Goal: Task Accomplishment & Management: Manage account settings

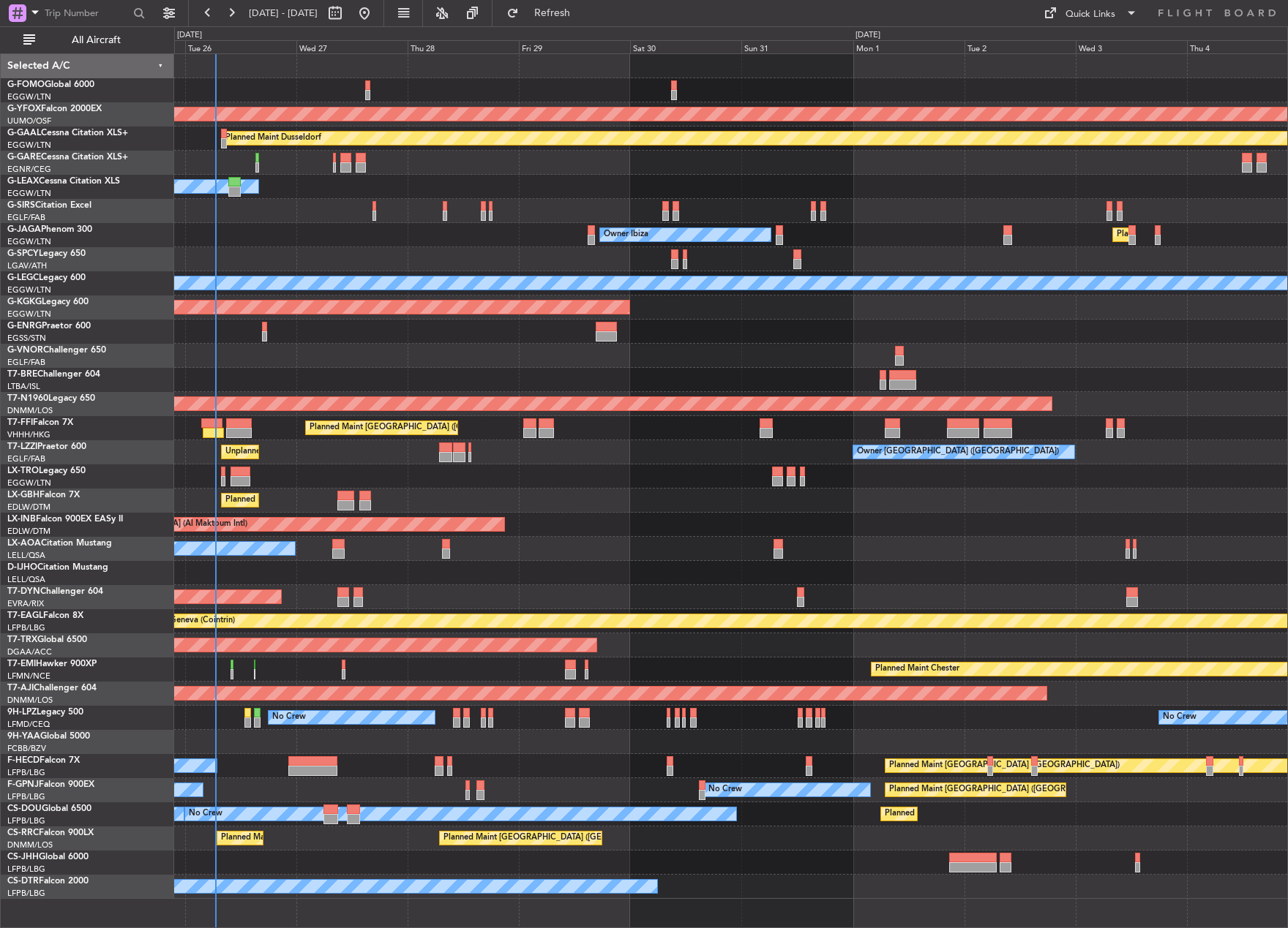
click at [58, 495] on div "AOG Maint Ostafyevo Planned [GEOGRAPHIC_DATA] Owner Unplanned Maint [GEOGRAPHIC…" at bounding box center [644, 477] width 1288 height 902
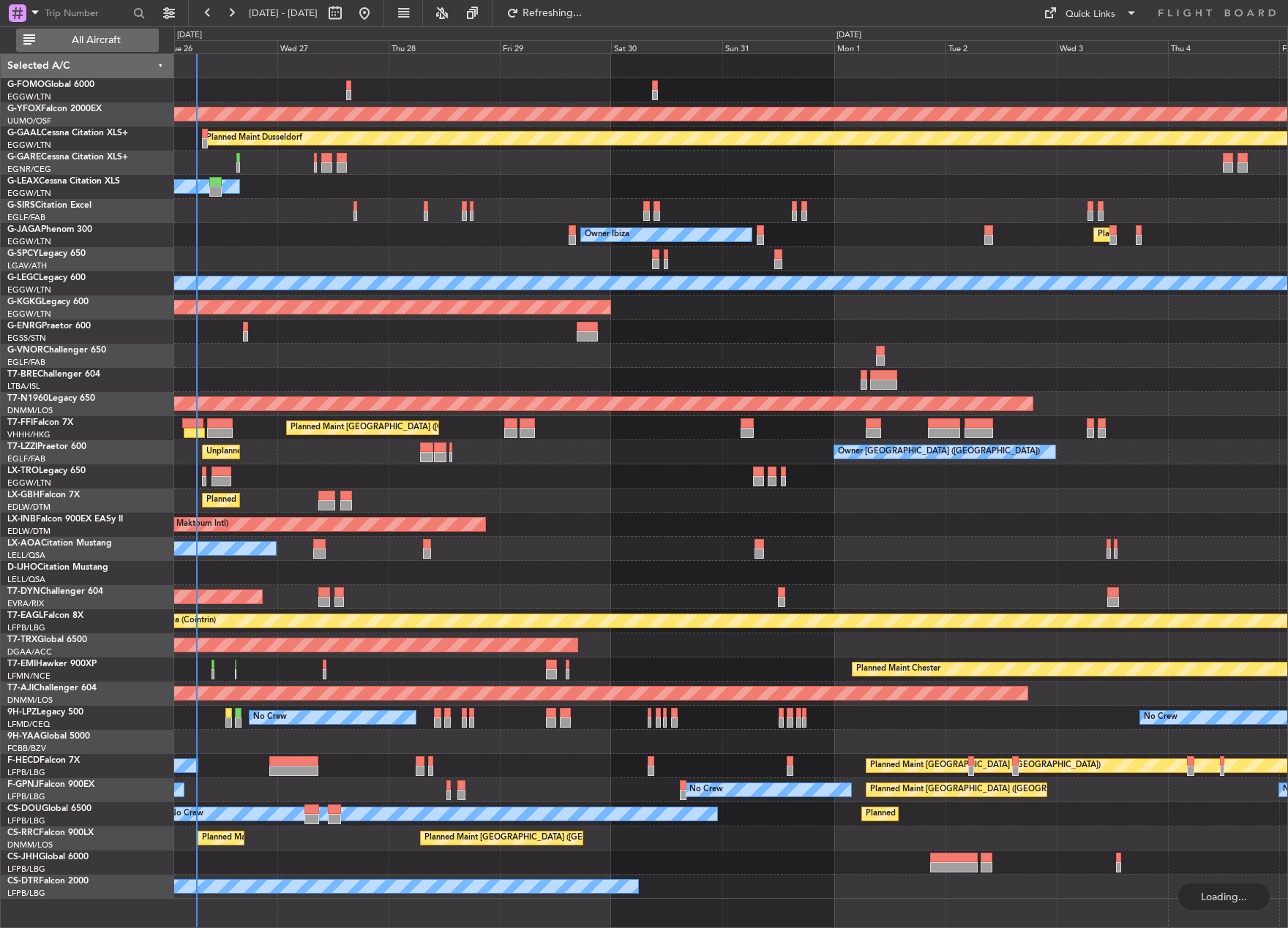
click at [117, 35] on span "All Aircraft" at bounding box center [96, 40] width 116 height 11
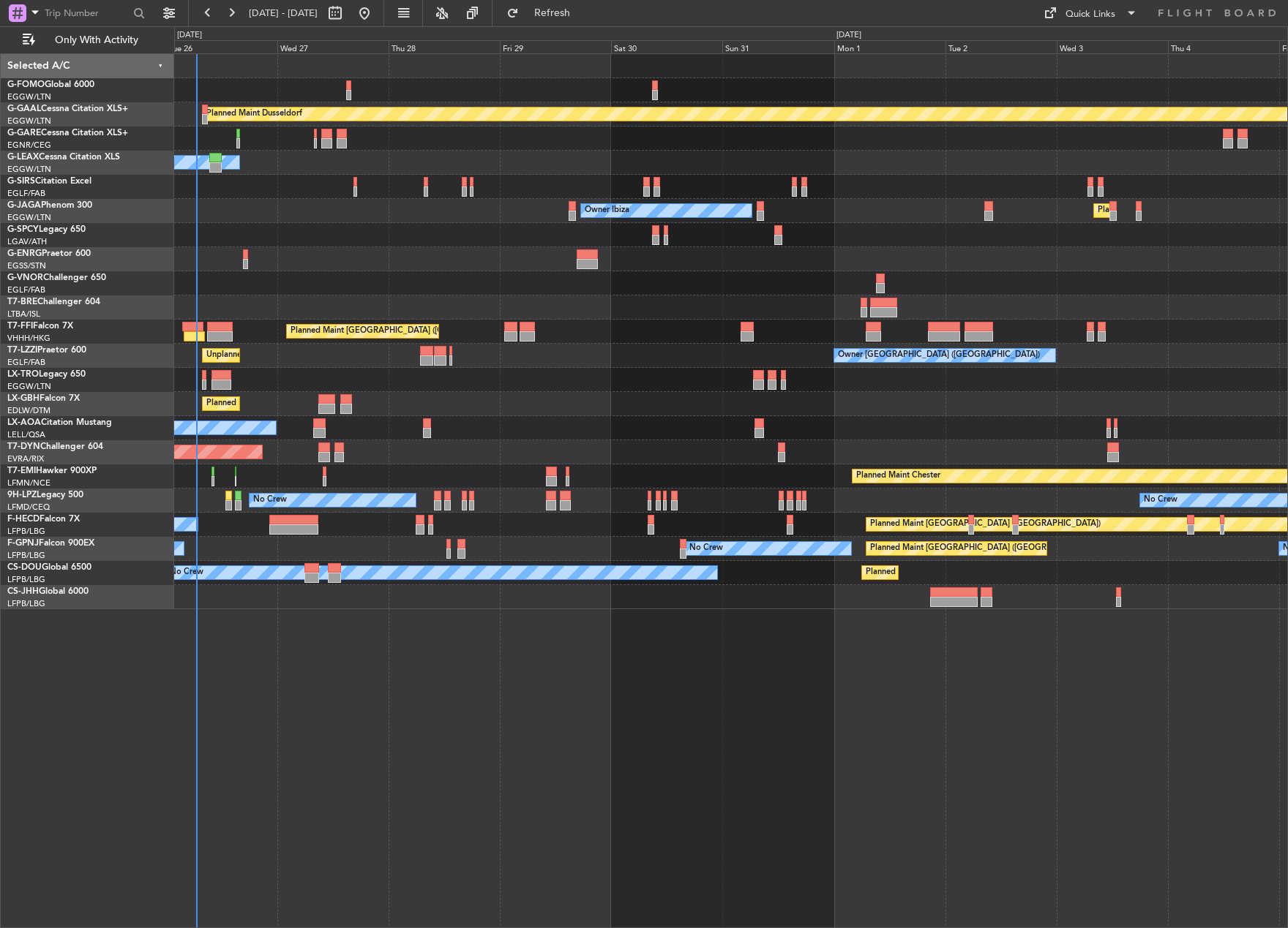
click at [344, 87] on div at bounding box center [730, 91] width 1113 height 24
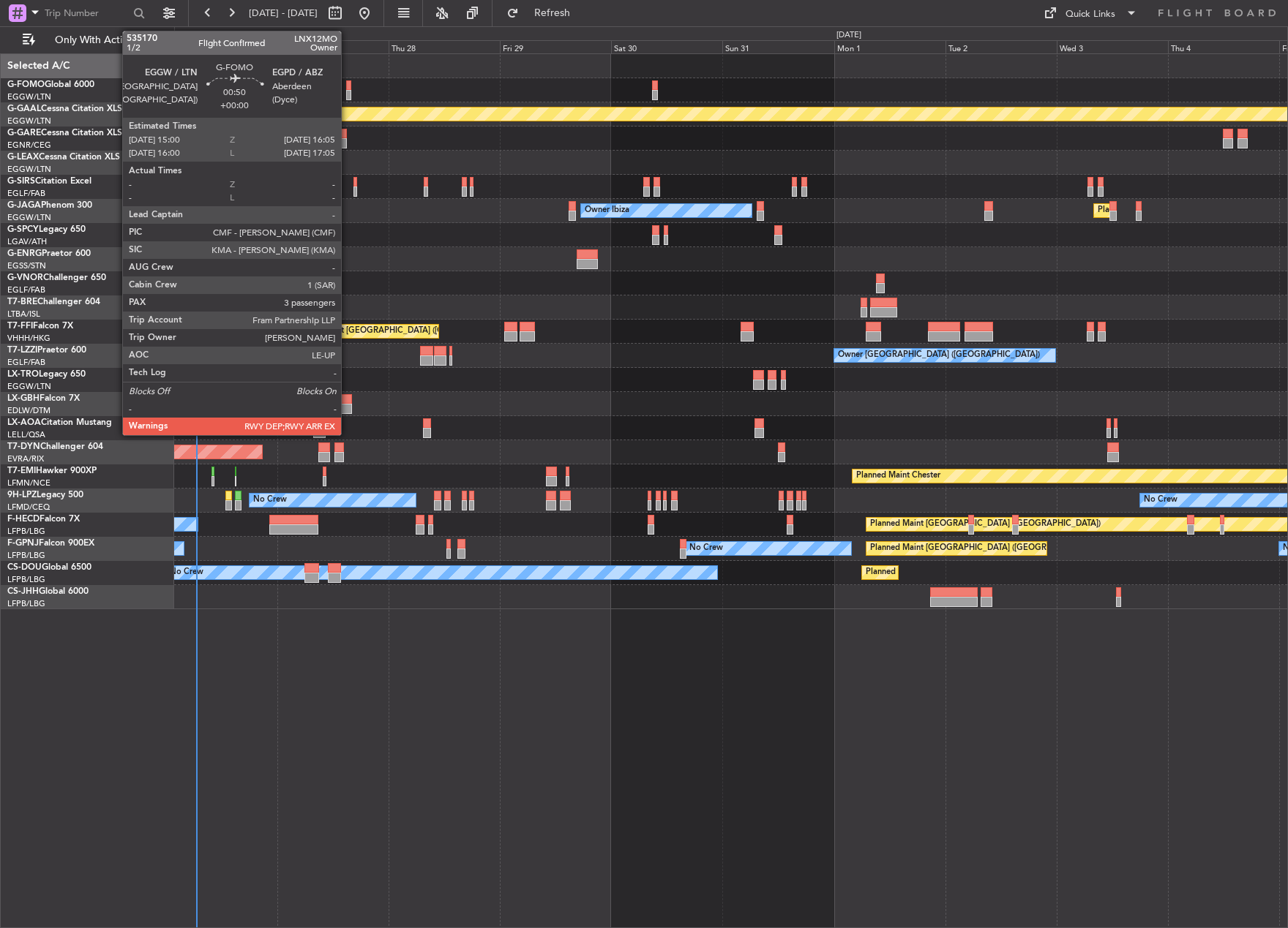
click at [347, 88] on div at bounding box center [348, 86] width 5 height 11
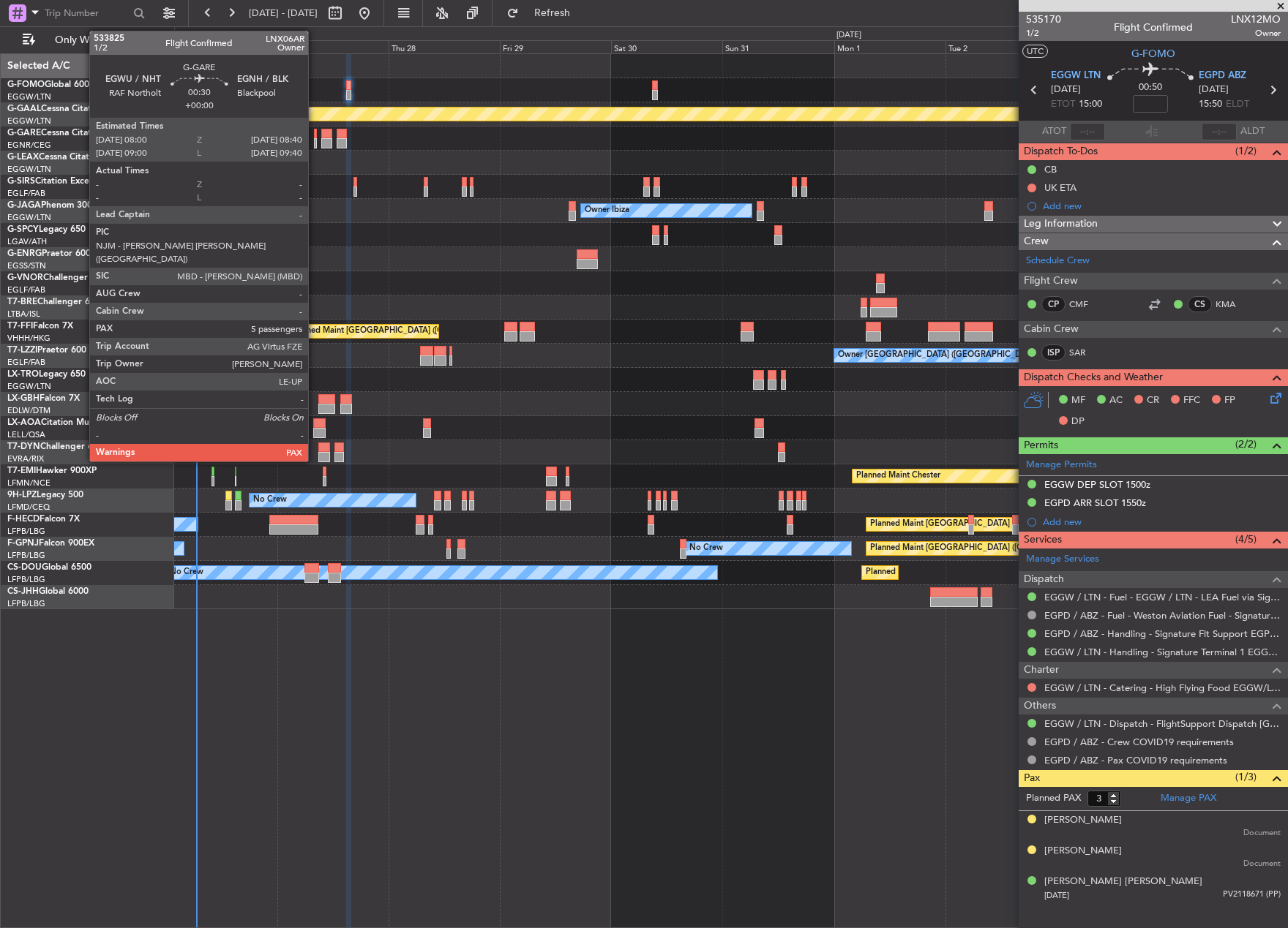
click at [314, 143] on div at bounding box center [316, 143] width 4 height 11
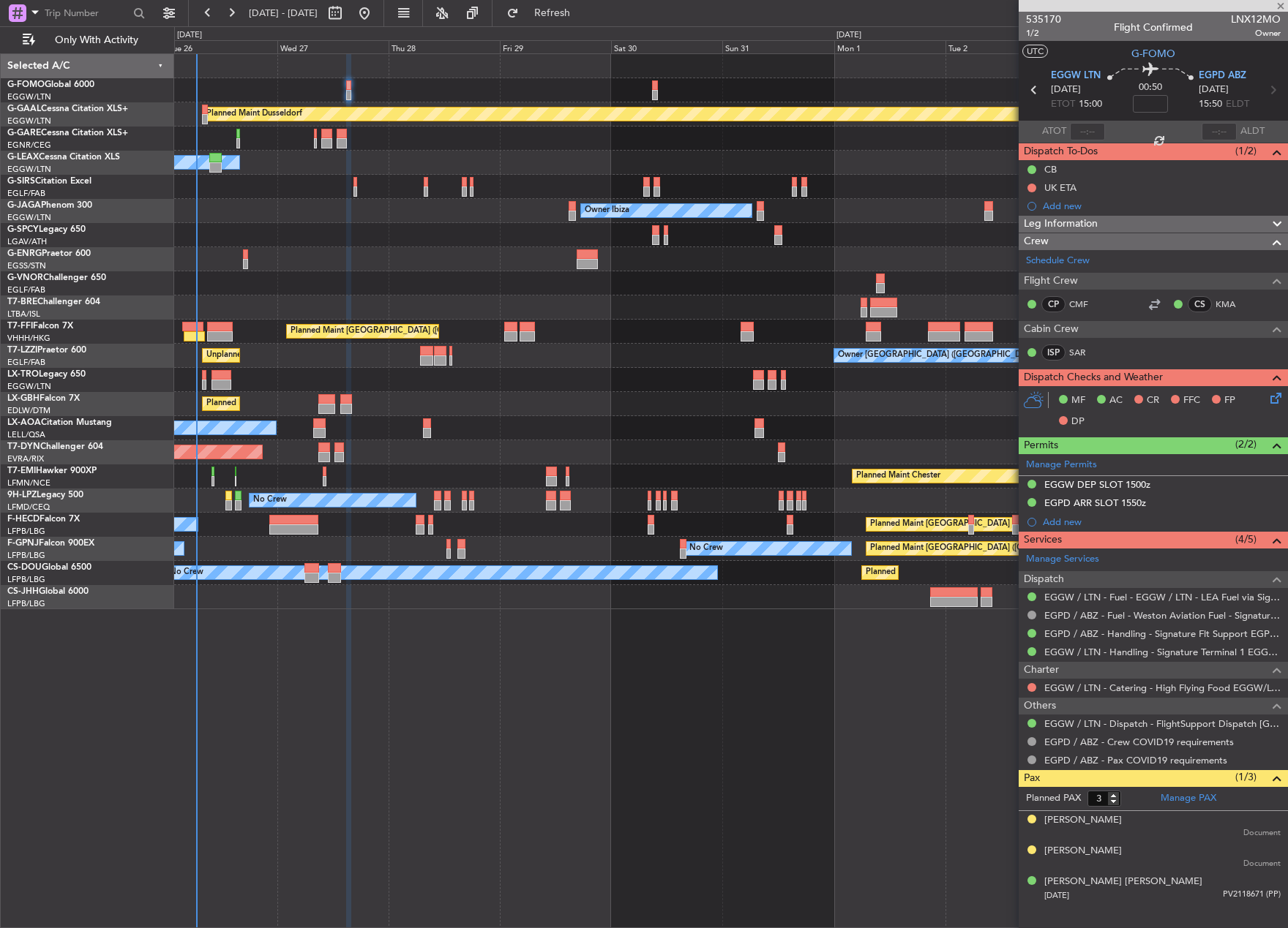
type input "5"
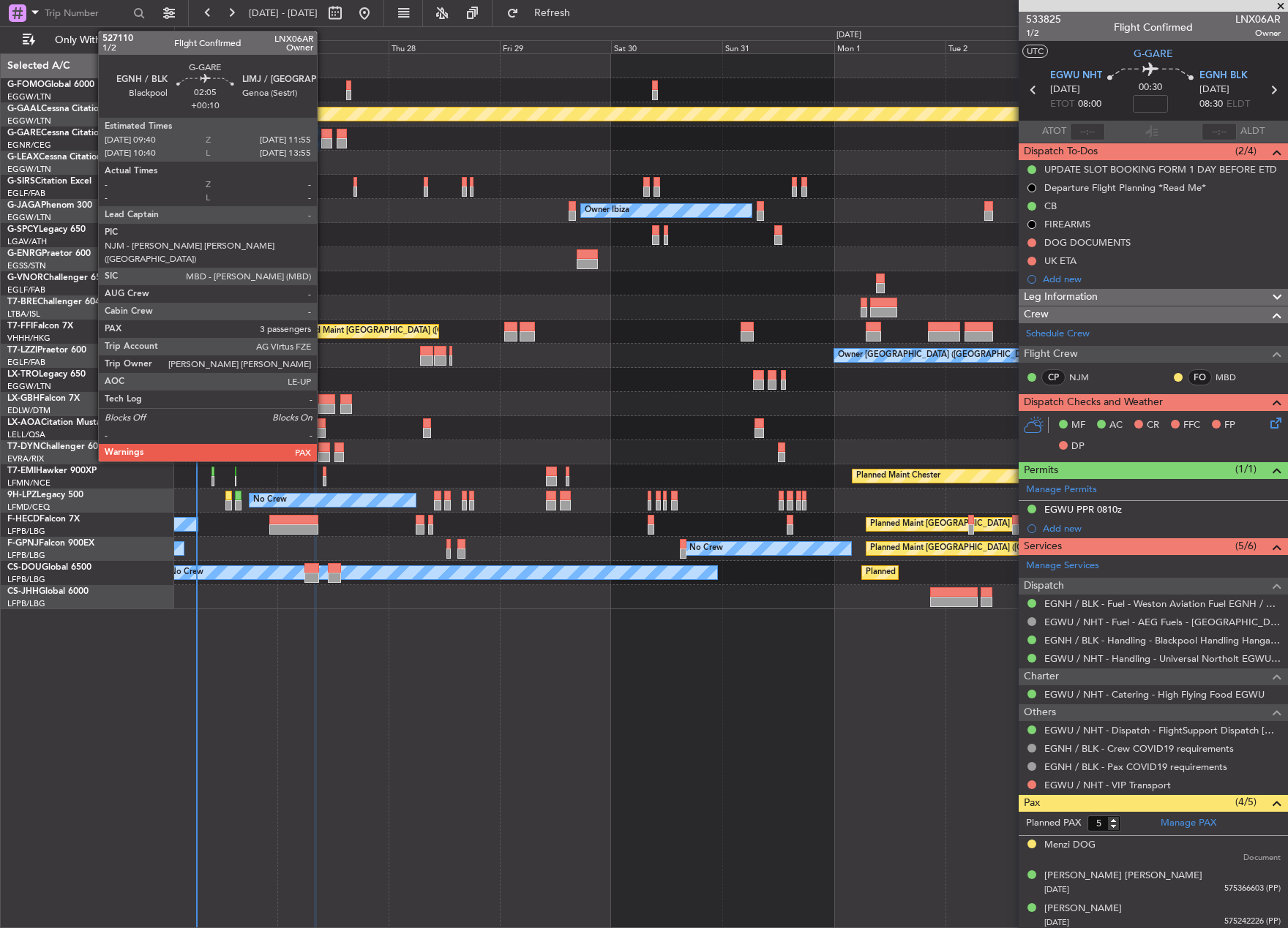
click at [323, 143] on div at bounding box center [326, 143] width 11 height 11
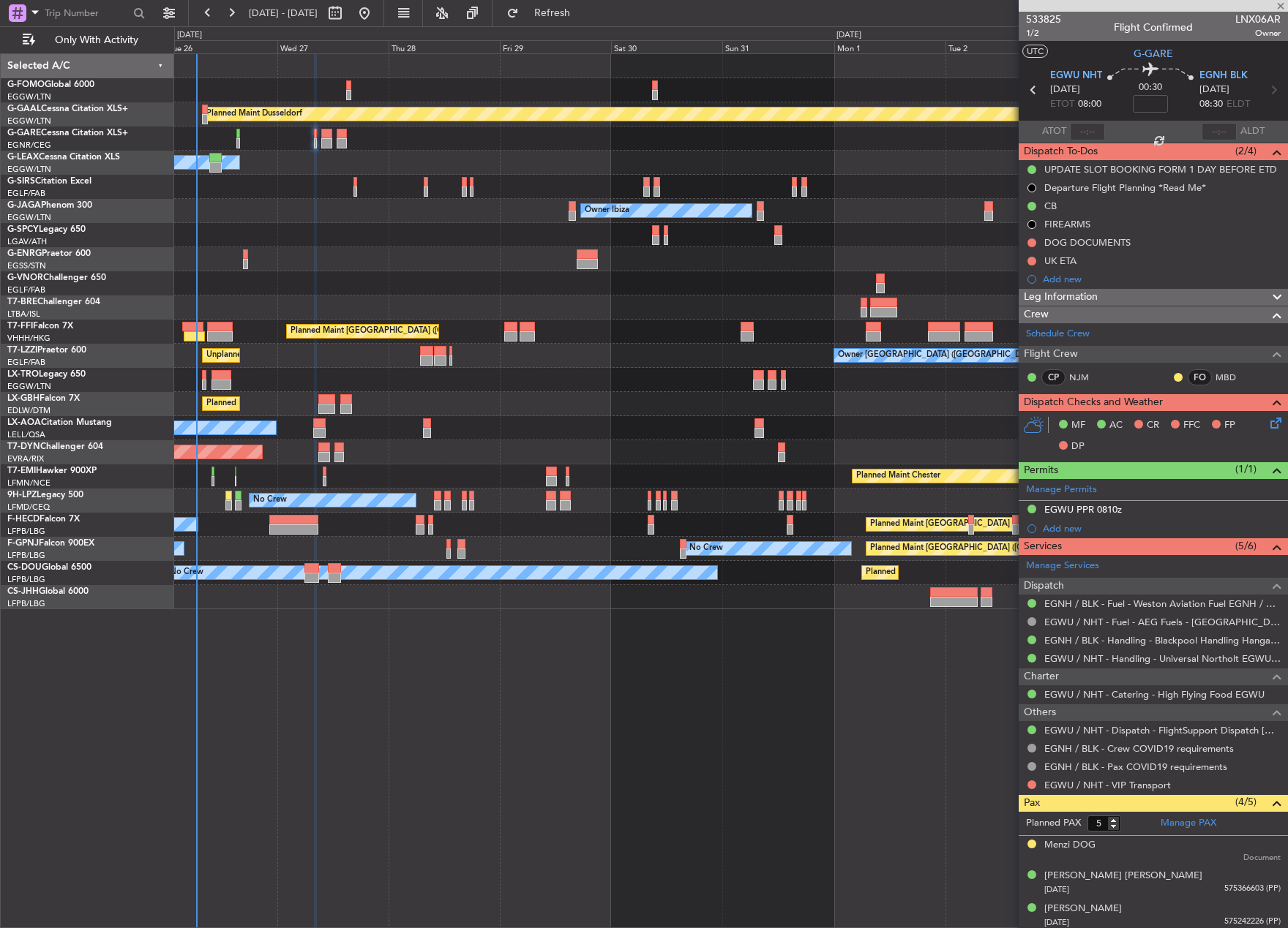
type input "+00:10"
type input "3"
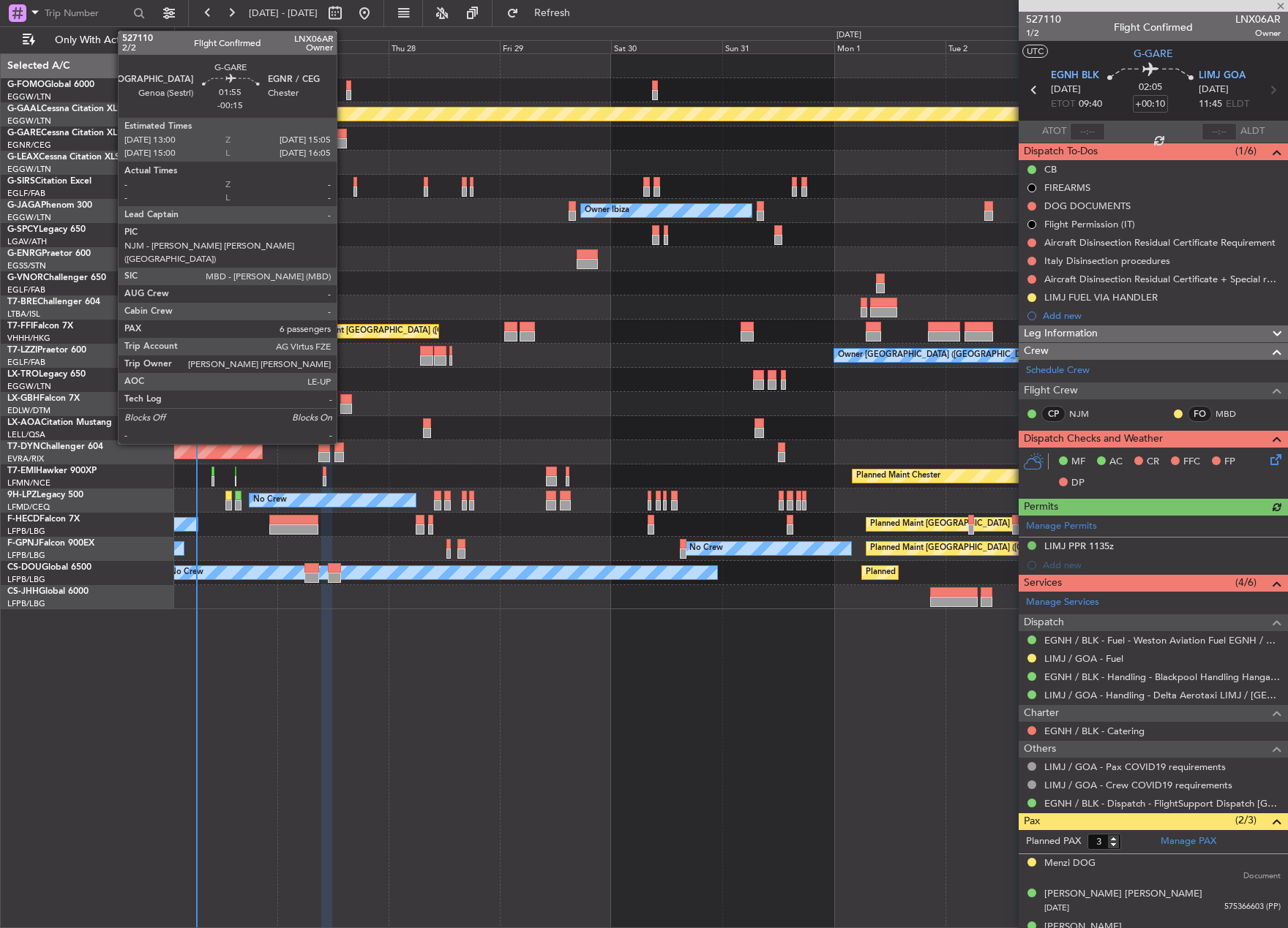
click at [343, 146] on div at bounding box center [342, 143] width 11 height 11
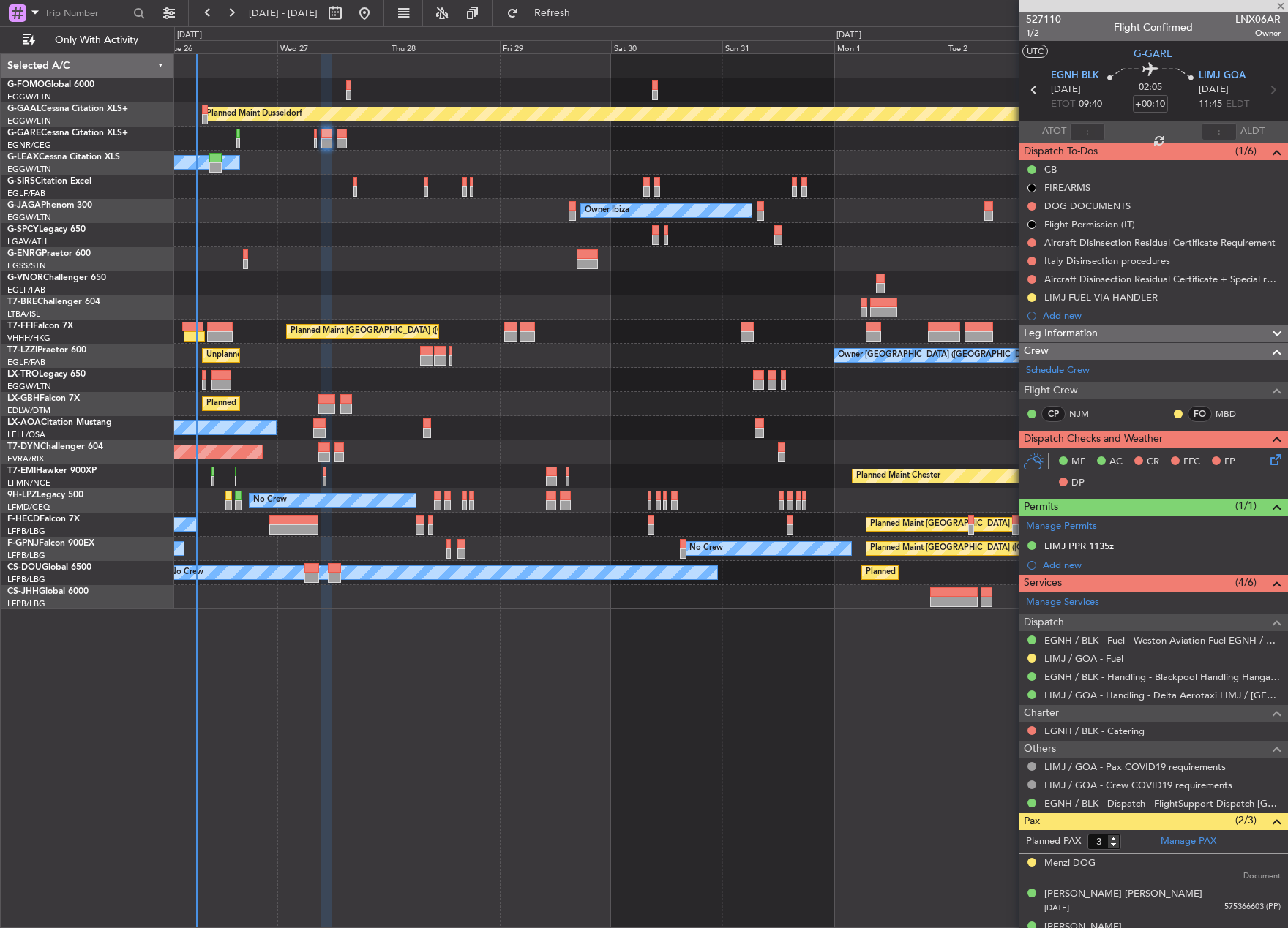
type input "-00:15"
type input "6"
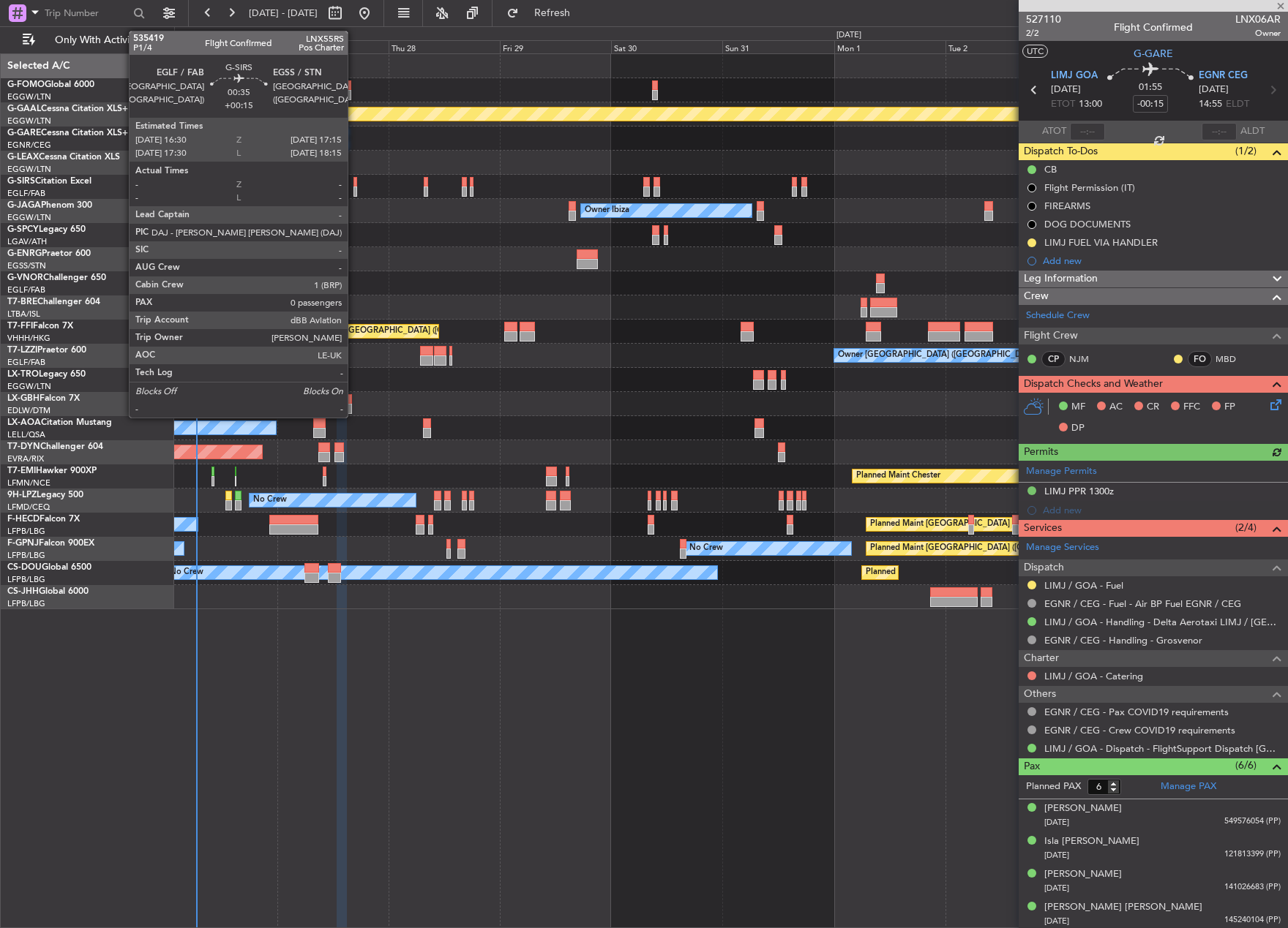
click at [354, 191] on div at bounding box center [355, 192] width 4 height 11
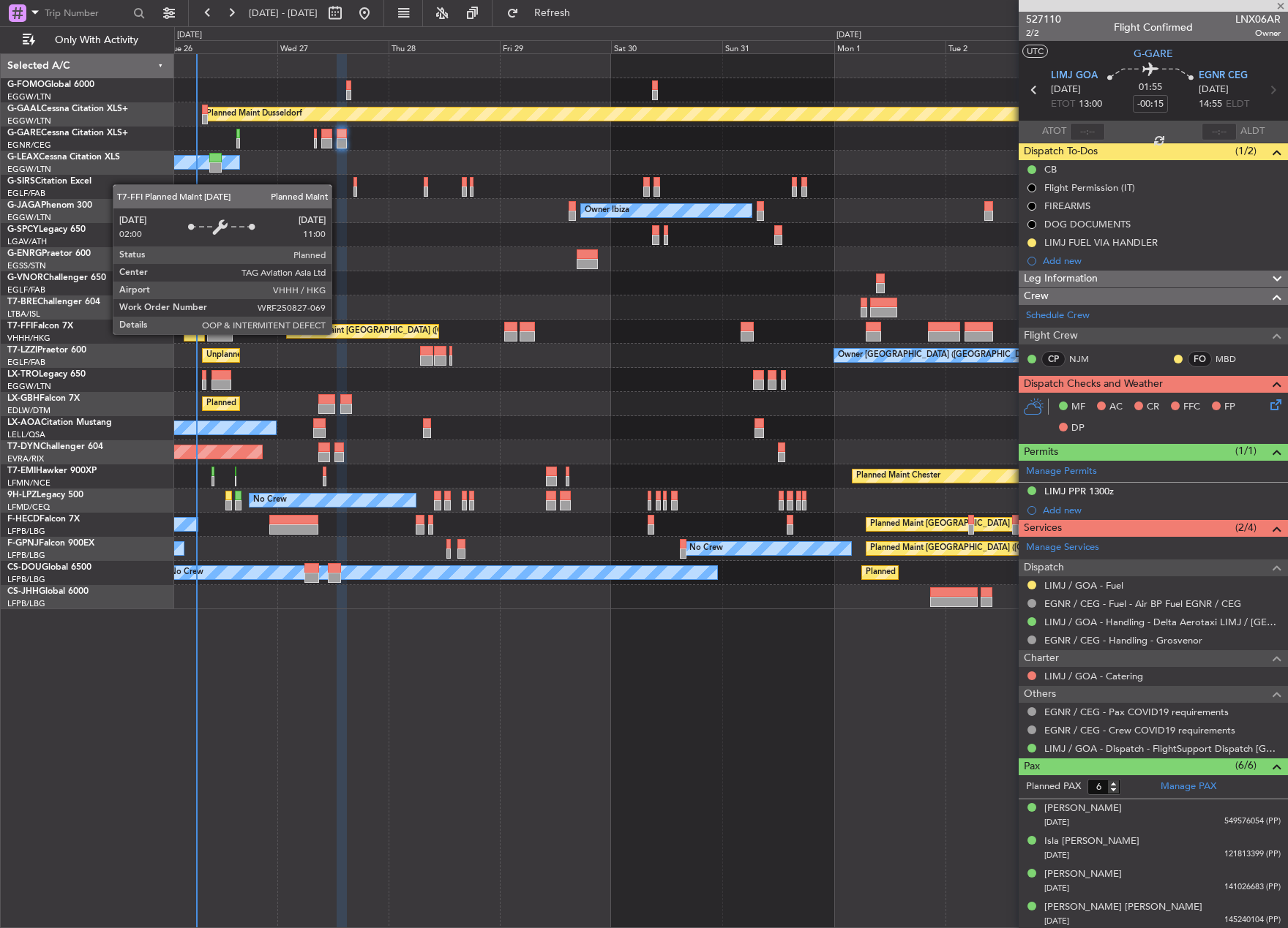
type input "+00:15"
type input "0"
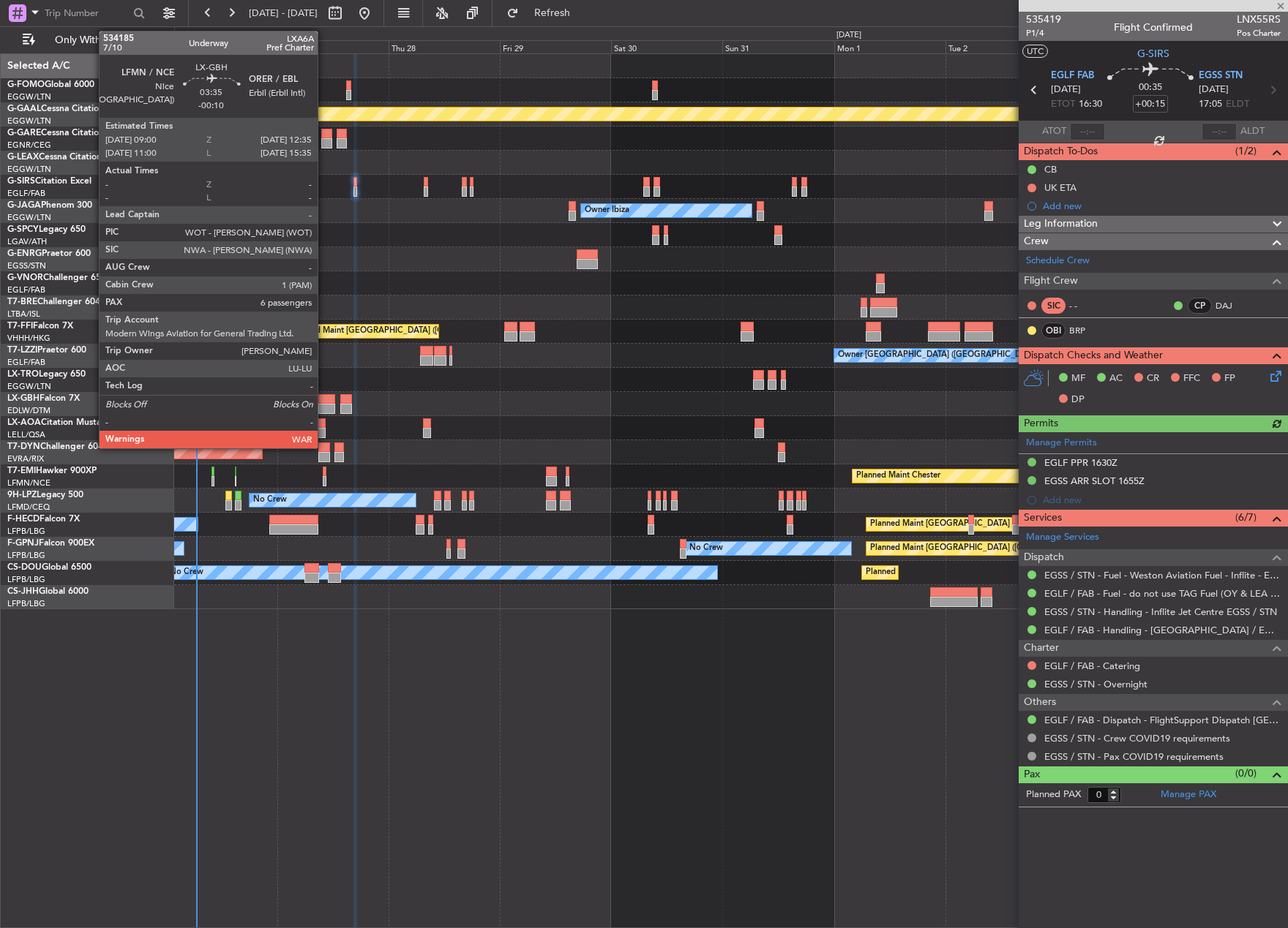
click at [324, 407] on div at bounding box center [326, 409] width 17 height 11
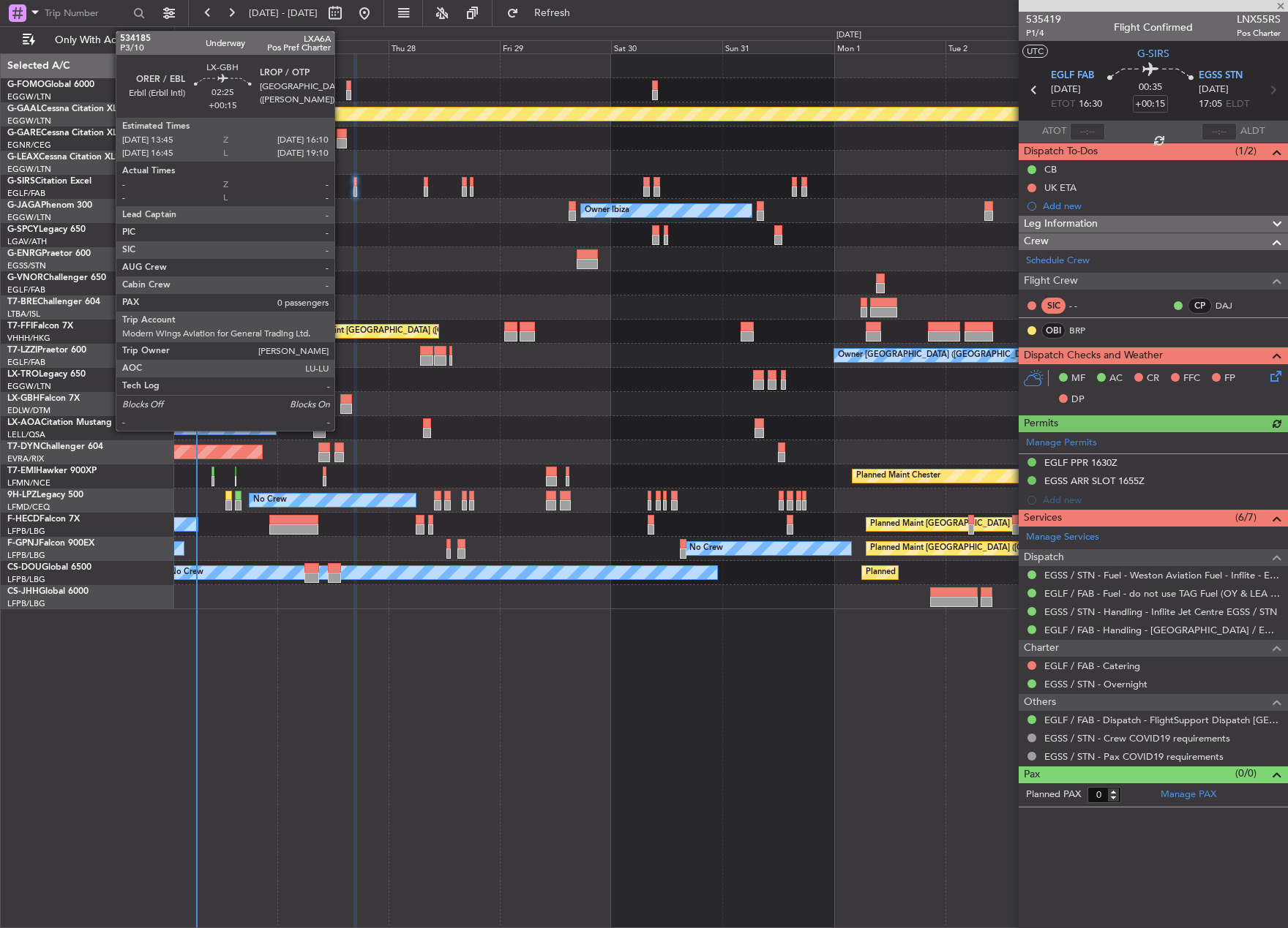
type input "-00:10"
type input "6"
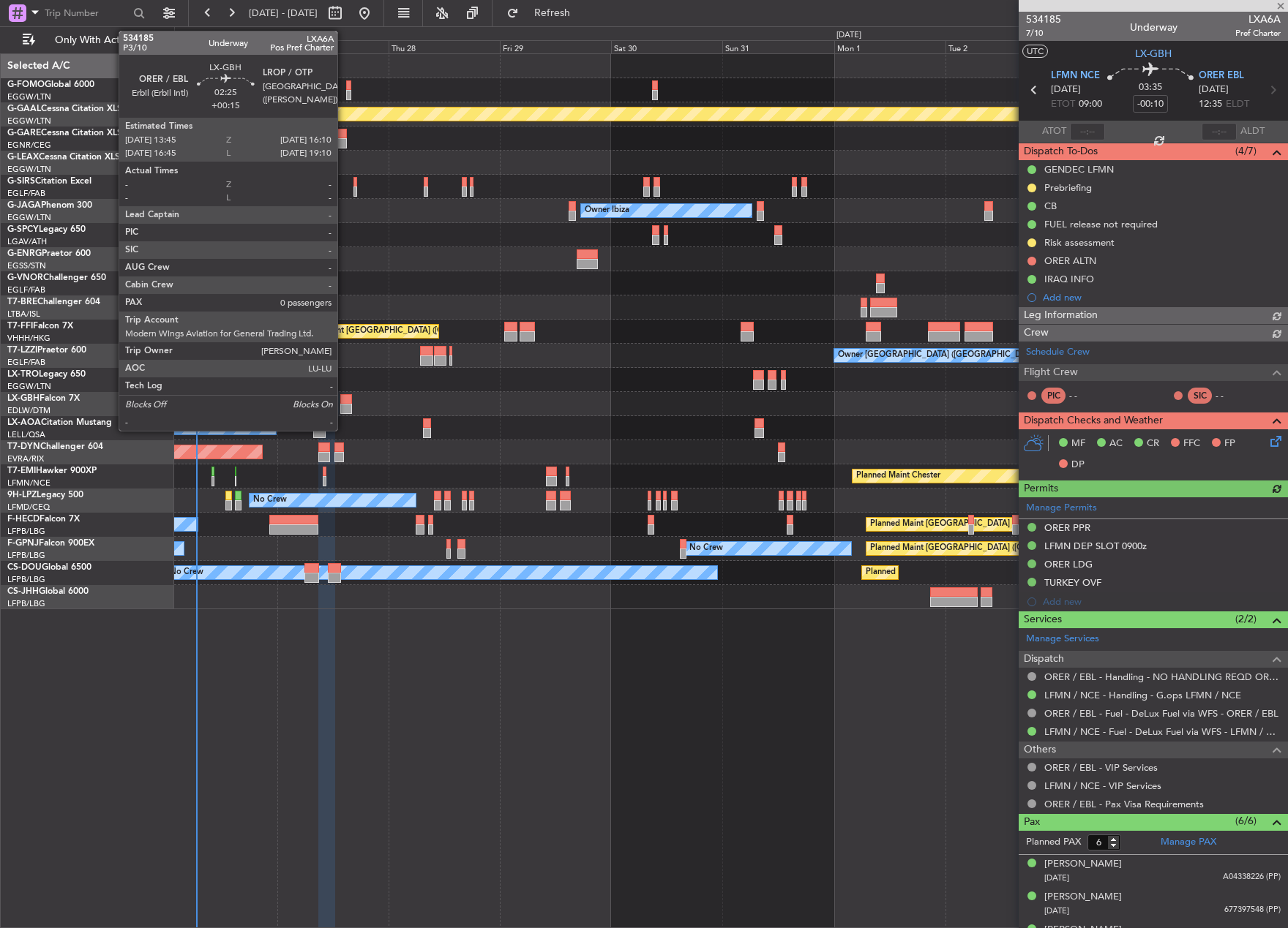
click at [344, 402] on div at bounding box center [345, 399] width 11 height 11
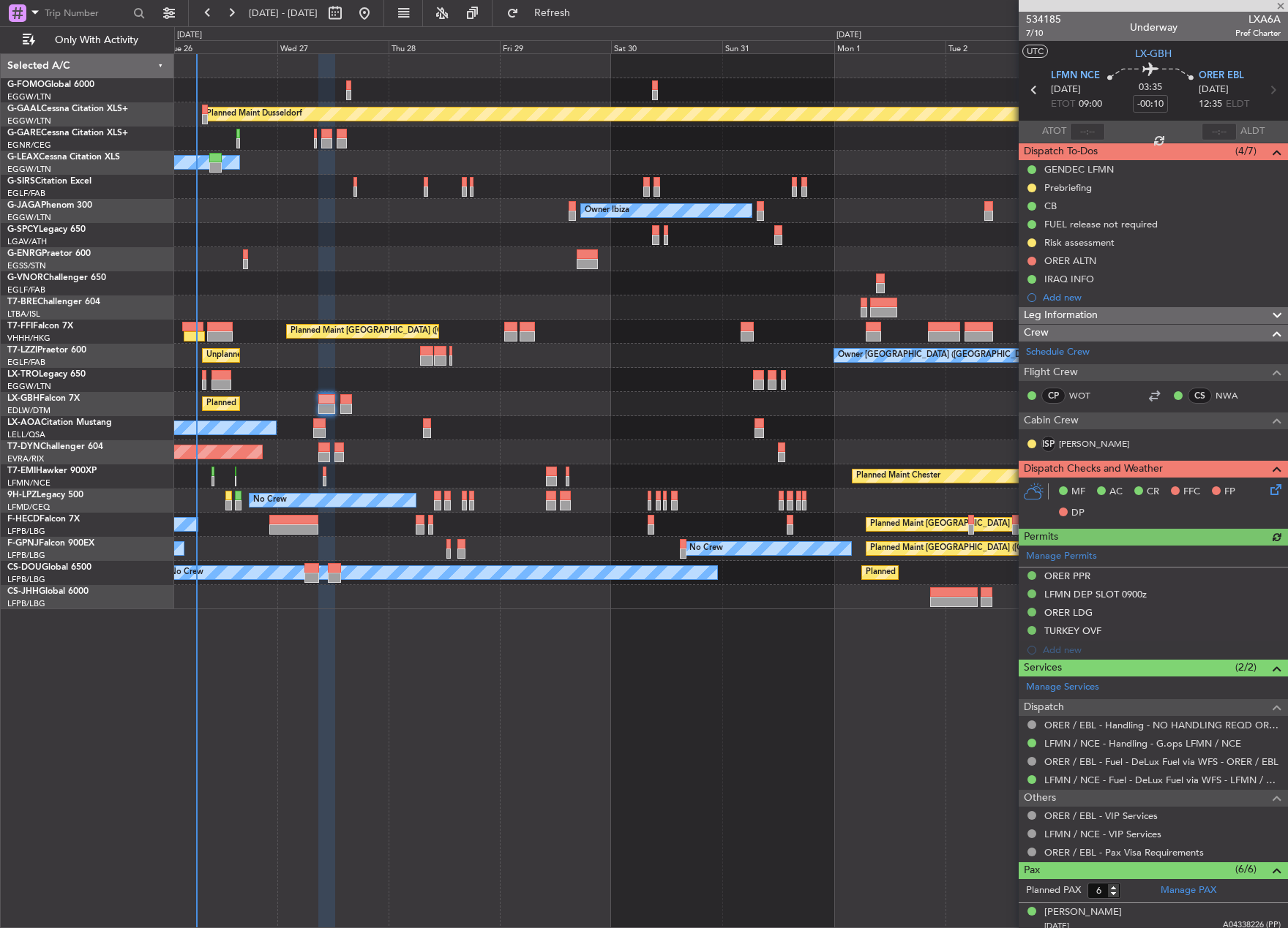
type input "+00:15"
type input "0"
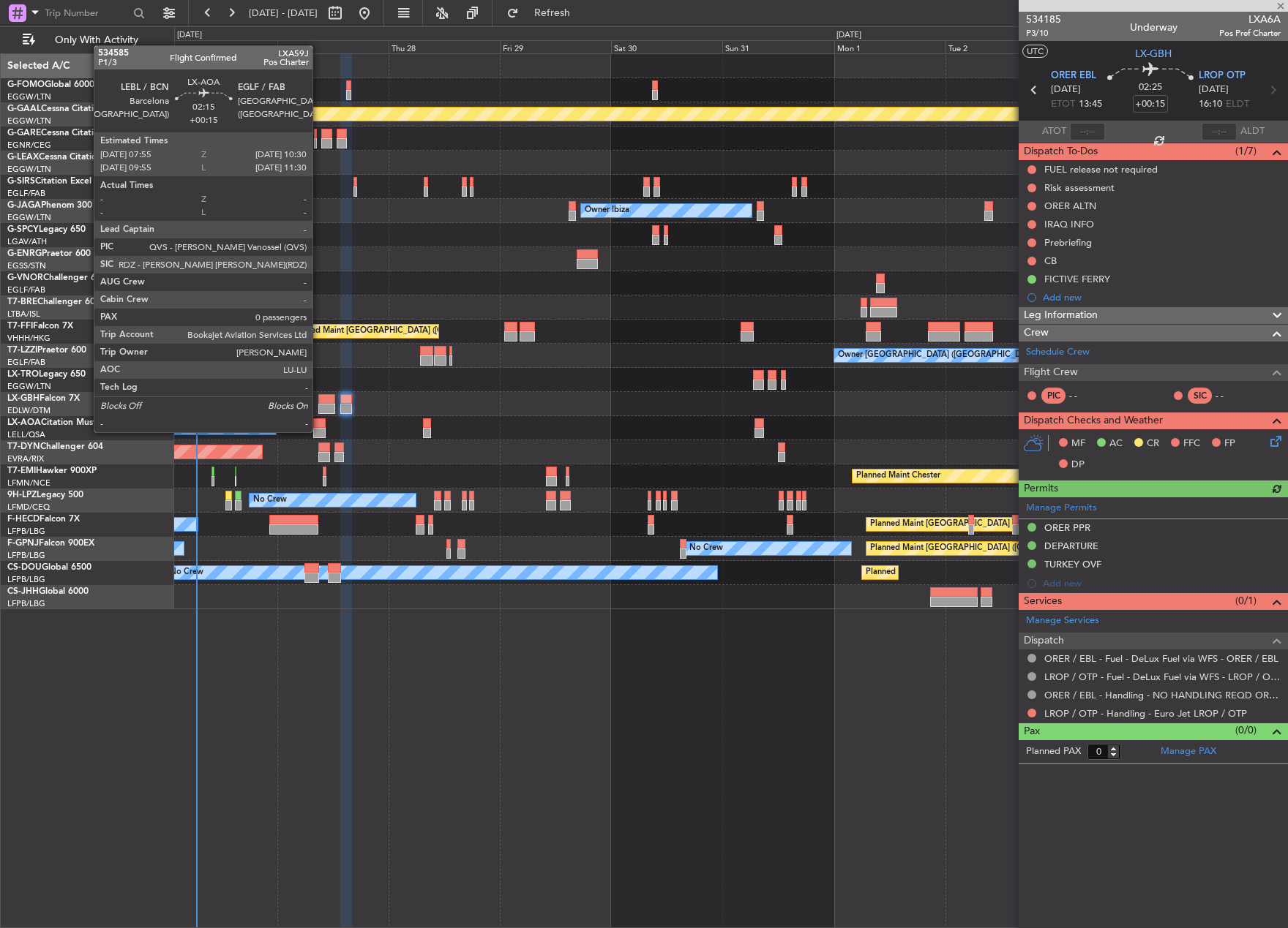
click at [319, 430] on div at bounding box center [320, 433] width 12 height 11
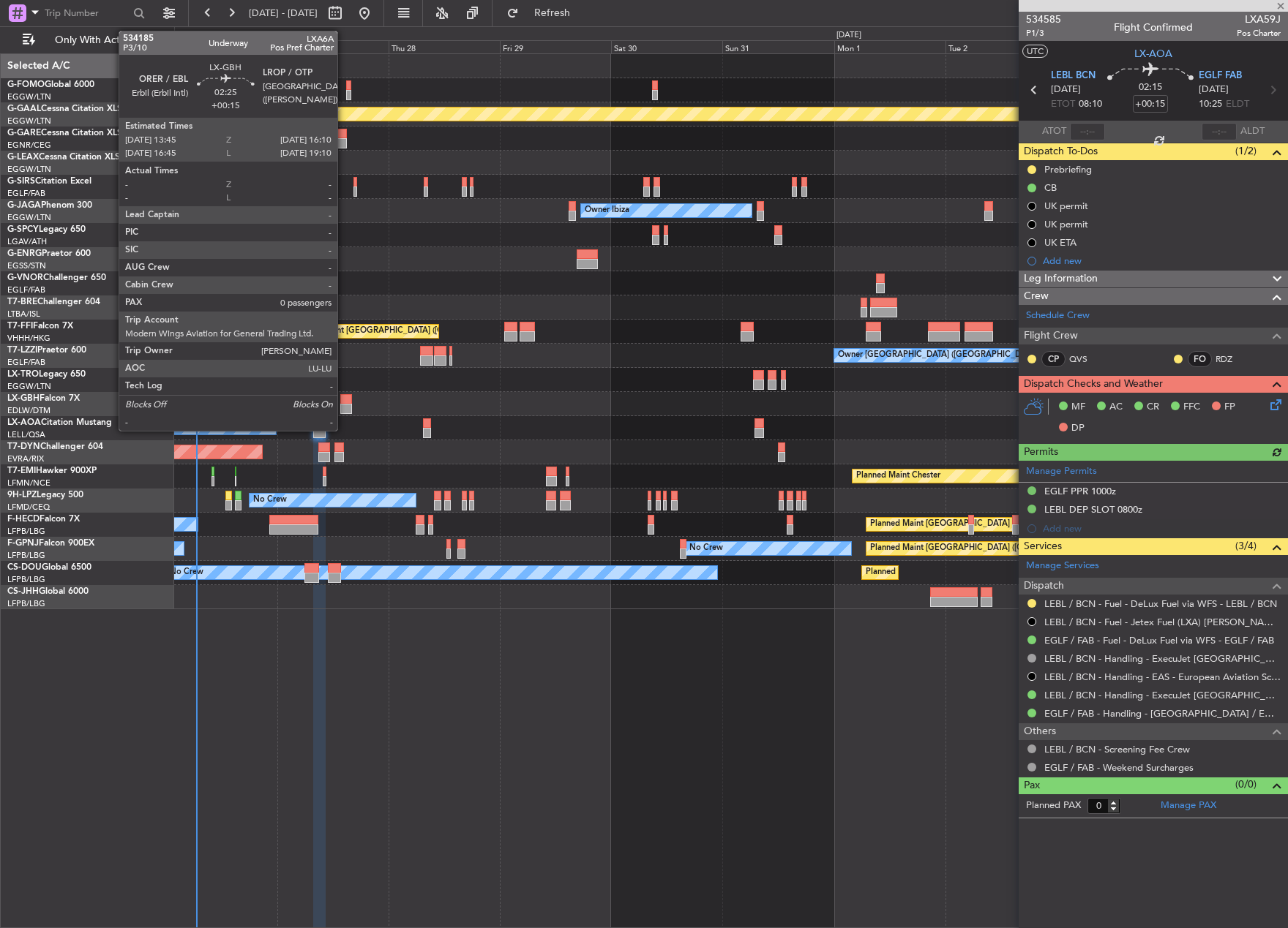
click at [344, 400] on div at bounding box center [345, 399] width 11 height 11
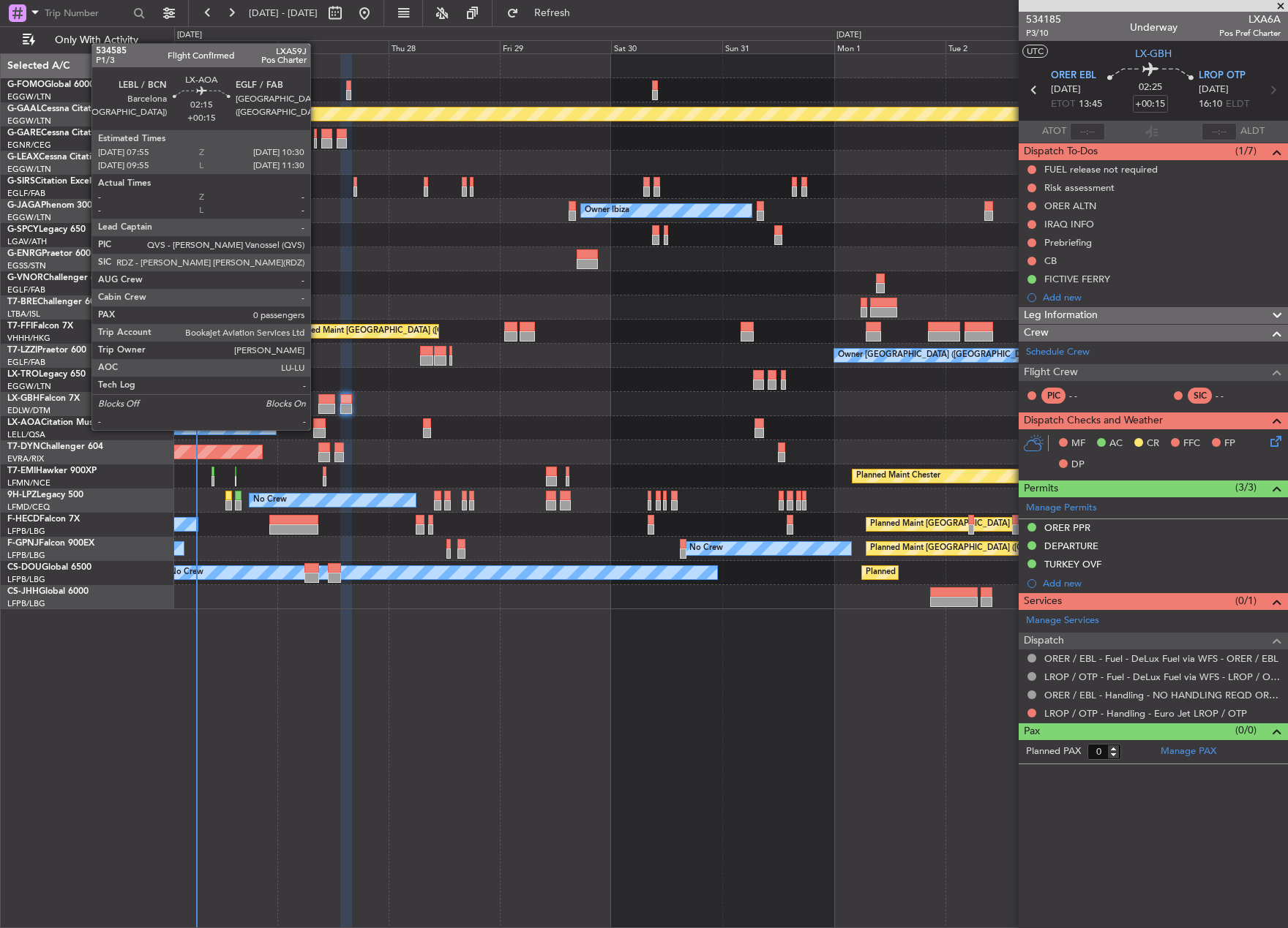
click at [317, 429] on div at bounding box center [320, 433] width 12 height 11
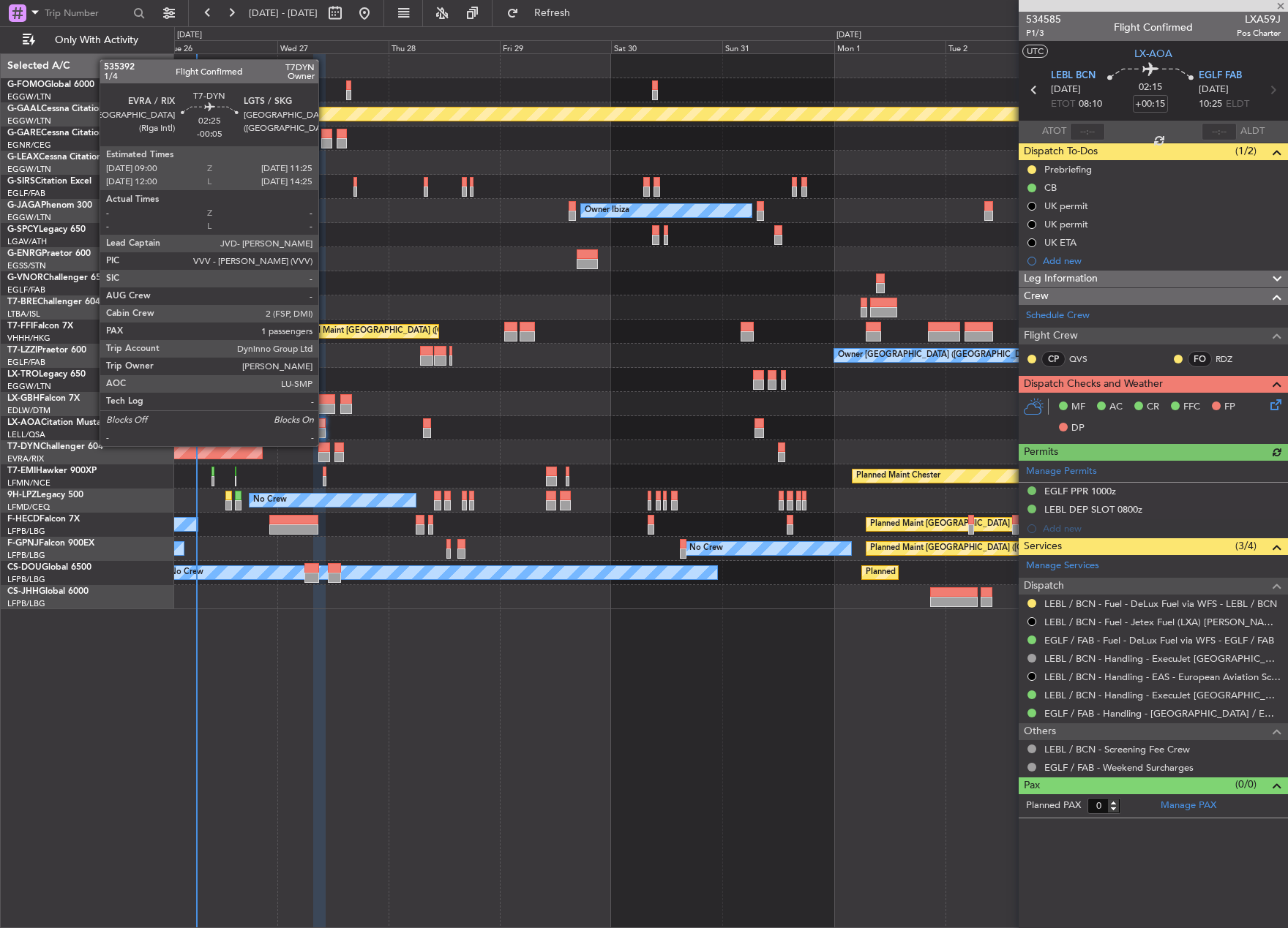
click at [325, 458] on div at bounding box center [323, 458] width 11 height 11
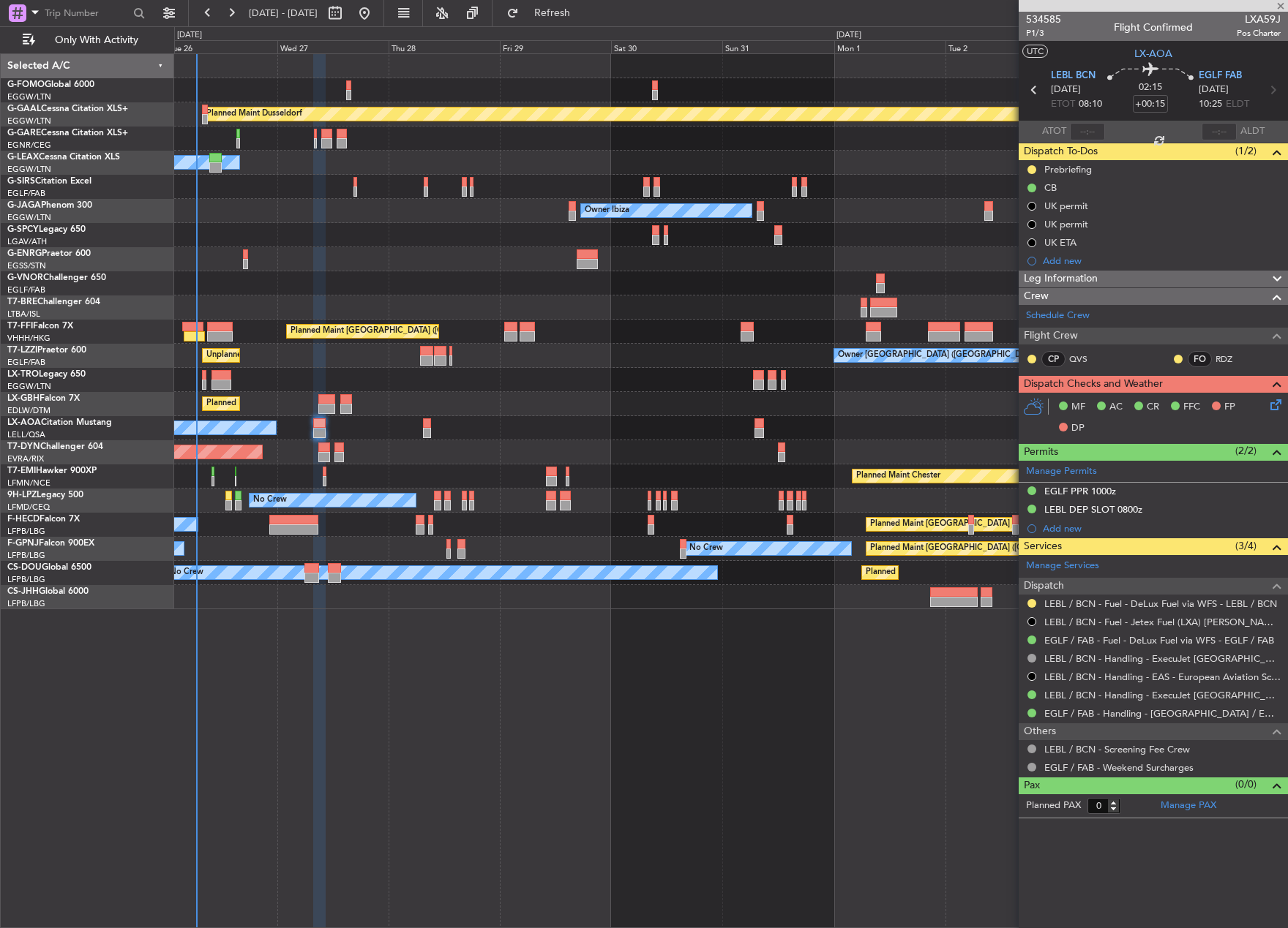
type input "-00:05"
type input "1"
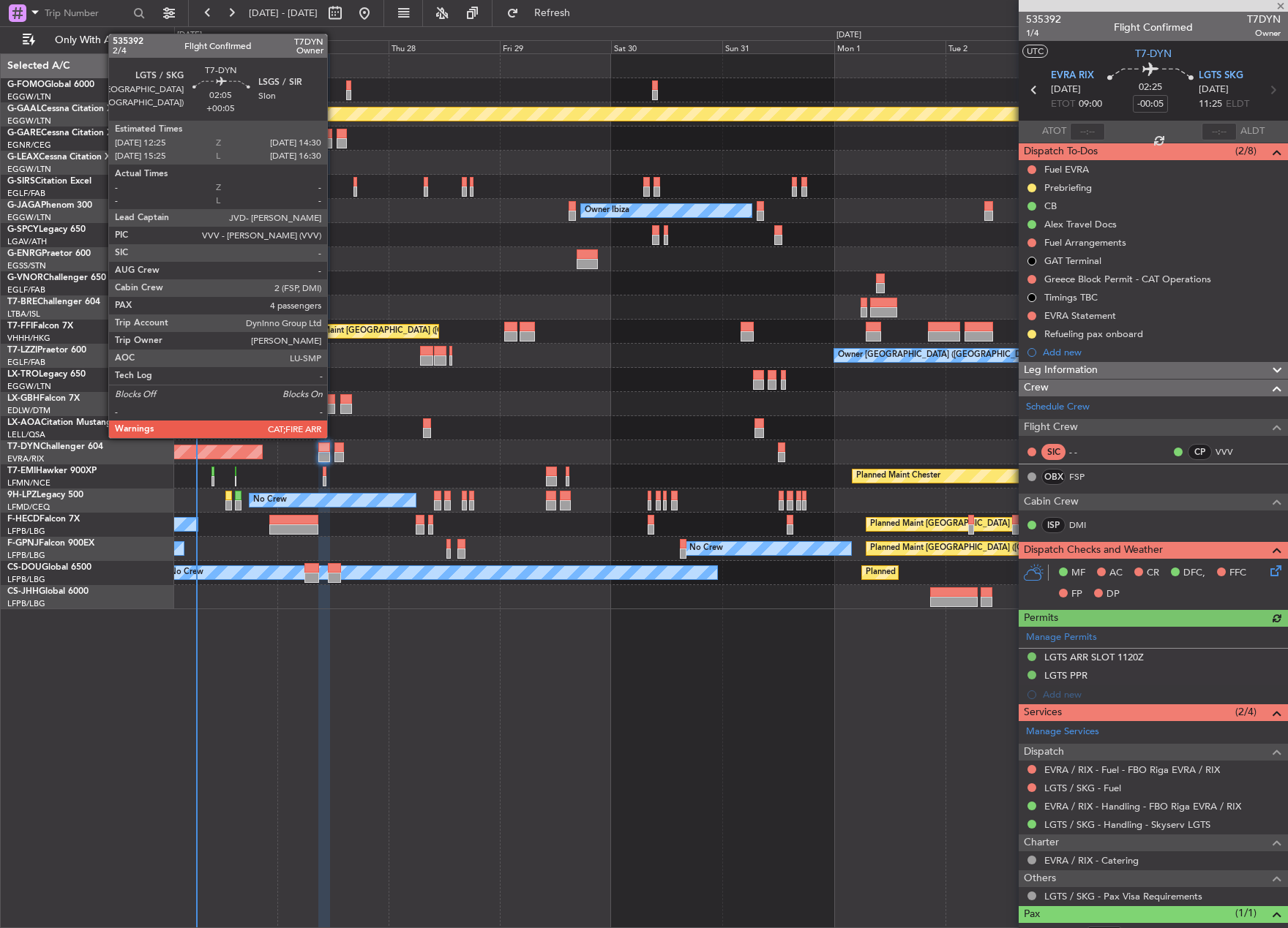
click at [335, 450] on div at bounding box center [340, 448] width 11 height 11
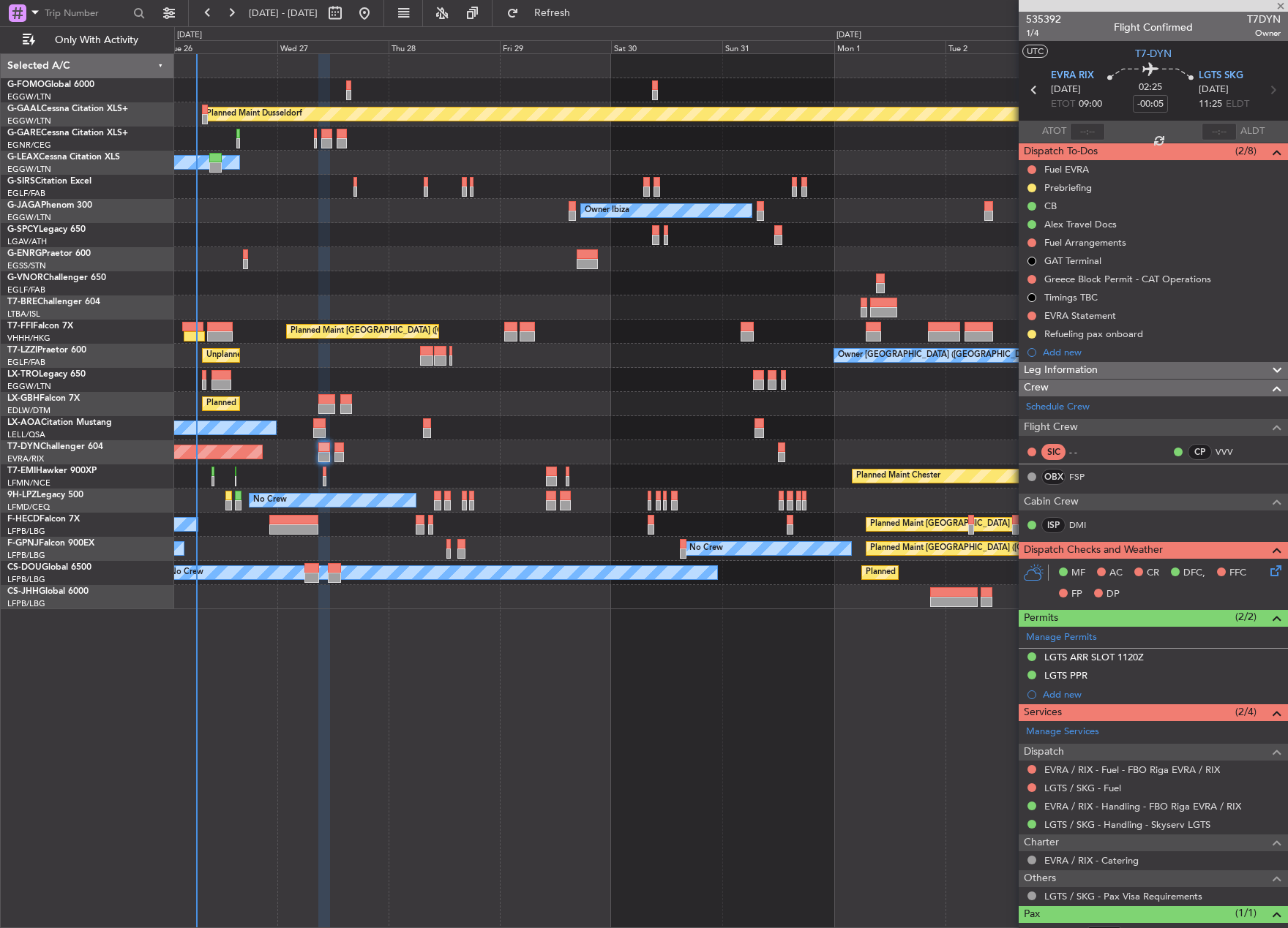
type input "+00:05"
type input "4"
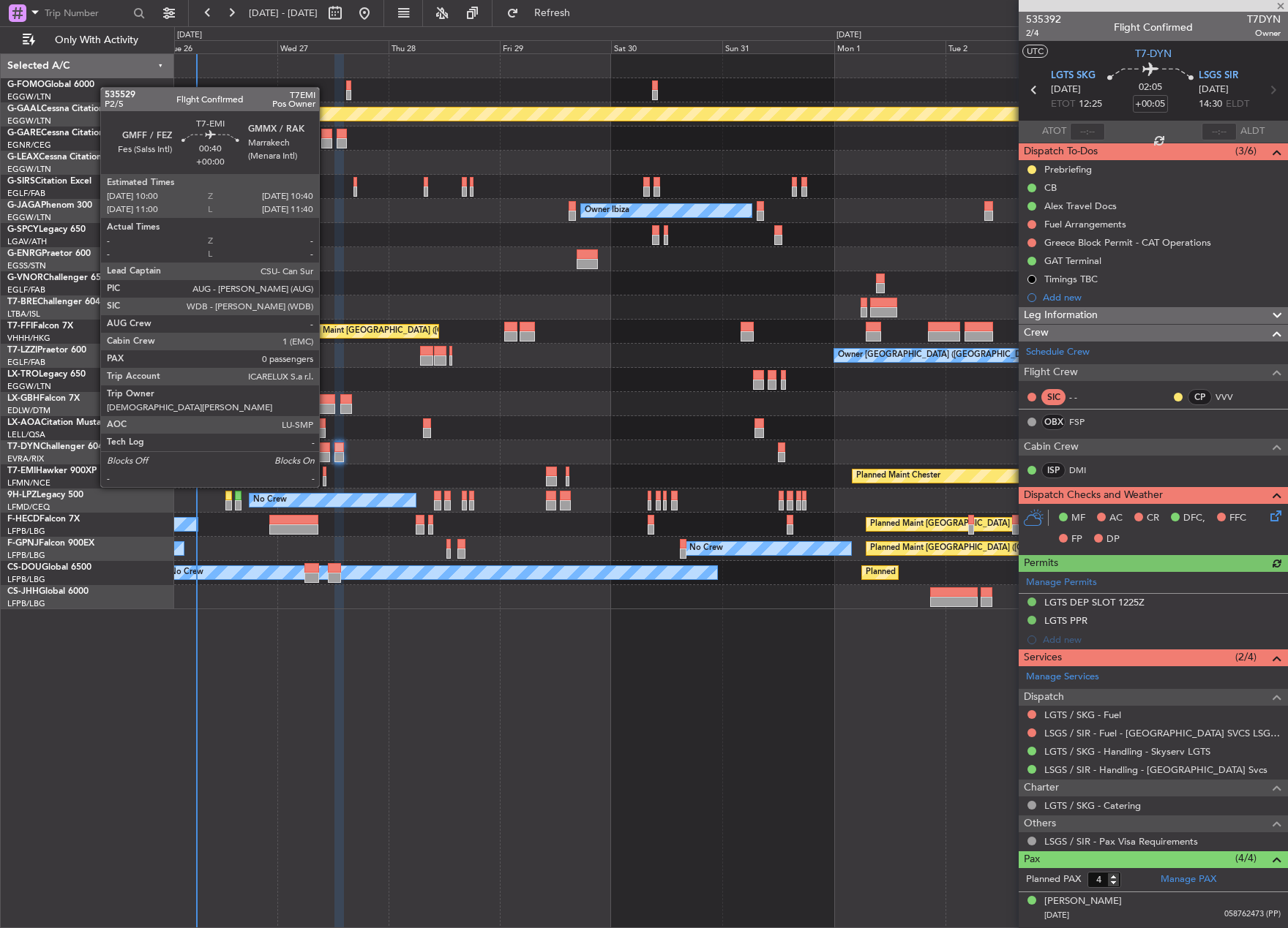
click at [326, 473] on div at bounding box center [324, 472] width 4 height 11
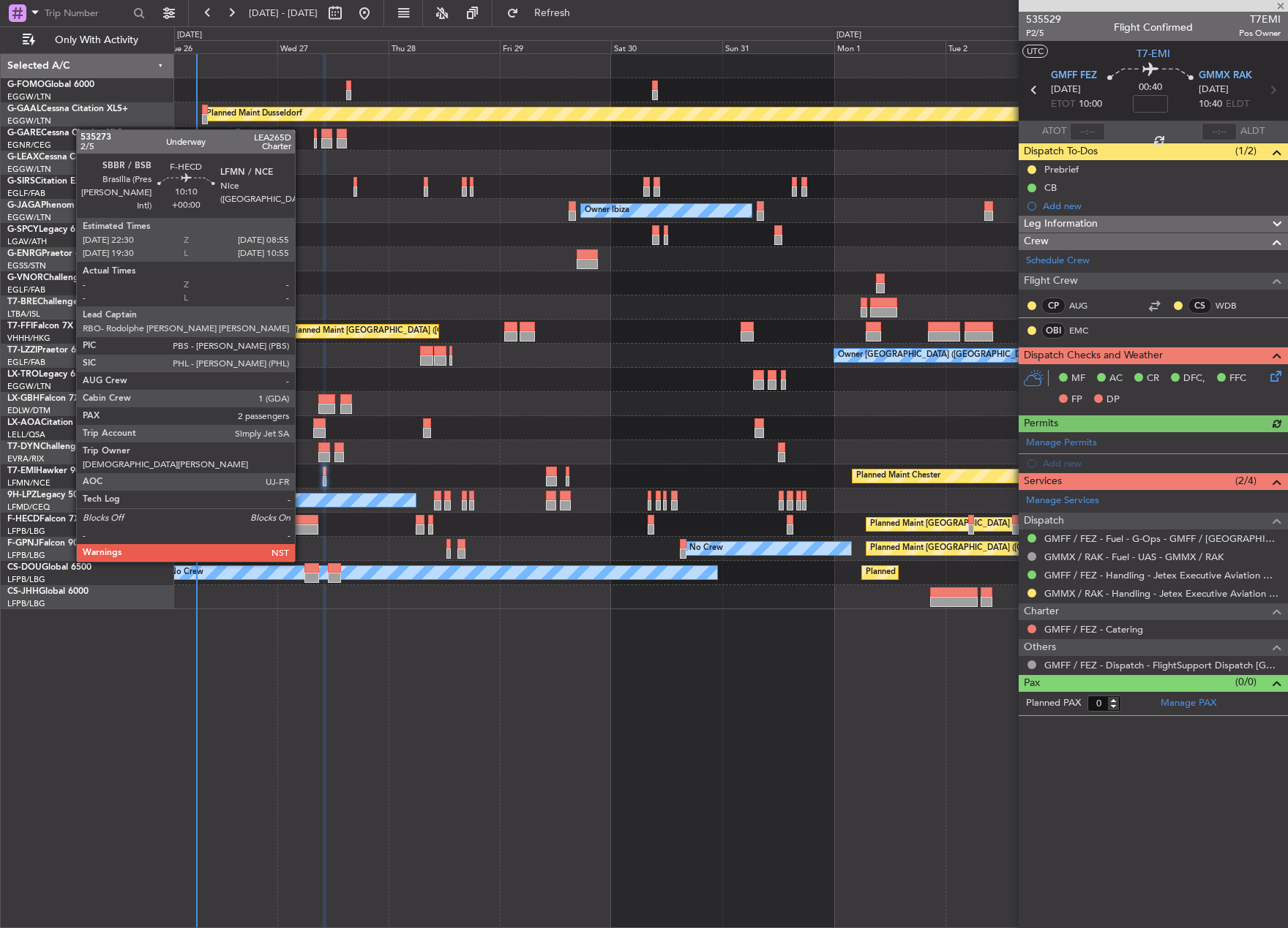
click at [301, 534] on div at bounding box center [293, 529] width 49 height 11
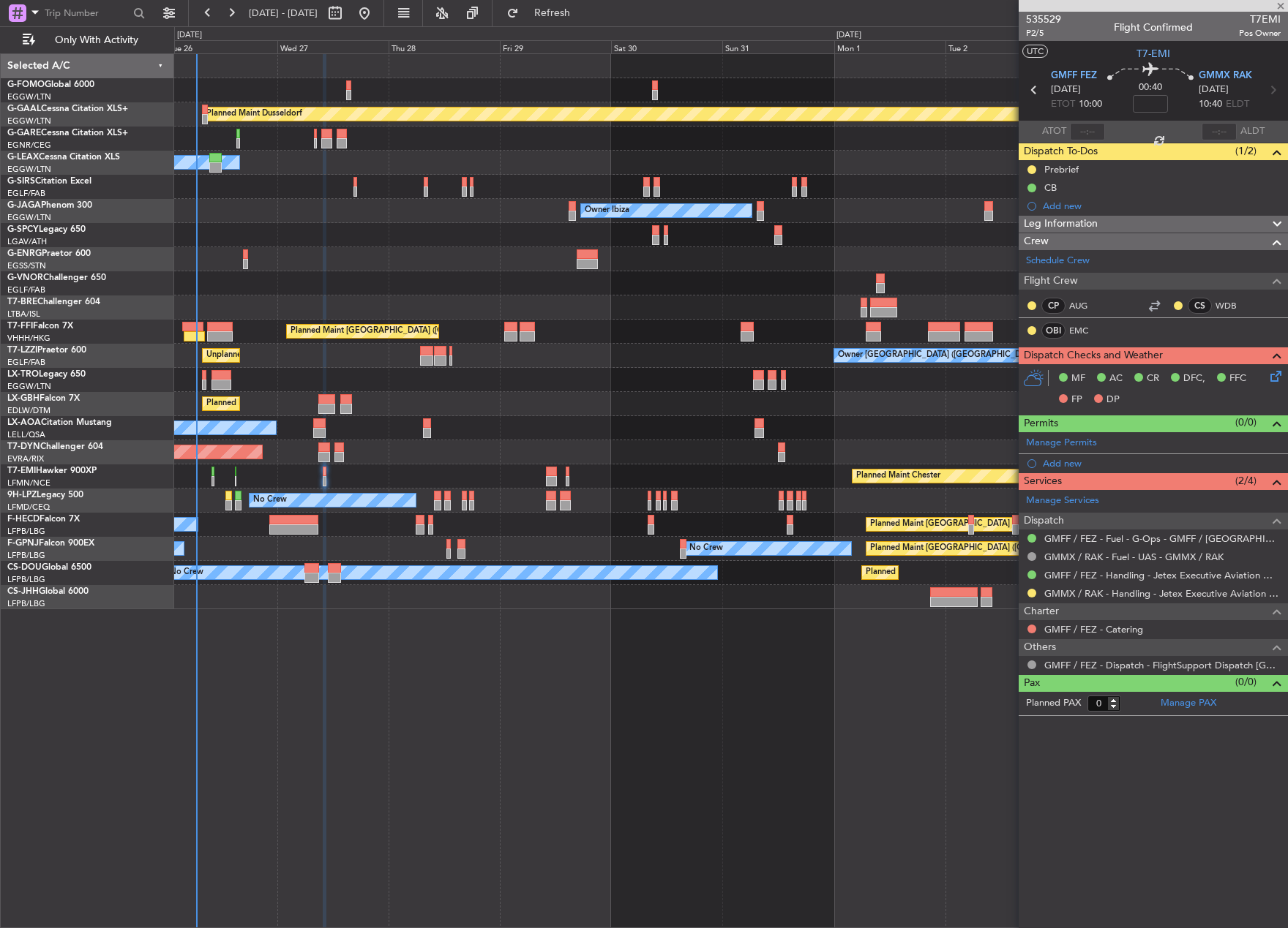
type input "2"
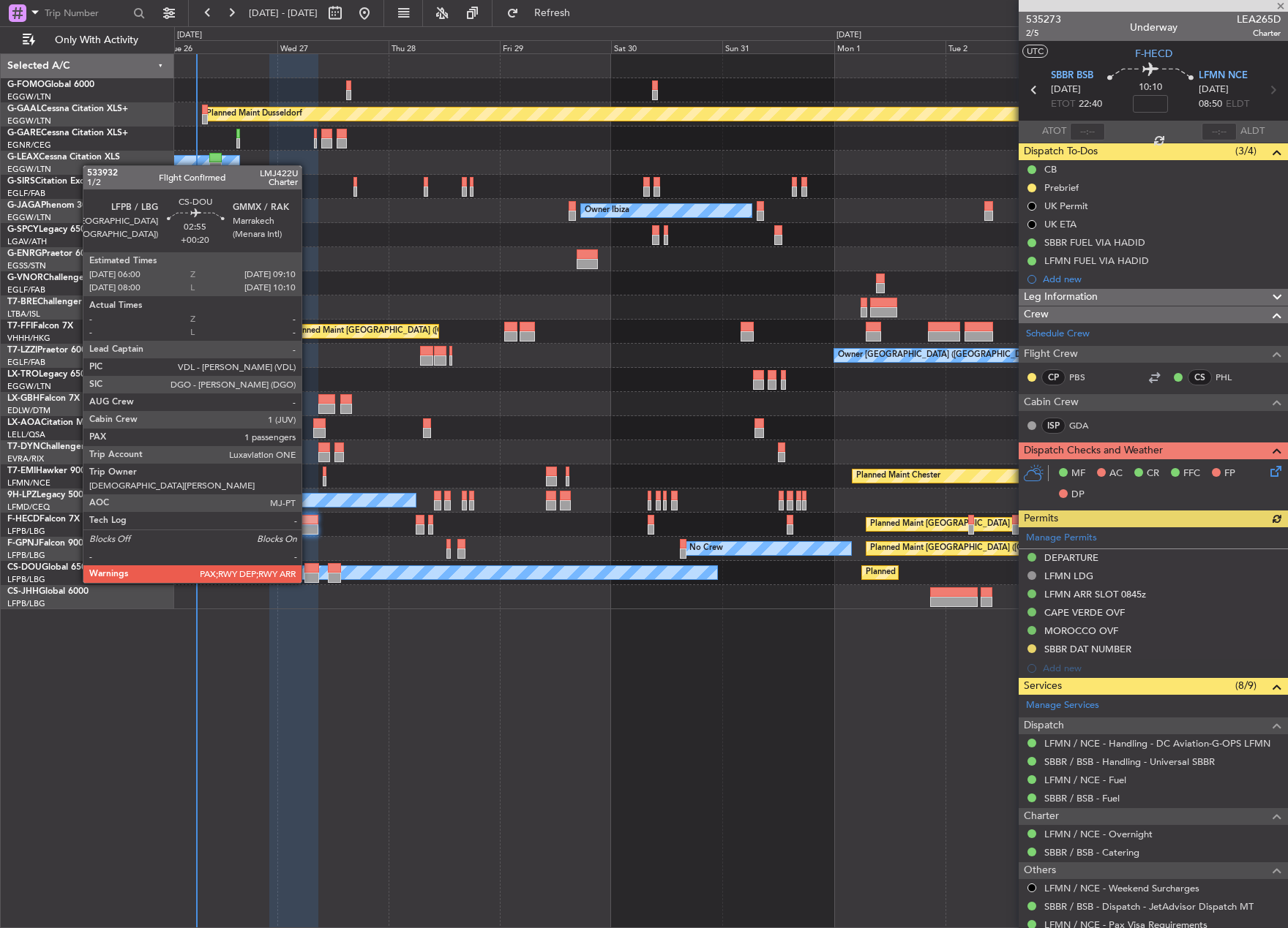
click at [308, 569] on div at bounding box center [312, 569] width 15 height 11
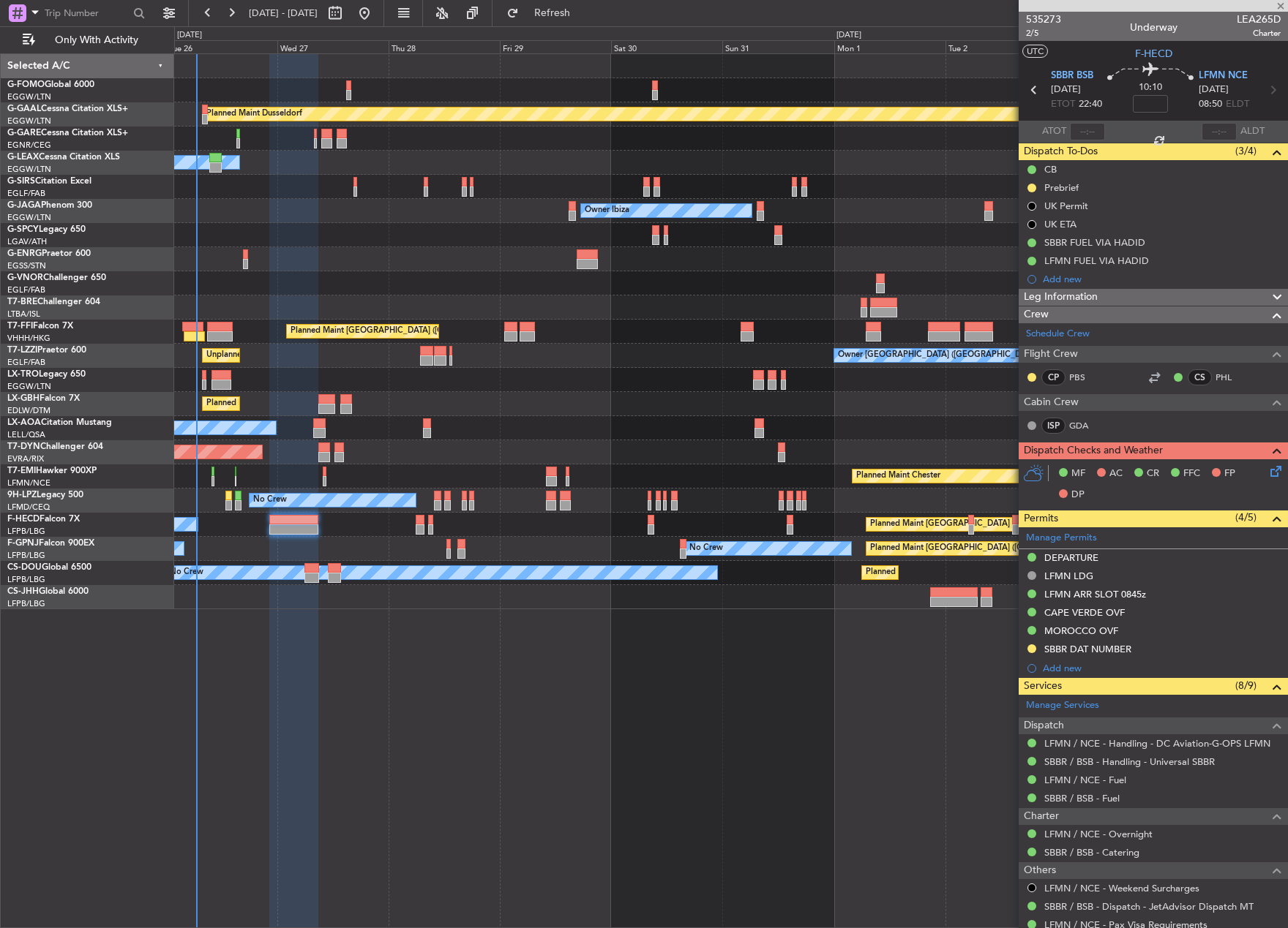
type input "+00:20"
type input "1"
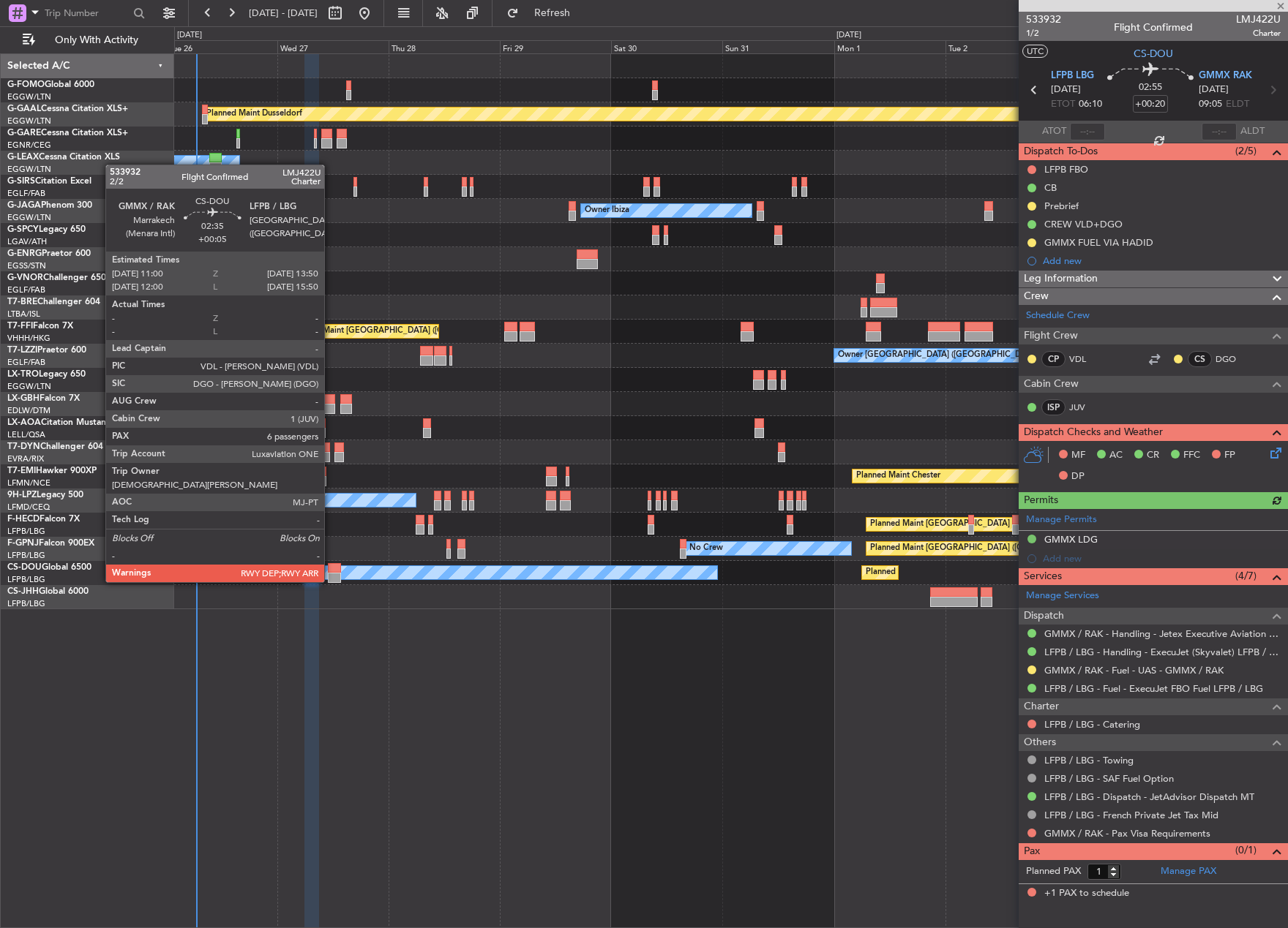
click at [334, 568] on div at bounding box center [334, 569] width 13 height 11
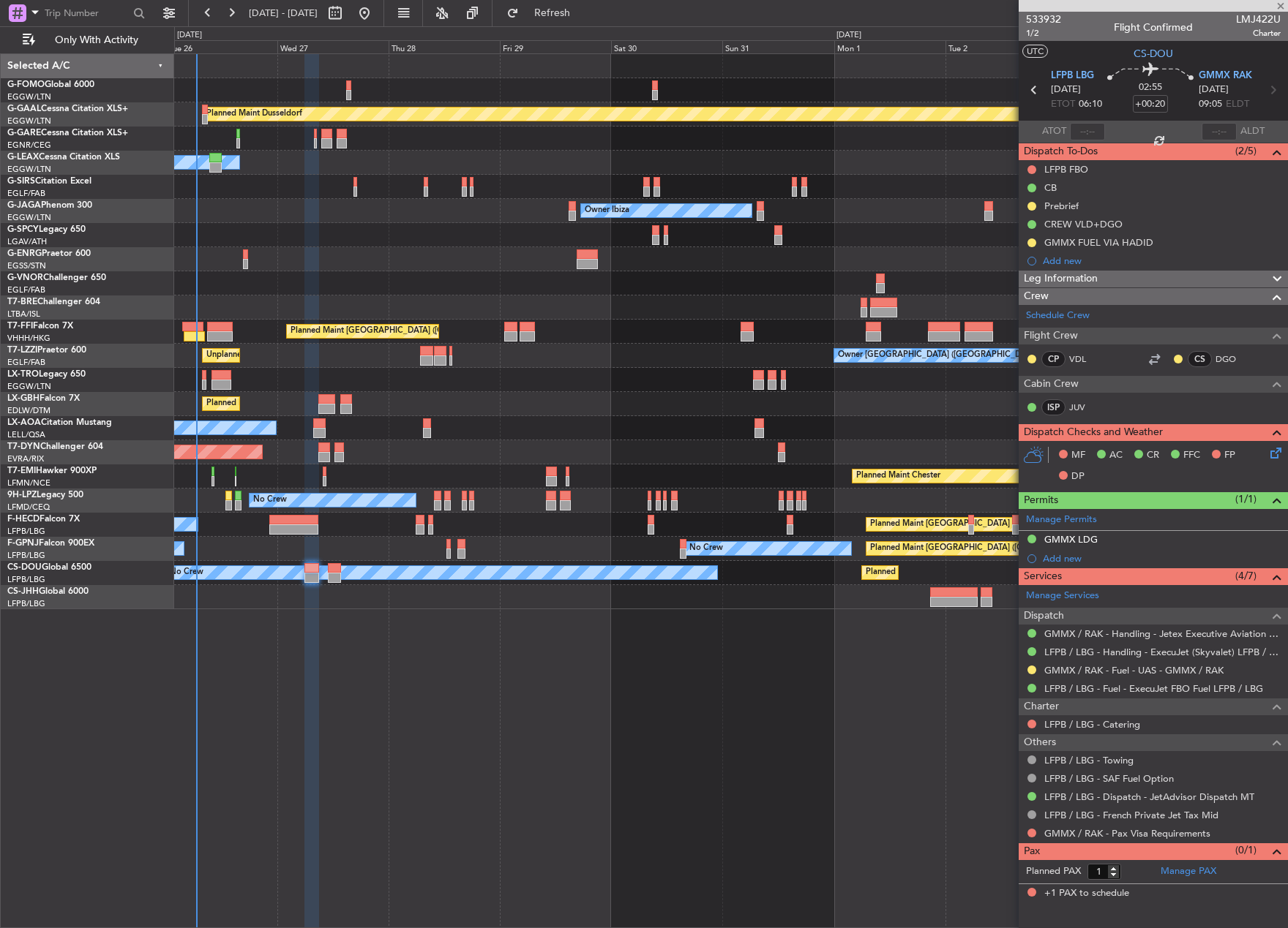
type input "+00:05"
type input "6"
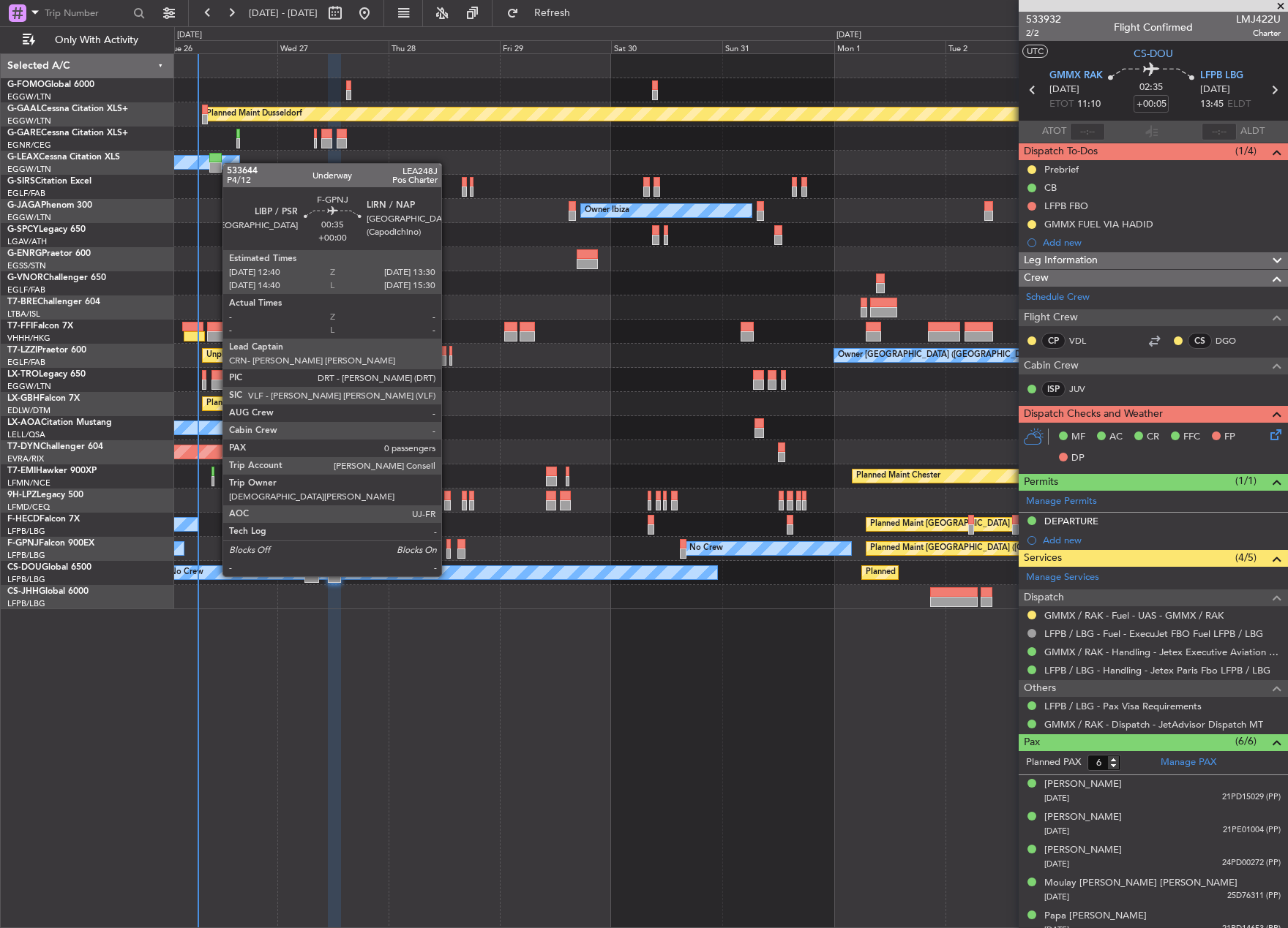
click at [448, 548] on div at bounding box center [449, 553] width 5 height 11
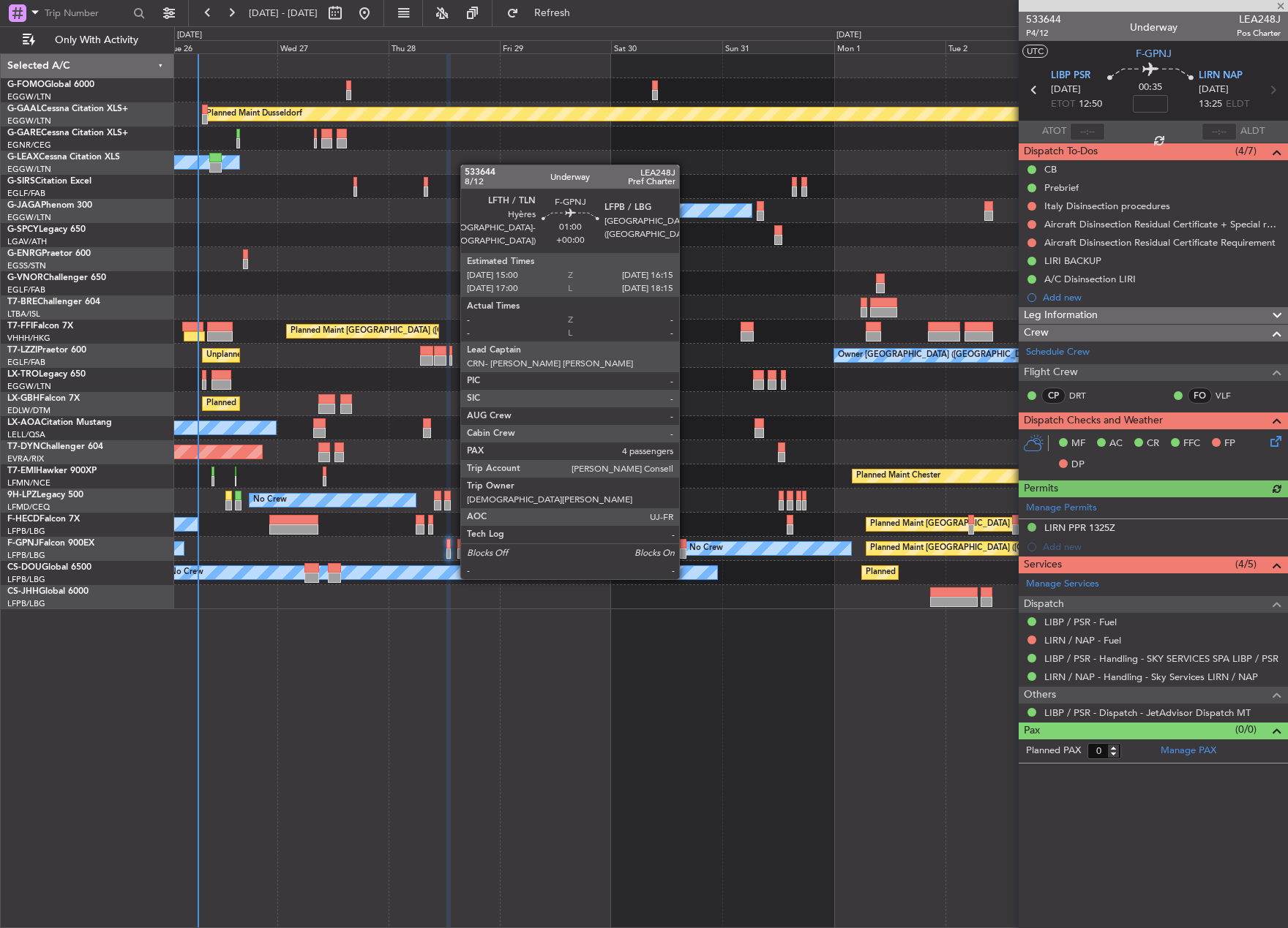
click at [686, 550] on div at bounding box center [683, 553] width 6 height 11
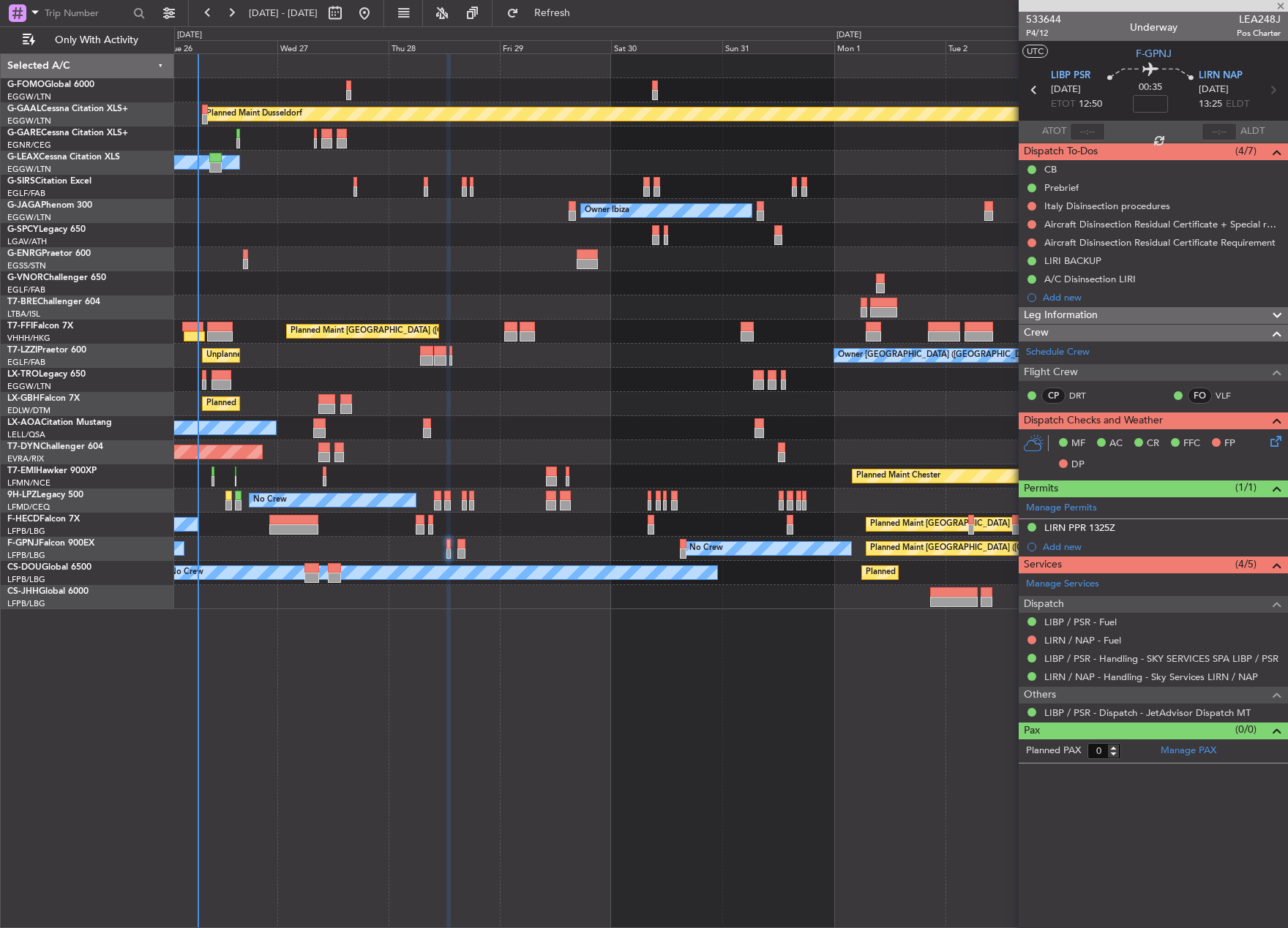
type input "4"
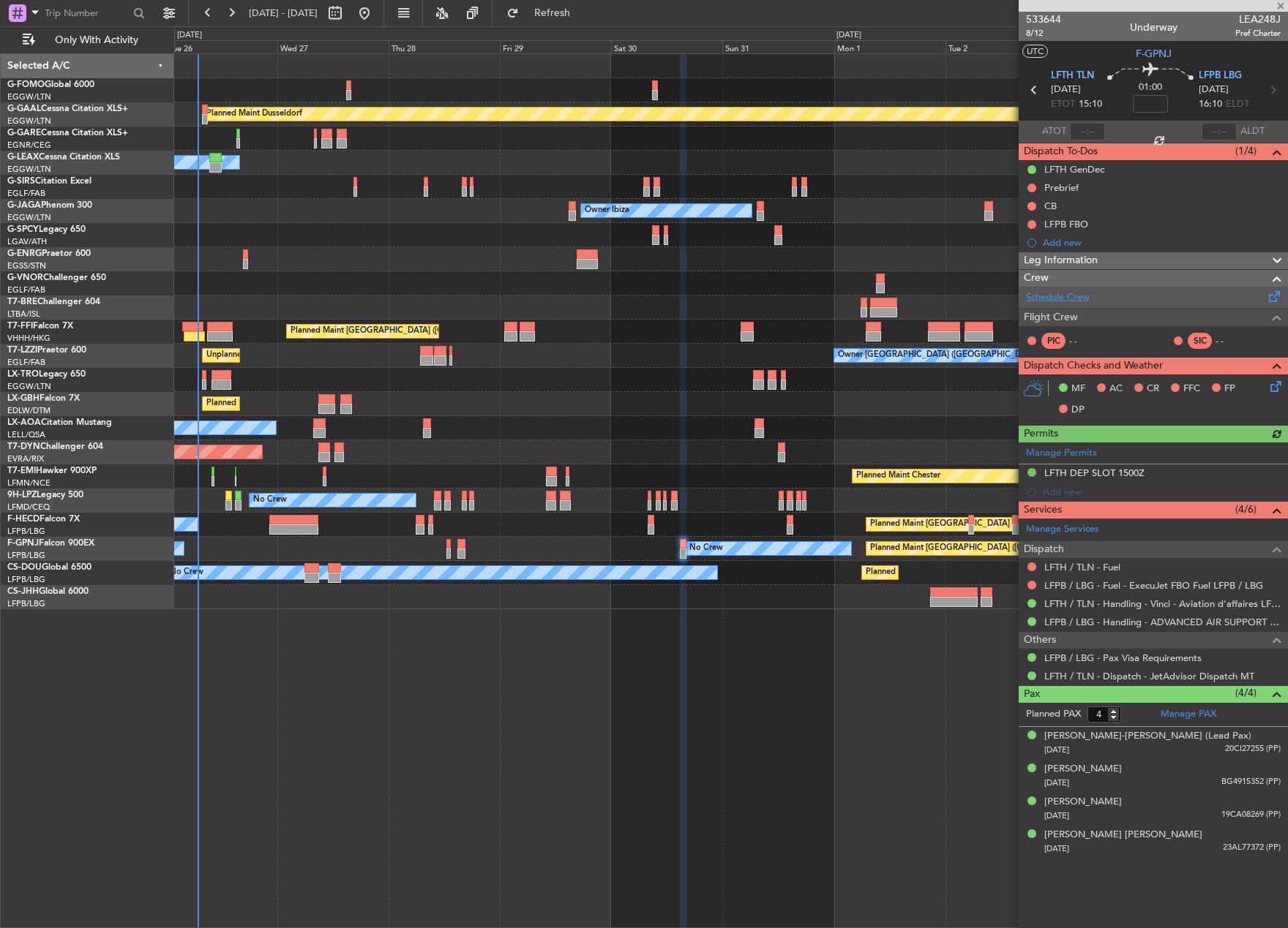
click at [1084, 300] on link "Schedule Crew" at bounding box center [1058, 298] width 63 height 14
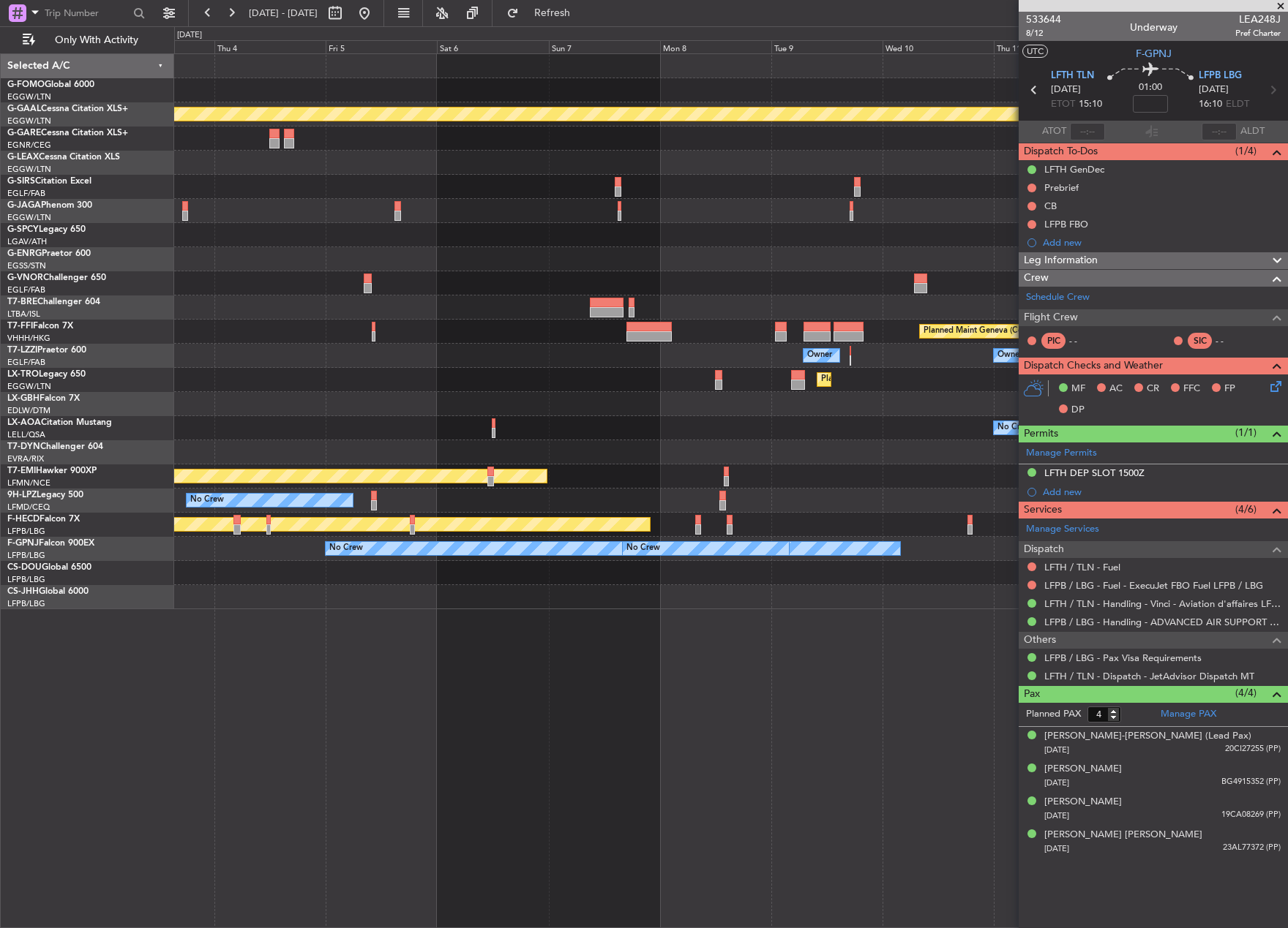
click at [0, 735] on html "26 Aug 2025 - 05 Sep 2025 Refresh Quick Links Only With Activity Planned Maint …" at bounding box center [644, 464] width 1288 height 928
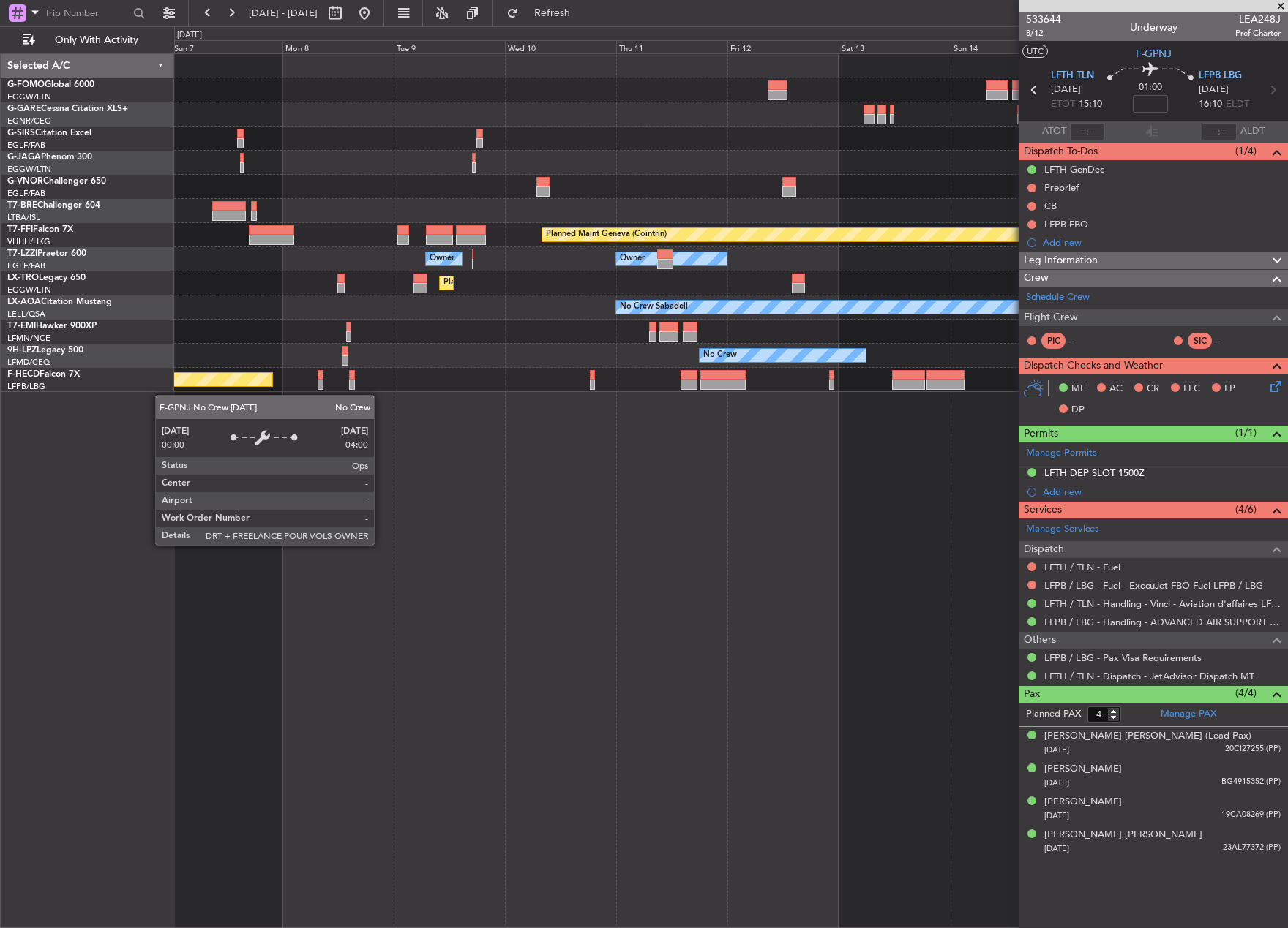
click at [92, 704] on div "Planned Maint Geneva (Cointrin) Owner Owner Owner Planned Maint Dusseldorf No C…" at bounding box center [644, 477] width 1288 height 902
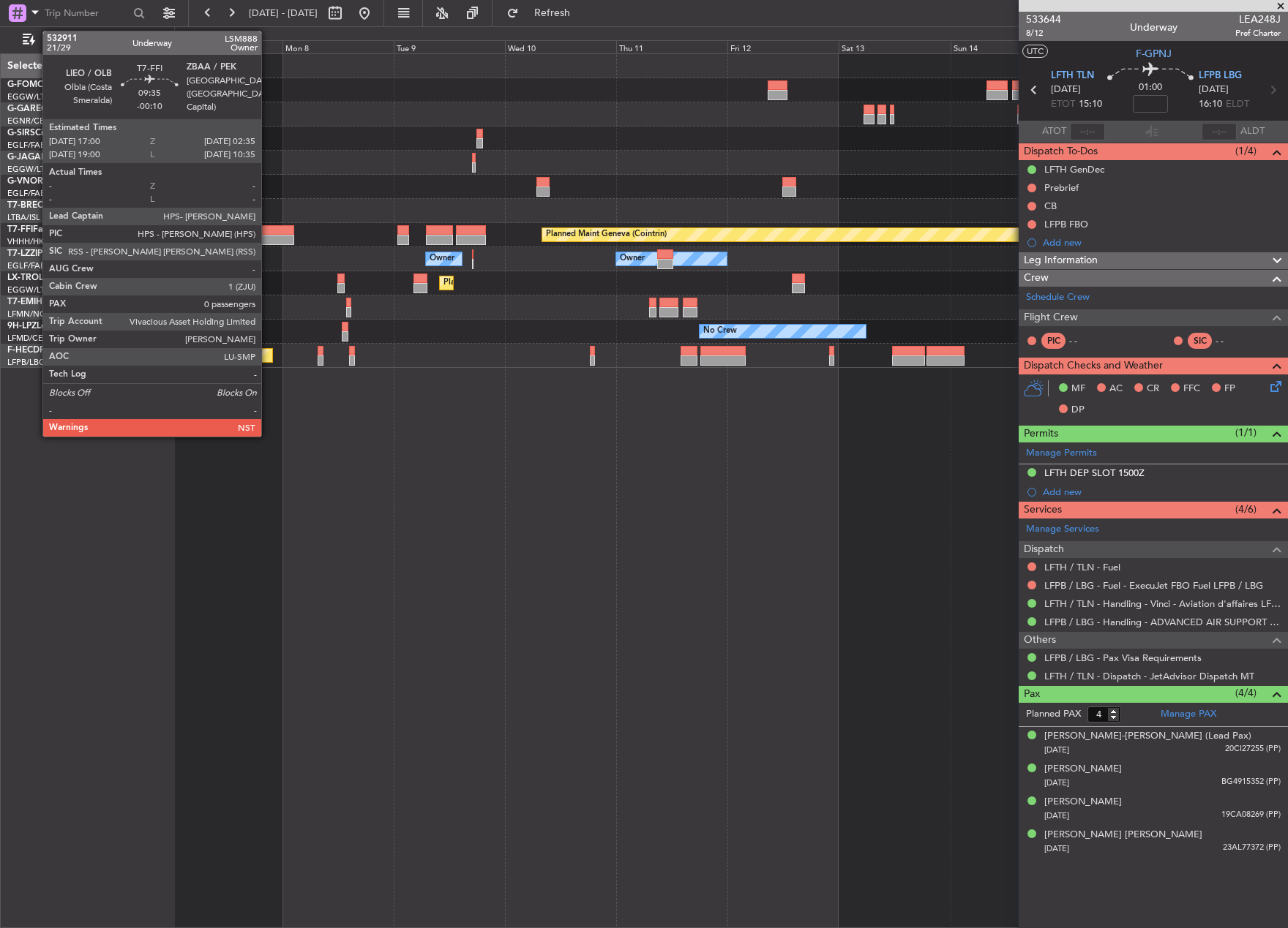
click at [267, 233] on div at bounding box center [270, 230] width 45 height 11
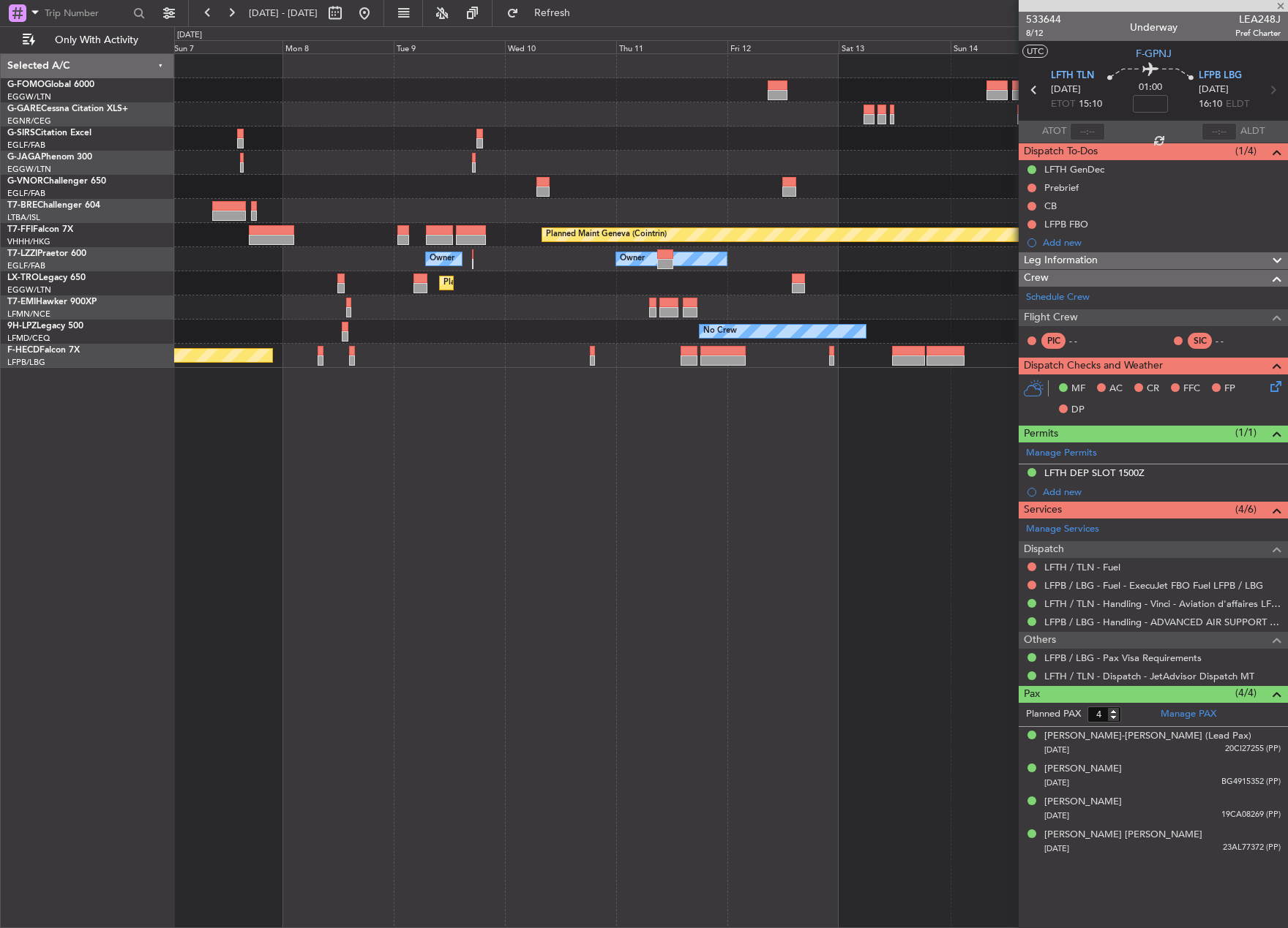
type input "-00:10"
type input "0"
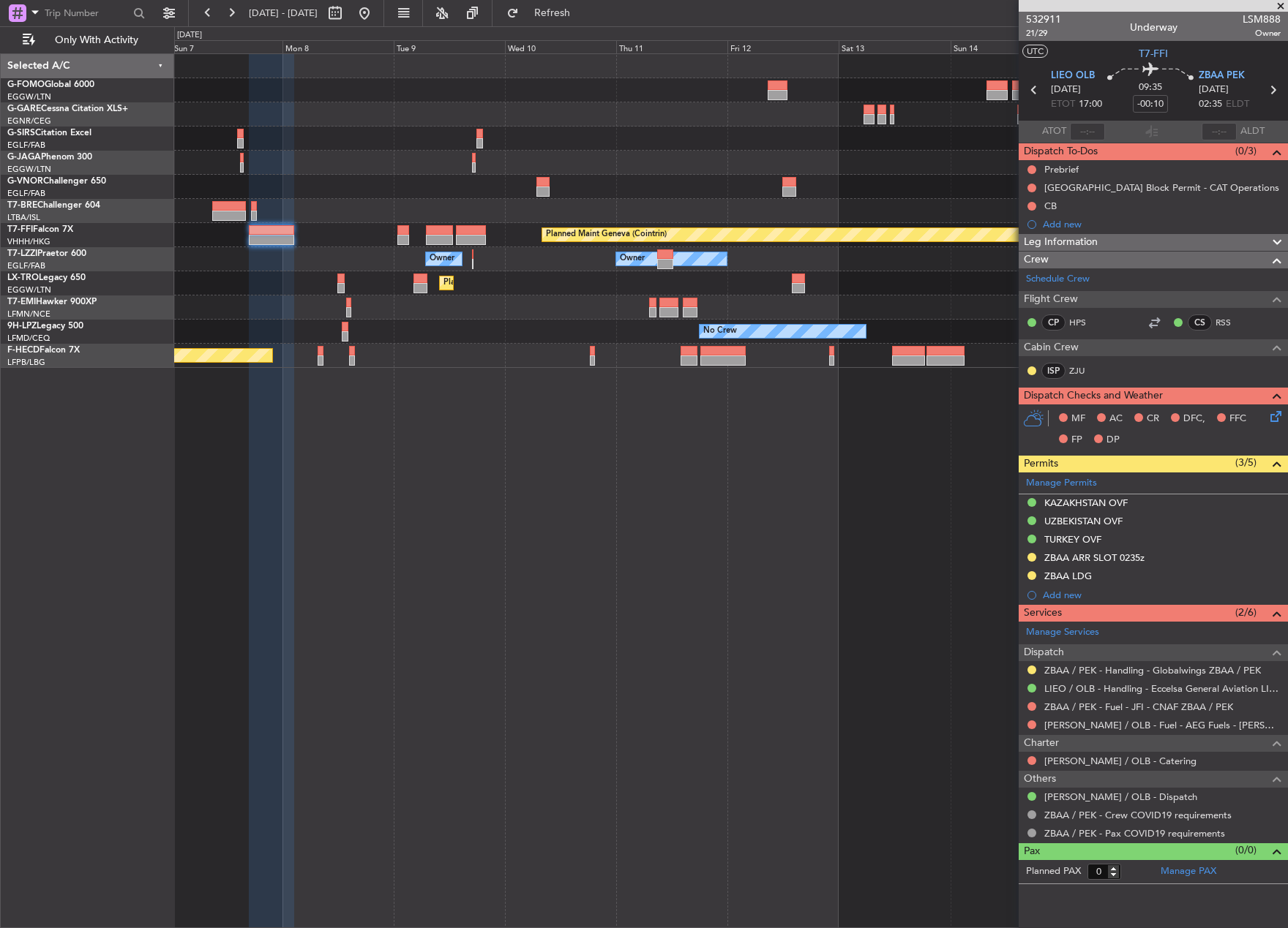
click at [1095, 245] on span "Leg Information" at bounding box center [1061, 242] width 74 height 17
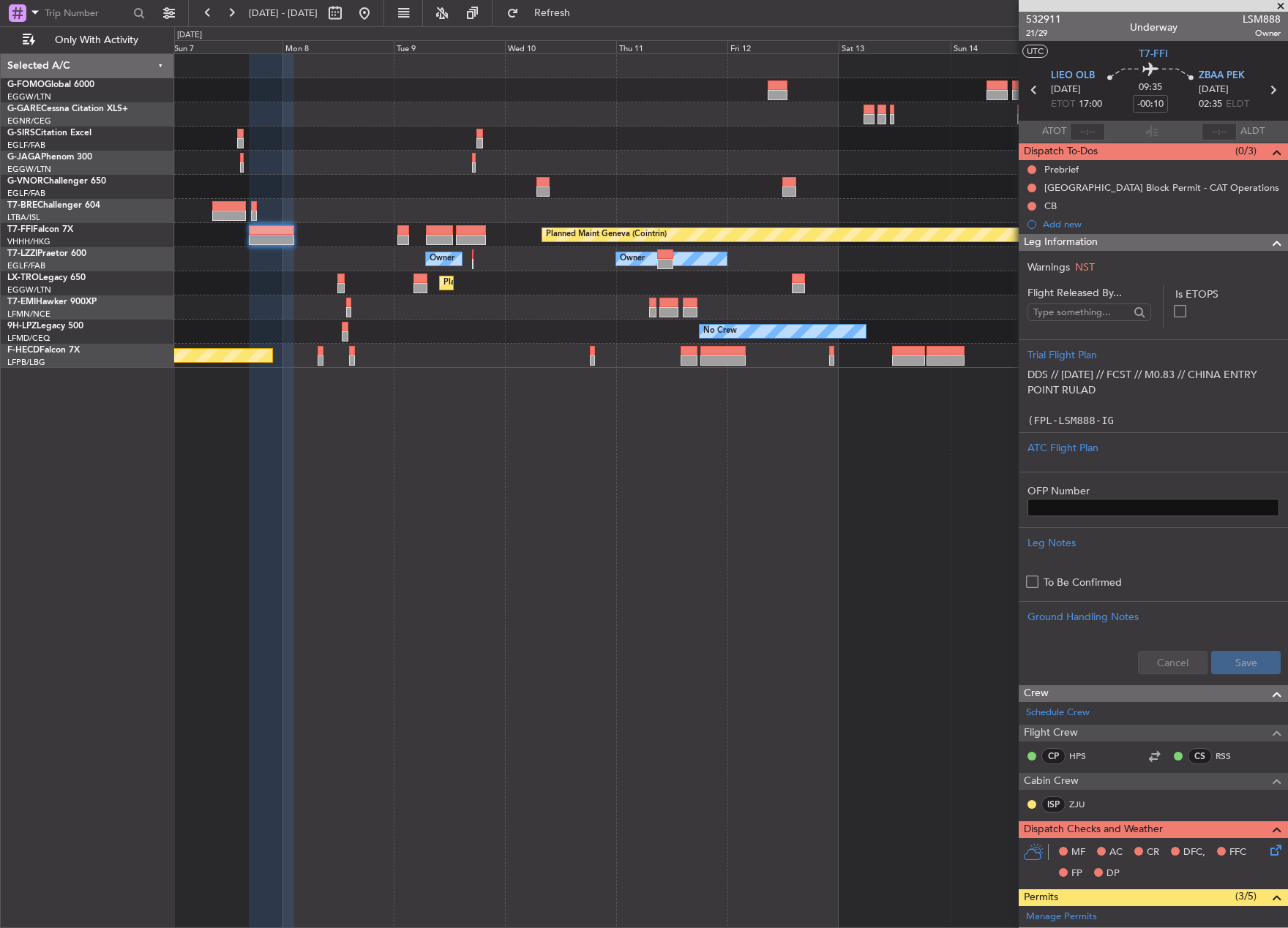
click at [1091, 150] on span "Dispatch To-Dos" at bounding box center [1061, 152] width 74 height 17
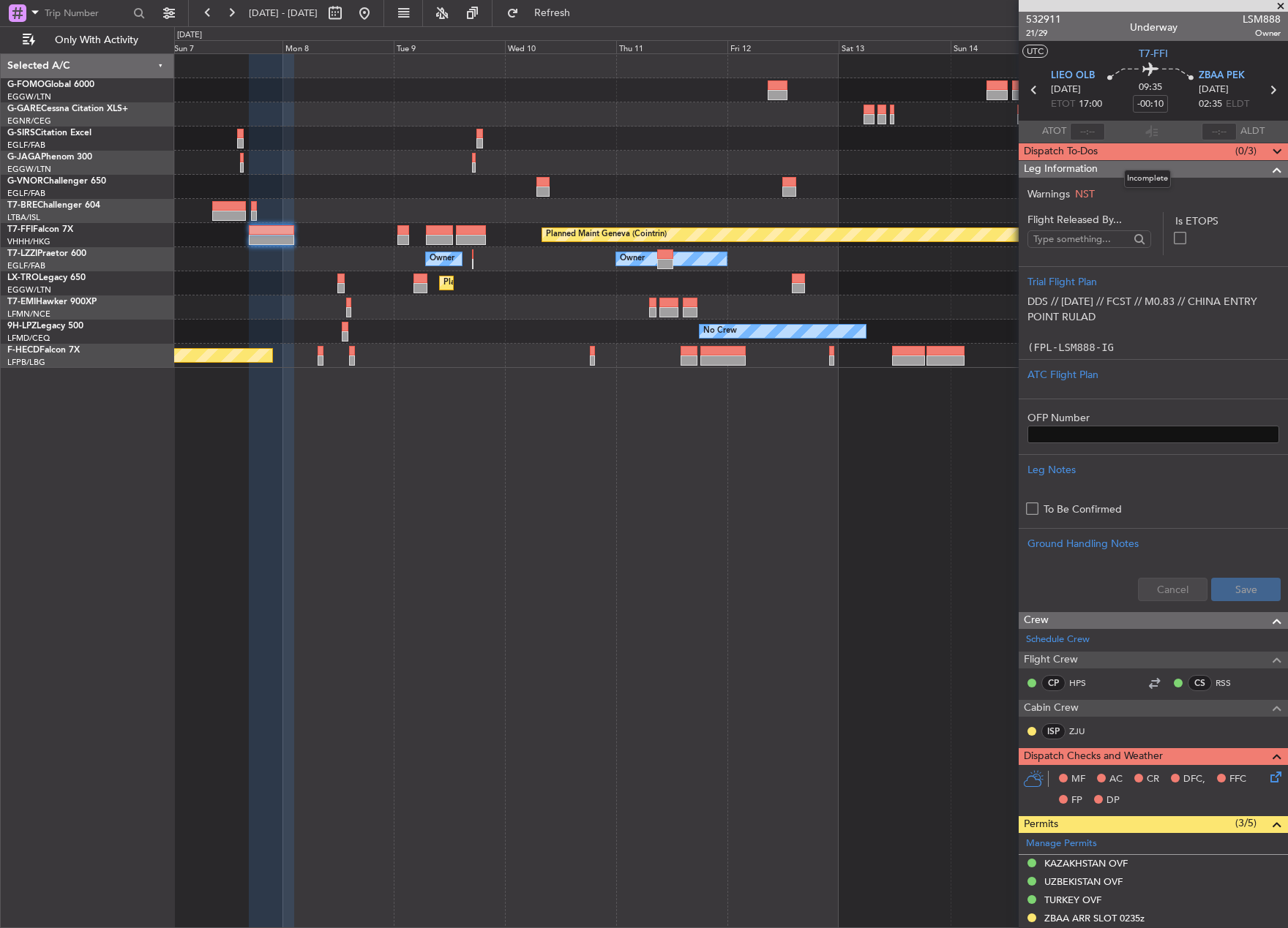
click at [1091, 150] on span "Dispatch To-Dos" at bounding box center [1061, 152] width 74 height 17
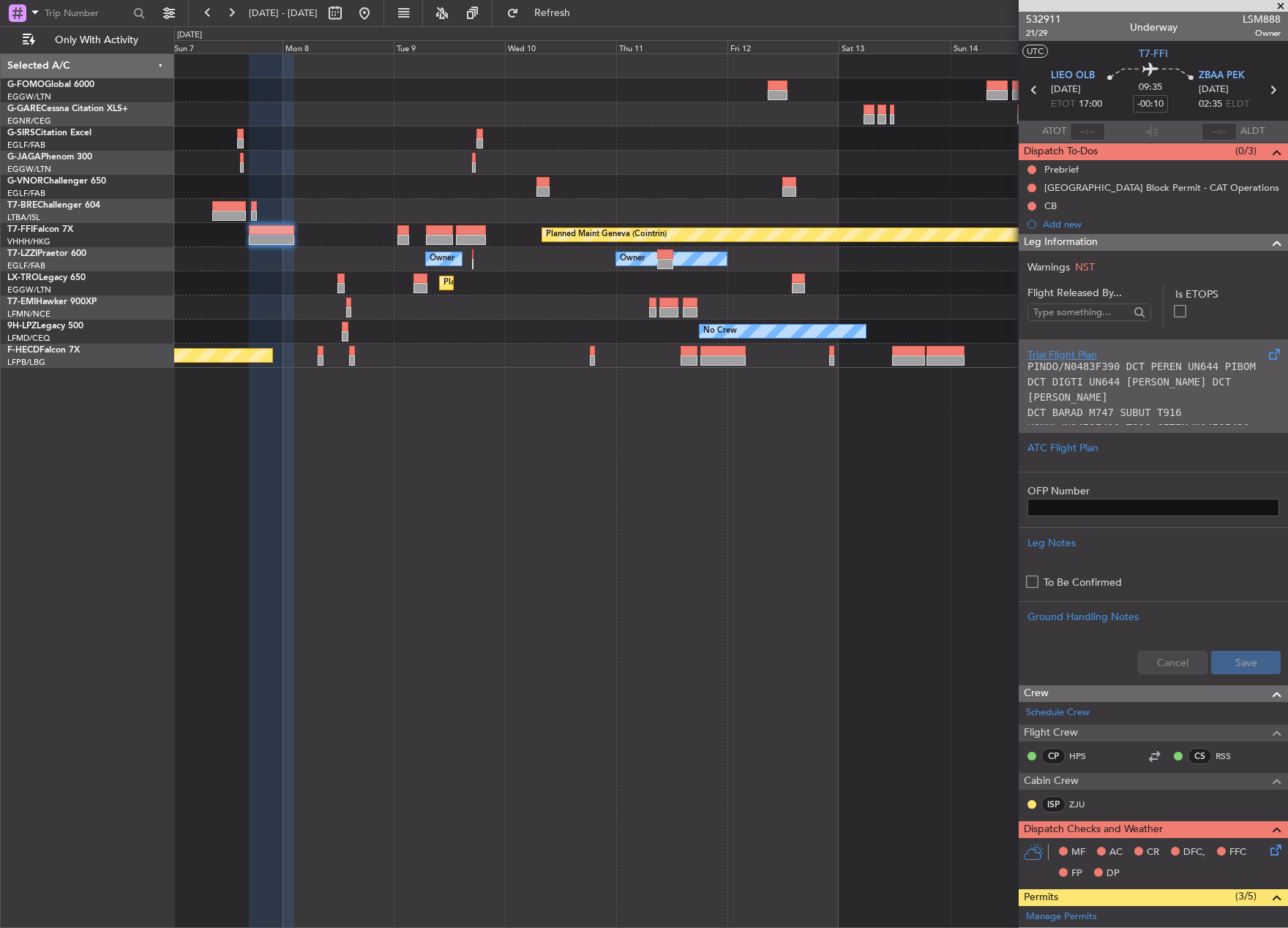
scroll to position [220, 0]
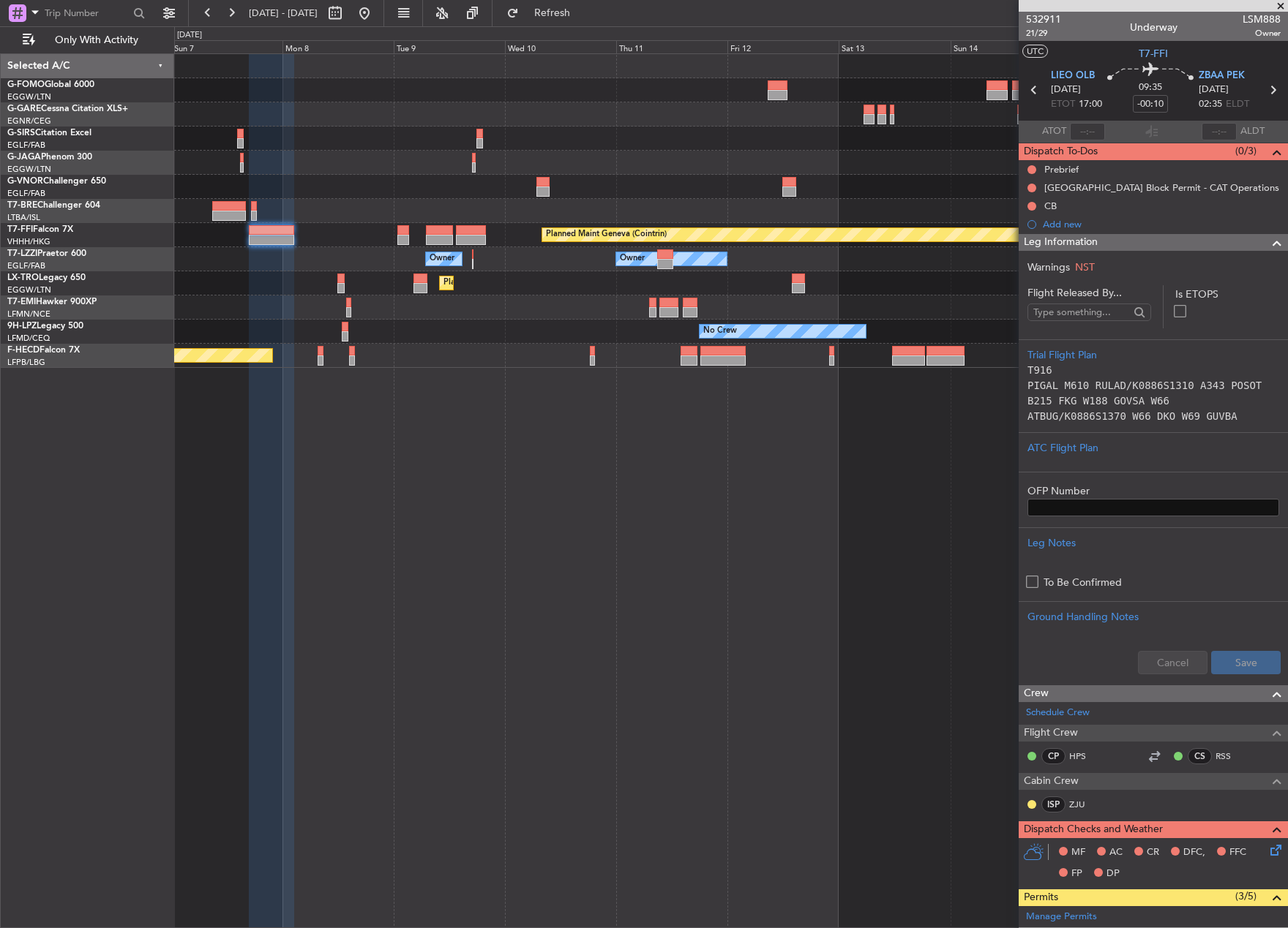
click at [848, 453] on div "Planned Maint Geneva (Cointrin) Owner Owner Owner Planned Maint Dusseldorf Plan…" at bounding box center [731, 491] width 1113 height 874
click at [376, 16] on button at bounding box center [364, 13] width 23 height 23
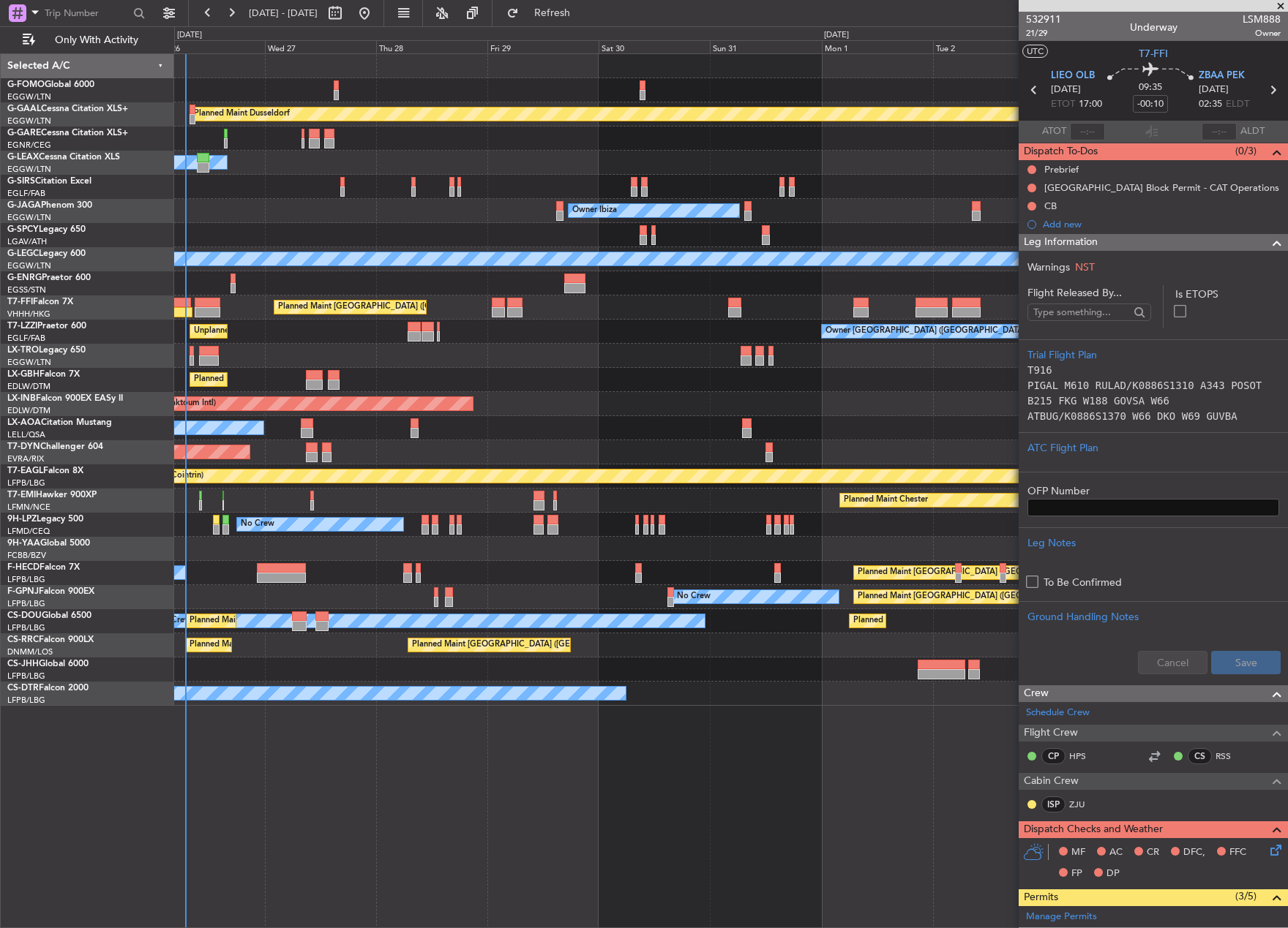
click at [0, 927] on html "21 Aug 2025 - 31 Aug 2025 Refresh Quick Links Only With Activity Planned Maint …" at bounding box center [644, 464] width 1288 height 928
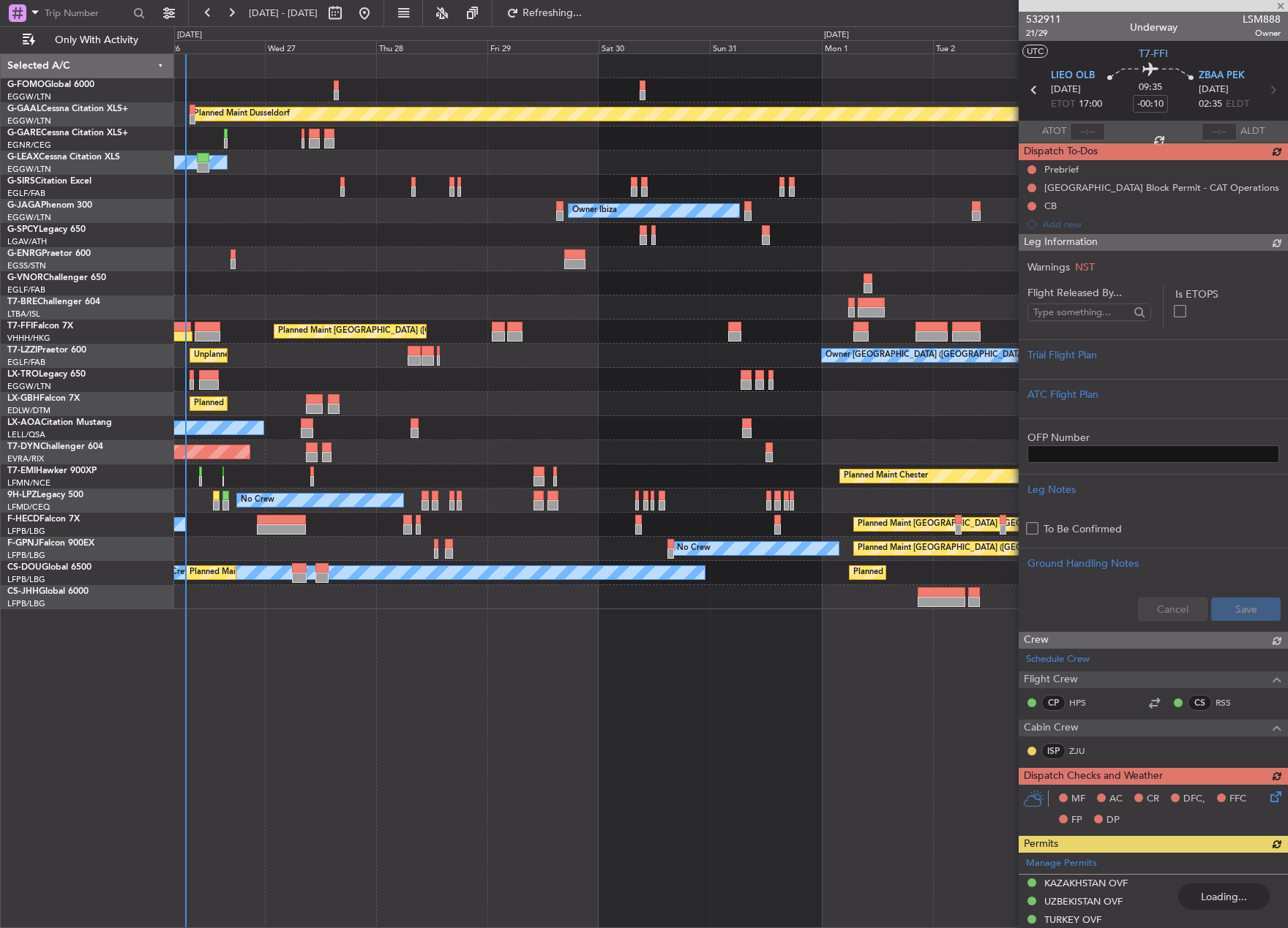
scroll to position [0, 0]
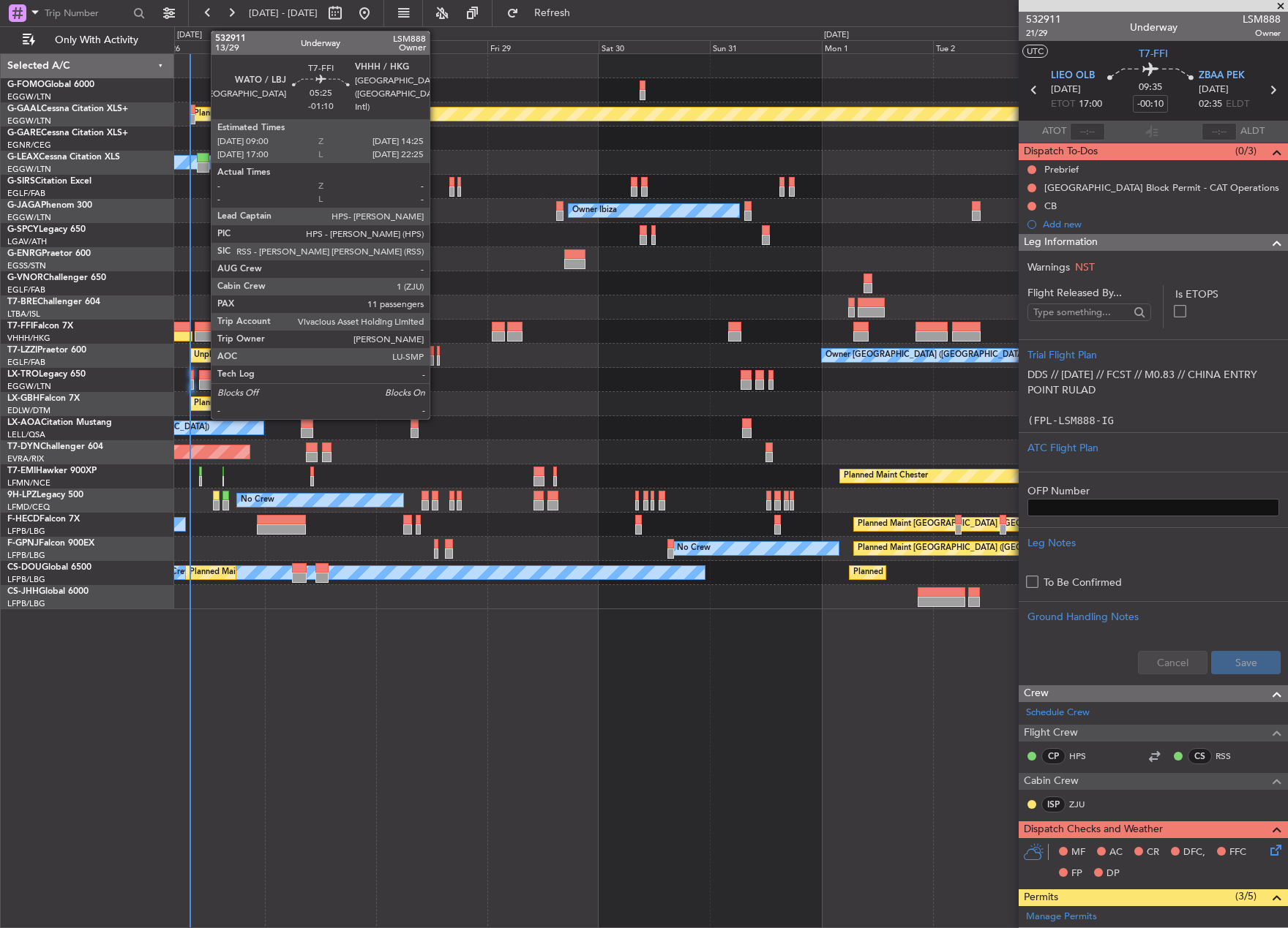
click at [203, 334] on div at bounding box center [208, 337] width 26 height 11
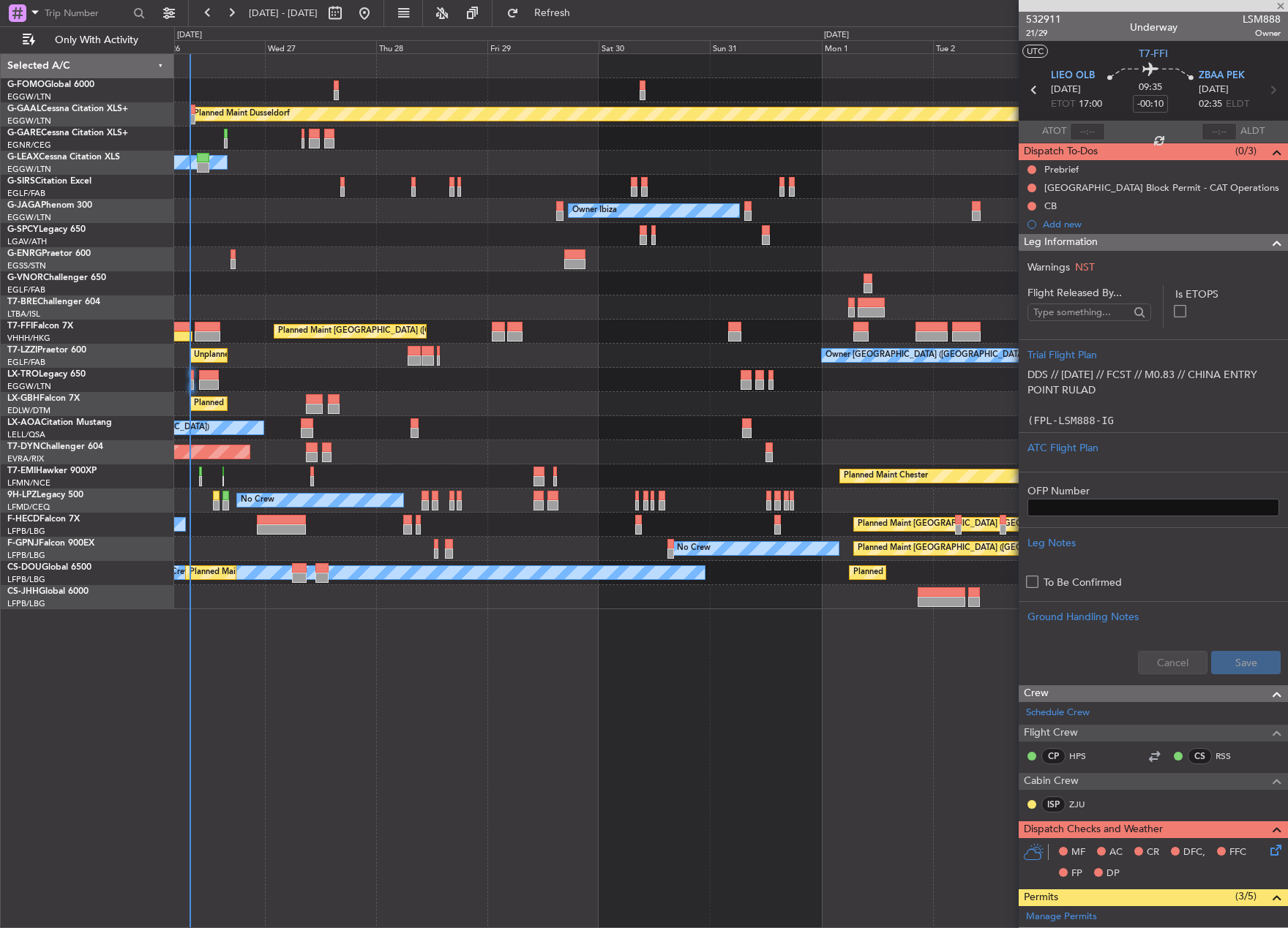
type input "-01:10"
type input "11"
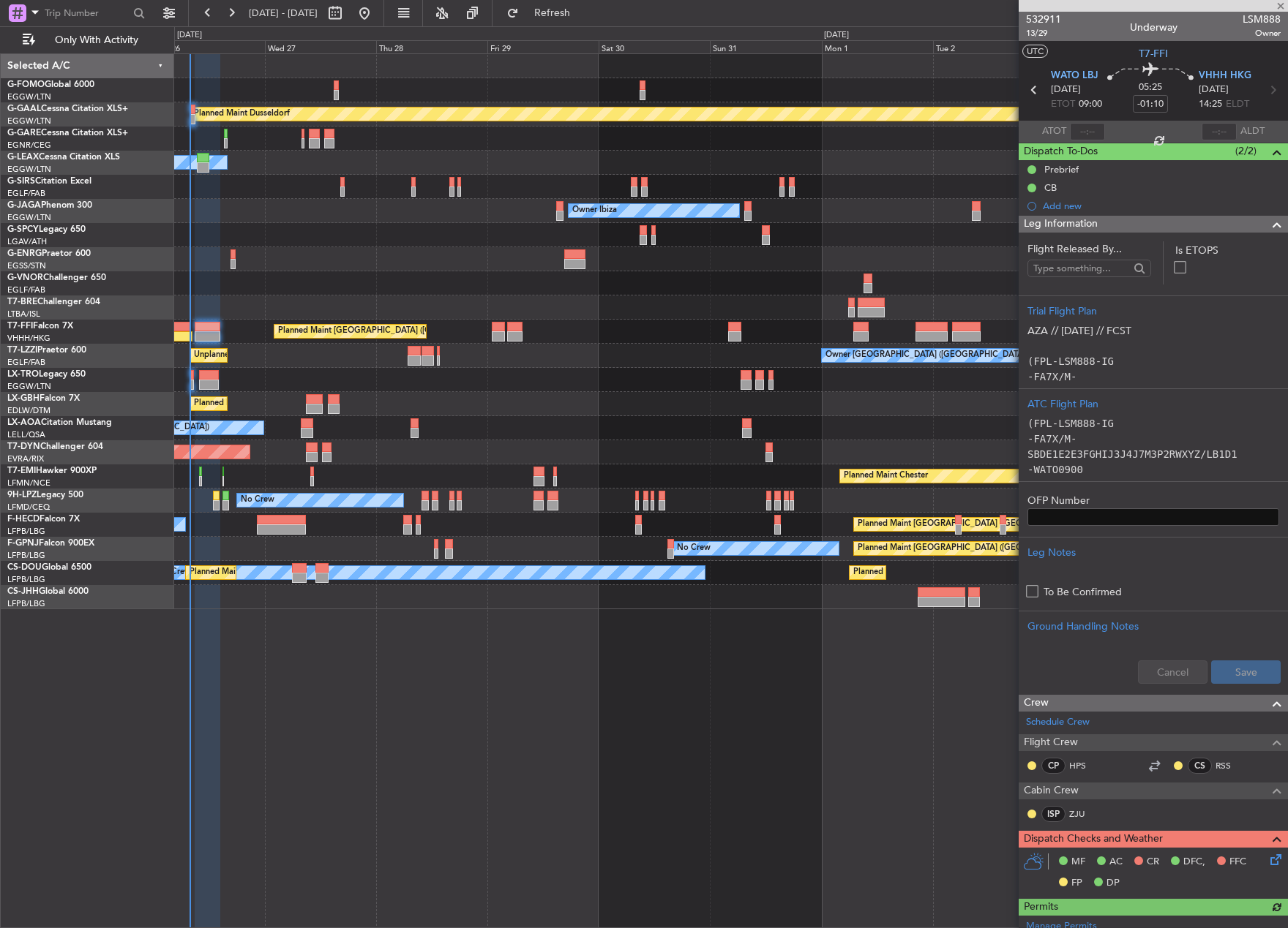
click at [1131, 228] on div "Leg Information" at bounding box center [1153, 224] width 269 height 17
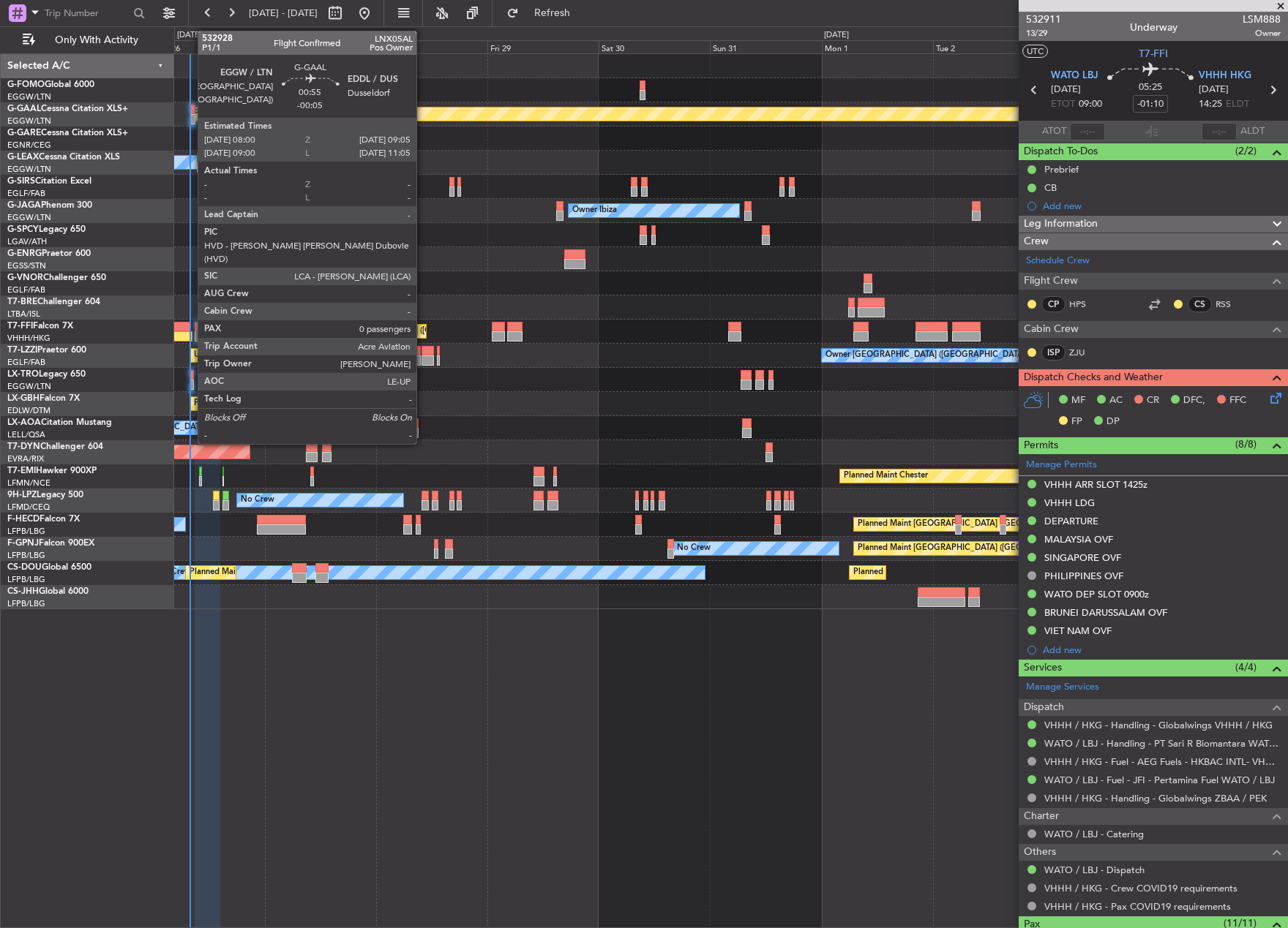
click at [190, 111] on div at bounding box center [192, 110] width 5 height 11
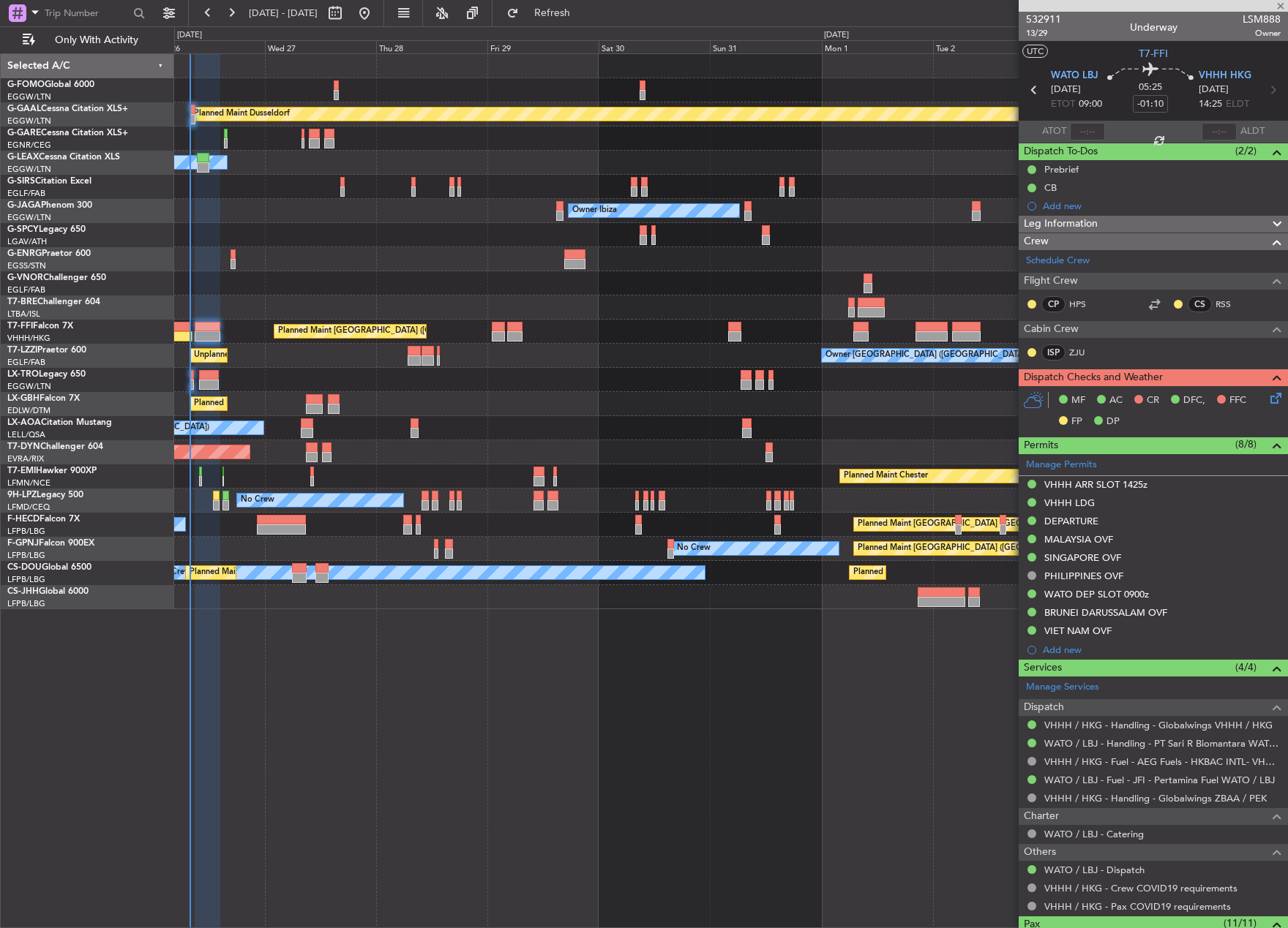
type input "-00:05"
type input "0"
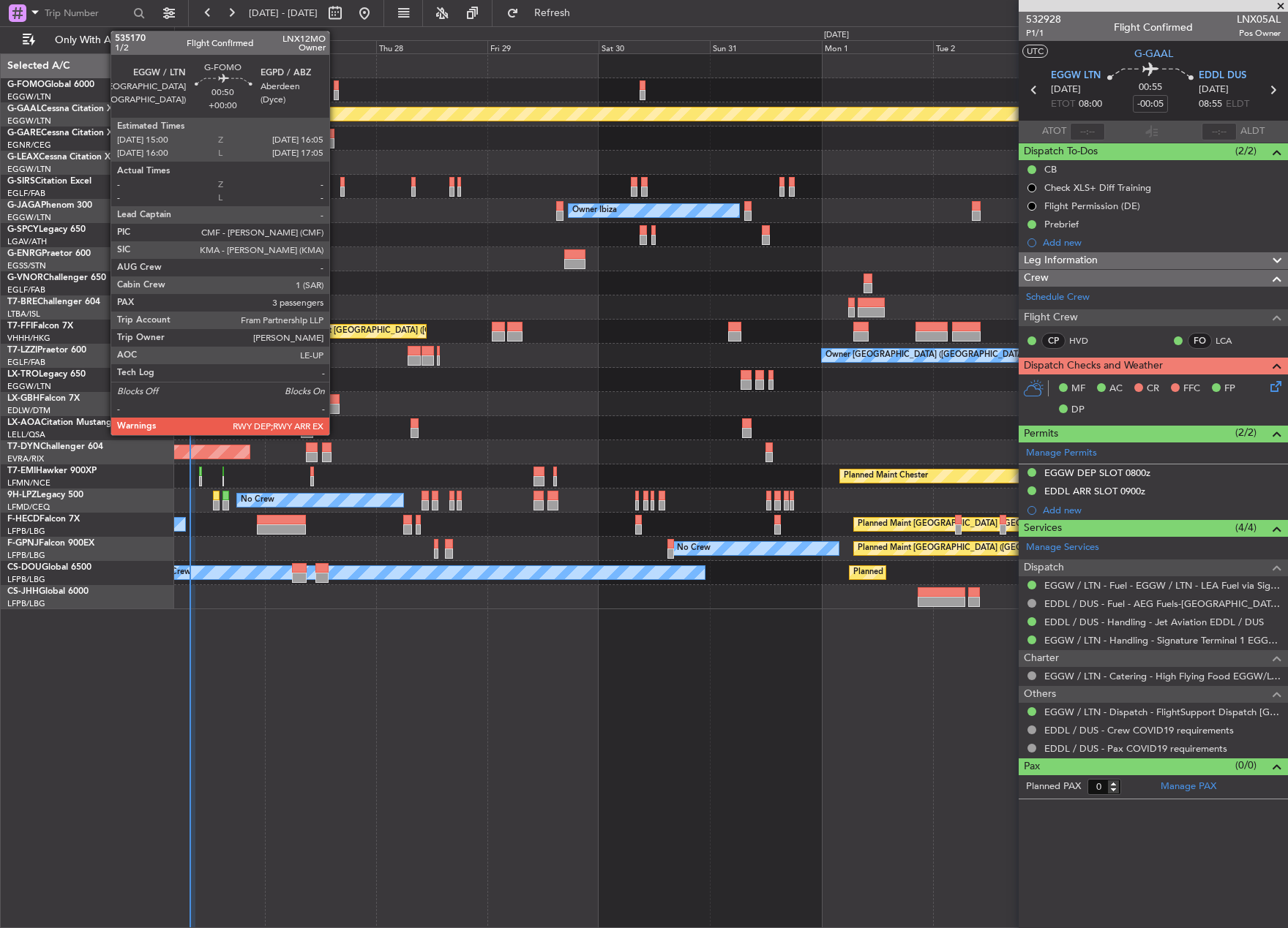
click at [336, 96] on div at bounding box center [336, 95] width 5 height 11
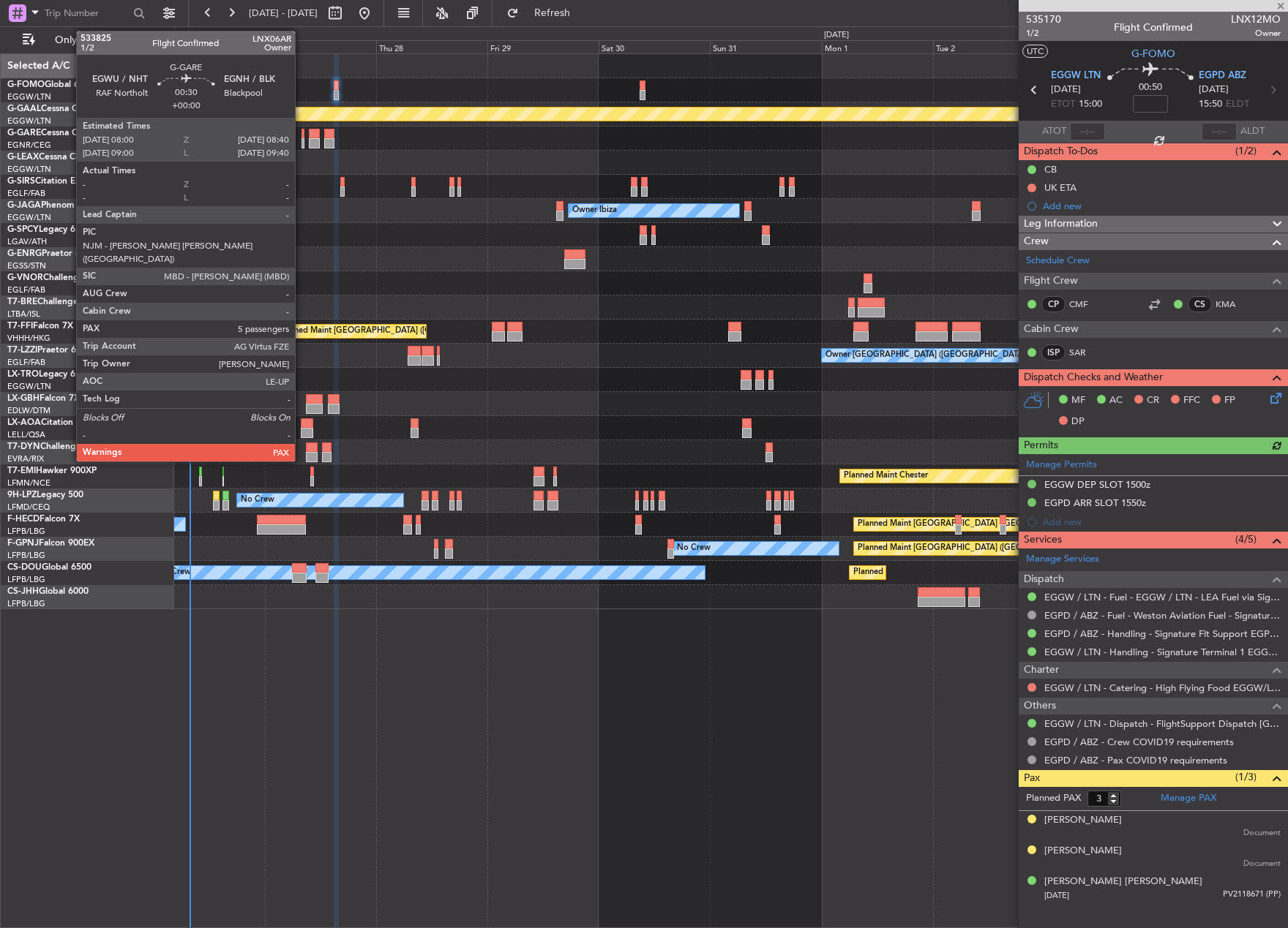
click at [301, 143] on div at bounding box center [303, 143] width 4 height 11
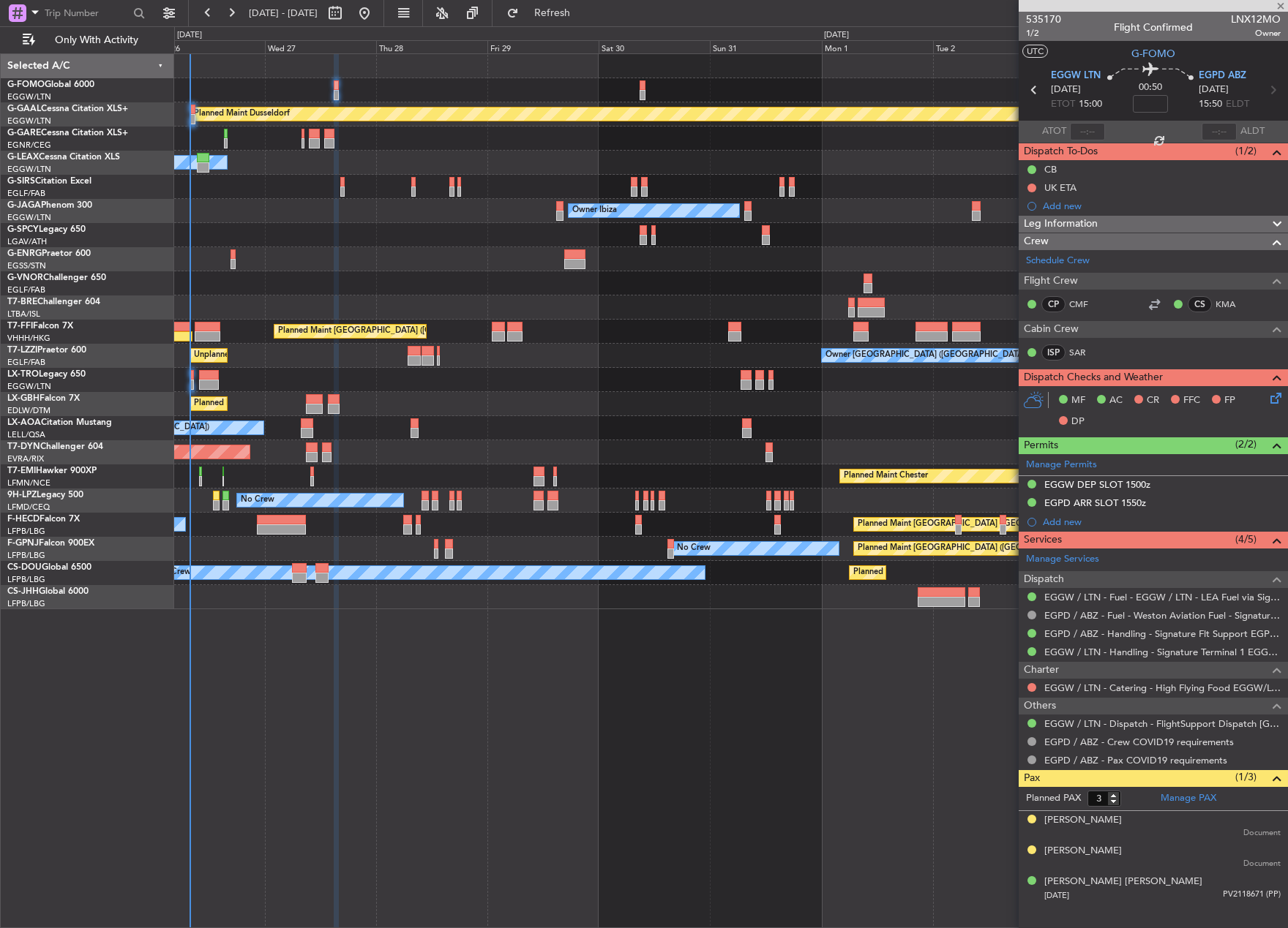
type input "5"
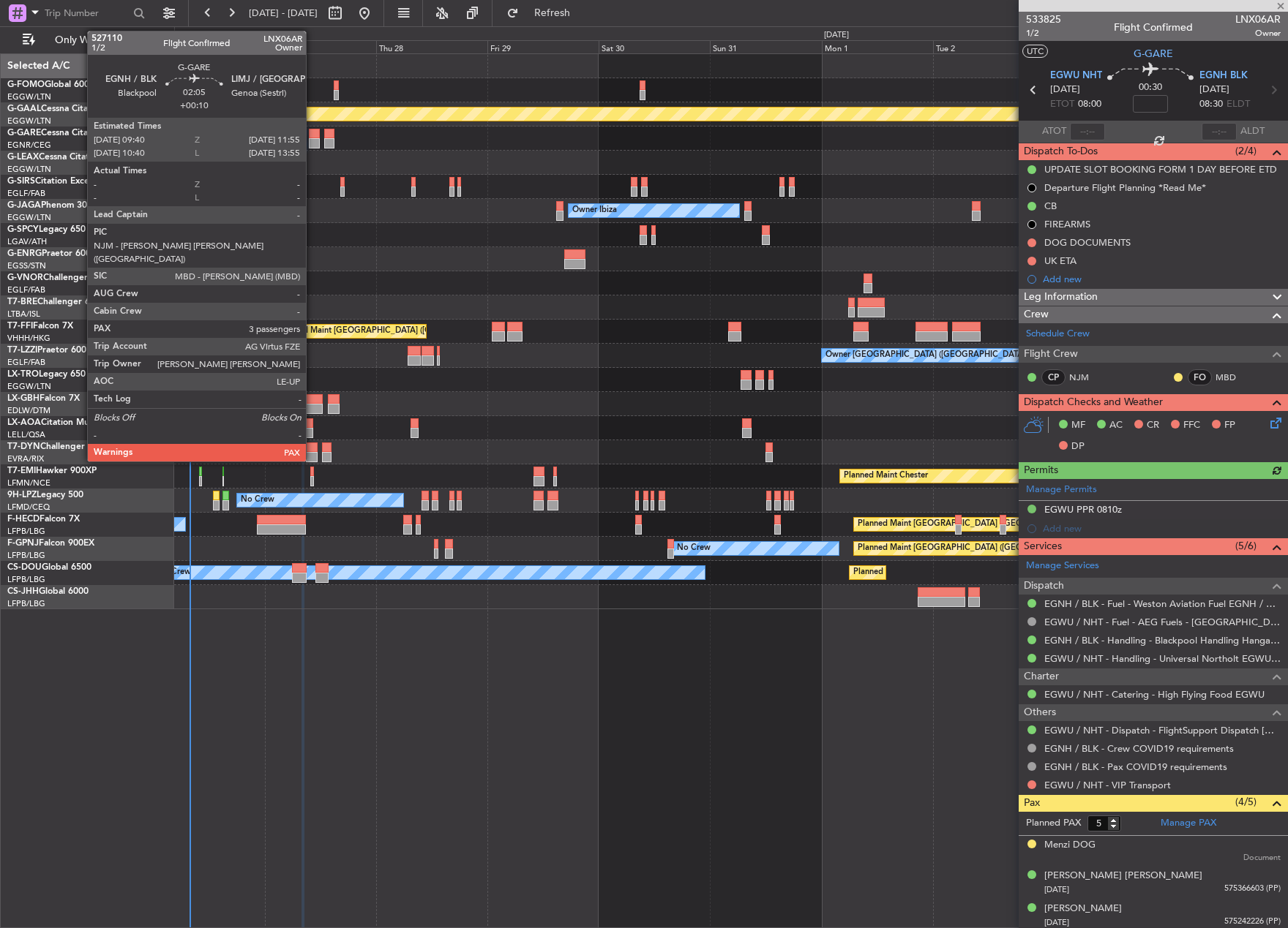
click at [313, 142] on div at bounding box center [314, 143] width 11 height 11
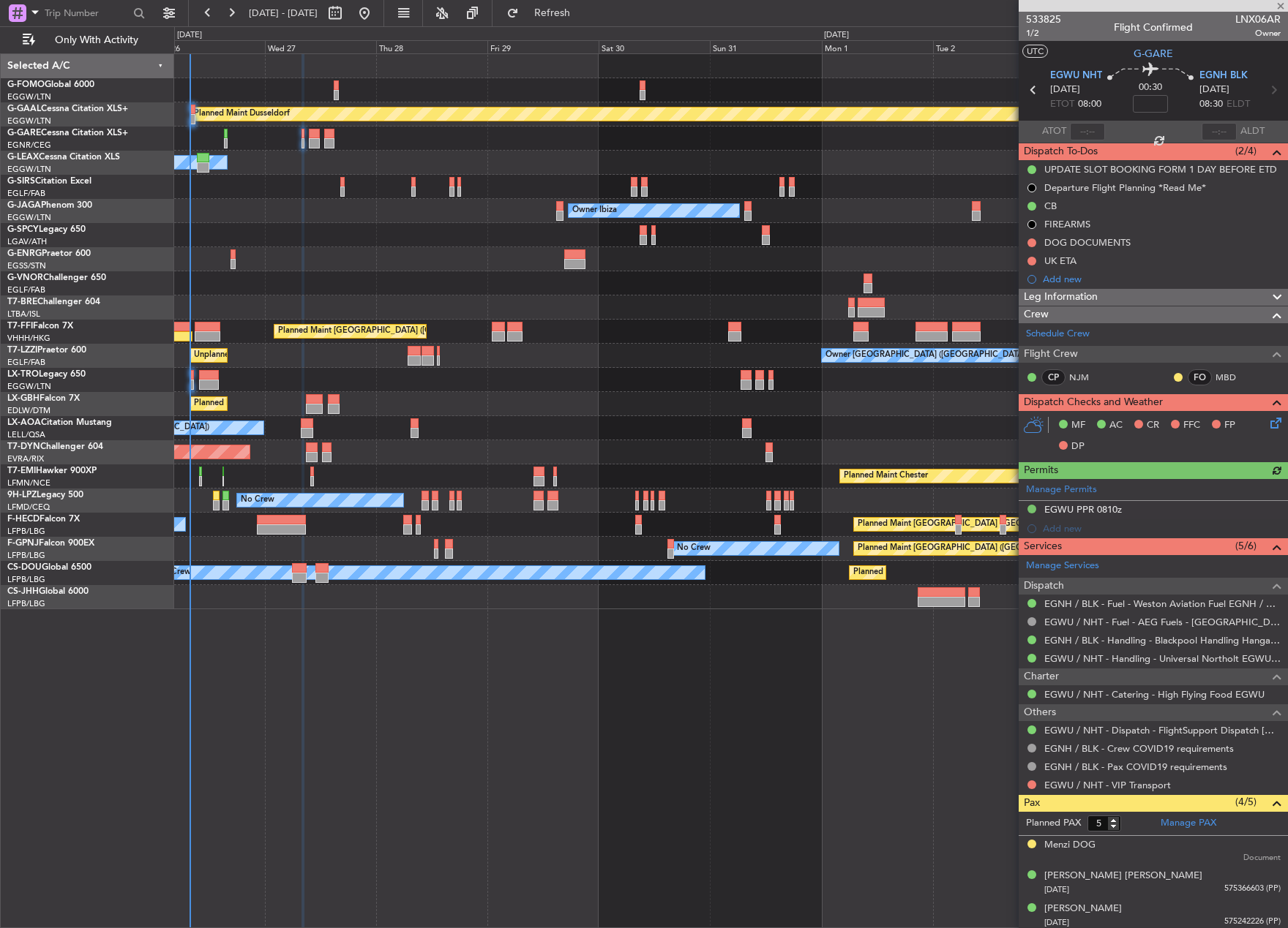
type input "+00:10"
type input "3"
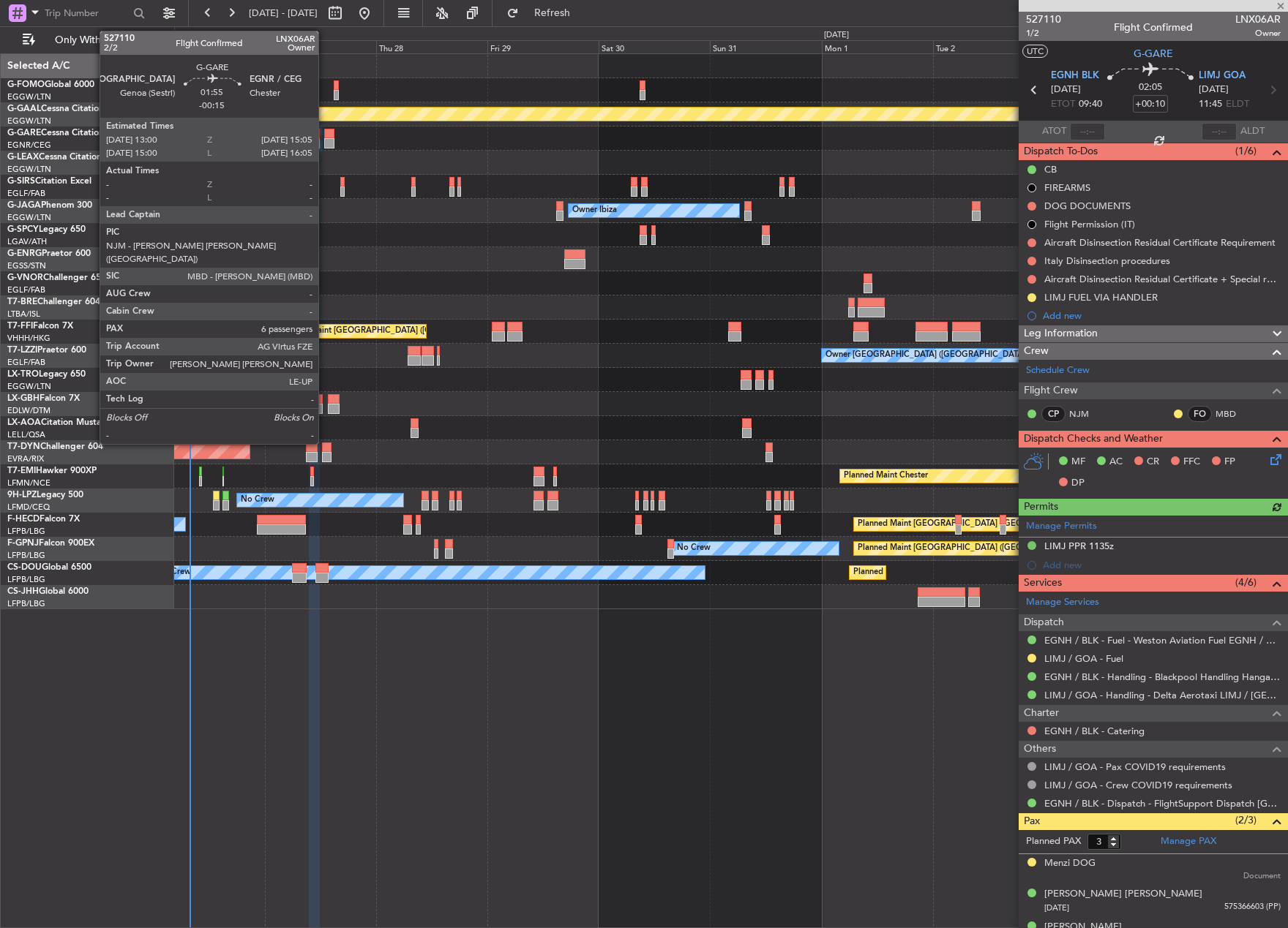
click at [325, 140] on div at bounding box center [329, 143] width 11 height 11
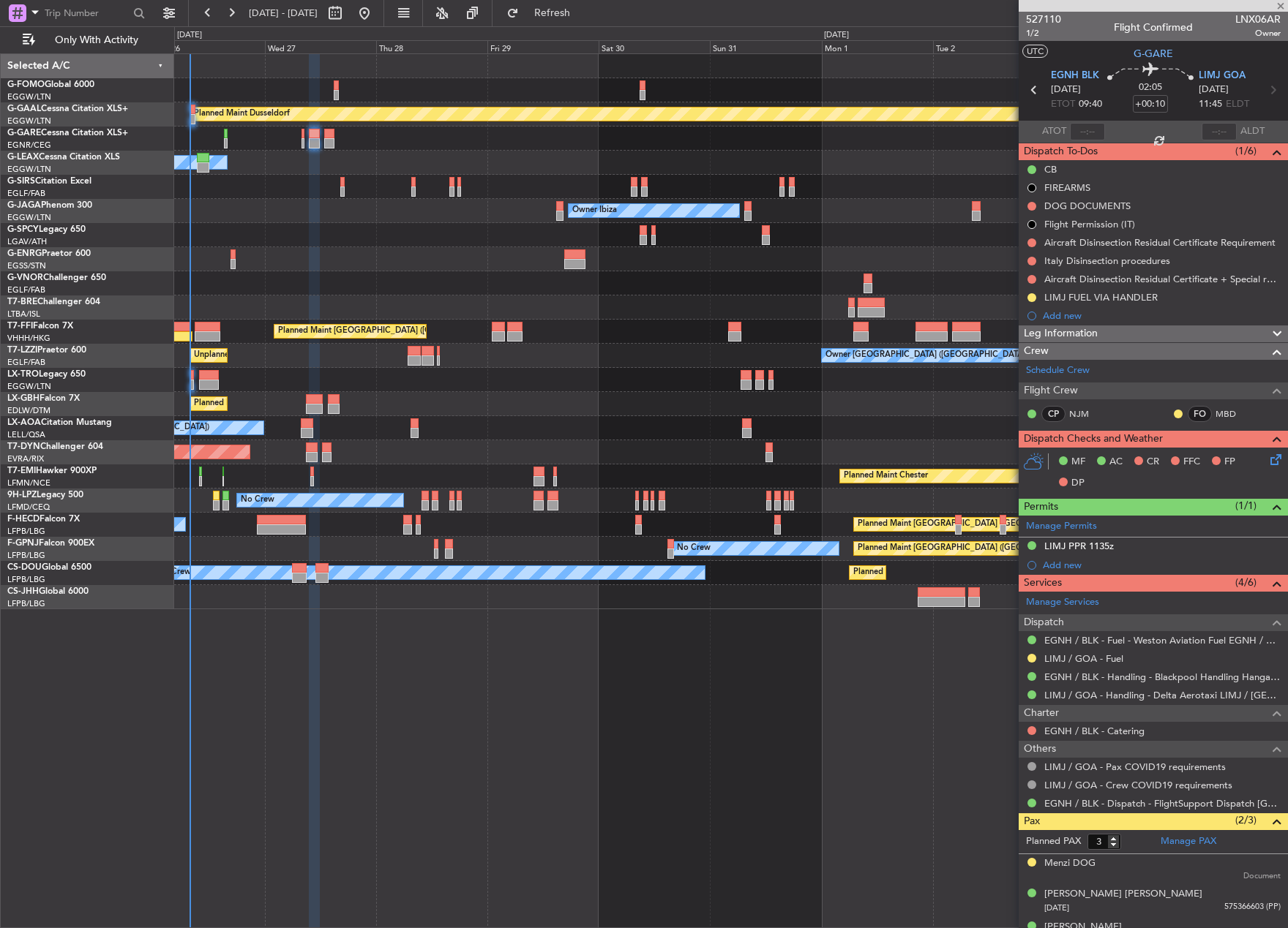
type input "-00:15"
type input "6"
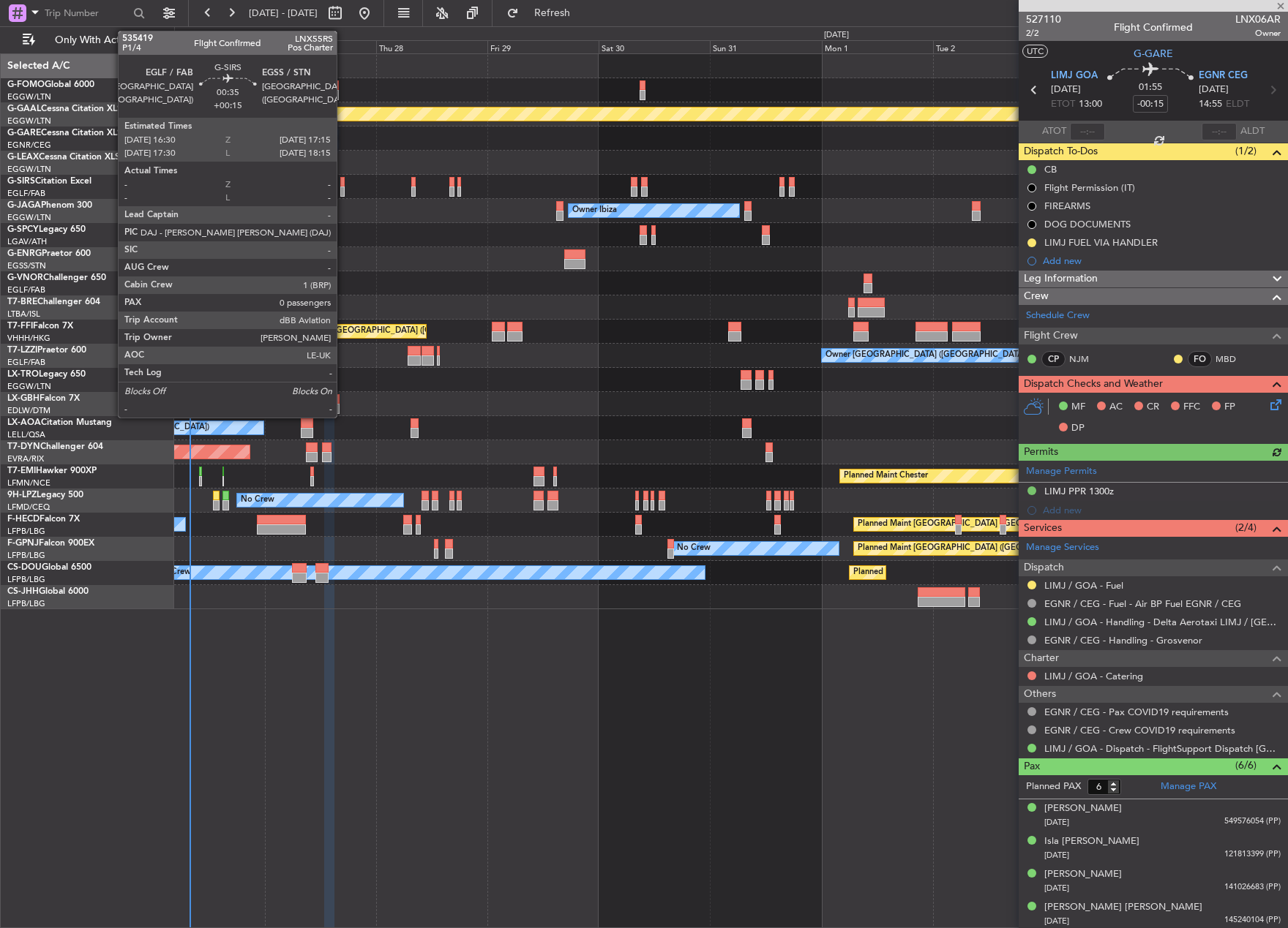
click at [342, 191] on div at bounding box center [341, 192] width 4 height 11
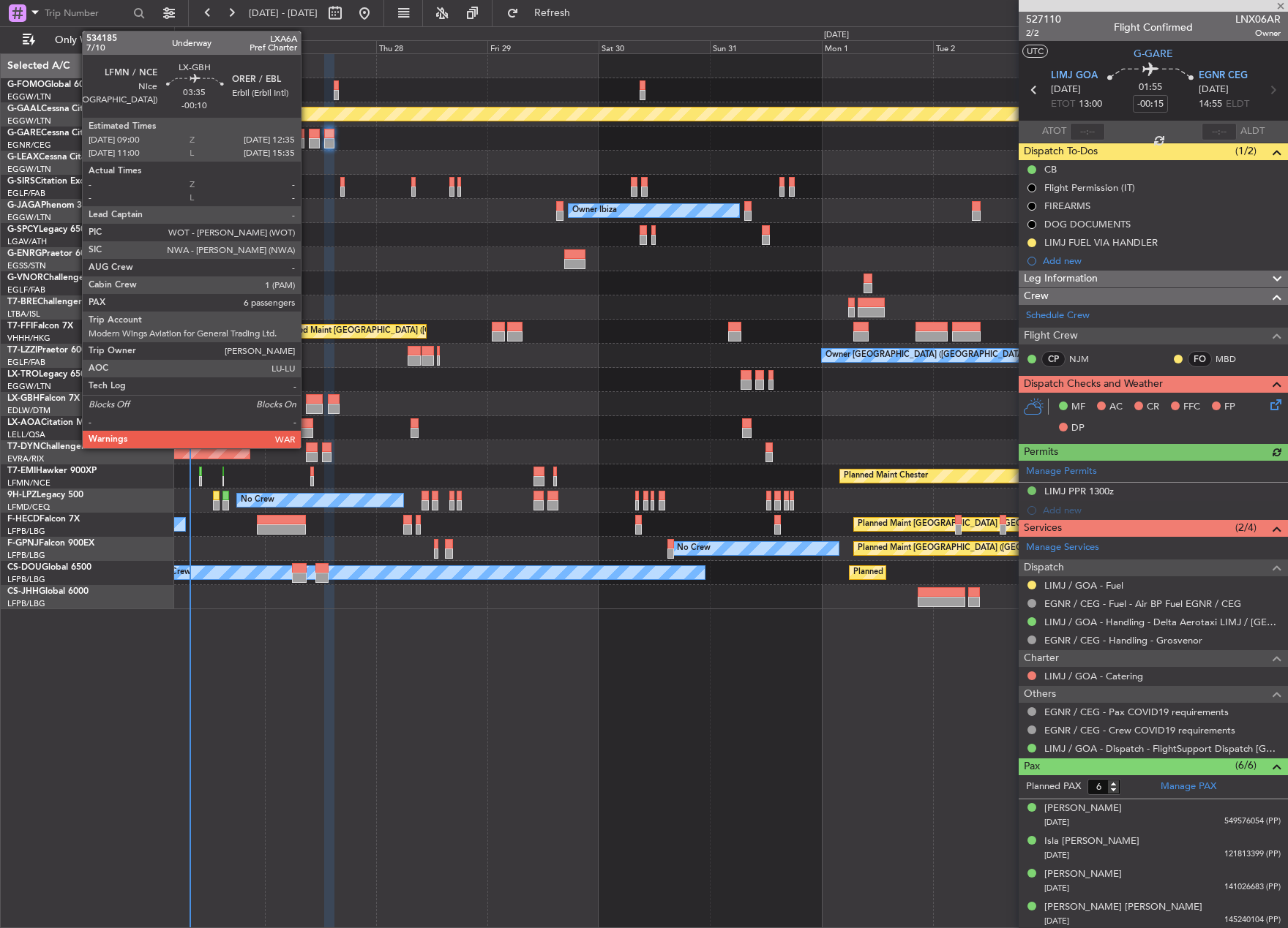
type input "+00:15"
type input "0"
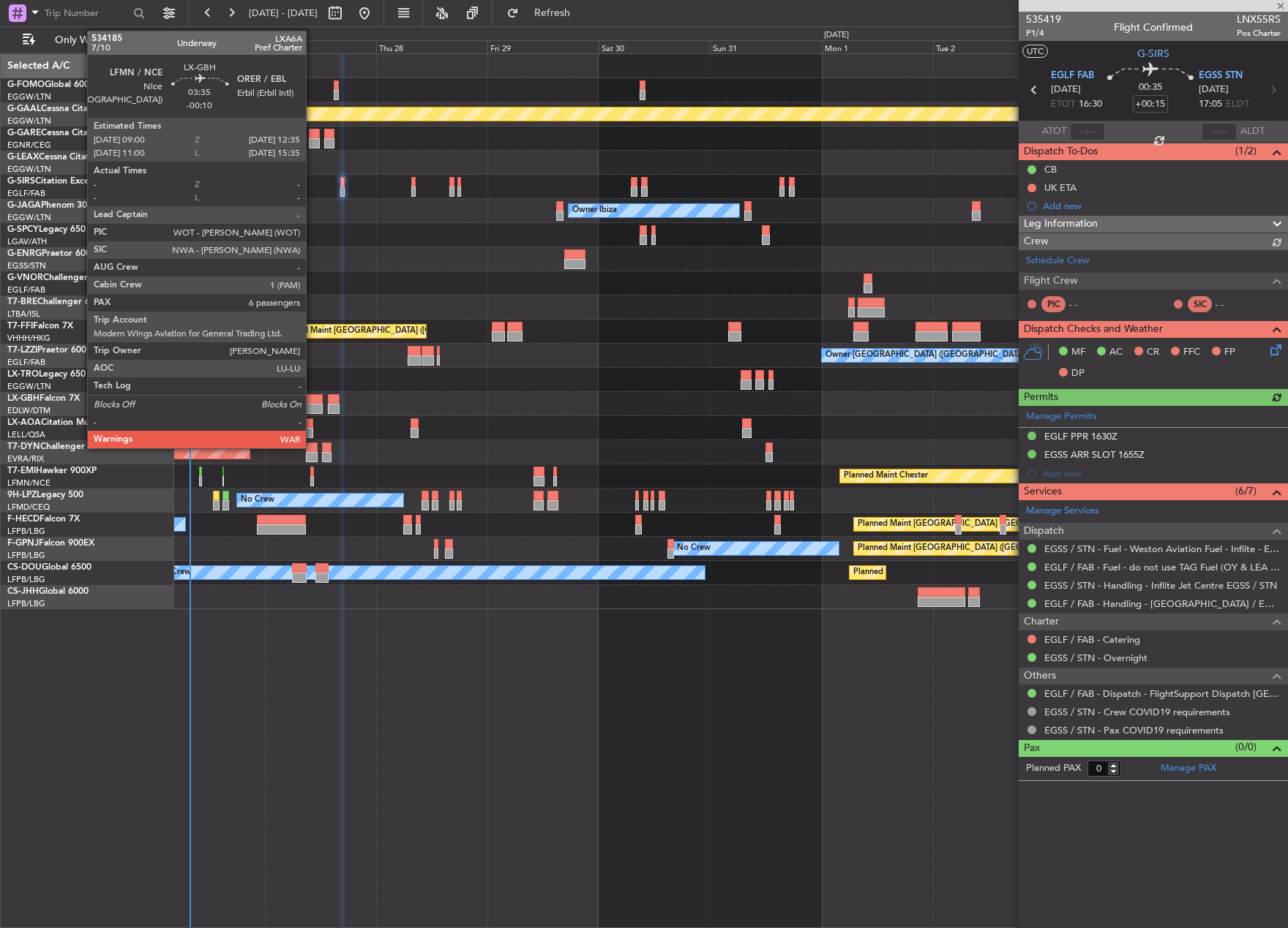
click at [313, 402] on div at bounding box center [314, 399] width 17 height 11
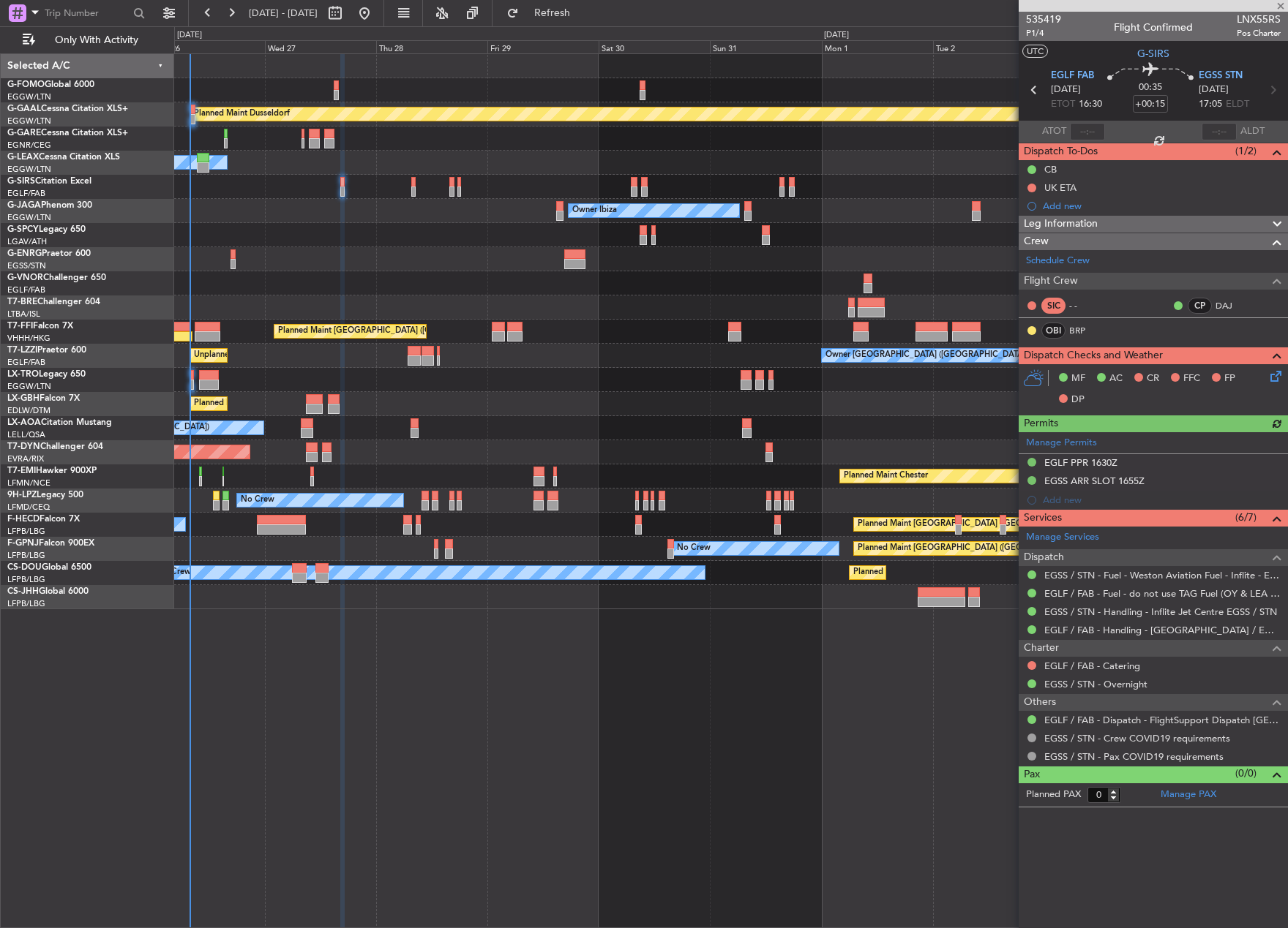
type input "-00:10"
type input "6"
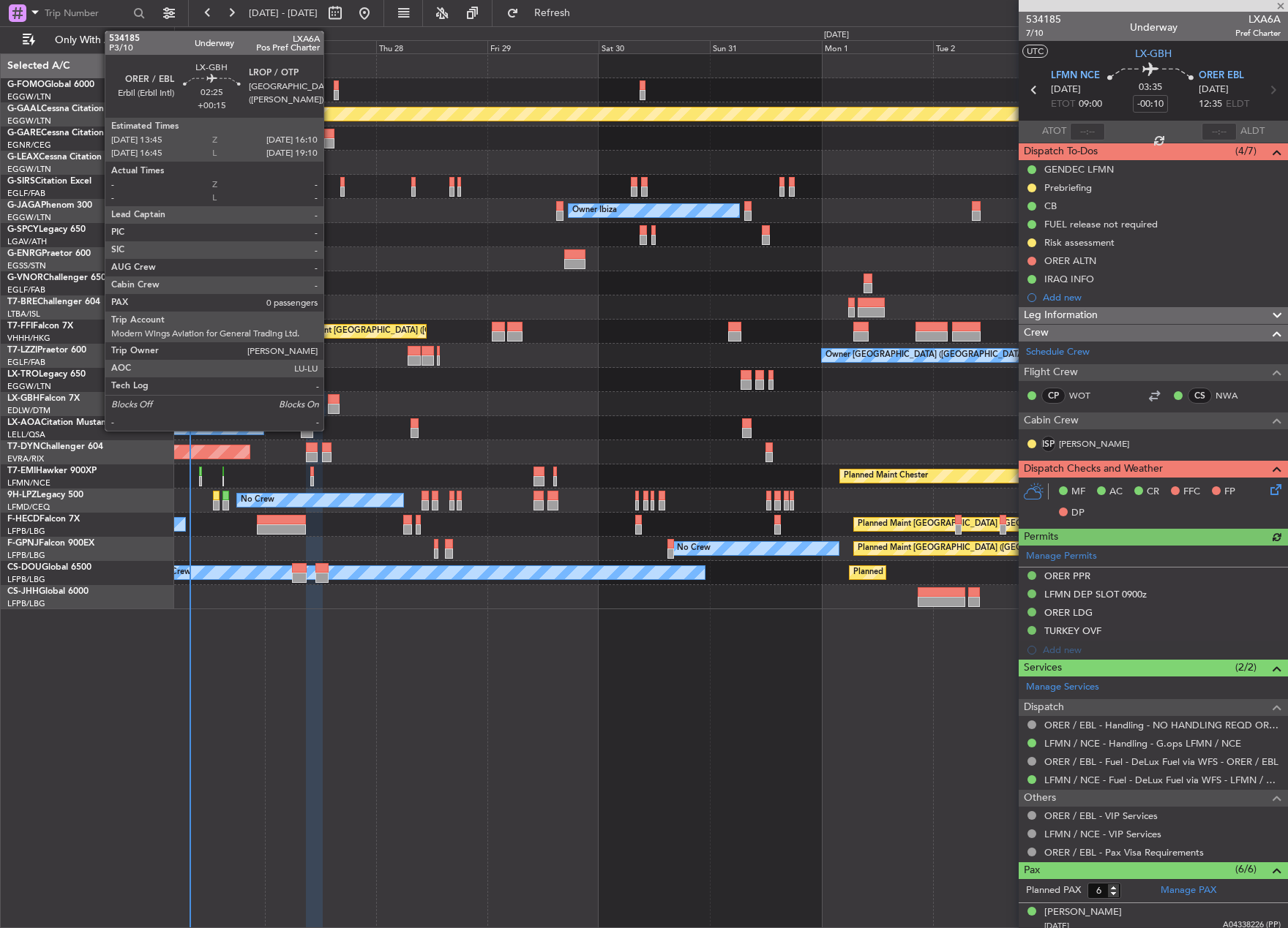
click at [330, 403] on div at bounding box center [333, 399] width 11 height 11
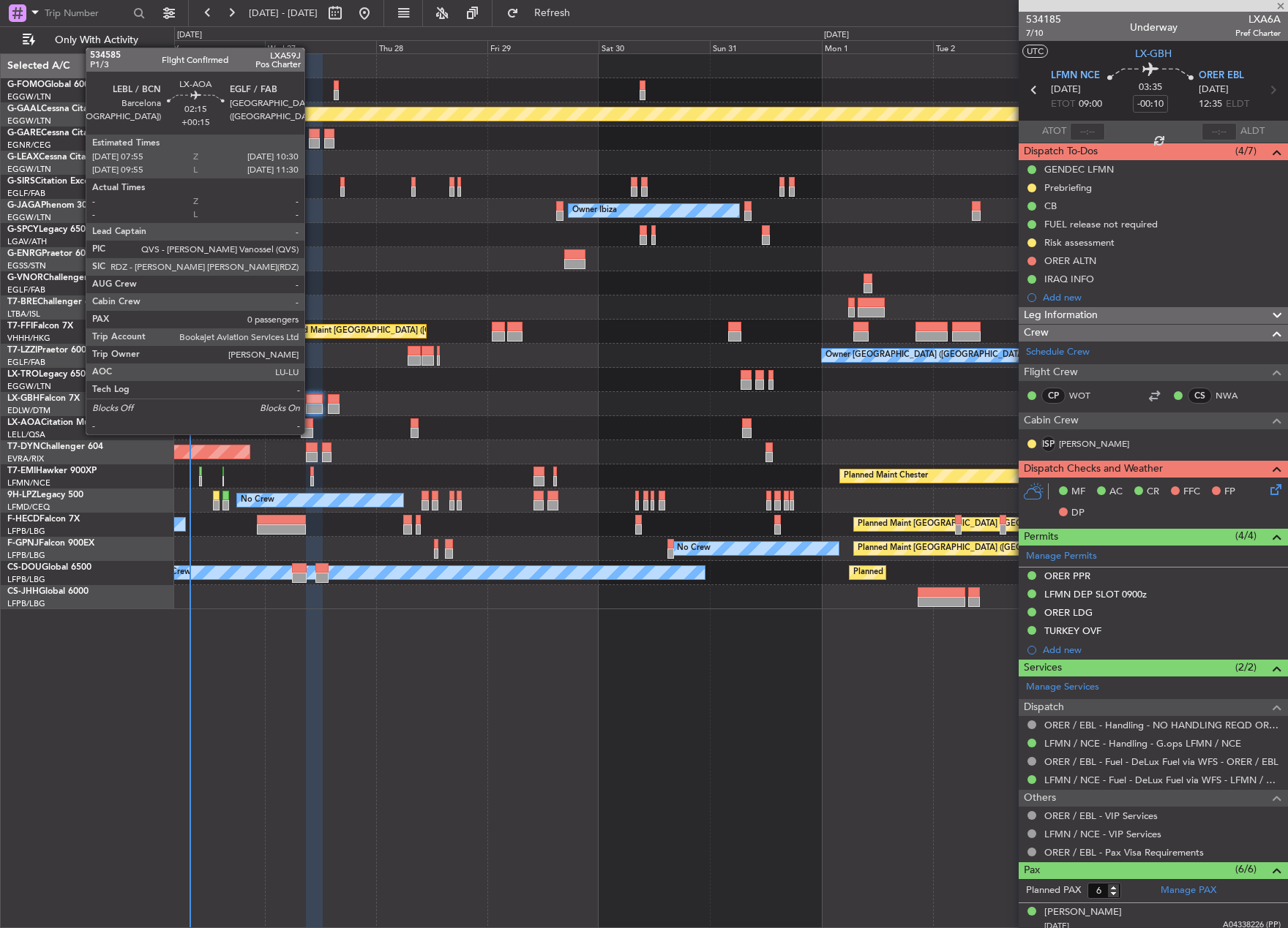
type input "+00:15"
type input "0"
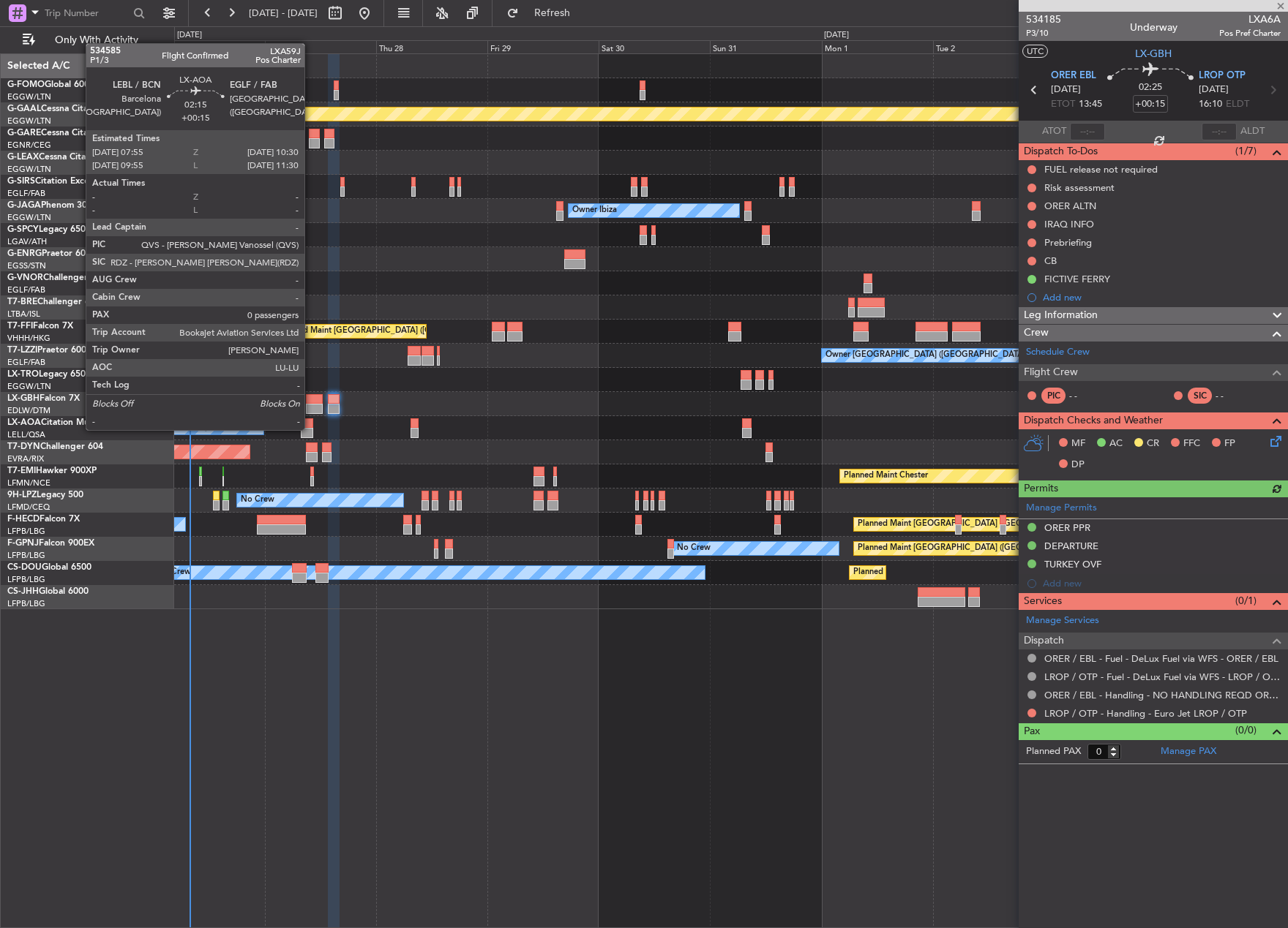
click at [311, 429] on div at bounding box center [307, 433] width 12 height 11
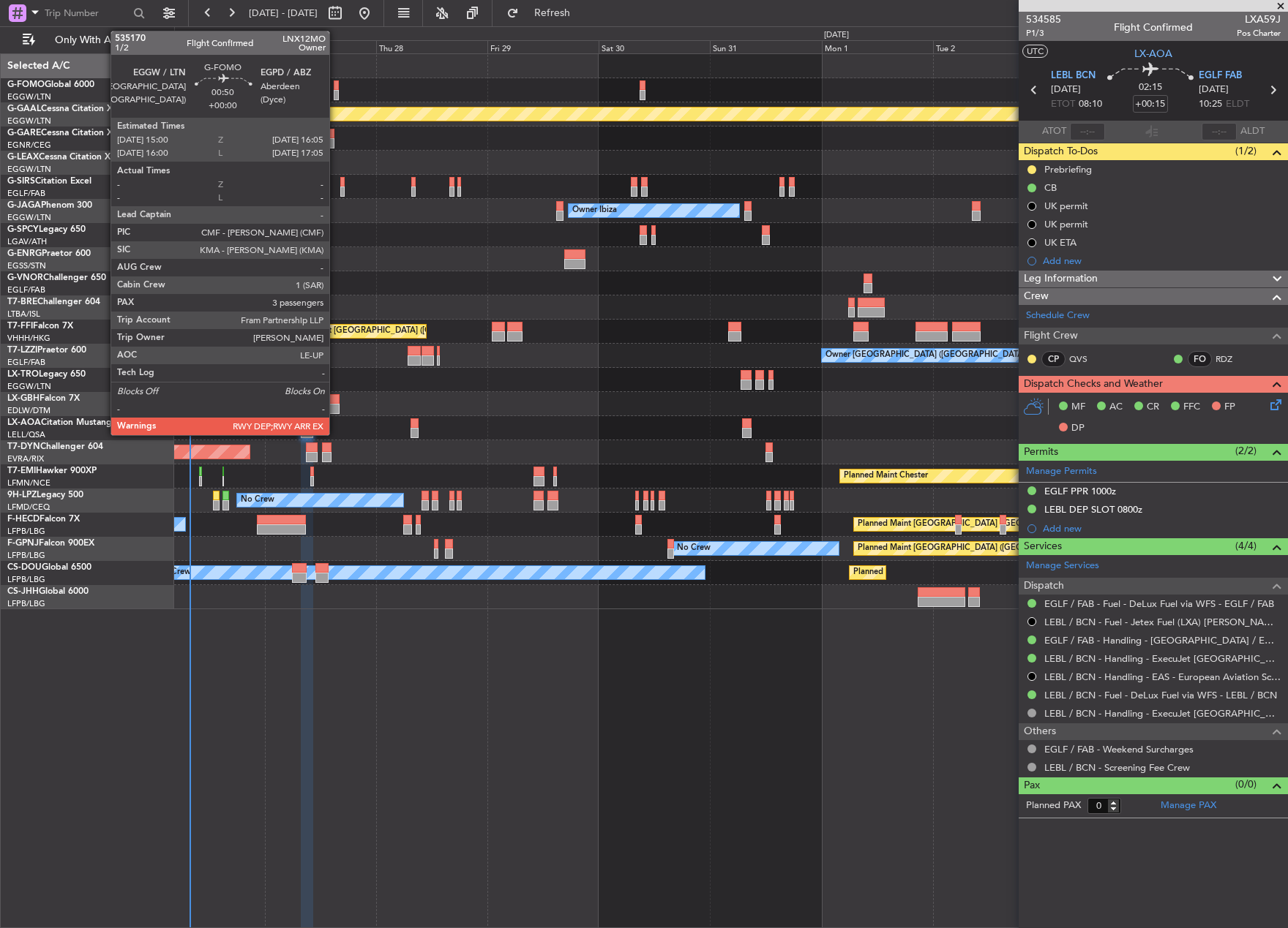
click at [336, 94] on div at bounding box center [336, 95] width 5 height 11
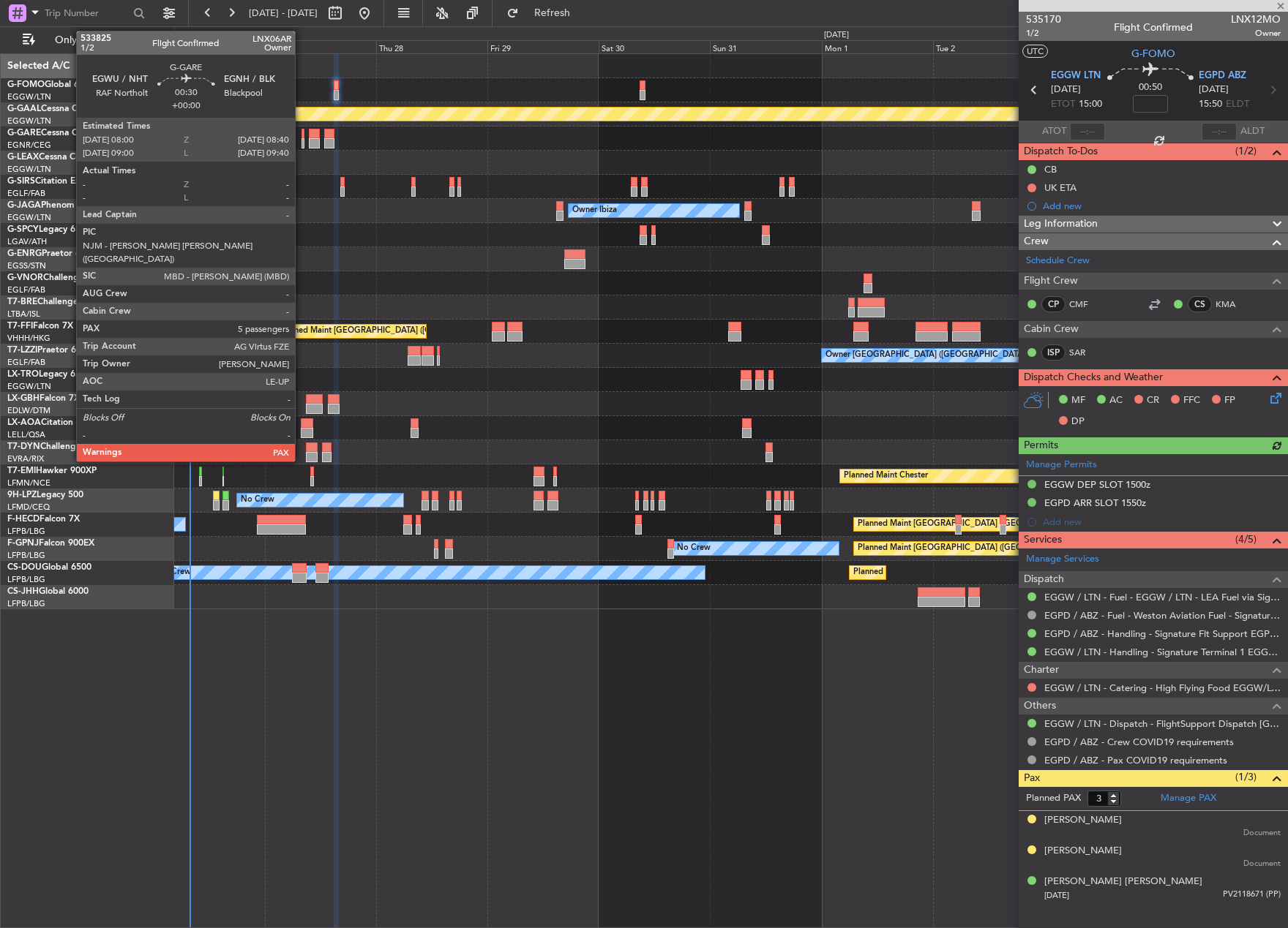
click at [301, 144] on div at bounding box center [303, 143] width 4 height 11
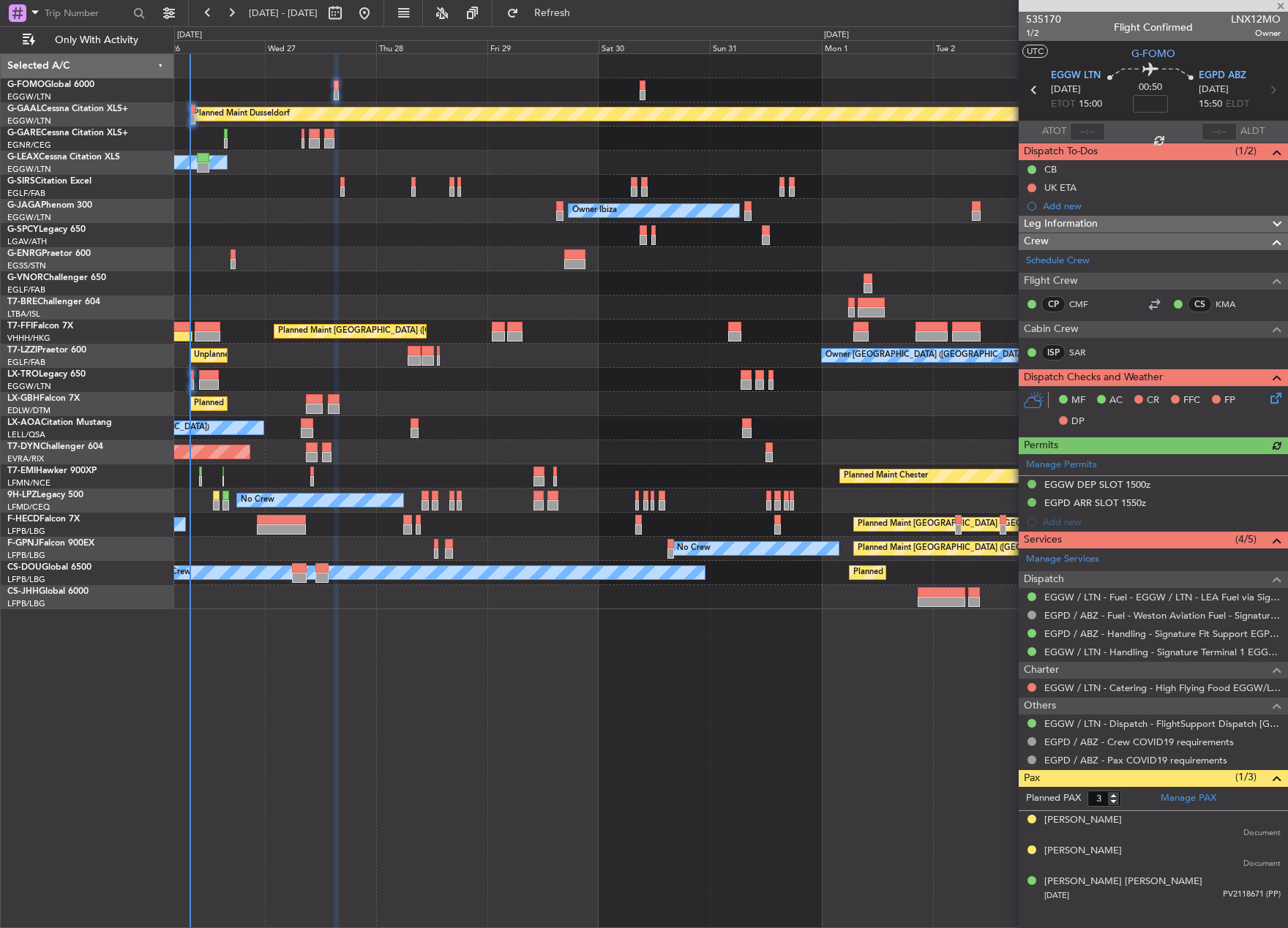
type input "5"
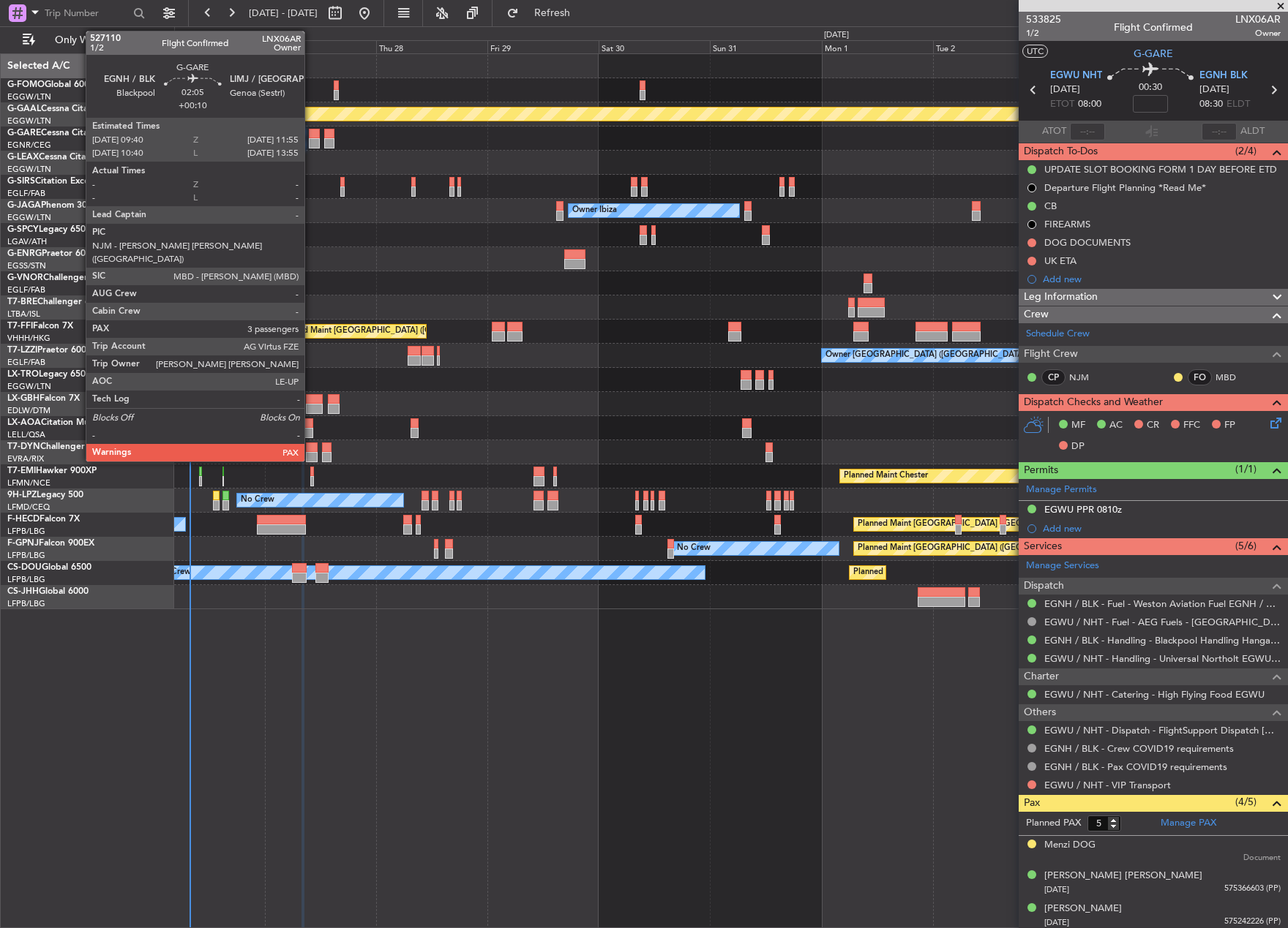
click at [313, 143] on div at bounding box center [314, 143] width 11 height 11
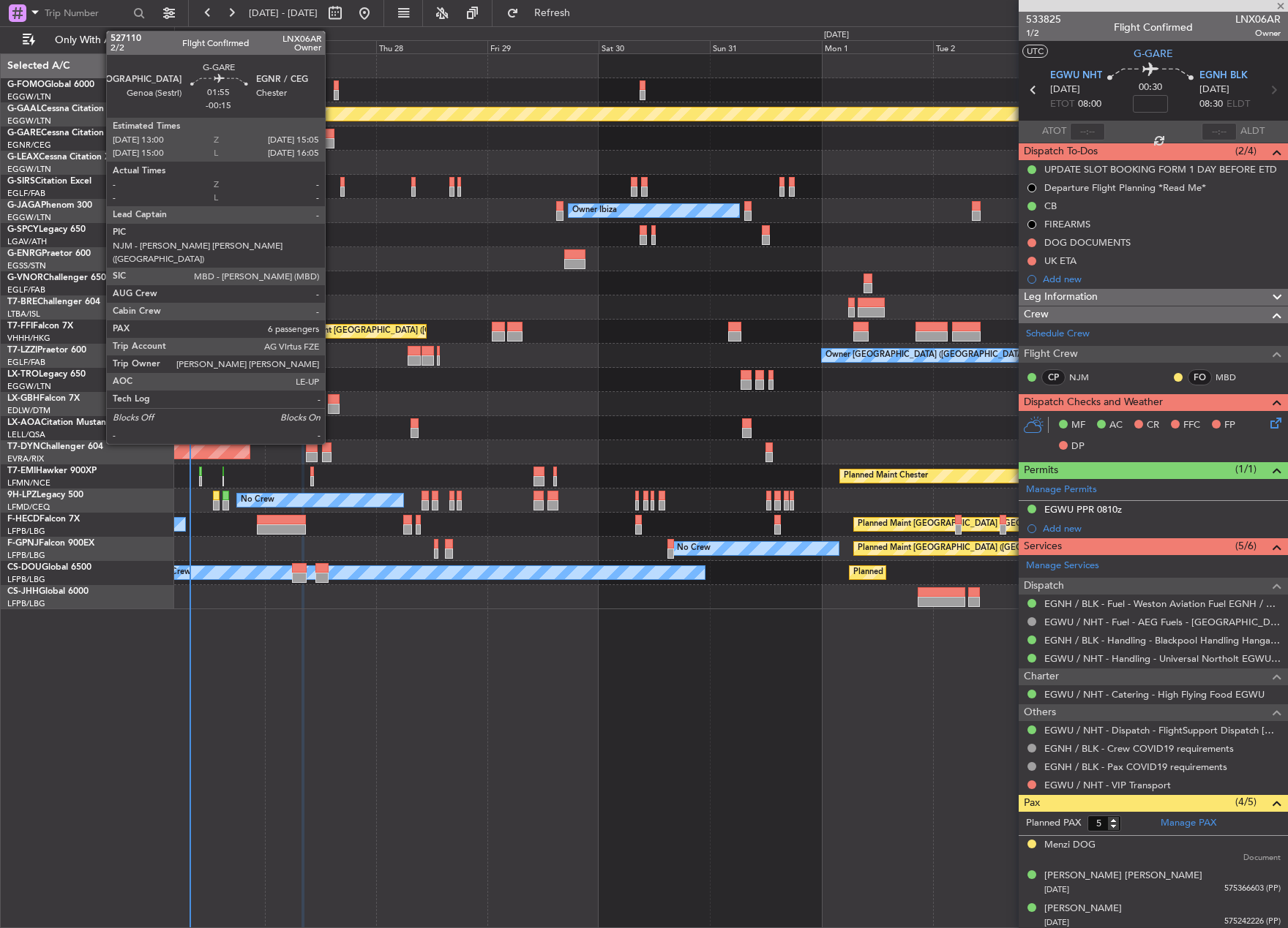
type input "+00:10"
type input "3"
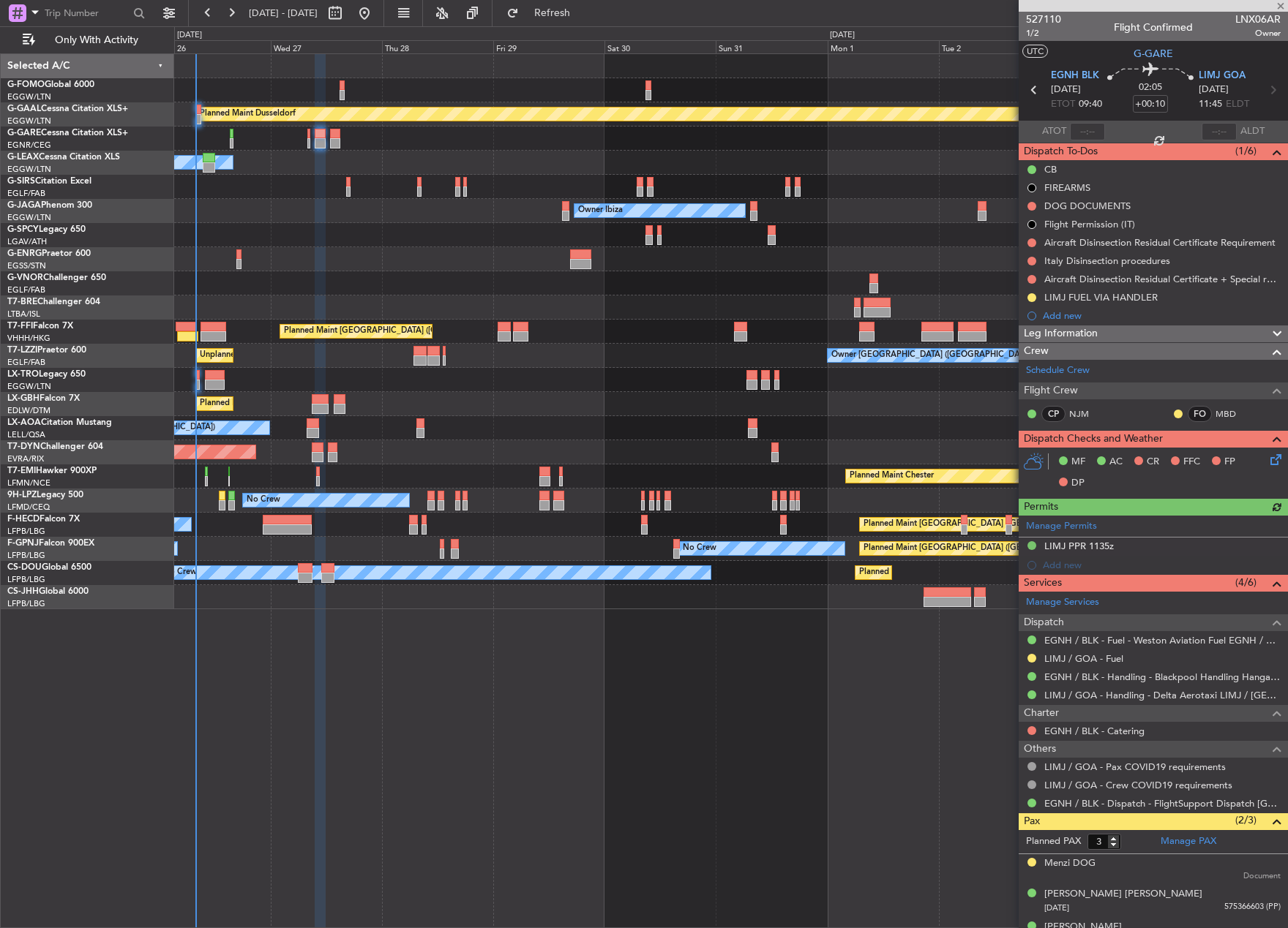
click at [338, 149] on div at bounding box center [730, 139] width 1113 height 24
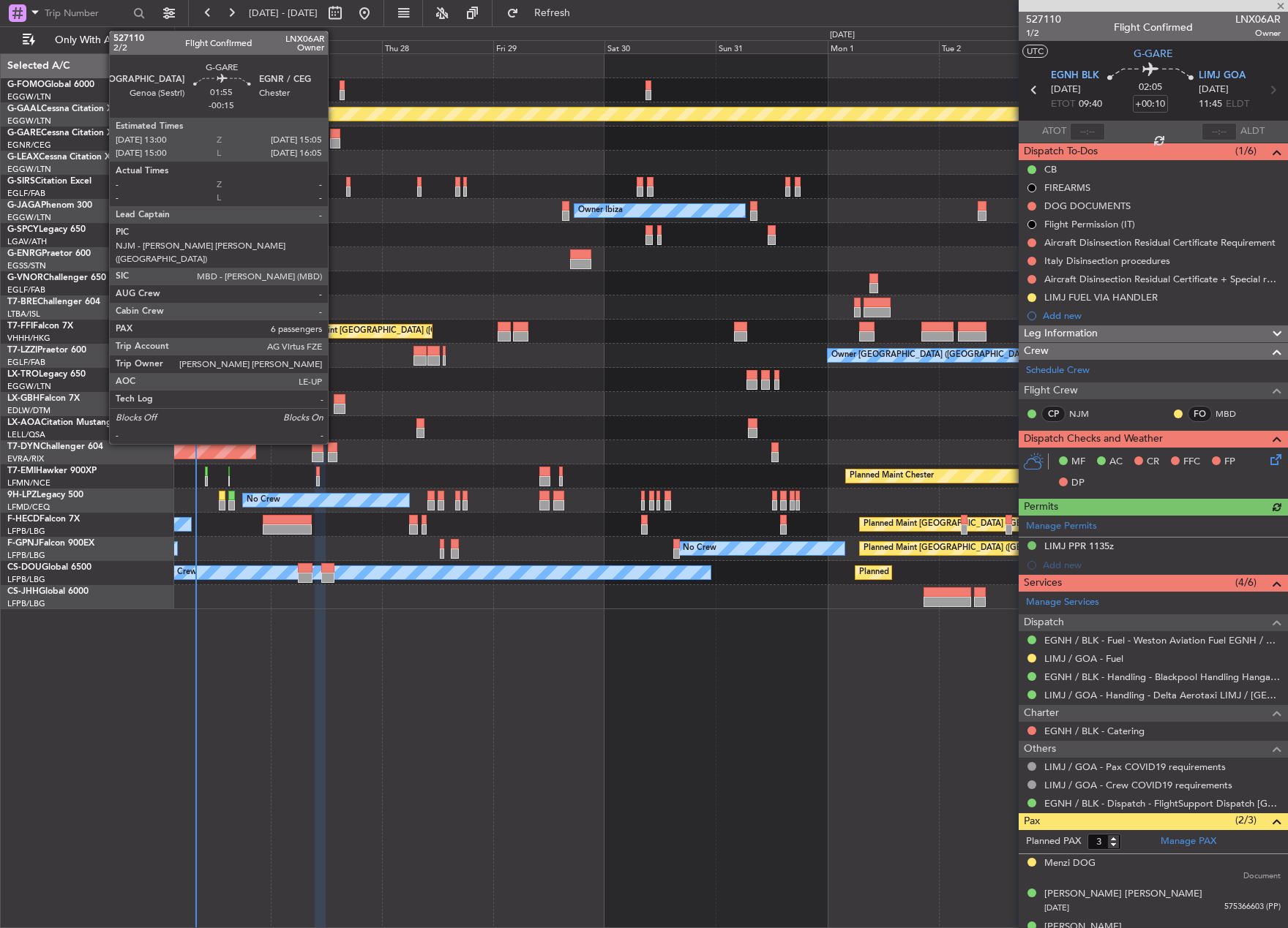
click at [335, 144] on div at bounding box center [335, 143] width 11 height 11
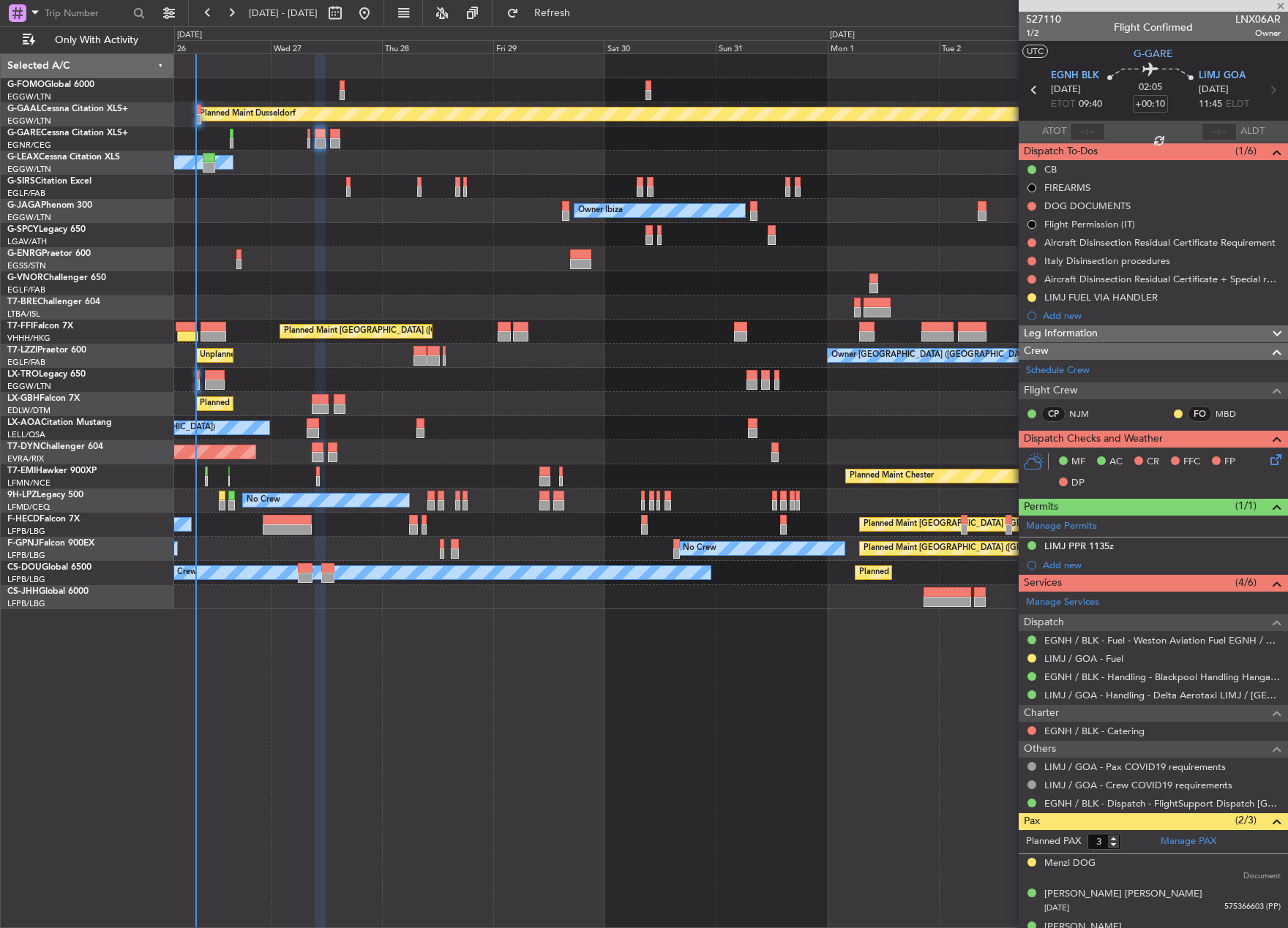
type input "-00:15"
type input "6"
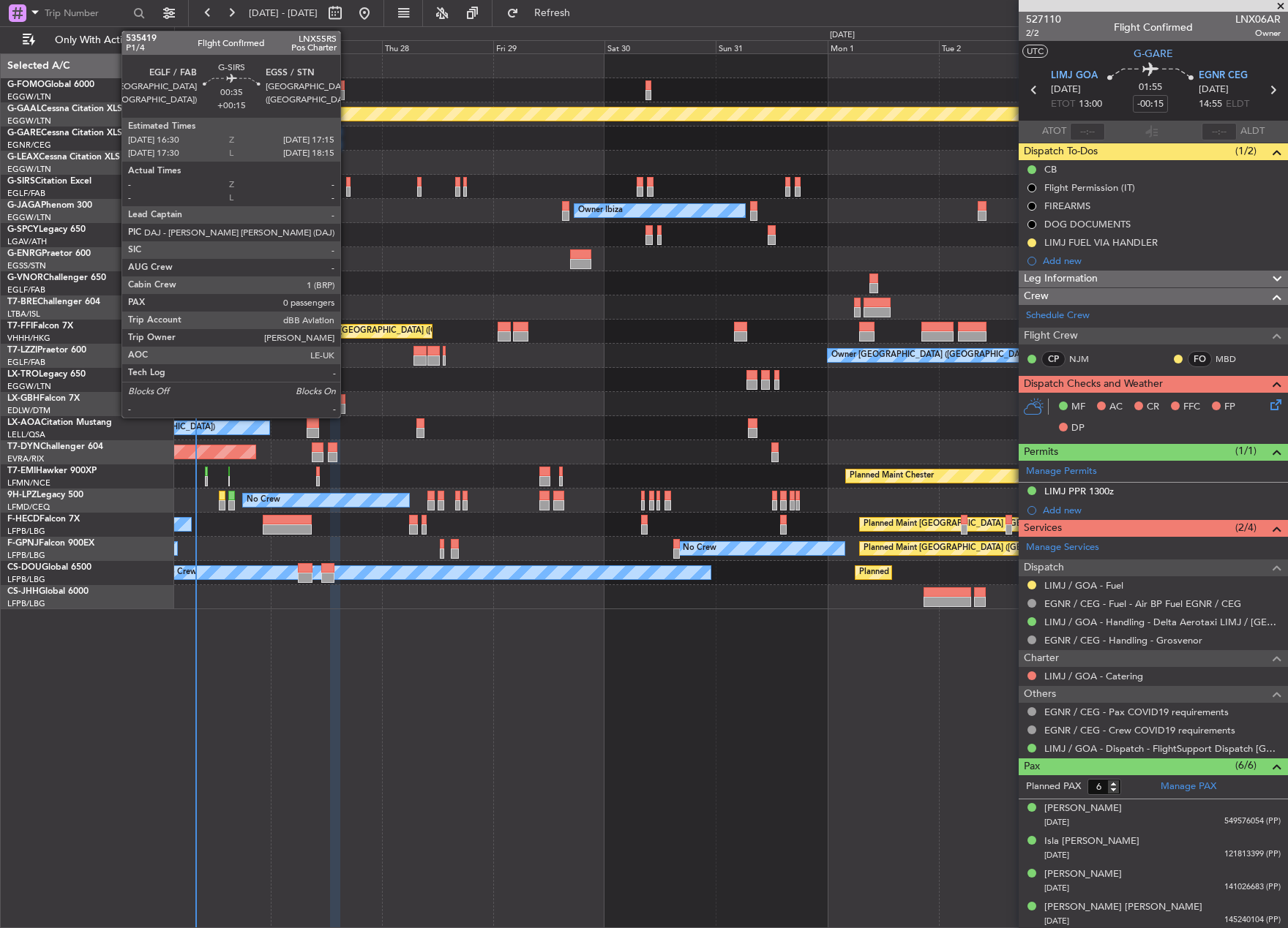
click at [347, 183] on div at bounding box center [347, 182] width 4 height 11
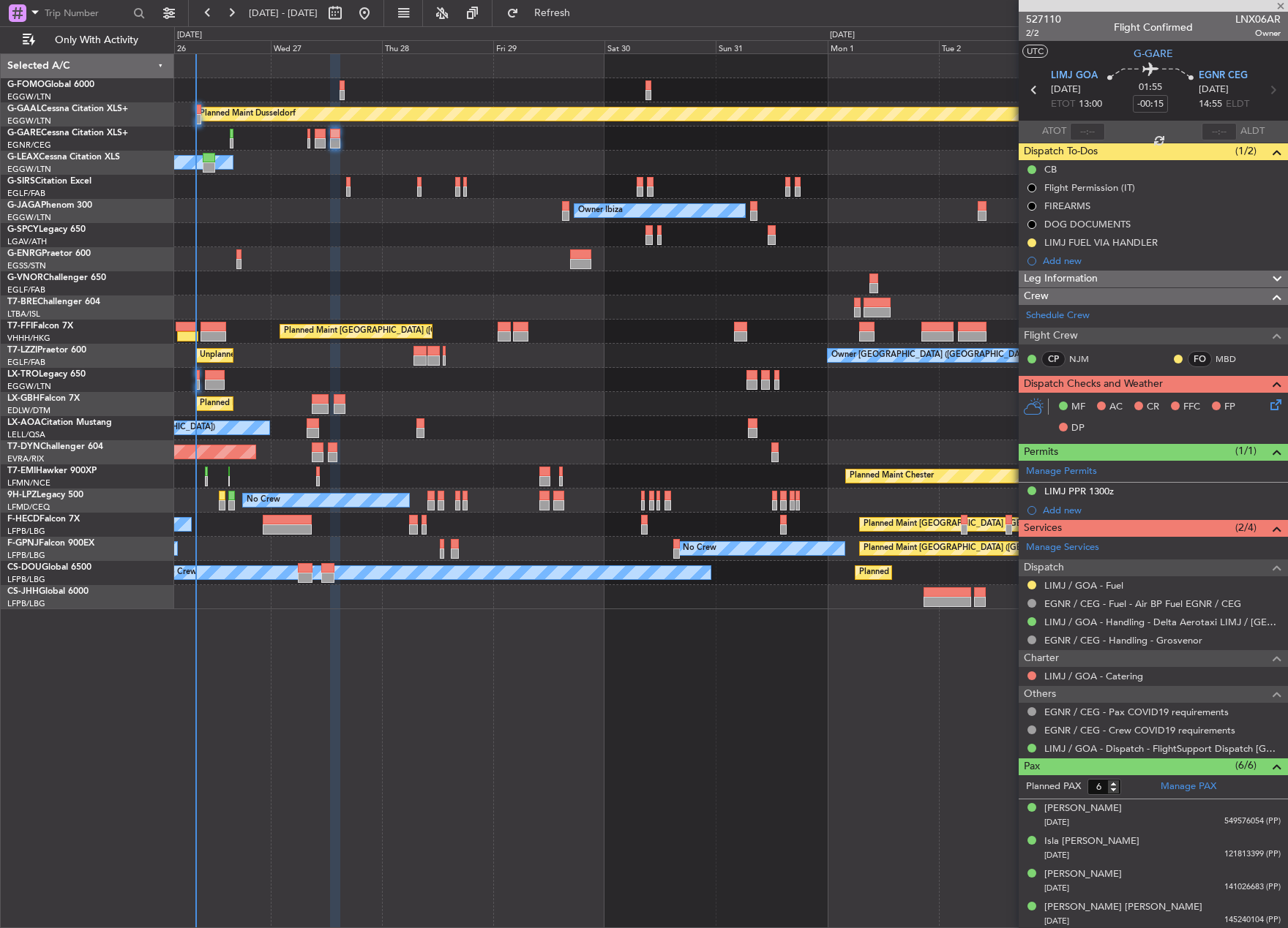
type input "+00:15"
type input "0"
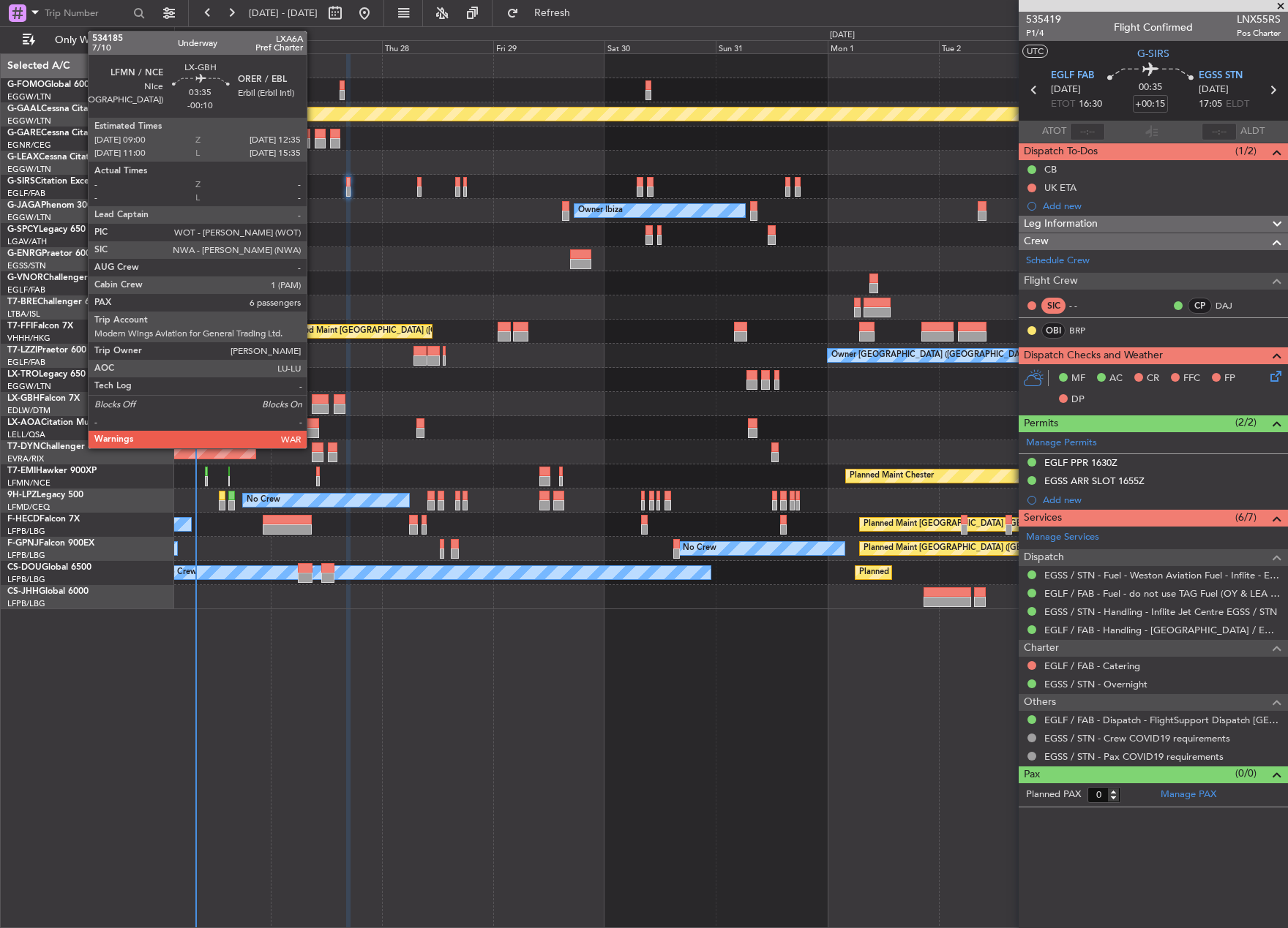
click at [314, 407] on div at bounding box center [320, 409] width 17 height 11
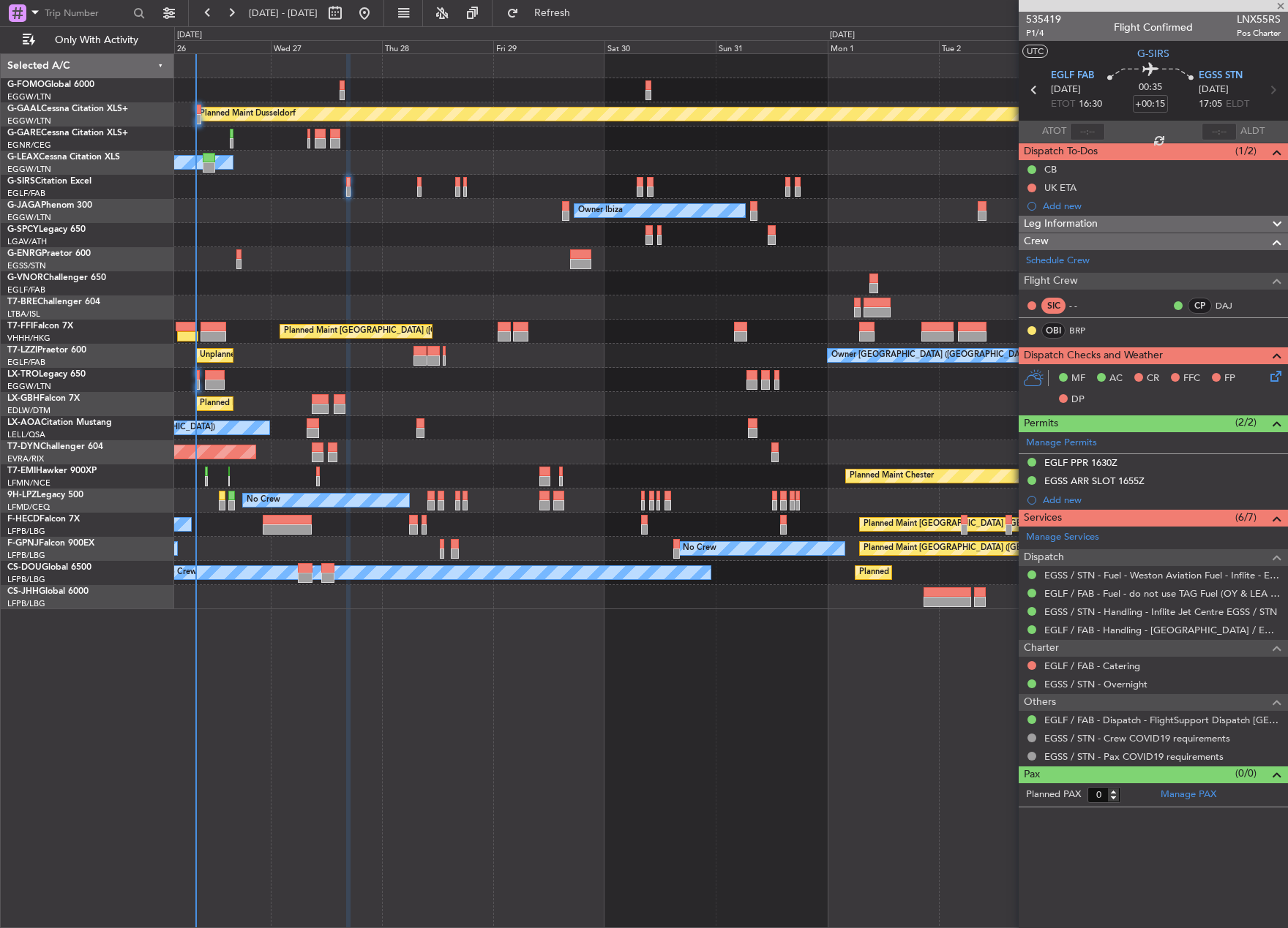
type input "-00:10"
type input "6"
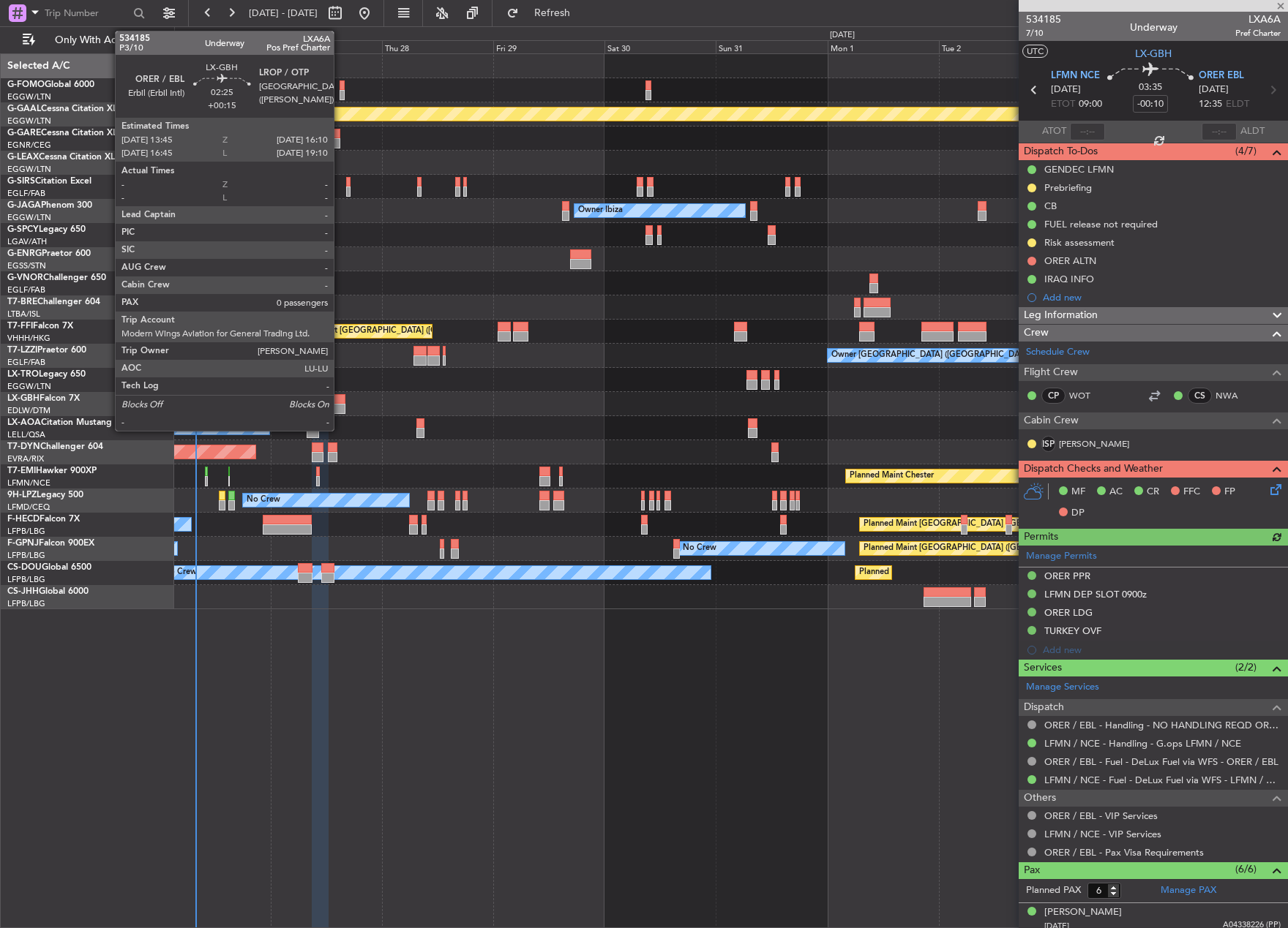
click at [340, 406] on div at bounding box center [339, 409] width 11 height 11
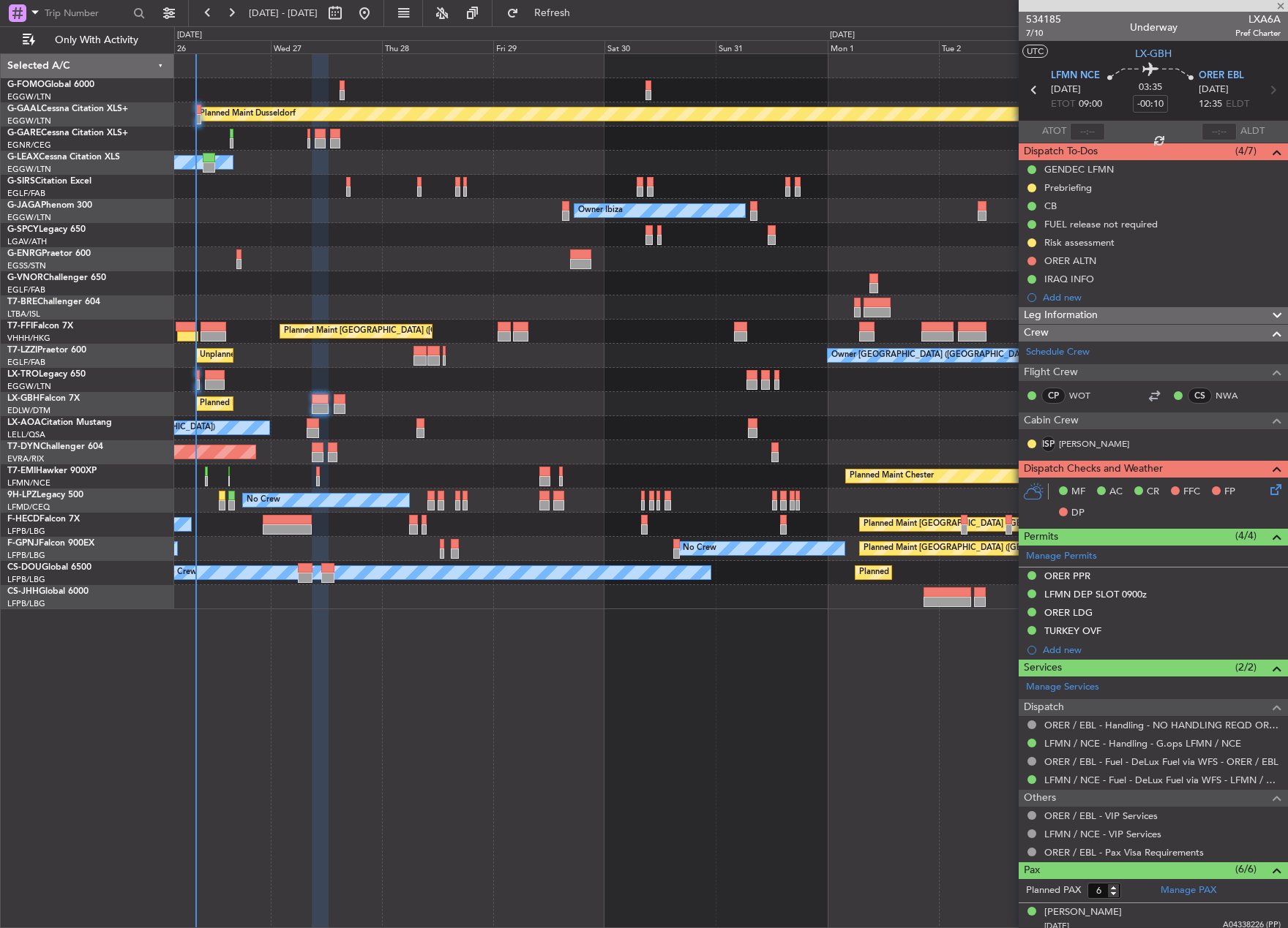
type input "+00:15"
type input "0"
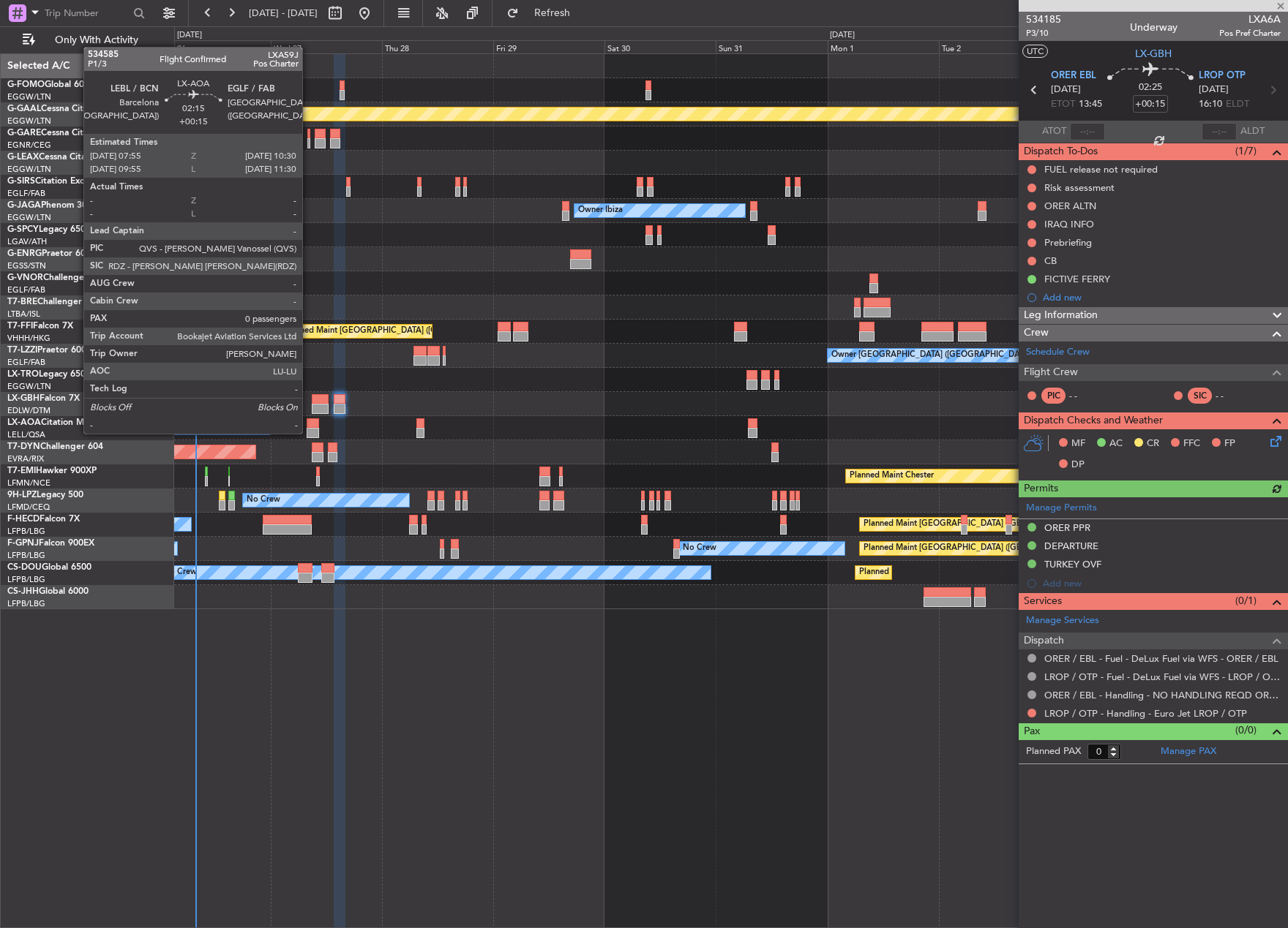
click at [309, 432] on div at bounding box center [313, 433] width 12 height 11
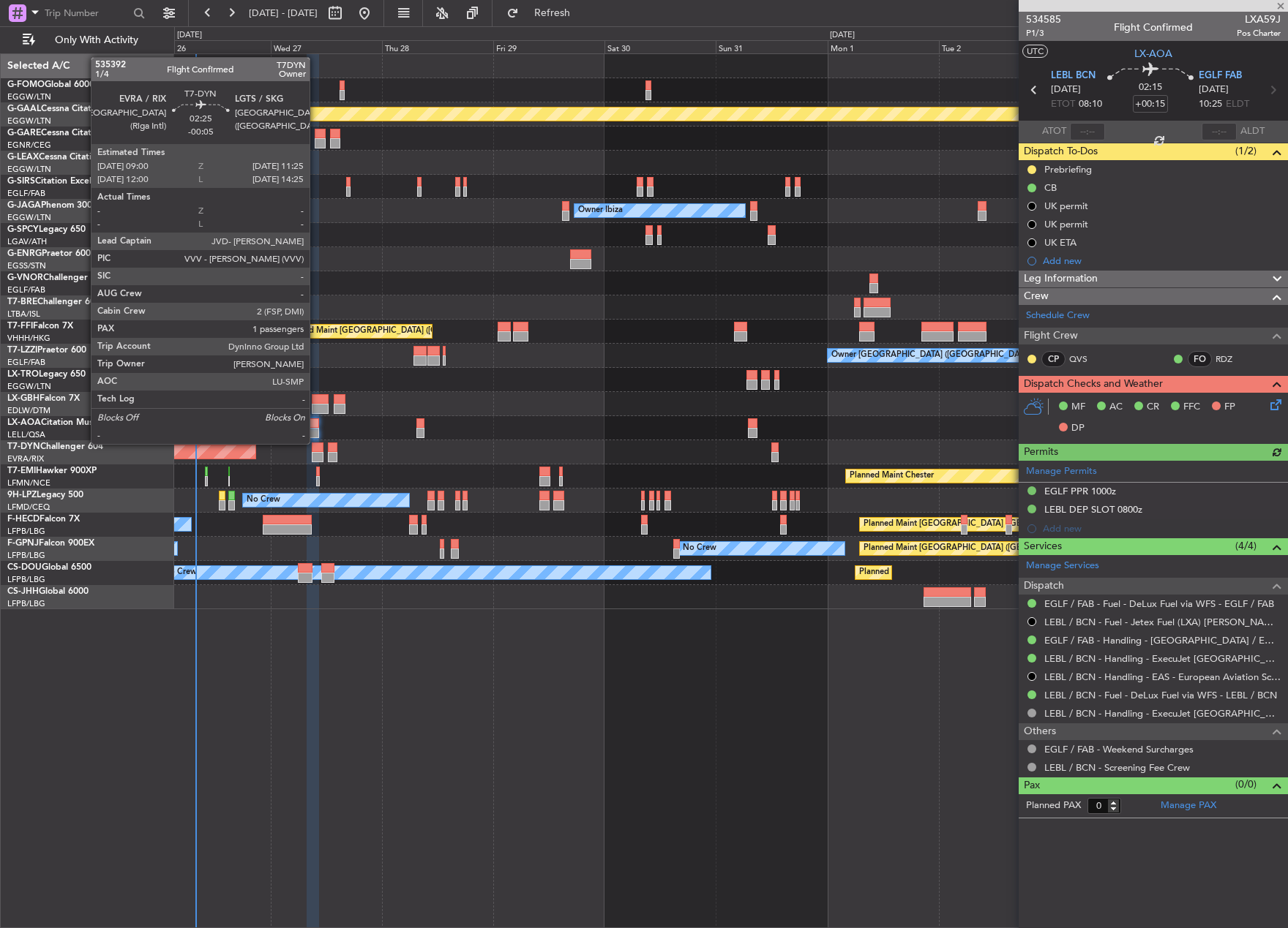
click at [316, 455] on div at bounding box center [317, 458] width 11 height 11
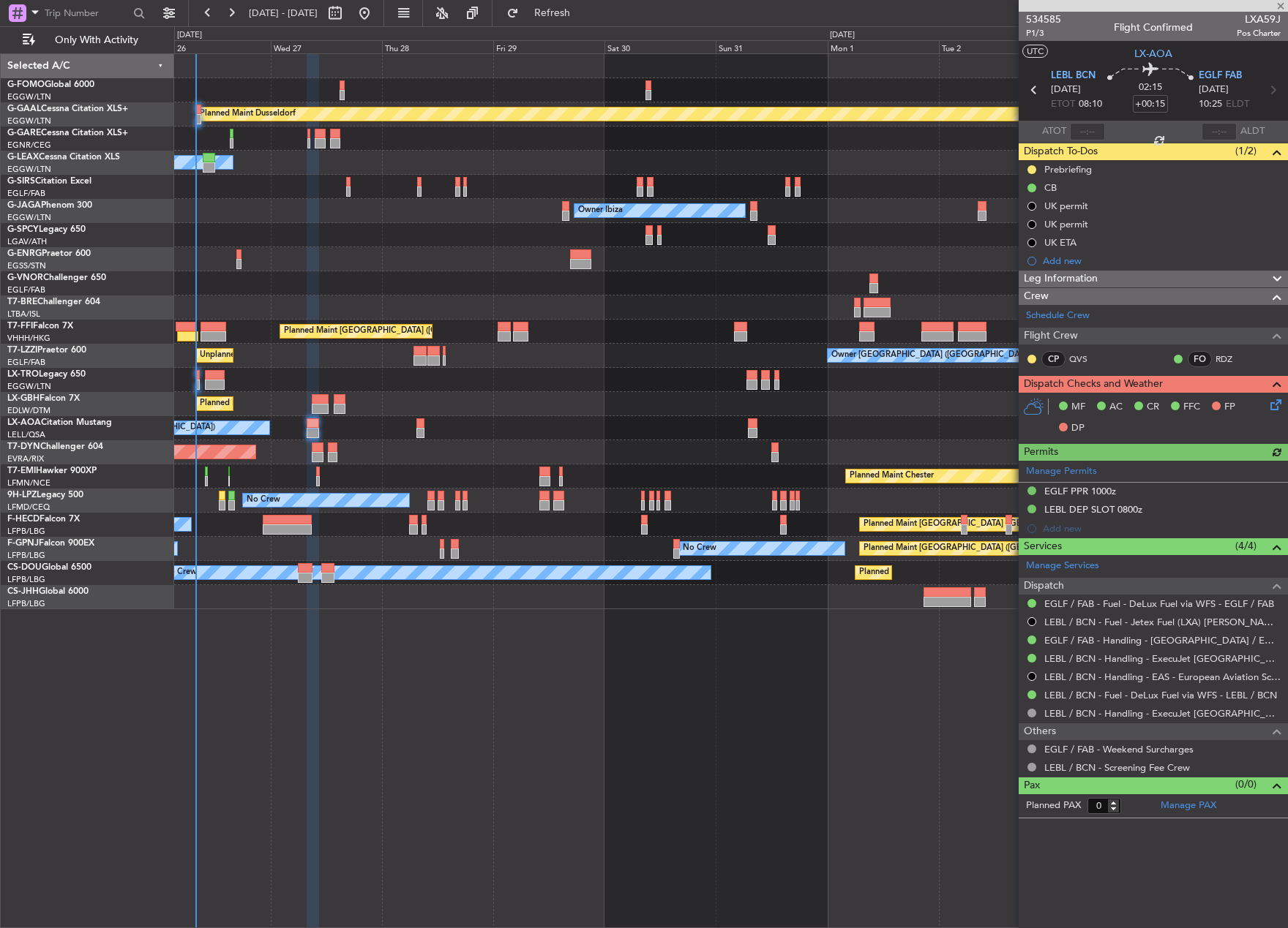
type input "-00:05"
type input "1"
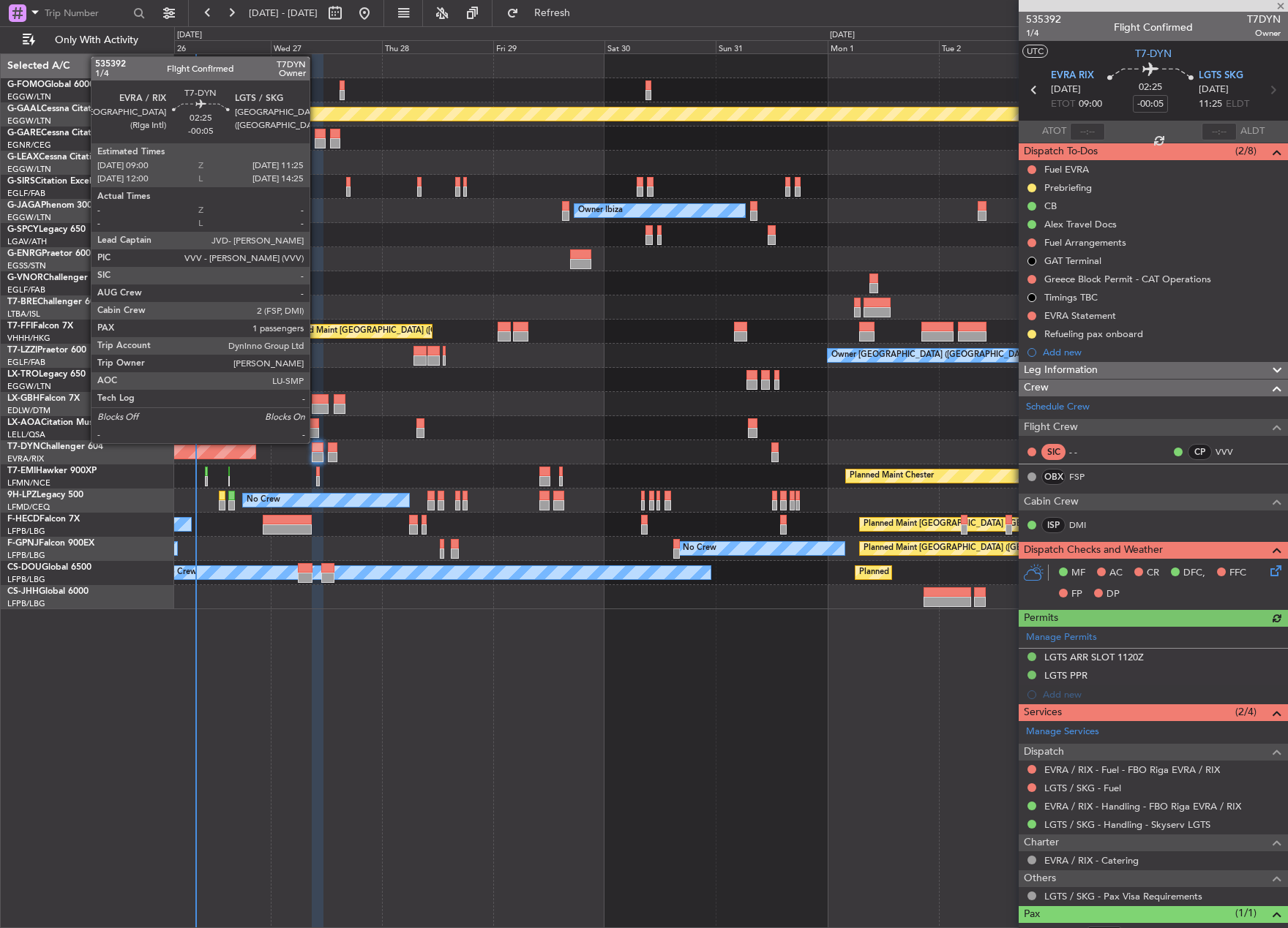
click at [332, 447] on div at bounding box center [333, 448] width 11 height 11
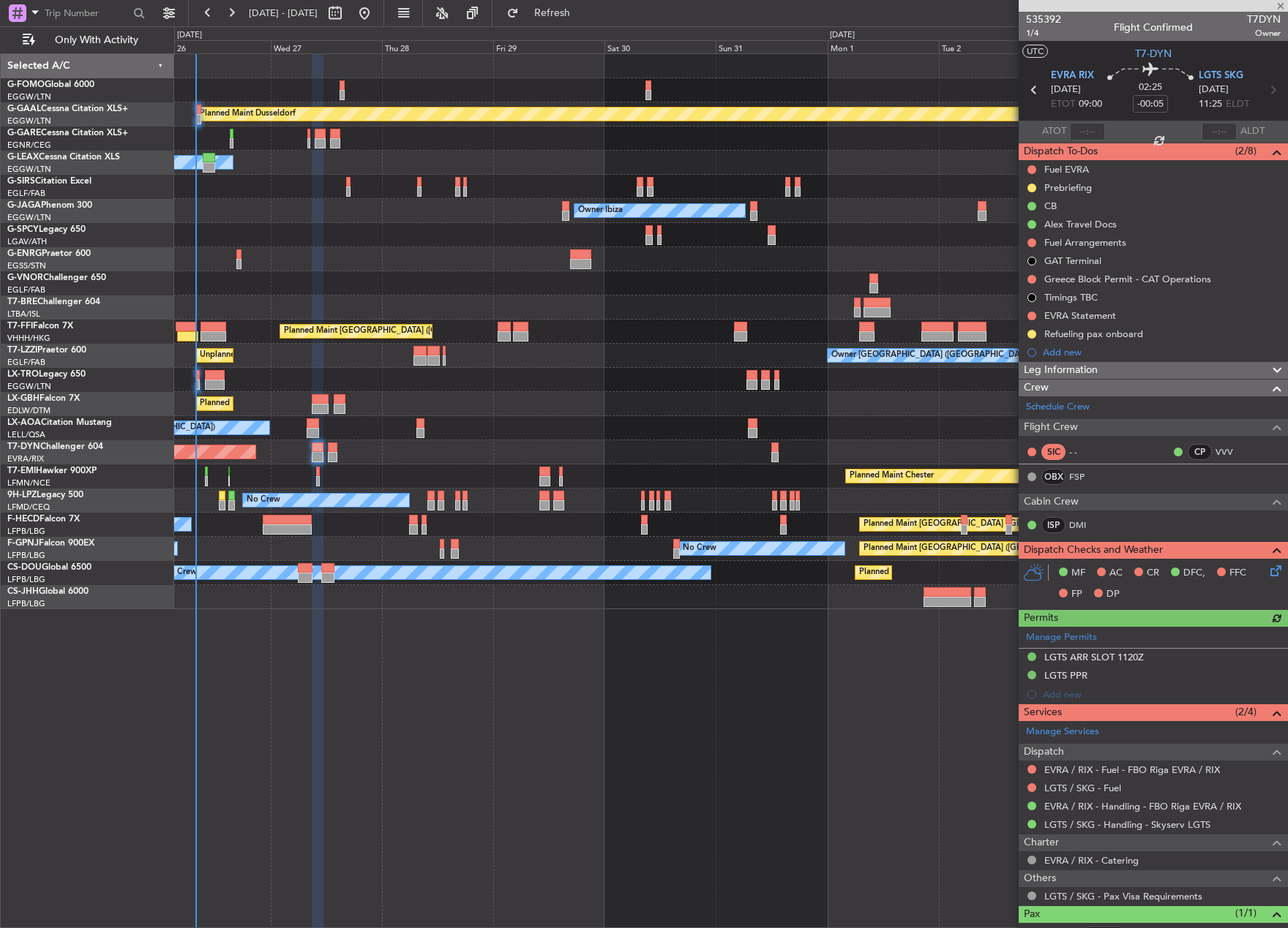
click at [332, 447] on div at bounding box center [333, 448] width 11 height 11
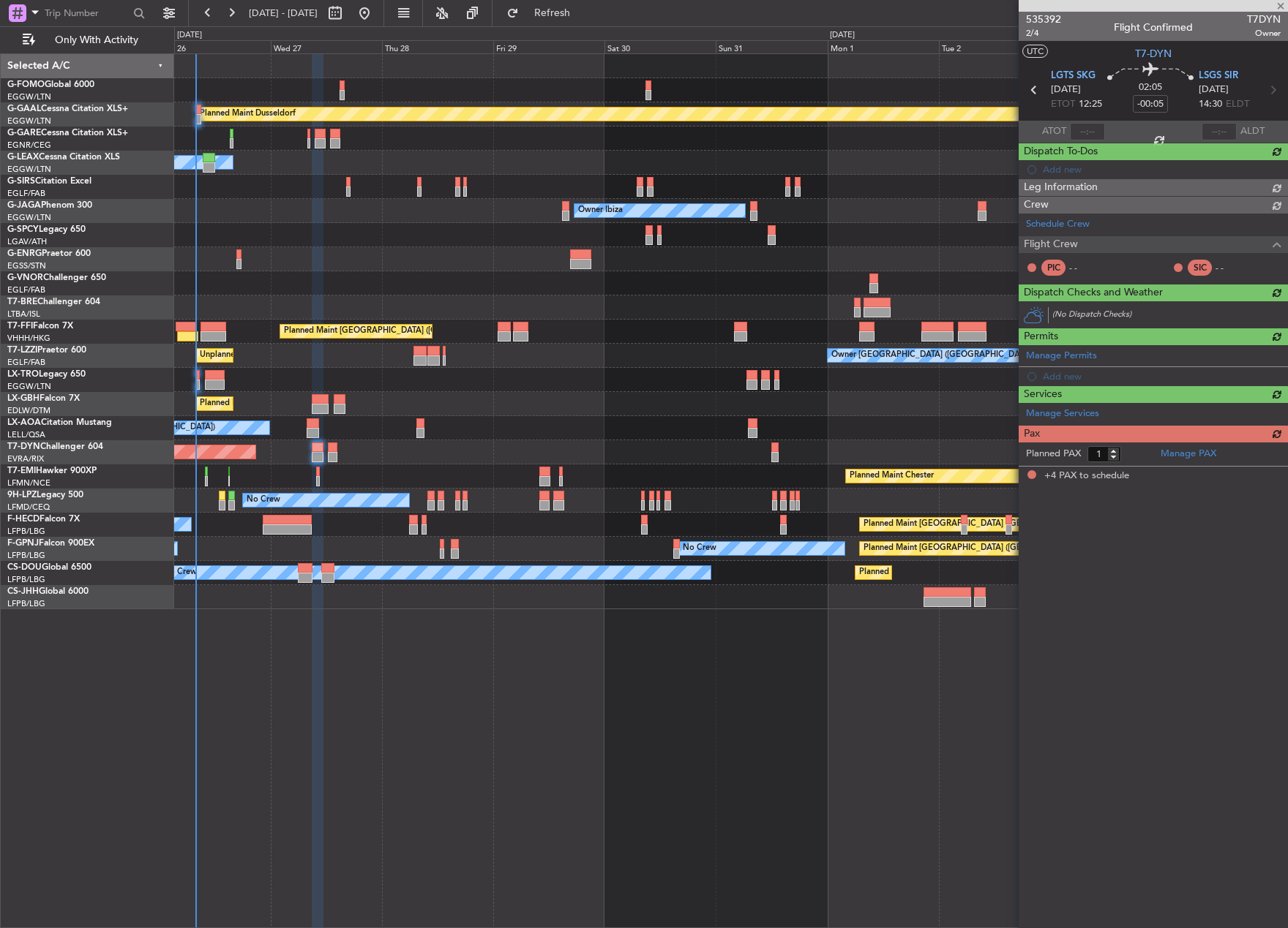
type input "+00:05"
type input "4"
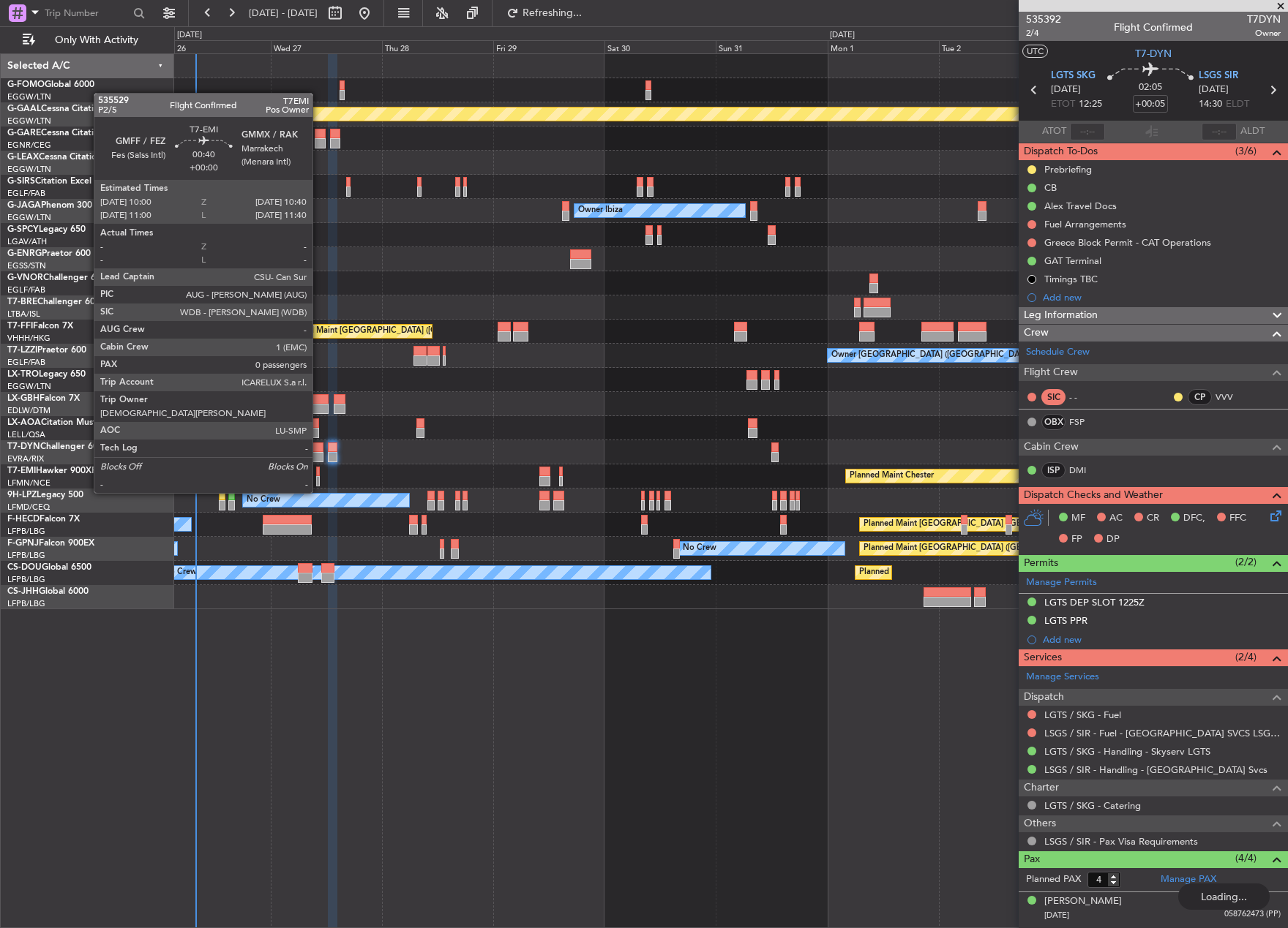
click at [319, 478] on div at bounding box center [317, 482] width 4 height 11
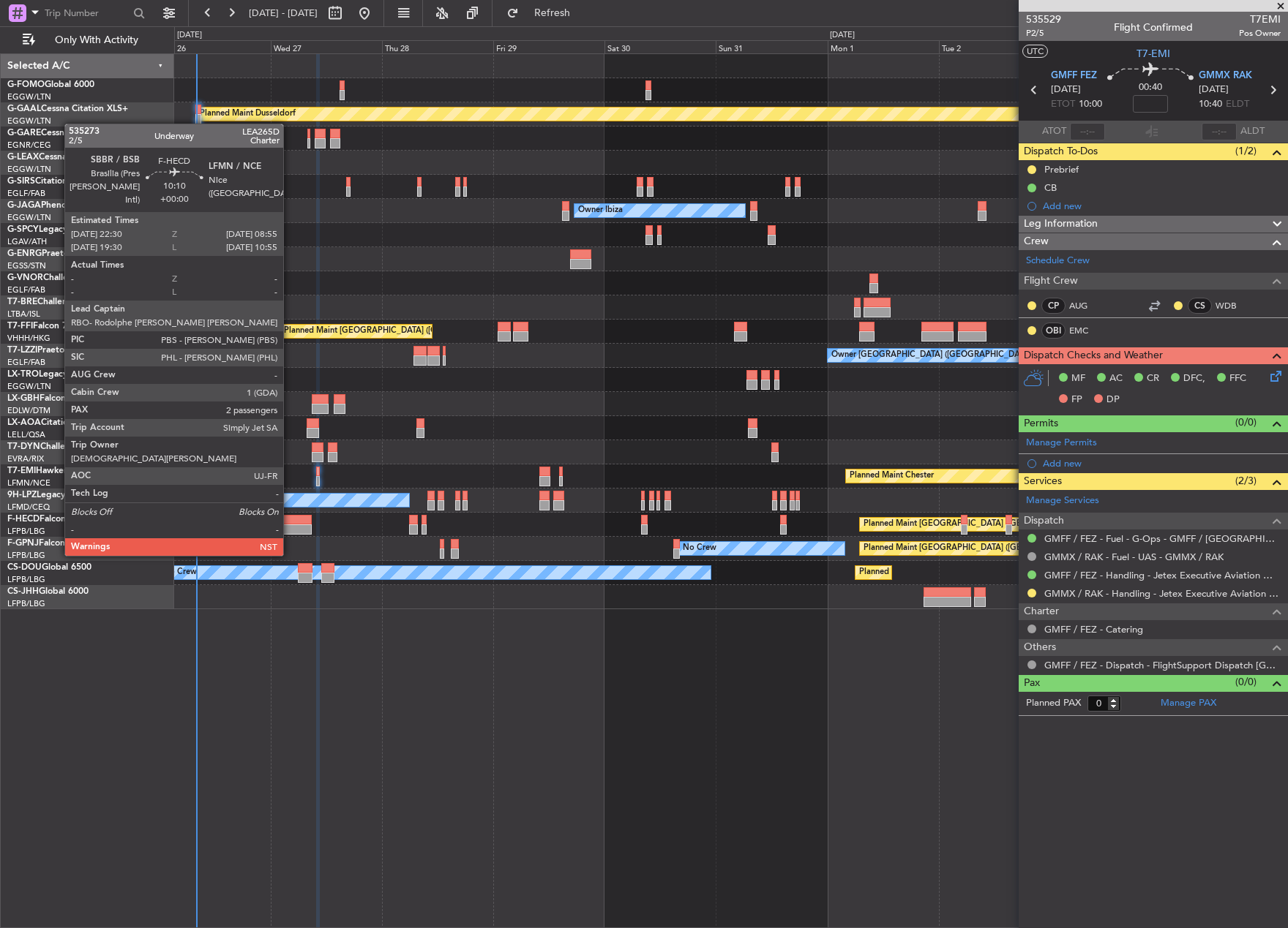
click at [290, 528] on div at bounding box center [287, 529] width 49 height 11
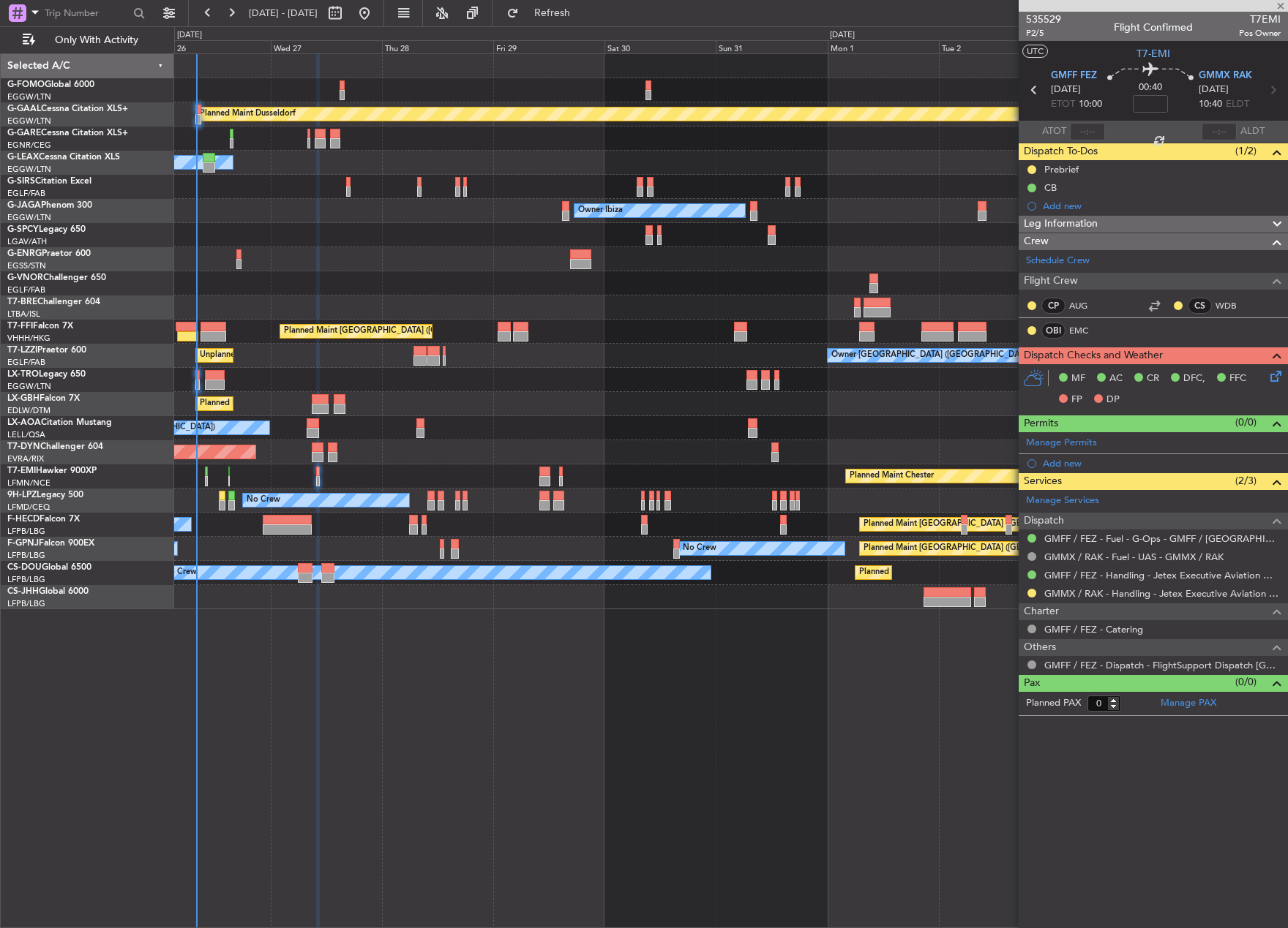
type input "2"
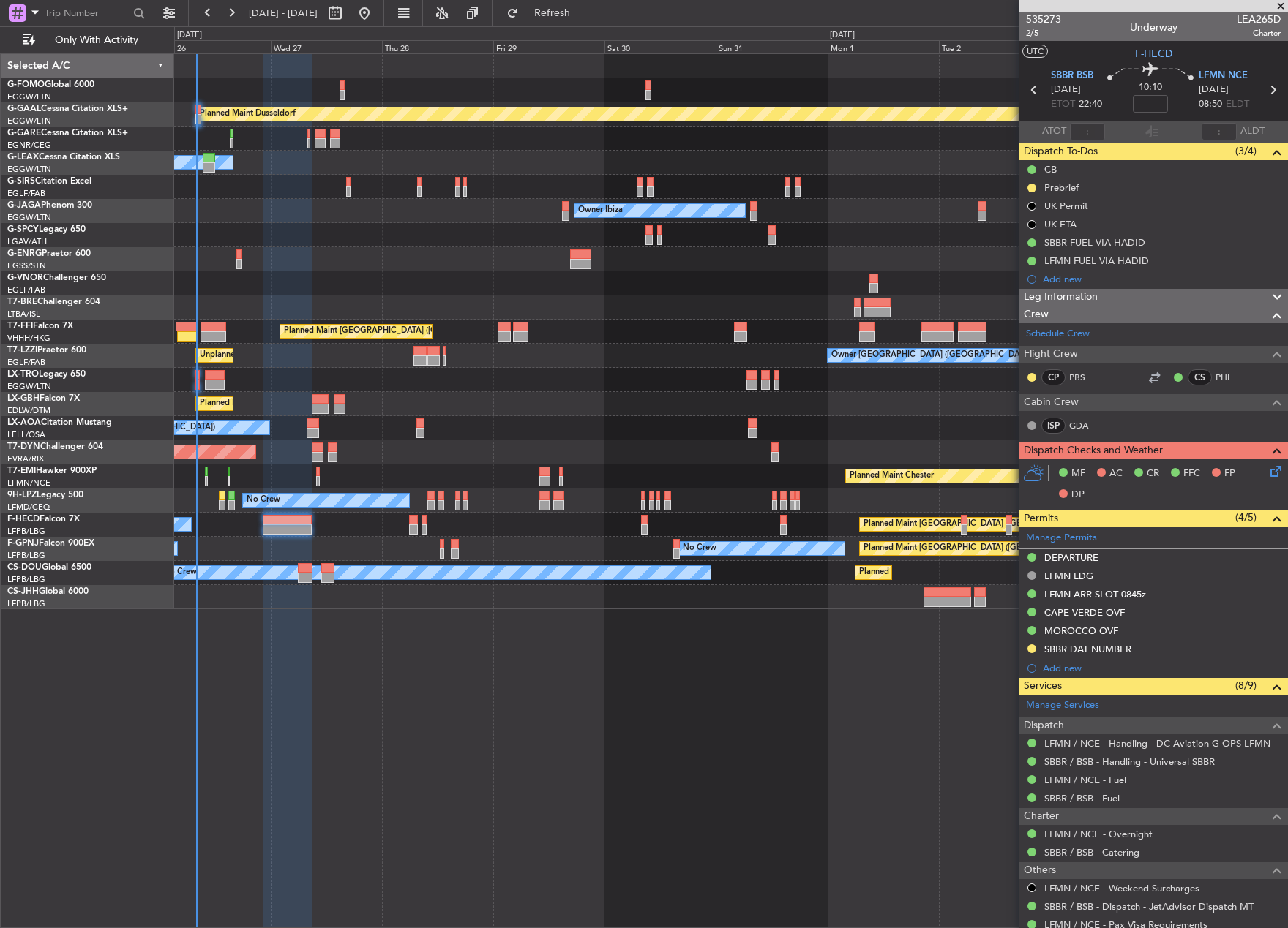
scroll to position [73, 0]
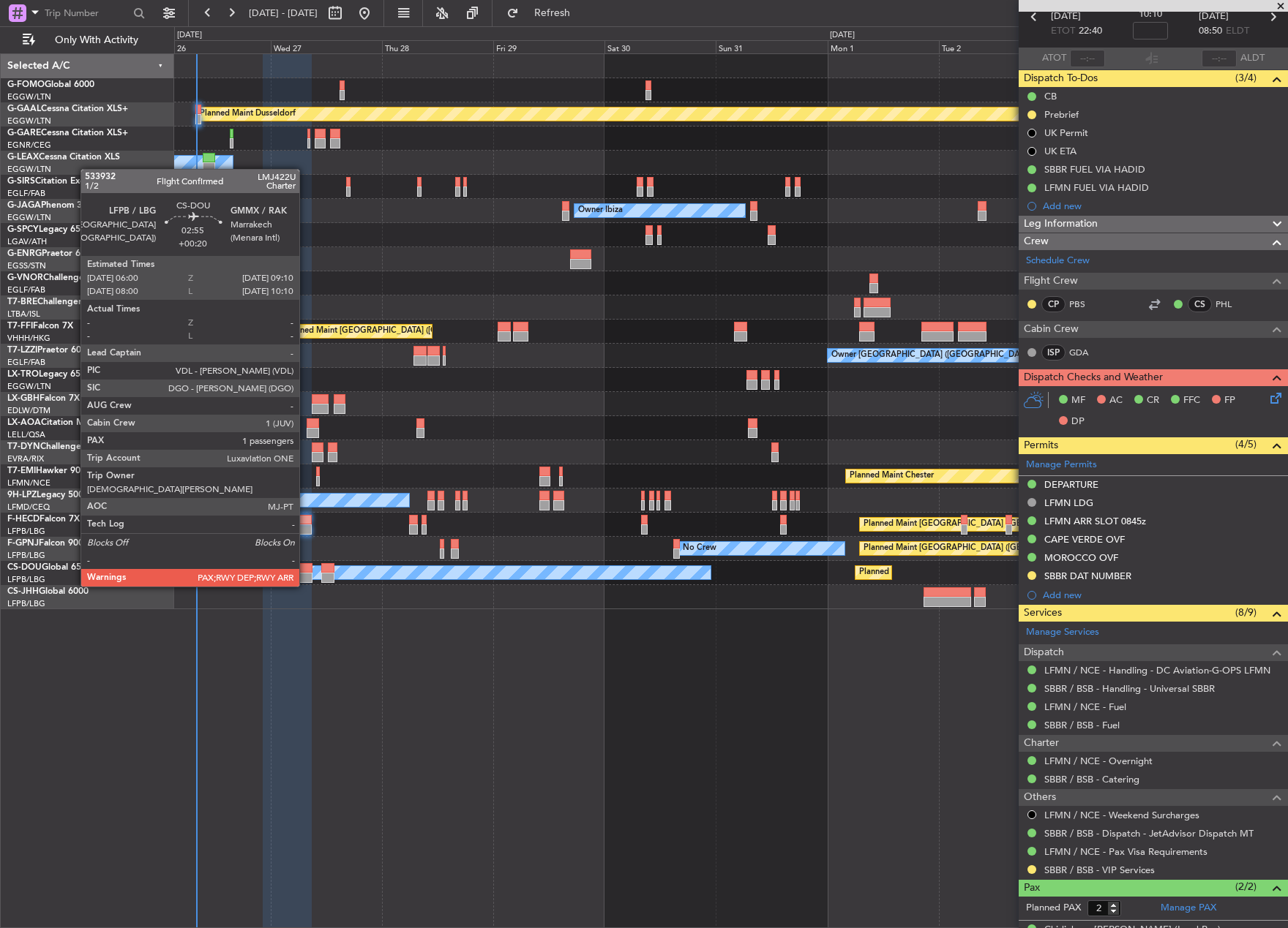
click at [306, 572] on div at bounding box center [305, 569] width 15 height 11
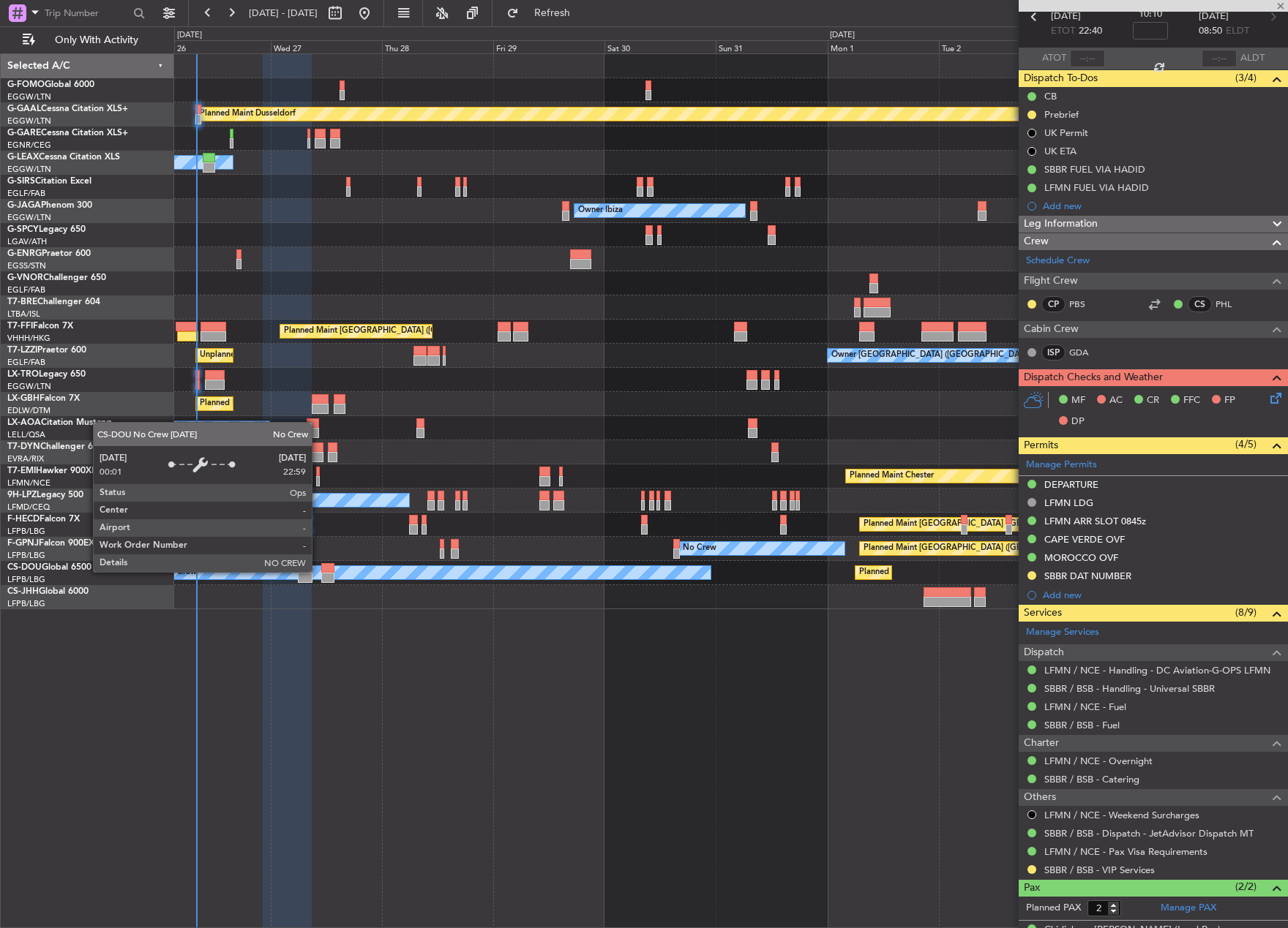
type input "+00:20"
type input "1"
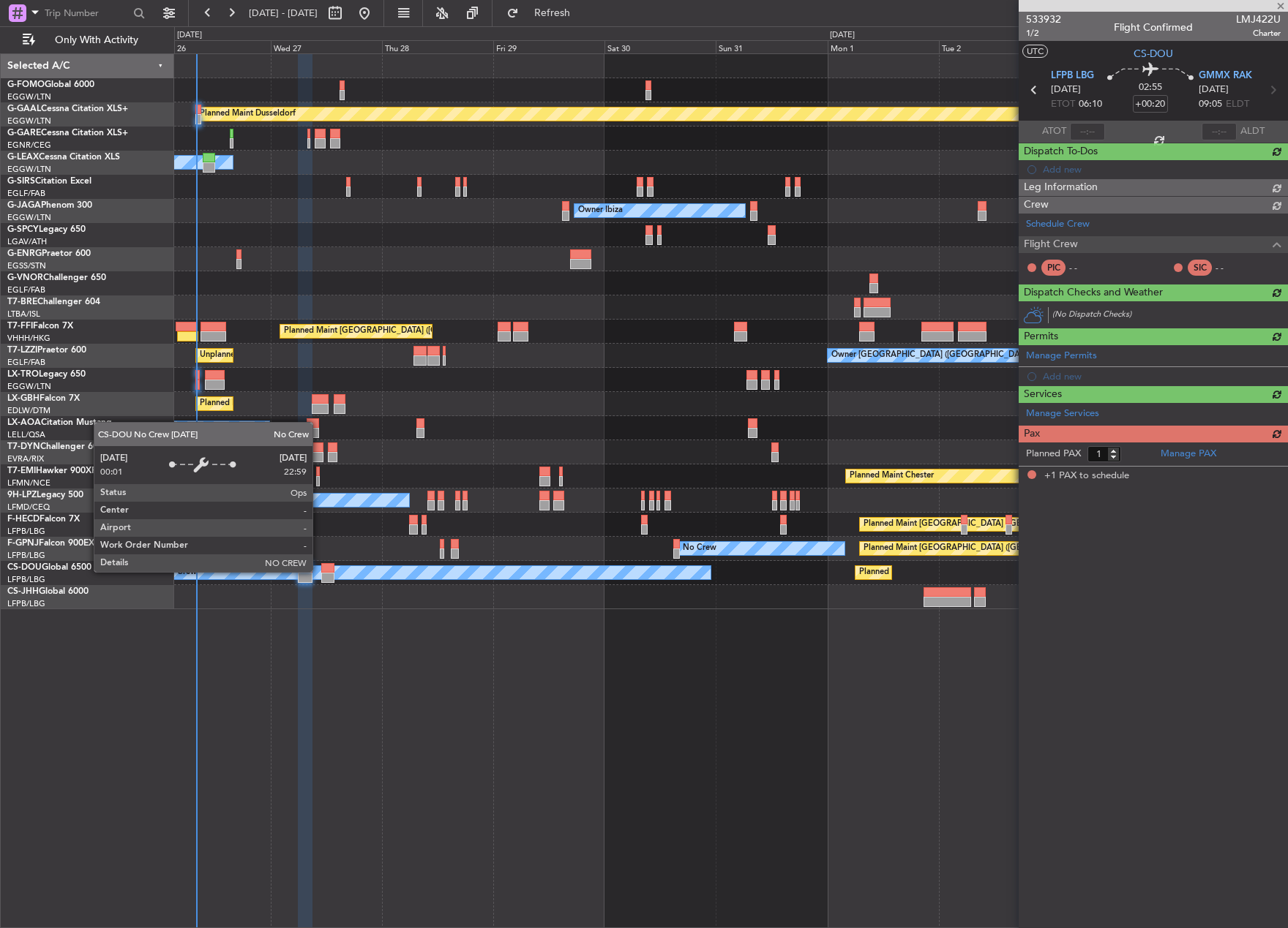
scroll to position [0, 0]
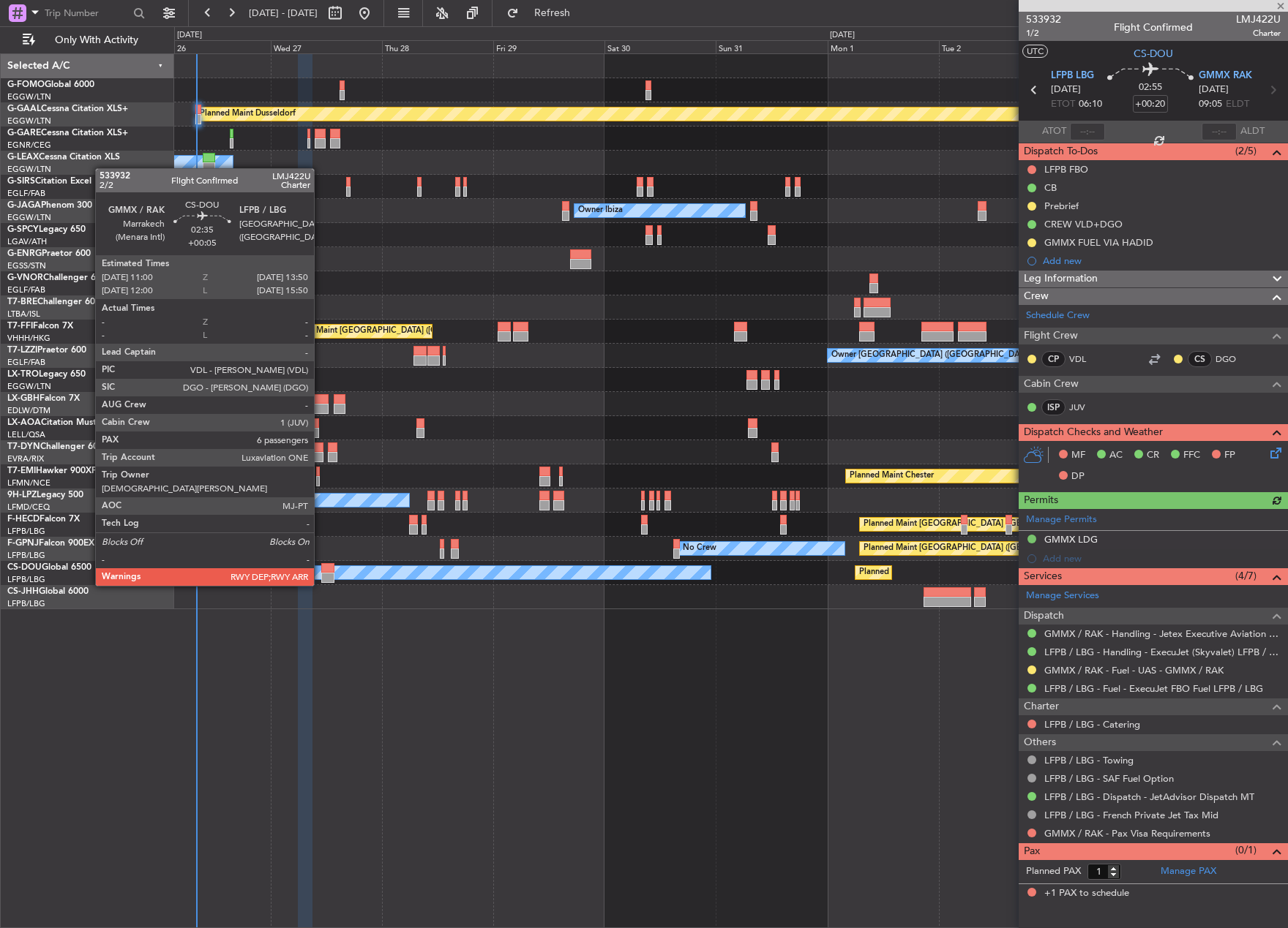
click at [321, 571] on div at bounding box center [327, 569] width 13 height 11
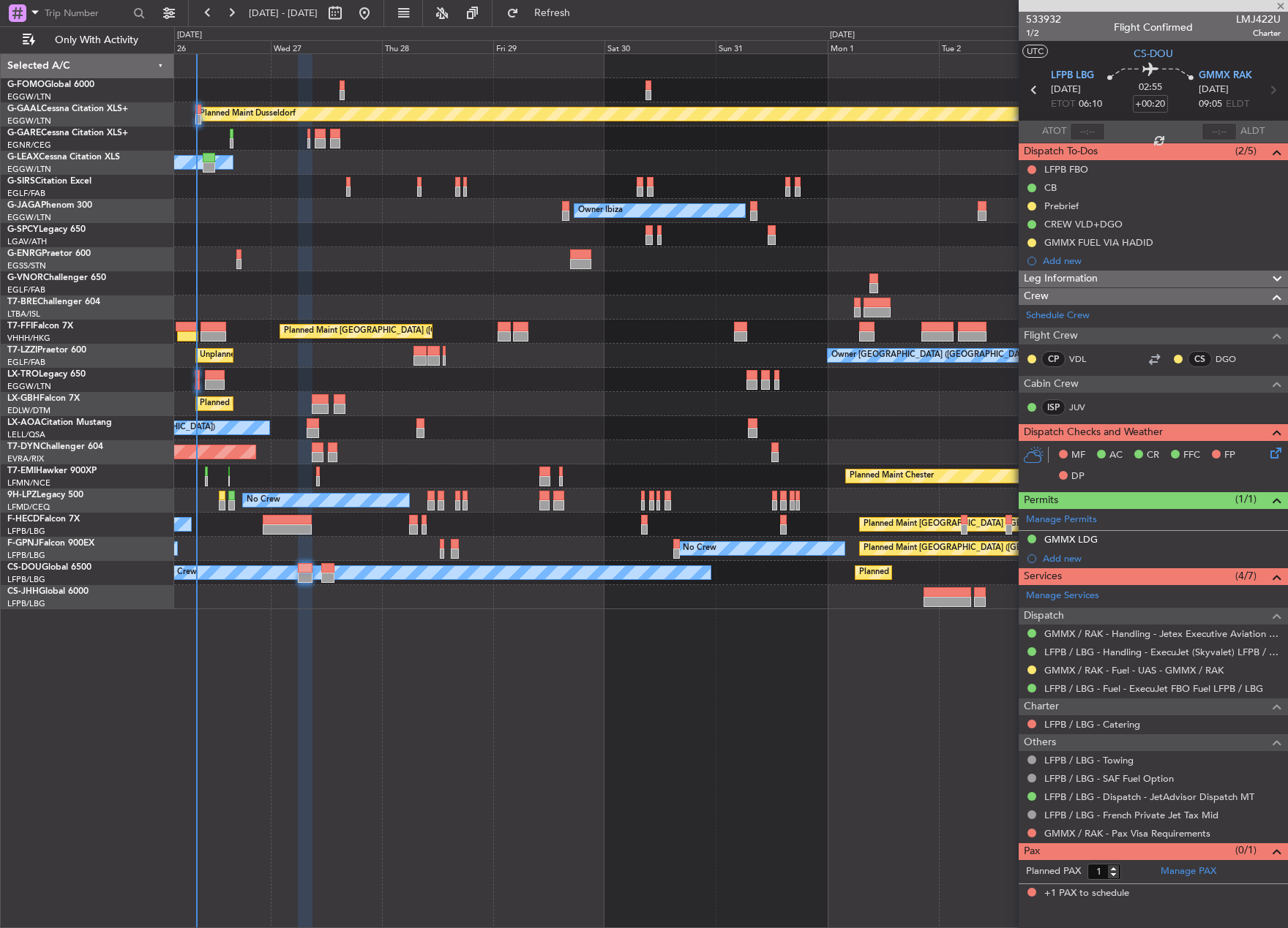
type input "+00:05"
type input "6"
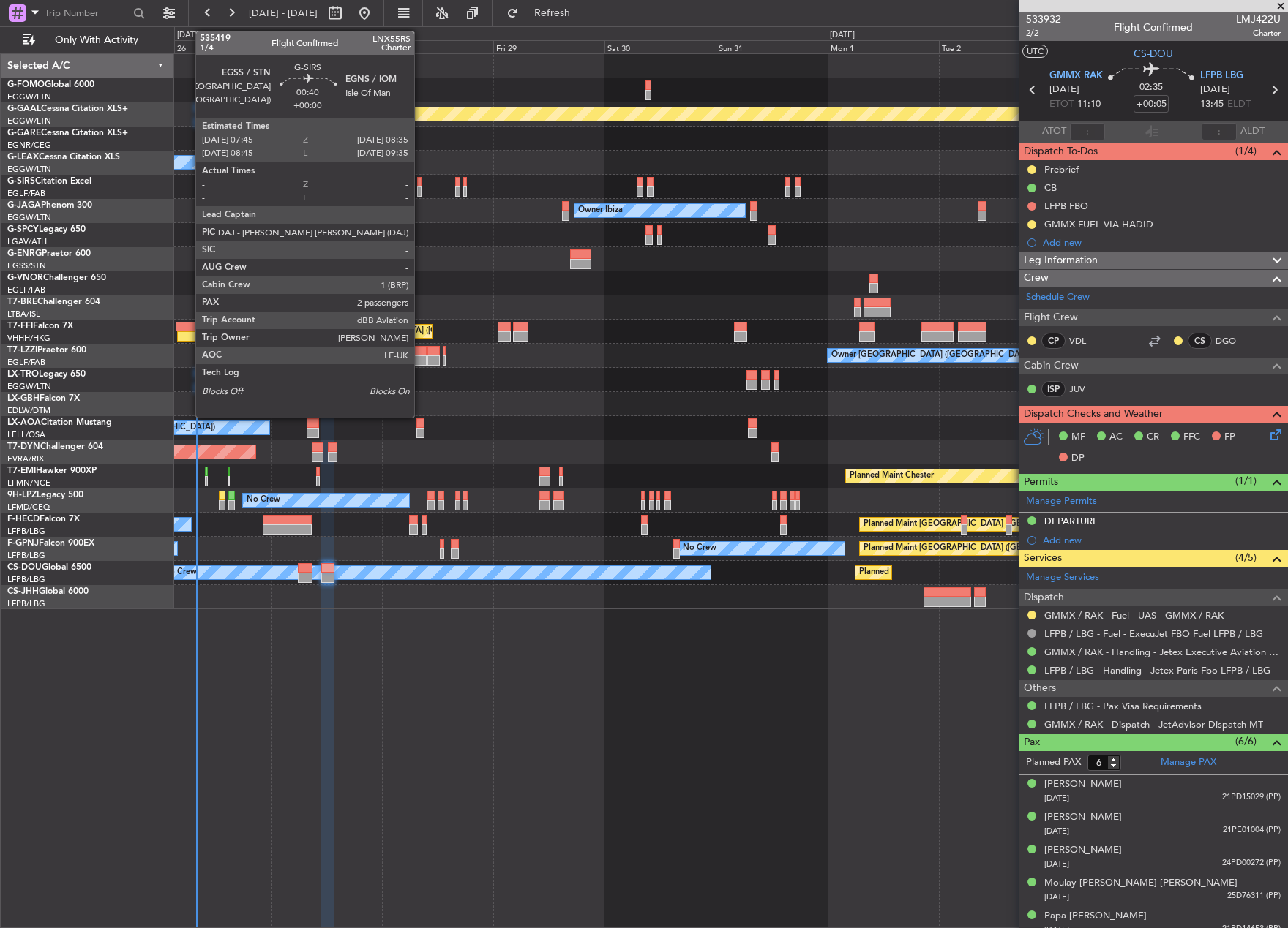
click at [421, 184] on div at bounding box center [419, 182] width 5 height 11
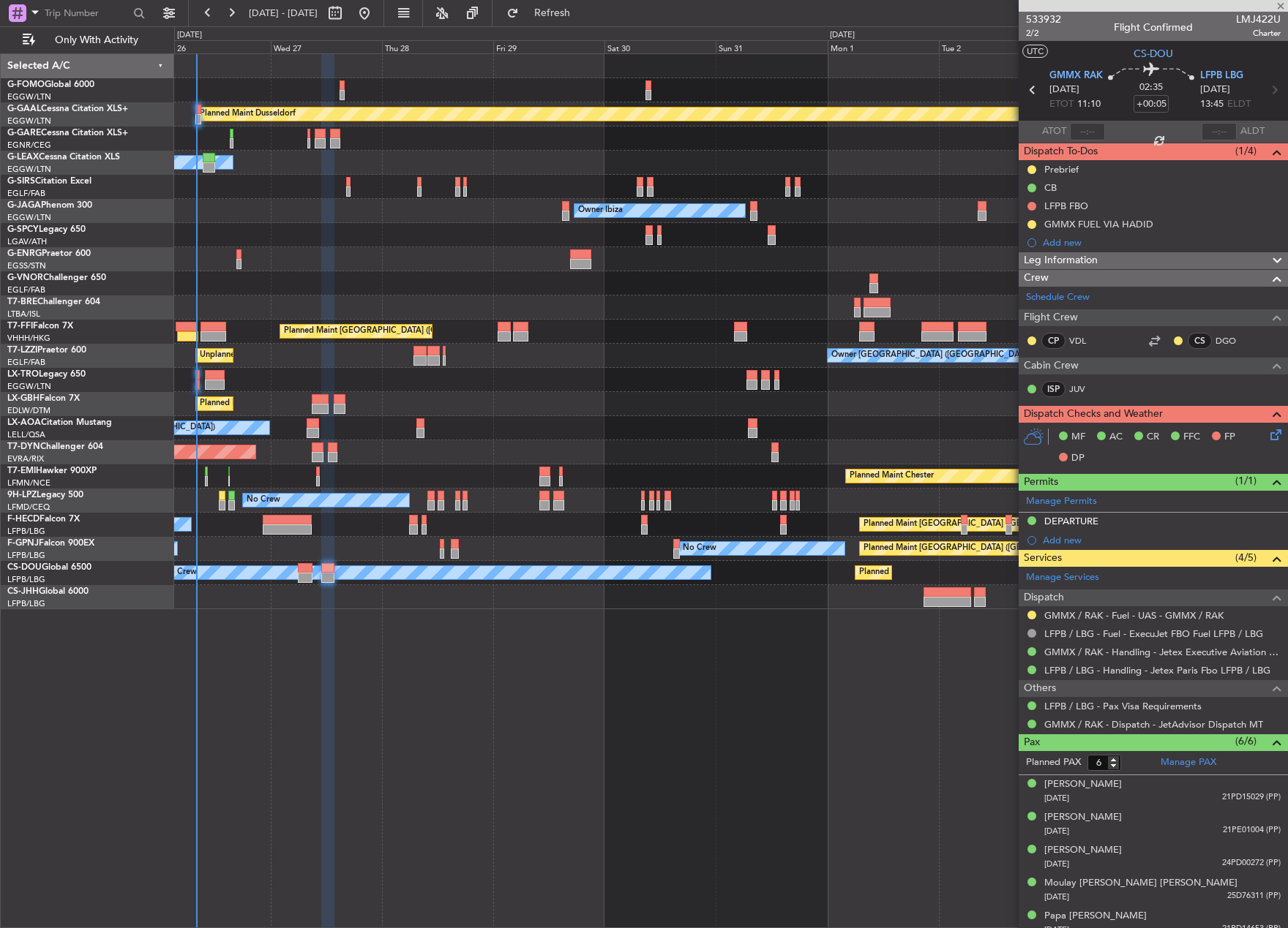
type input "2"
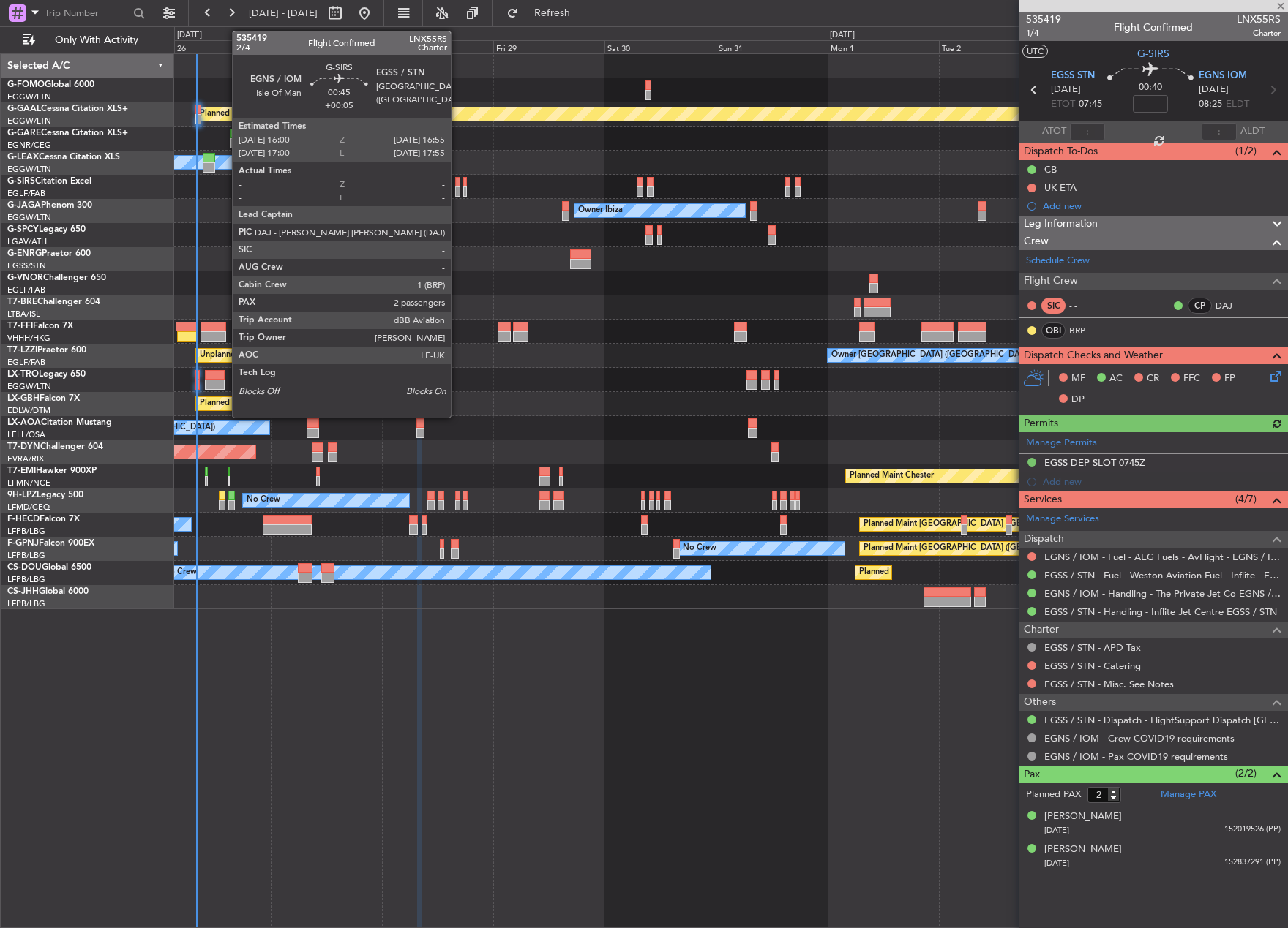
click at [457, 187] on div at bounding box center [457, 192] width 5 height 11
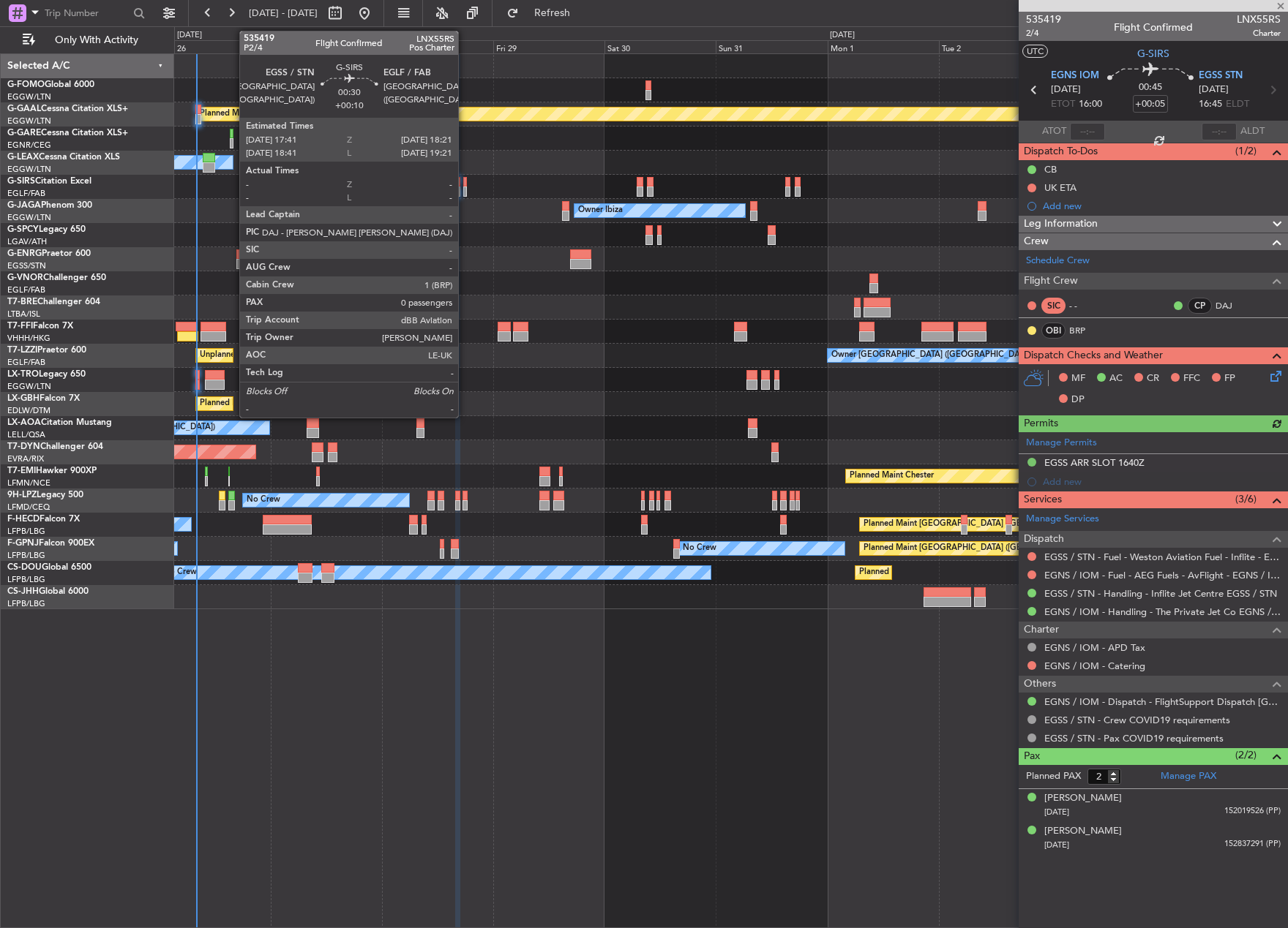
click at [465, 190] on div at bounding box center [465, 192] width 4 height 11
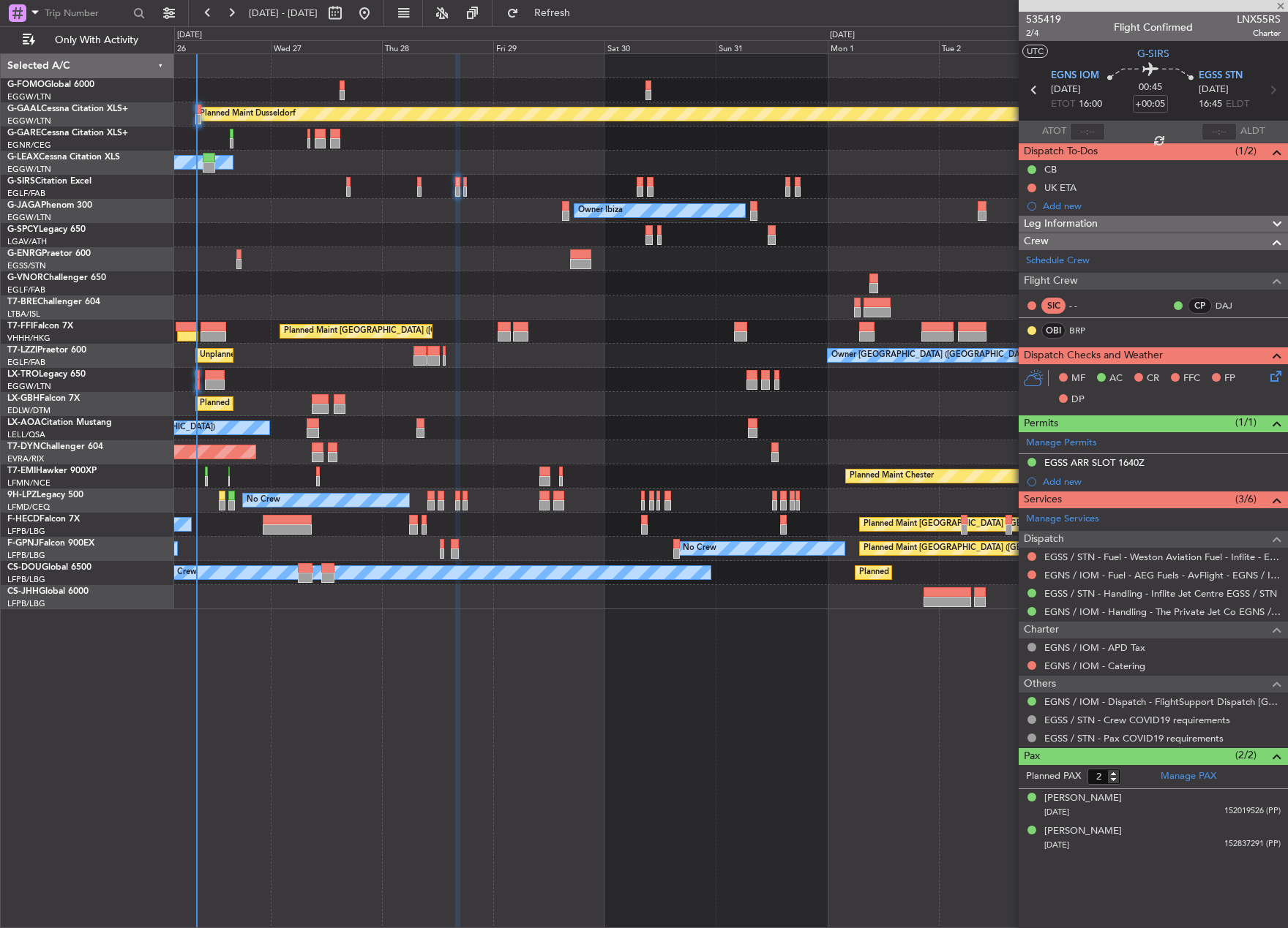
type input "+00:10"
type input "0"
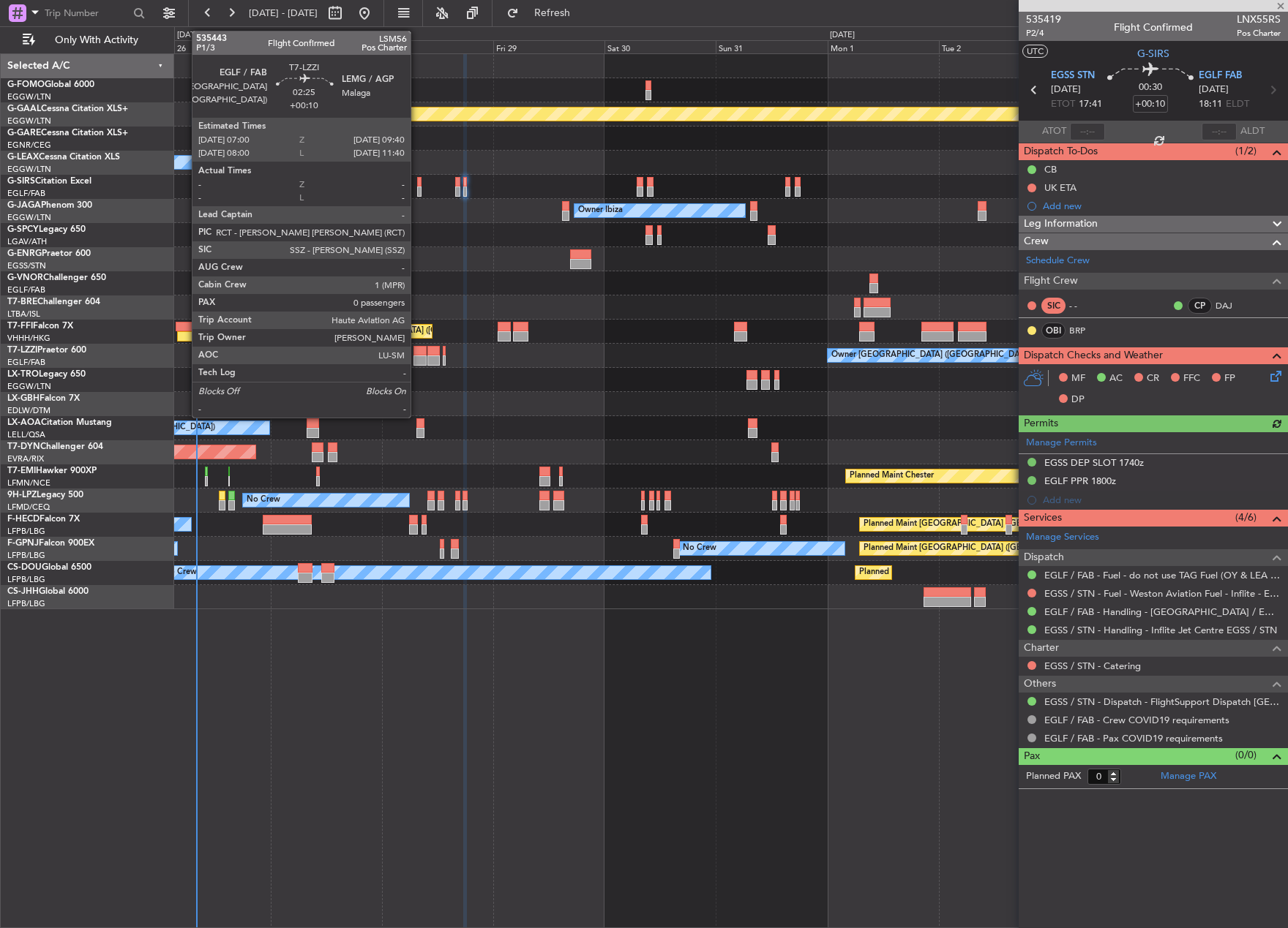
click at [417, 358] on div at bounding box center [419, 361] width 12 height 11
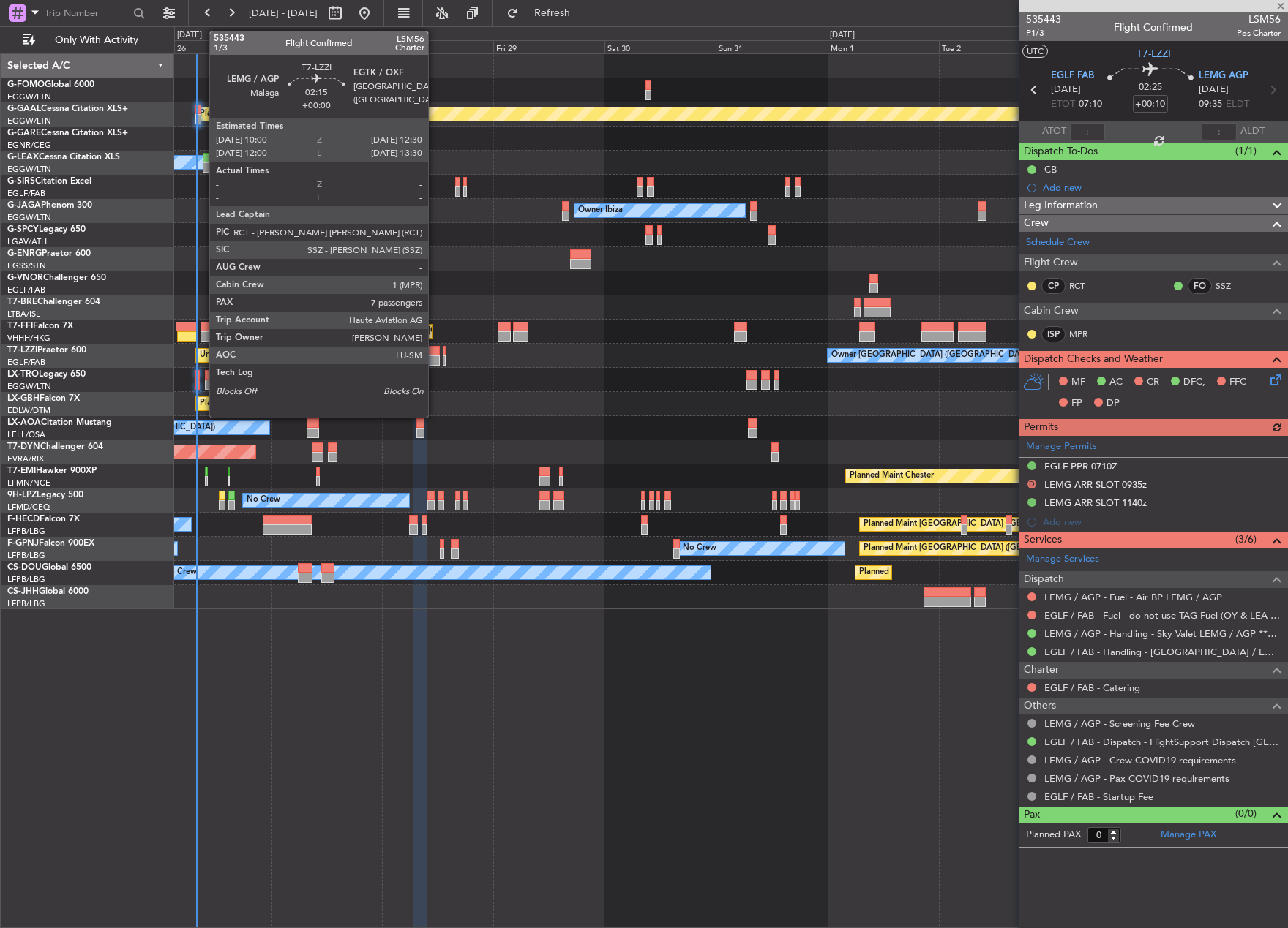
click at [434, 359] on div at bounding box center [433, 361] width 11 height 11
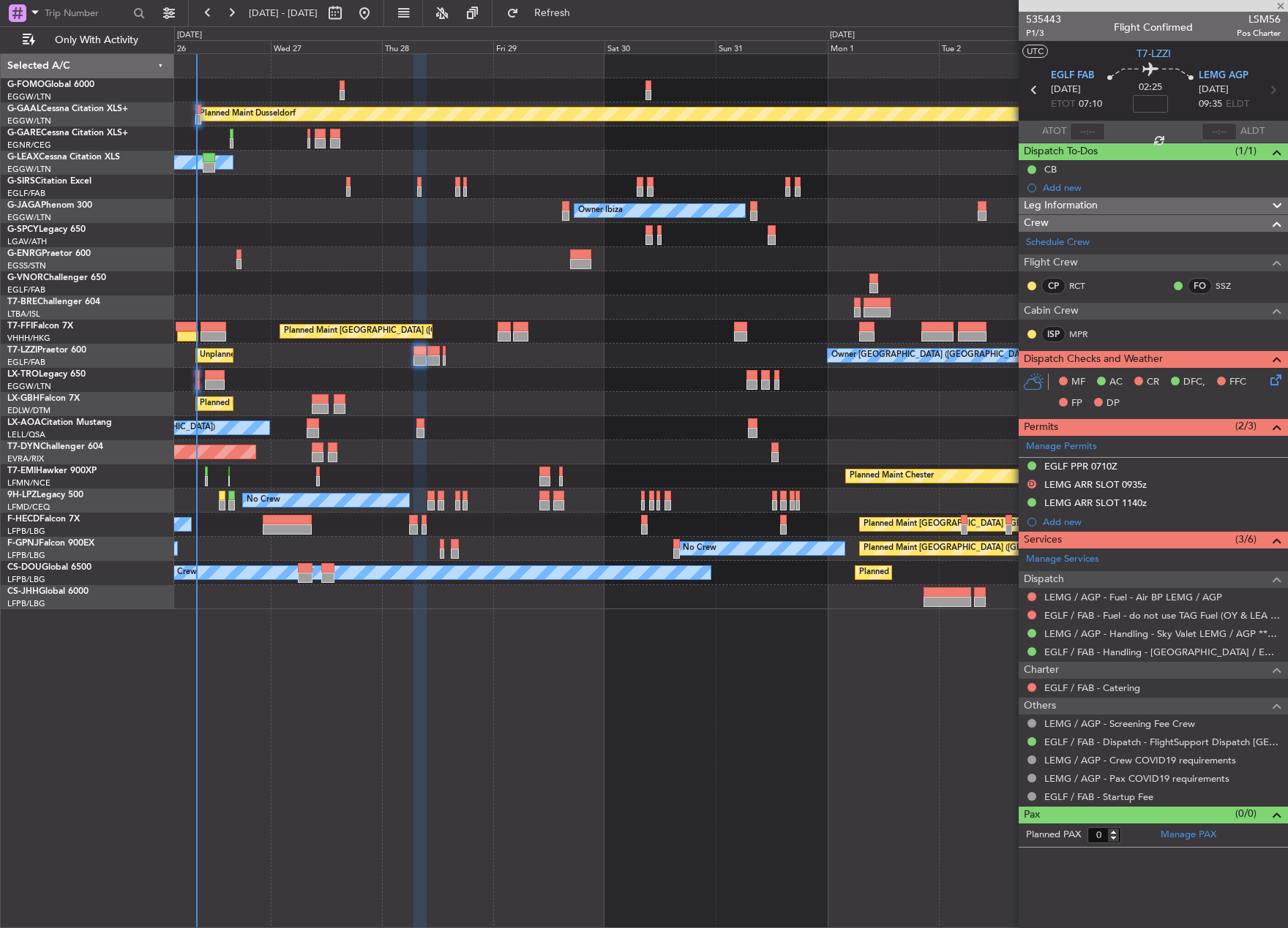
type input "7"
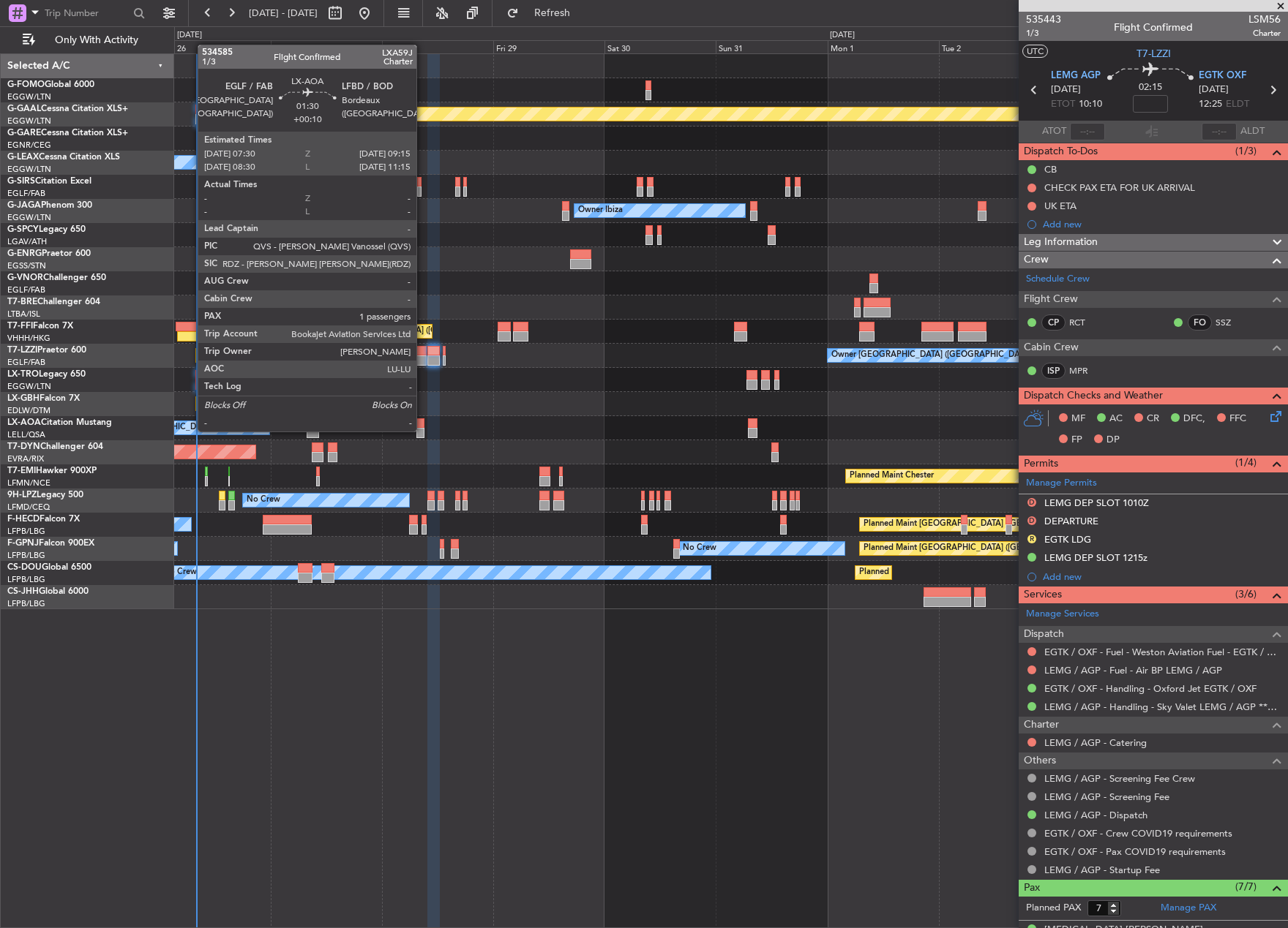
click at [423, 430] on div at bounding box center [421, 433] width 9 height 11
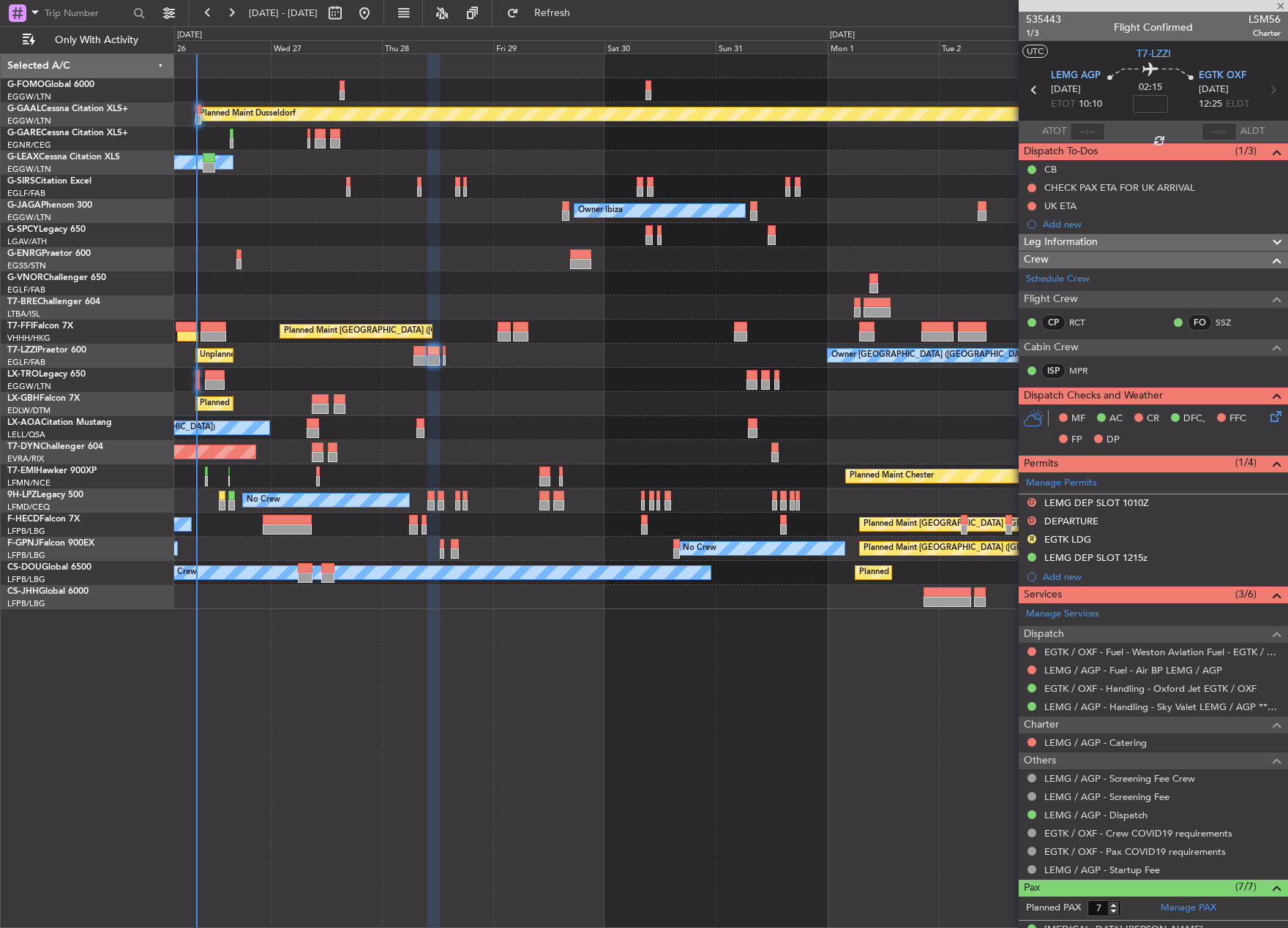
type input "+00:10"
type input "1"
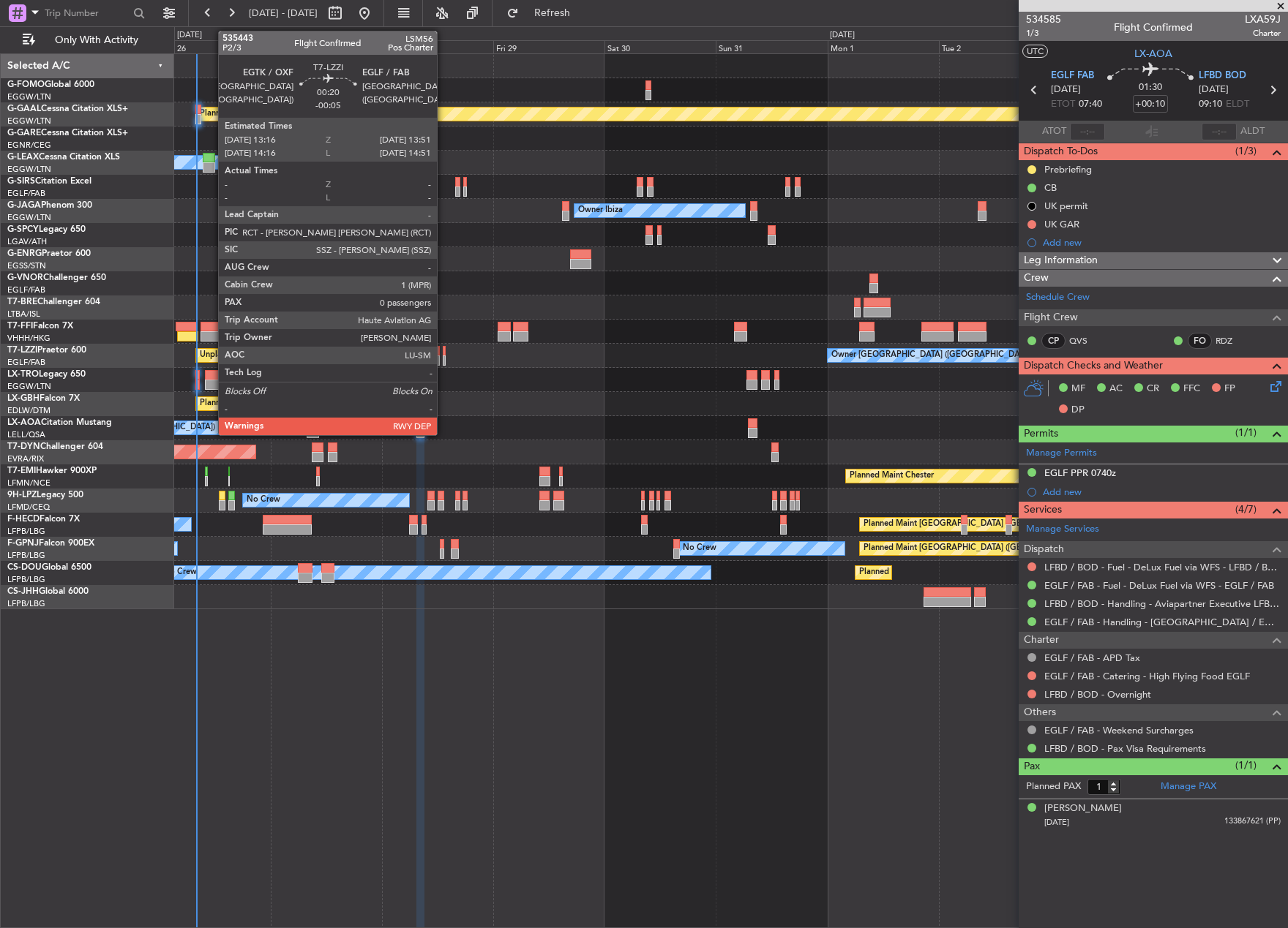
click at [443, 356] on div at bounding box center [444, 361] width 3 height 11
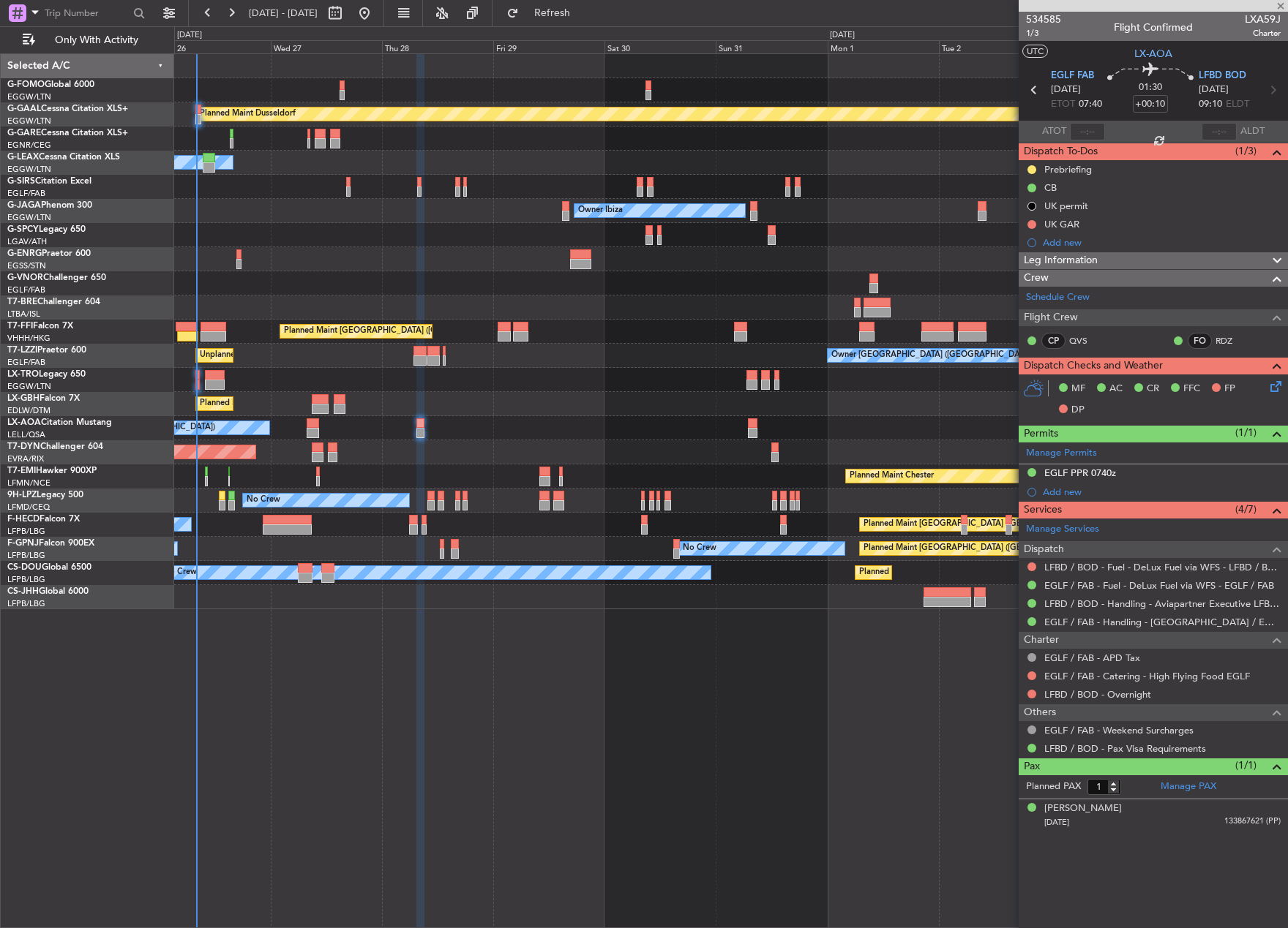
type input "-00:05"
type input "0"
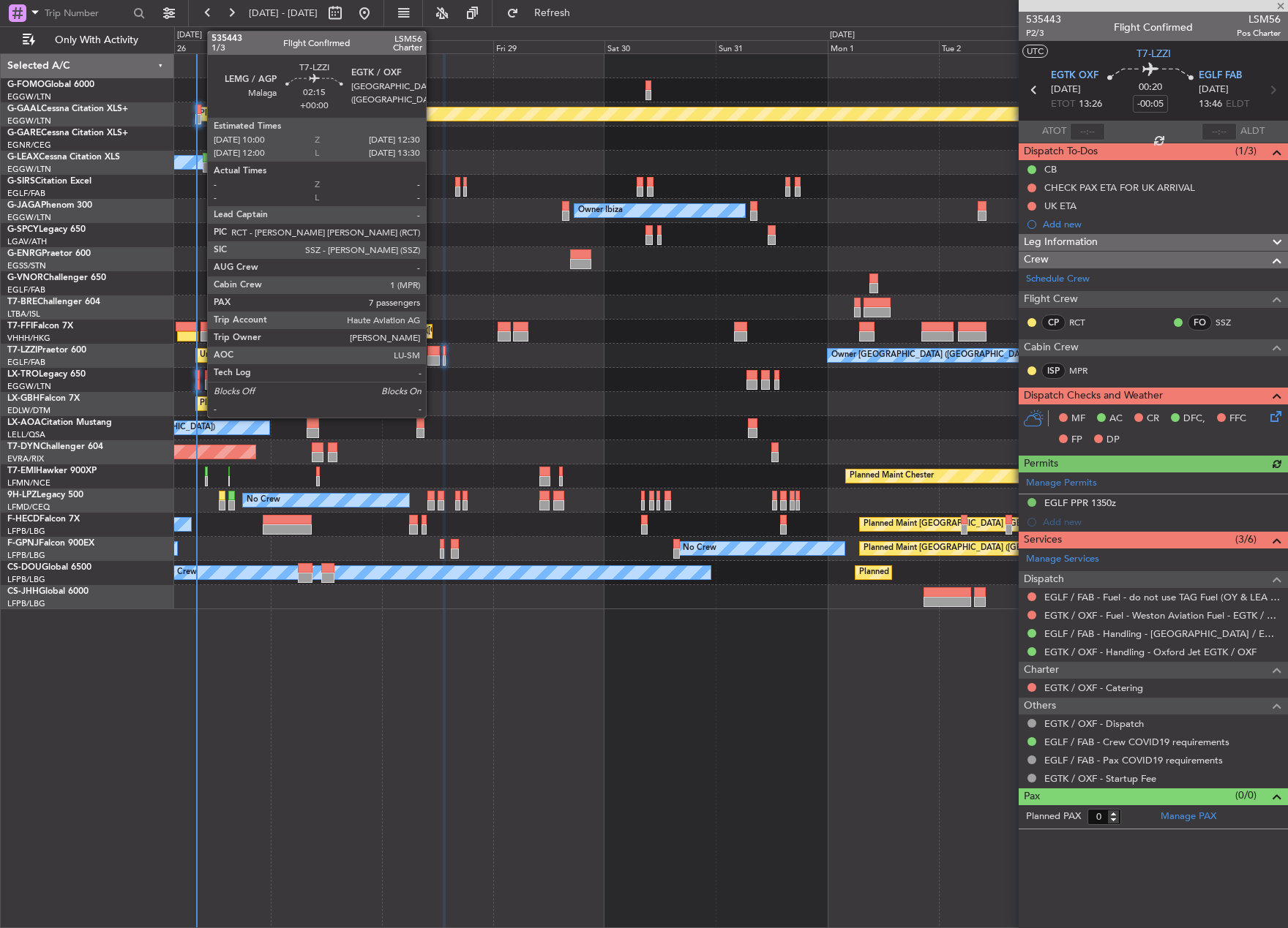
click at [432, 356] on div at bounding box center [433, 361] width 11 height 11
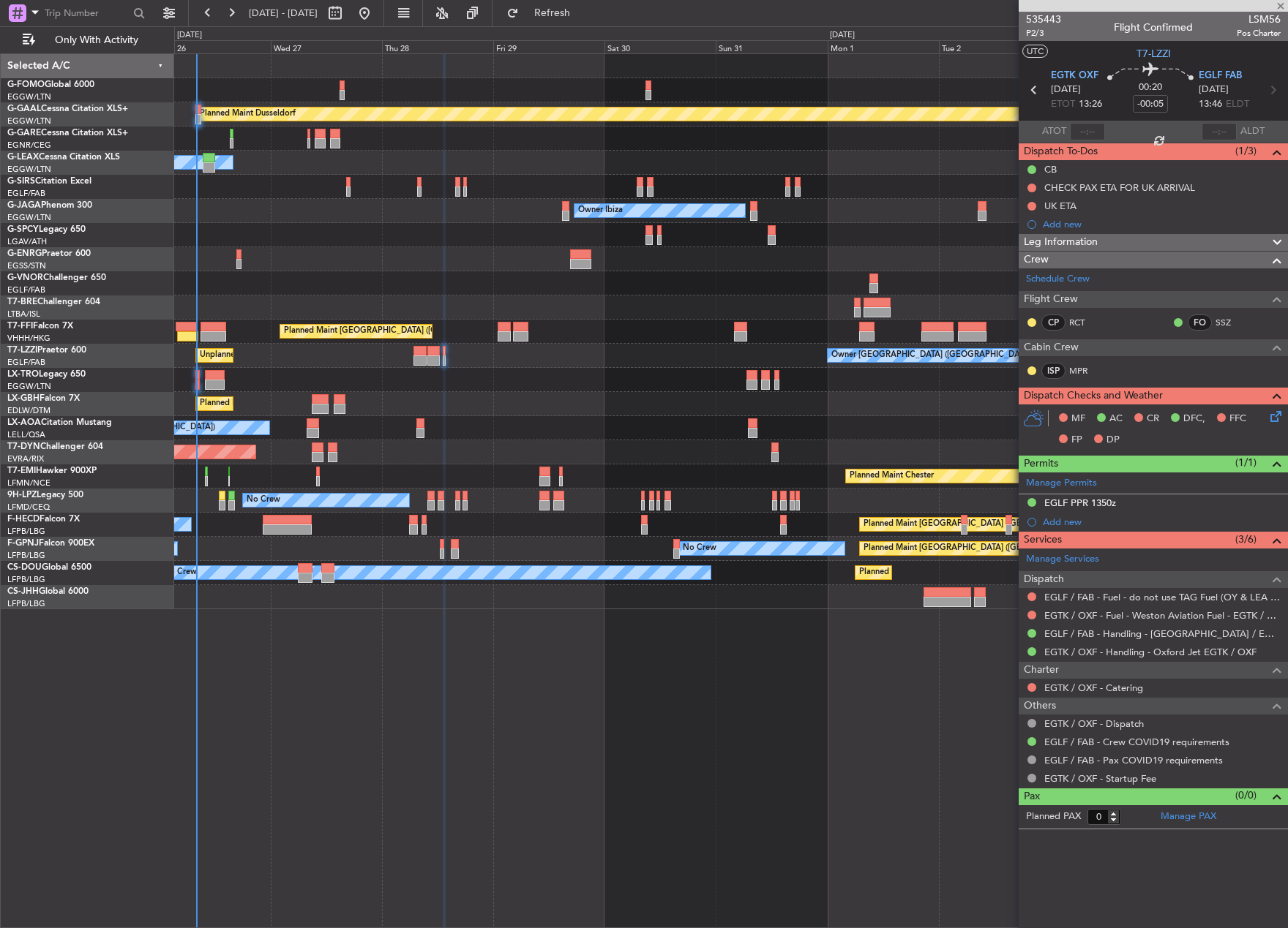
type input "7"
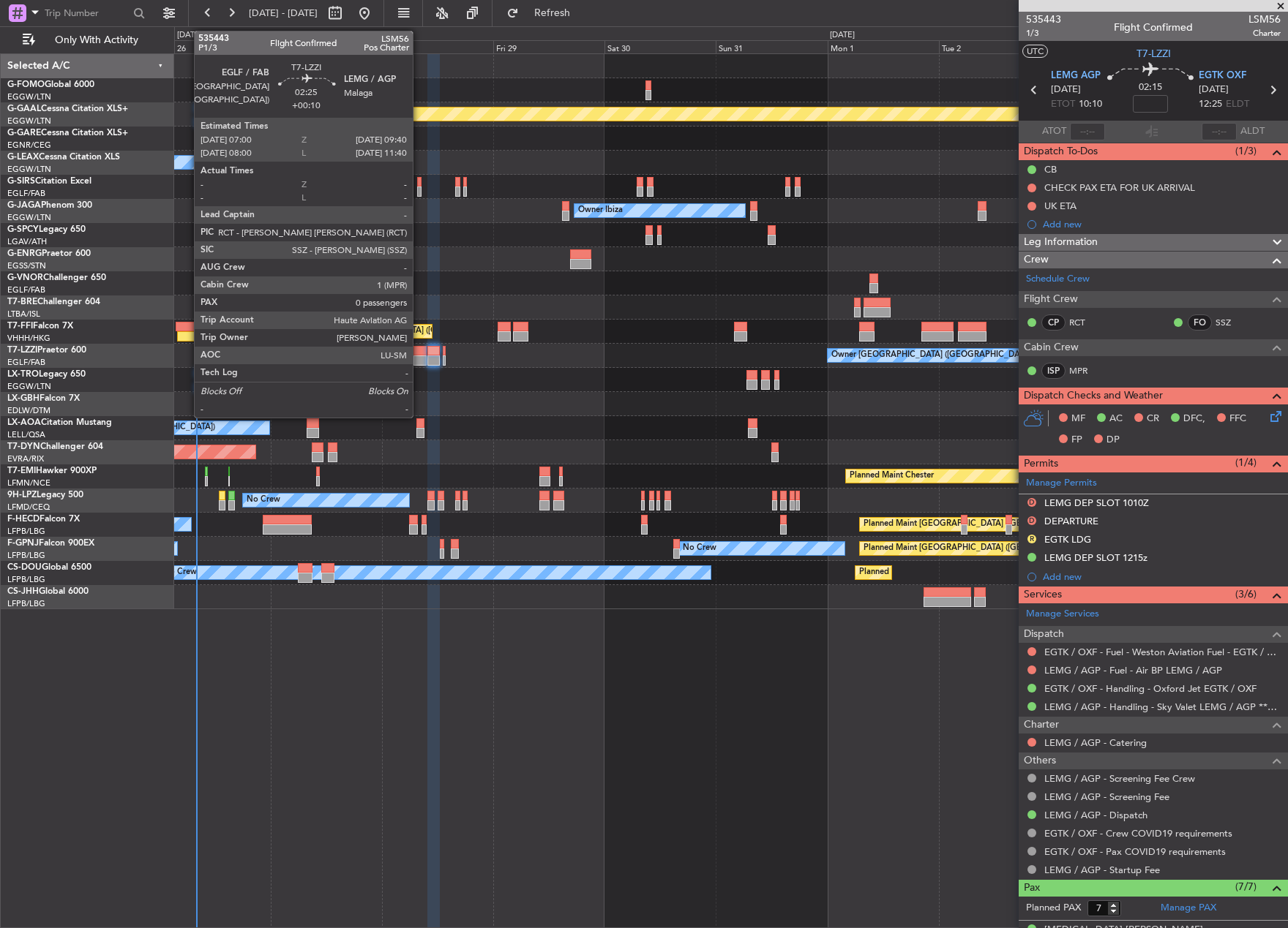
click at [419, 352] on div at bounding box center [419, 351] width 12 height 11
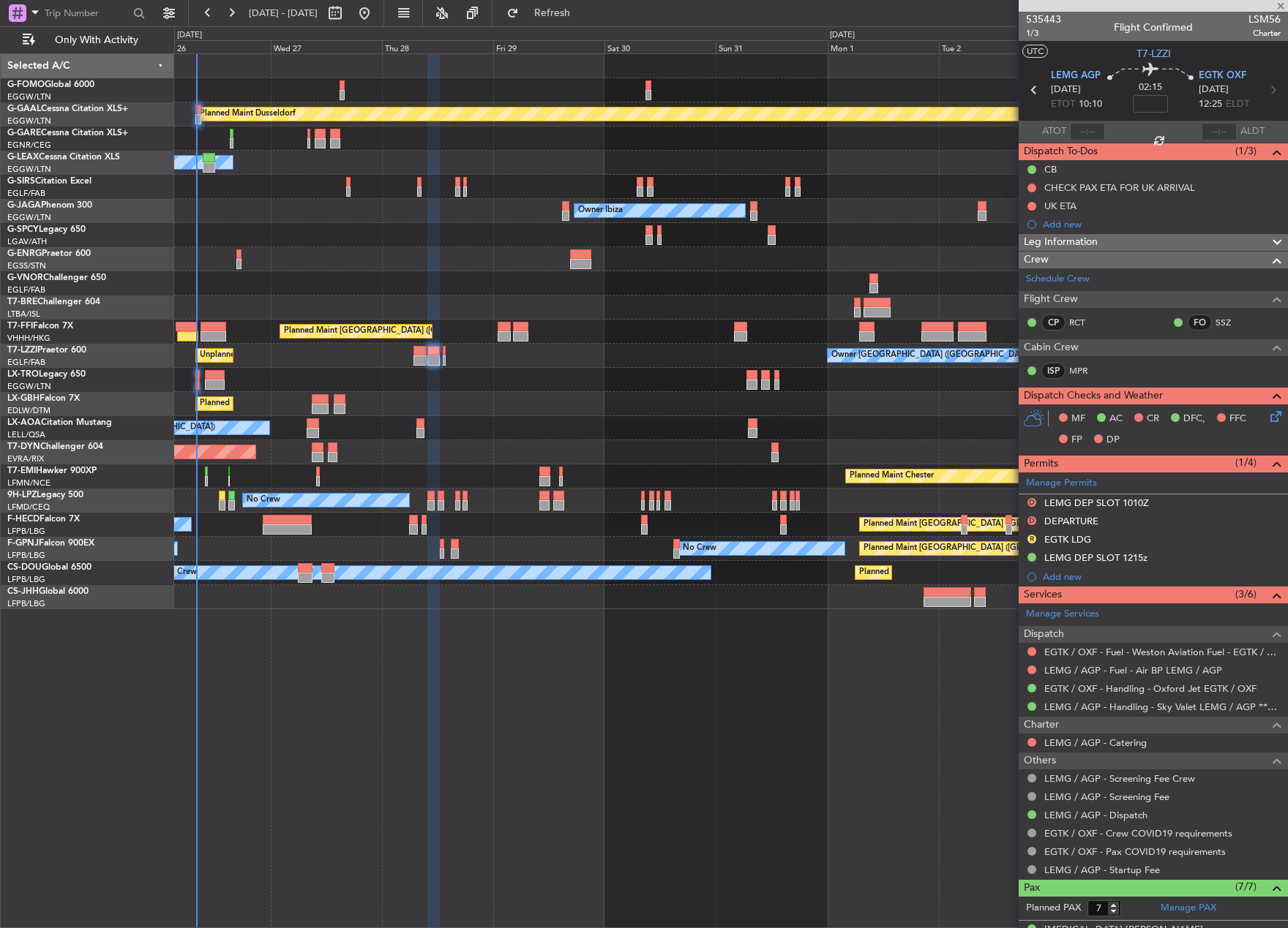
type input "+00:10"
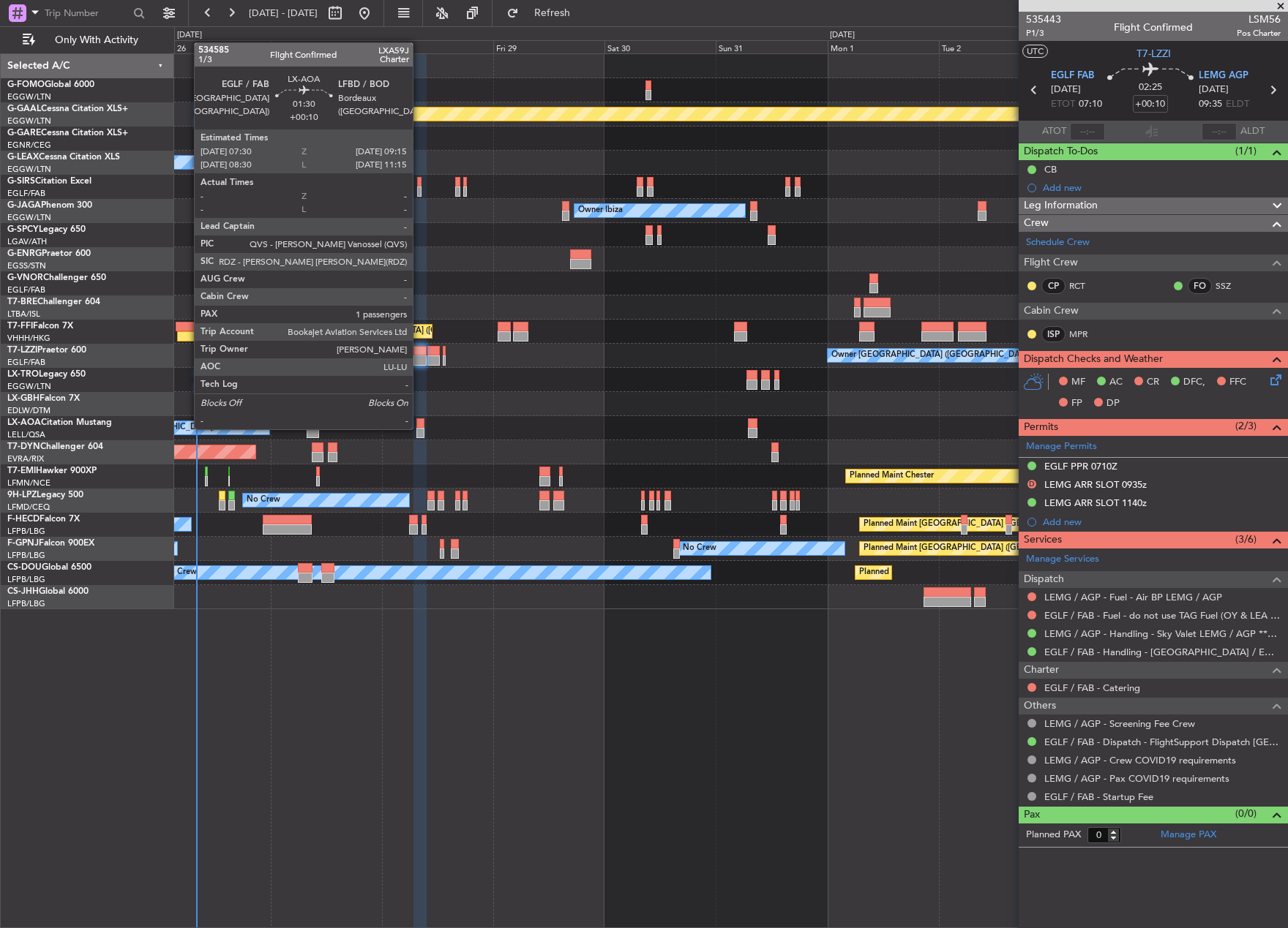
click at [419, 428] on div at bounding box center [421, 433] width 9 height 11
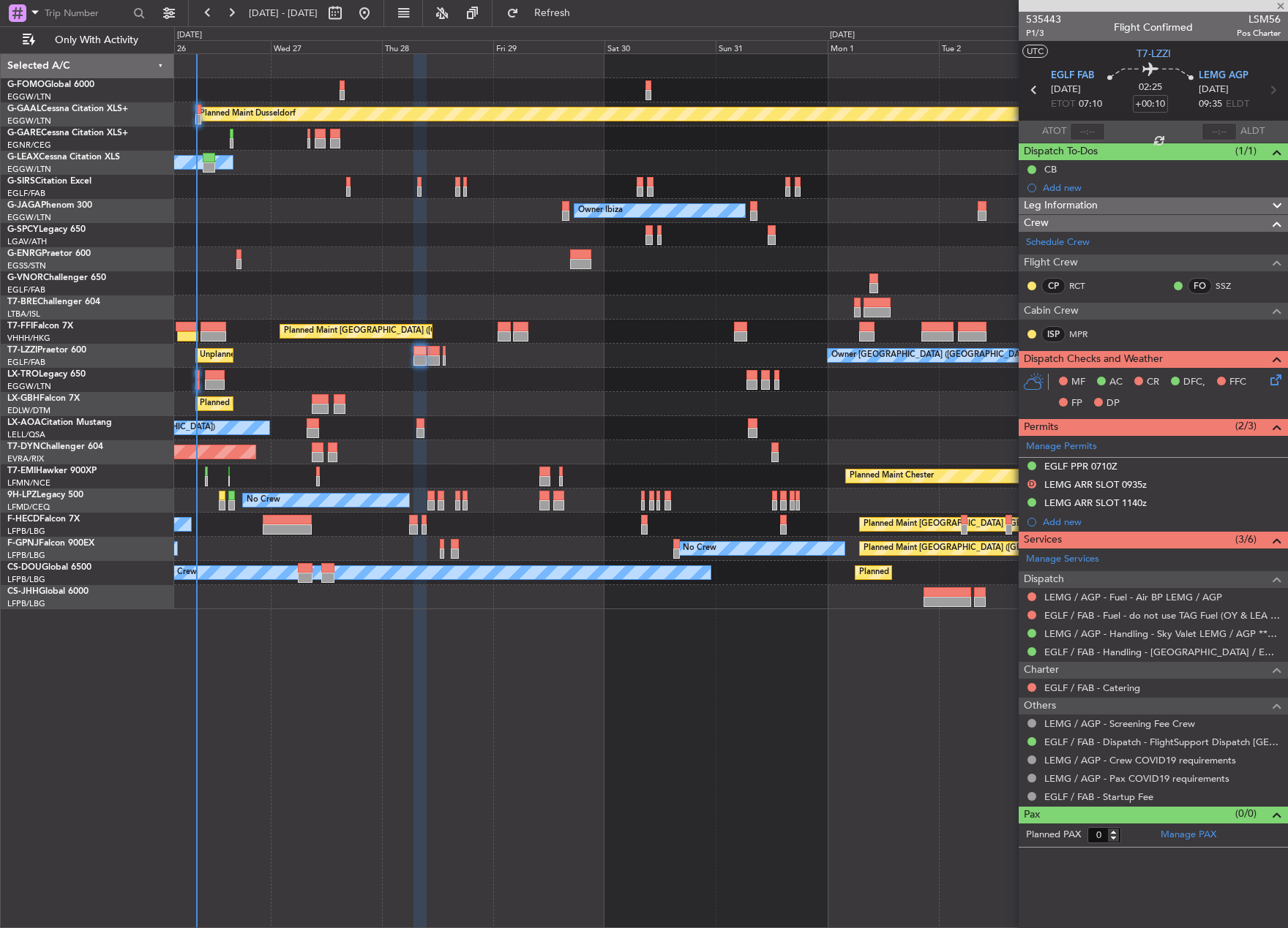
type input "1"
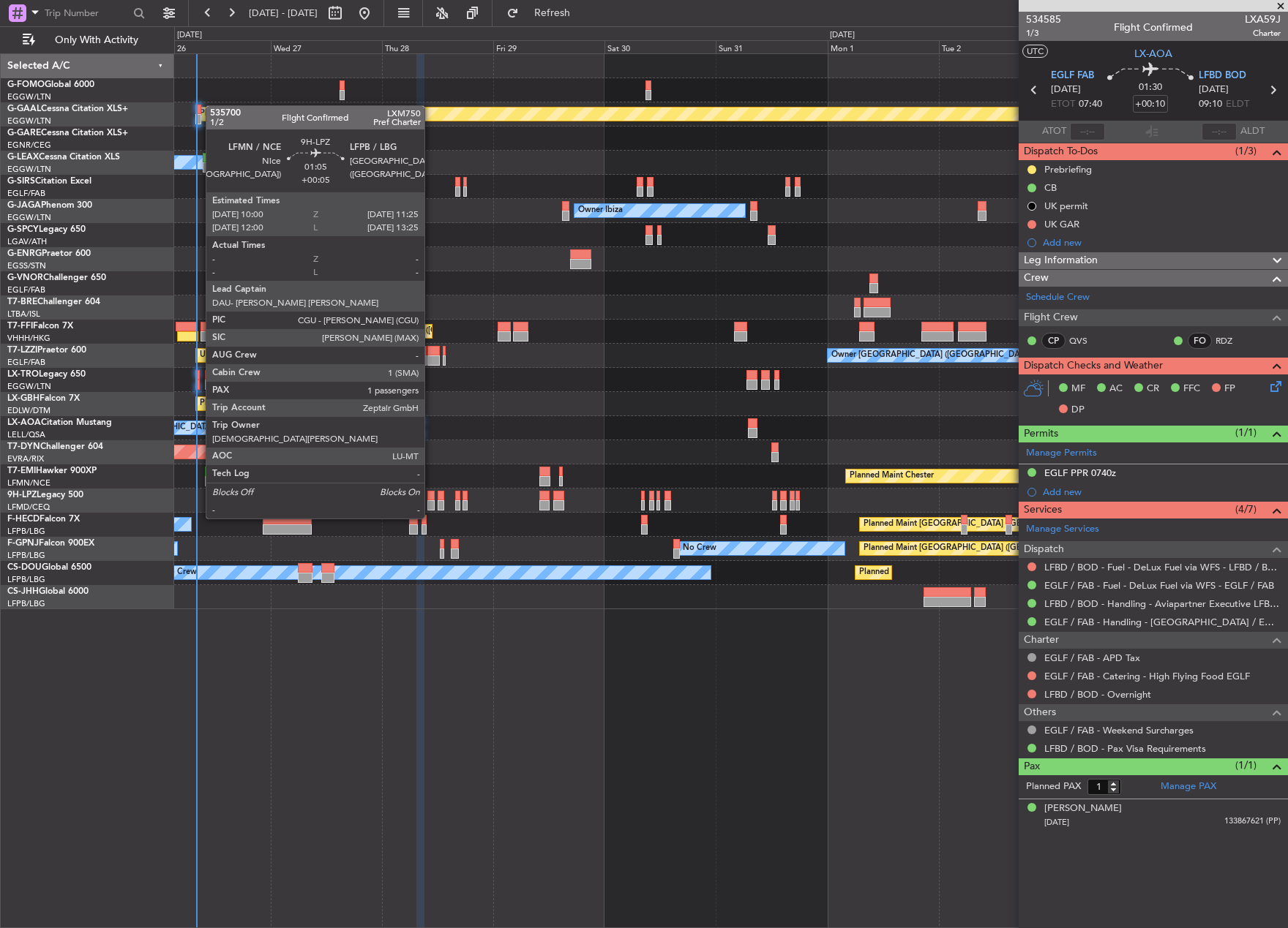
click at [431, 491] on div at bounding box center [431, 496] width 7 height 11
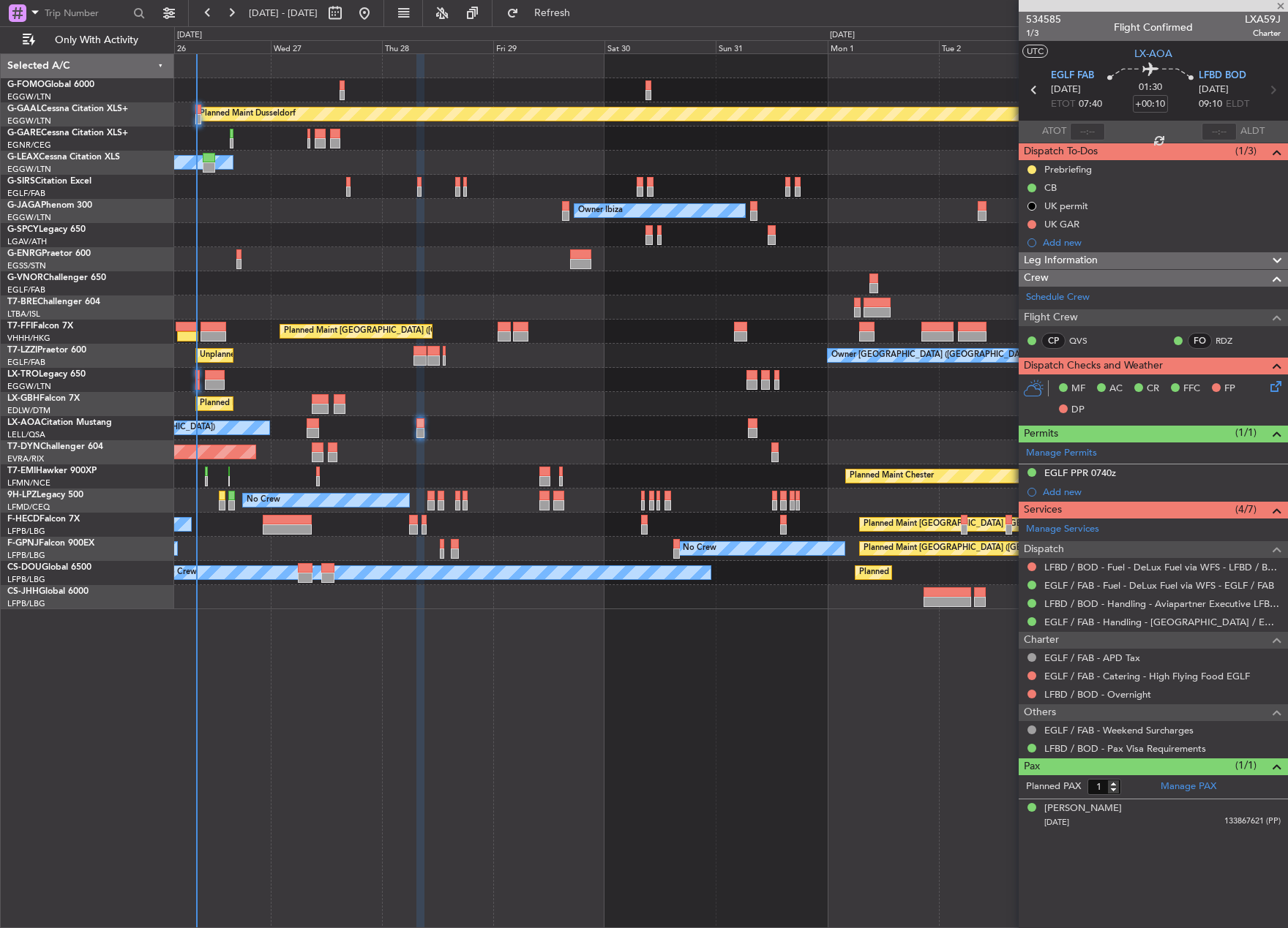
type input "+00:05"
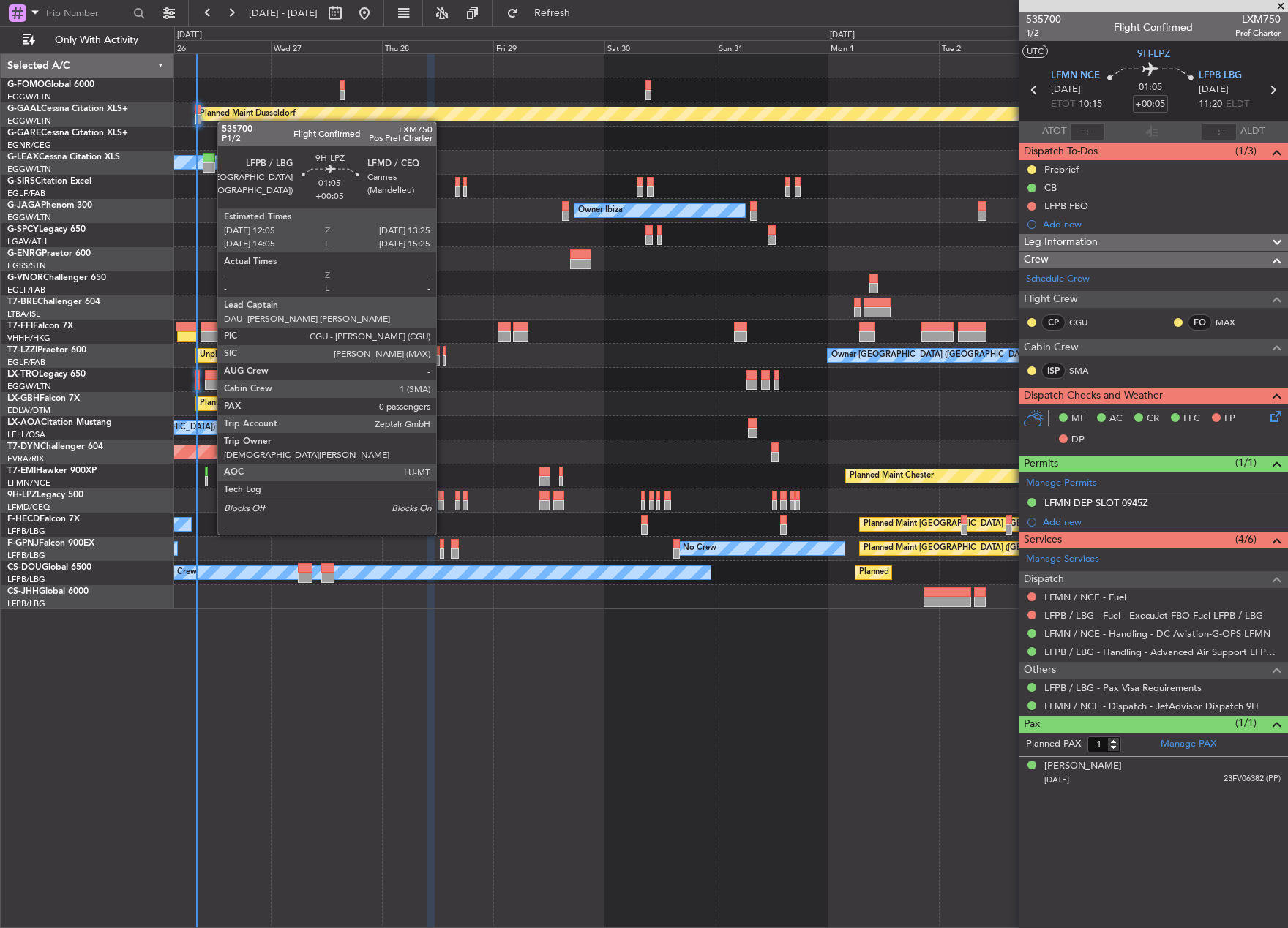
click at [443, 507] on div at bounding box center [440, 505] width 7 height 11
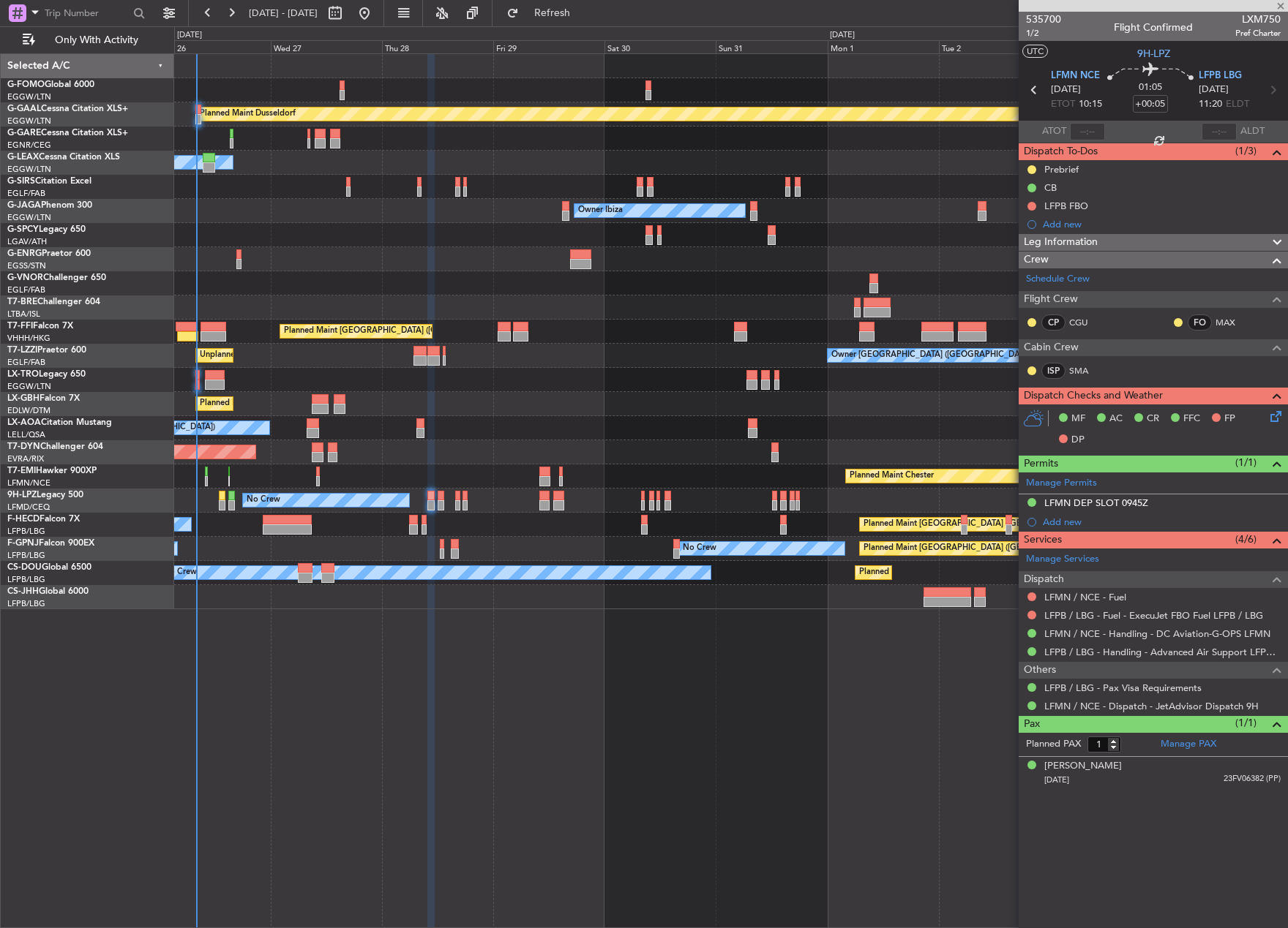
type input "0"
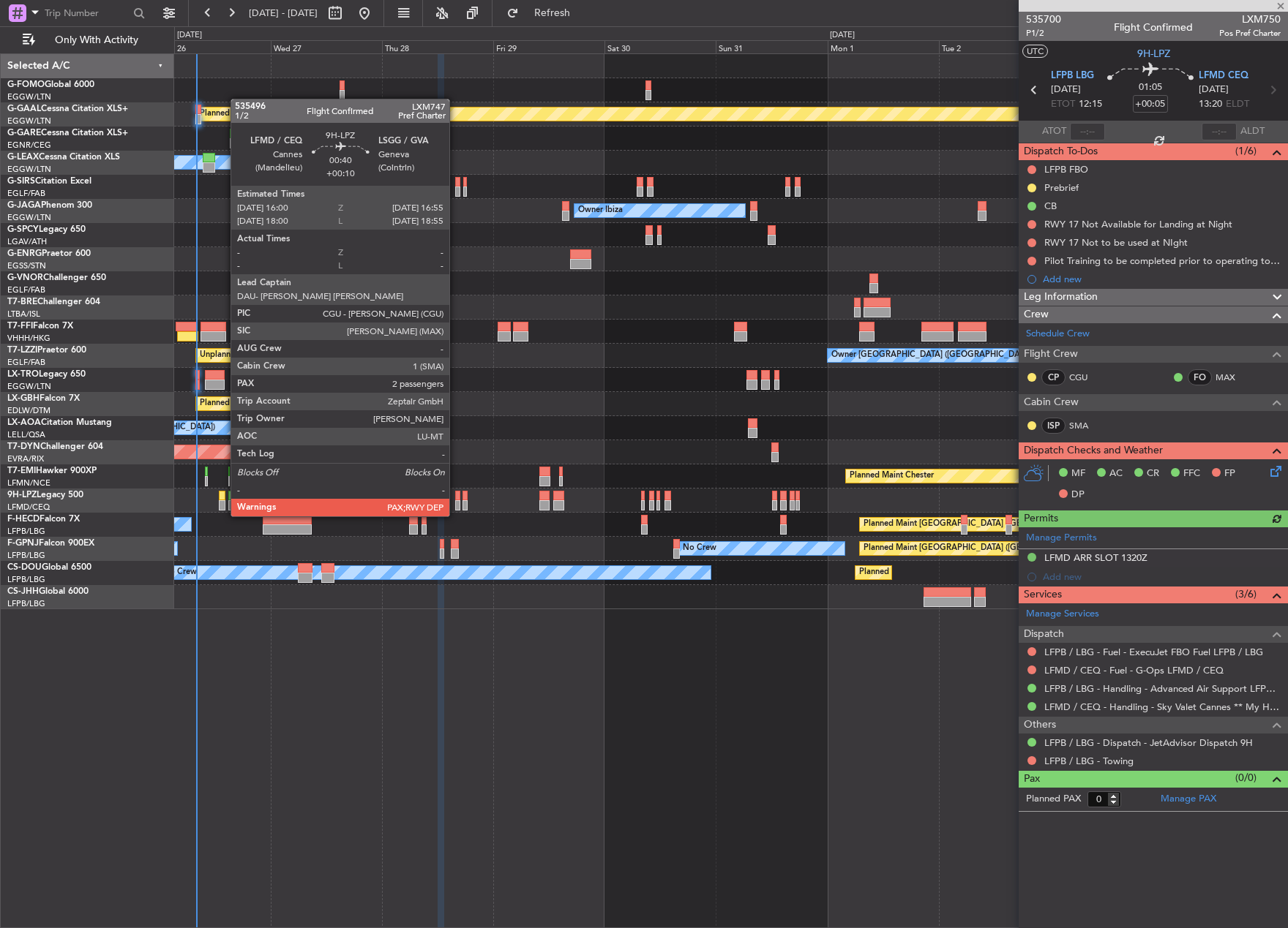
click at [456, 501] on div at bounding box center [457, 505] width 5 height 11
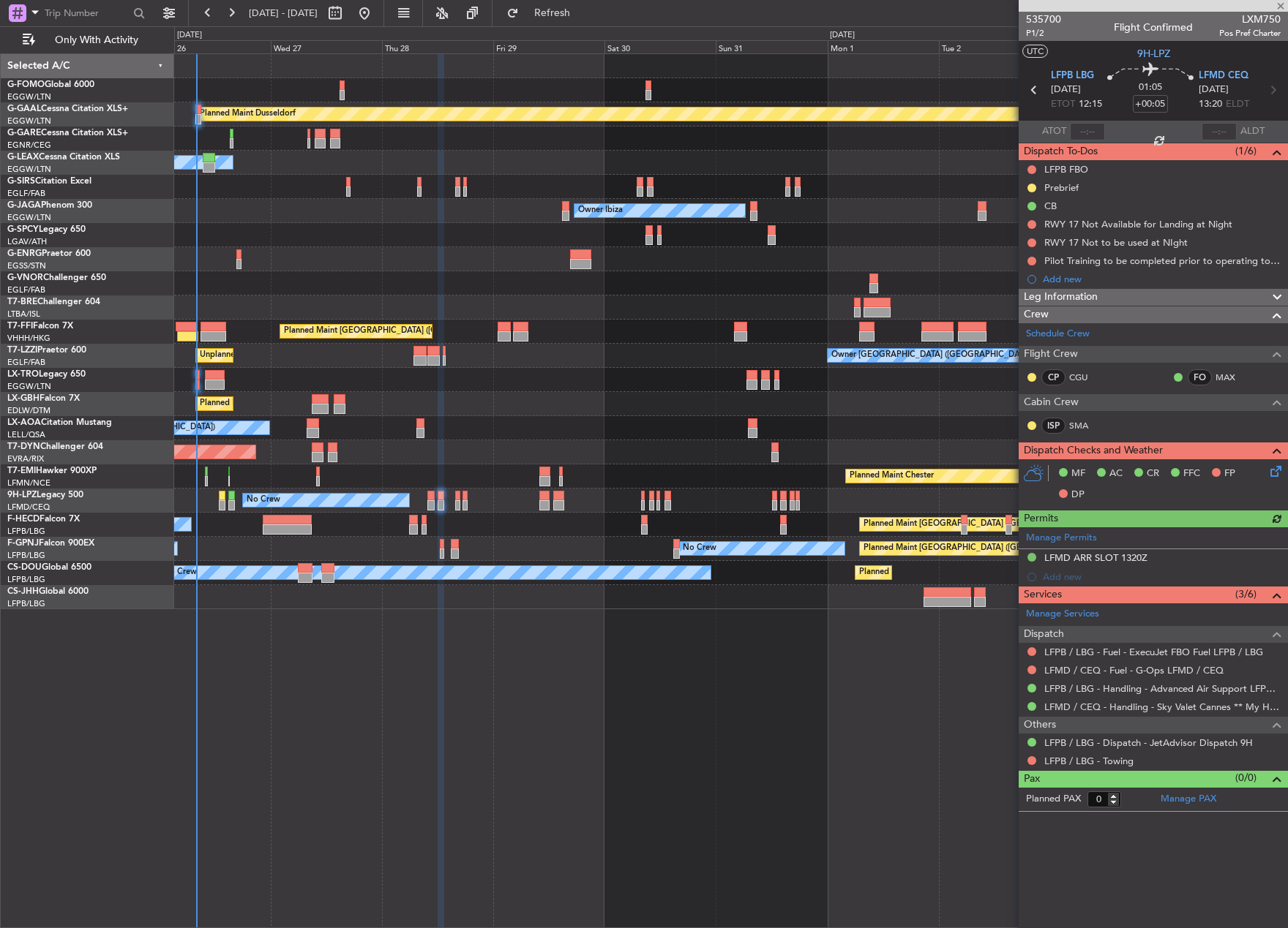
type input "+00:10"
type input "2"
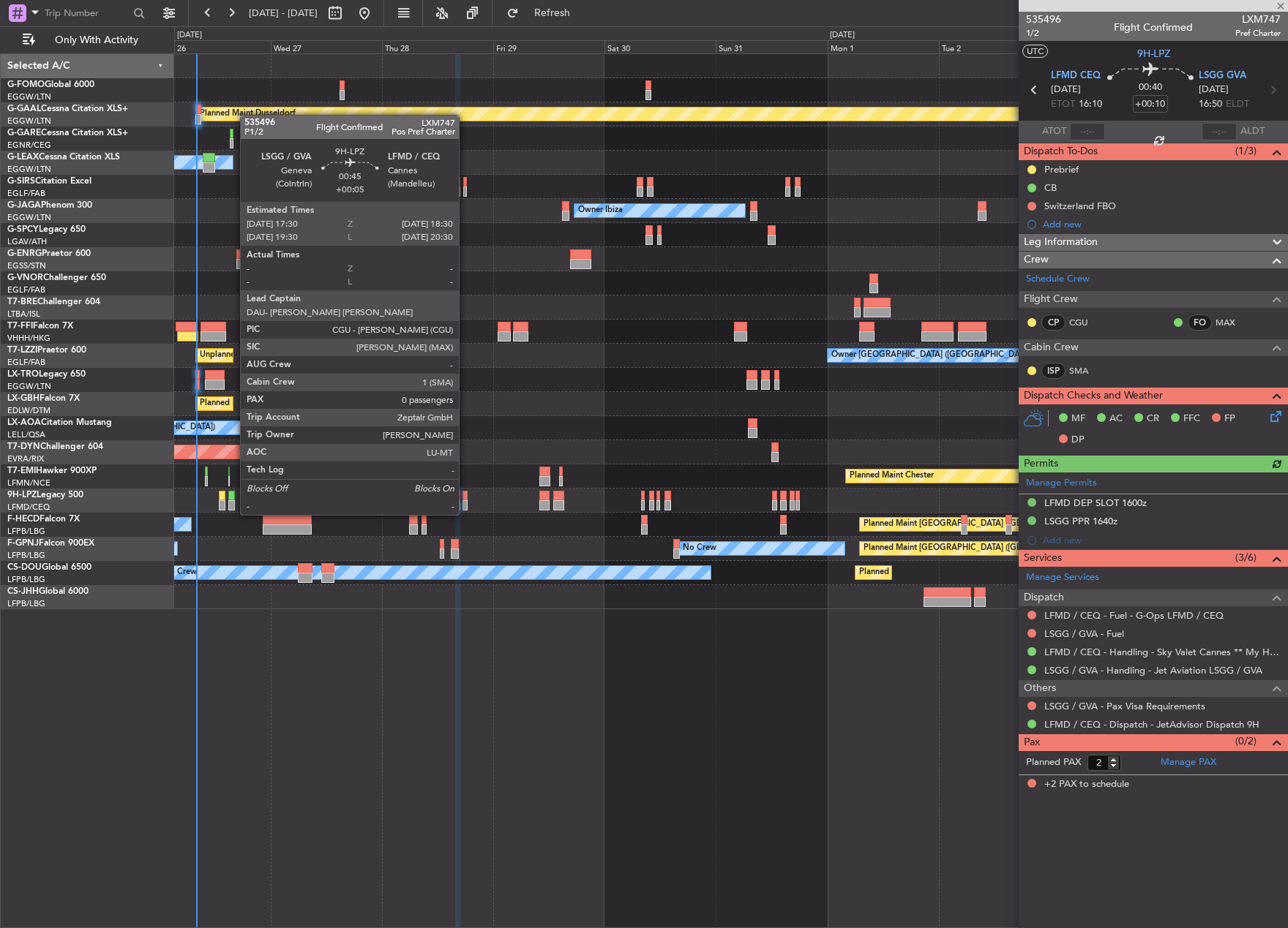
click at [465, 500] on div at bounding box center [465, 505] width 5 height 11
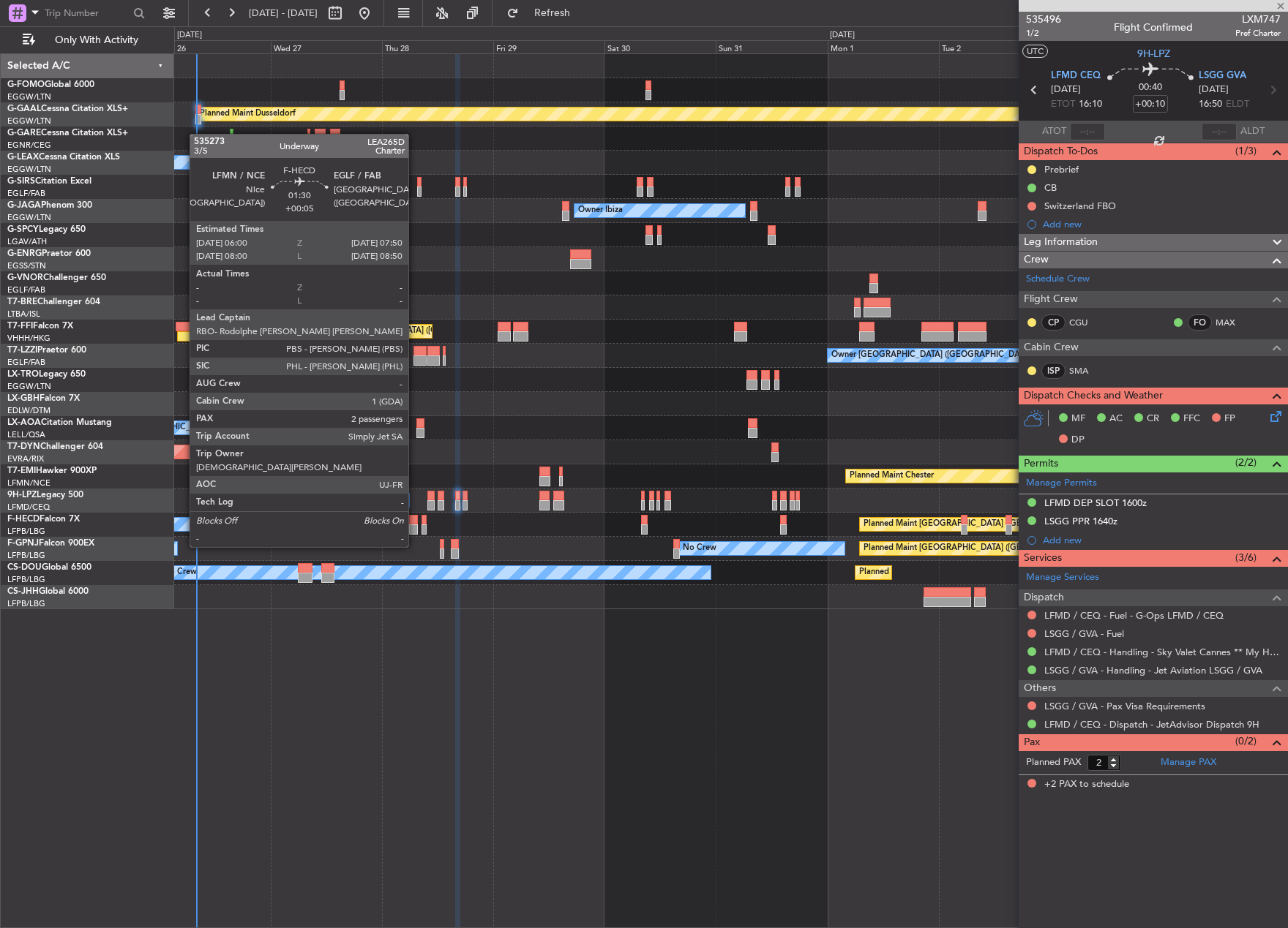
type input "+00:05"
type input "0"
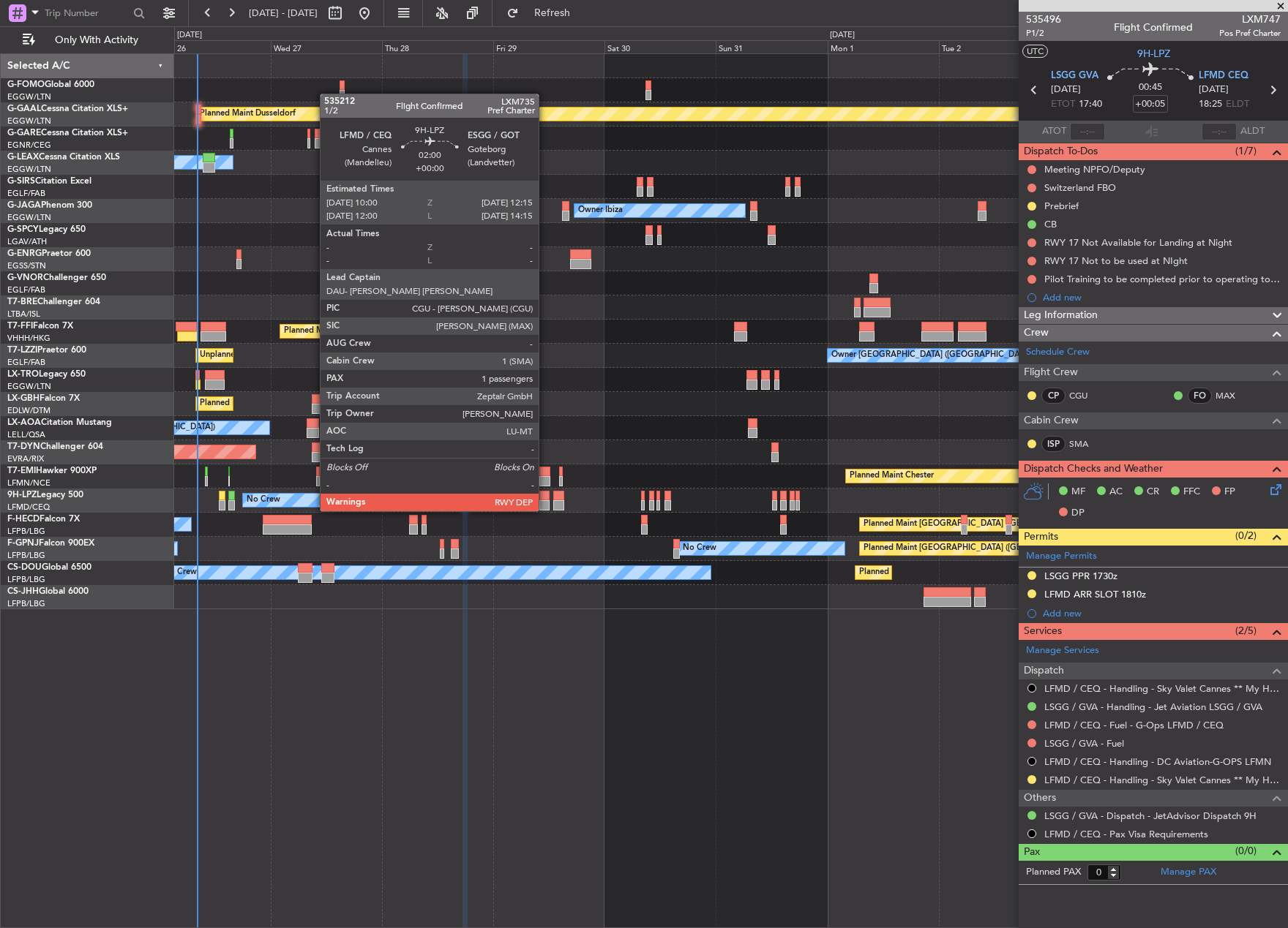
click at [545, 497] on div at bounding box center [545, 496] width 11 height 11
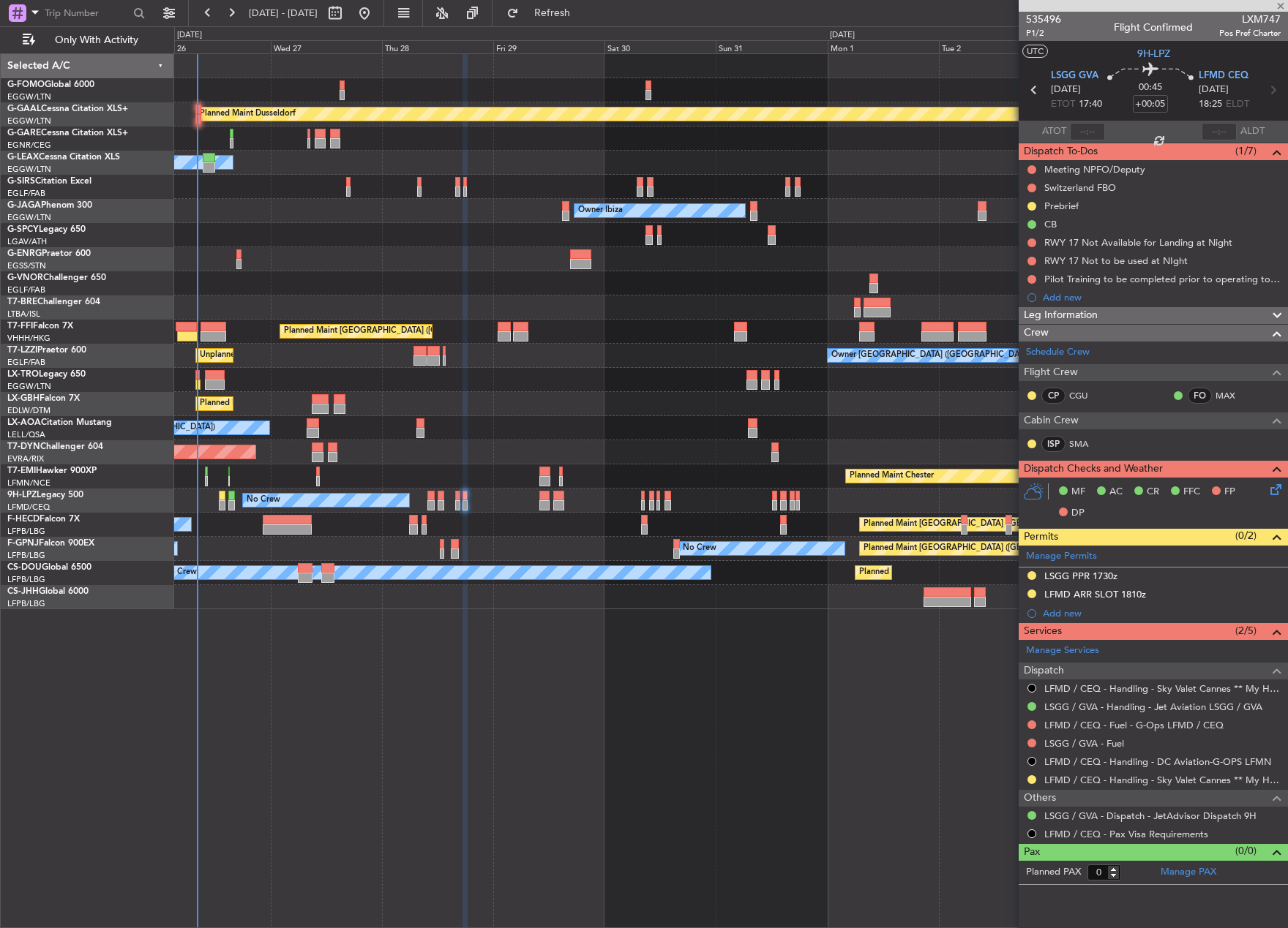
type input "1"
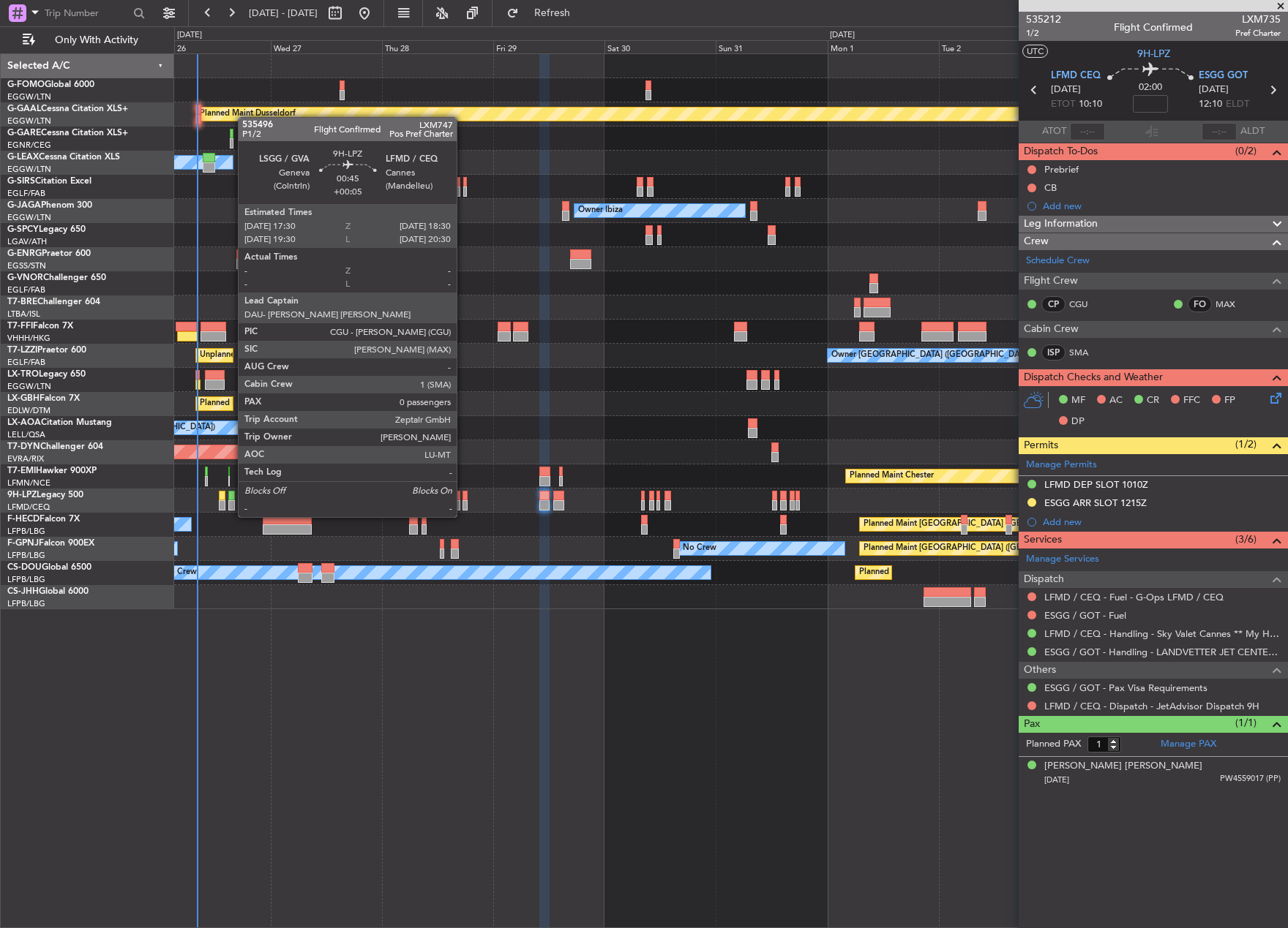
click at [463, 502] on div at bounding box center [465, 505] width 5 height 11
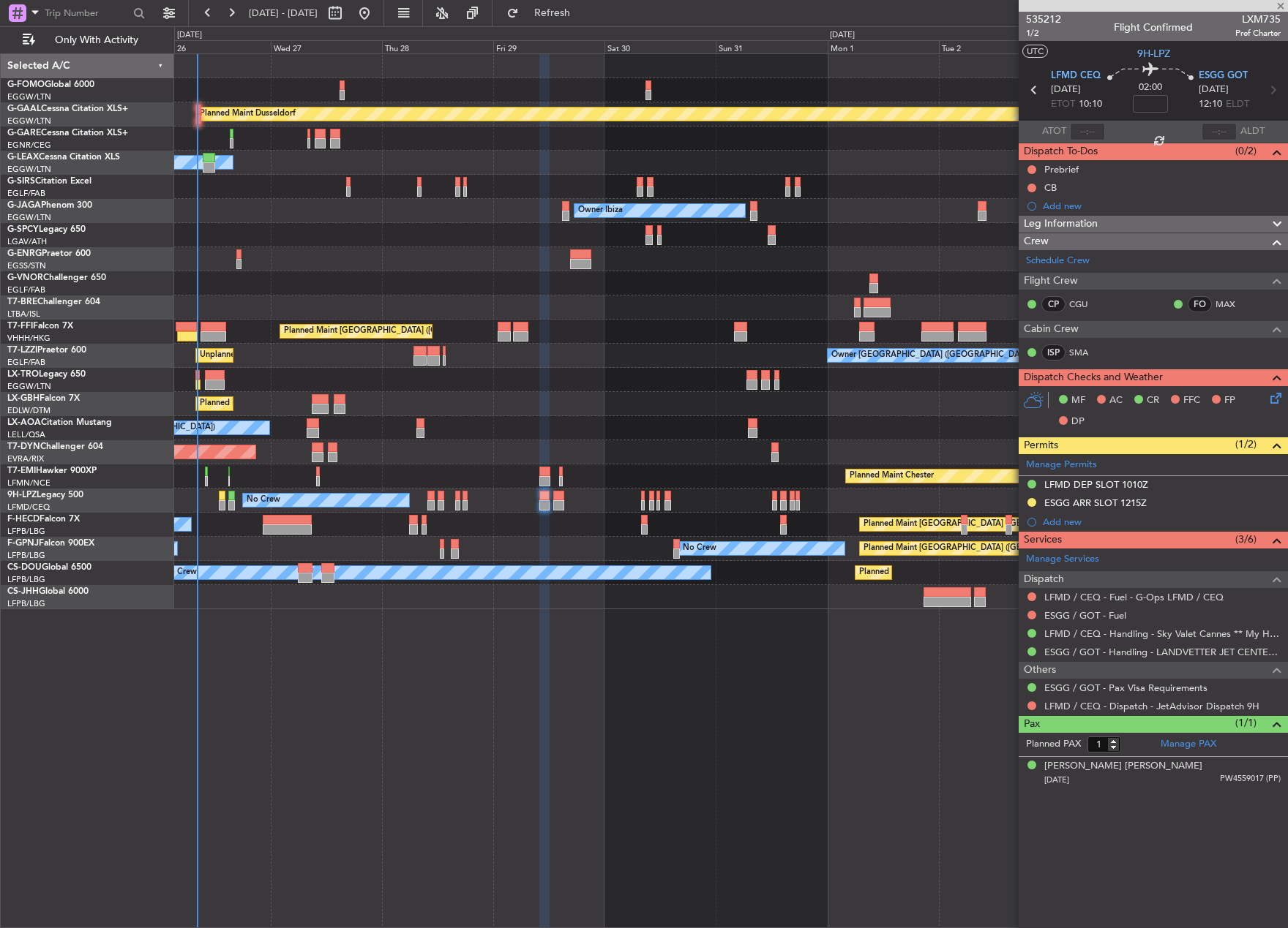
type input "+00:05"
type input "0"
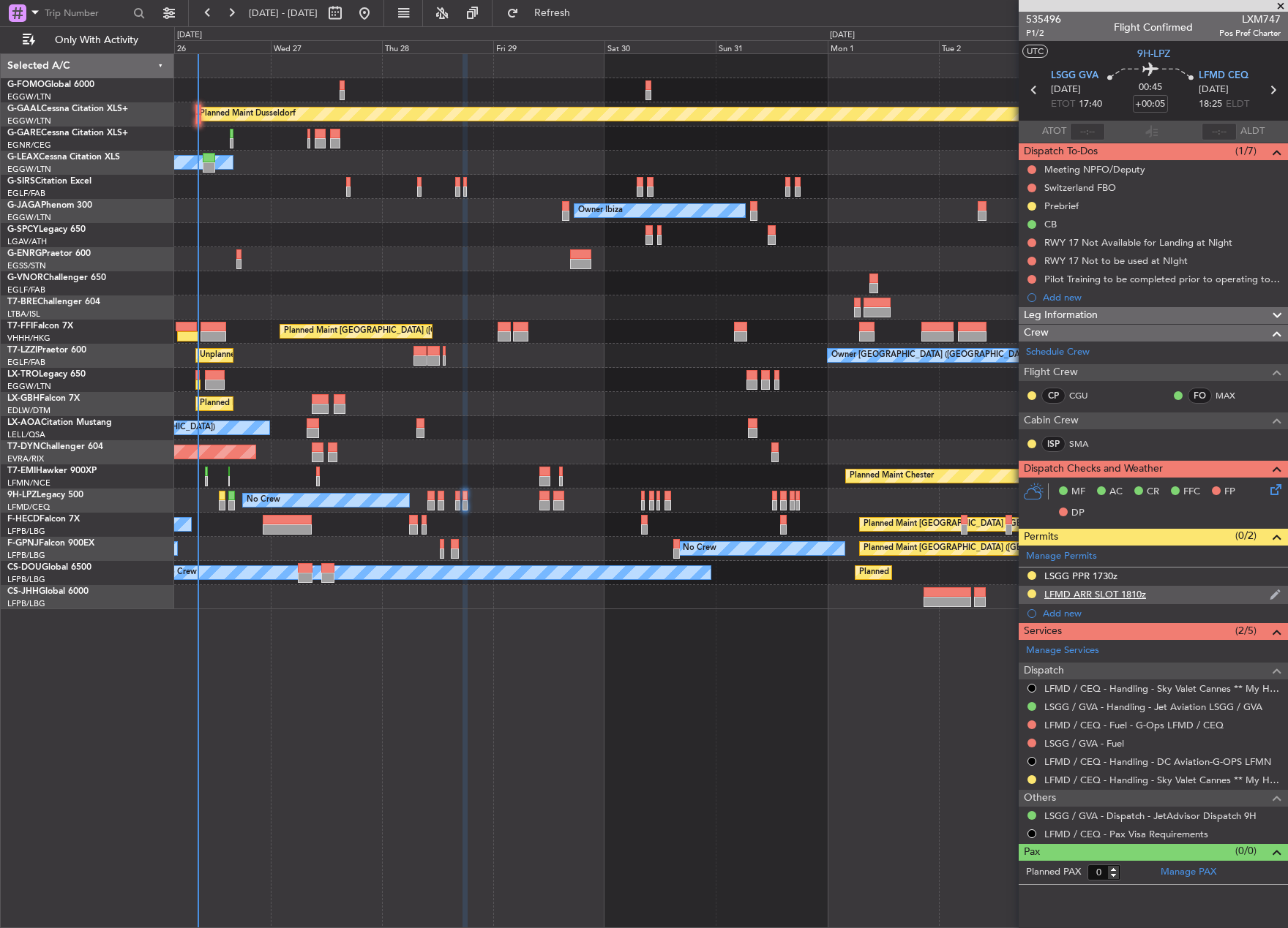
click at [1138, 593] on div "LFMD ARR SLOT 1810z" at bounding box center [1095, 594] width 102 height 12
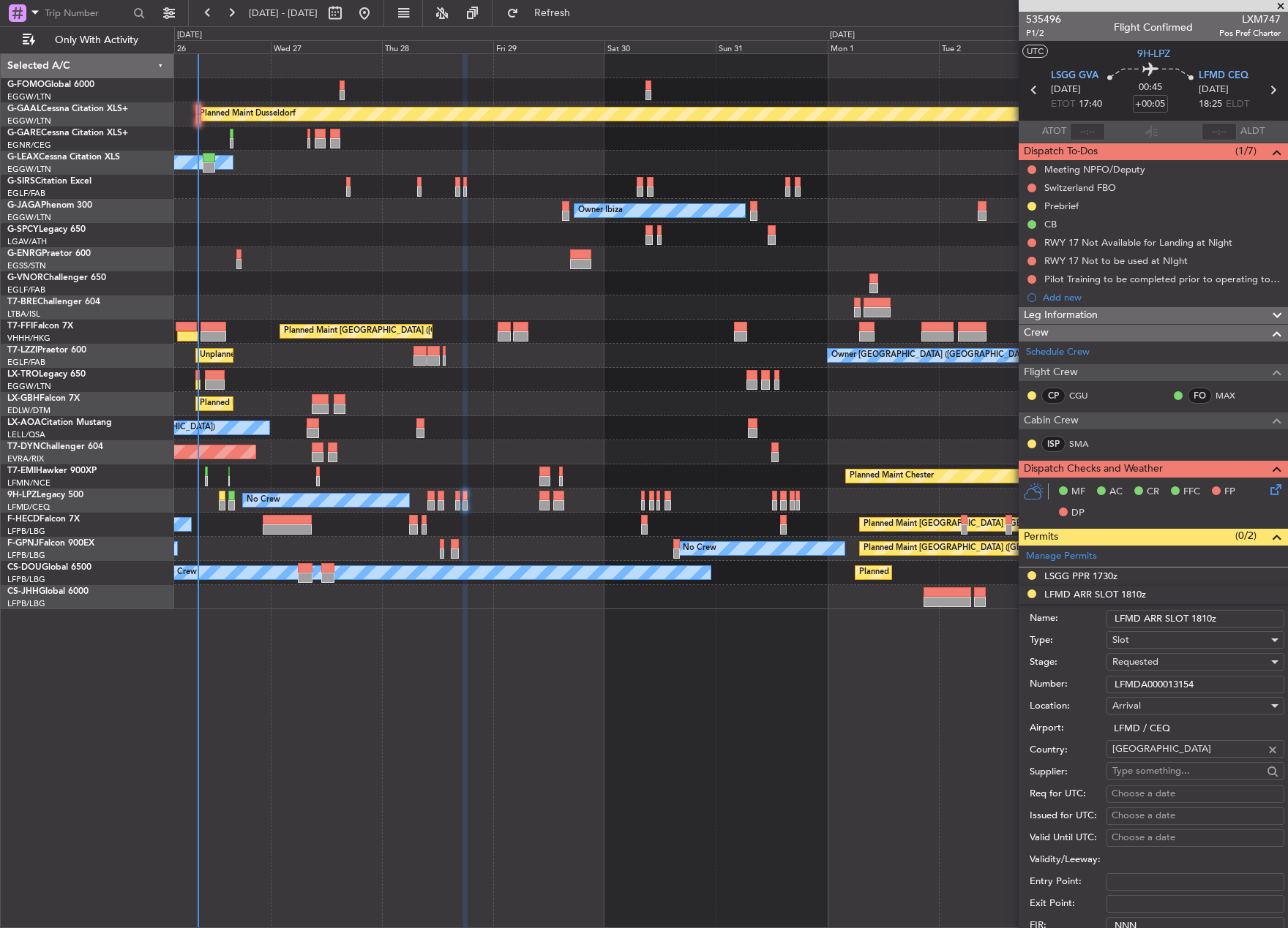
click at [1209, 617] on input "LFMD ARR SLOT 1810z" at bounding box center [1194, 618] width 178 height 17
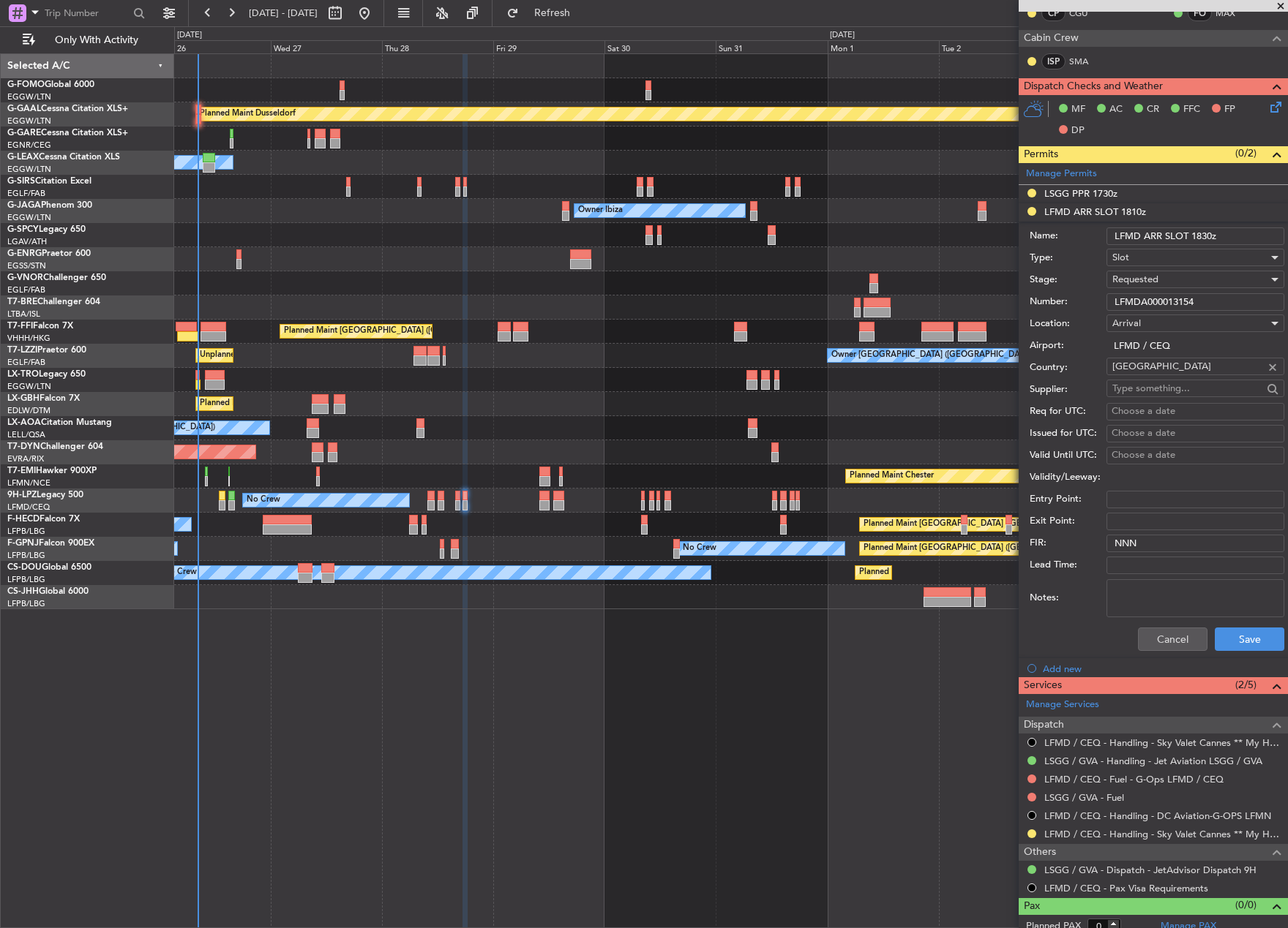
scroll to position [393, 0]
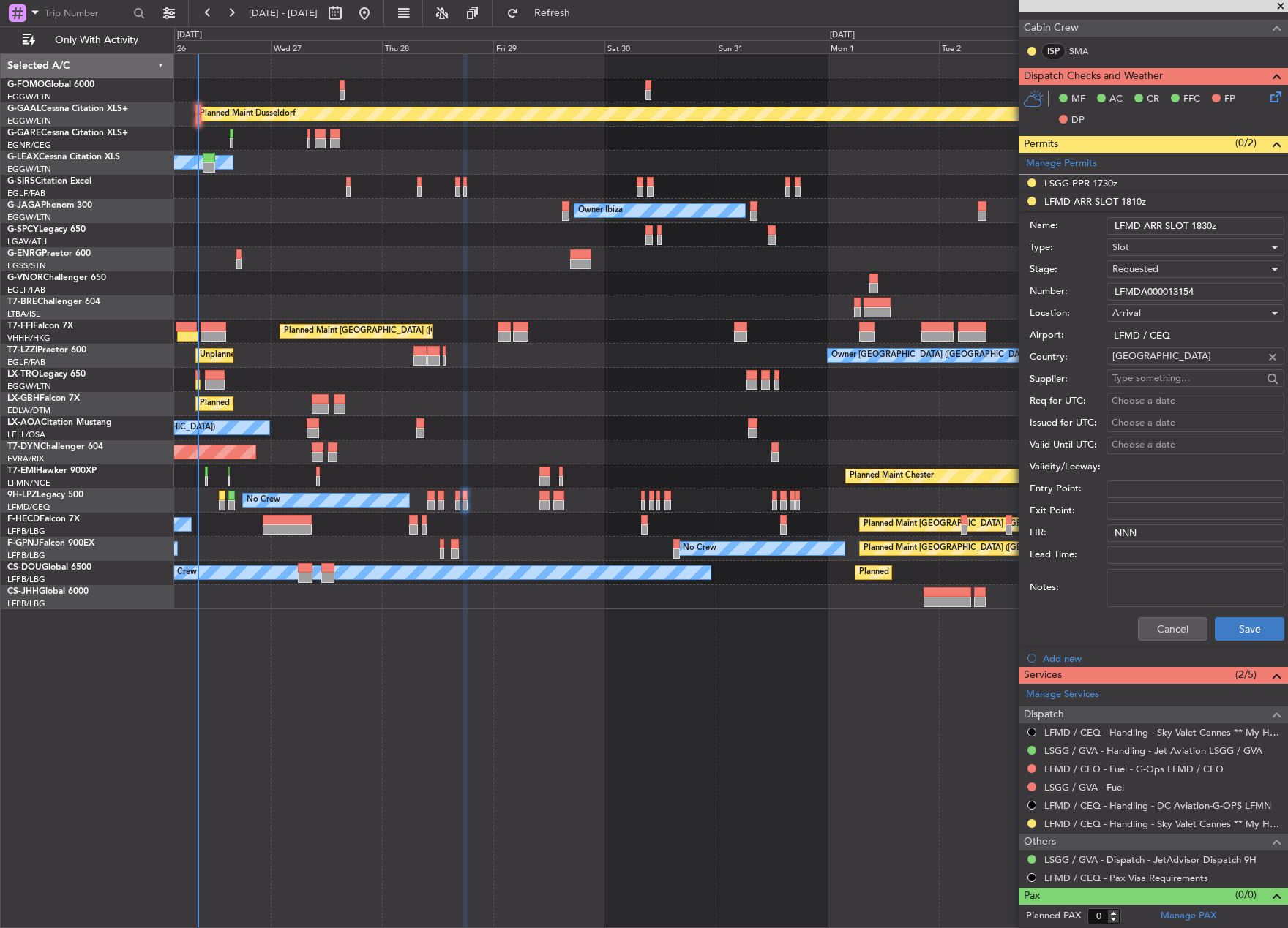
type input "LFMD ARR SLOT 1830z"
click at [1225, 628] on button "Save" at bounding box center [1249, 628] width 69 height 23
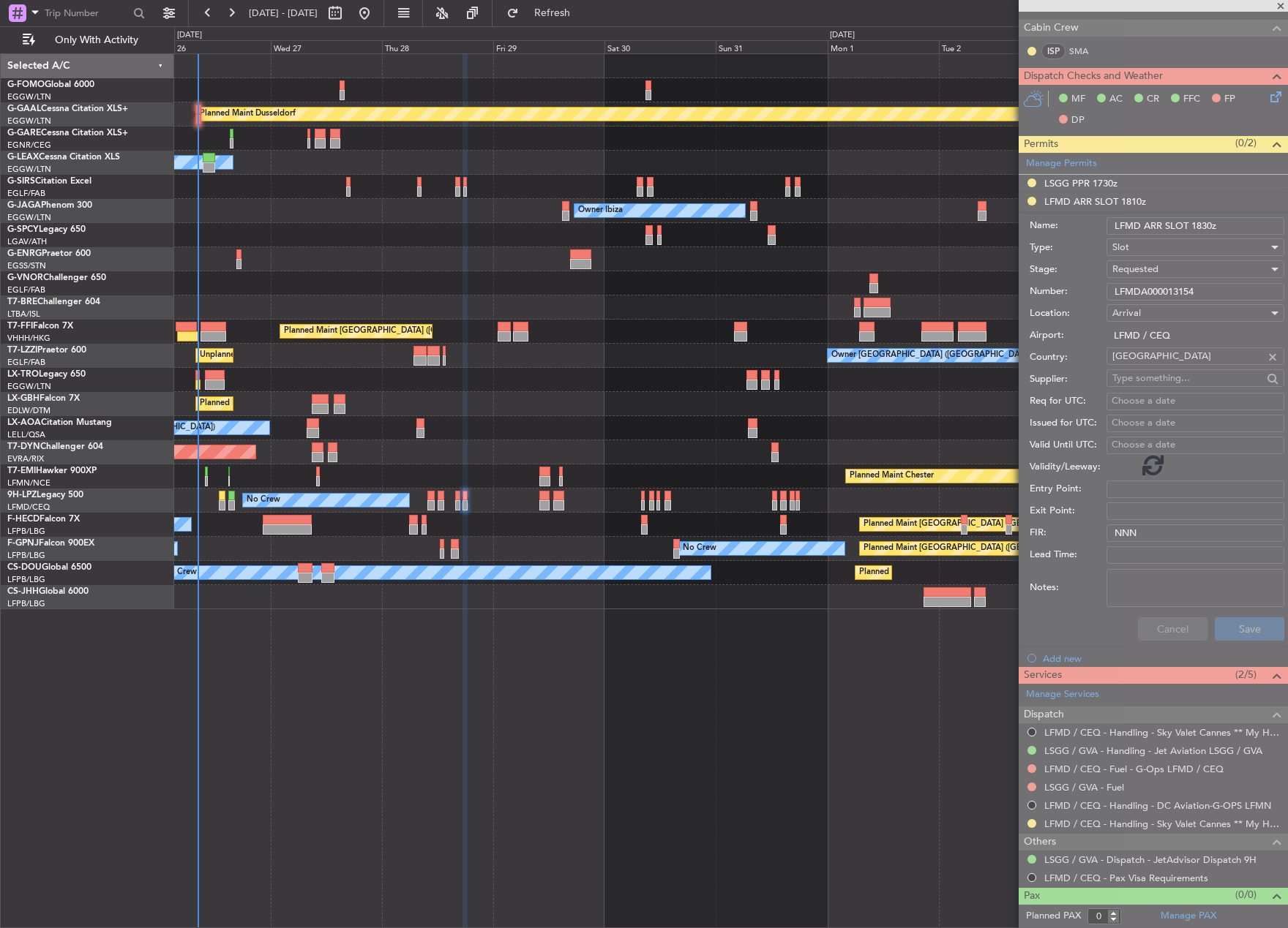
scroll to position [0, 0]
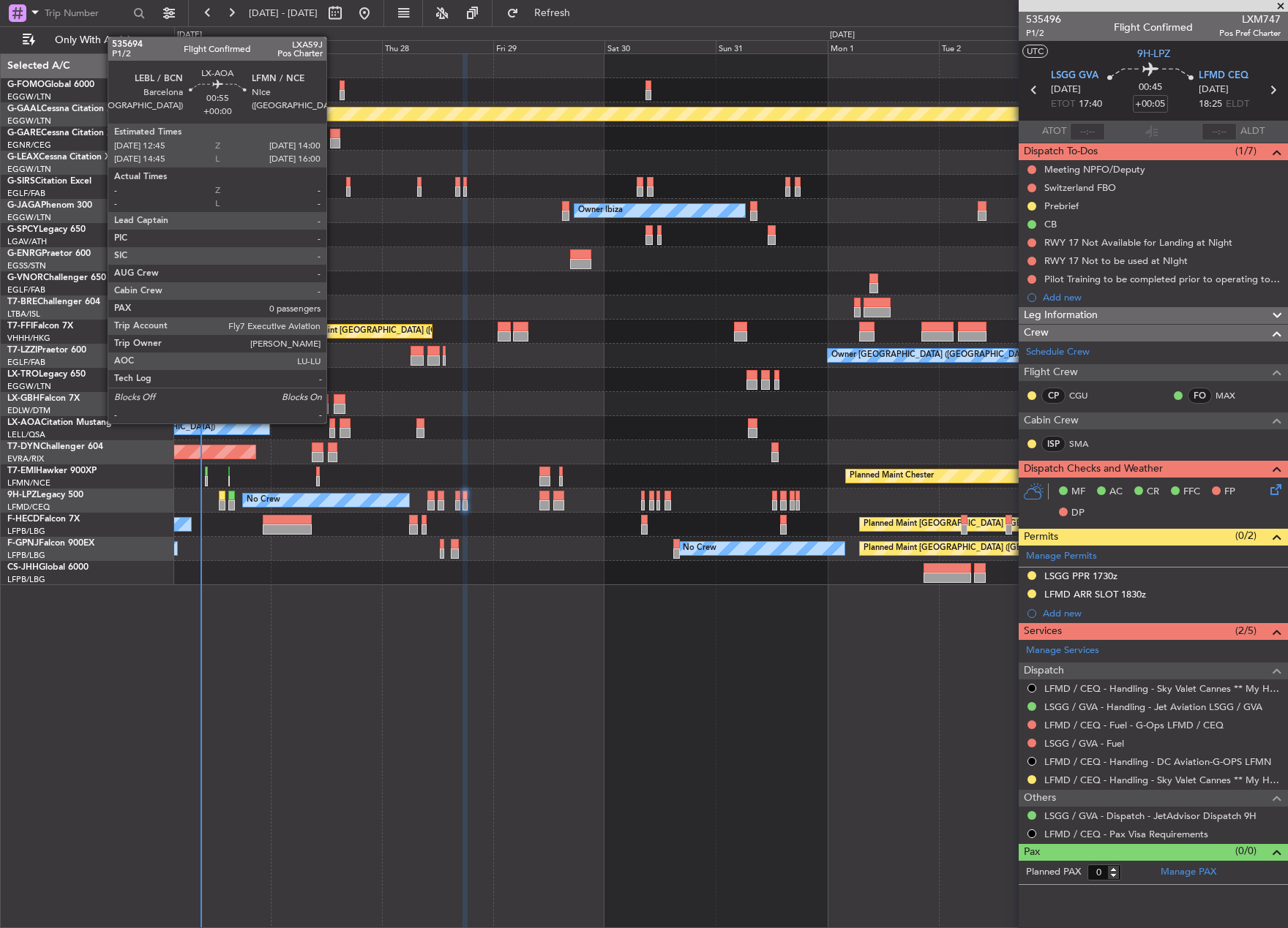
click at [332, 422] on div at bounding box center [332, 424] width 6 height 11
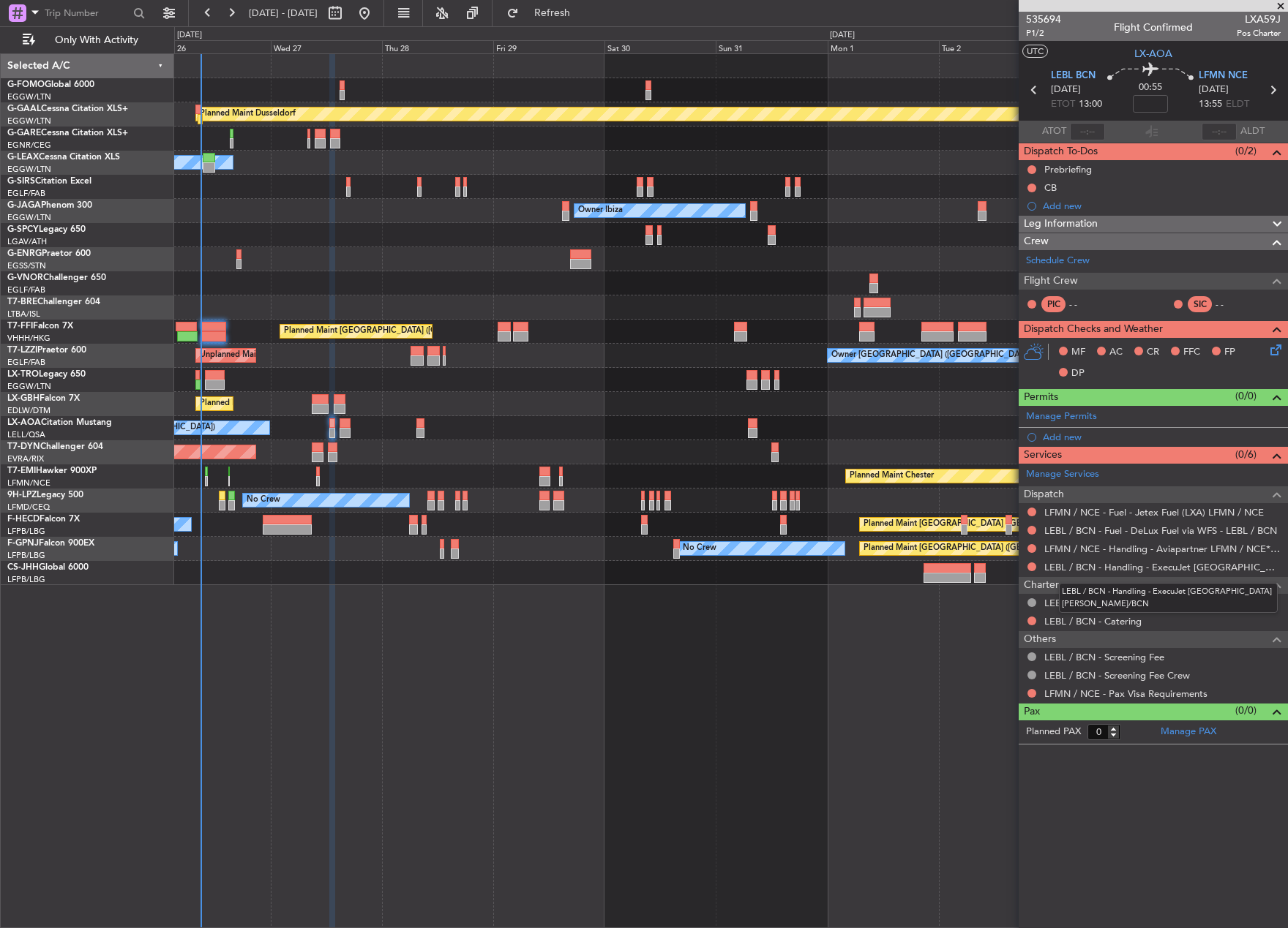
click at [1135, 581] on mat-tooltip-component "LEBL / BCN - Handling - ExecuJet [GEOGRAPHIC_DATA] [PERSON_NAME]/BCN" at bounding box center [1168, 597] width 239 height 51
click at [1116, 568] on link "LEBL / BCN - Handling - ExecuJet [GEOGRAPHIC_DATA] [PERSON_NAME]/BCN" at bounding box center [1162, 567] width 236 height 12
click at [1090, 565] on link "LEBL / BCN - Handling - ExecuJet [GEOGRAPHIC_DATA] [PERSON_NAME]/BCN" at bounding box center [1162, 567] width 236 height 12
click at [1105, 553] on link "LFMN / NCE - Handling - Aviapartner LFMN / NCE*****MY HANDLING****" at bounding box center [1162, 549] width 236 height 12
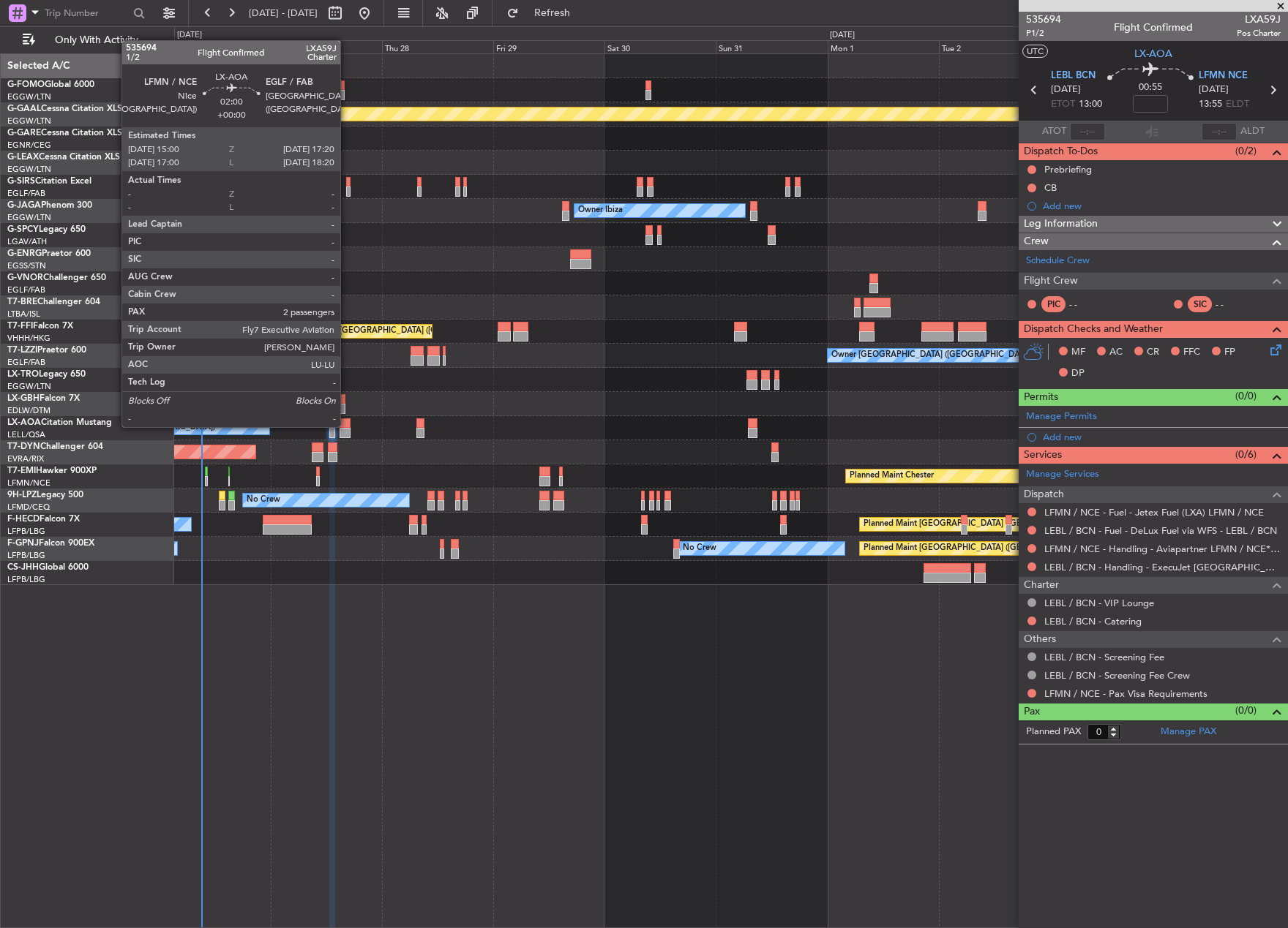
click at [347, 426] on div at bounding box center [344, 424] width 11 height 11
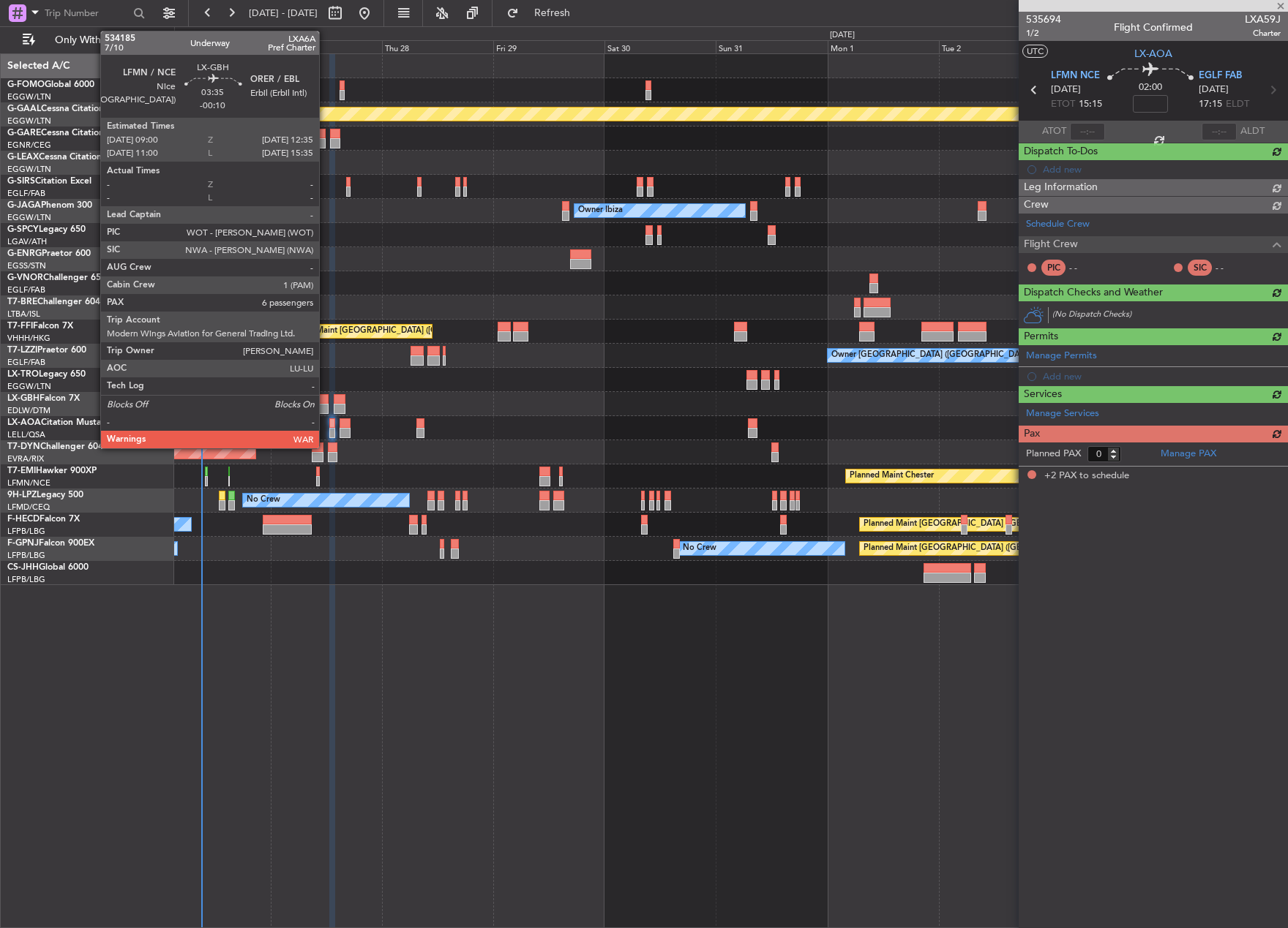
type input "2"
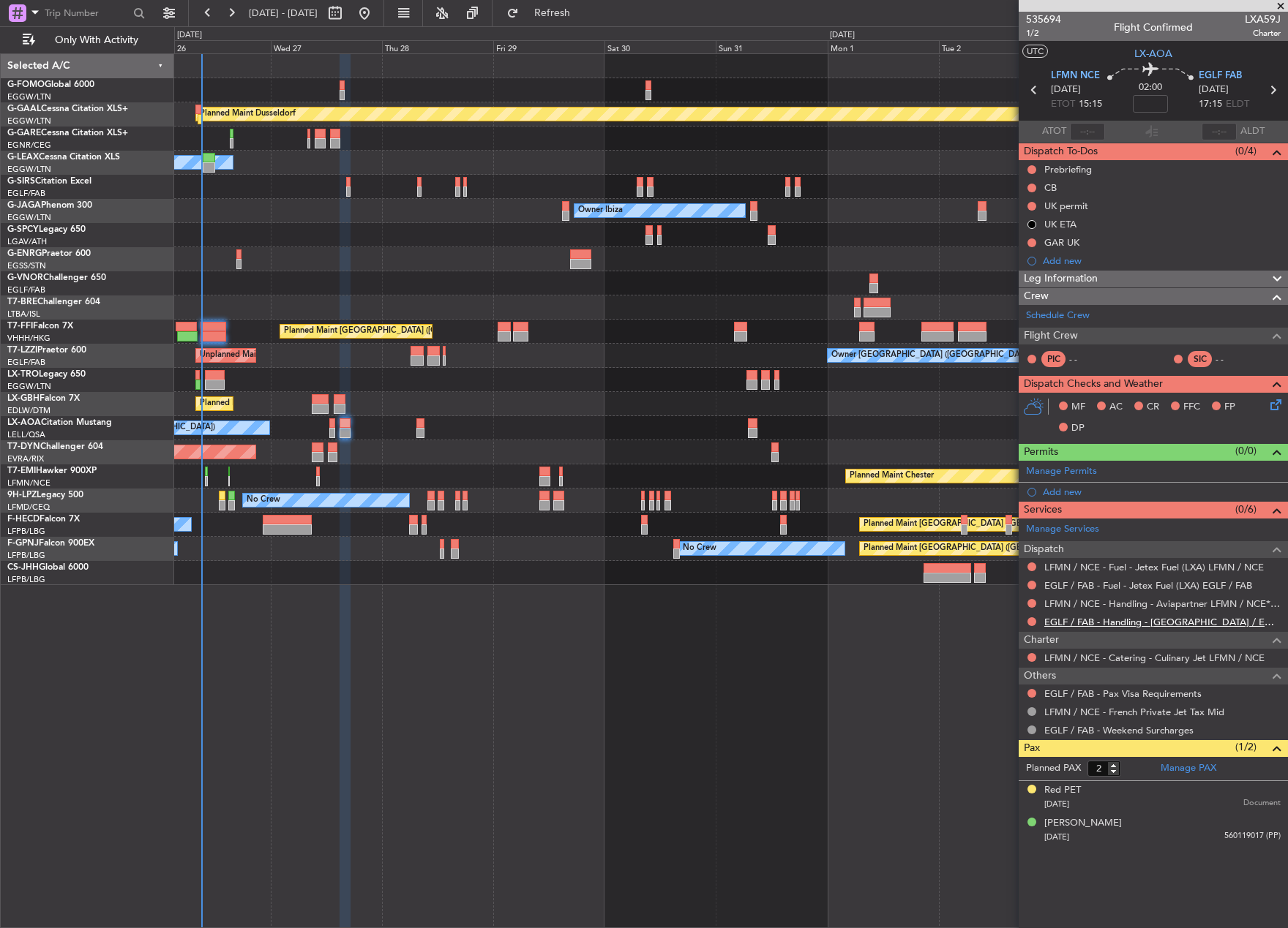
click at [1148, 626] on link "EGLF / FAB - Handling - [GEOGRAPHIC_DATA] / EGLF / FAB" at bounding box center [1162, 622] width 236 height 12
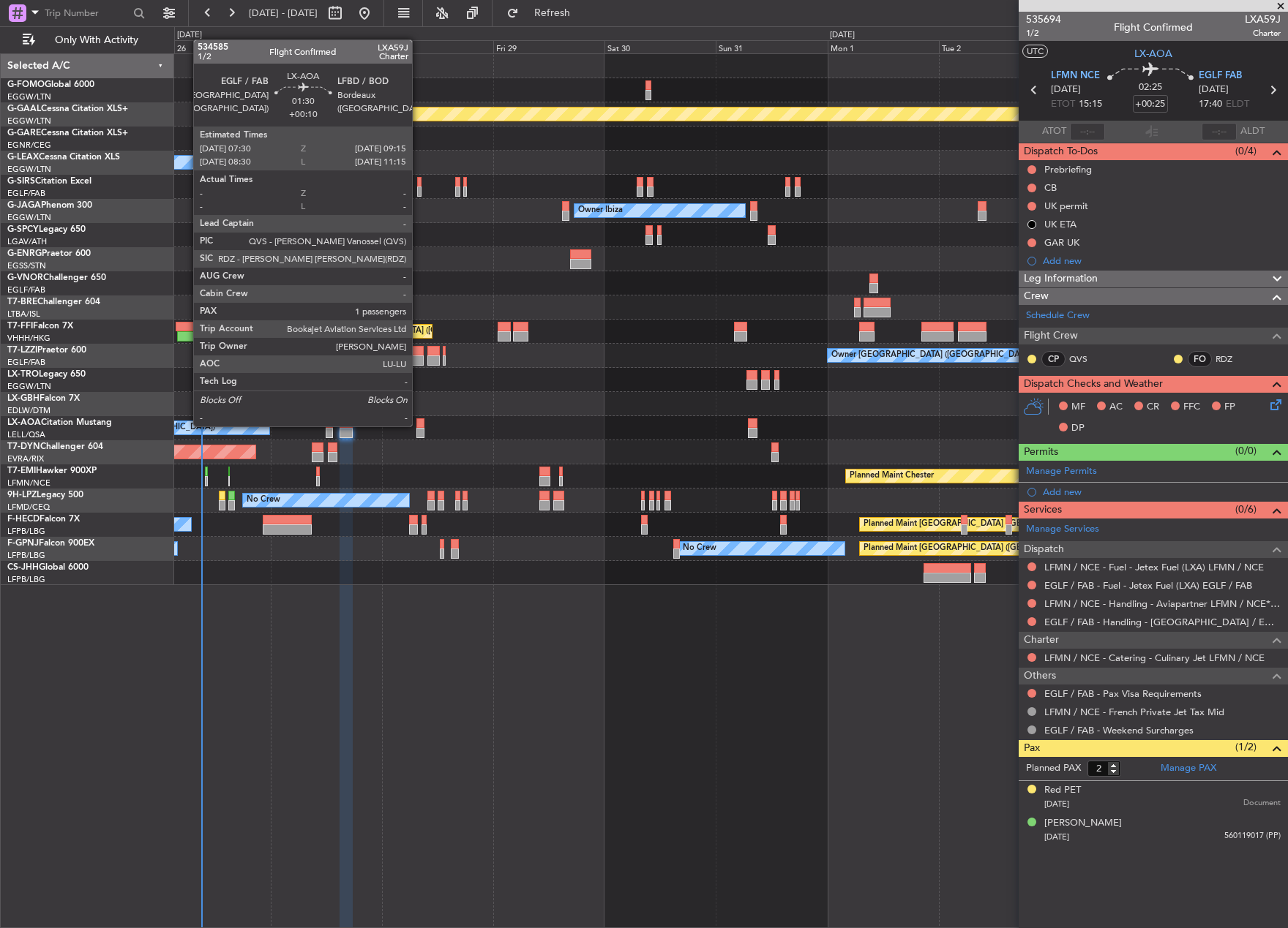
click at [419, 425] on div at bounding box center [421, 424] width 9 height 11
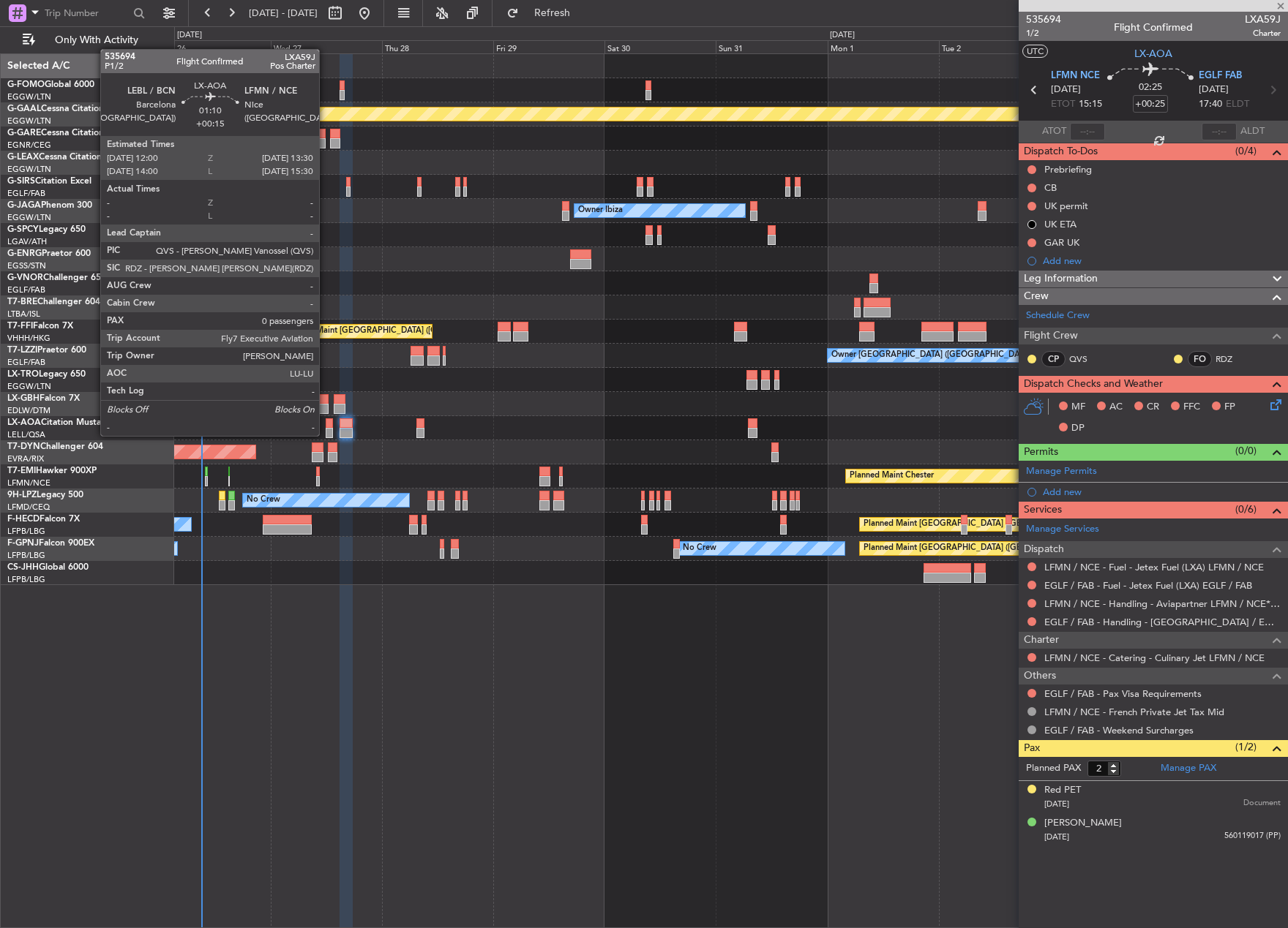
type input "+00:10"
type input "1"
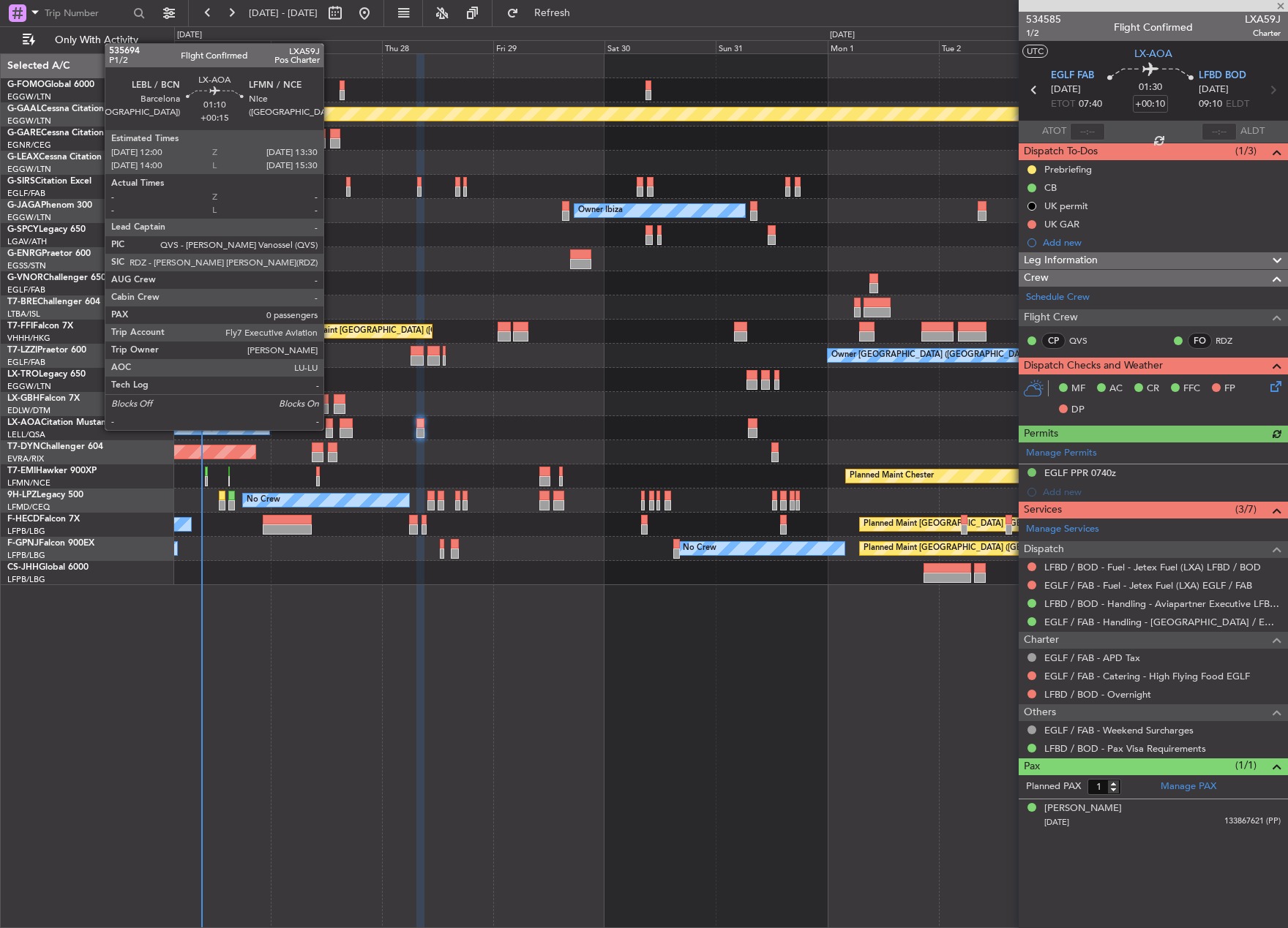
click at [330, 429] on div at bounding box center [329, 433] width 8 height 11
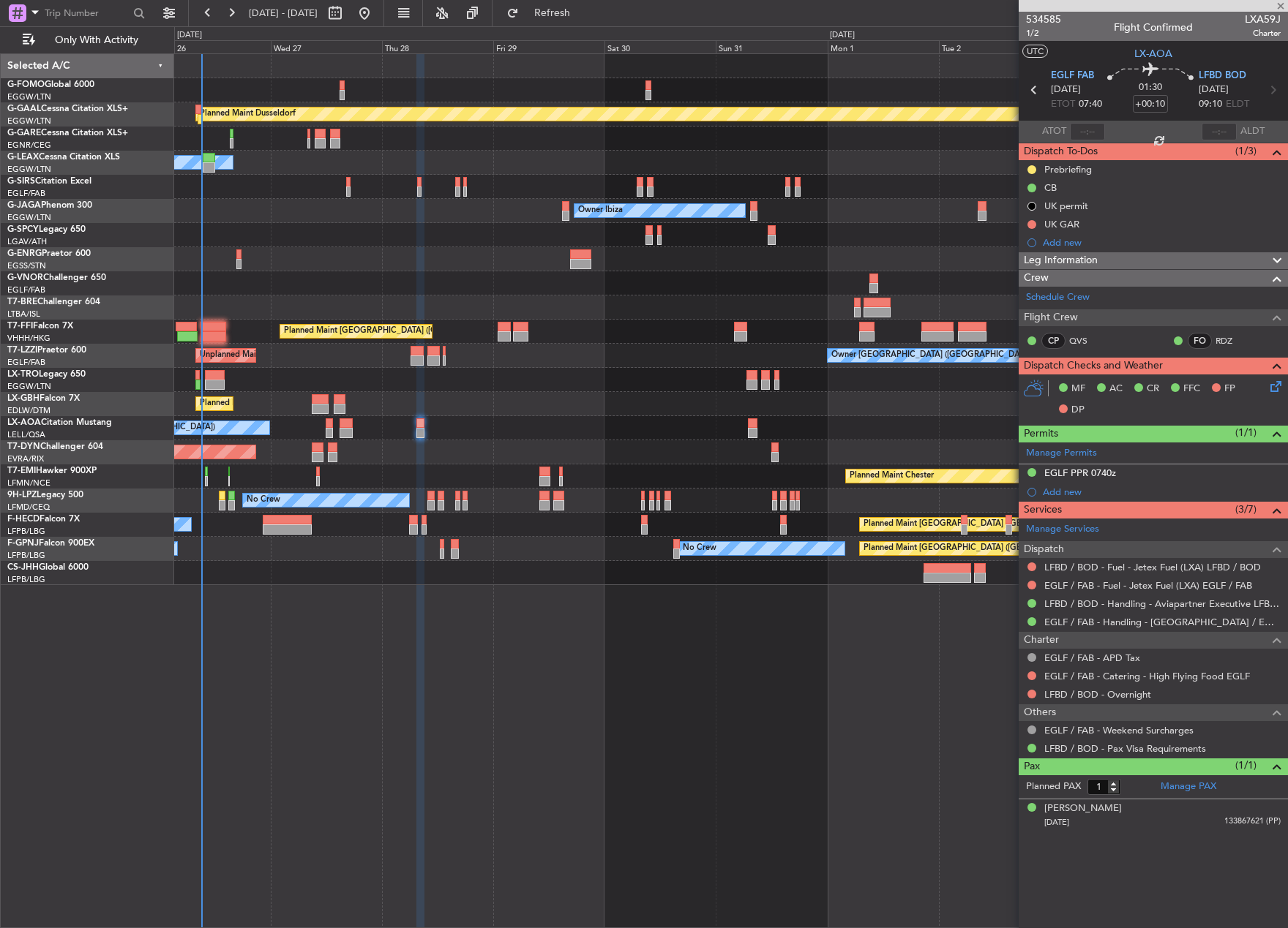
type input "+00:15"
type input "0"
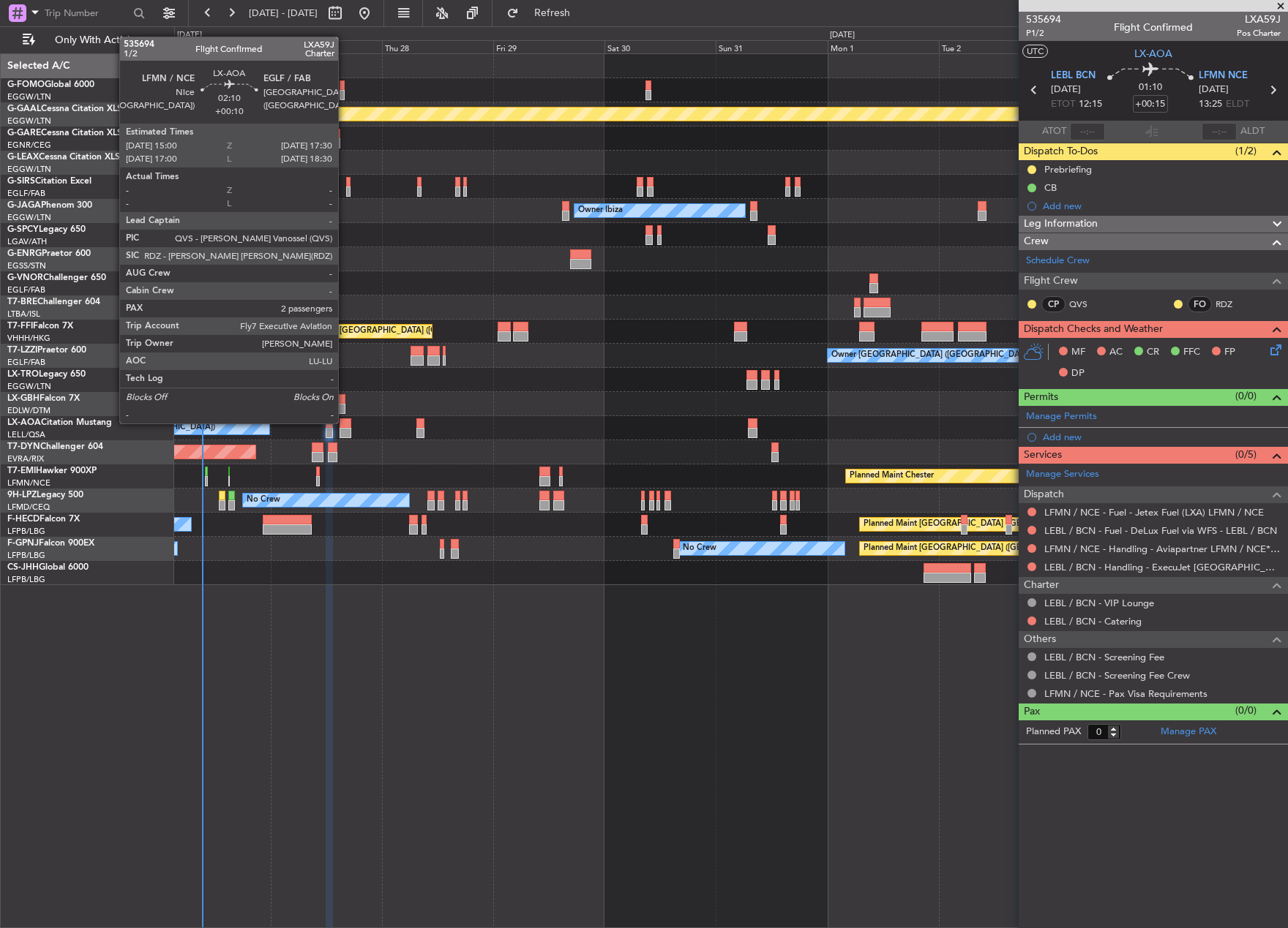
click at [348, 424] on div at bounding box center [344, 424] width 11 height 11
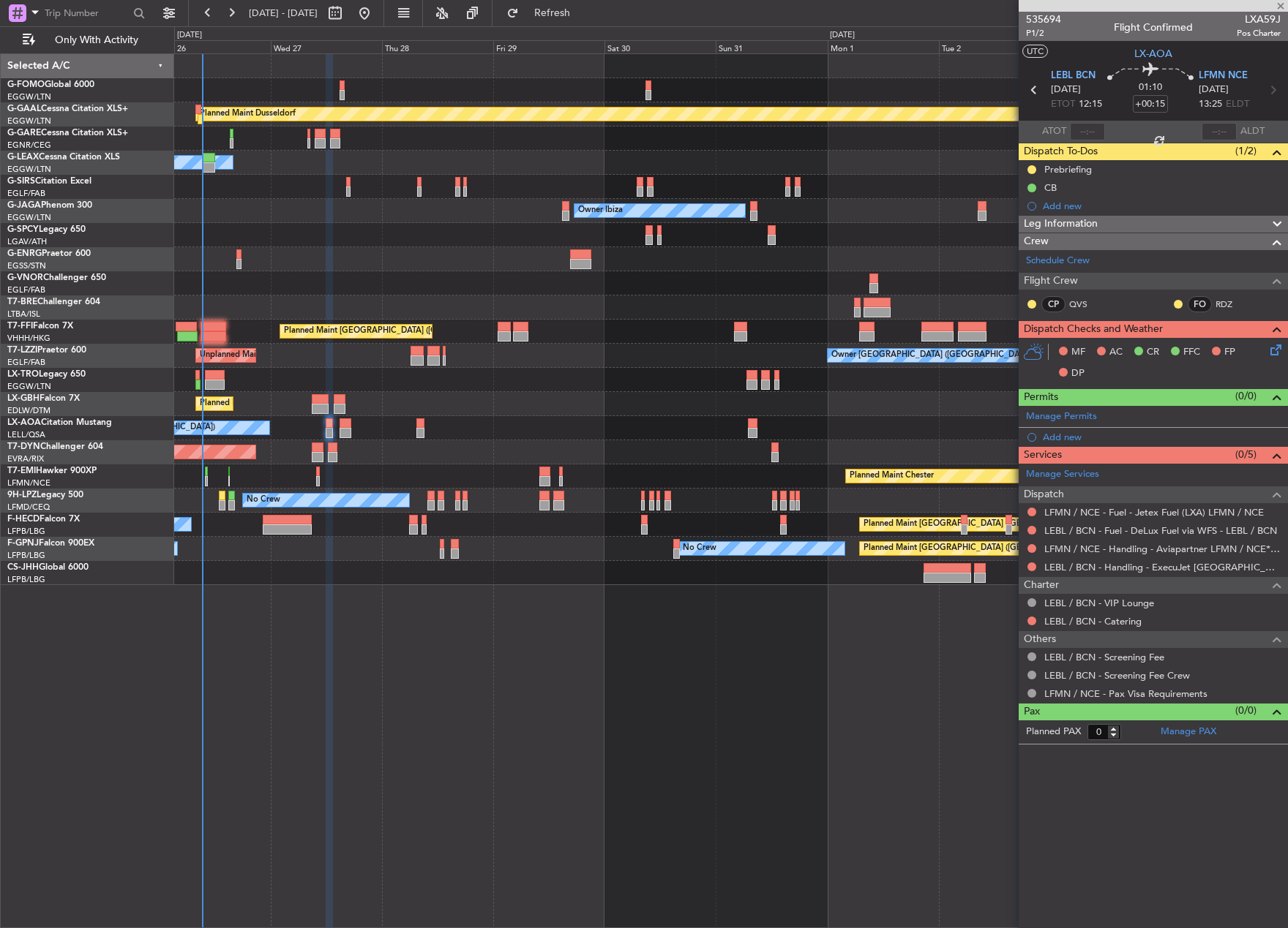
type input "+00:10"
type input "2"
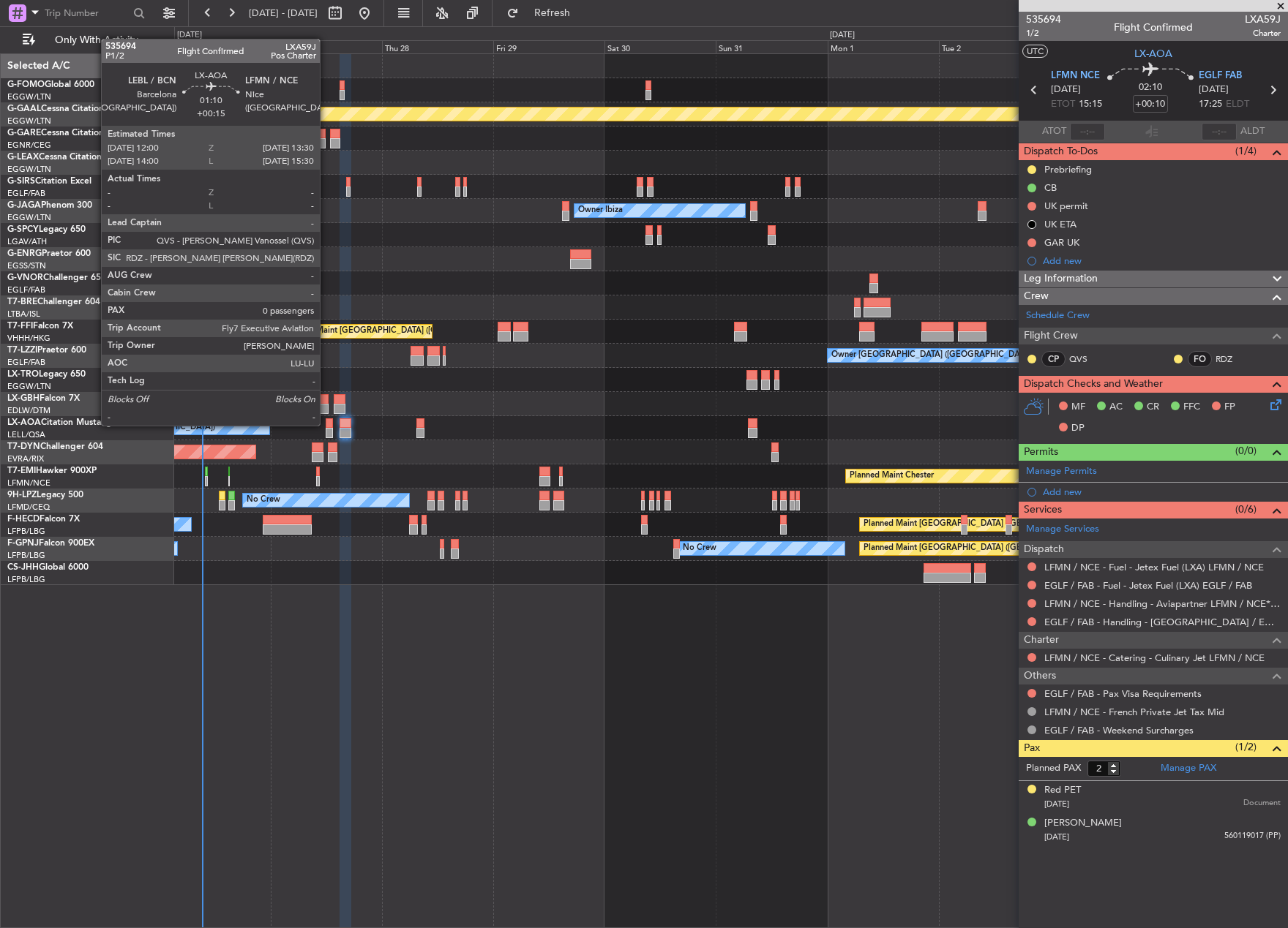
click at [326, 424] on div at bounding box center [329, 424] width 8 height 11
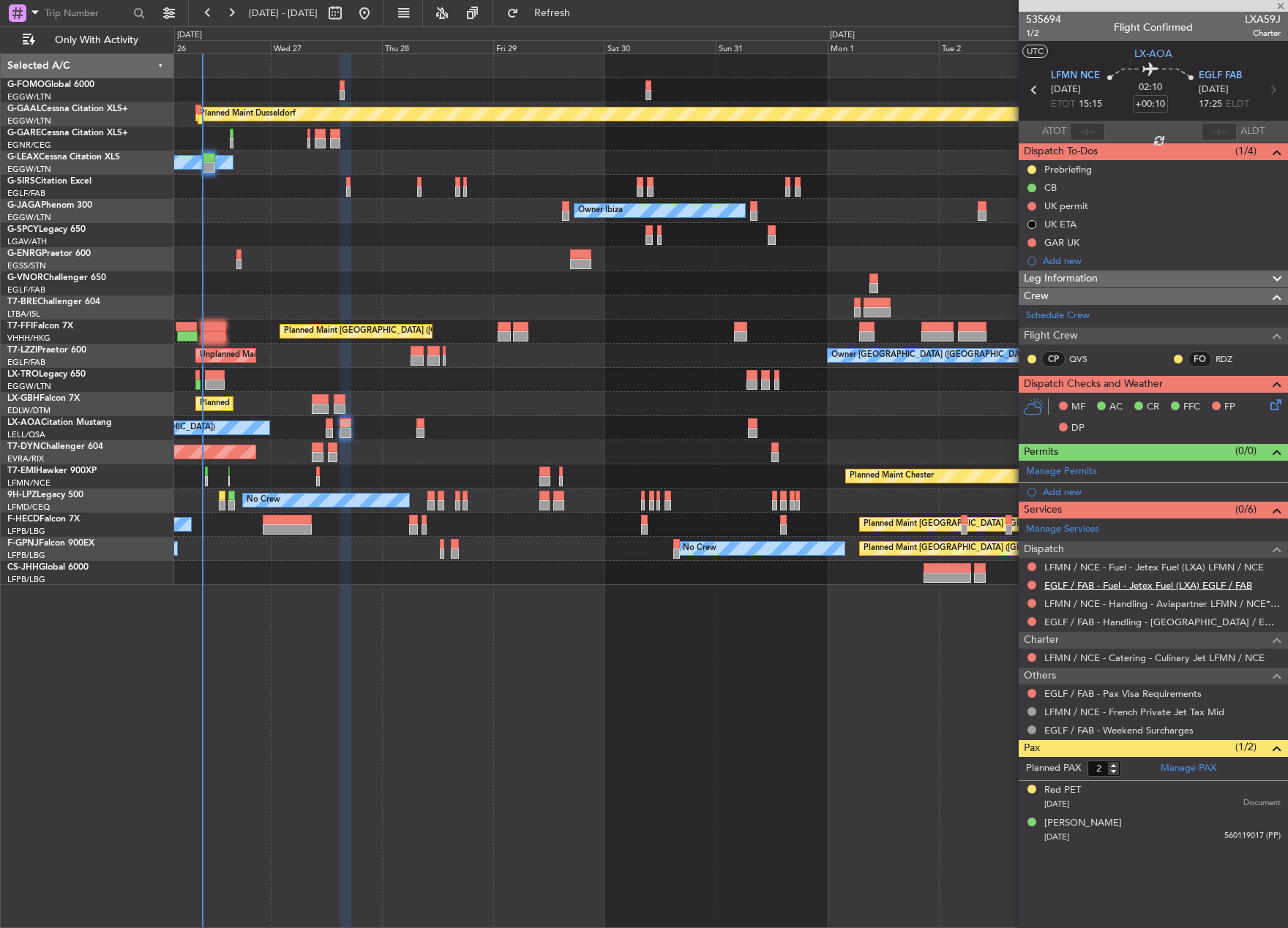
type input "+00:15"
type input "0"
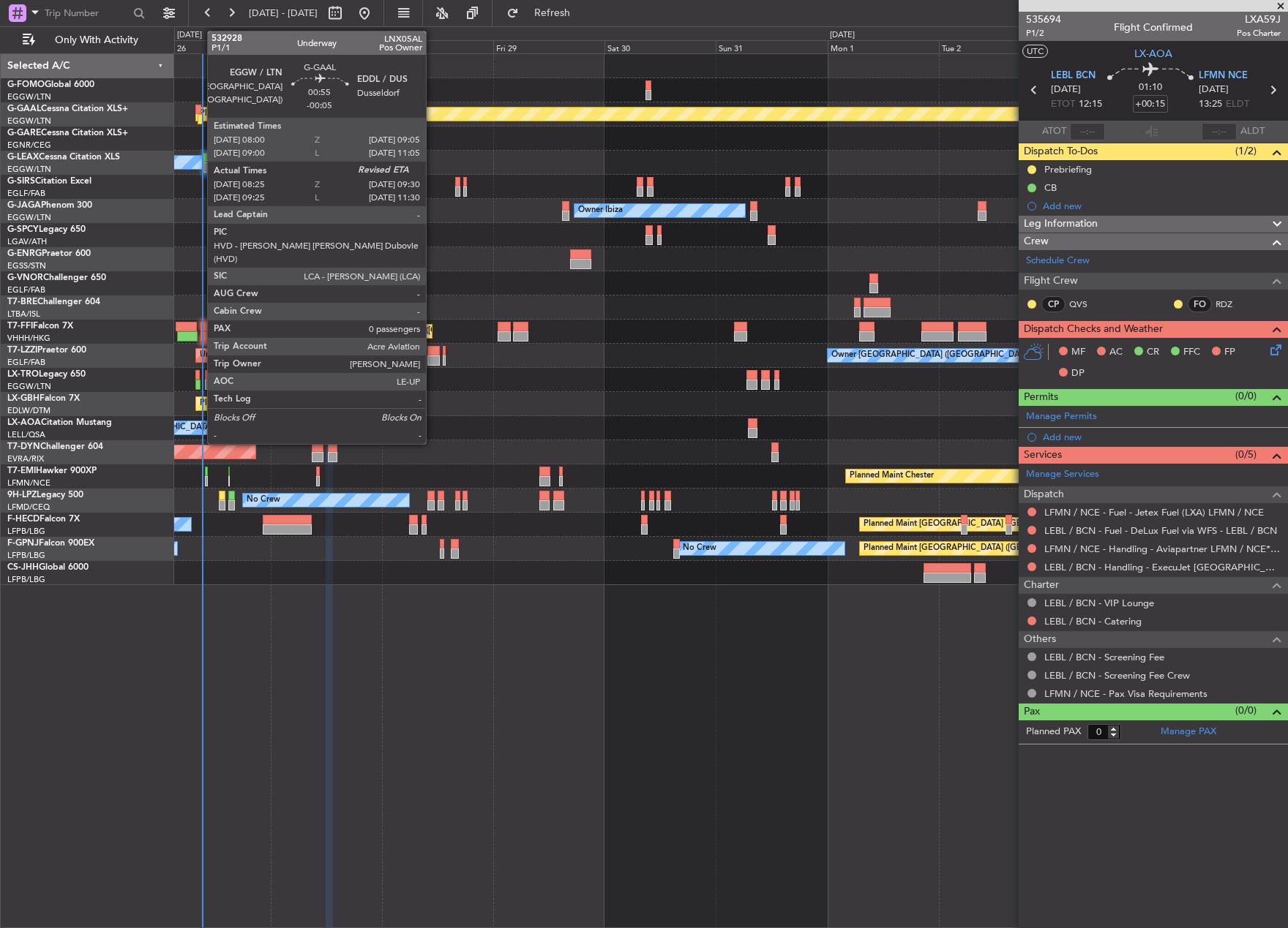
click at [199, 113] on div at bounding box center [198, 110] width 5 height 11
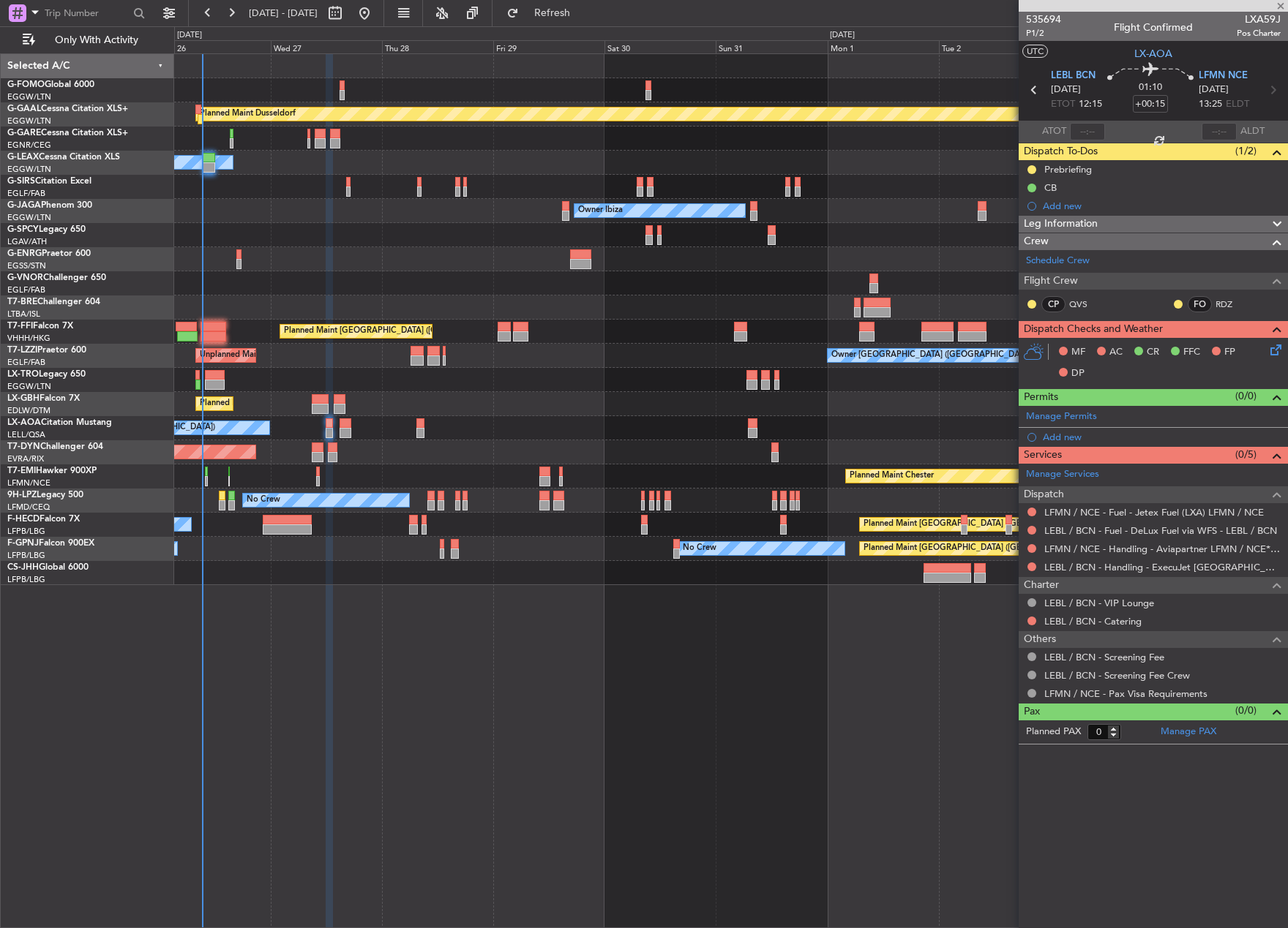
type input "-00:05"
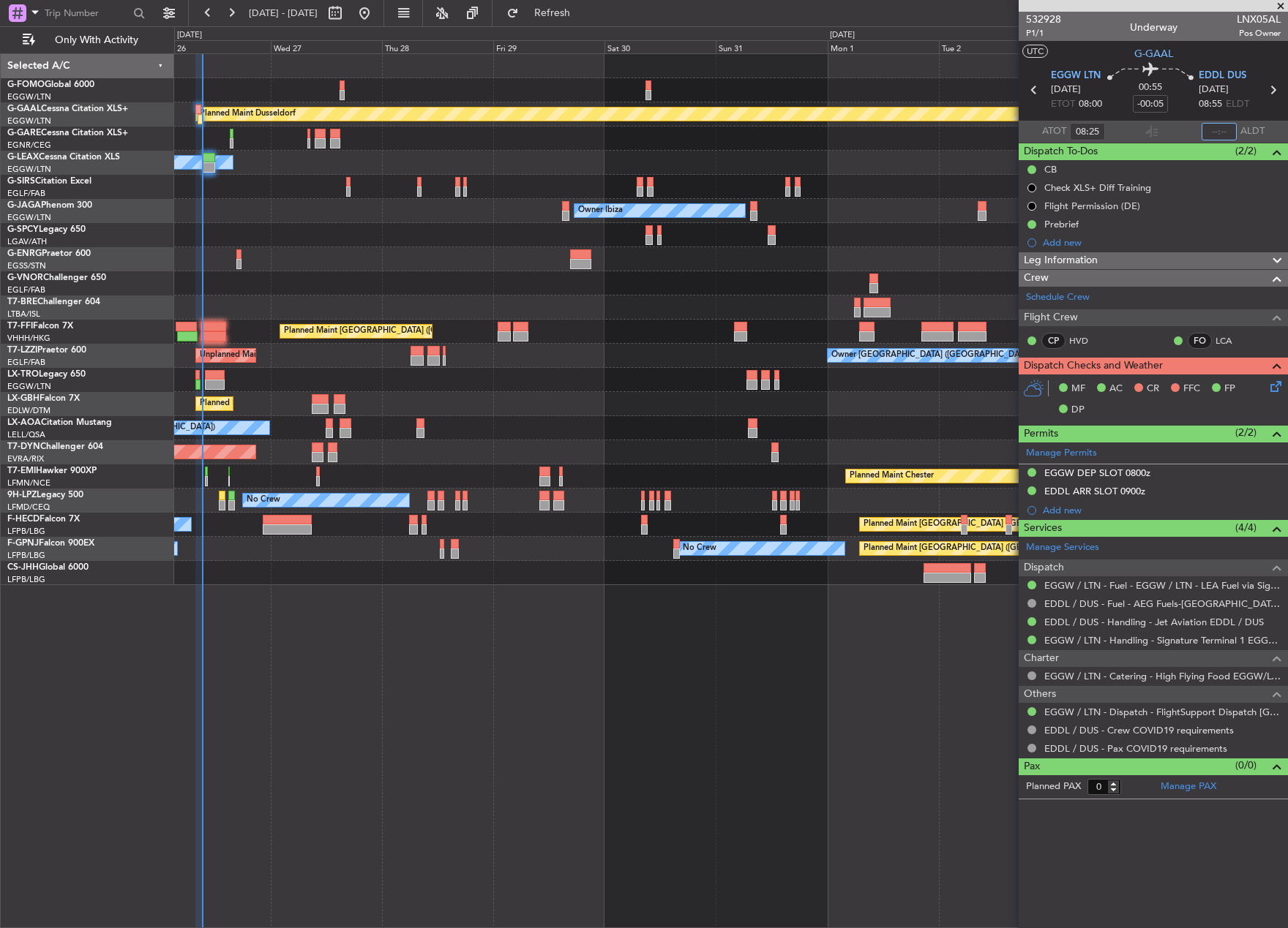
click at [1223, 129] on input "text" at bounding box center [1219, 131] width 35 height 17
type input "08:25"
click at [1227, 128] on input "text" at bounding box center [1219, 131] width 35 height 17
click at [1150, 138] on div at bounding box center [1151, 131] width 17 height 17
type input "09:17"
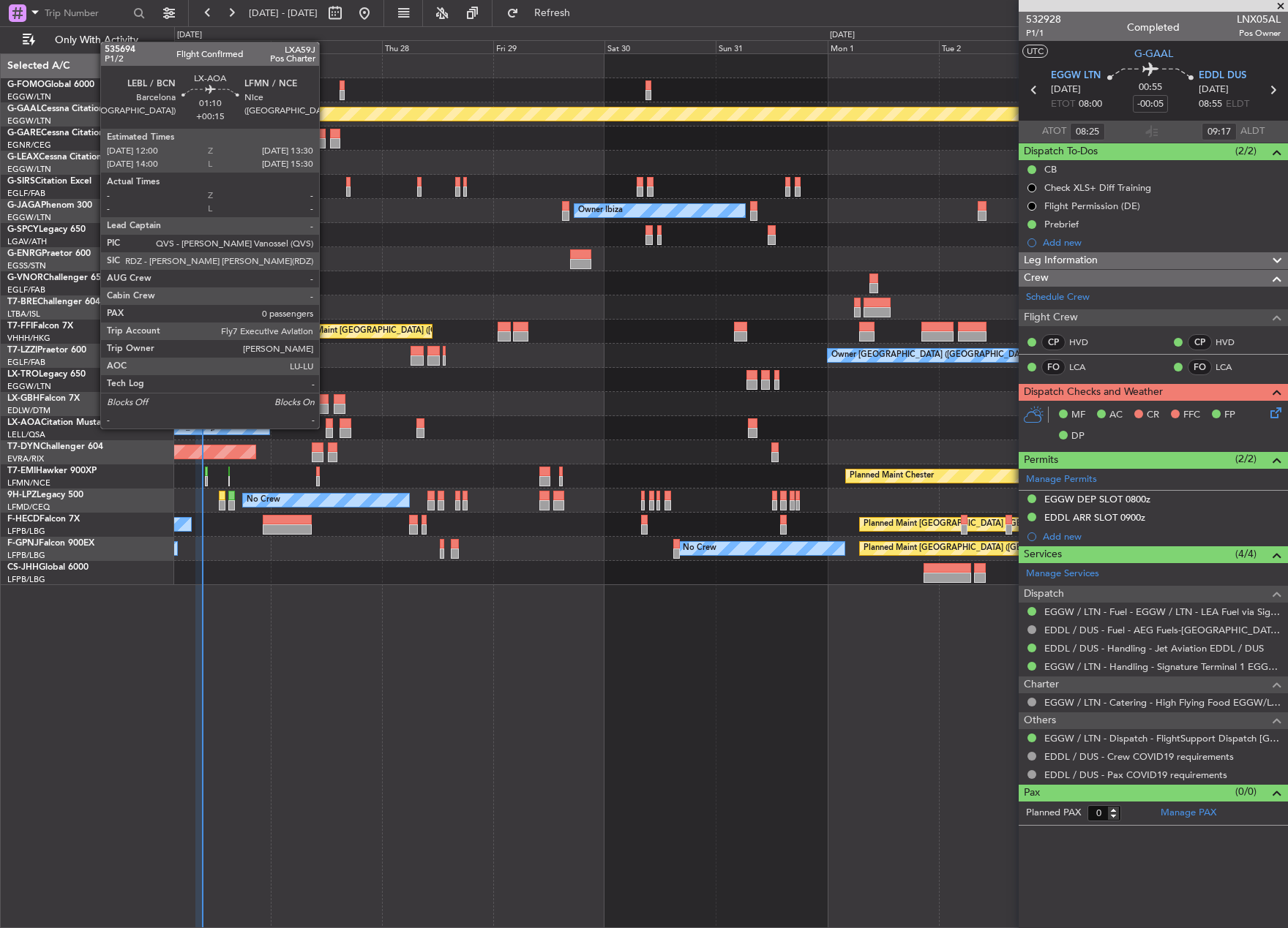
click at [328, 427] on div at bounding box center [329, 424] width 8 height 11
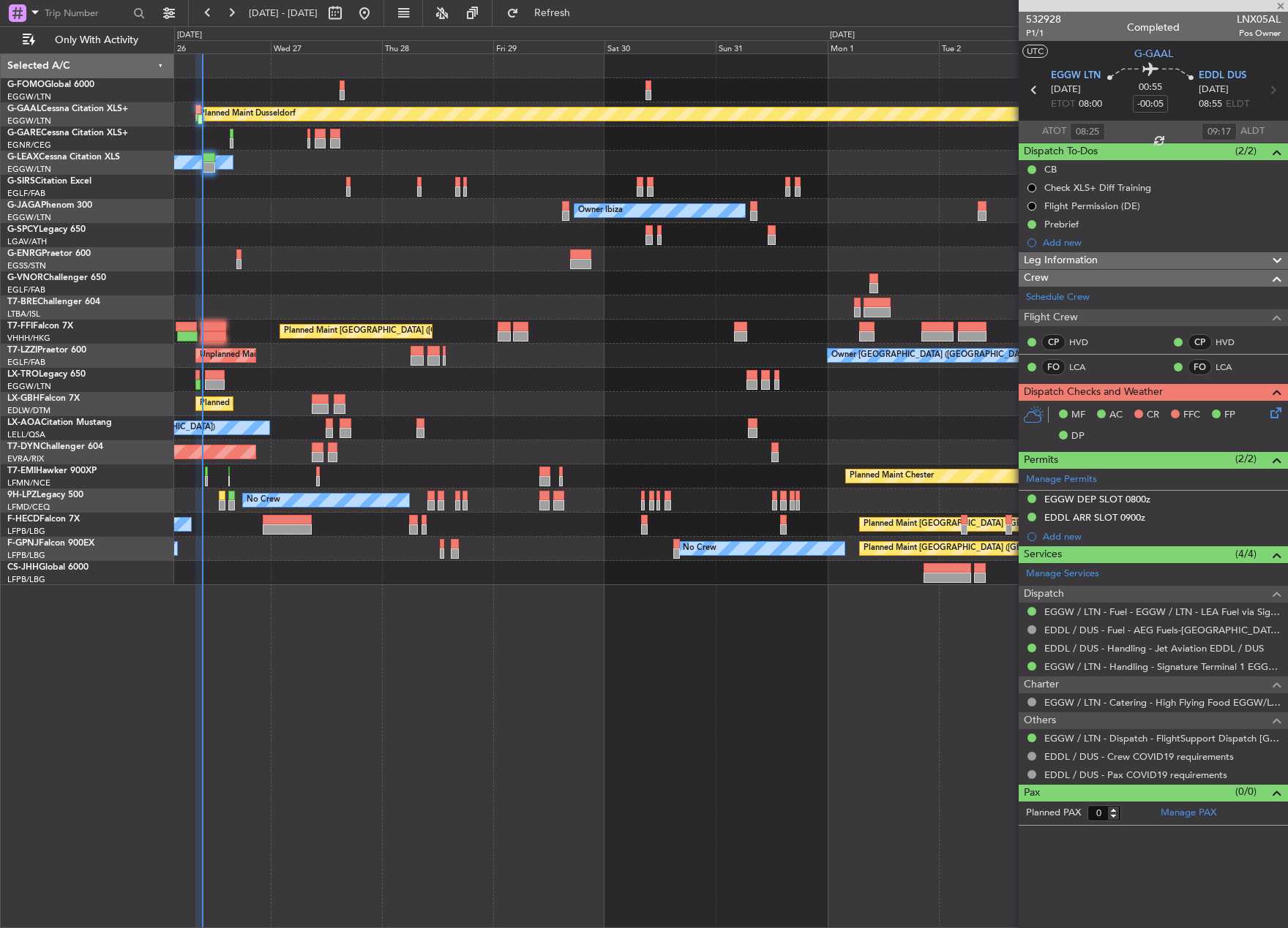
type input "+00:15"
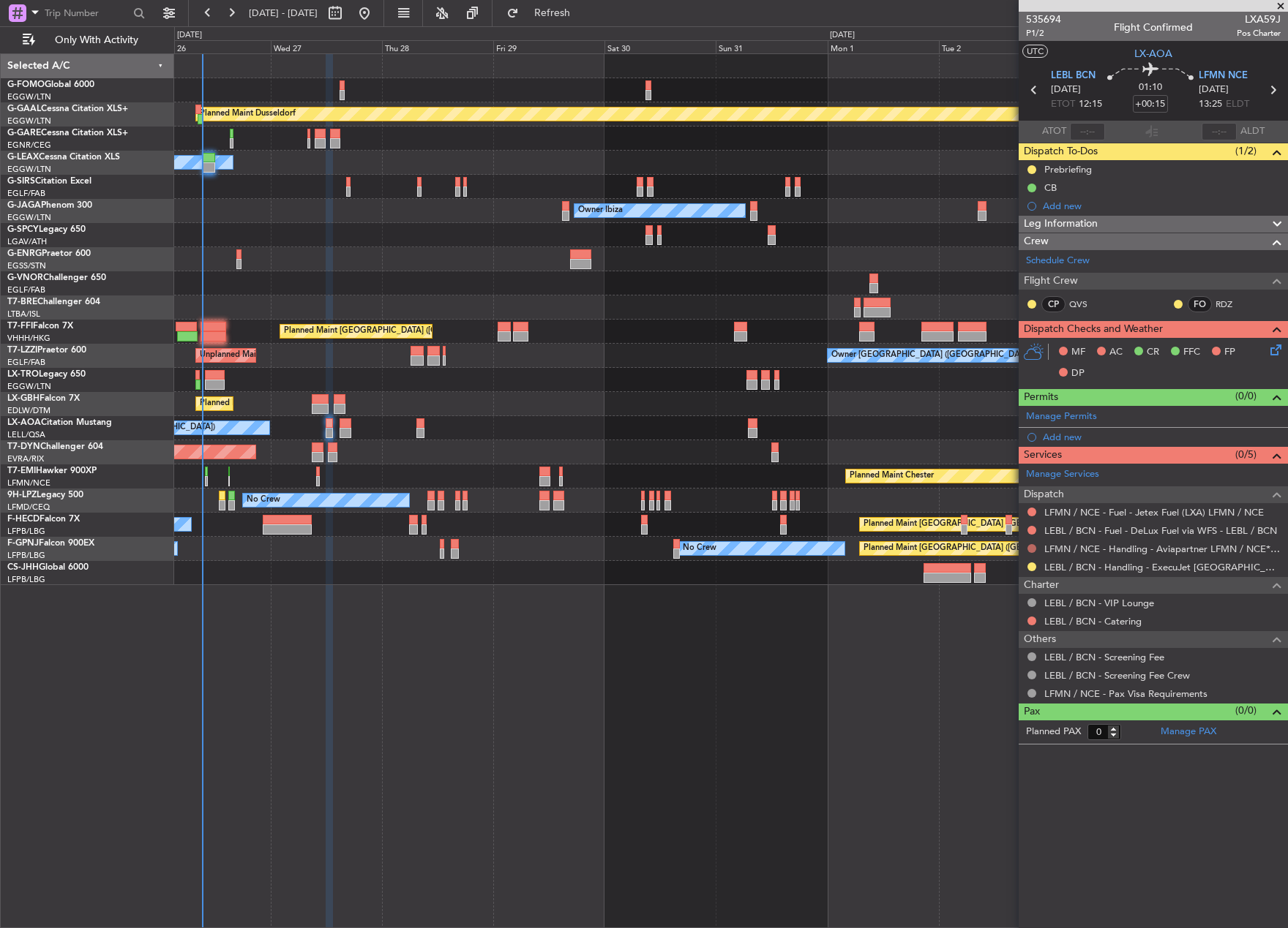
click at [1032, 548] on button at bounding box center [1032, 549] width 9 height 9
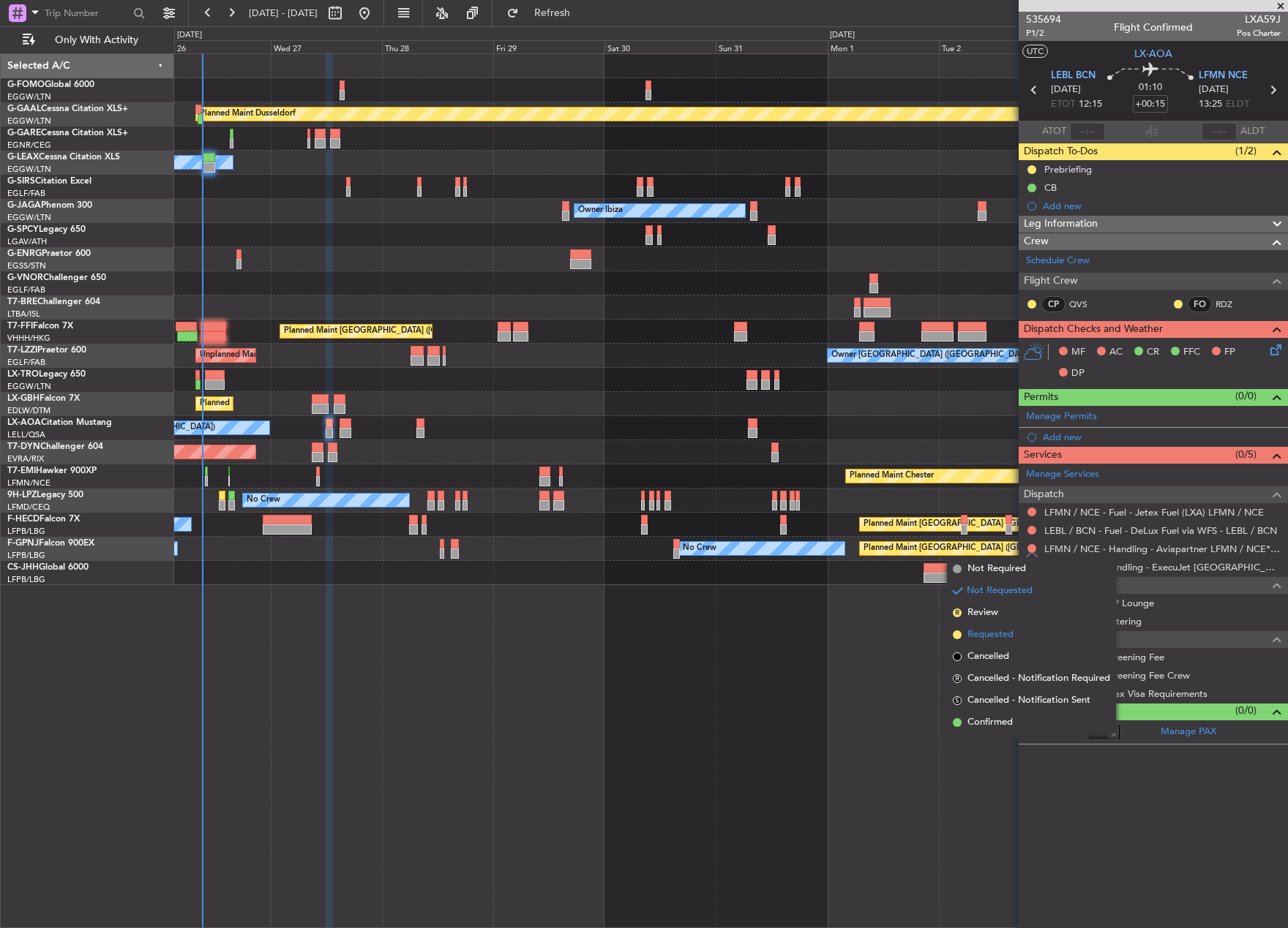
click at [990, 640] on span "Requested" at bounding box center [990, 634] width 46 height 14
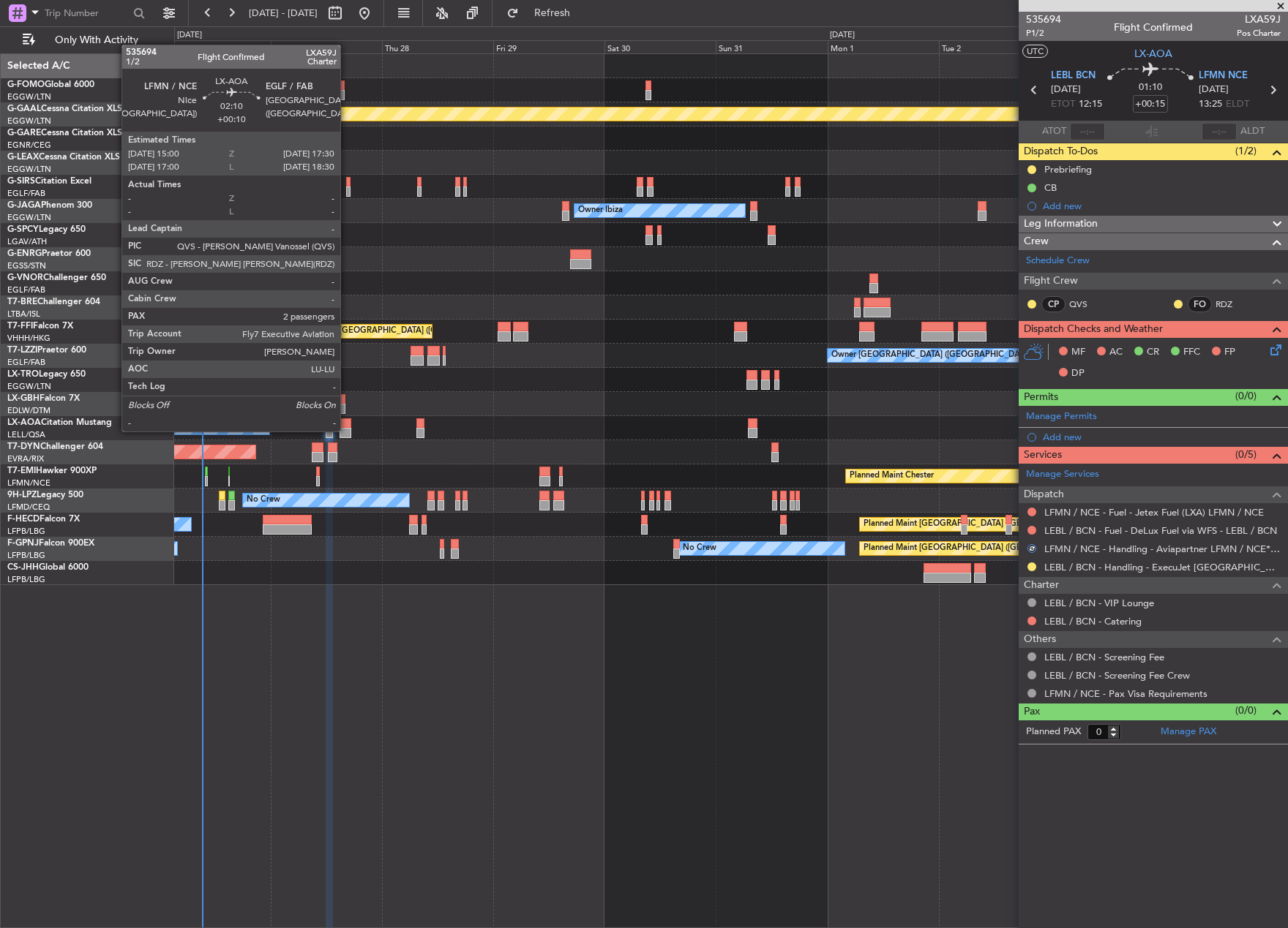
click at [347, 430] on div at bounding box center [344, 433] width 11 height 11
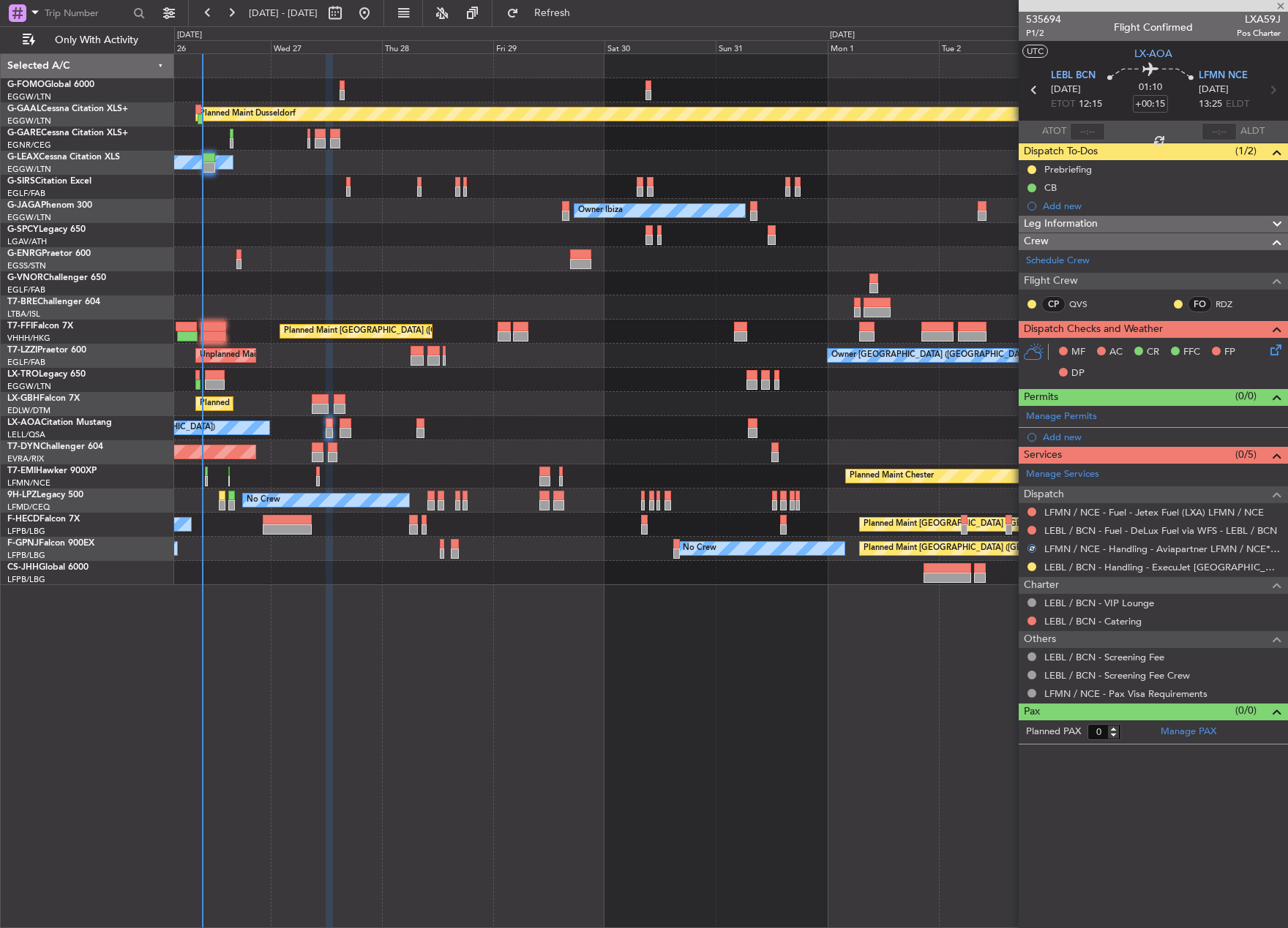
type input "+00:10"
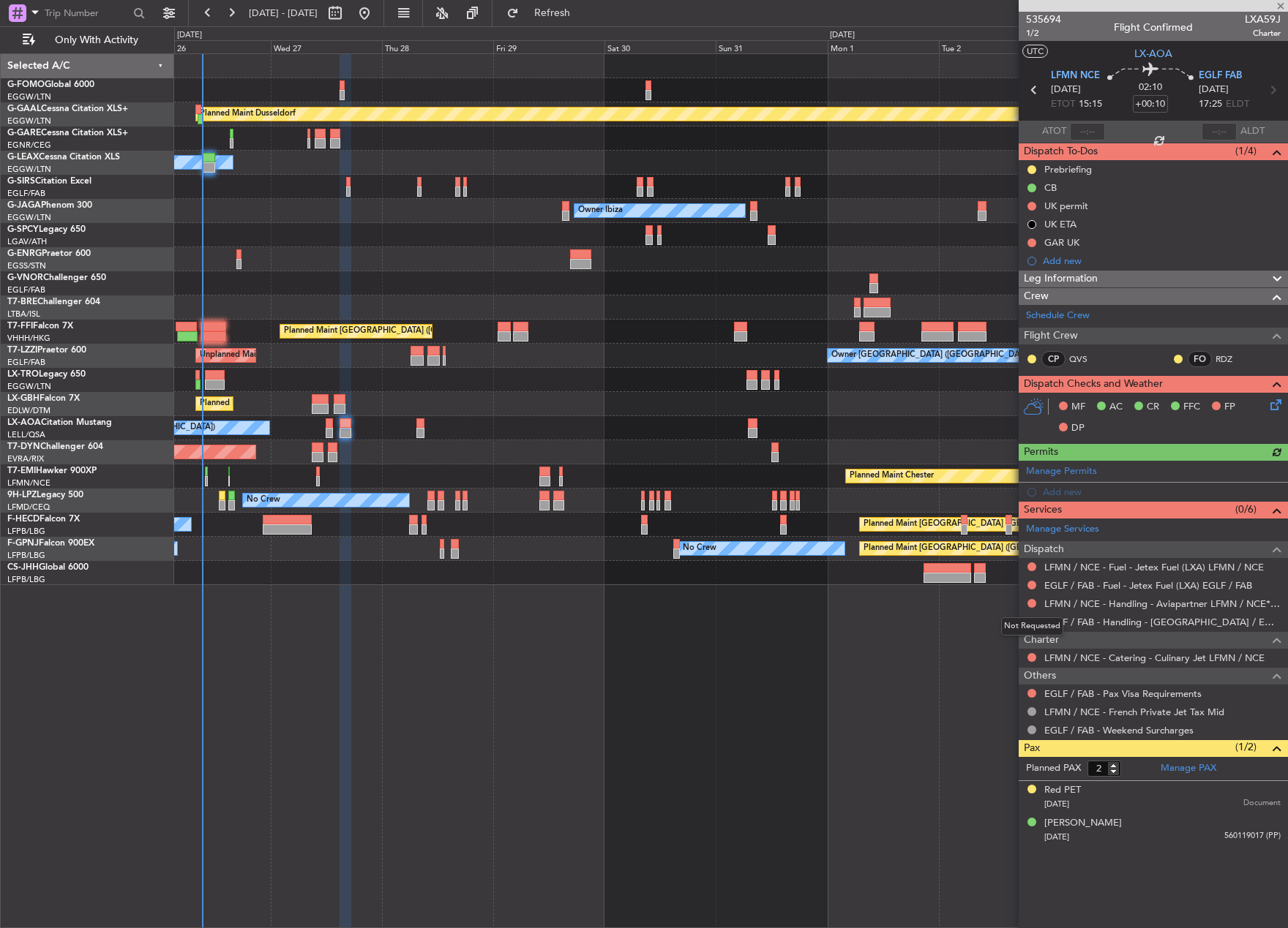
click at [1030, 621] on div "Not Requested" at bounding box center [1032, 626] width 62 height 18
click at [1029, 619] on button at bounding box center [1032, 621] width 9 height 9
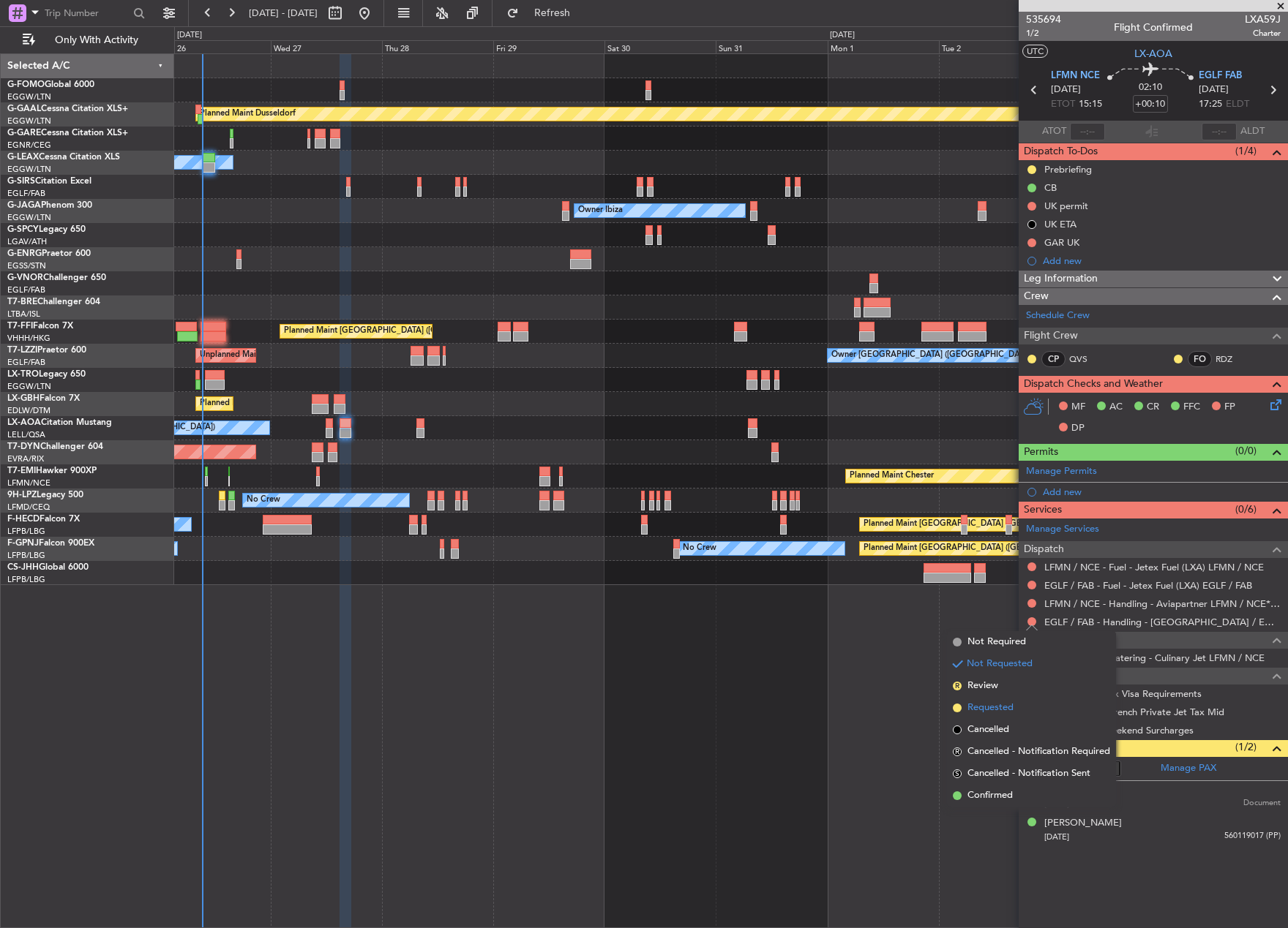
click at [1012, 704] on span "Requested" at bounding box center [990, 708] width 46 height 14
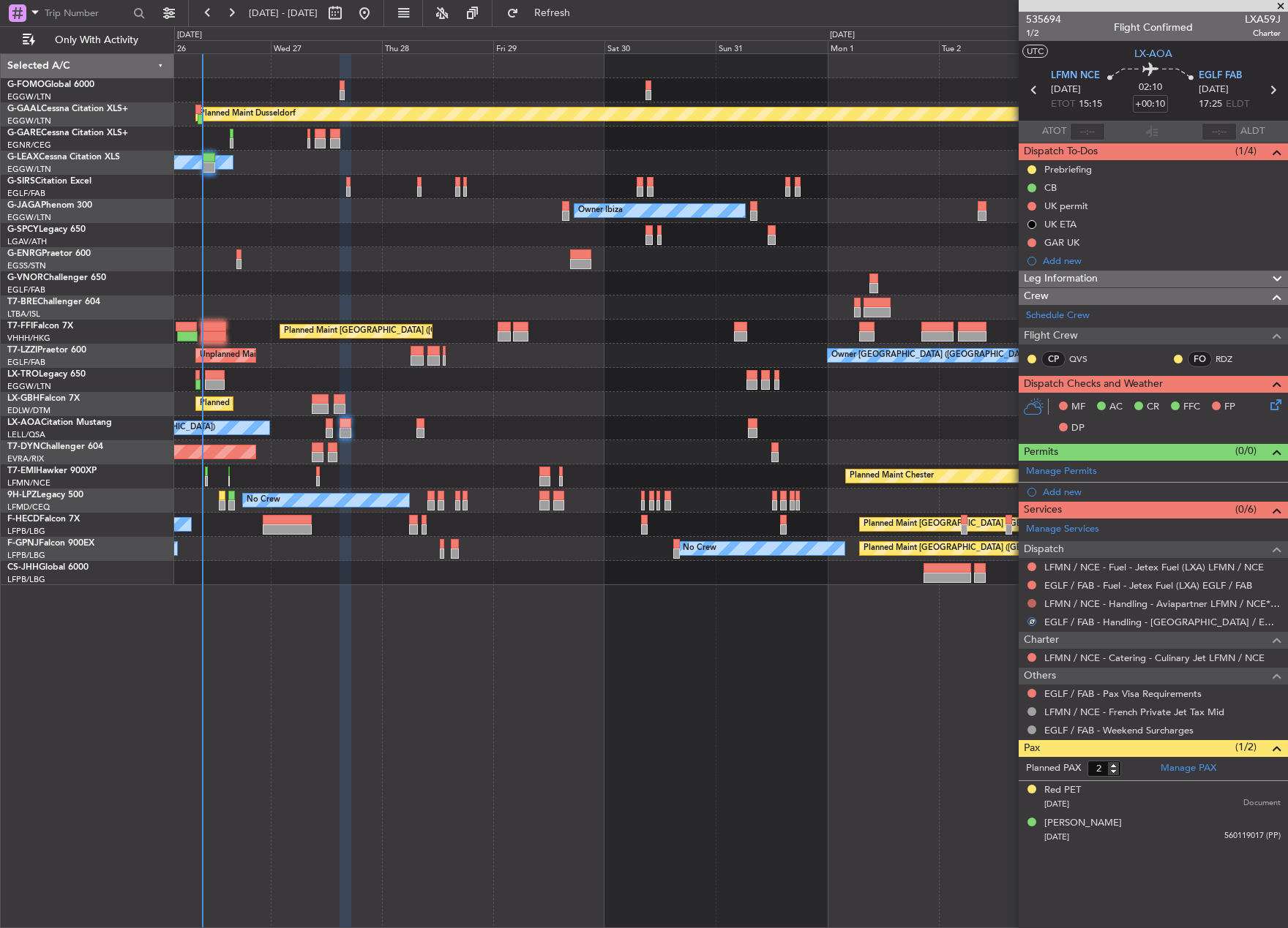
click at [1029, 606] on button at bounding box center [1032, 603] width 9 height 9
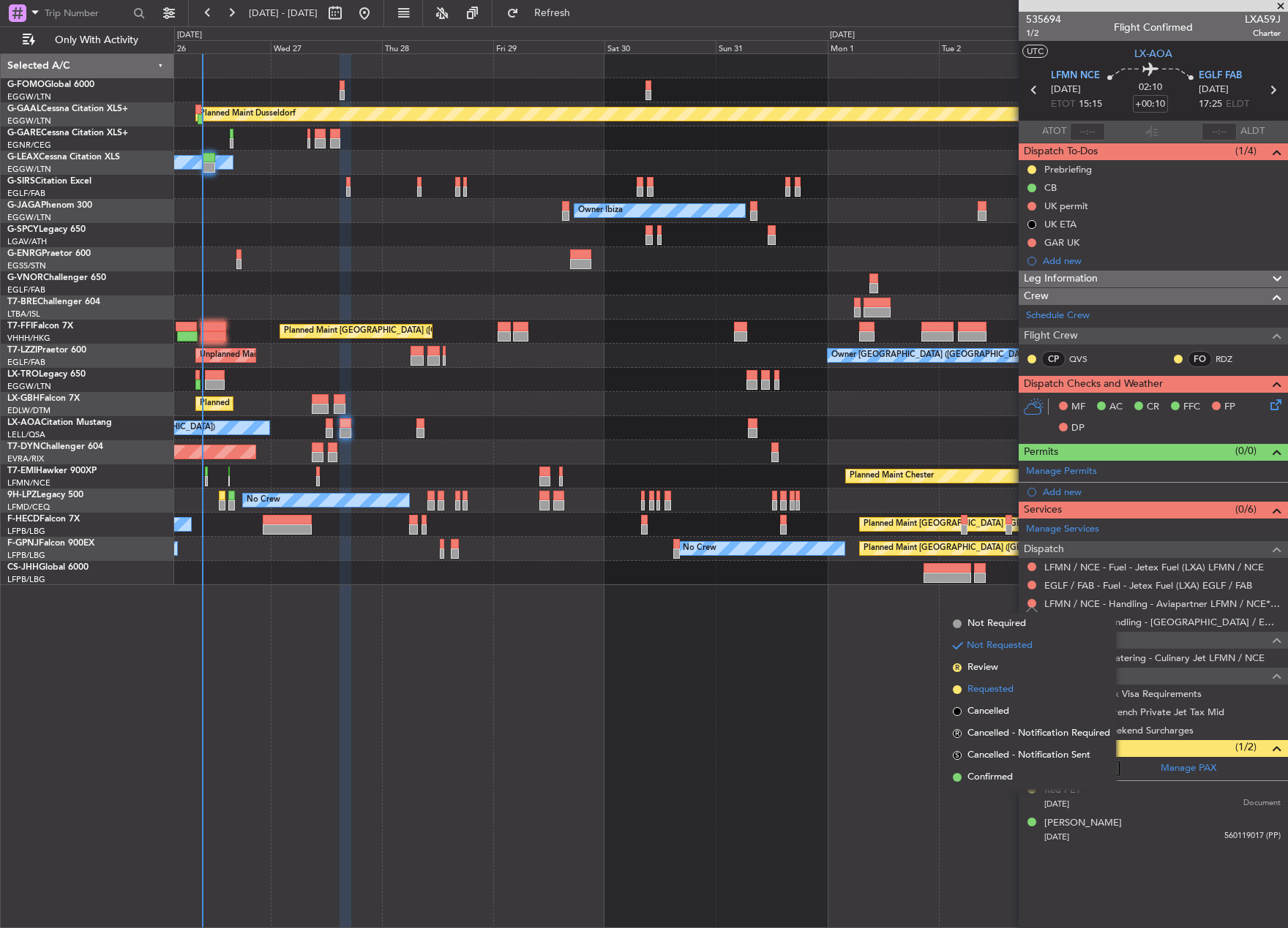
click at [1001, 692] on span "Requested" at bounding box center [990, 689] width 46 height 14
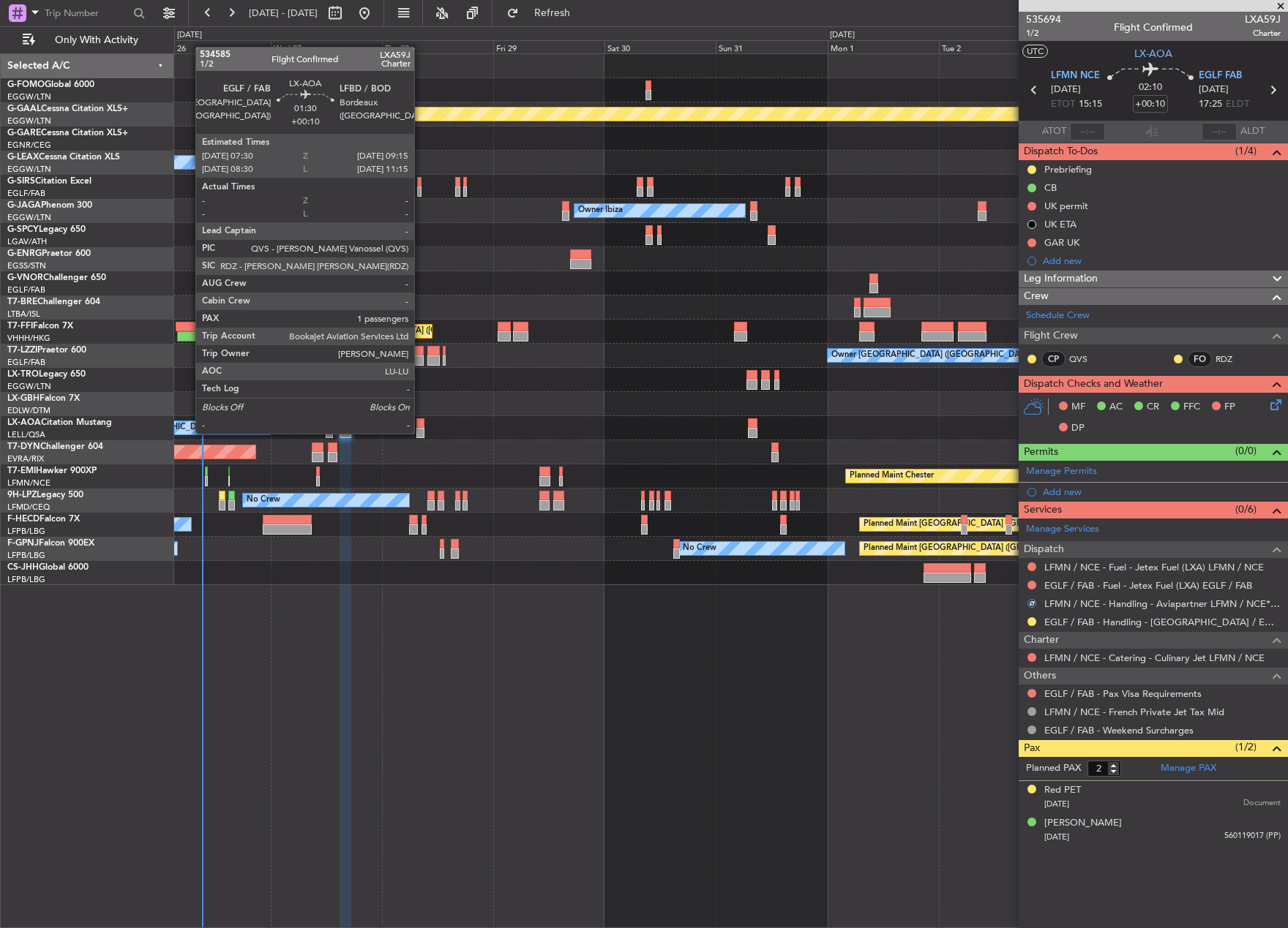
click at [421, 433] on div at bounding box center [421, 433] width 9 height 11
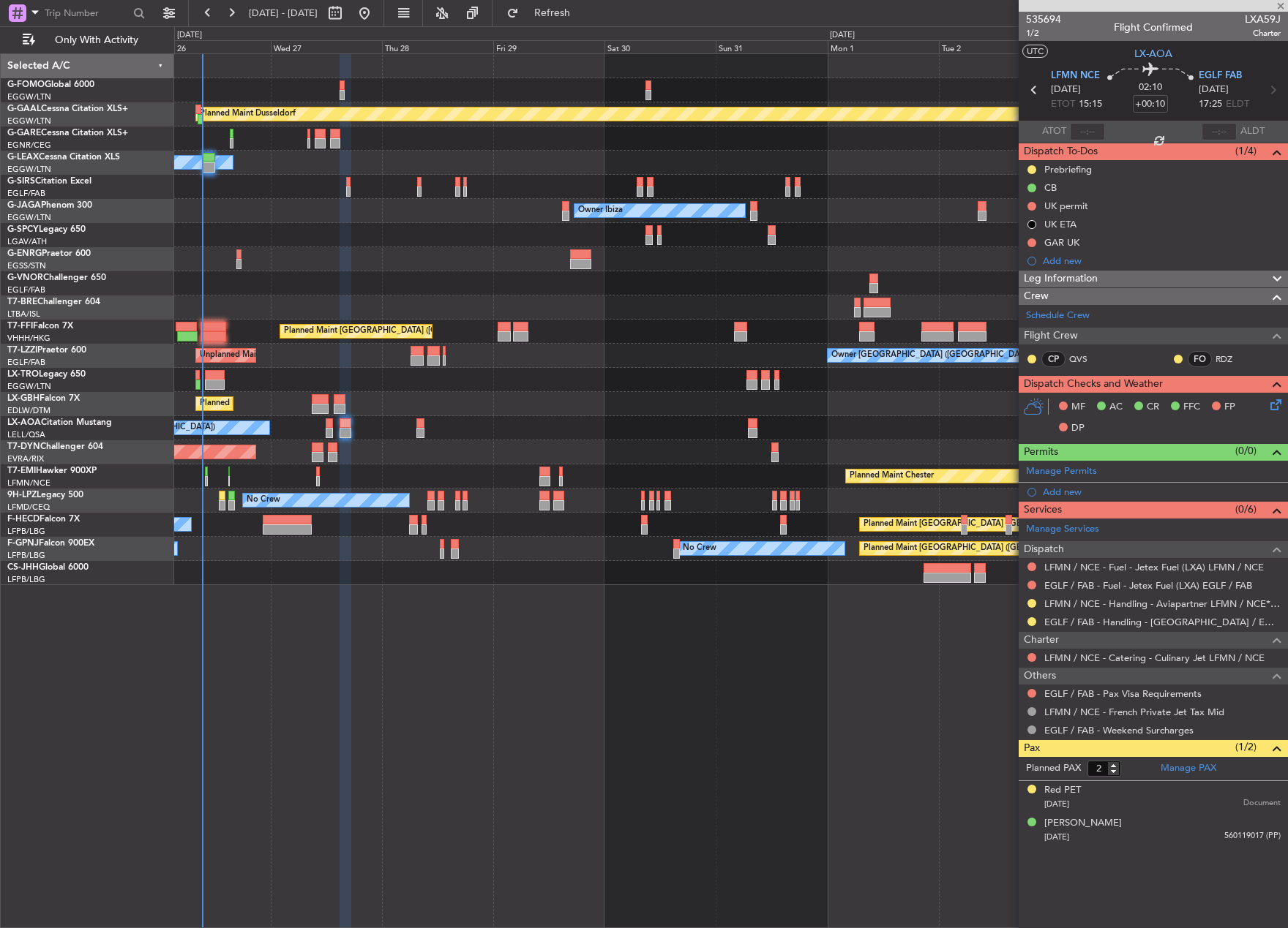
type input "1"
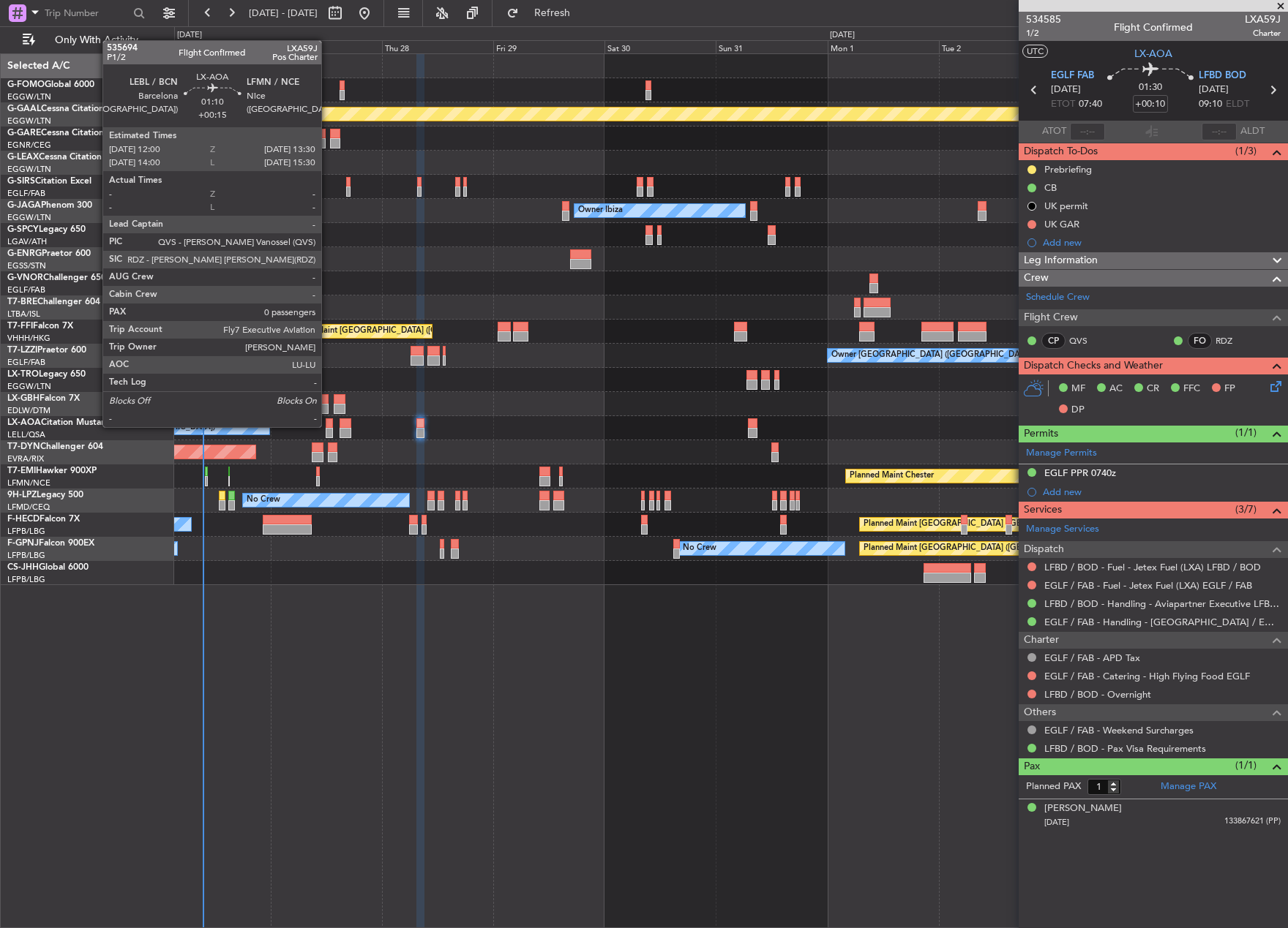
click at [328, 426] on div at bounding box center [329, 424] width 8 height 11
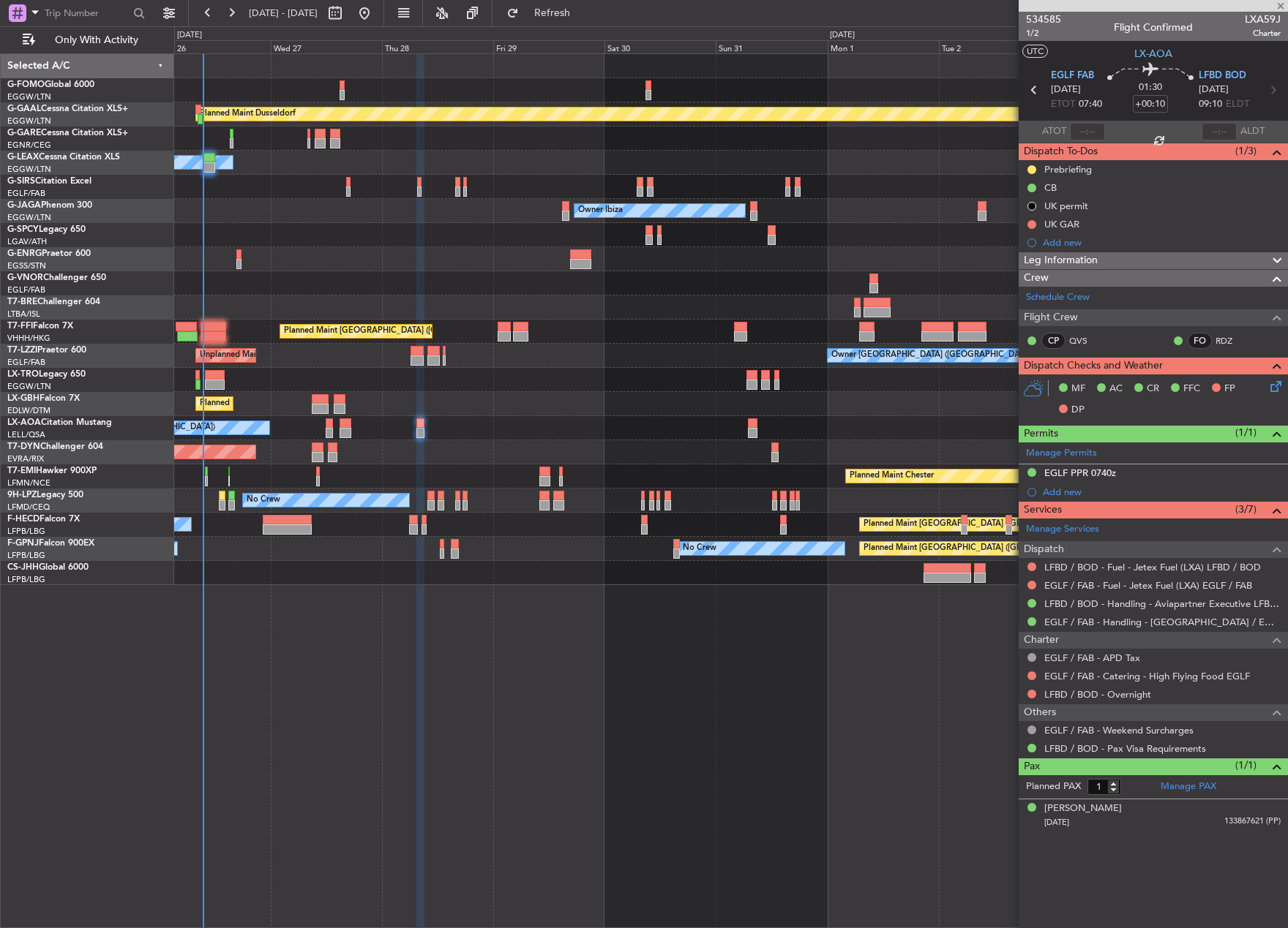
type input "+00:15"
type input "0"
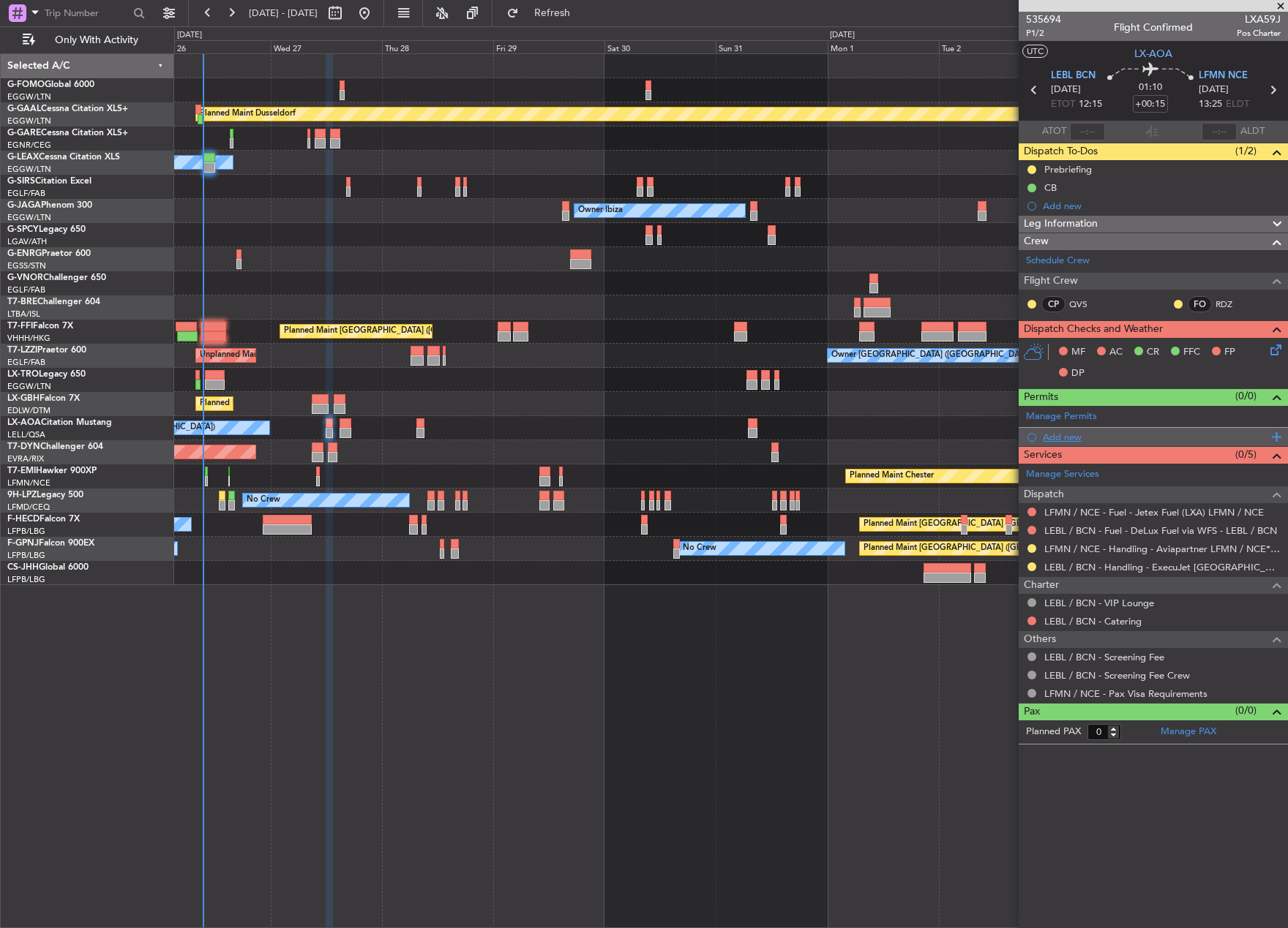
click at [1088, 438] on div "Add new" at bounding box center [1154, 436] width 224 height 12
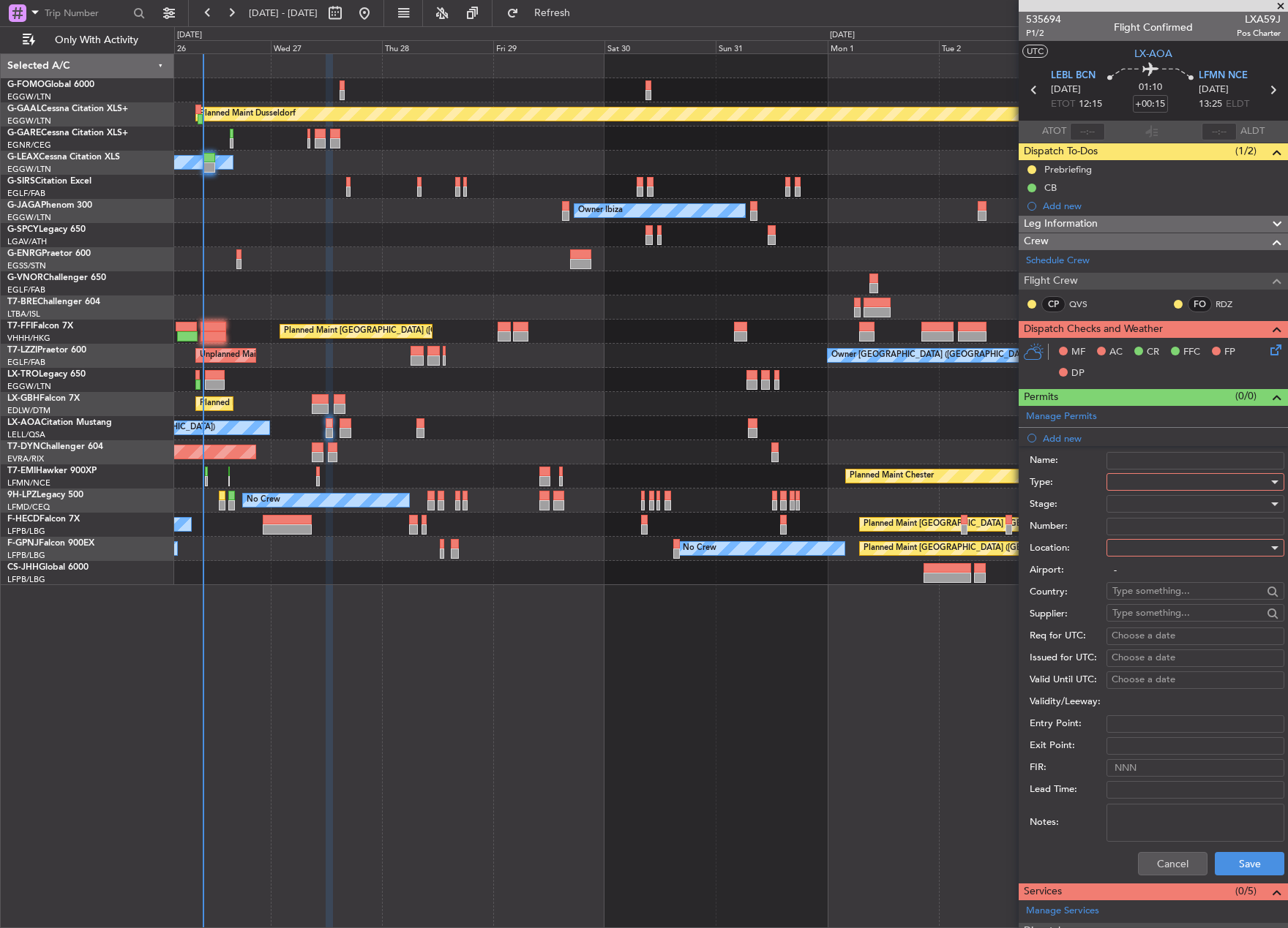
click at [1166, 482] on div at bounding box center [1190, 482] width 156 height 22
click at [1144, 615] on span "Slot" at bounding box center [1189, 620] width 153 height 22
click at [1131, 501] on div at bounding box center [1190, 504] width 156 height 22
click at [1169, 597] on span "Requested" at bounding box center [1189, 600] width 153 height 22
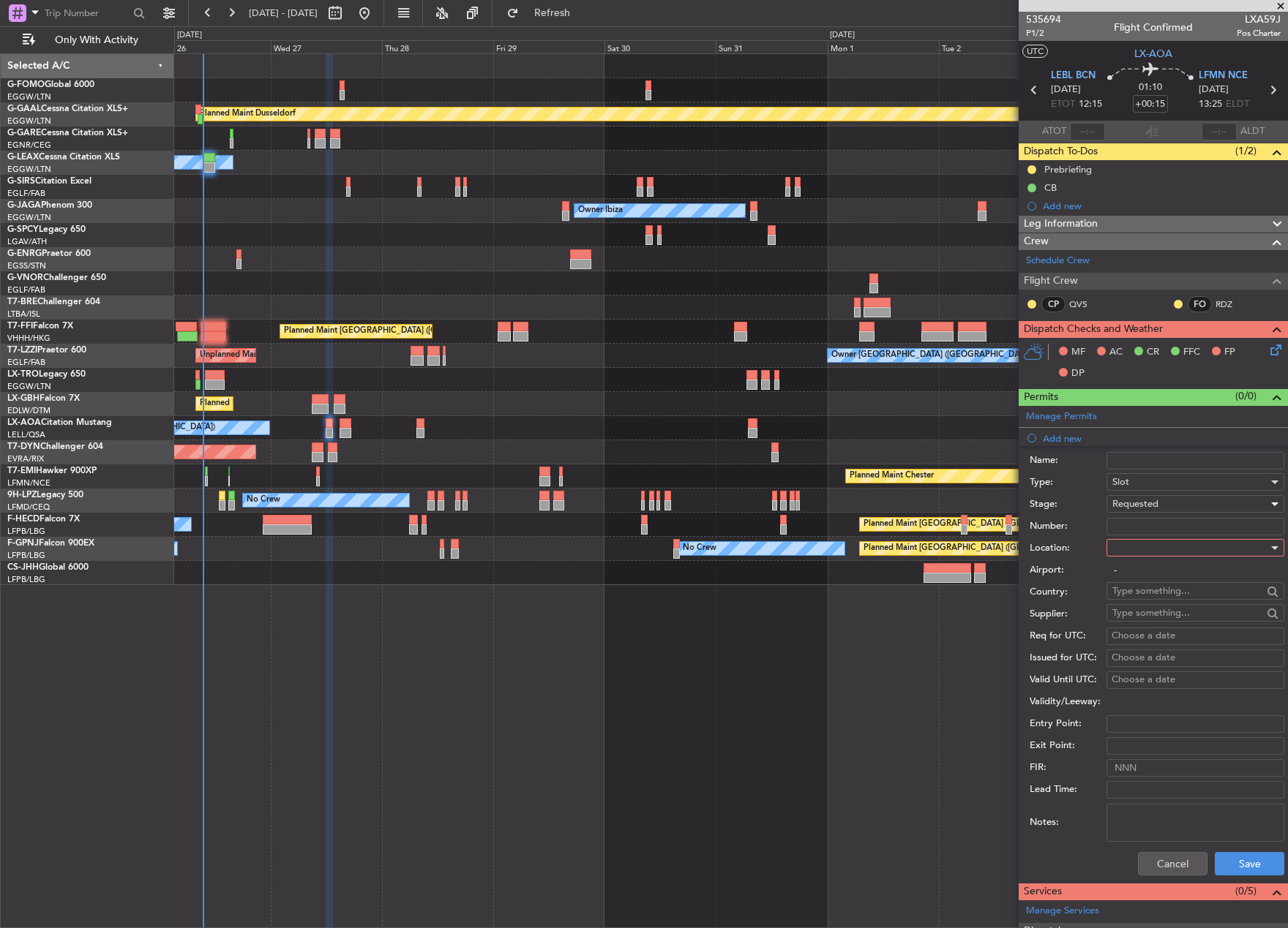
click at [1144, 545] on div at bounding box center [1190, 547] width 156 height 22
click at [1163, 580] on span "Departure" at bounding box center [1189, 578] width 153 height 22
type input "LEBL / BCN"
click at [1237, 860] on button "Save" at bounding box center [1249, 863] width 69 height 23
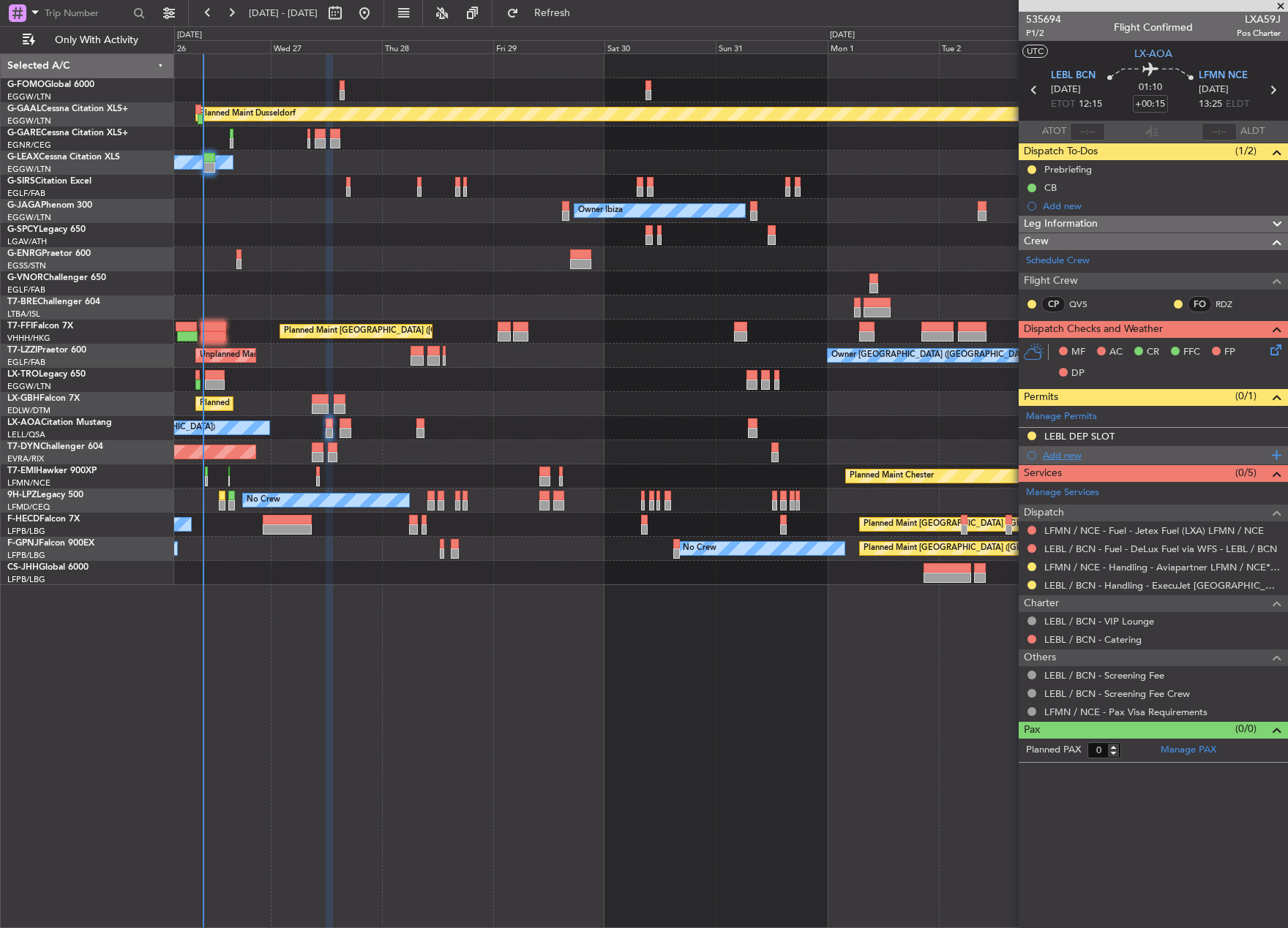
click at [1058, 449] on div "Add new" at bounding box center [1154, 455] width 224 height 12
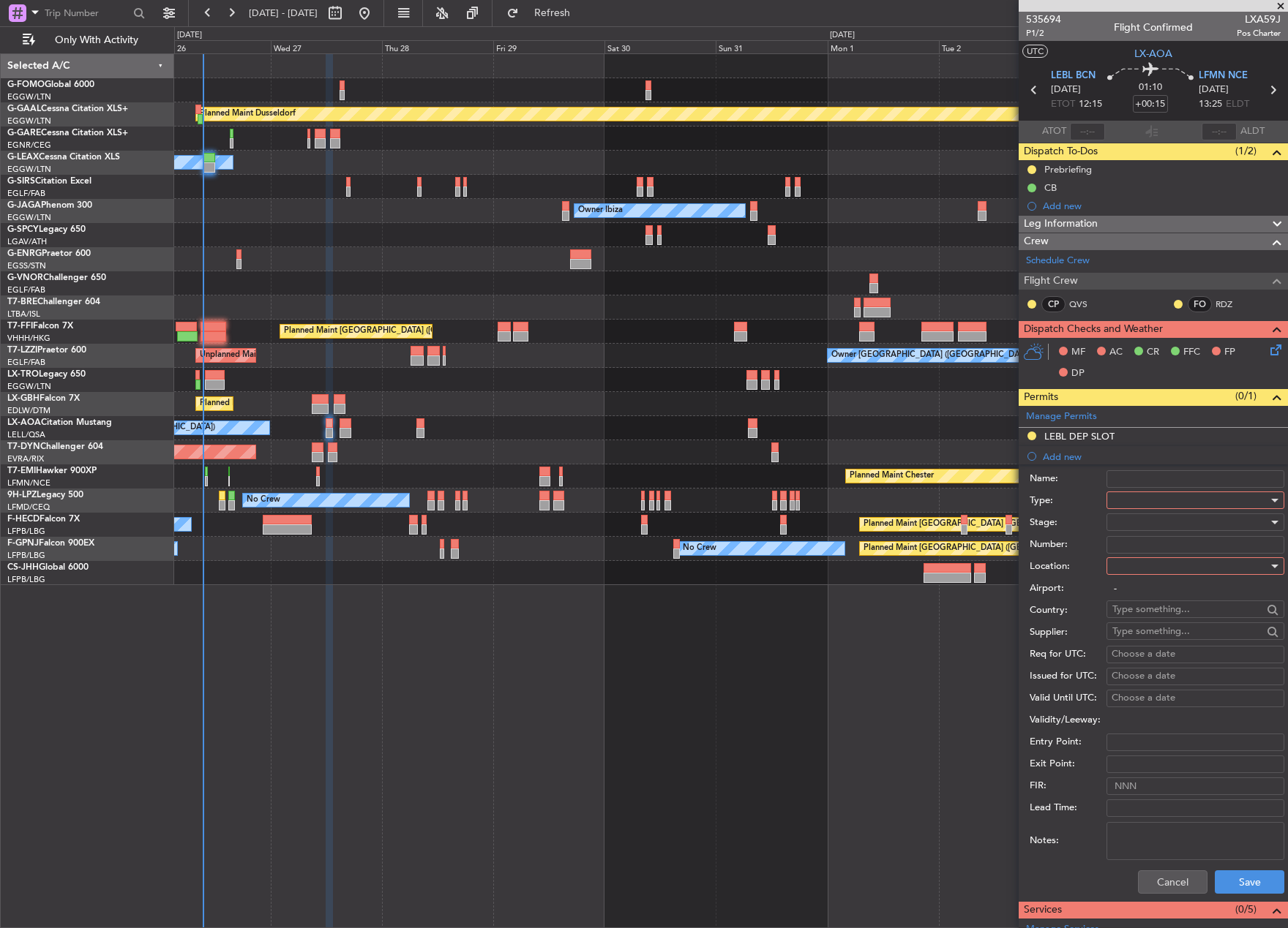
click at [1219, 503] on div at bounding box center [1190, 500] width 156 height 22
click at [1208, 645] on span "Slot" at bounding box center [1189, 638] width 153 height 22
click at [1185, 519] on div at bounding box center [1190, 522] width 156 height 22
click at [1188, 610] on span "Requested" at bounding box center [1189, 618] width 153 height 22
click at [1168, 557] on div at bounding box center [1190, 566] width 156 height 22
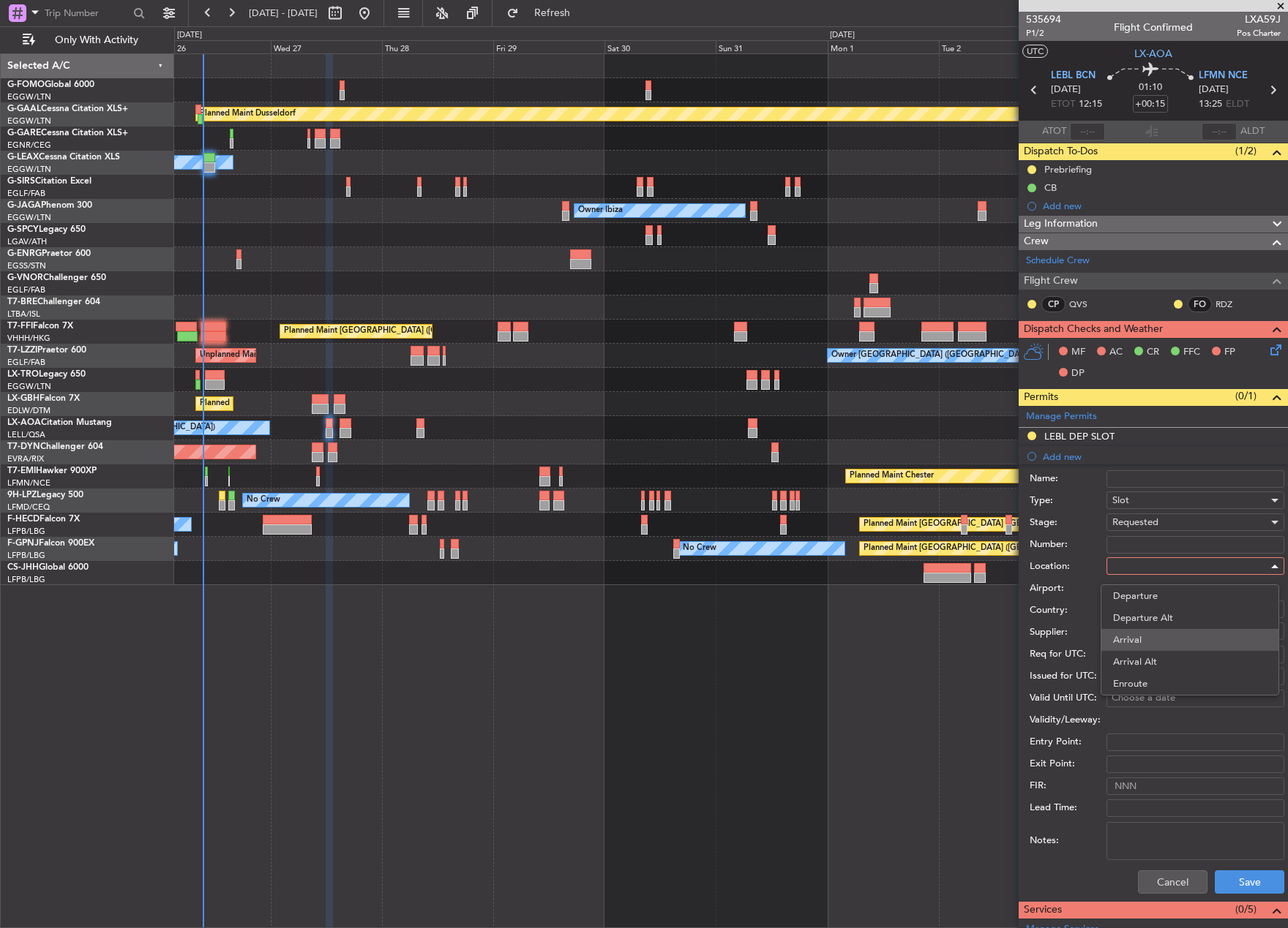
click at [1165, 637] on span "Arrival" at bounding box center [1189, 640] width 153 height 22
type input "LFMN / NCE"
click at [1245, 880] on button "Save" at bounding box center [1249, 882] width 69 height 23
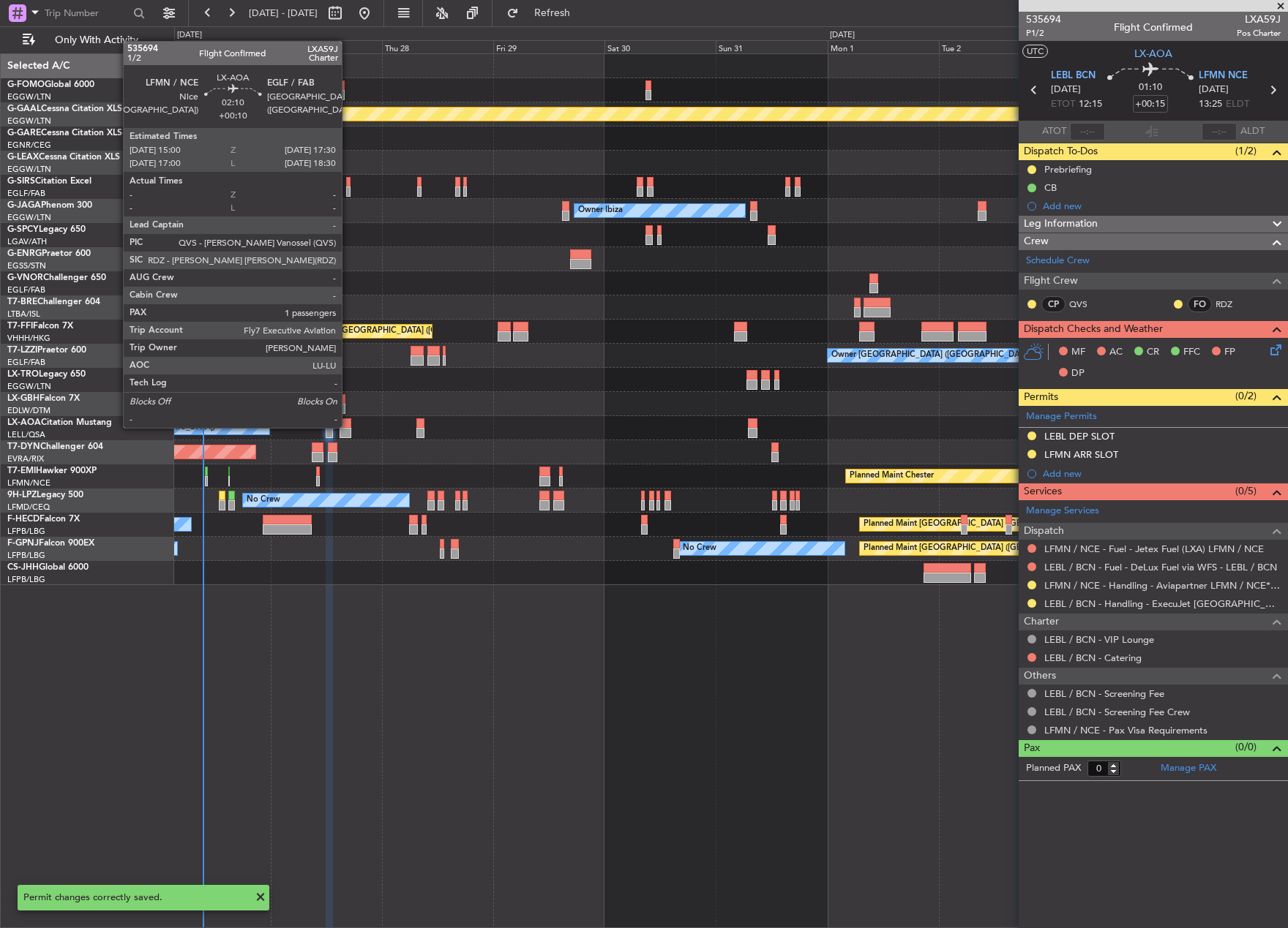
click at [347, 427] on div at bounding box center [344, 424] width 11 height 11
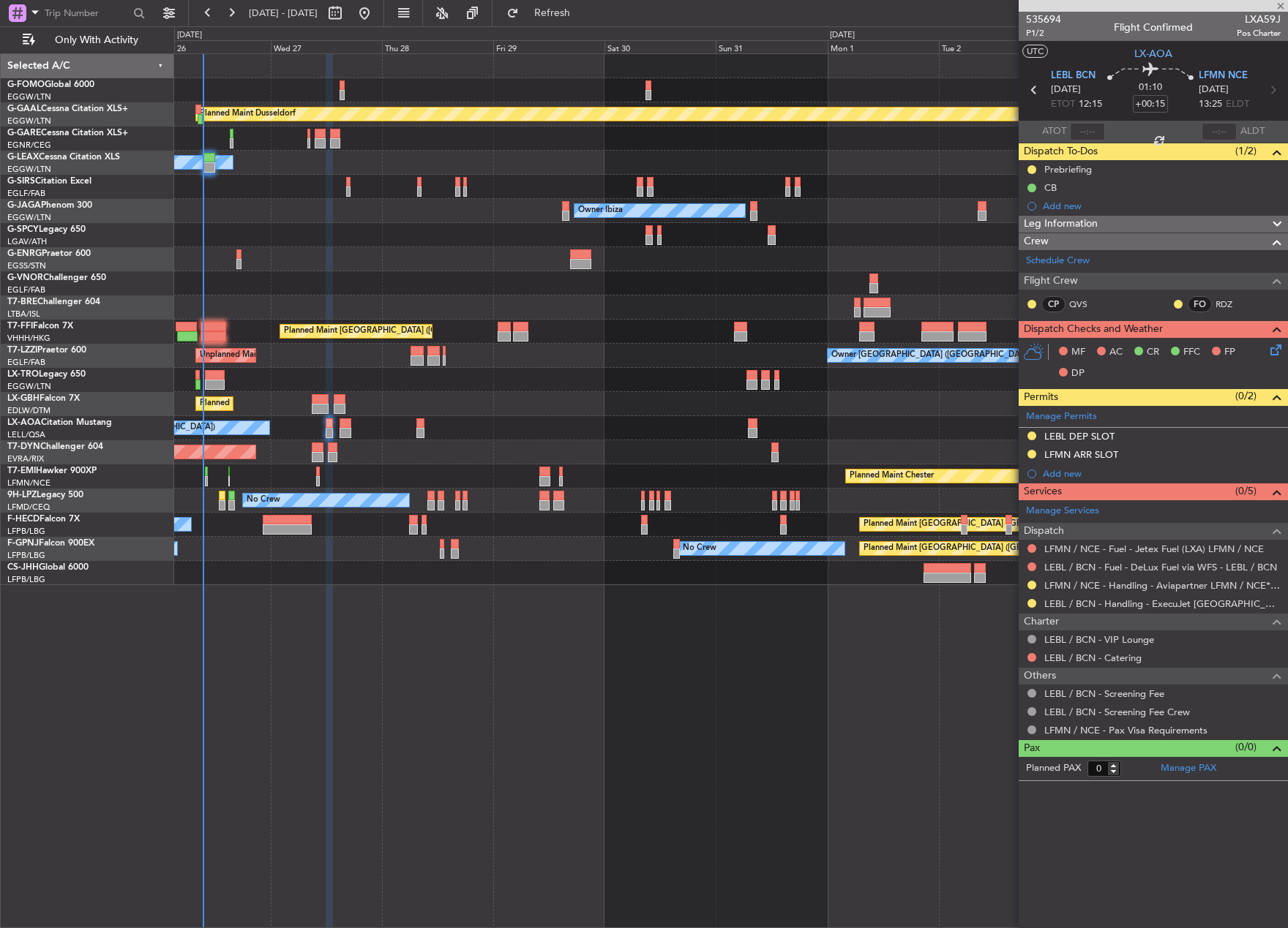
type input "+00:10"
type input "2"
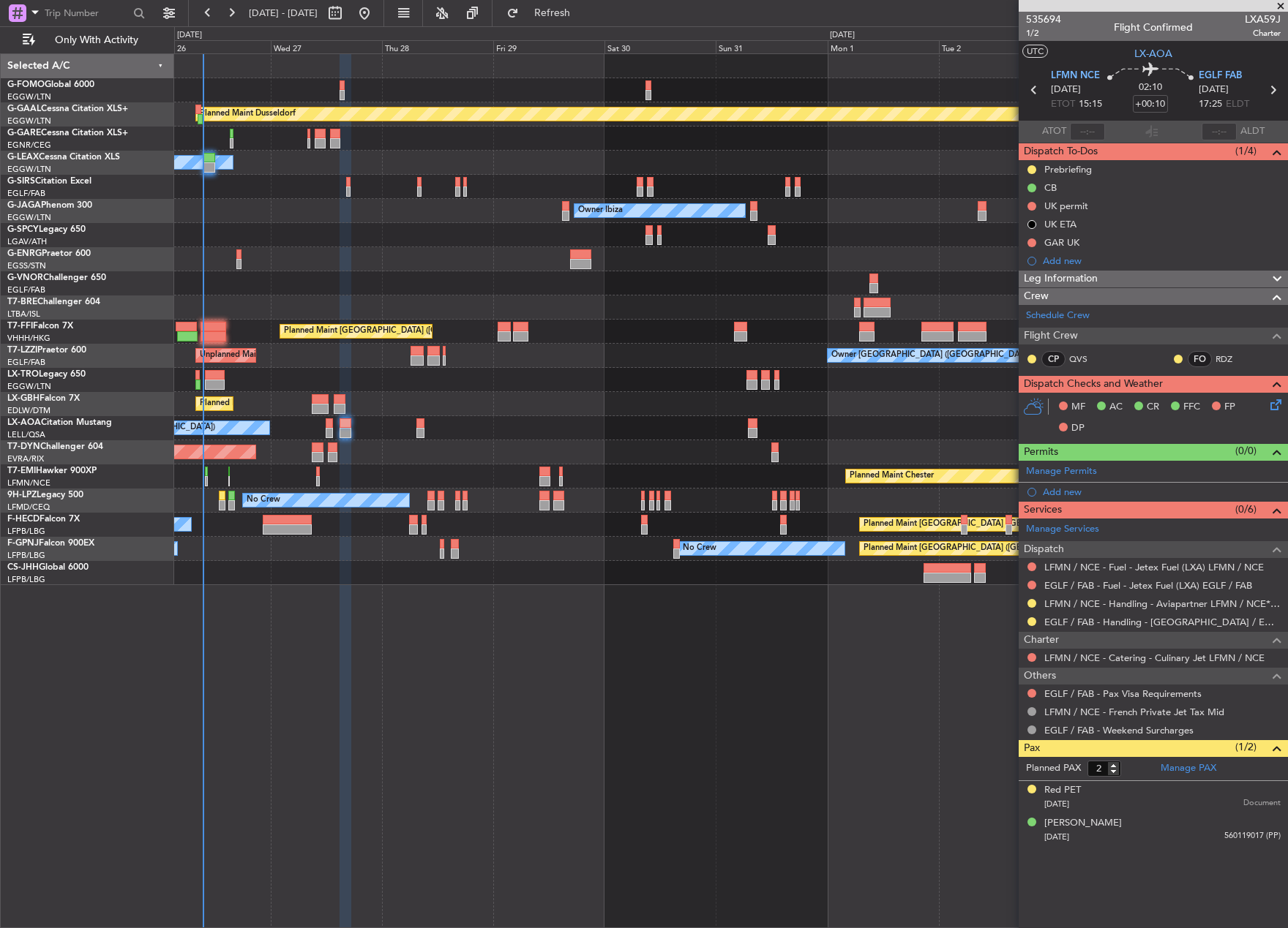
click at [335, 428] on div "No Crew Barcelona ([GEOGRAPHIC_DATA])" at bounding box center [730, 428] width 1113 height 24
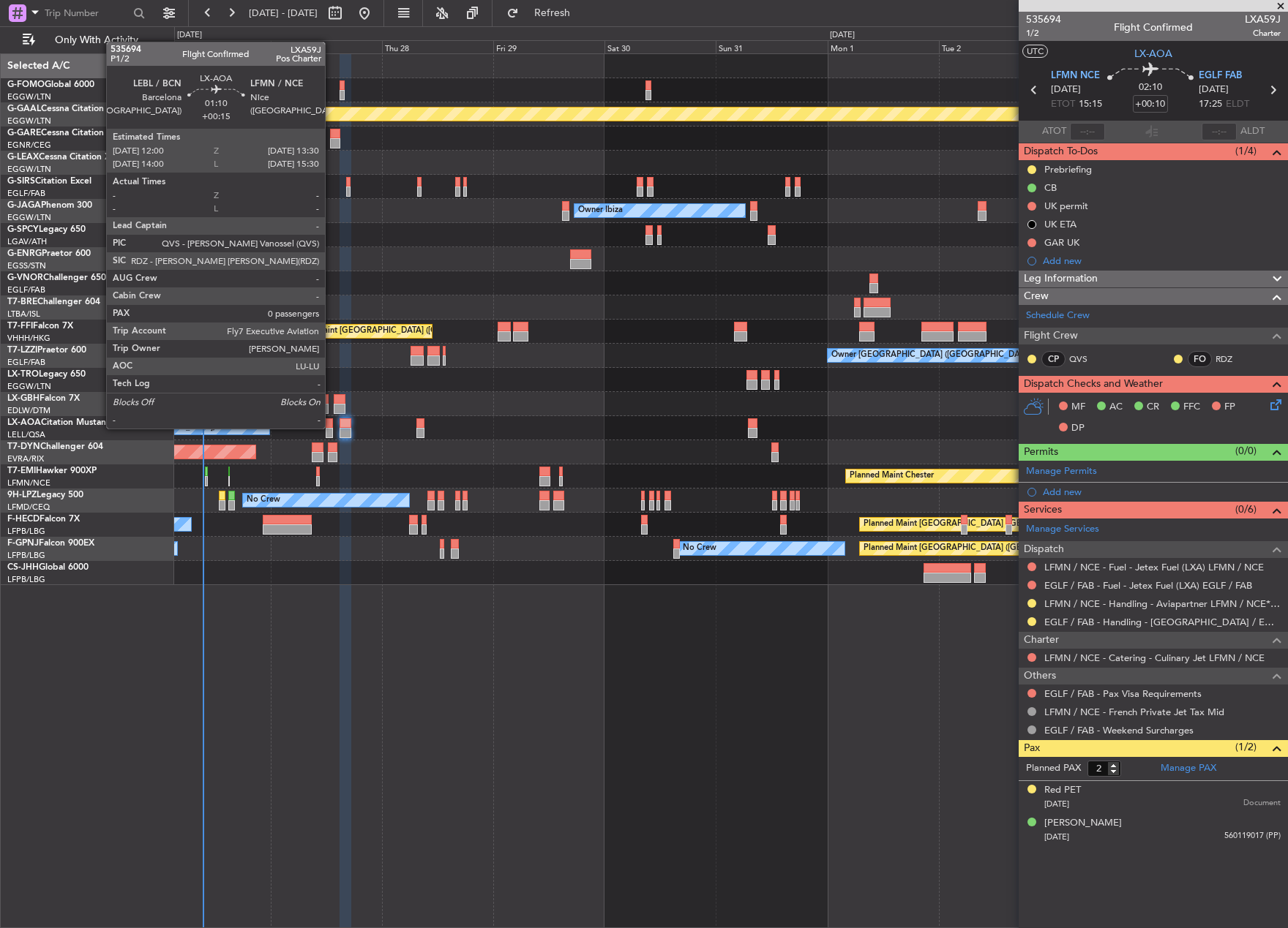
click at [332, 427] on div at bounding box center [329, 424] width 8 height 11
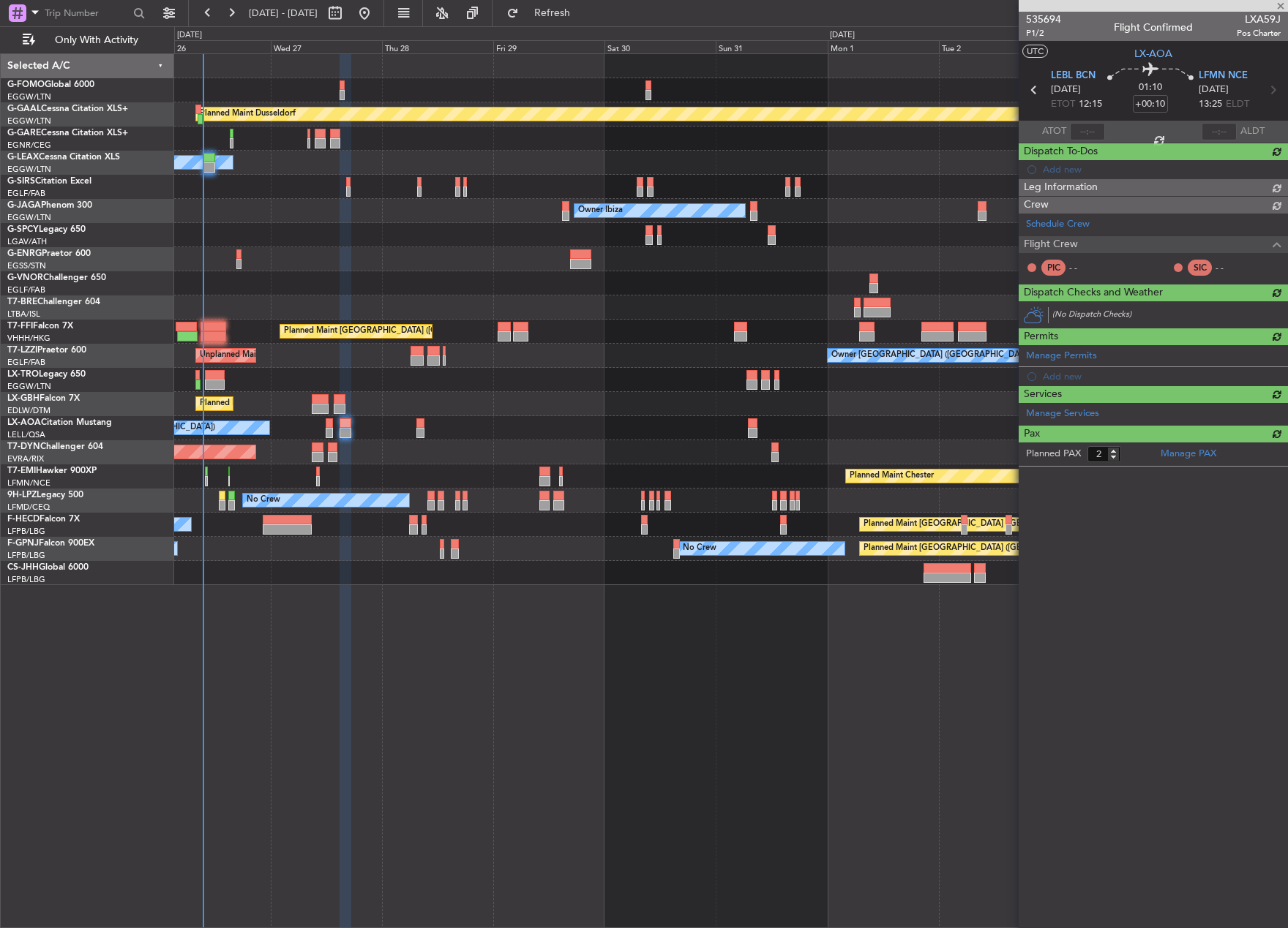
type input "+00:15"
type input "0"
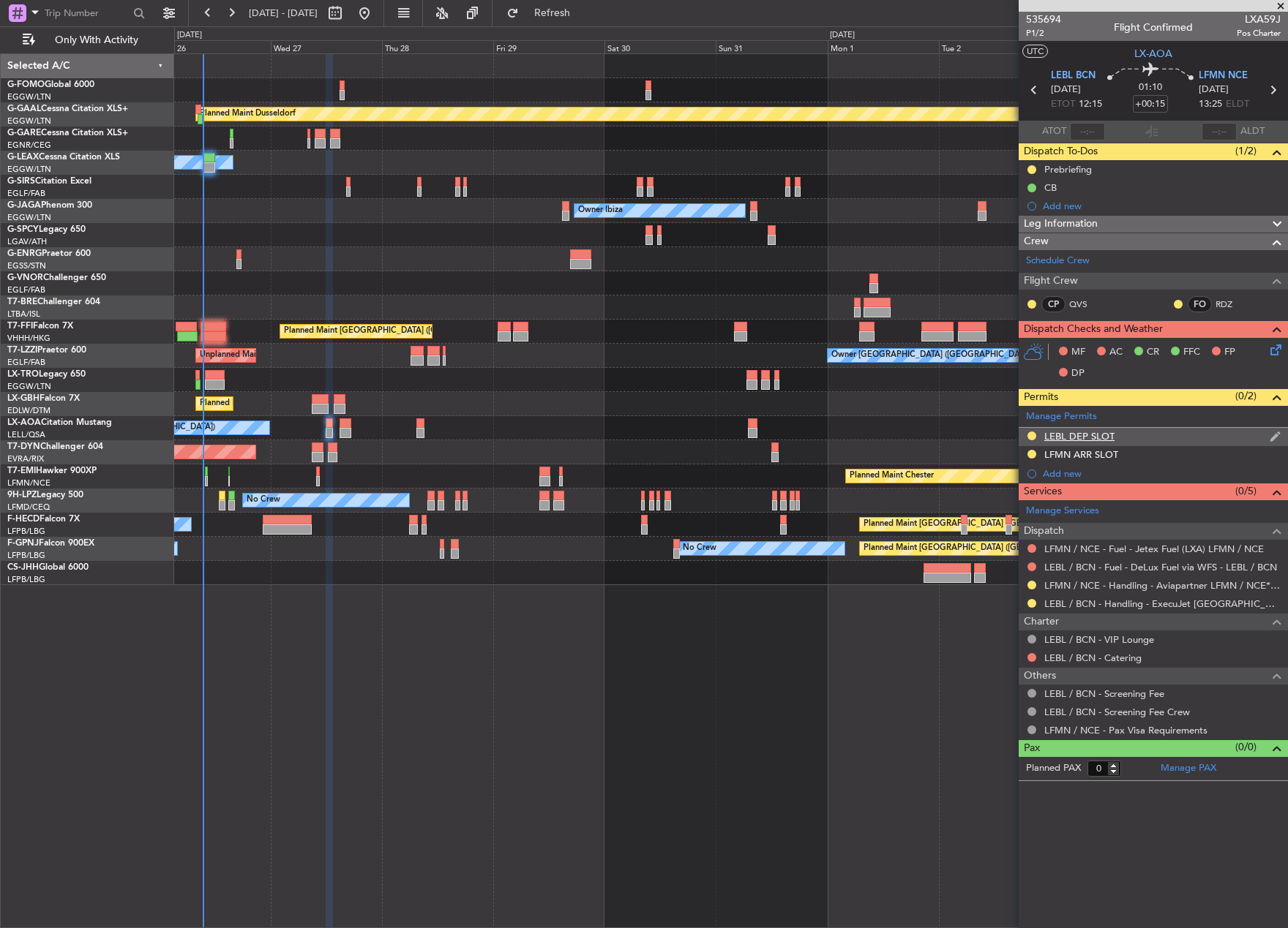
click at [1108, 432] on div "LEBL DEP SLOT" at bounding box center [1079, 436] width 70 height 12
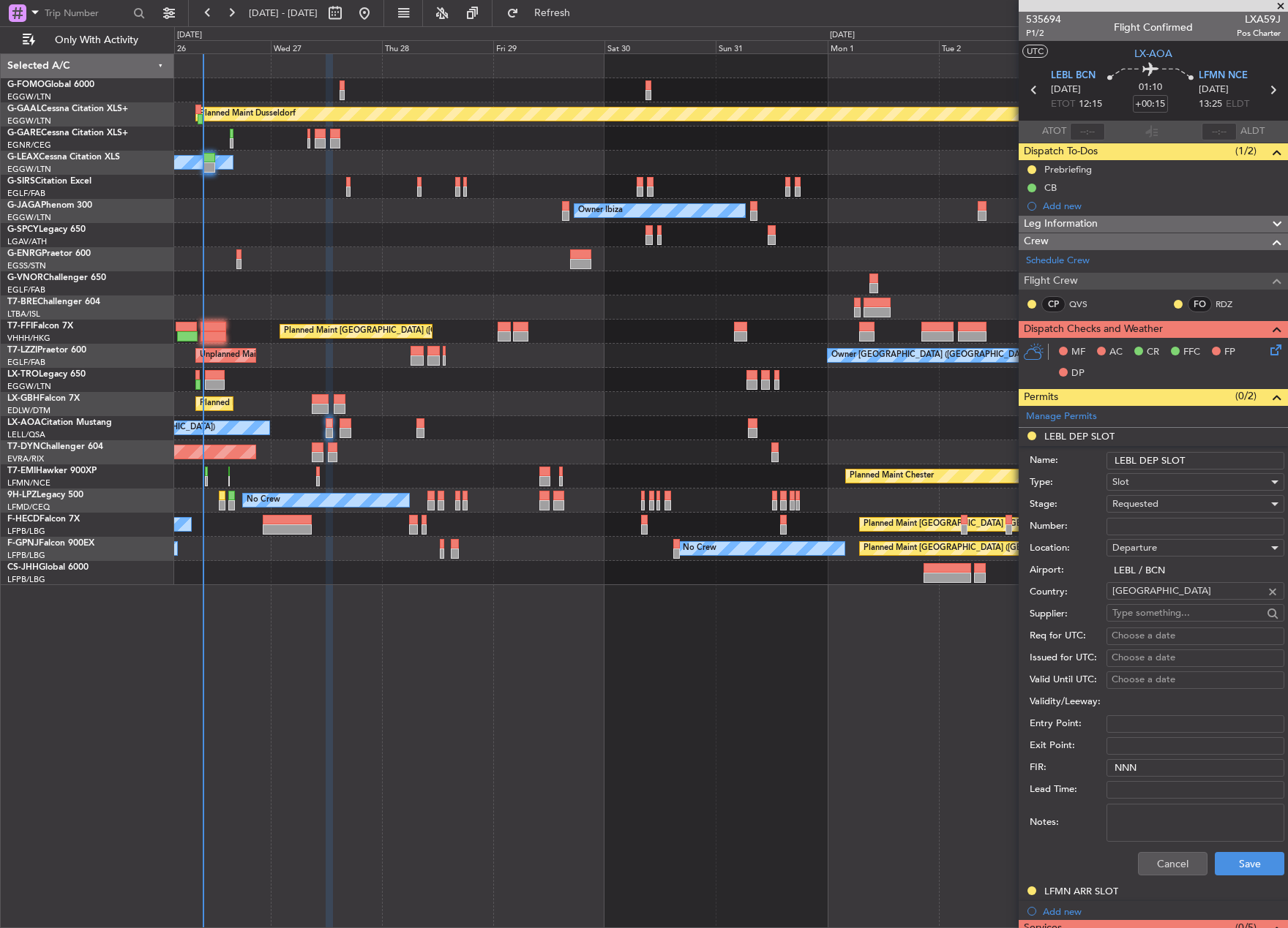
click at [1184, 462] on input "LEBL DEP SLOT" at bounding box center [1194, 461] width 178 height 17
type input "LEBL DEP SLOT 1200z"
click at [1248, 857] on button "Save" at bounding box center [1249, 863] width 69 height 23
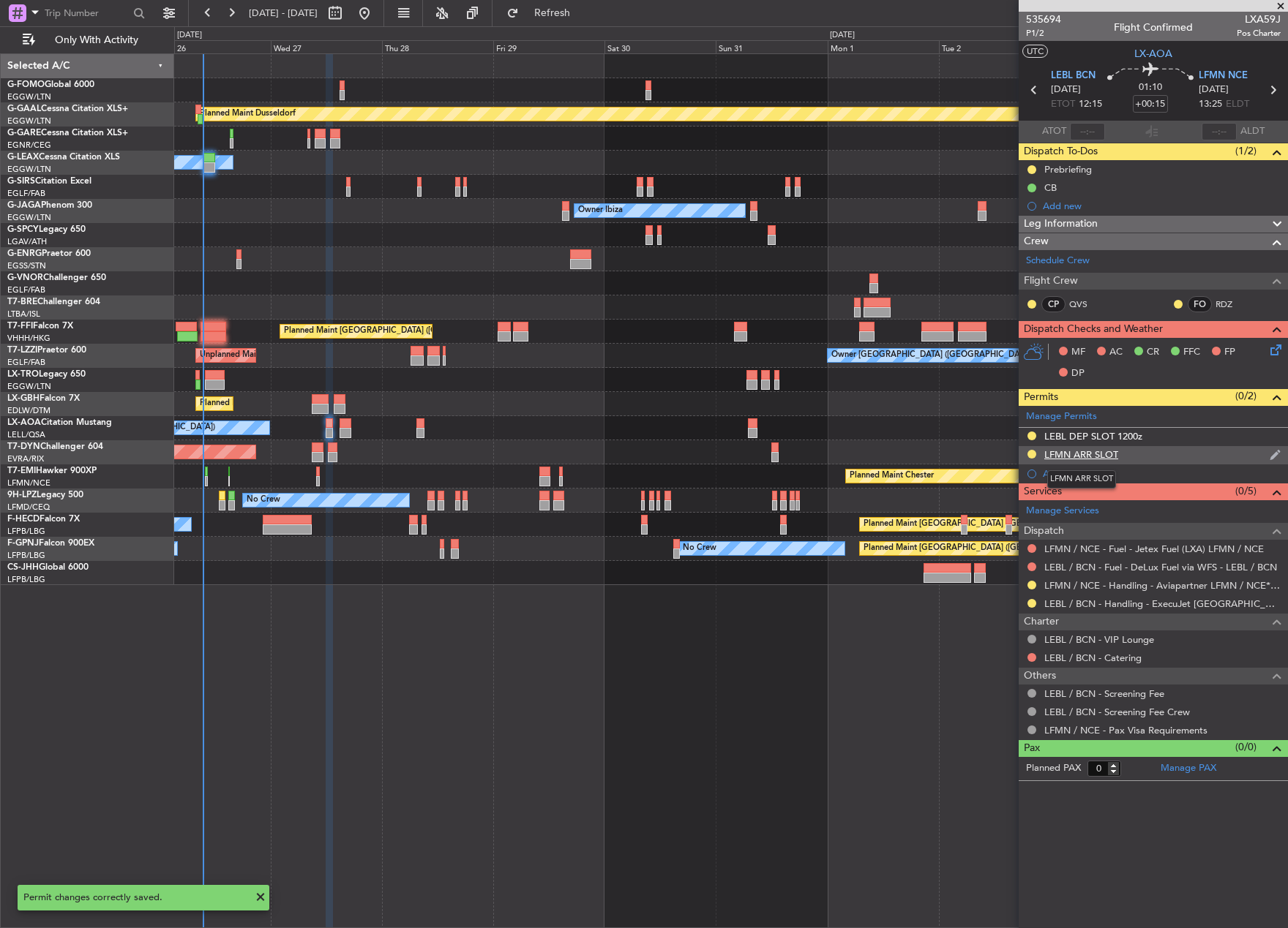
click at [1105, 455] on div "LFMN ARR SLOT" at bounding box center [1081, 455] width 74 height 12
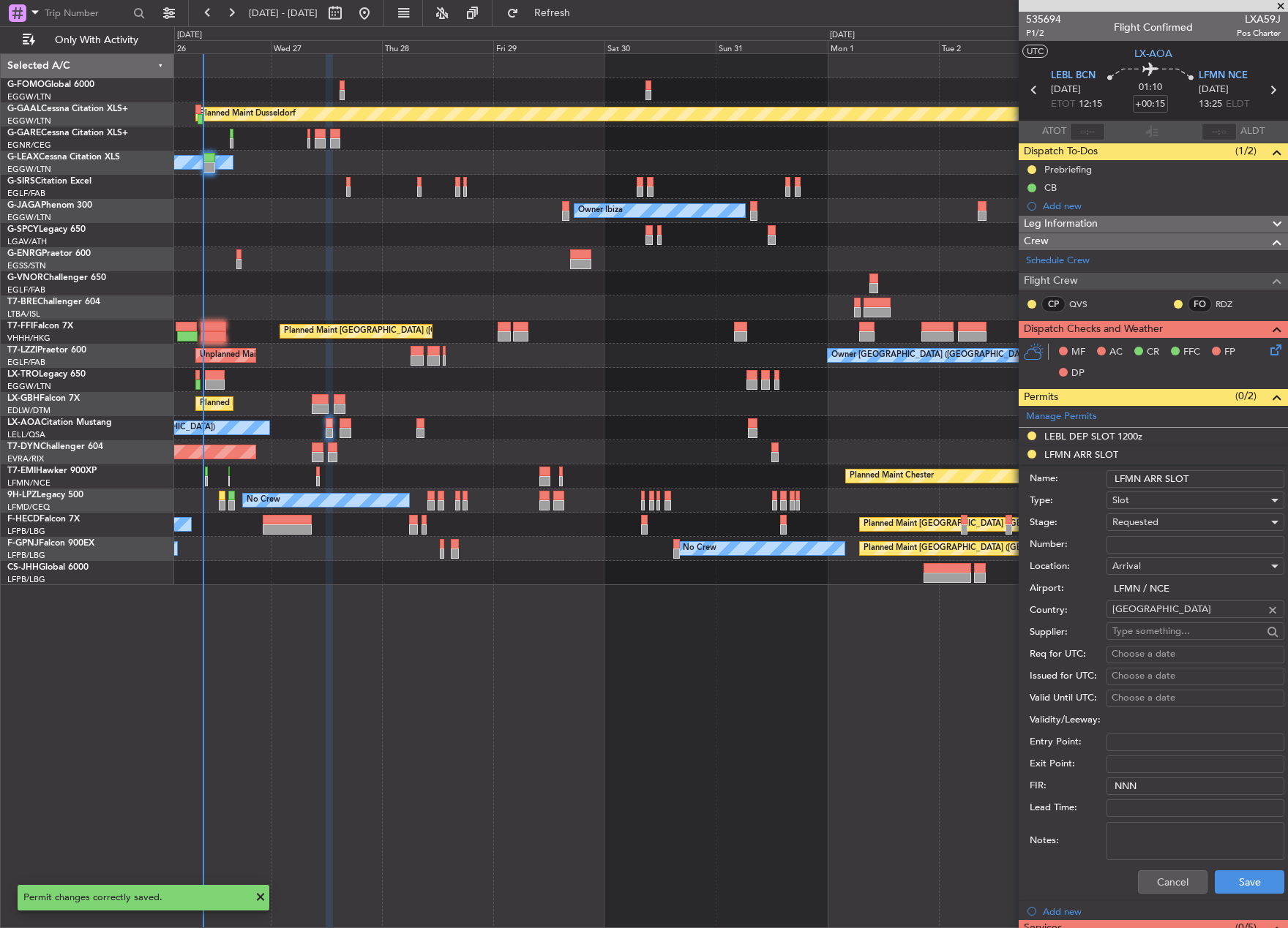
click at [1217, 487] on div "Name: LFMN ARR SLOT" at bounding box center [1157, 479] width 255 height 22
click at [1212, 484] on input "LFMN ARR SLOT" at bounding box center [1194, 479] width 178 height 17
type input "LFMN ARR SLOT 1330z"
click at [1237, 883] on button "Save" at bounding box center [1249, 882] width 69 height 23
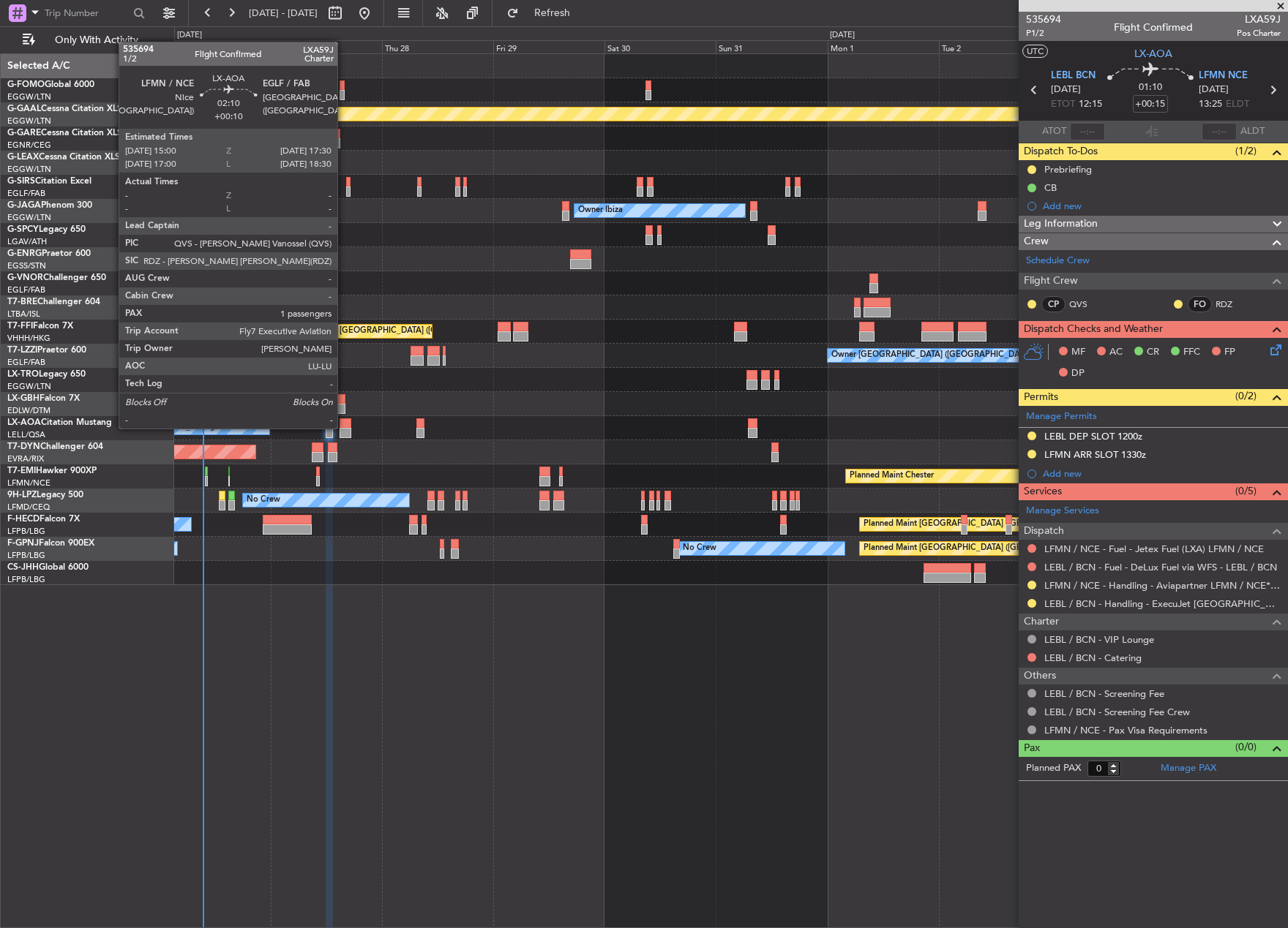
click at [344, 427] on div at bounding box center [344, 424] width 11 height 11
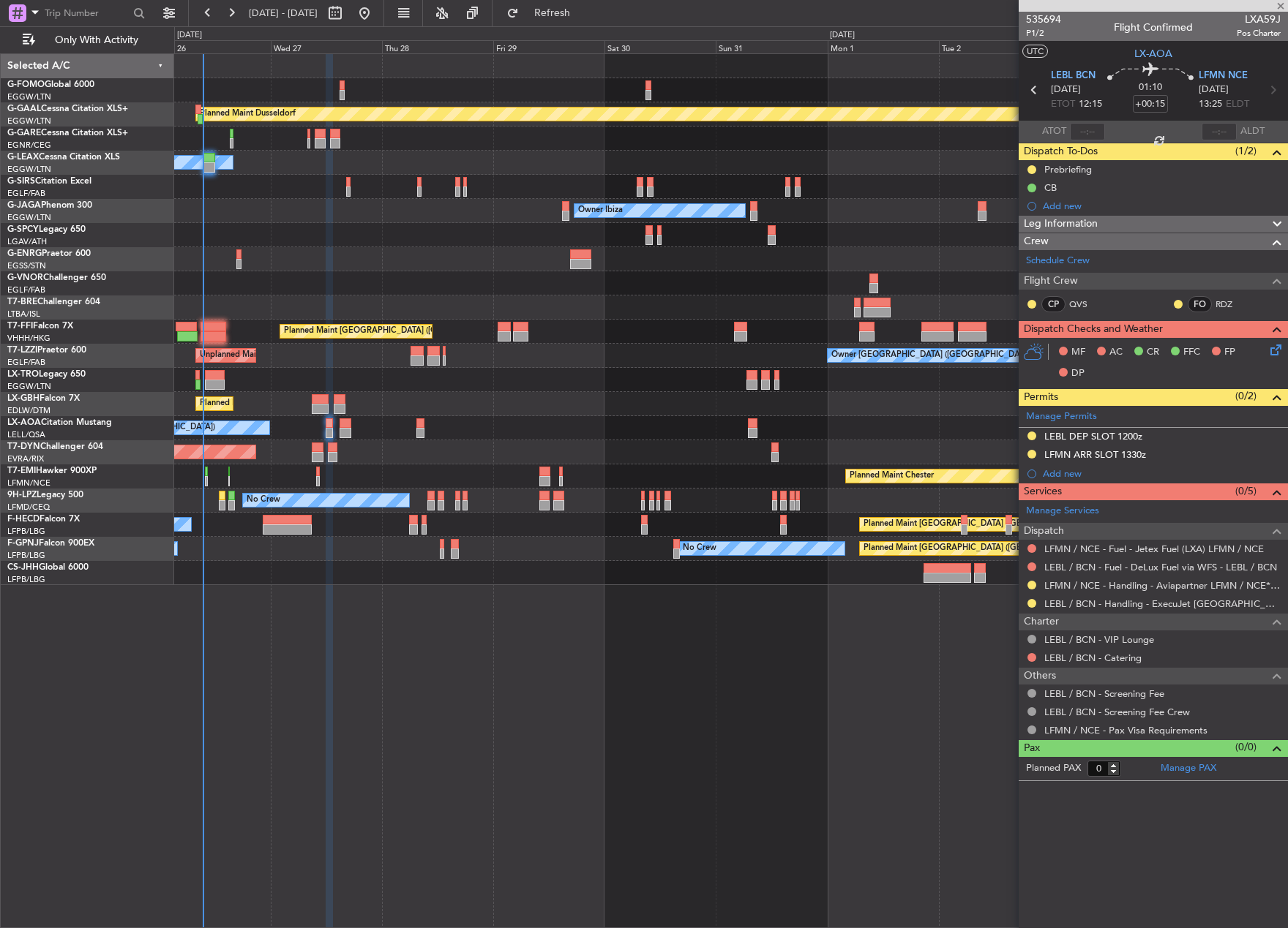
type input "+00:10"
type input "2"
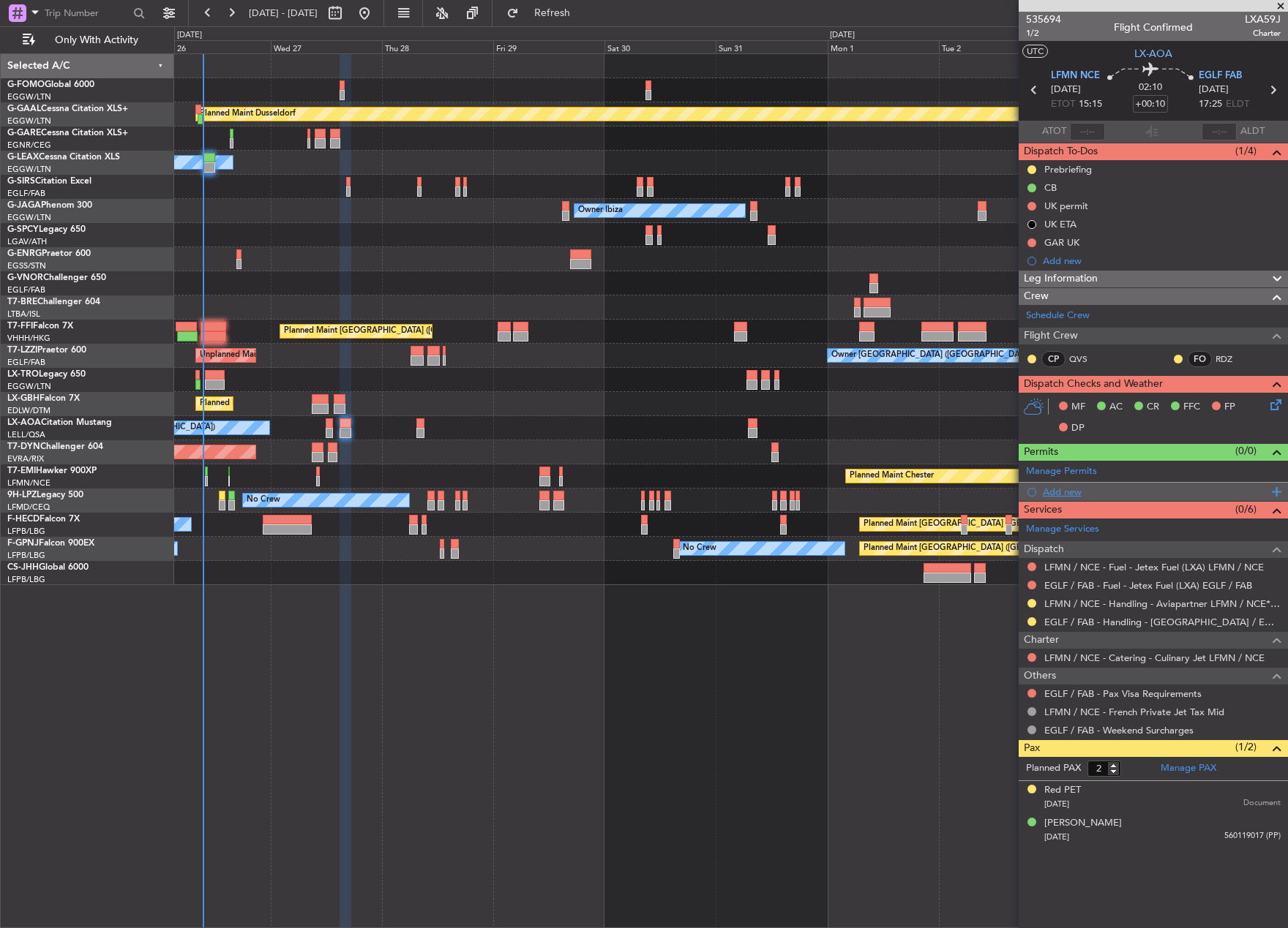
click at [1068, 496] on div "Add new" at bounding box center [1154, 492] width 224 height 12
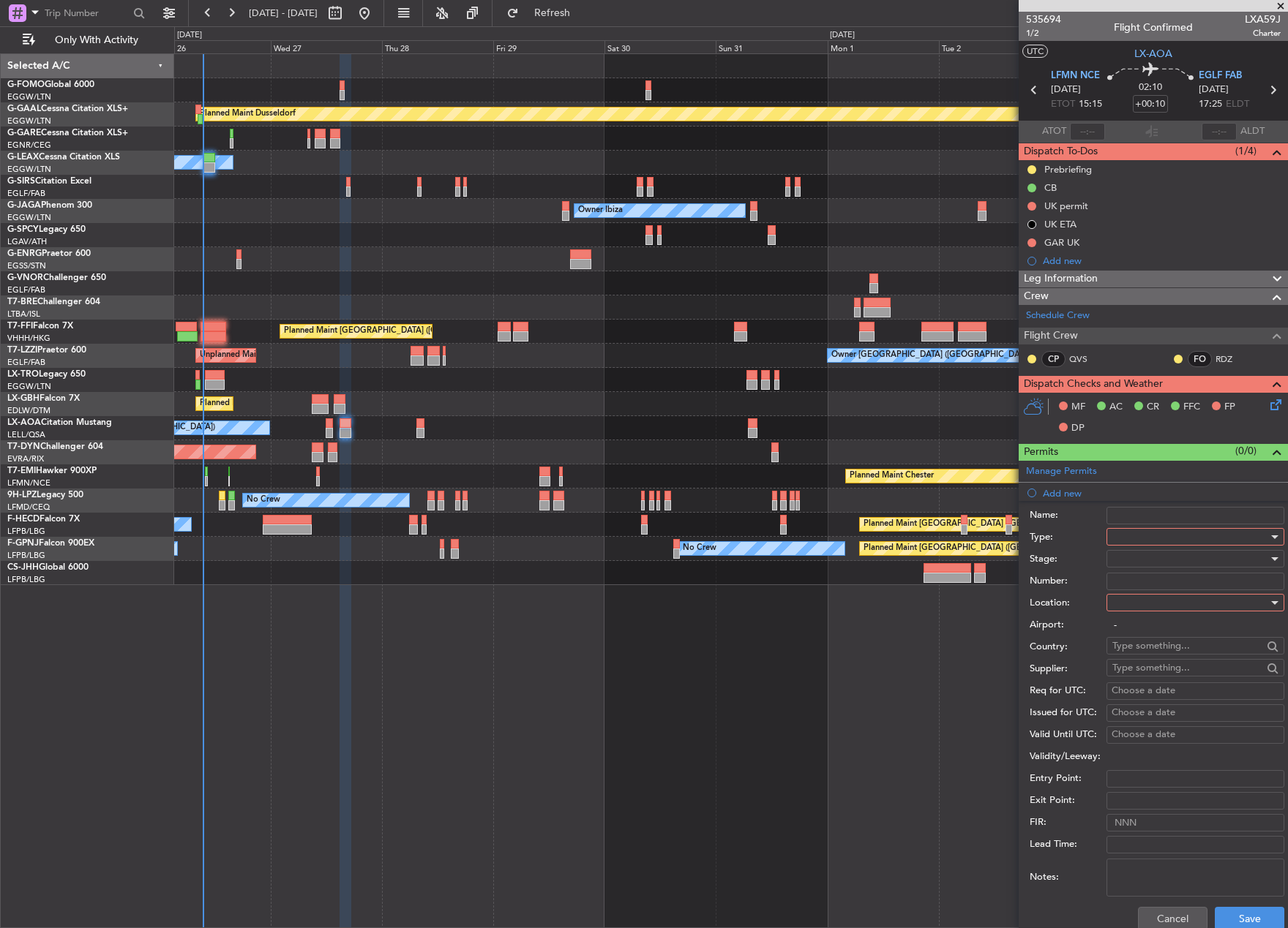
click at [1172, 537] on div at bounding box center [1190, 536] width 156 height 22
click at [1160, 609] on span "PPR" at bounding box center [1189, 609] width 153 height 22
click at [1159, 571] on div "Number:" at bounding box center [1157, 581] width 255 height 22
click at [1143, 557] on div at bounding box center [1190, 558] width 156 height 22
click at [1153, 655] on span "Requested" at bounding box center [1189, 654] width 153 height 22
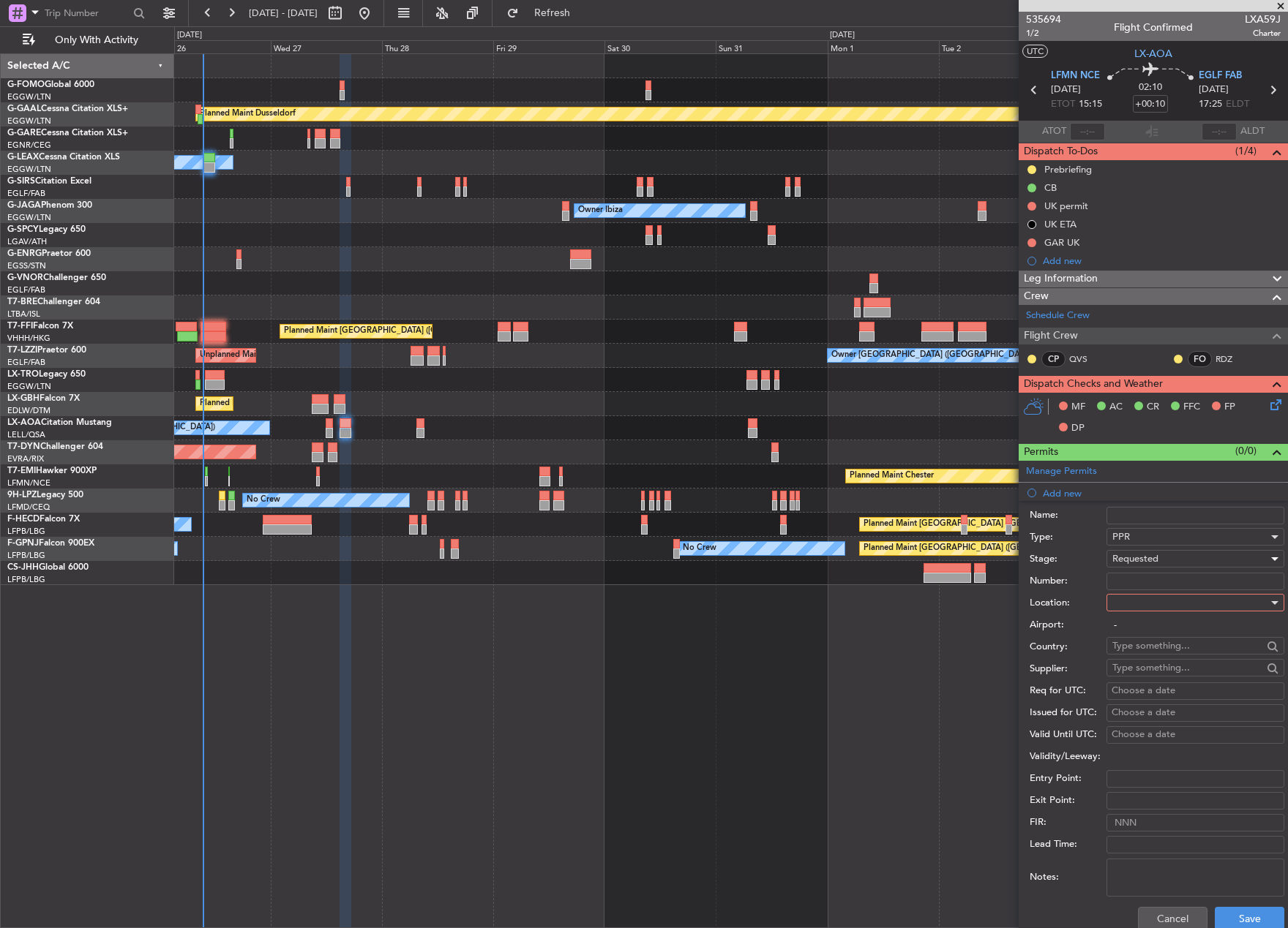
click at [1147, 600] on div at bounding box center [1190, 603] width 156 height 22
click at [1160, 676] on span "Arrival" at bounding box center [1189, 676] width 153 height 22
type input "EGLF / FAB"
click at [1239, 917] on button "Save" at bounding box center [1249, 918] width 69 height 23
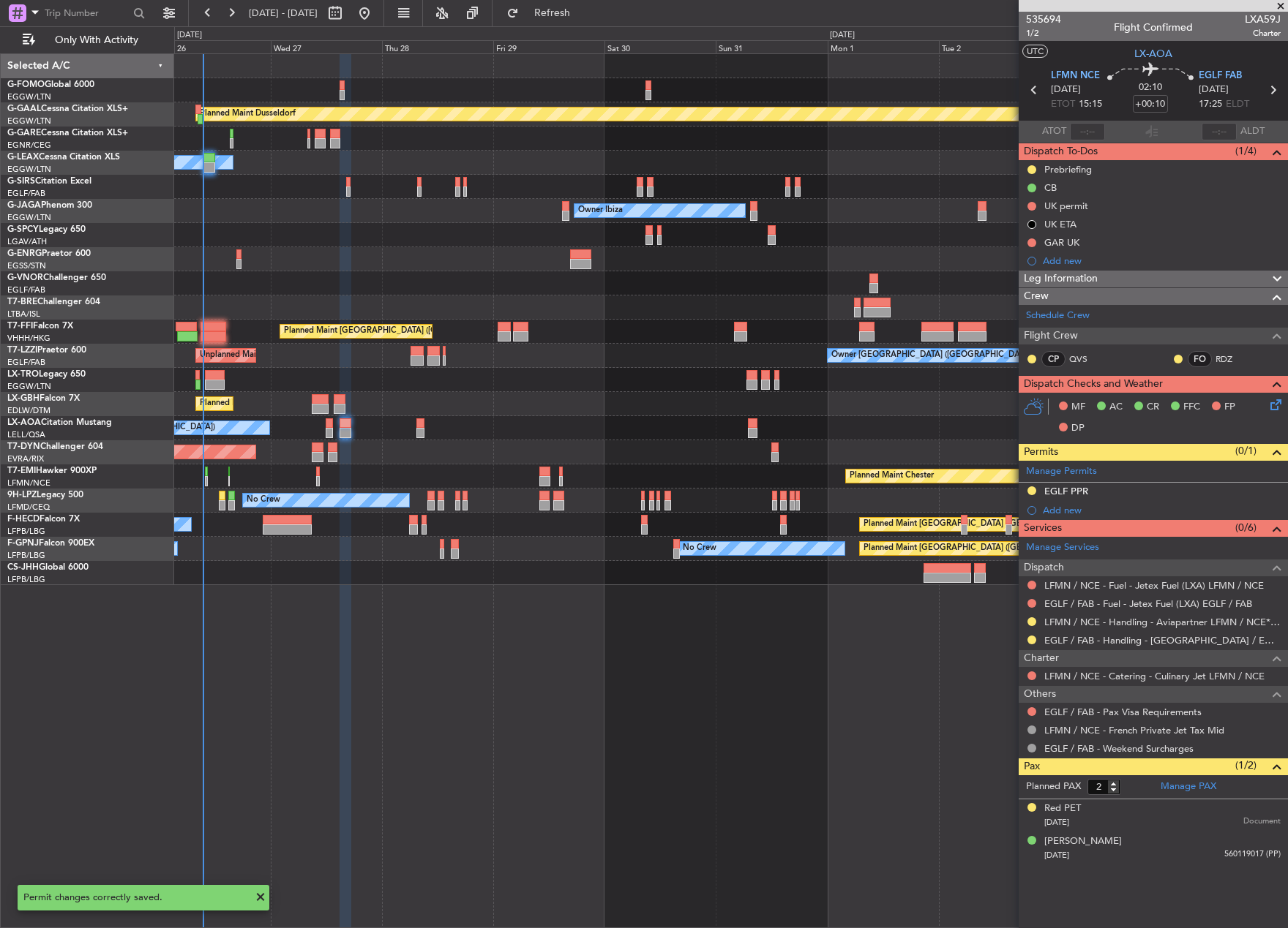
click at [1091, 484] on div "EGLF PPR" at bounding box center [1153, 492] width 269 height 18
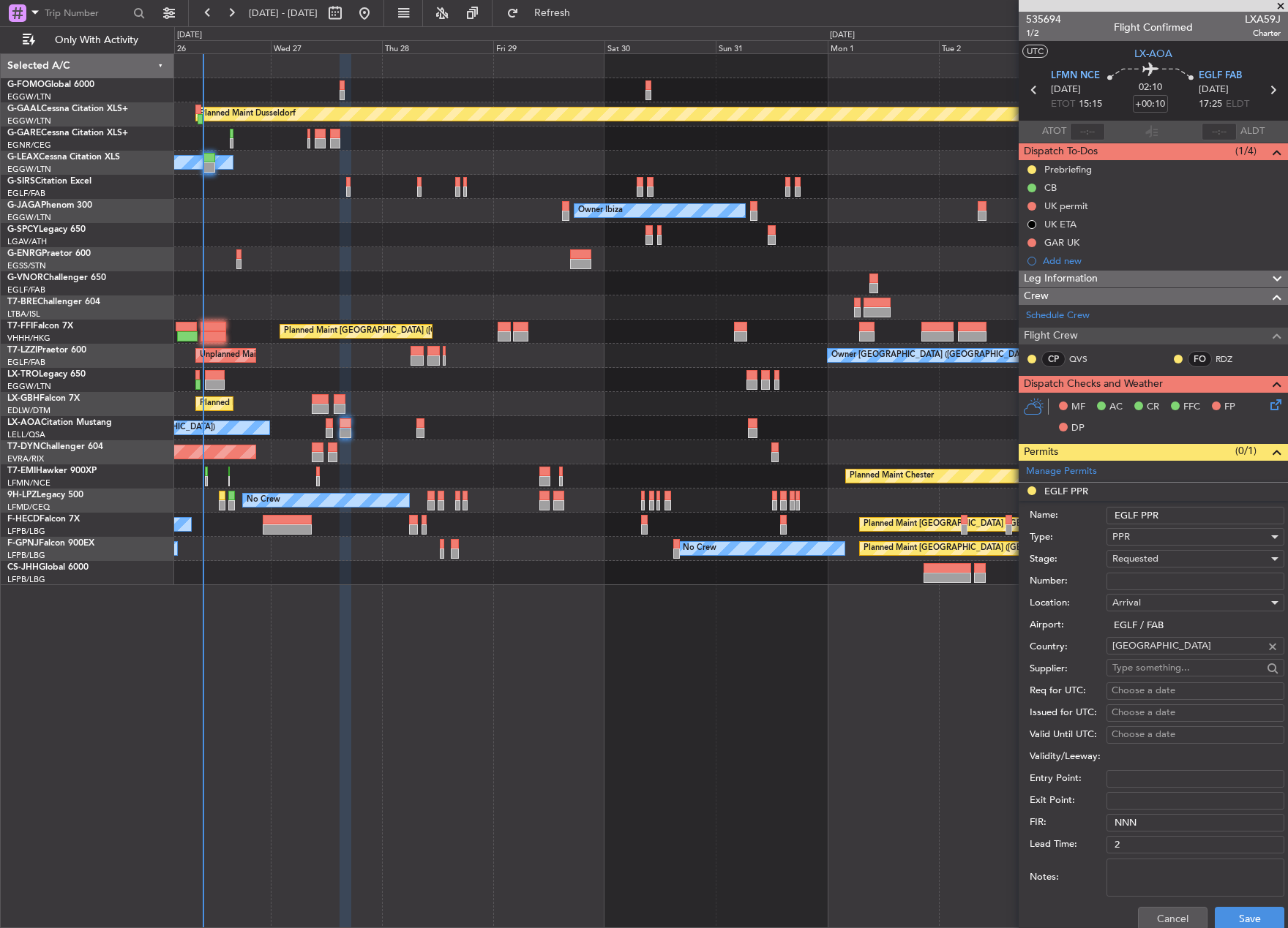
click at [1174, 516] on input "EGLF PPR" at bounding box center [1194, 515] width 178 height 17
type input "EGLF PPR 1730z"
click at [1237, 916] on button "Save" at bounding box center [1249, 918] width 69 height 23
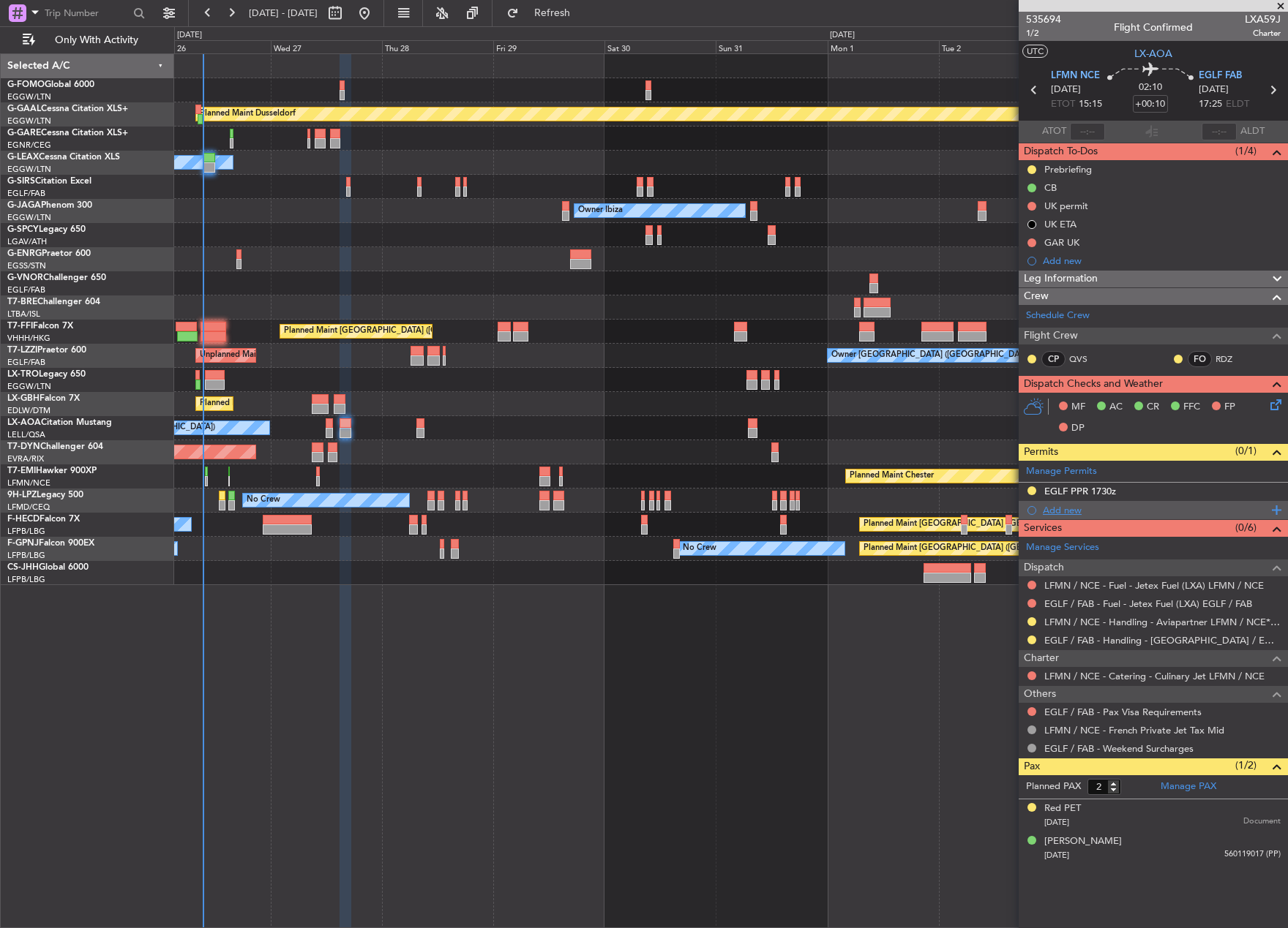
click at [1056, 510] on div "Add new" at bounding box center [1154, 510] width 224 height 12
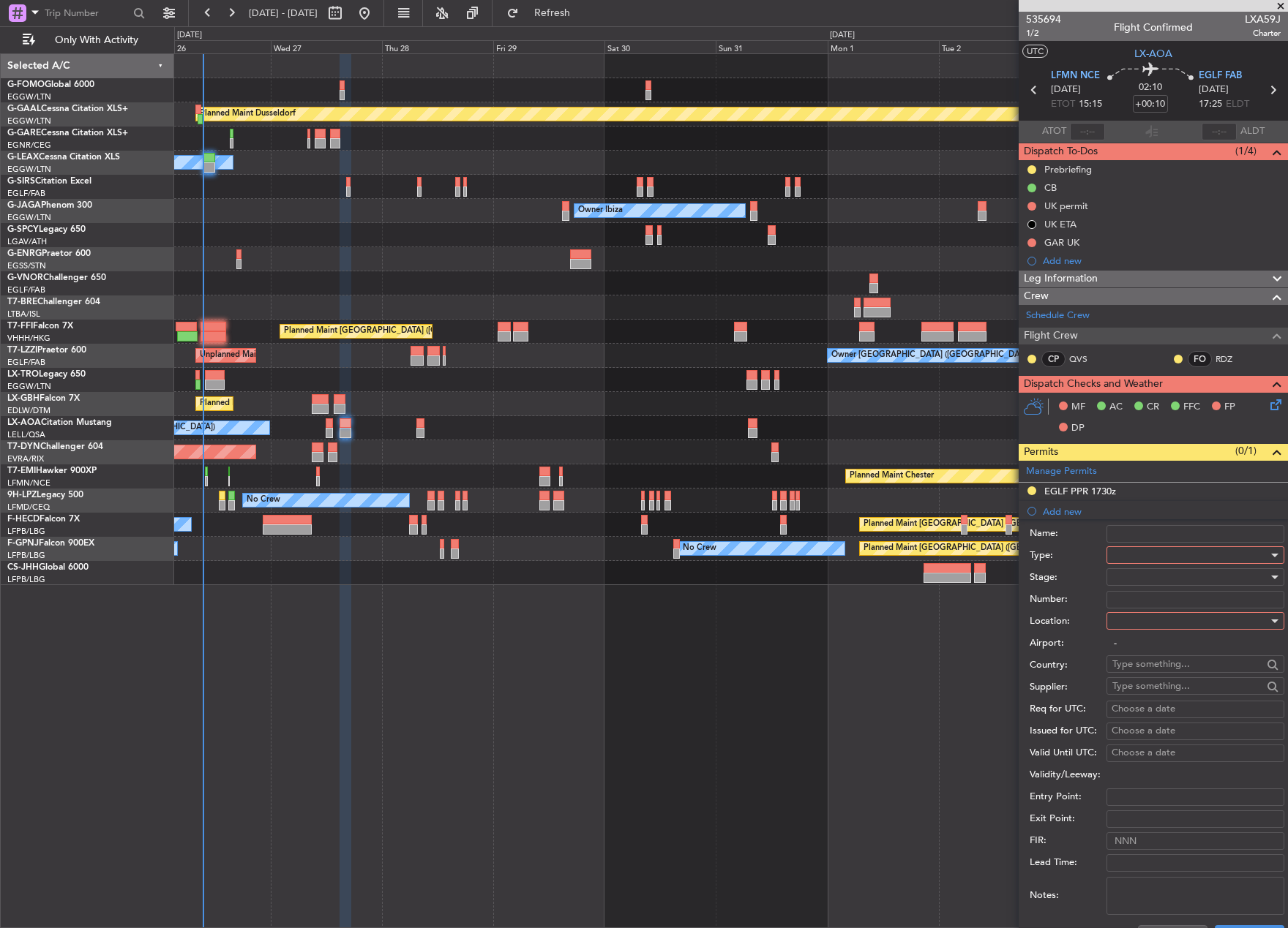
click at [1170, 555] on div at bounding box center [1190, 555] width 156 height 22
click at [1149, 688] on span "Slot" at bounding box center [1189, 693] width 153 height 22
click at [1156, 581] on div at bounding box center [1190, 577] width 156 height 22
click at [1167, 664] on span "Requested" at bounding box center [1189, 673] width 153 height 22
click at [1159, 622] on div at bounding box center [1190, 621] width 156 height 22
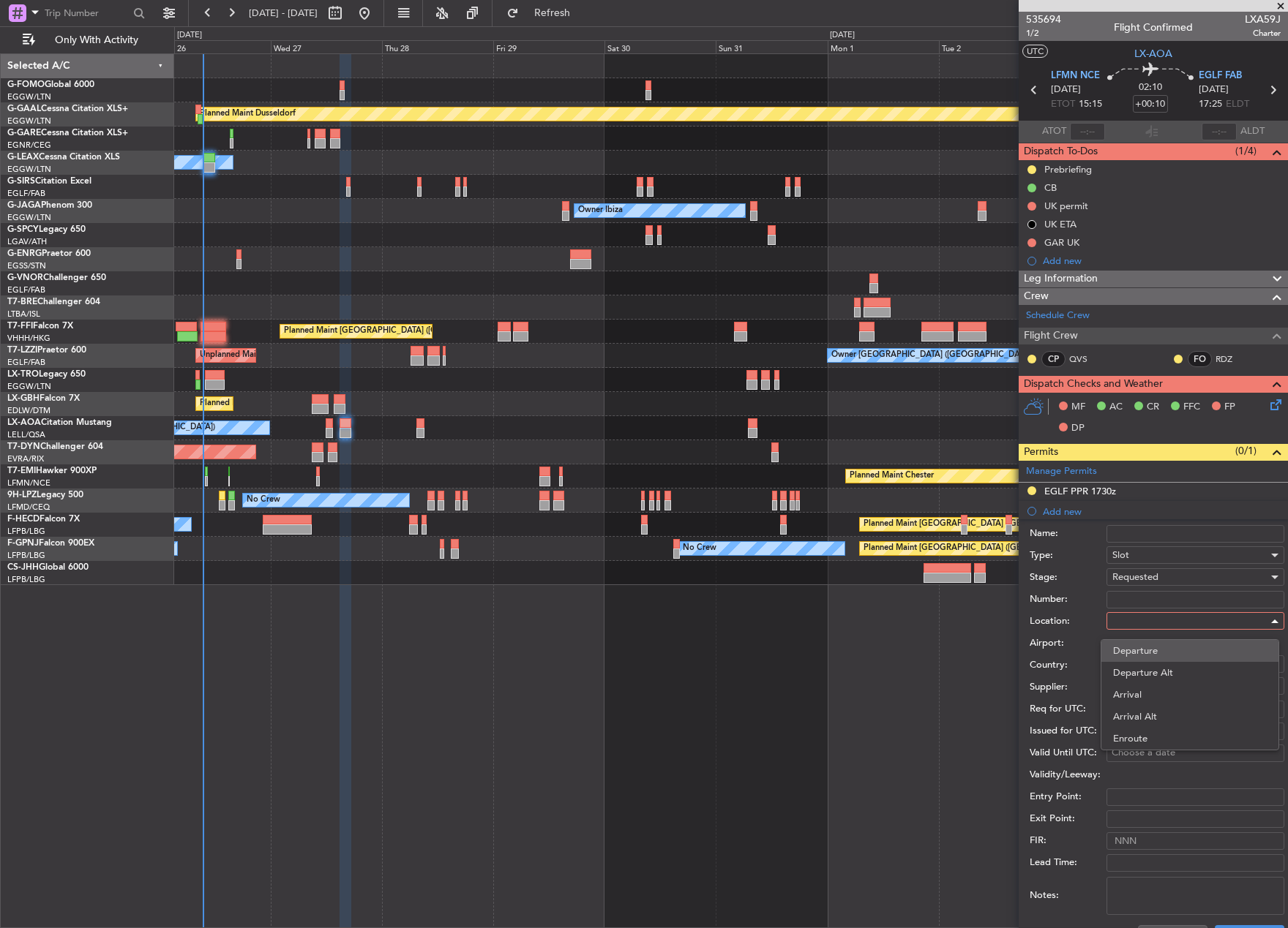
click at [1164, 657] on span "Departure" at bounding box center [1189, 650] width 153 height 22
type input "LFMN / NCE"
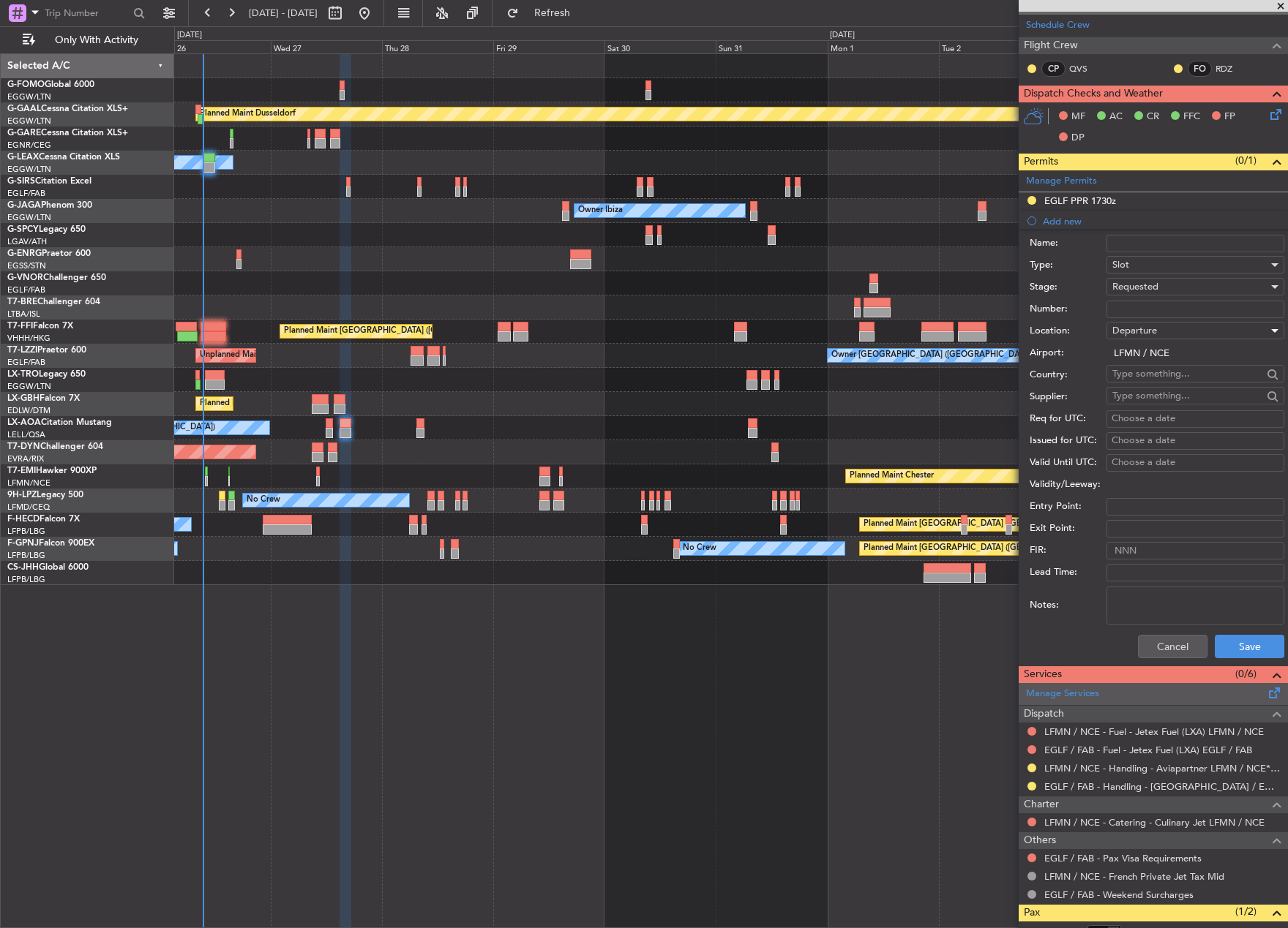
scroll to position [292, 0]
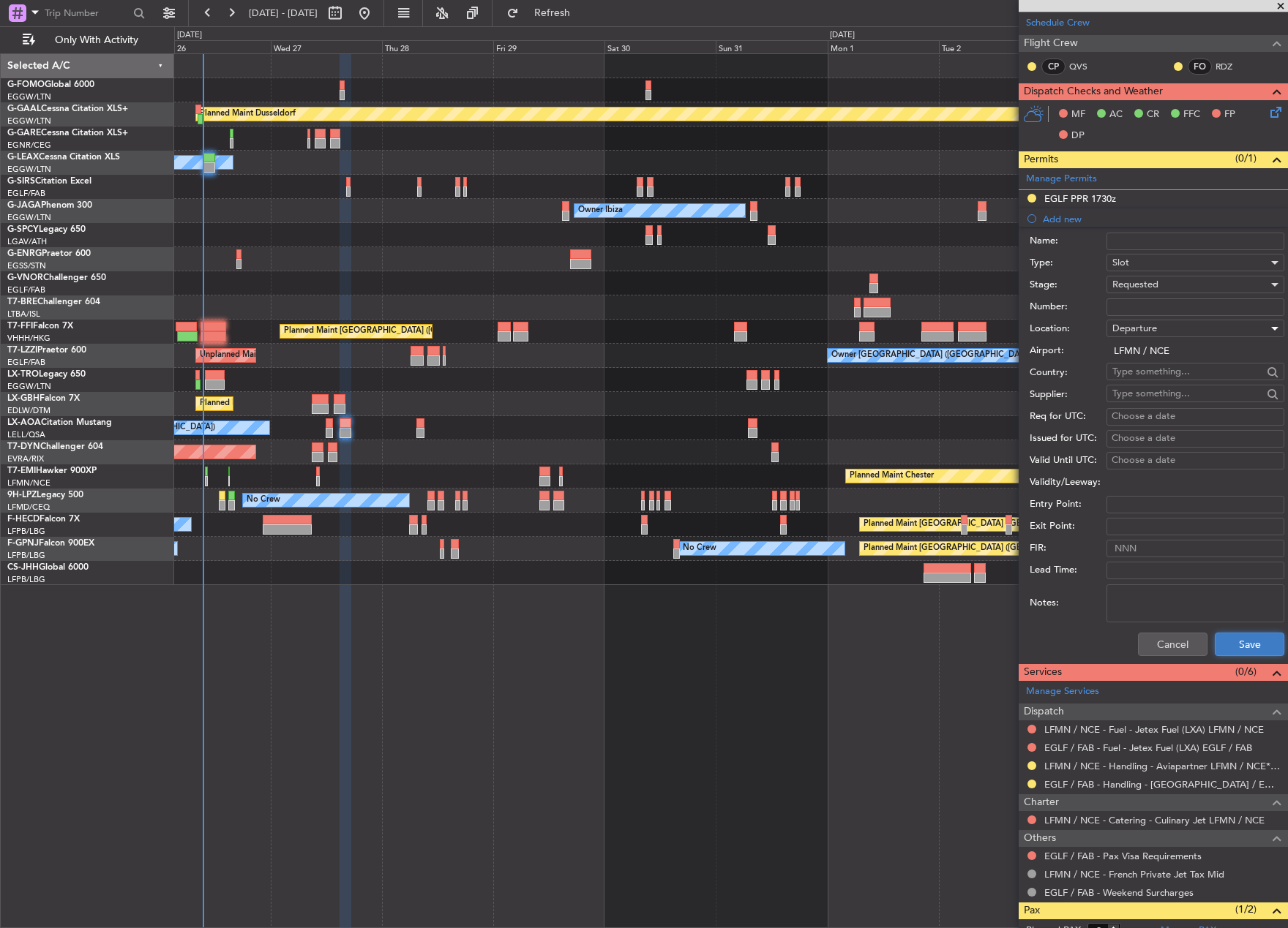
click at [1234, 645] on button "Save" at bounding box center [1249, 644] width 69 height 23
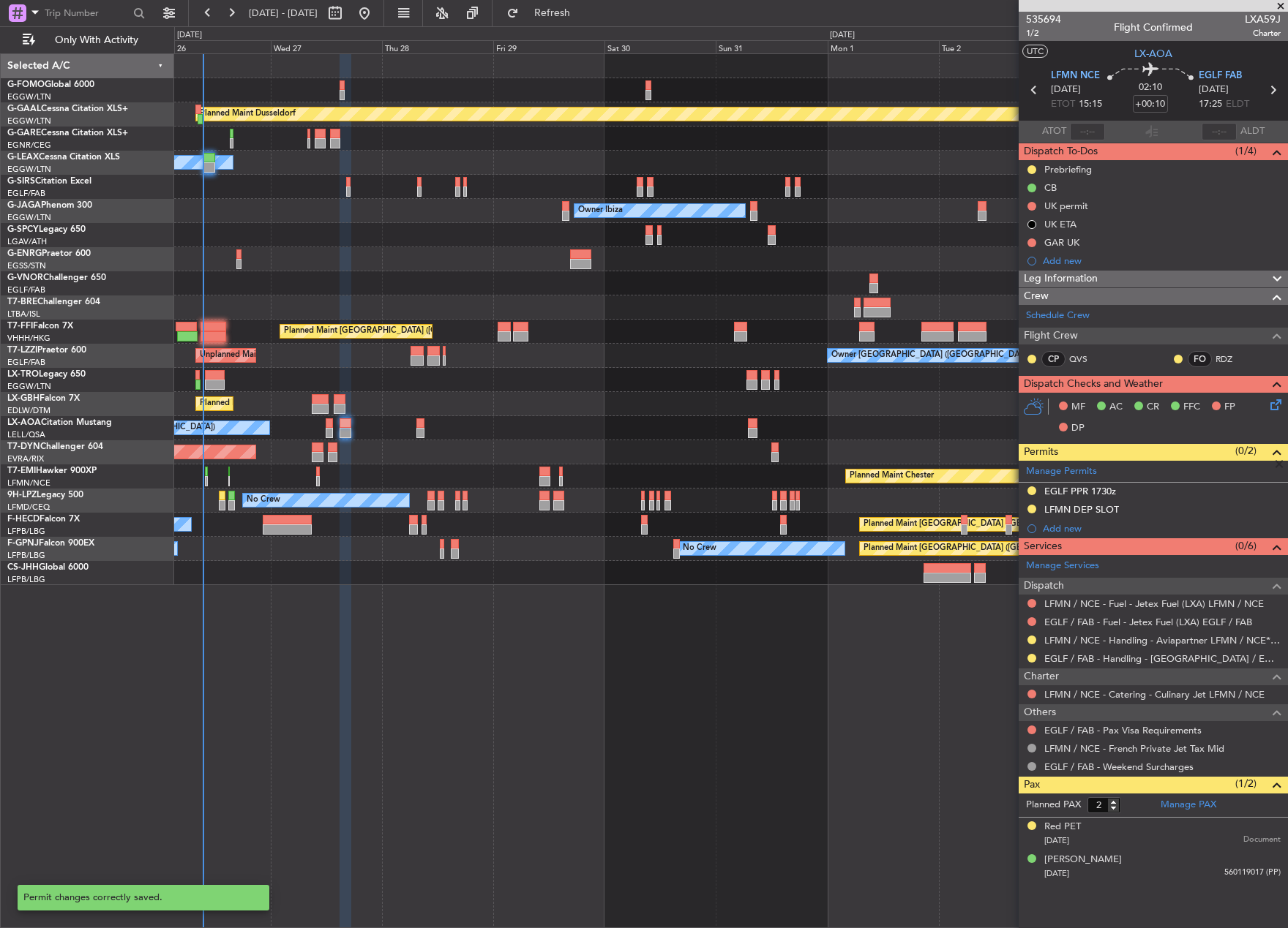
scroll to position [0, 0]
click at [1095, 510] on div "EGLF PPR 1730z" at bounding box center [1080, 516] width 67 height 18
click at [1105, 513] on div "LFMN DEP SLOT" at bounding box center [1081, 509] width 75 height 12
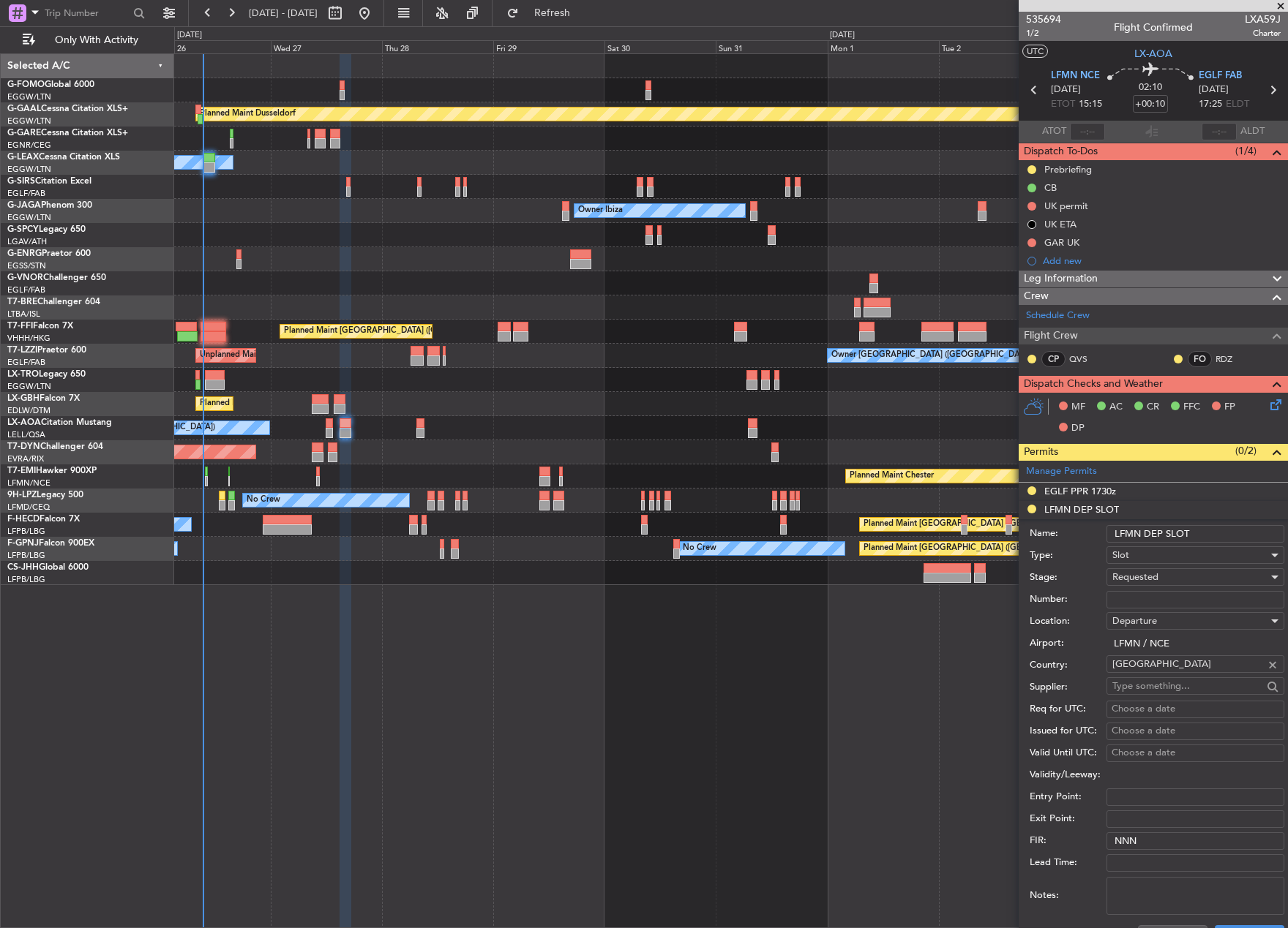
click at [1216, 529] on input "LFMN DEP SLOT" at bounding box center [1194, 533] width 178 height 17
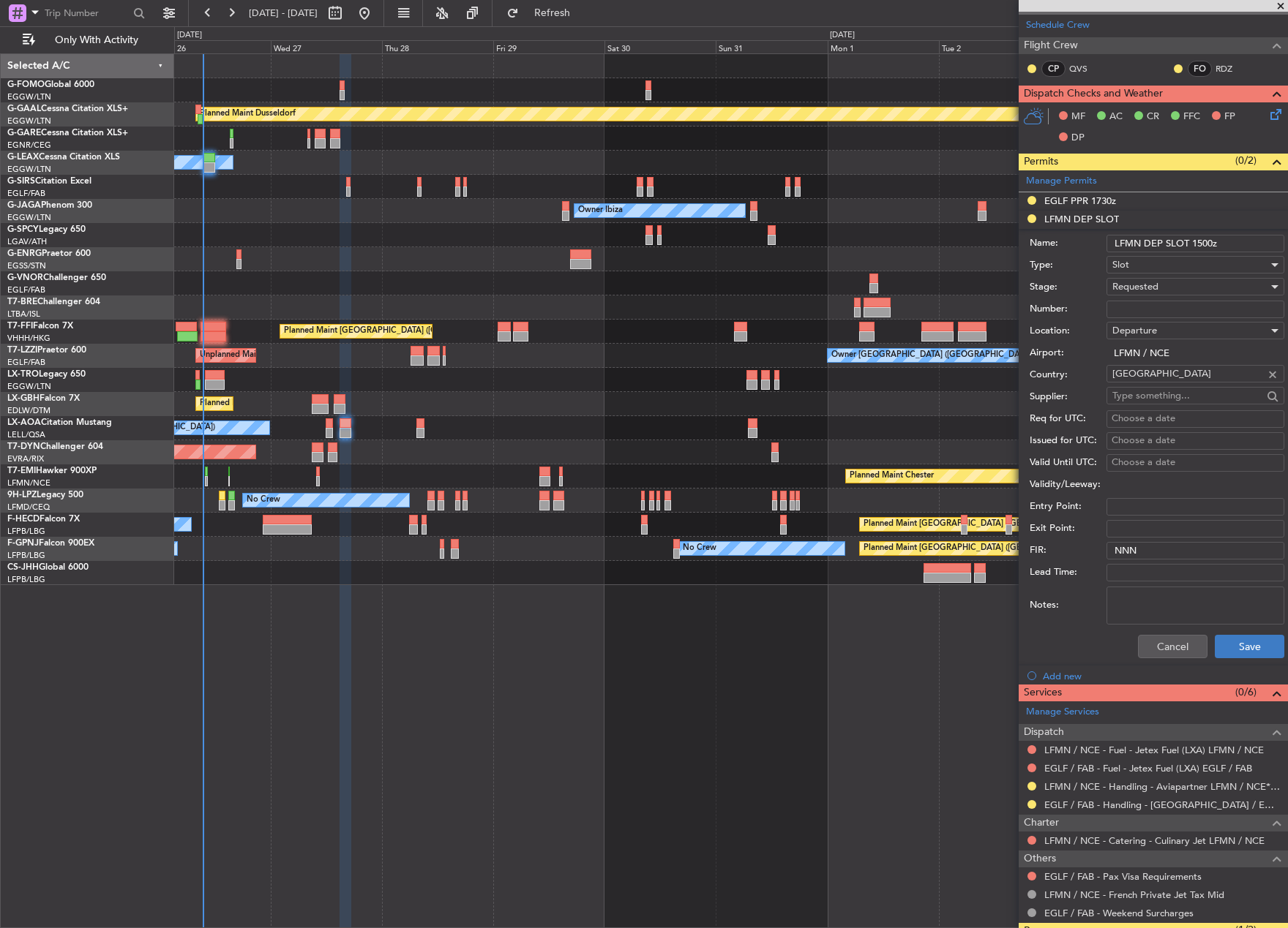
scroll to position [292, 0]
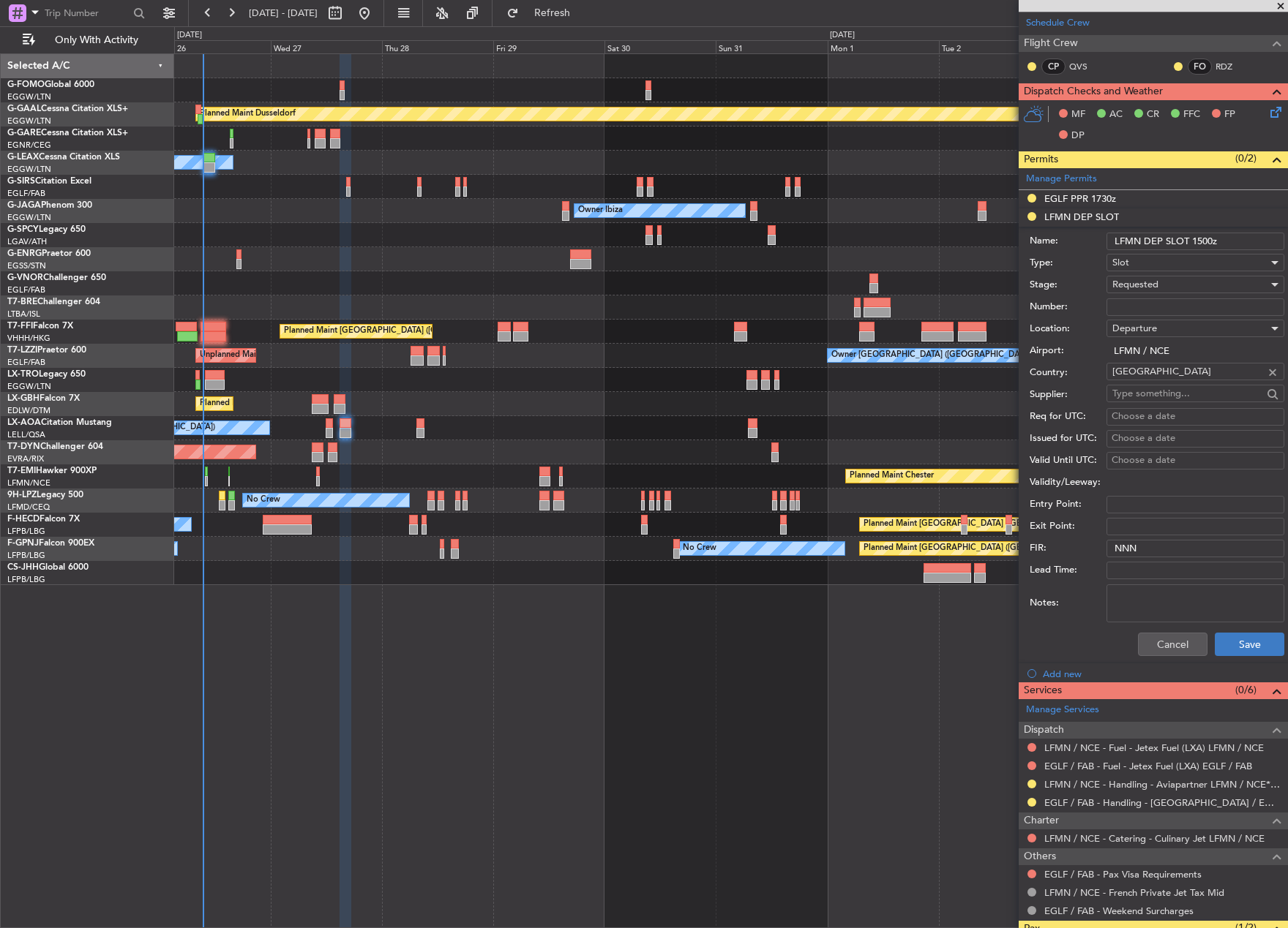
type input "LFMN DEP SLOT 1500z"
click at [1253, 640] on button "Save" at bounding box center [1249, 644] width 69 height 23
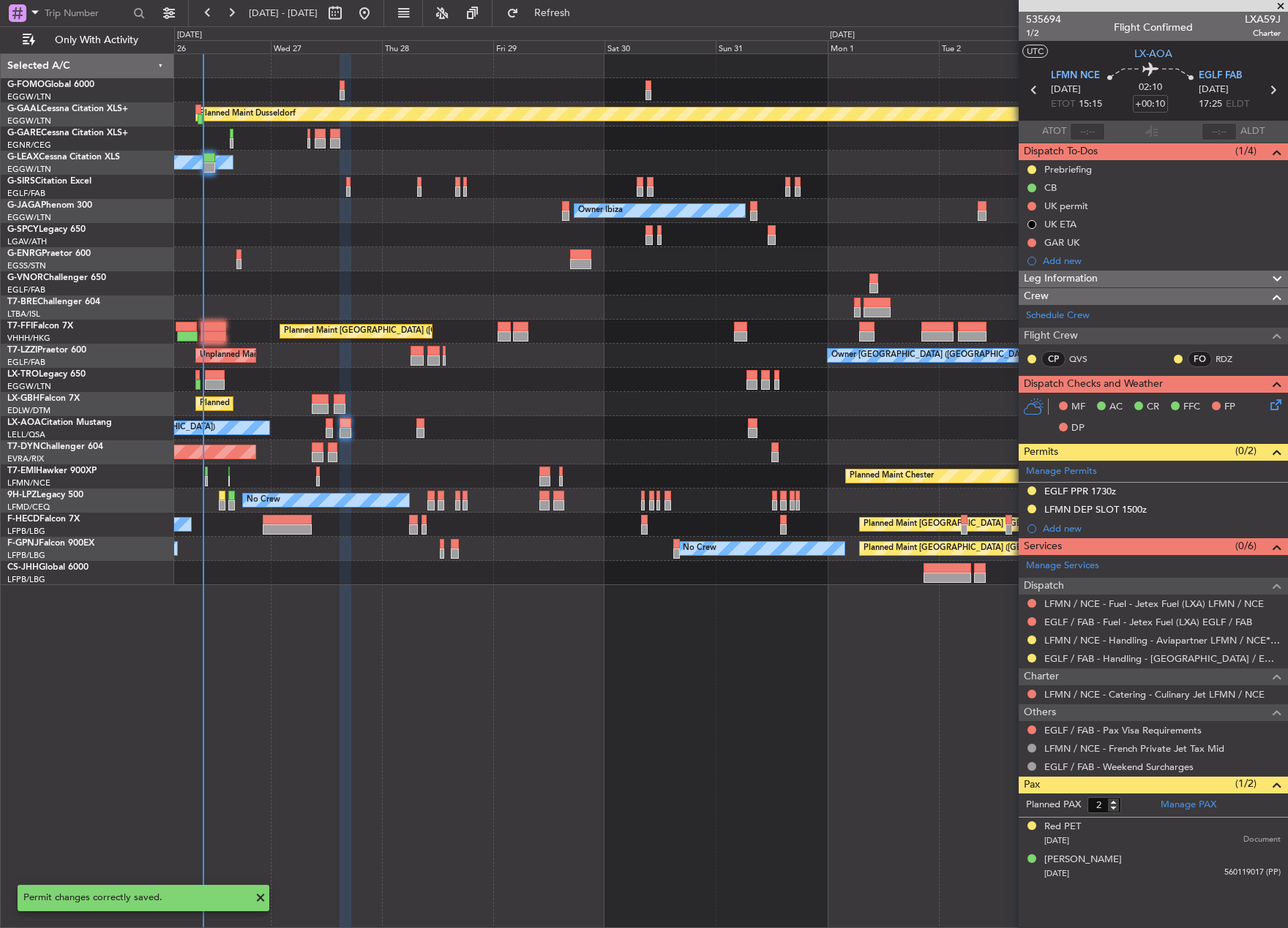
scroll to position [0, 0]
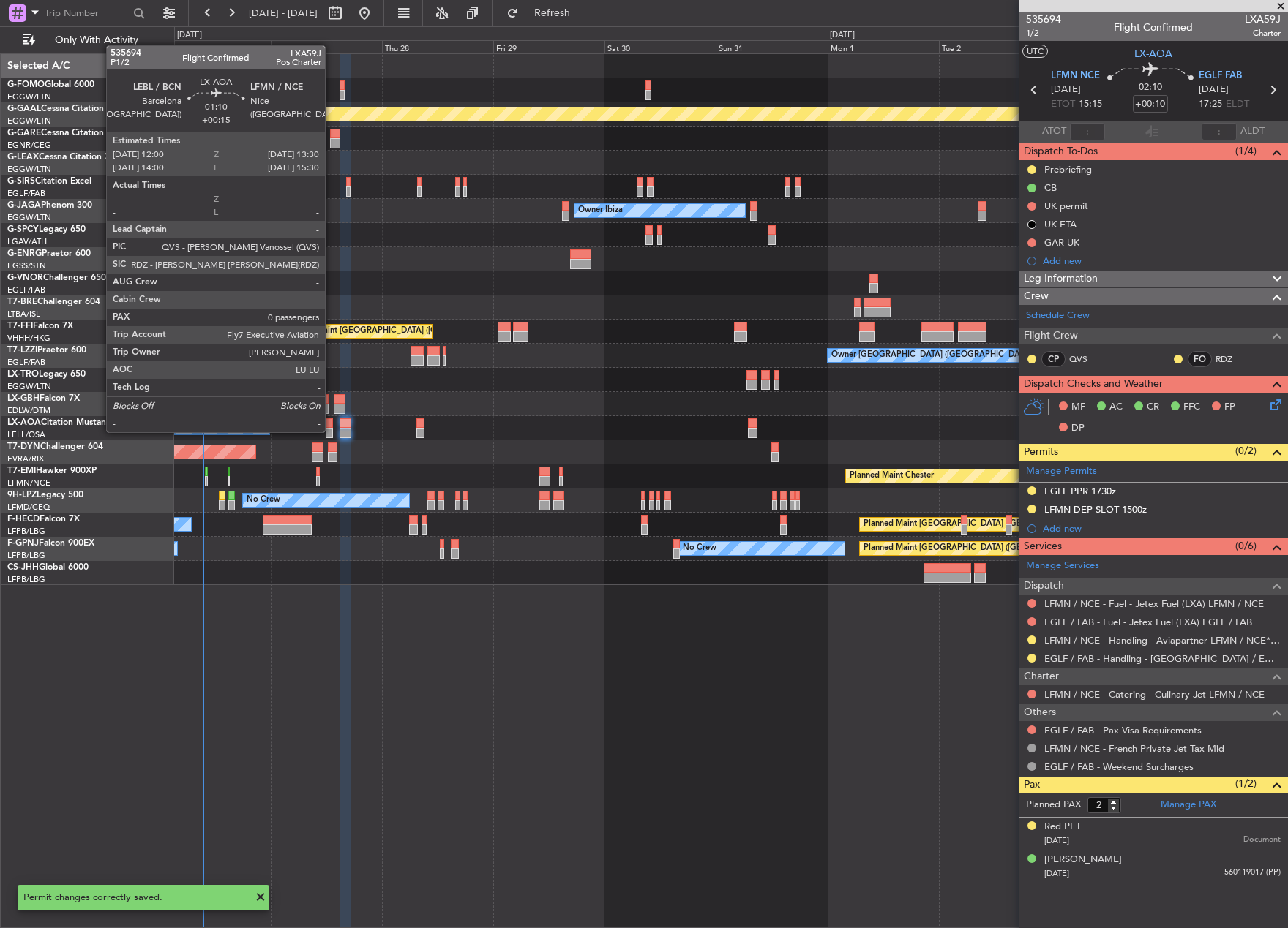
click at [332, 430] on div at bounding box center [329, 433] width 8 height 11
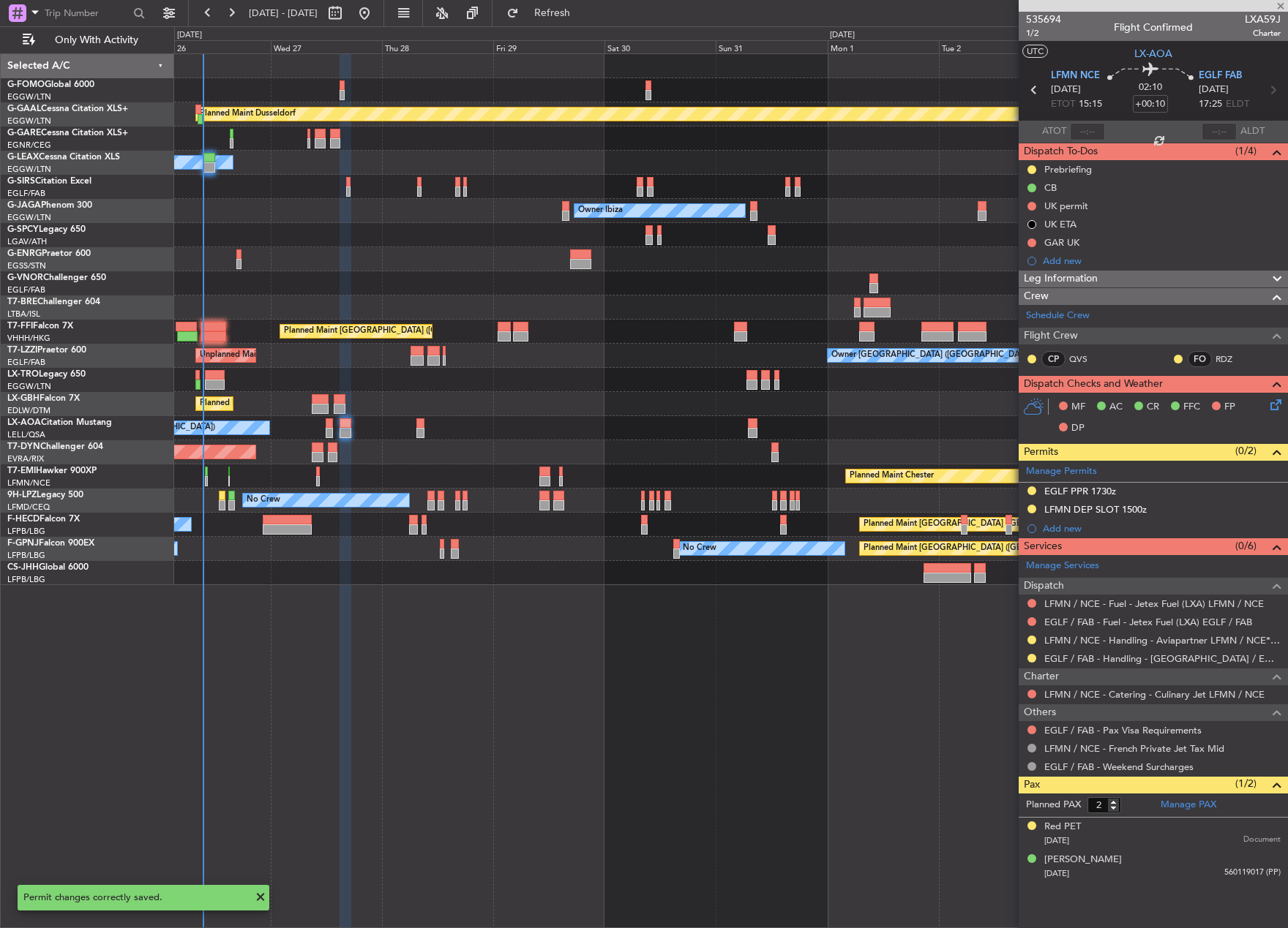
type input "+00:15"
type input "0"
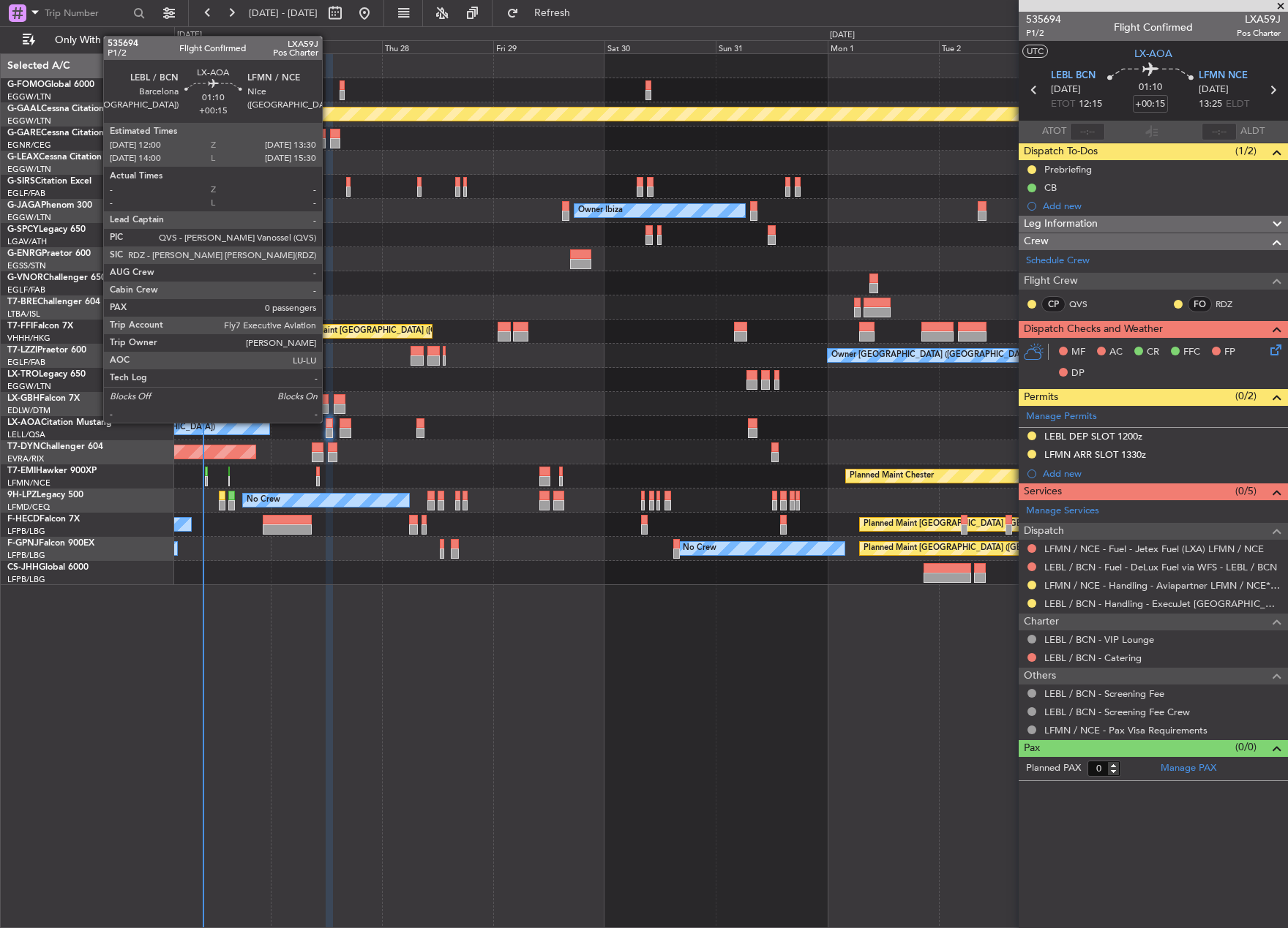
click at [329, 421] on div at bounding box center [329, 424] width 8 height 11
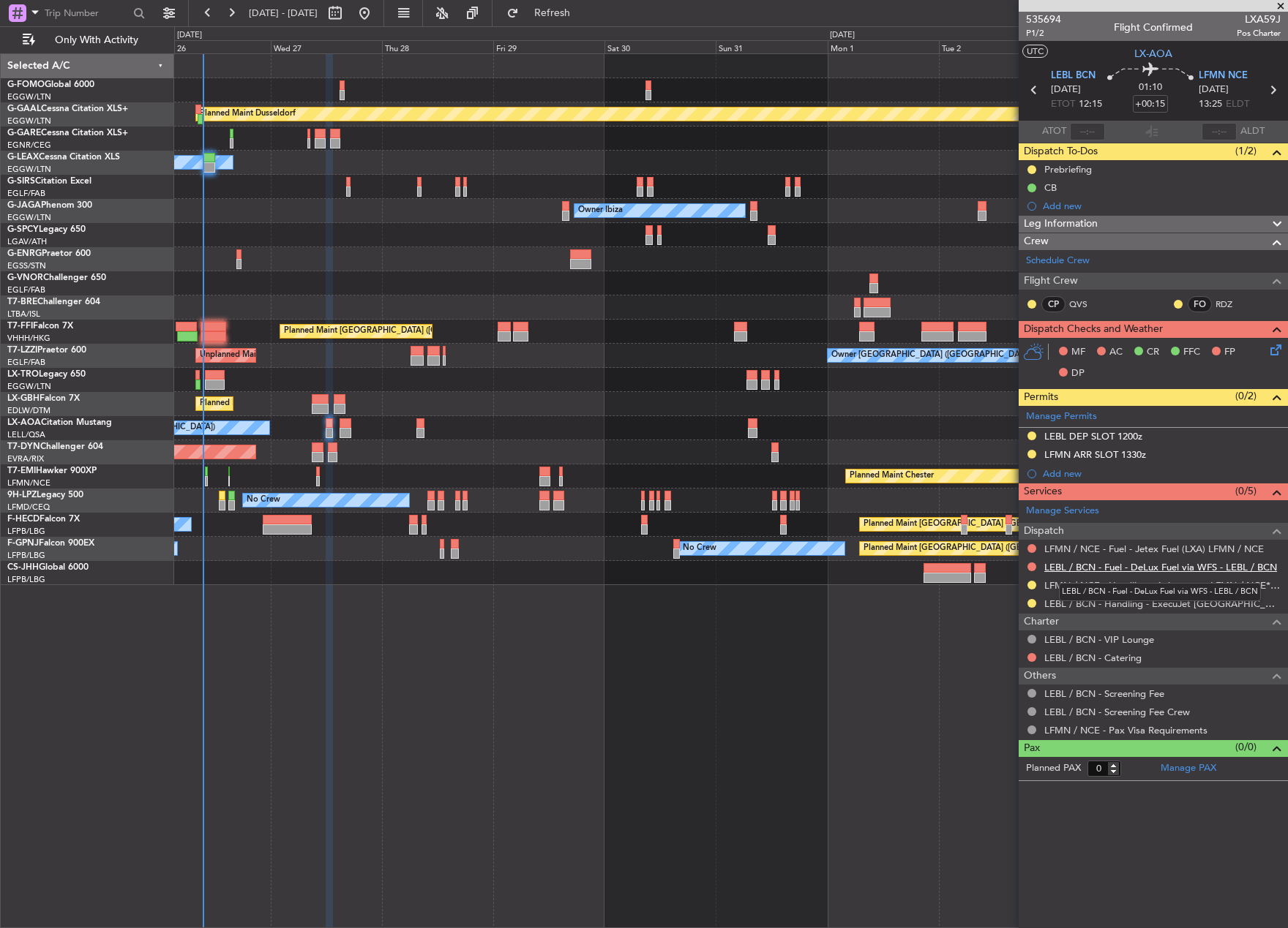
click at [1094, 563] on link "LEBL / BCN - Fuel - DeLux Fuel via WFS - LEBL / BCN" at bounding box center [1160, 567] width 233 height 12
click at [1059, 546] on link "LFMN / NCE - Fuel - Jetex Fuel (LXA) LFMN / NCE" at bounding box center [1154, 549] width 220 height 12
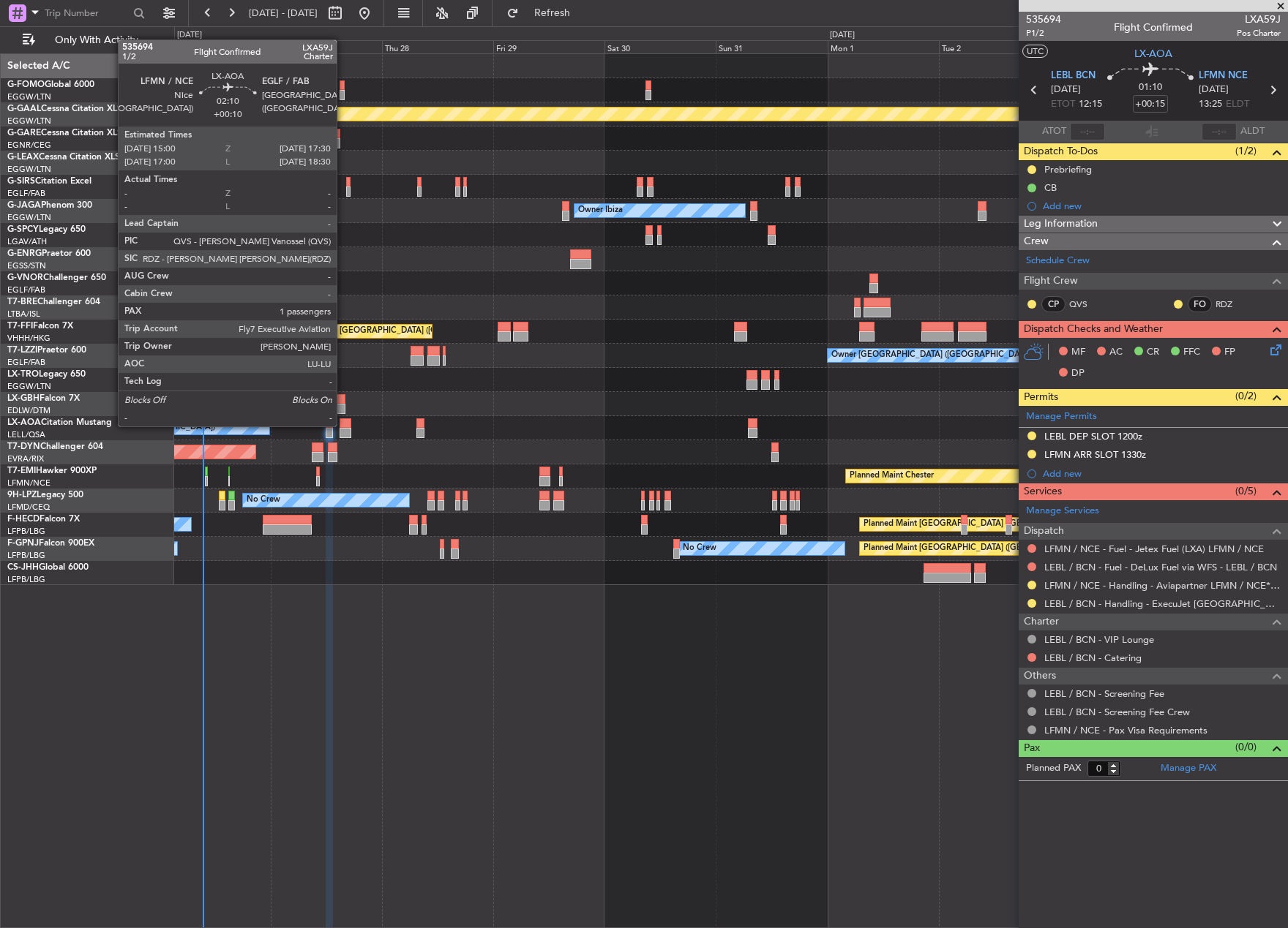
click at [343, 425] on div at bounding box center [344, 424] width 11 height 11
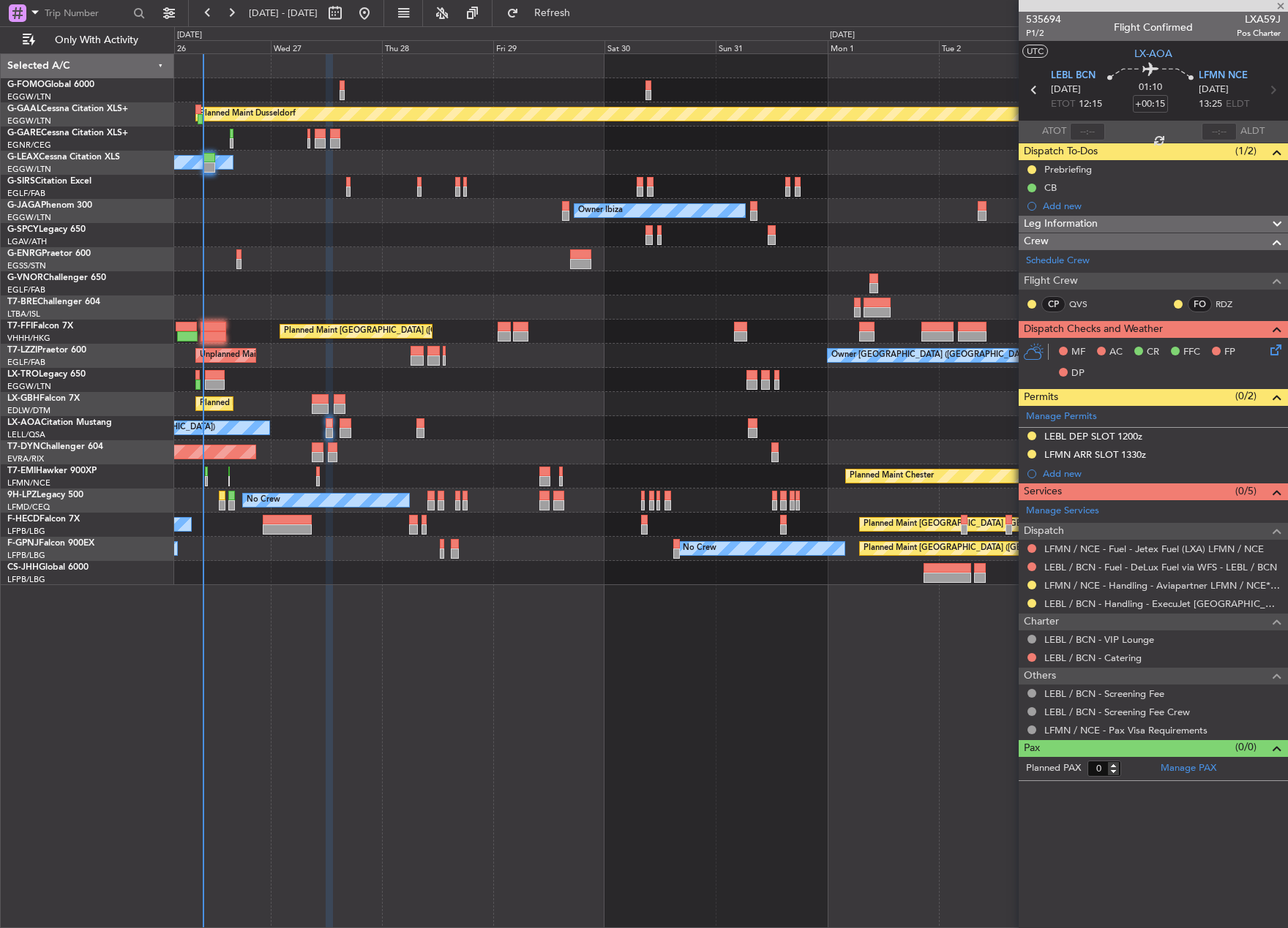
type input "+00:10"
type input "2"
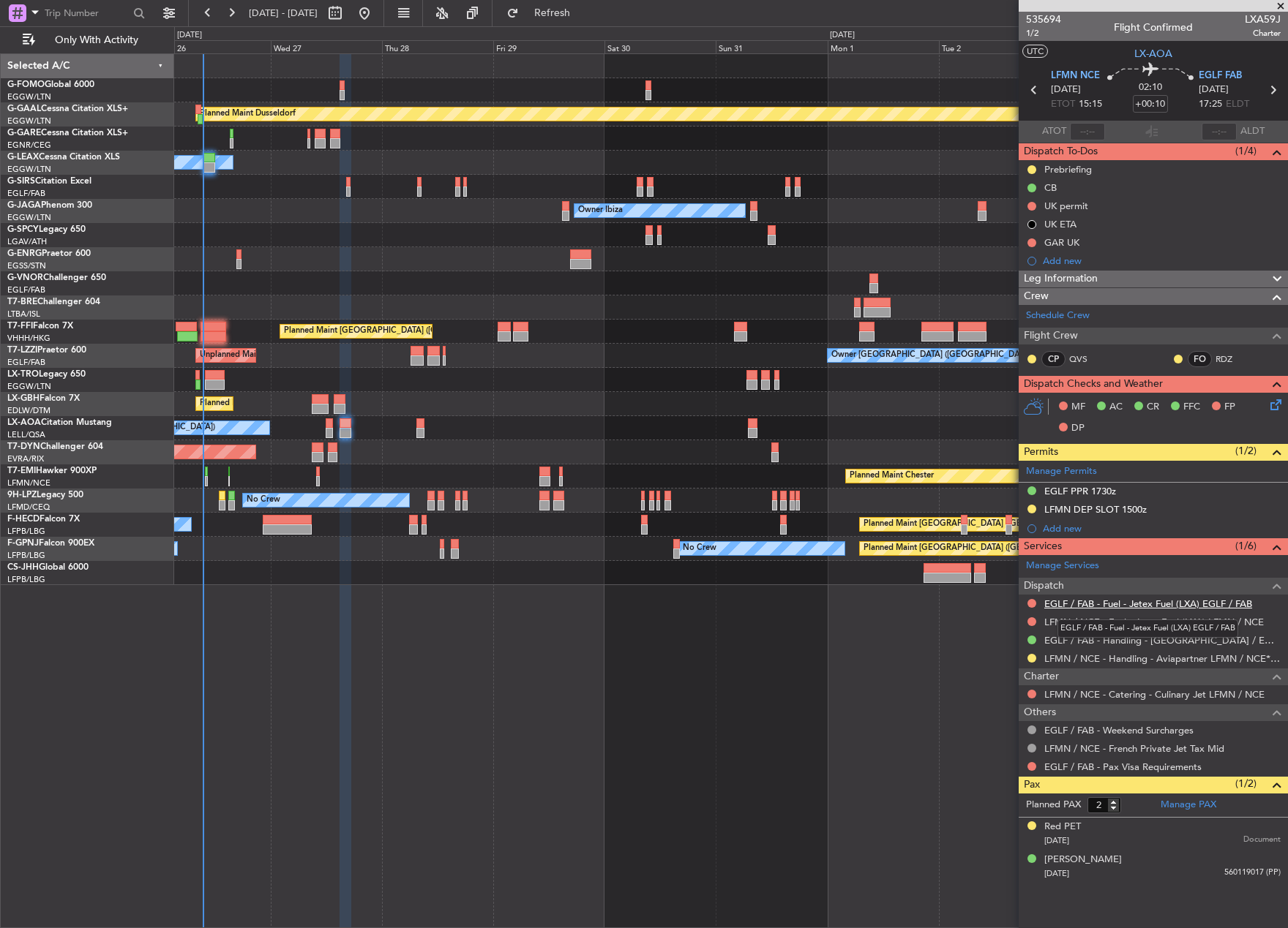
click at [1095, 607] on link "EGLF / FAB - Fuel - Jetex Fuel (LXA) EGLF / FAB" at bounding box center [1147, 603] width 208 height 12
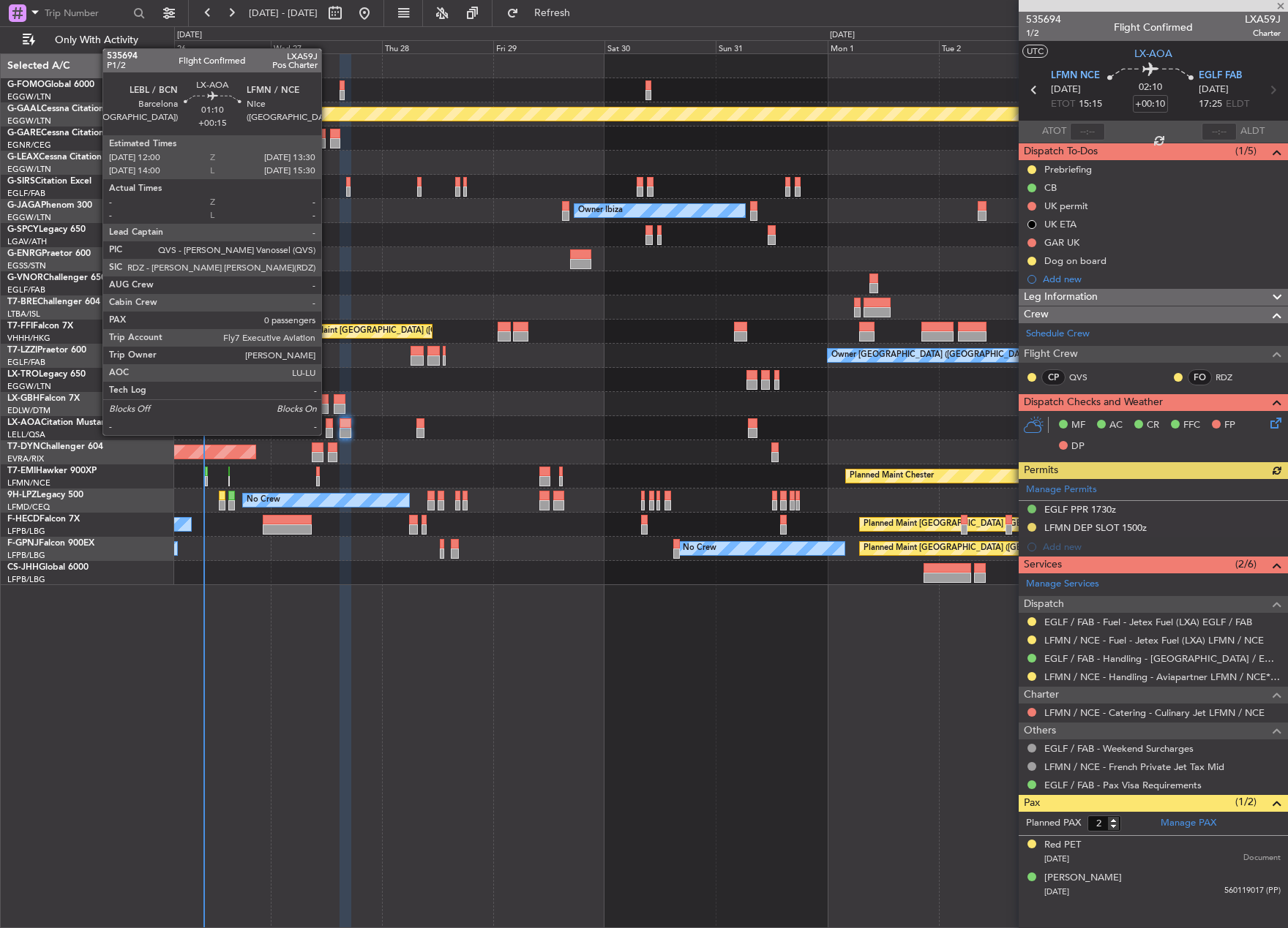
click at [328, 433] on div at bounding box center [329, 433] width 8 height 11
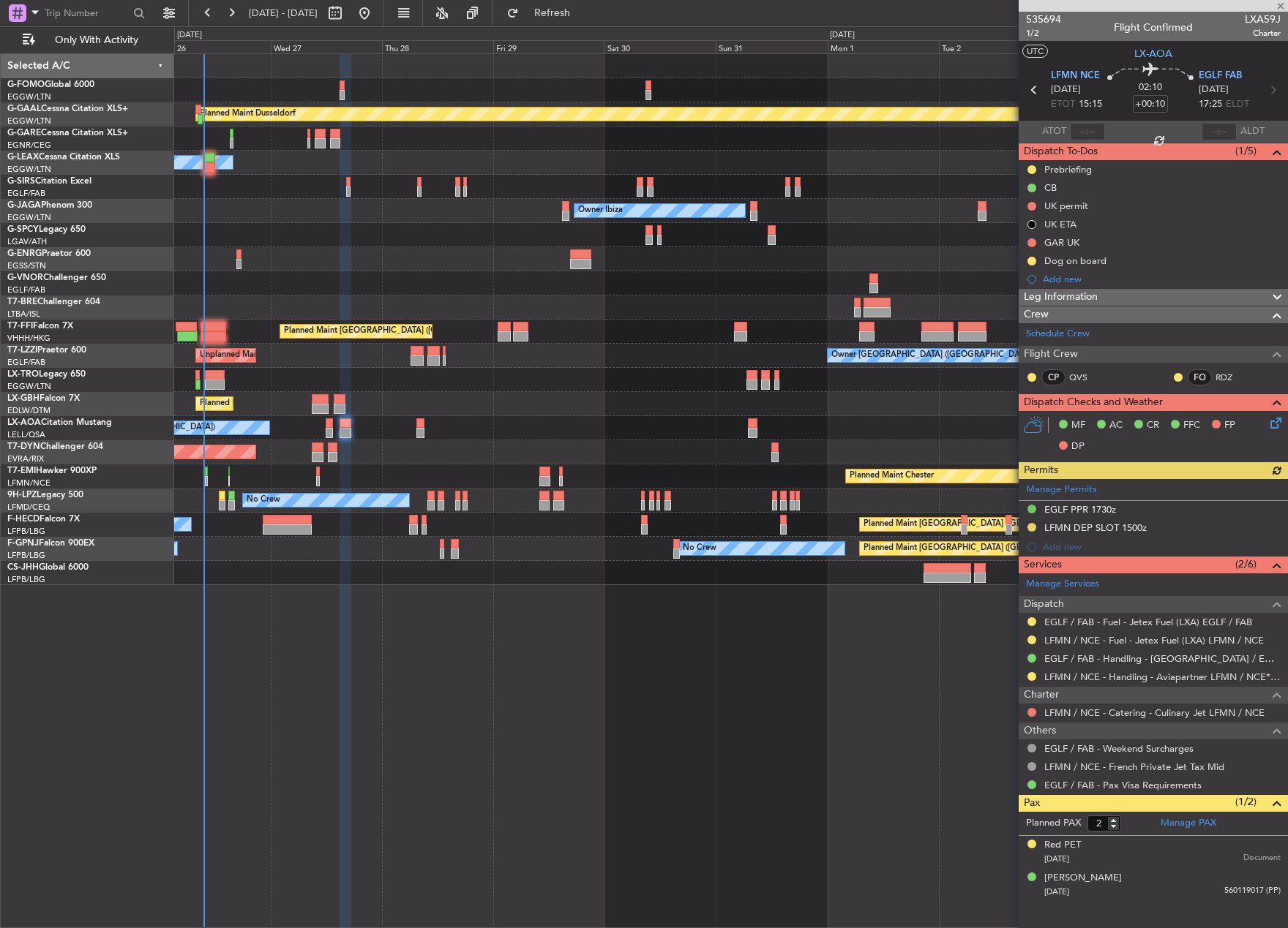
type input "+00:15"
type input "0"
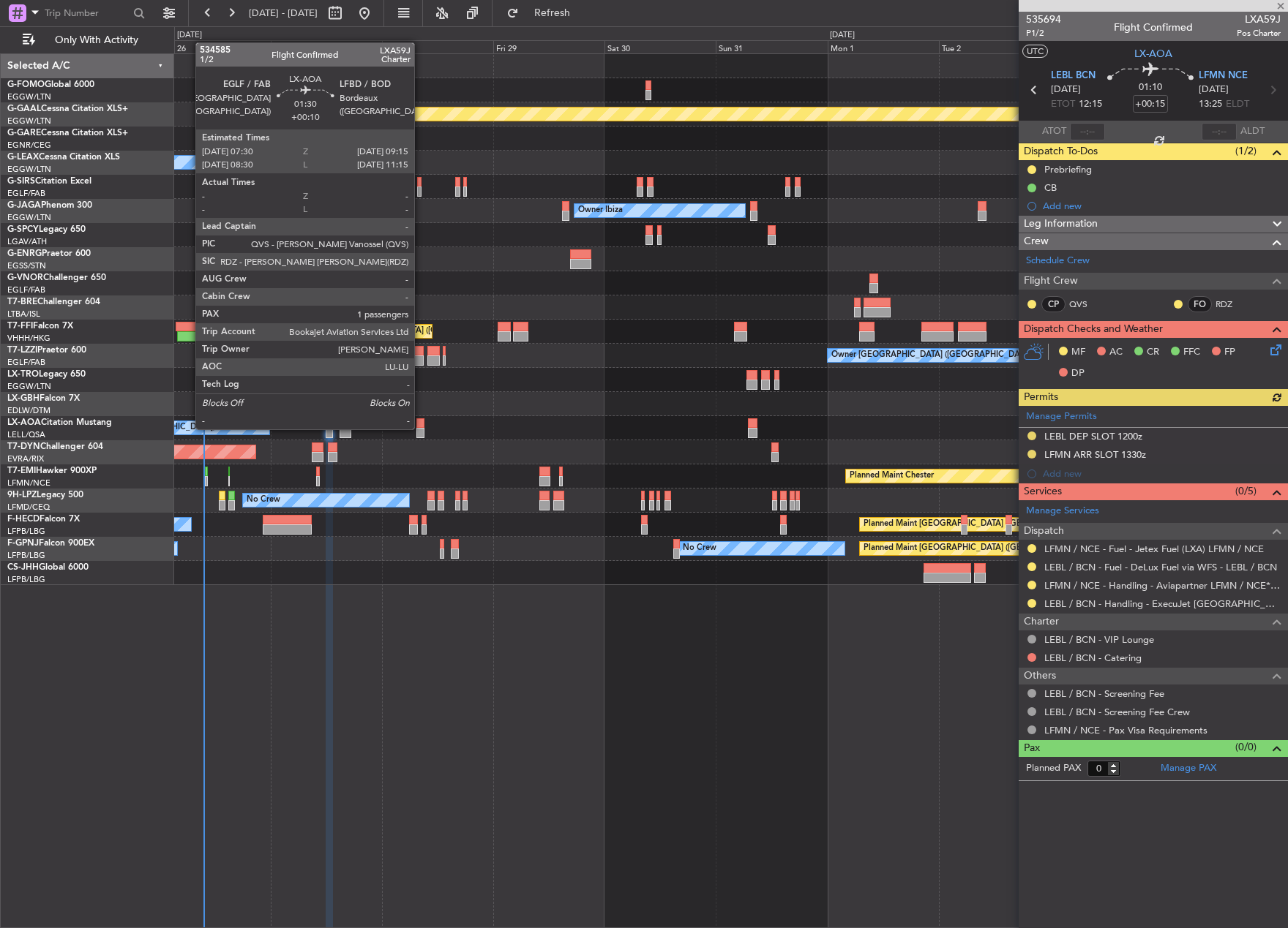
click at [421, 428] on div at bounding box center [421, 433] width 9 height 11
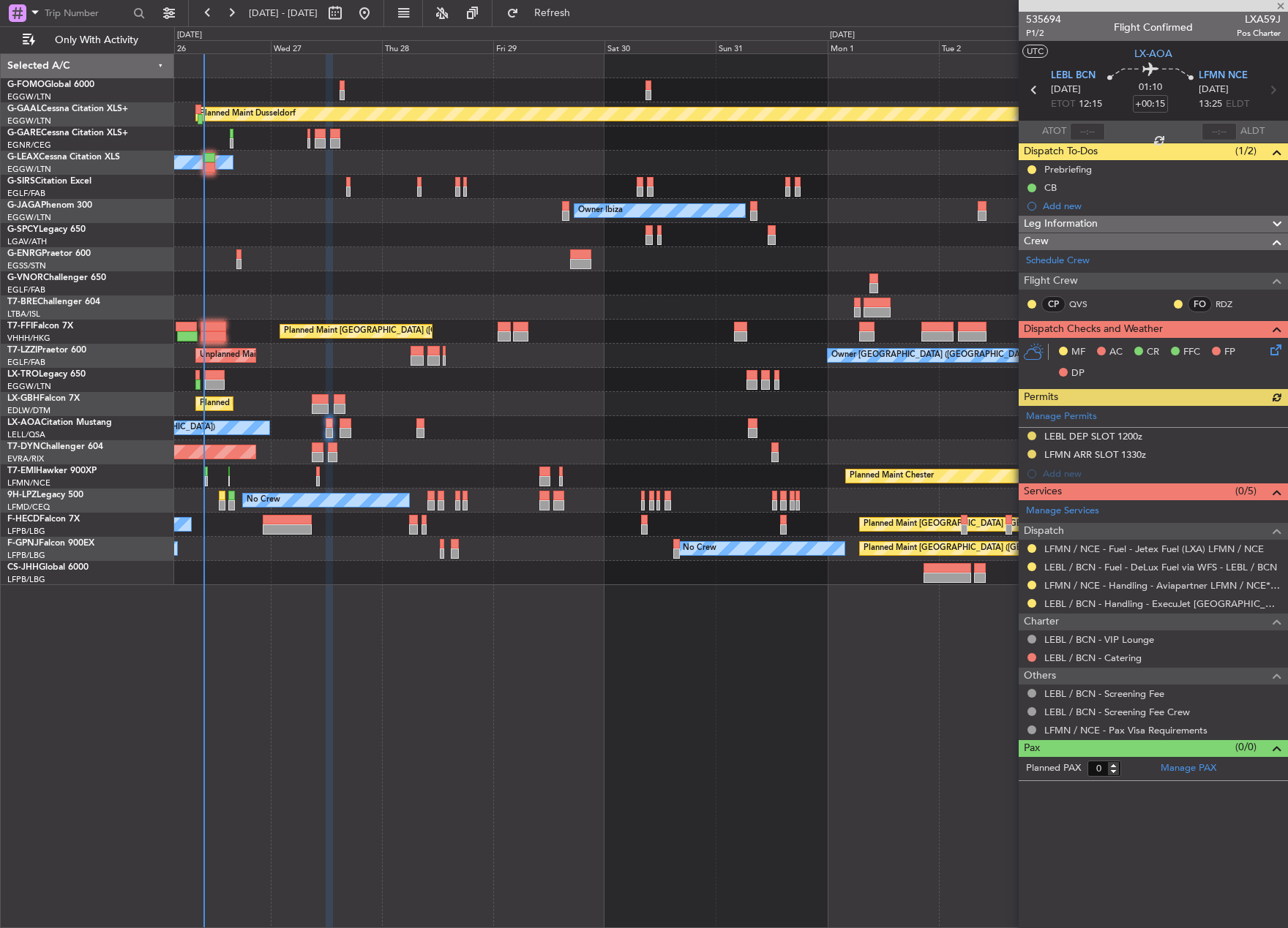
type input "+00:10"
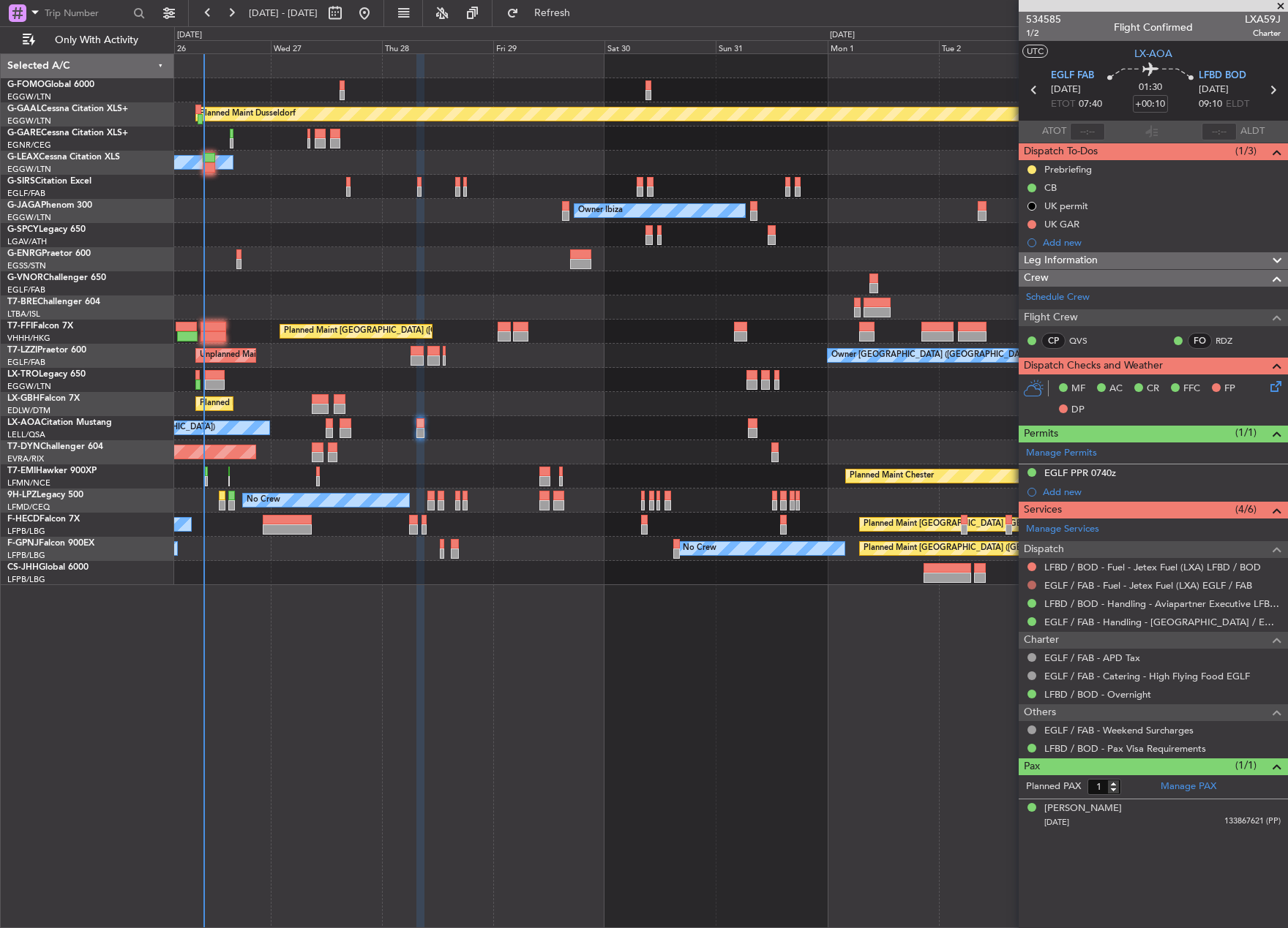
click at [1033, 584] on button at bounding box center [1032, 585] width 9 height 9
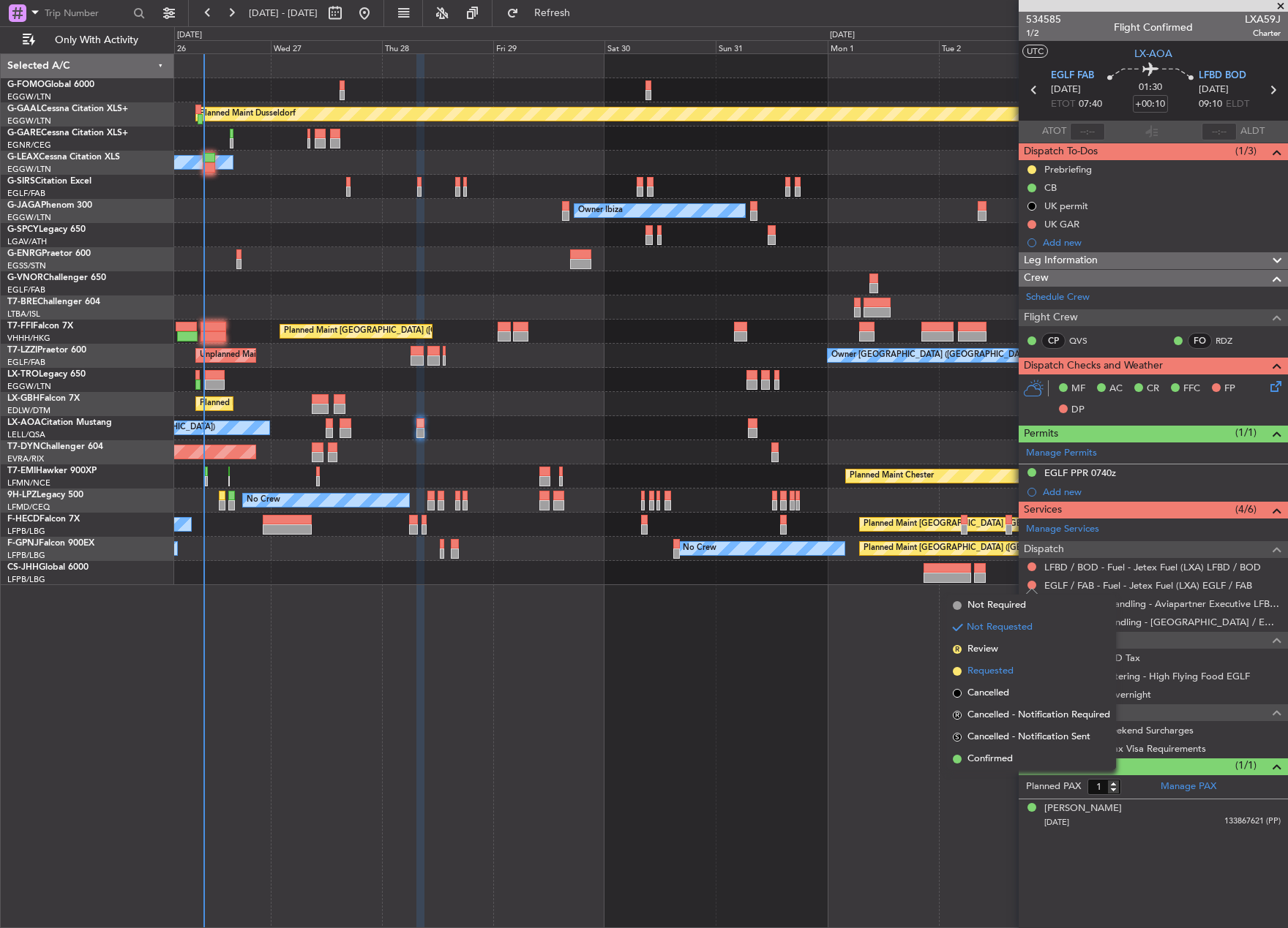
click at [989, 668] on span "Requested" at bounding box center [990, 671] width 46 height 14
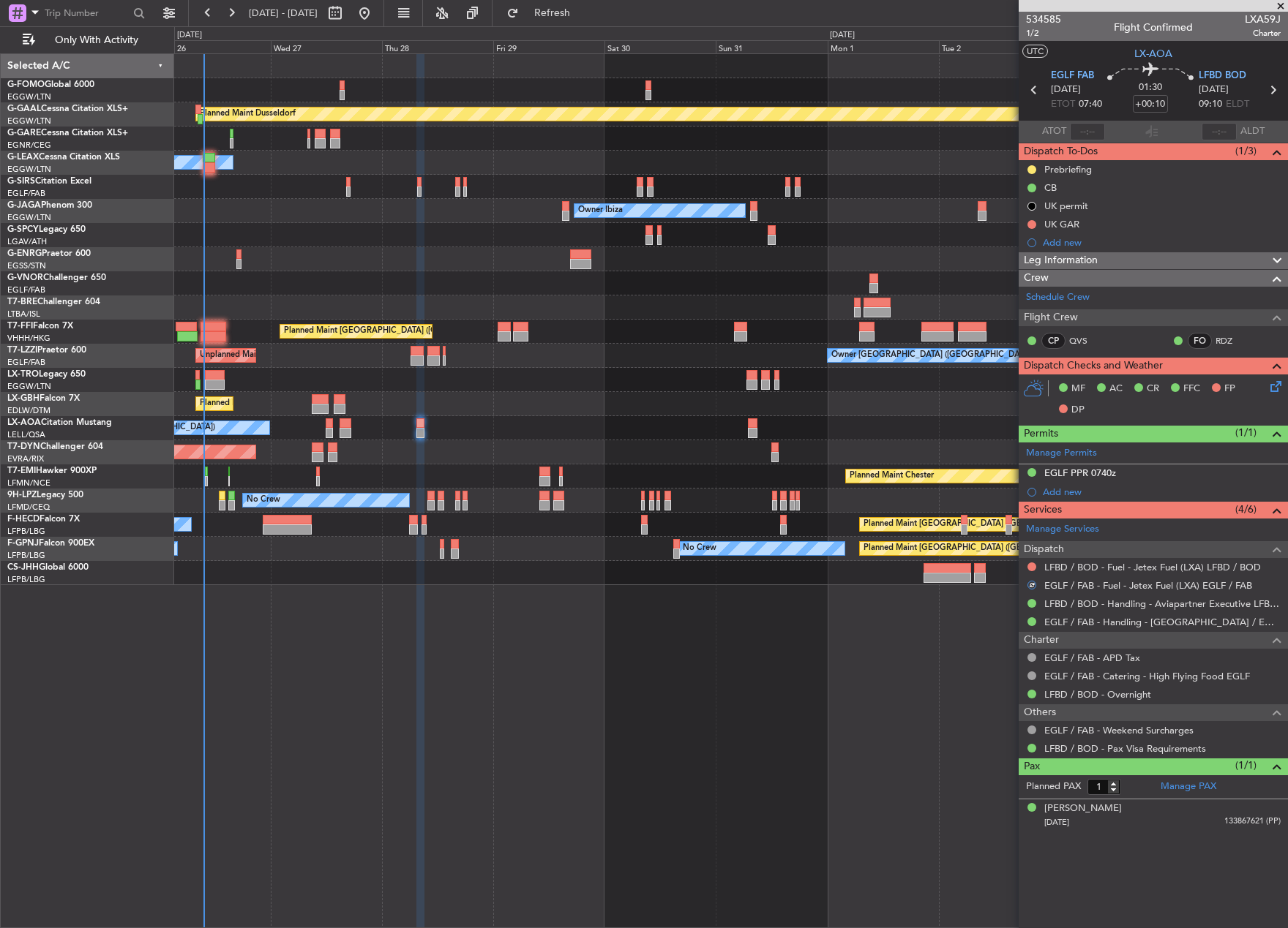
click at [582, 650] on div "Planned Maint Dusseldorf Owner Unplanned Maint [GEOGRAPHIC_DATA] ([GEOGRAPHIC_D…" at bounding box center [731, 491] width 1113 height 874
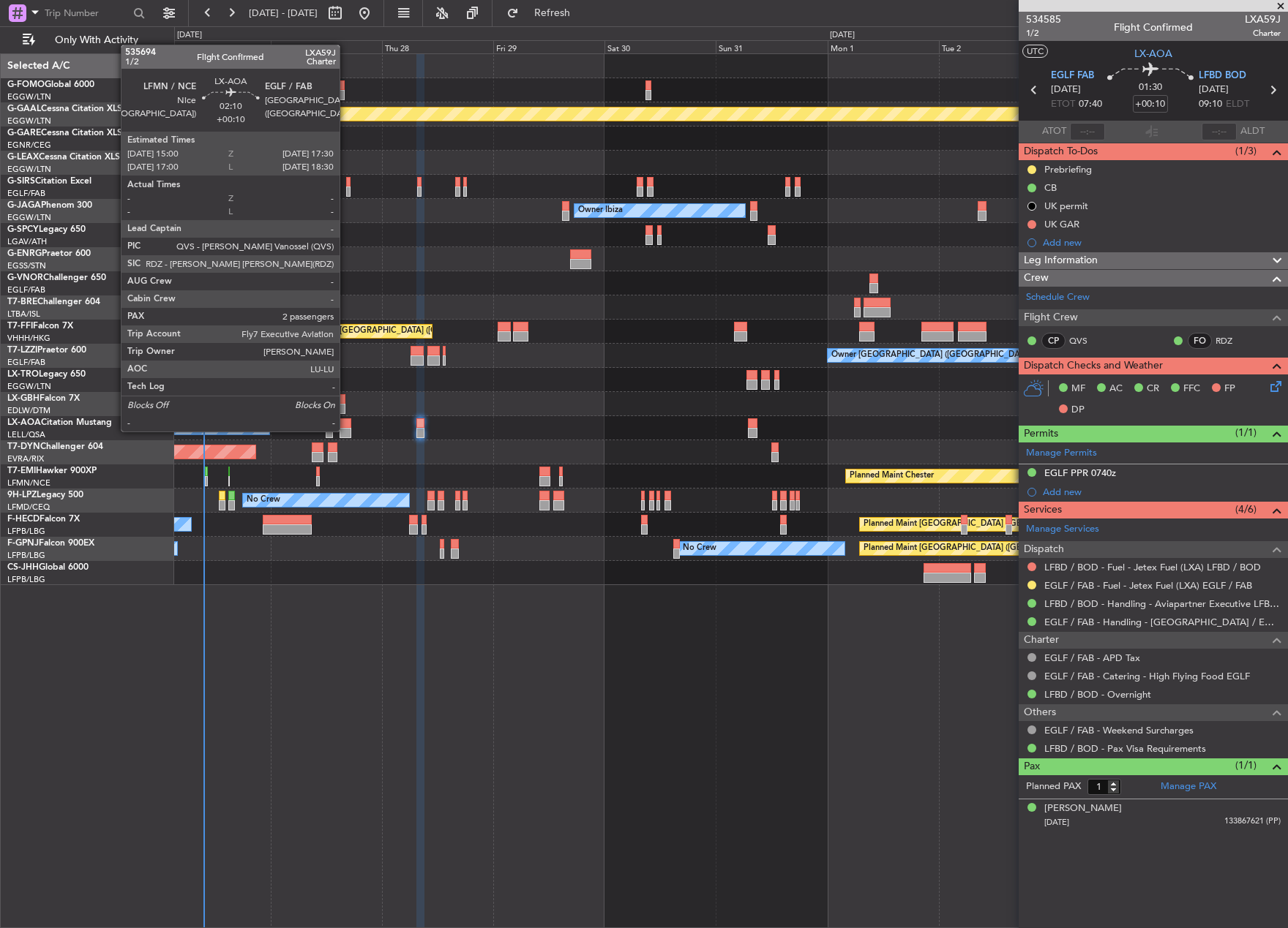
click at [346, 430] on div at bounding box center [344, 433] width 11 height 11
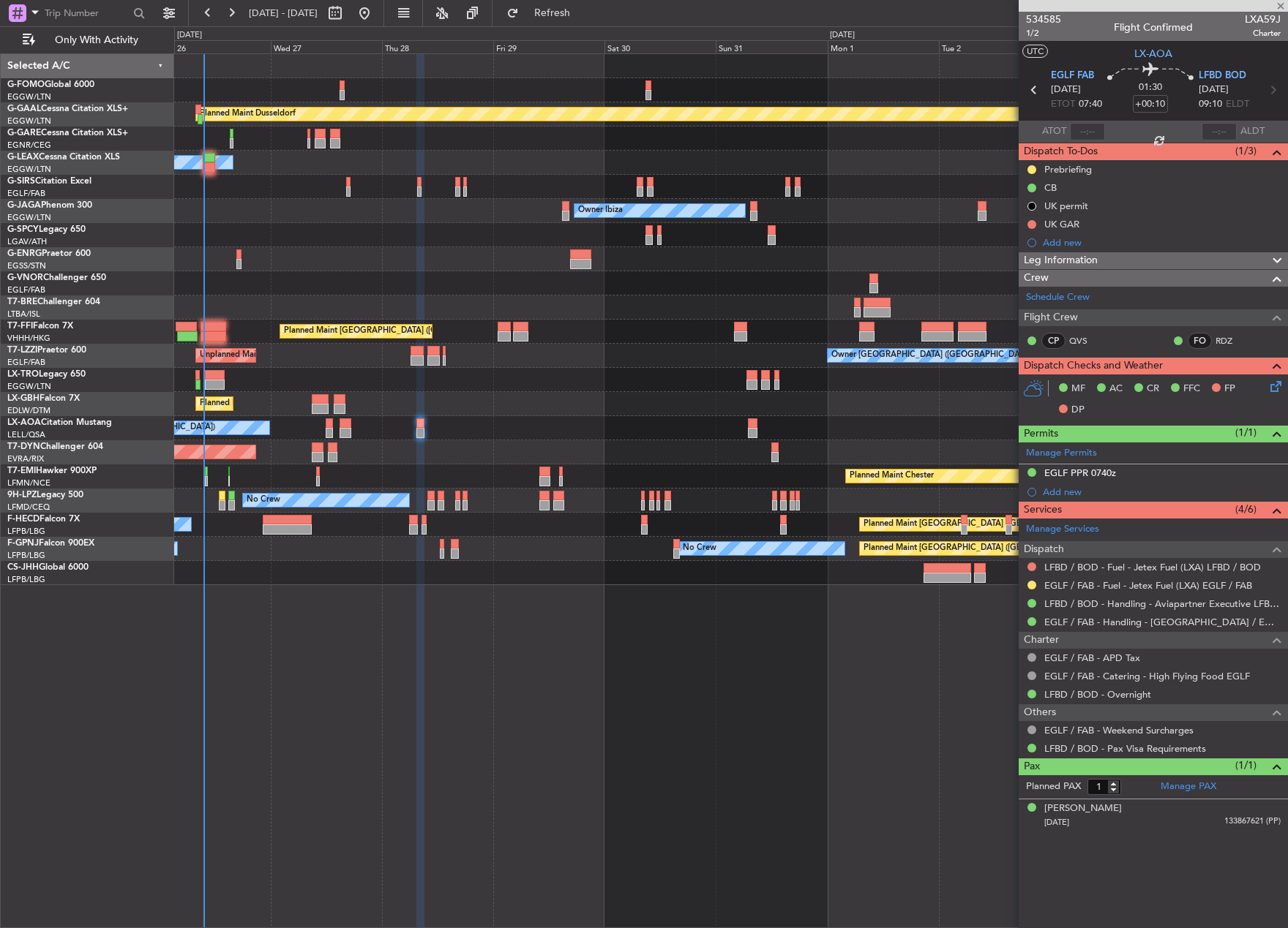
type input "2"
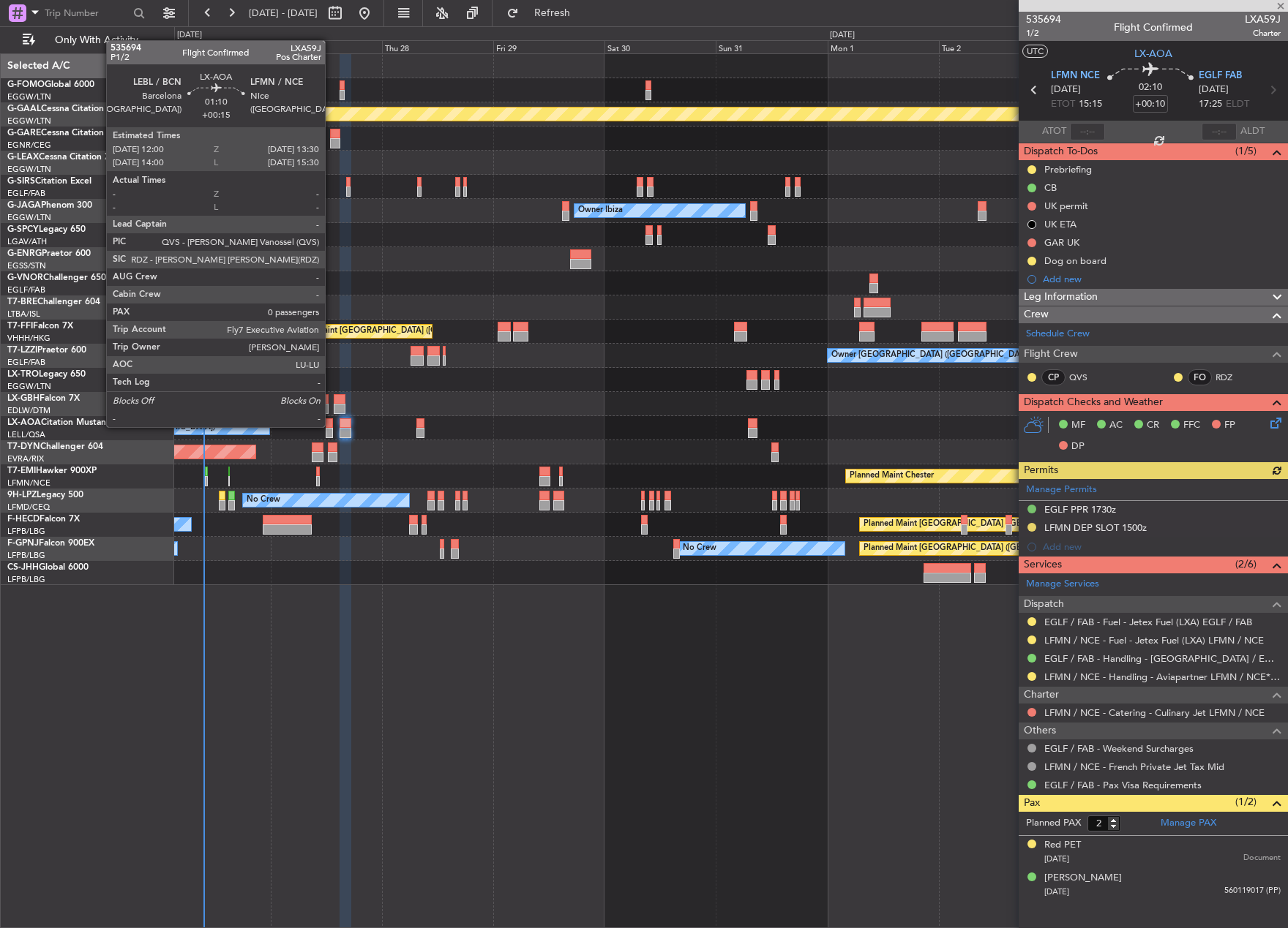
click at [332, 426] on div at bounding box center [329, 424] width 8 height 11
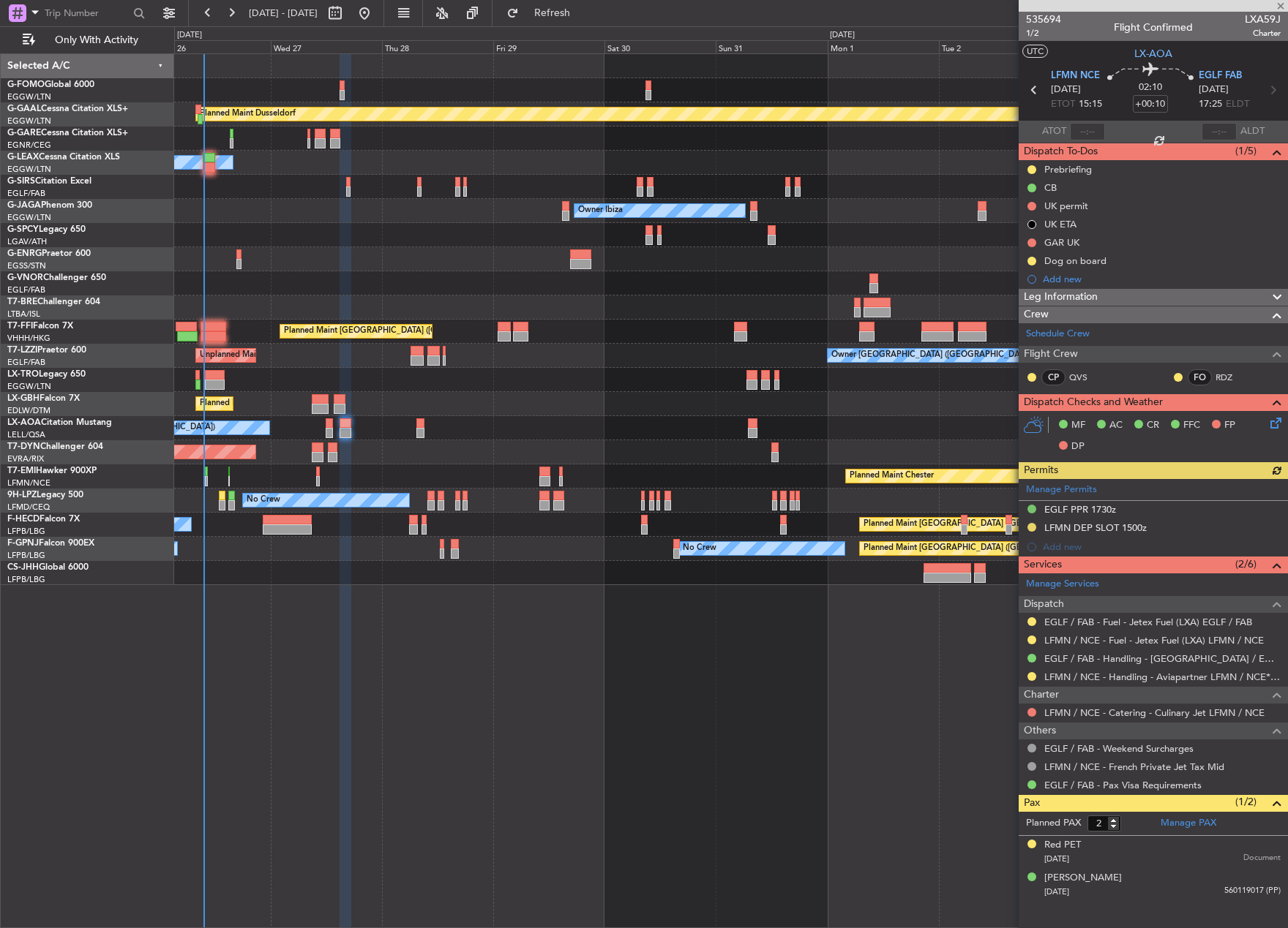
type input "+00:15"
type input "0"
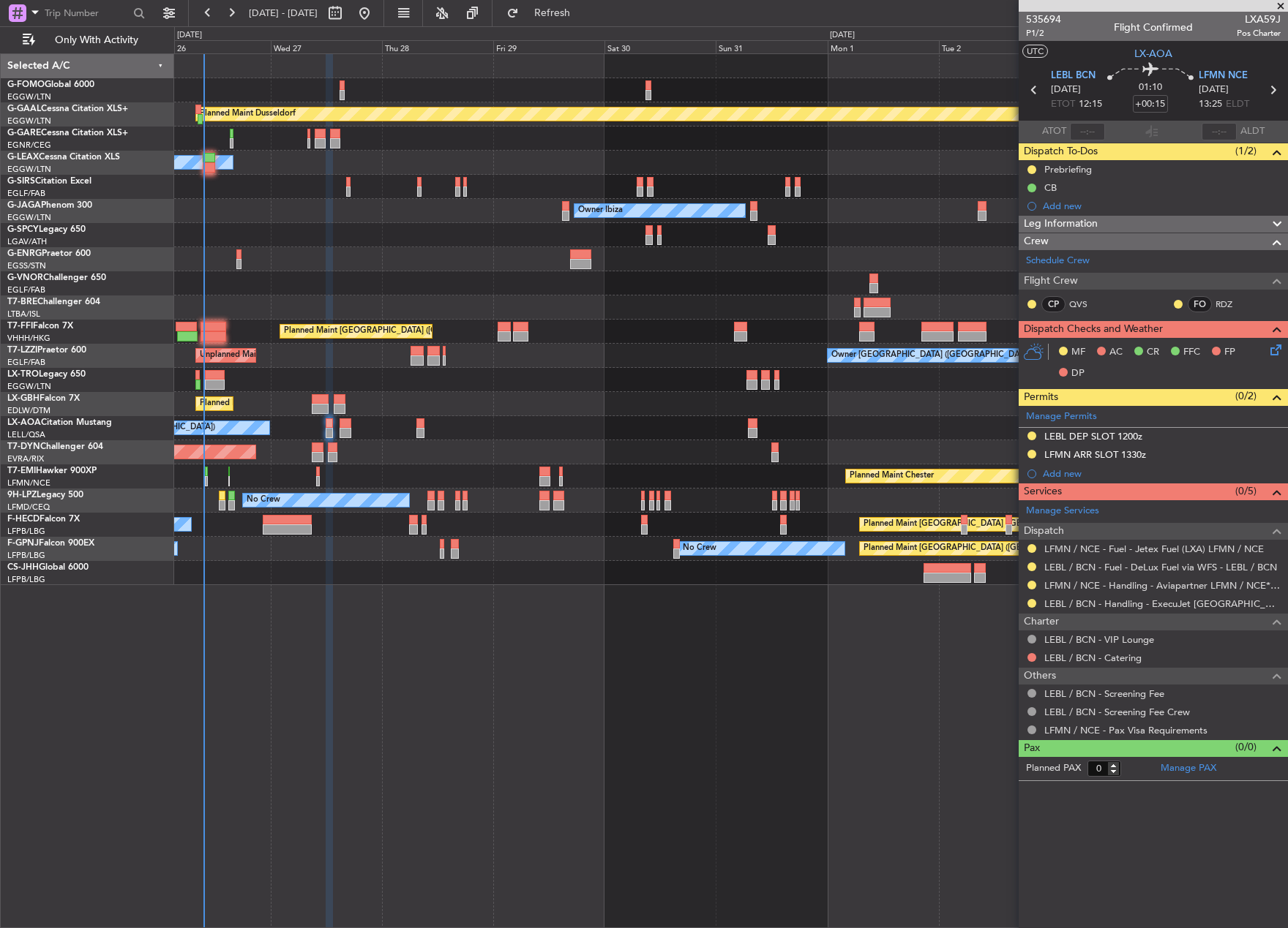
click at [1273, 352] on icon at bounding box center [1273, 347] width 11 height 11
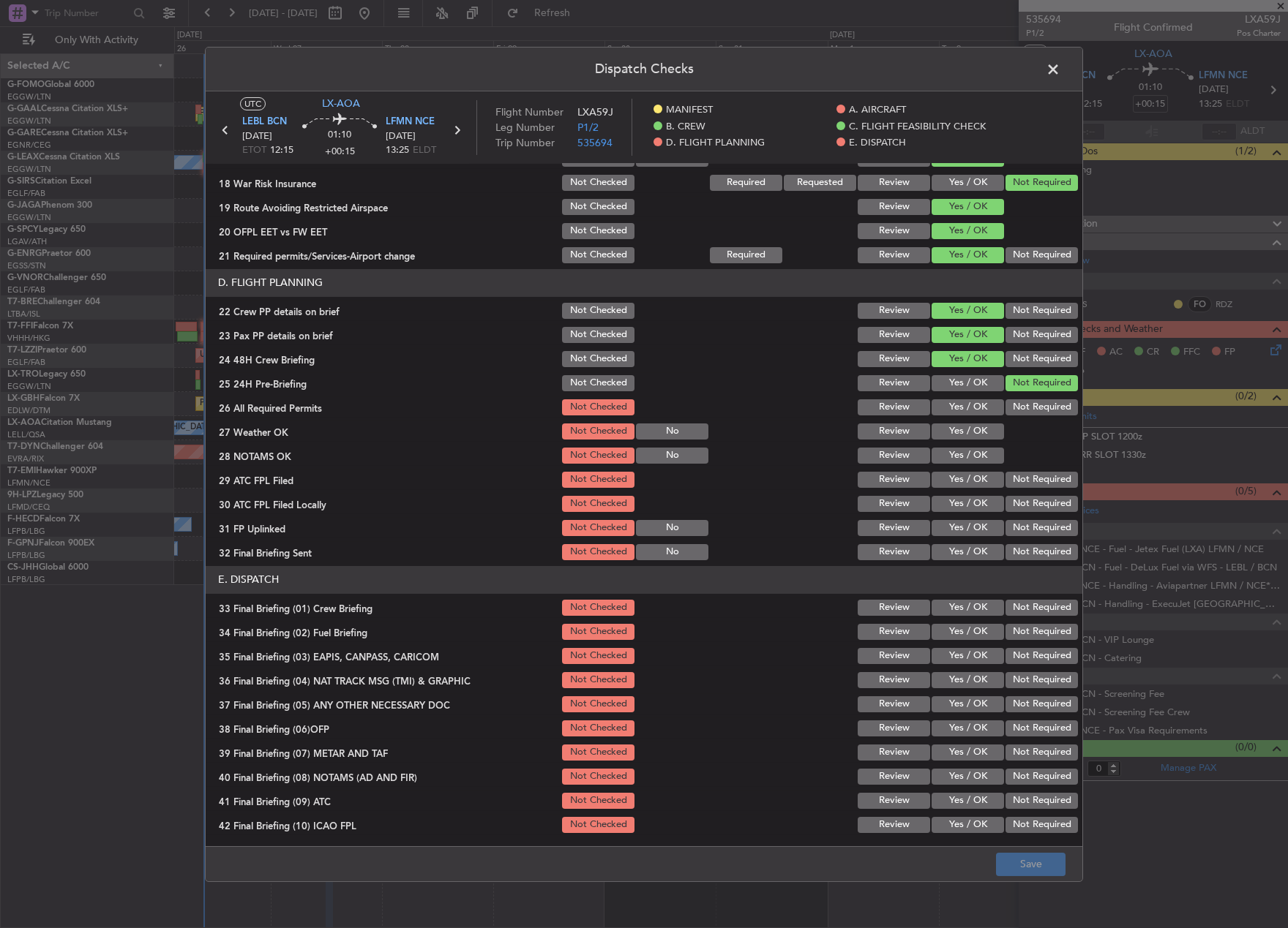
scroll to position [626, 0]
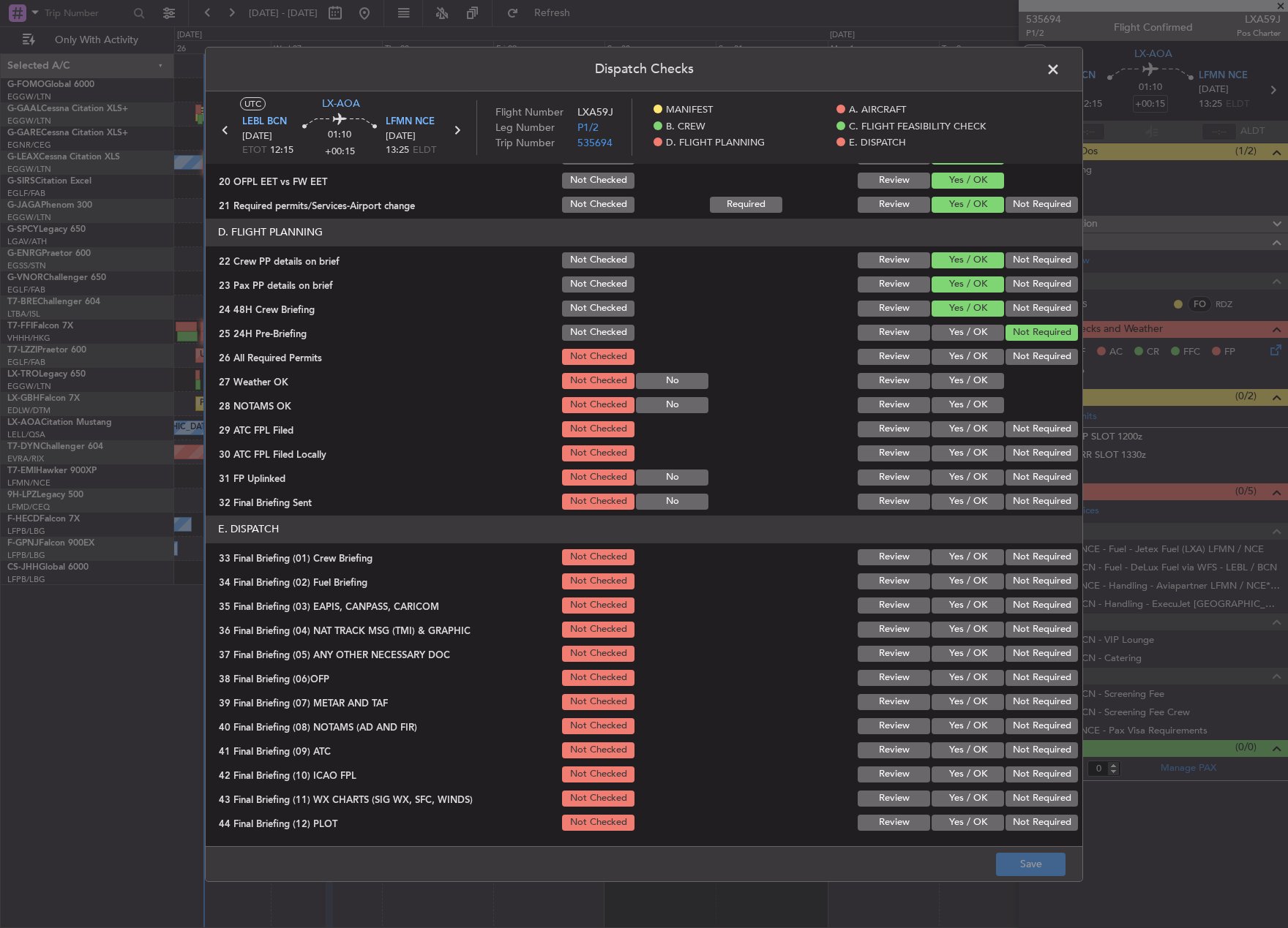
click at [1060, 70] on span at bounding box center [1060, 72] width 0 height 29
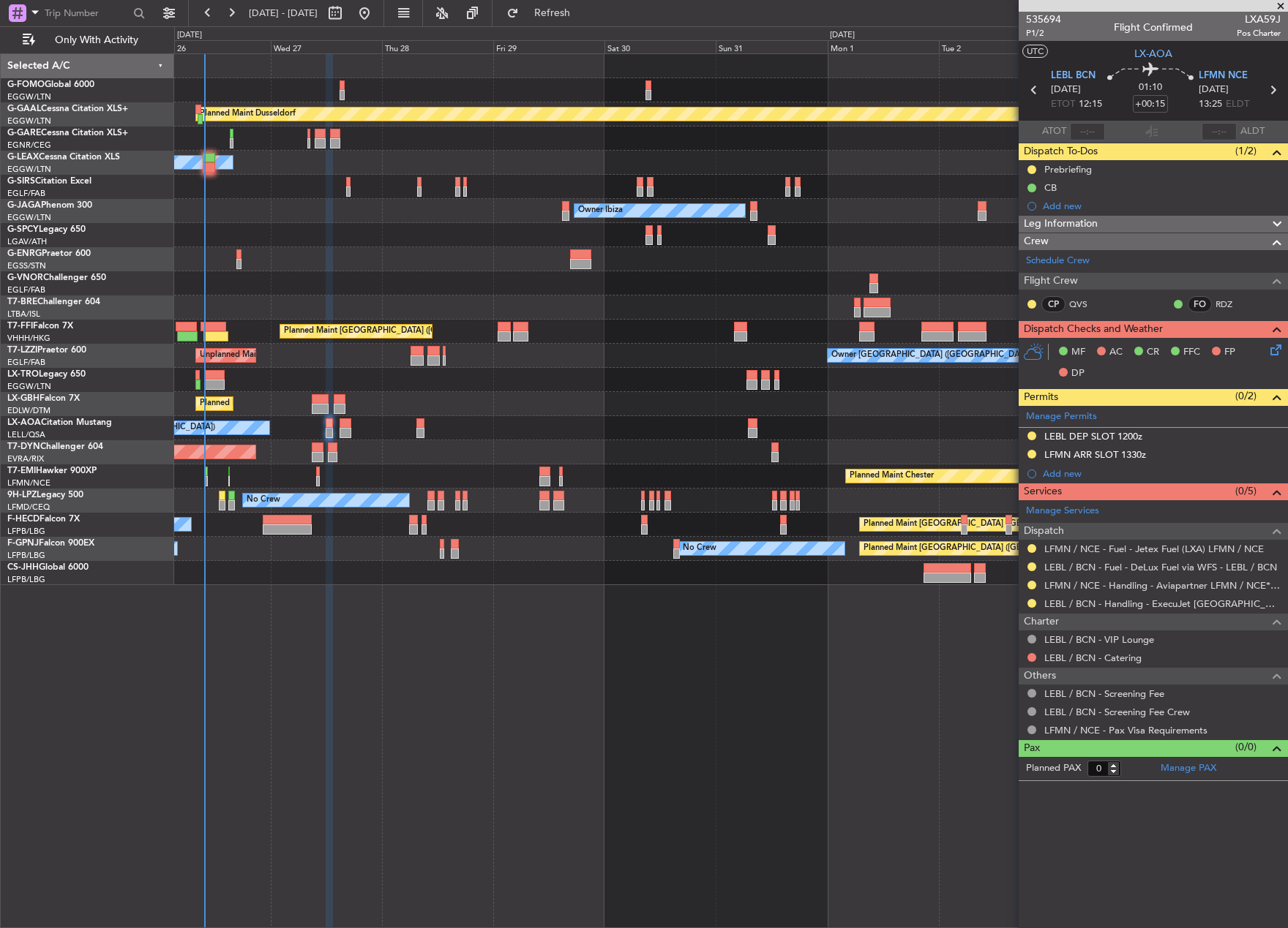
click at [509, 415] on div "Planned Maint Nice ([GEOGRAPHIC_DATA])" at bounding box center [730, 404] width 1113 height 24
click at [678, 866] on div "Planned Maint Dusseldorf Owner Unplanned Maint [GEOGRAPHIC_DATA] ([GEOGRAPHIC_D…" at bounding box center [731, 491] width 1113 height 874
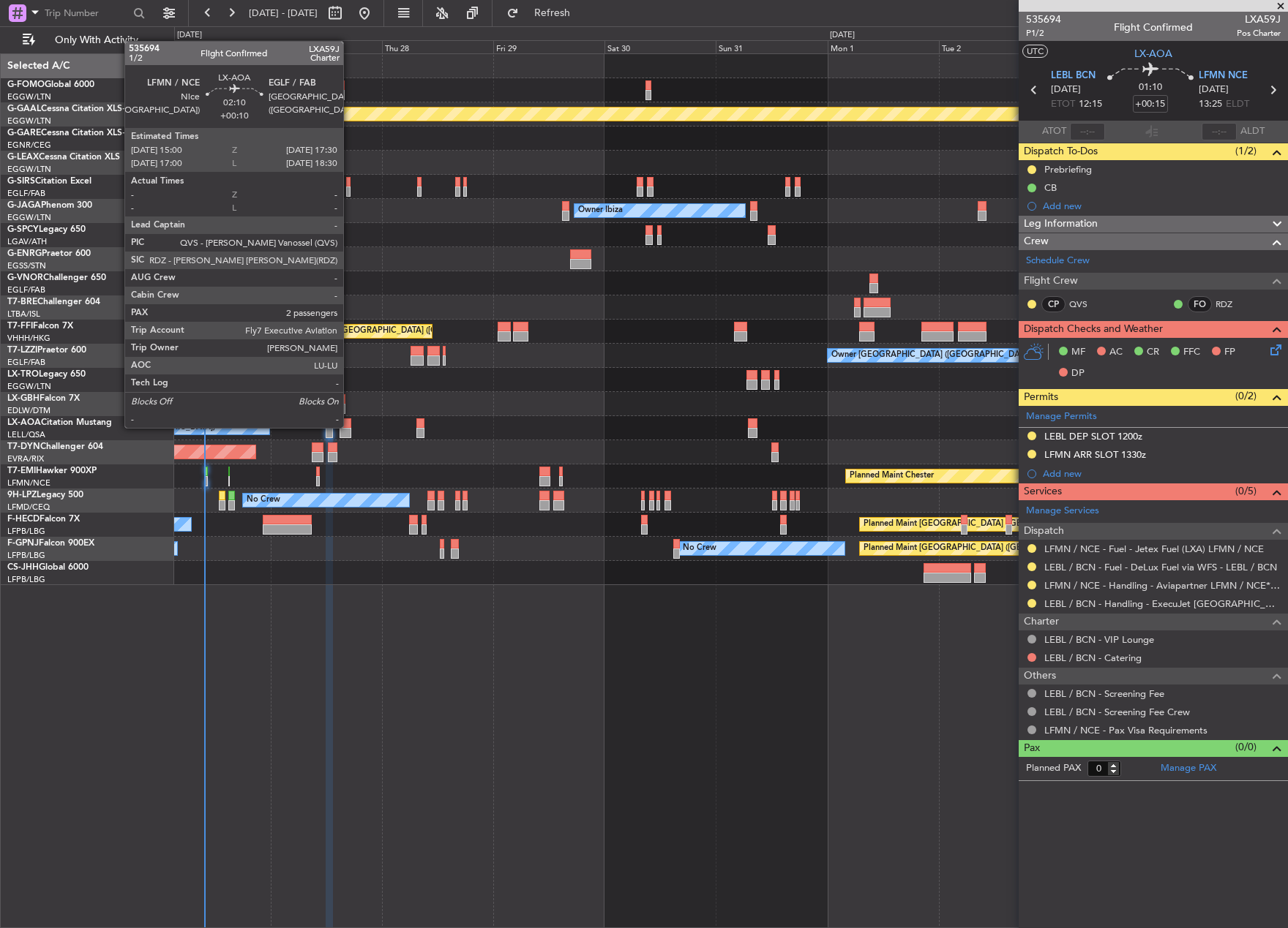
click at [350, 427] on div at bounding box center [344, 424] width 11 height 11
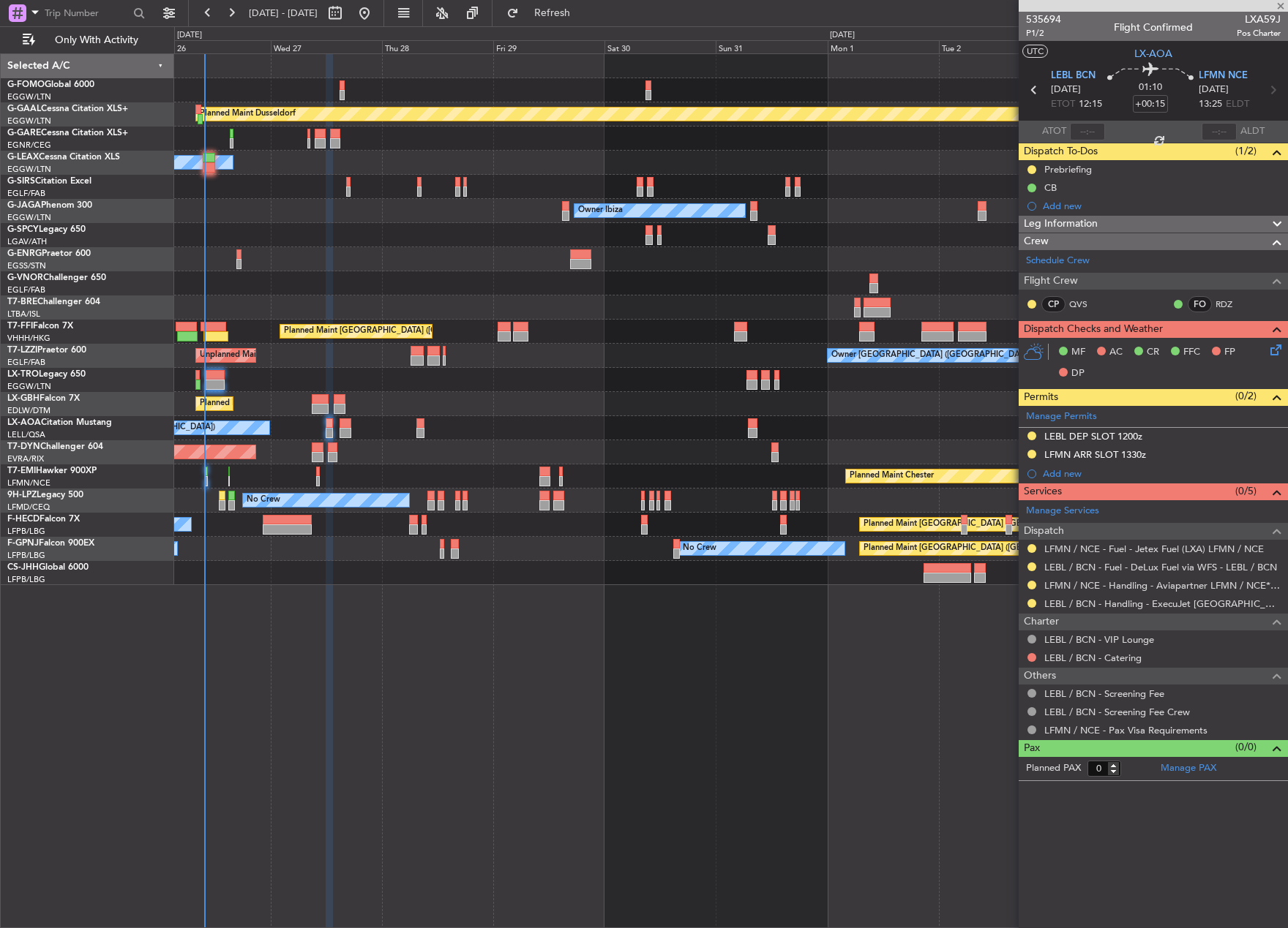
type input "+00:10"
type input "2"
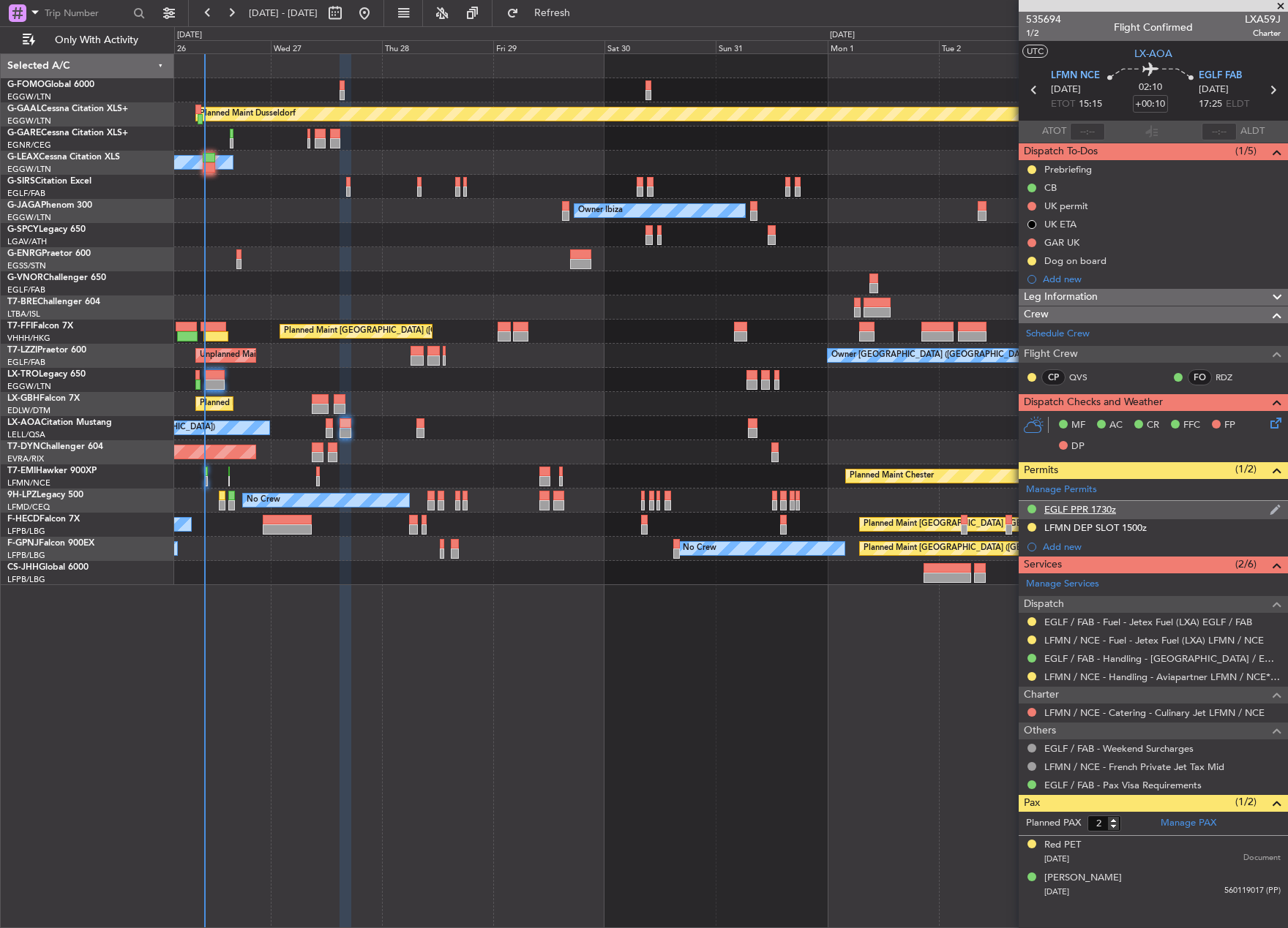
click at [1083, 513] on div "EGLF PPR 1730z" at bounding box center [1080, 509] width 72 height 12
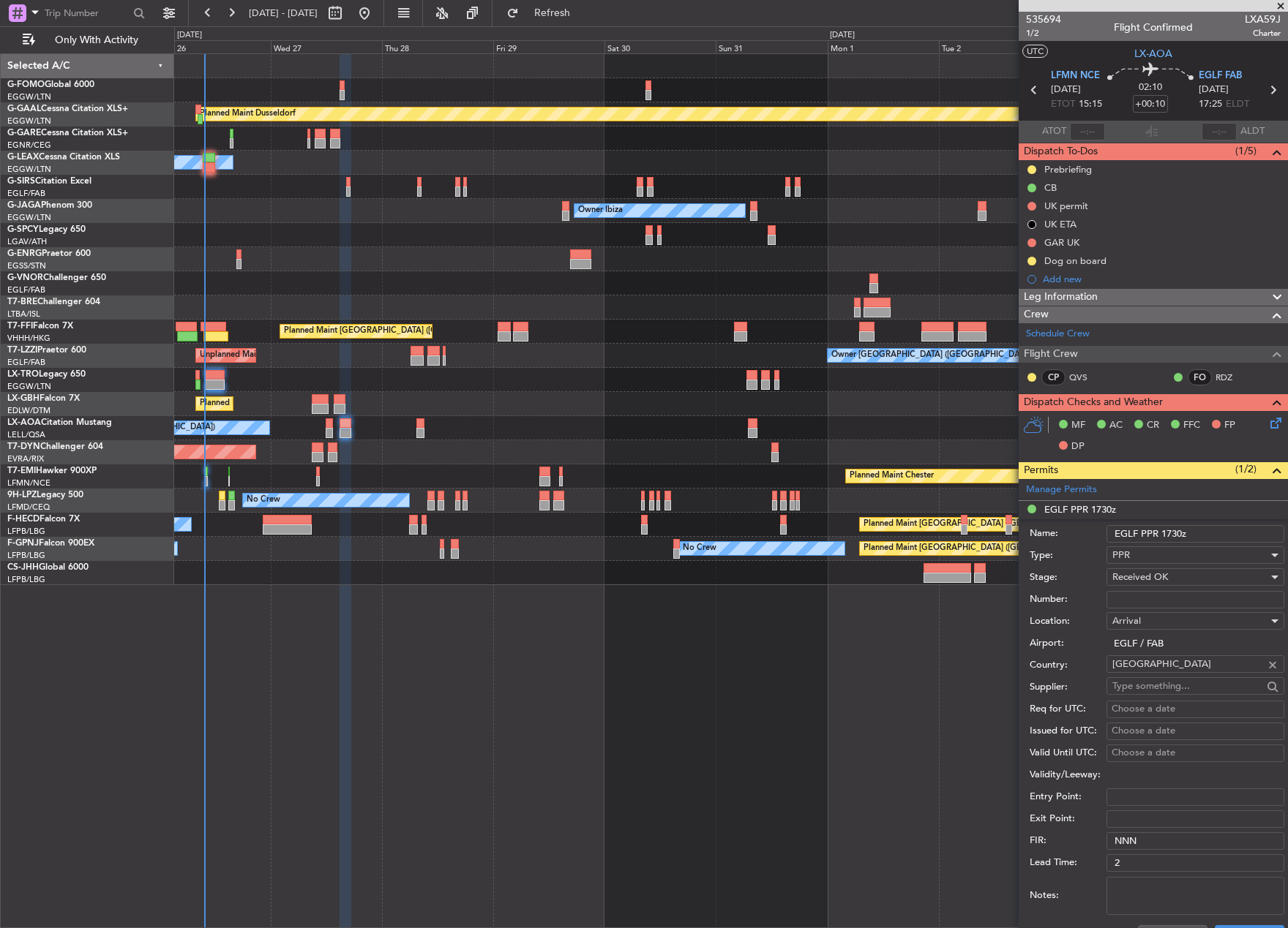
click at [1145, 595] on input "Number:" at bounding box center [1194, 600] width 178 height 17
paste input "371072."
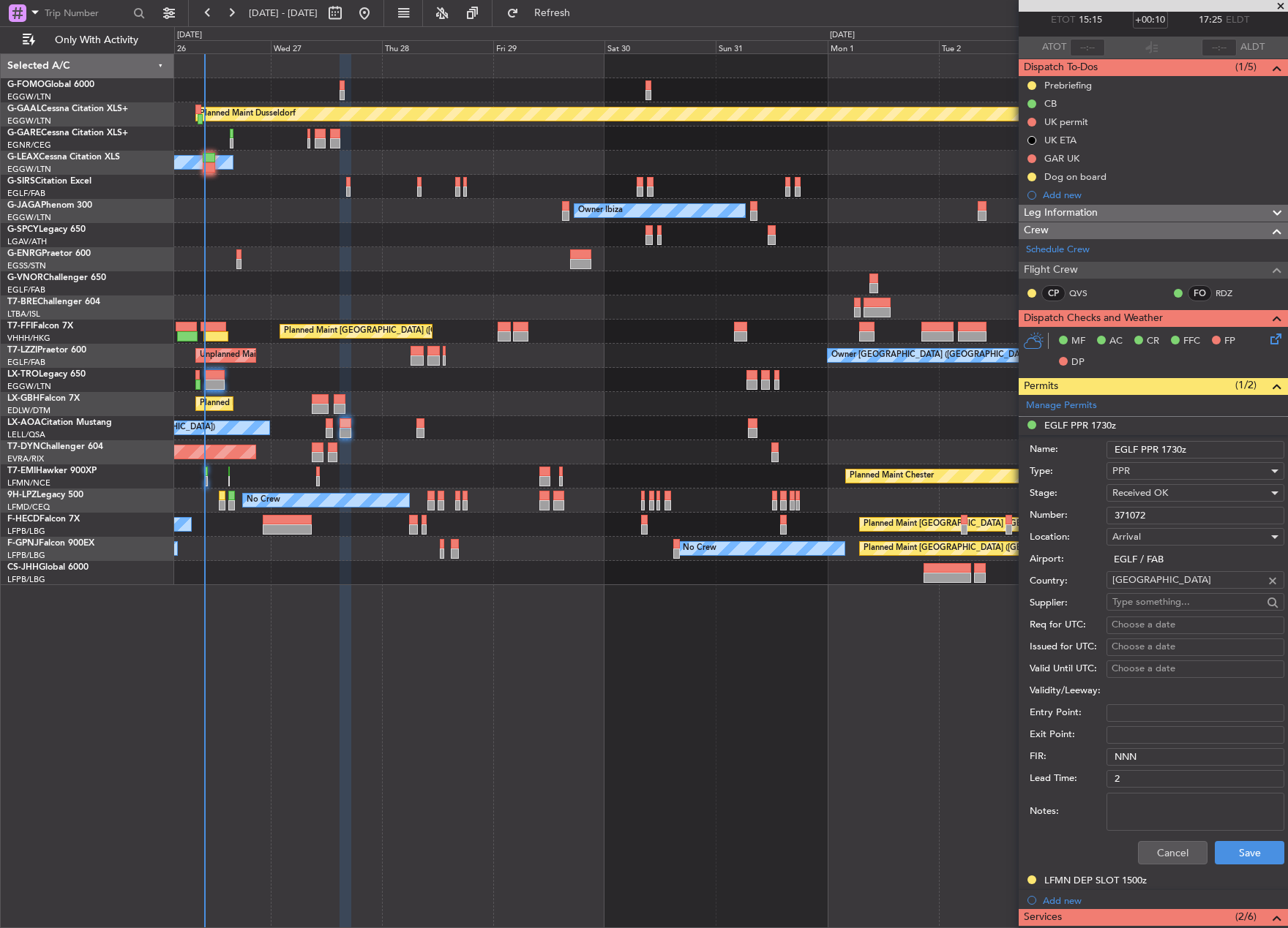
scroll to position [292, 0]
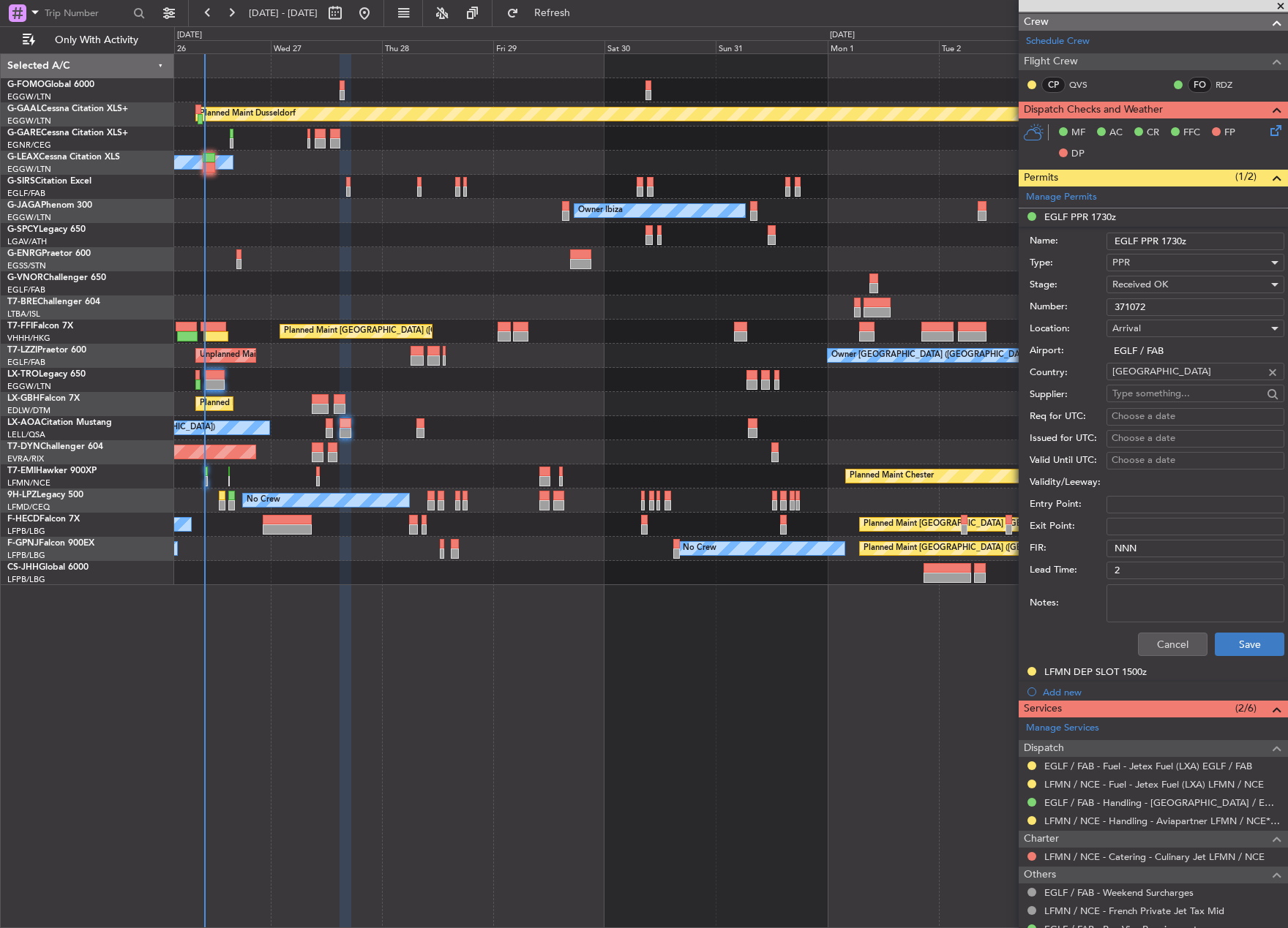
type input "371072"
click at [1248, 642] on button "Save" at bounding box center [1249, 644] width 69 height 23
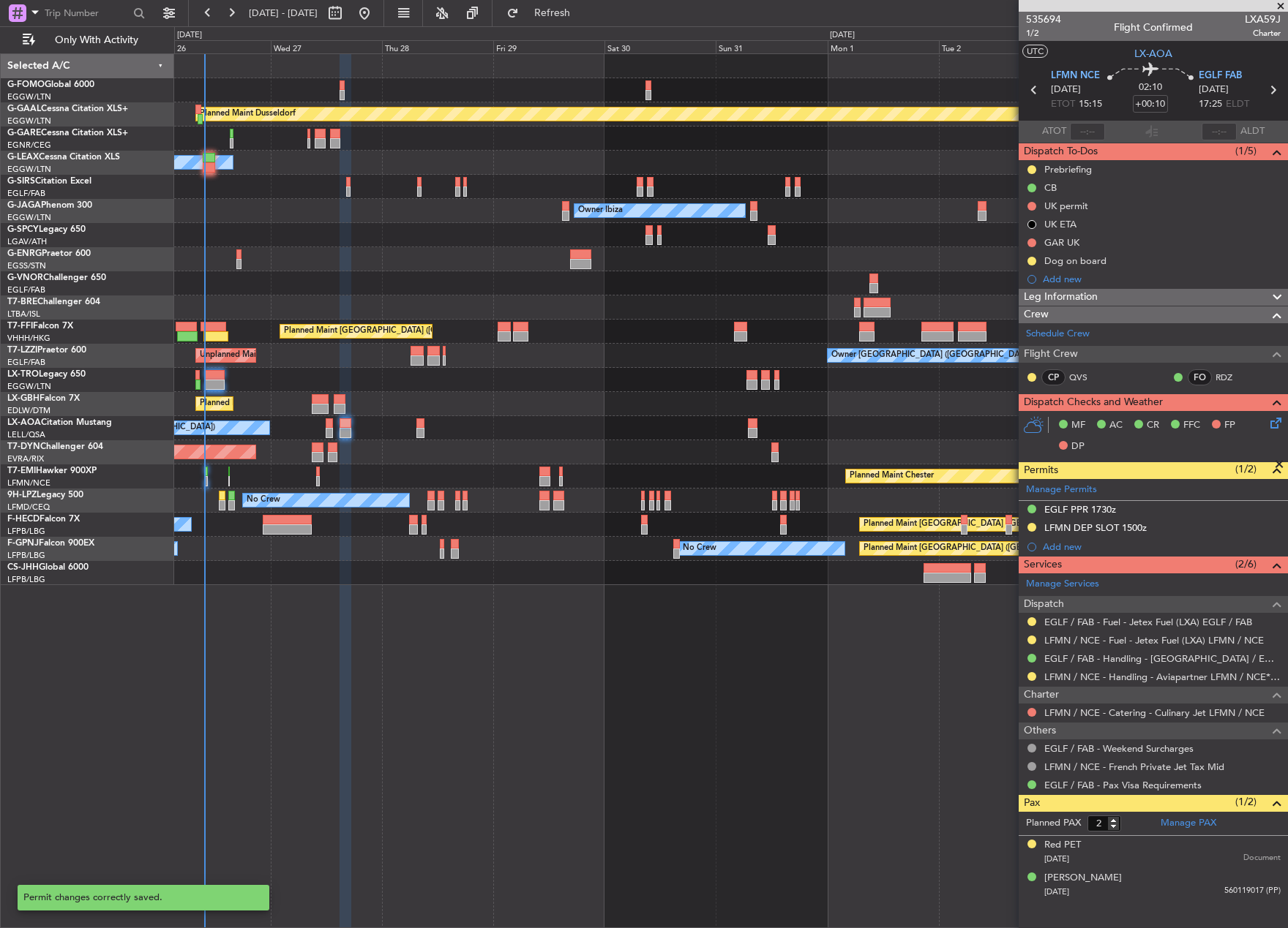
scroll to position [0, 0]
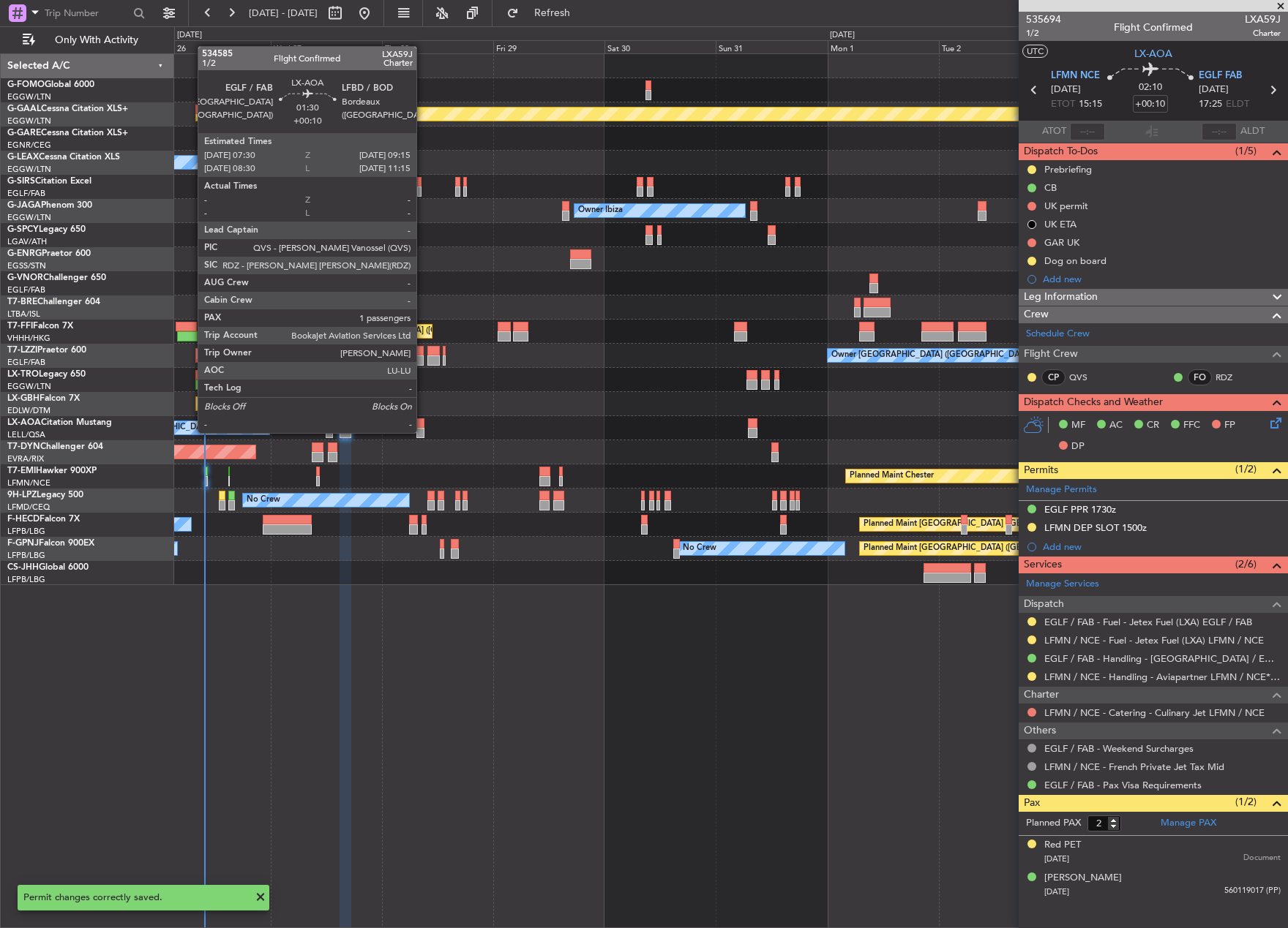
click at [423, 431] on div at bounding box center [421, 433] width 9 height 11
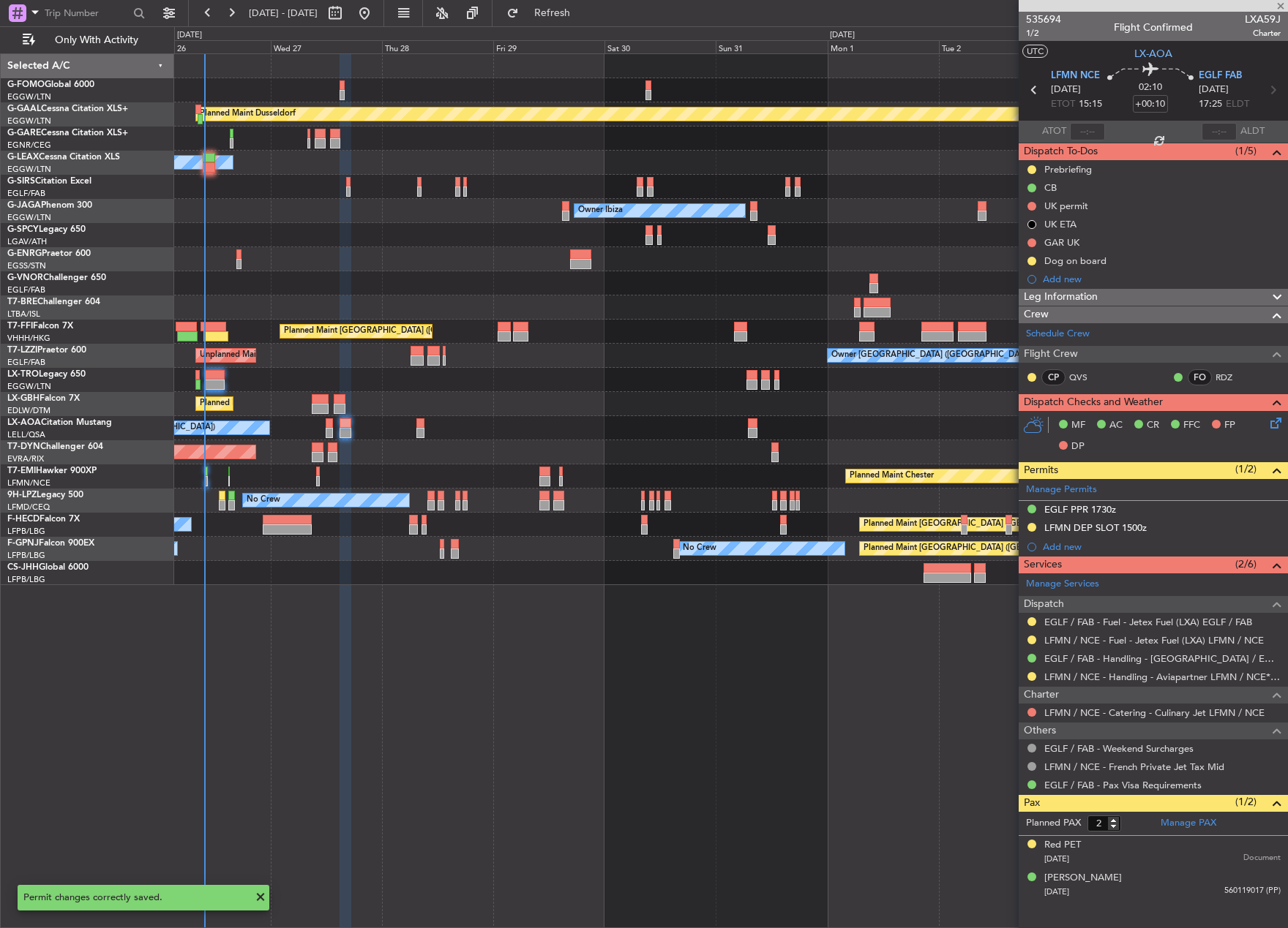
type input "1"
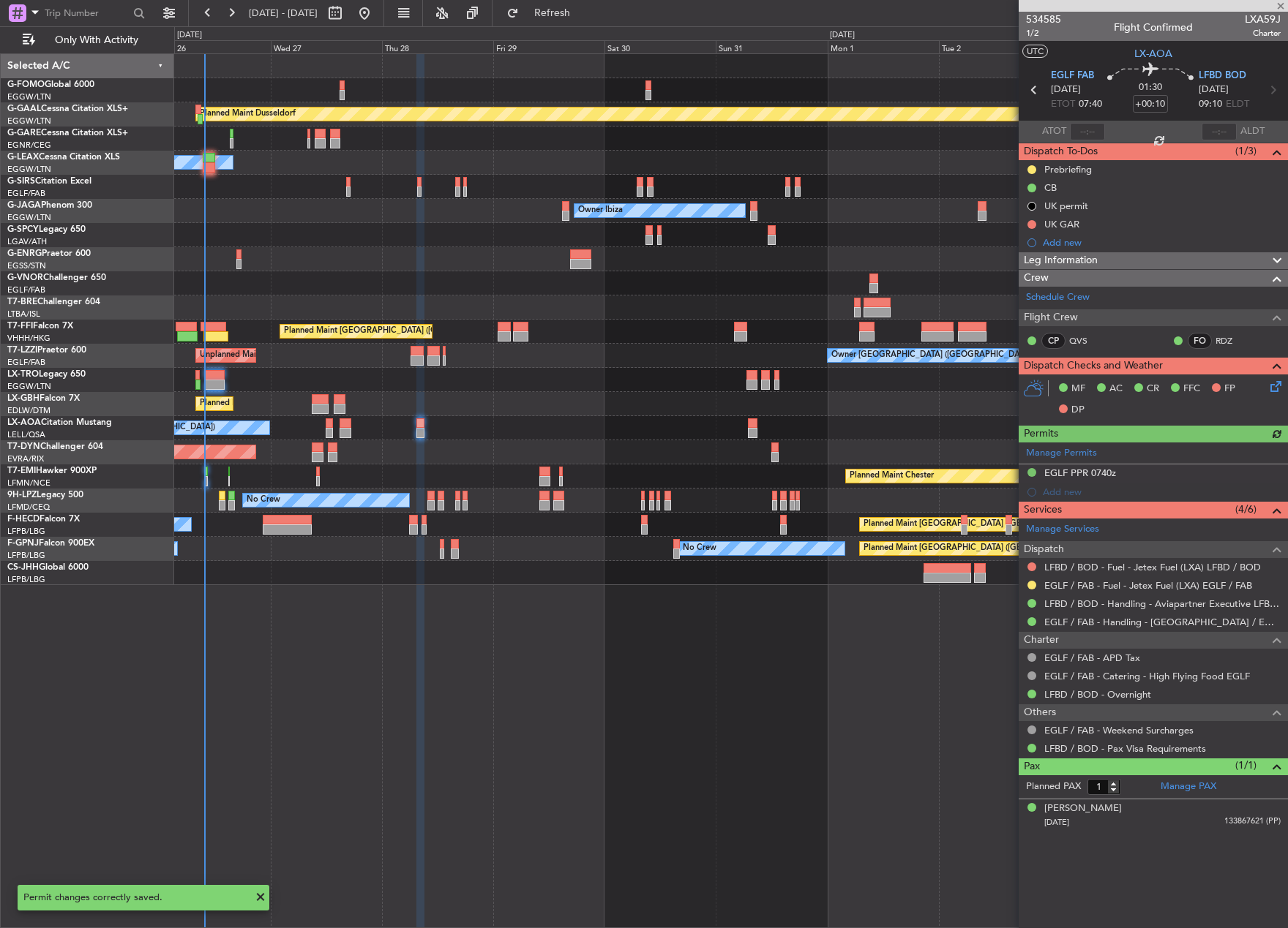
click at [1091, 473] on div "Manage Permits EGLF PPR 0740z Add new" at bounding box center [1153, 472] width 269 height 59
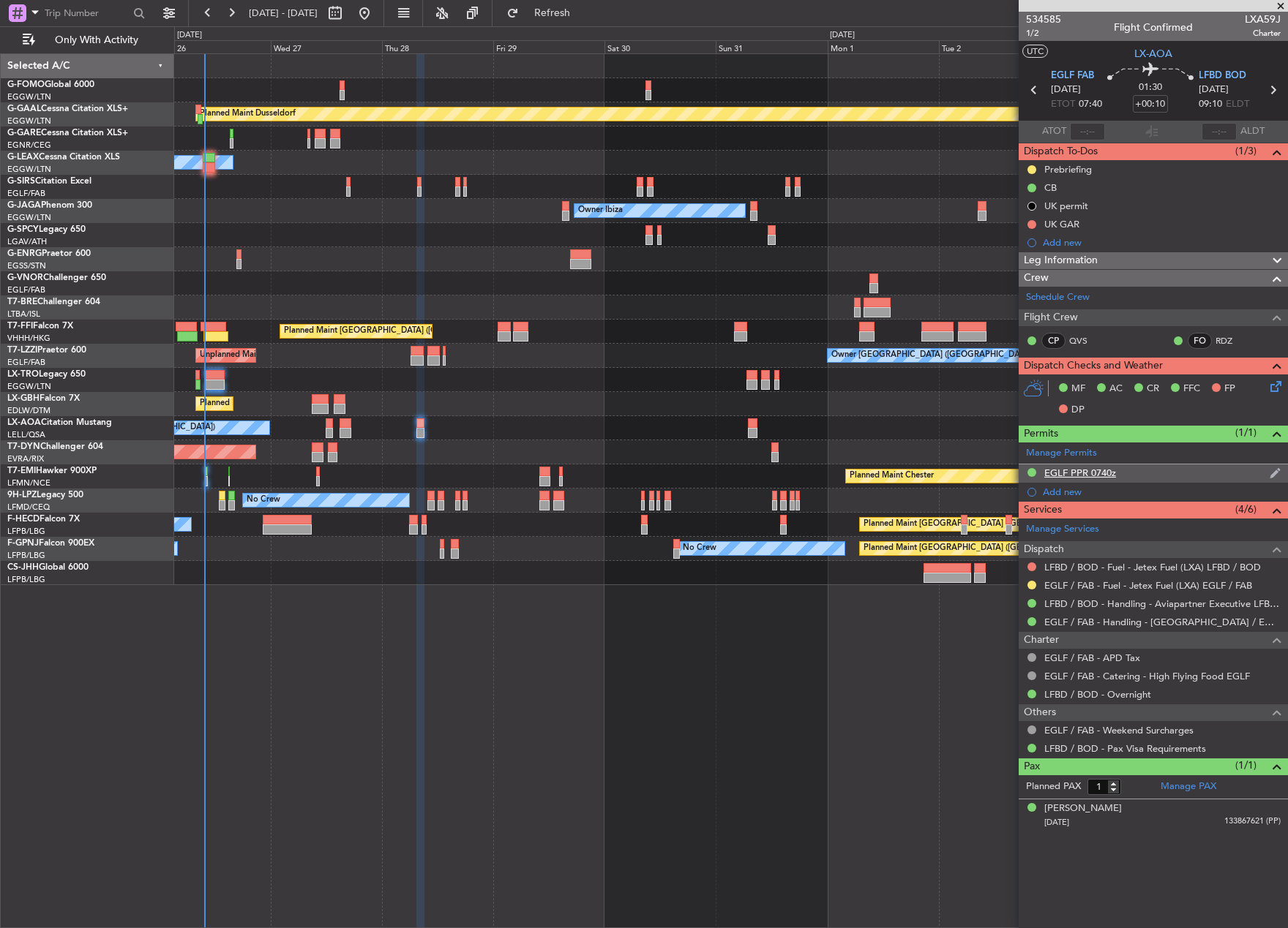
click at [1086, 475] on div "EGLF PPR 0740z" at bounding box center [1080, 473] width 72 height 12
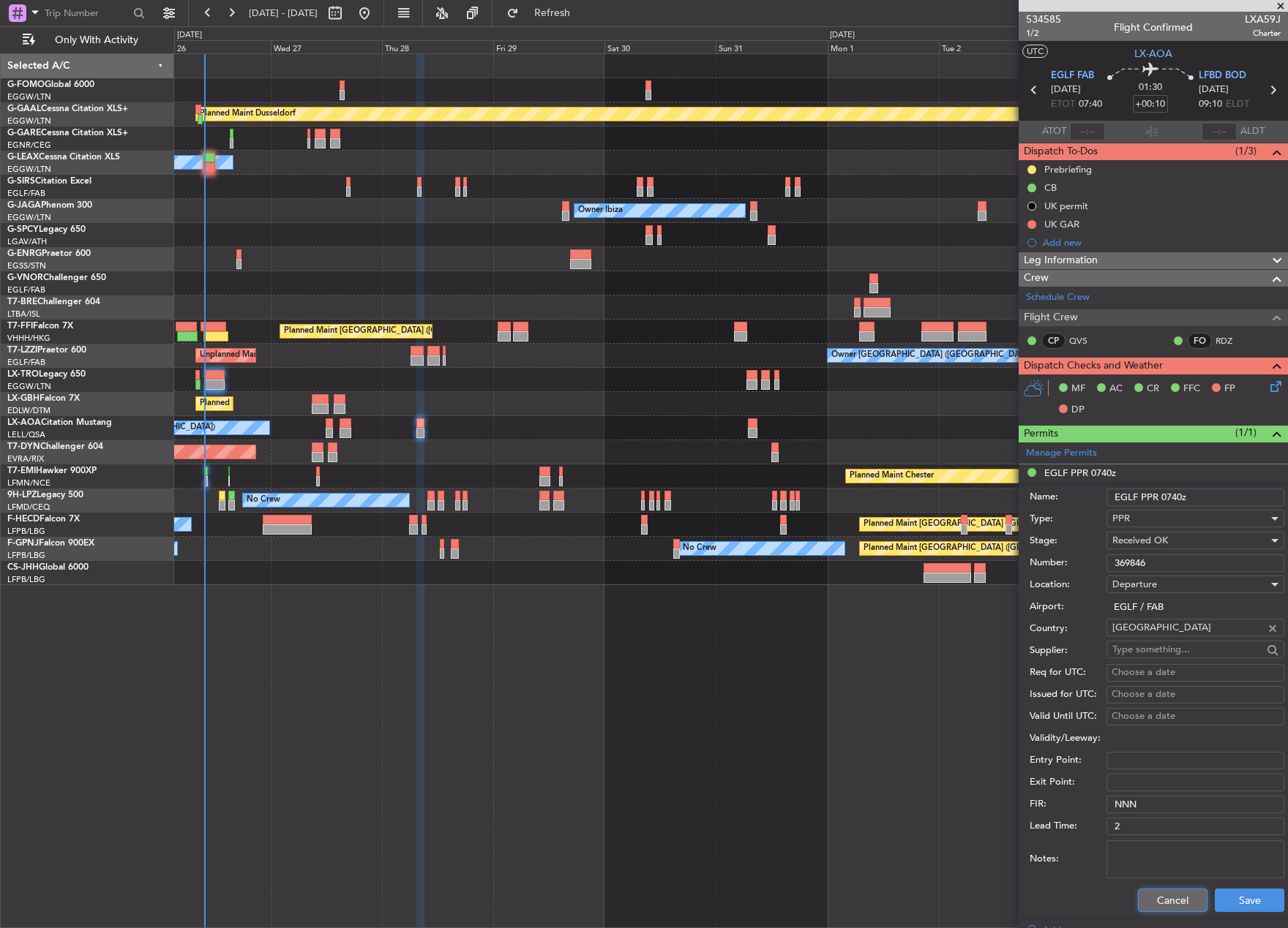
click at [1175, 903] on button "Cancel" at bounding box center [1172, 900] width 69 height 23
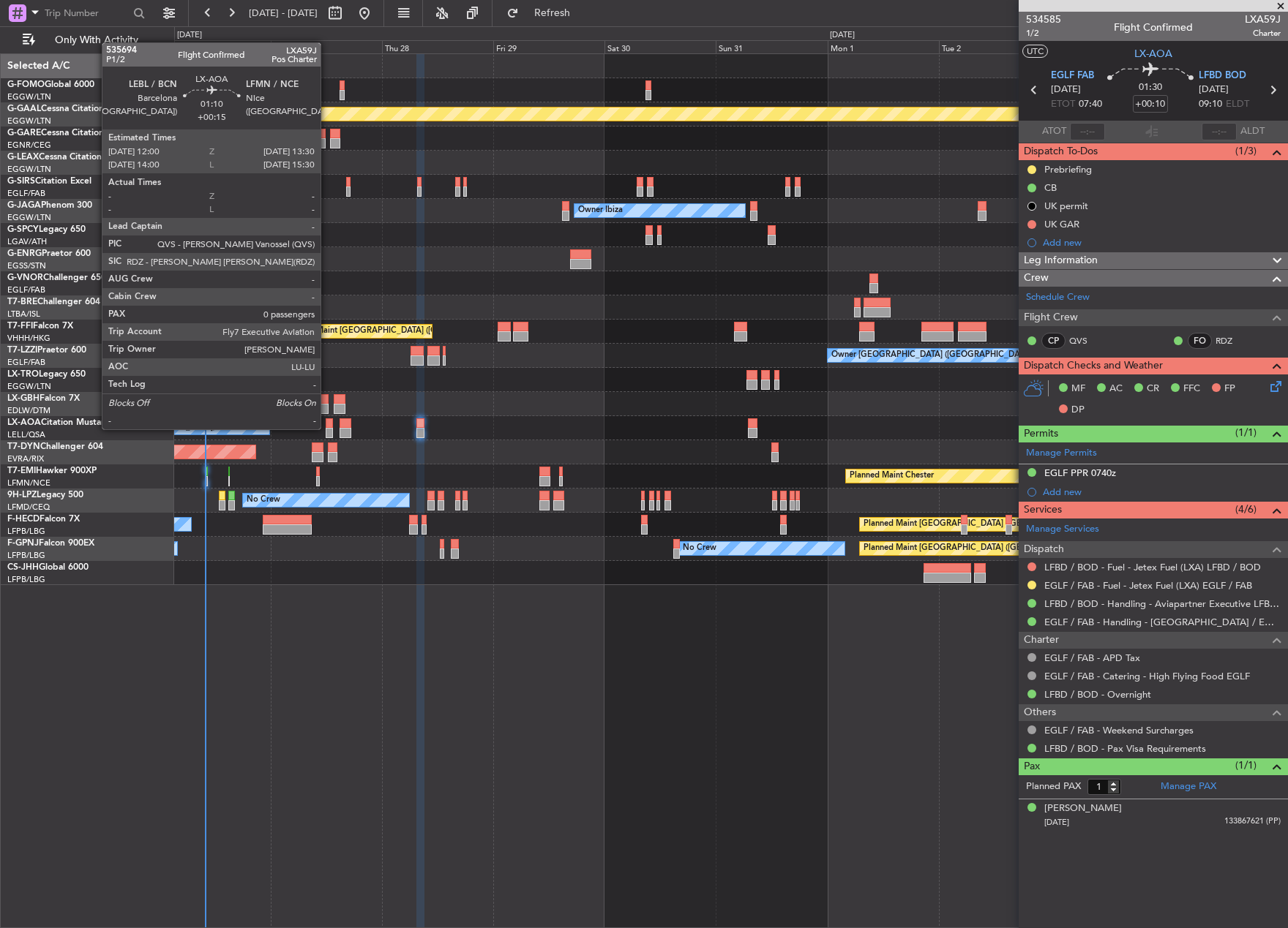
click at [327, 428] on div at bounding box center [329, 433] width 8 height 11
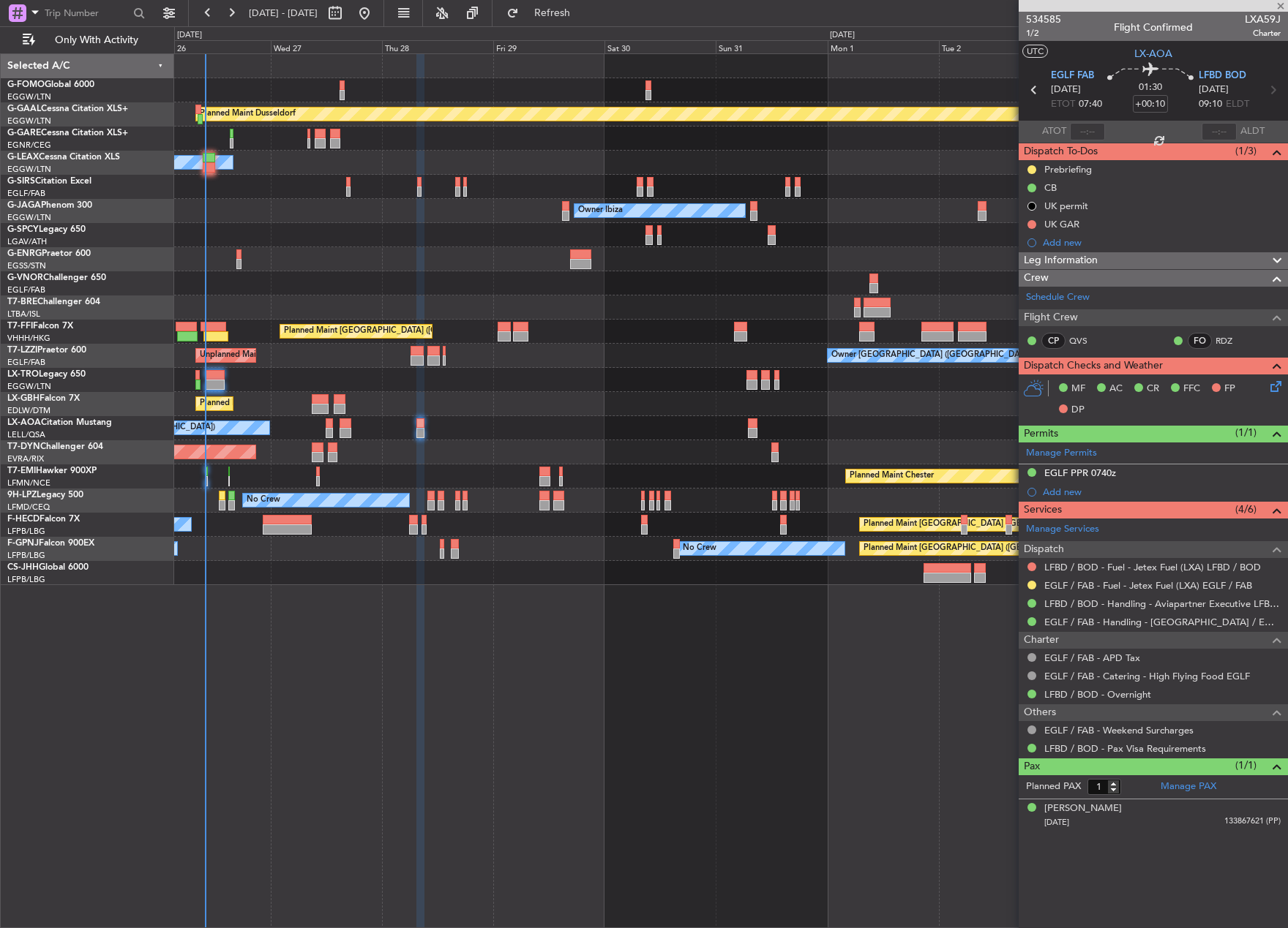
type input "+00:15"
type input "0"
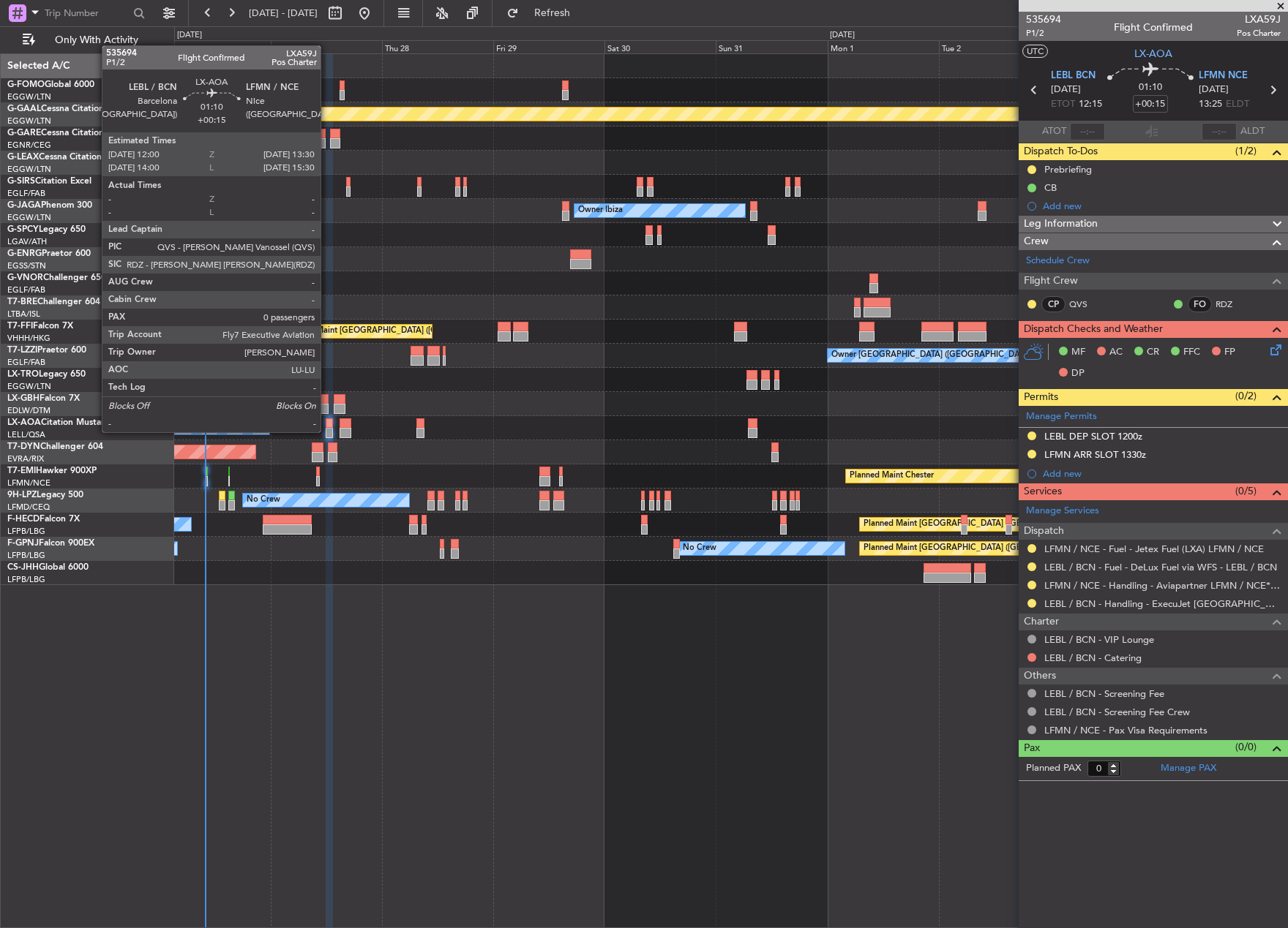
click at [327, 430] on div at bounding box center [329, 433] width 8 height 11
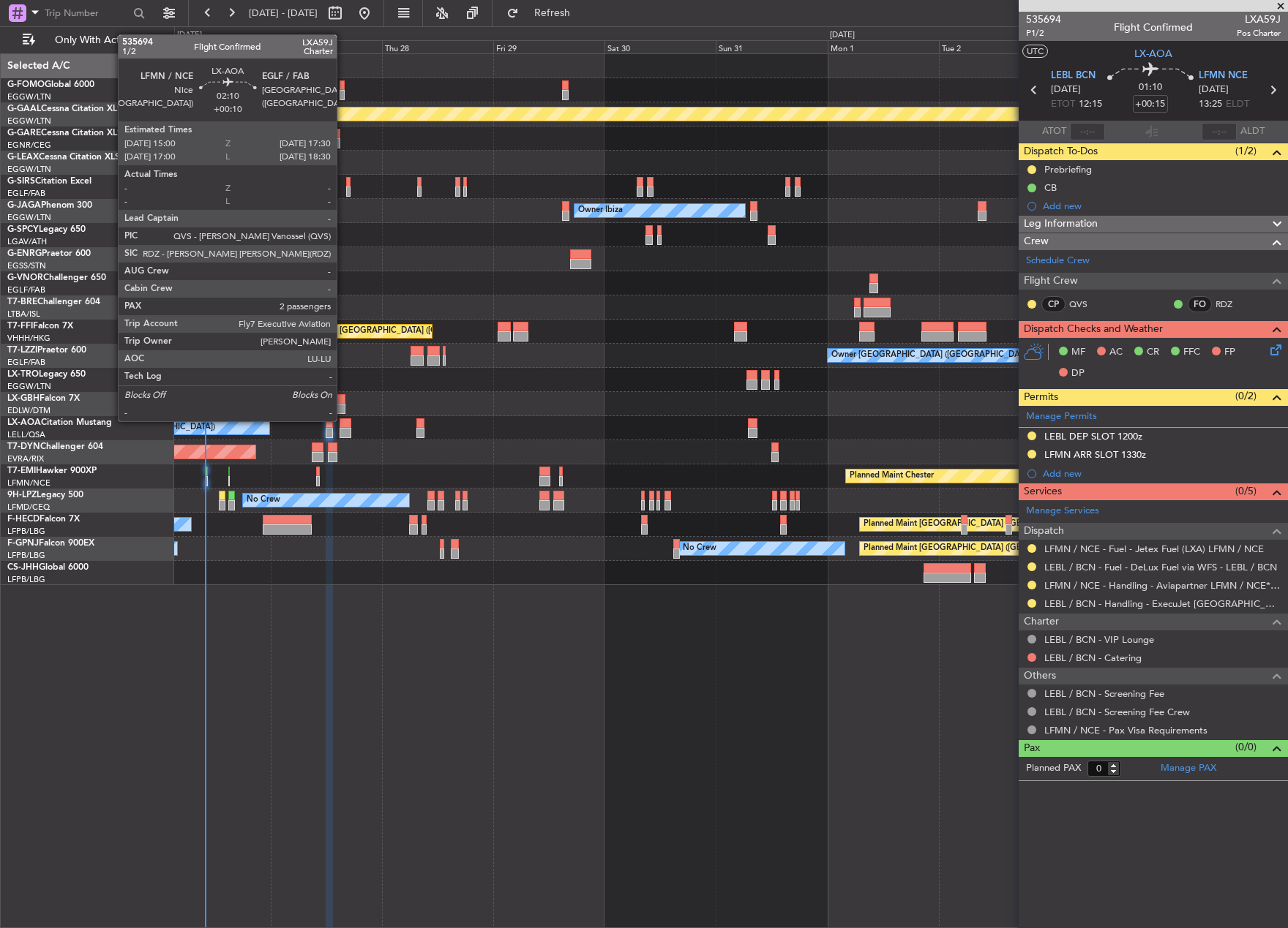
click at [343, 420] on div at bounding box center [344, 424] width 11 height 11
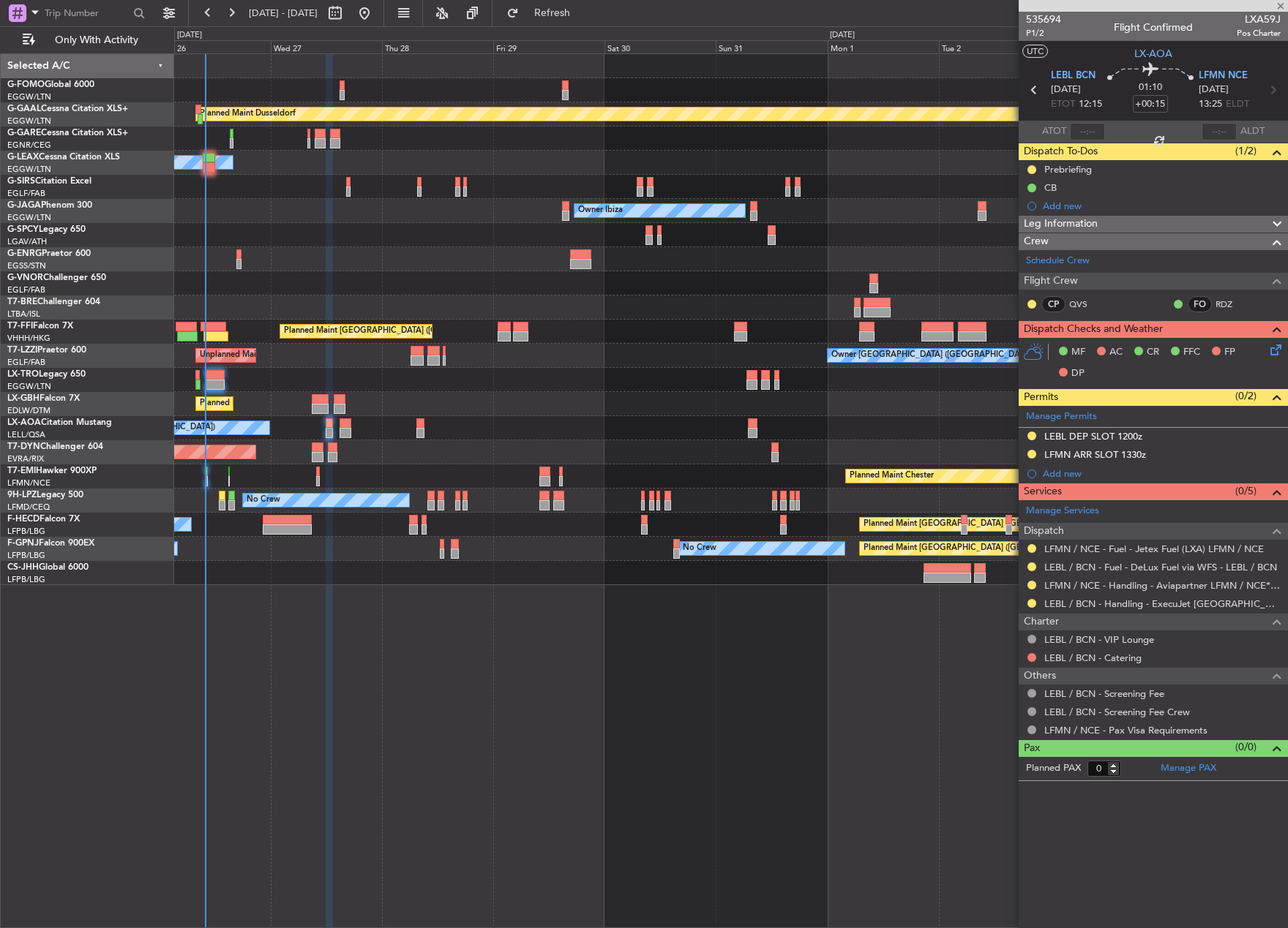
type input "+00:10"
type input "2"
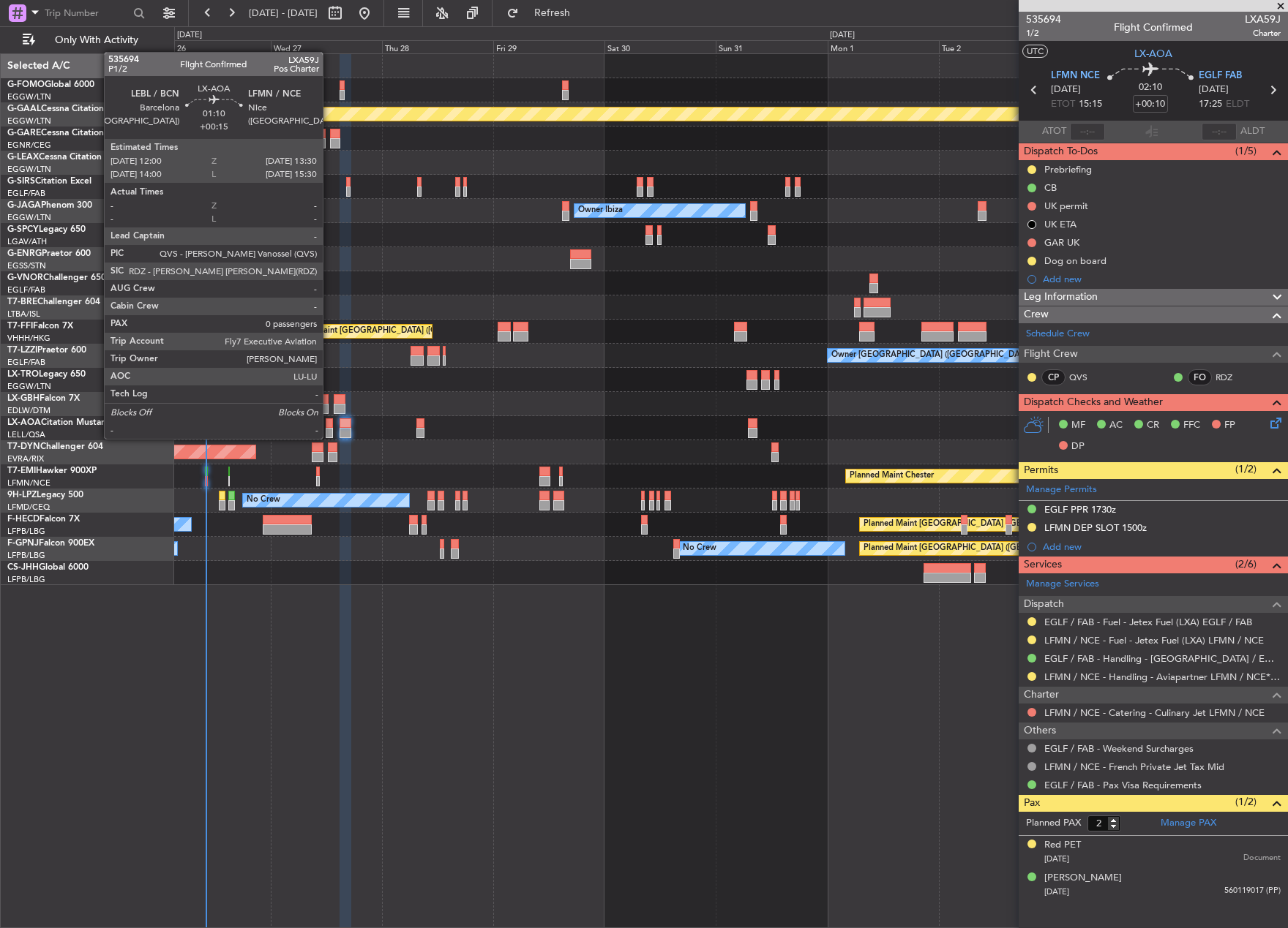
click at [329, 437] on div at bounding box center [329, 433] width 8 height 11
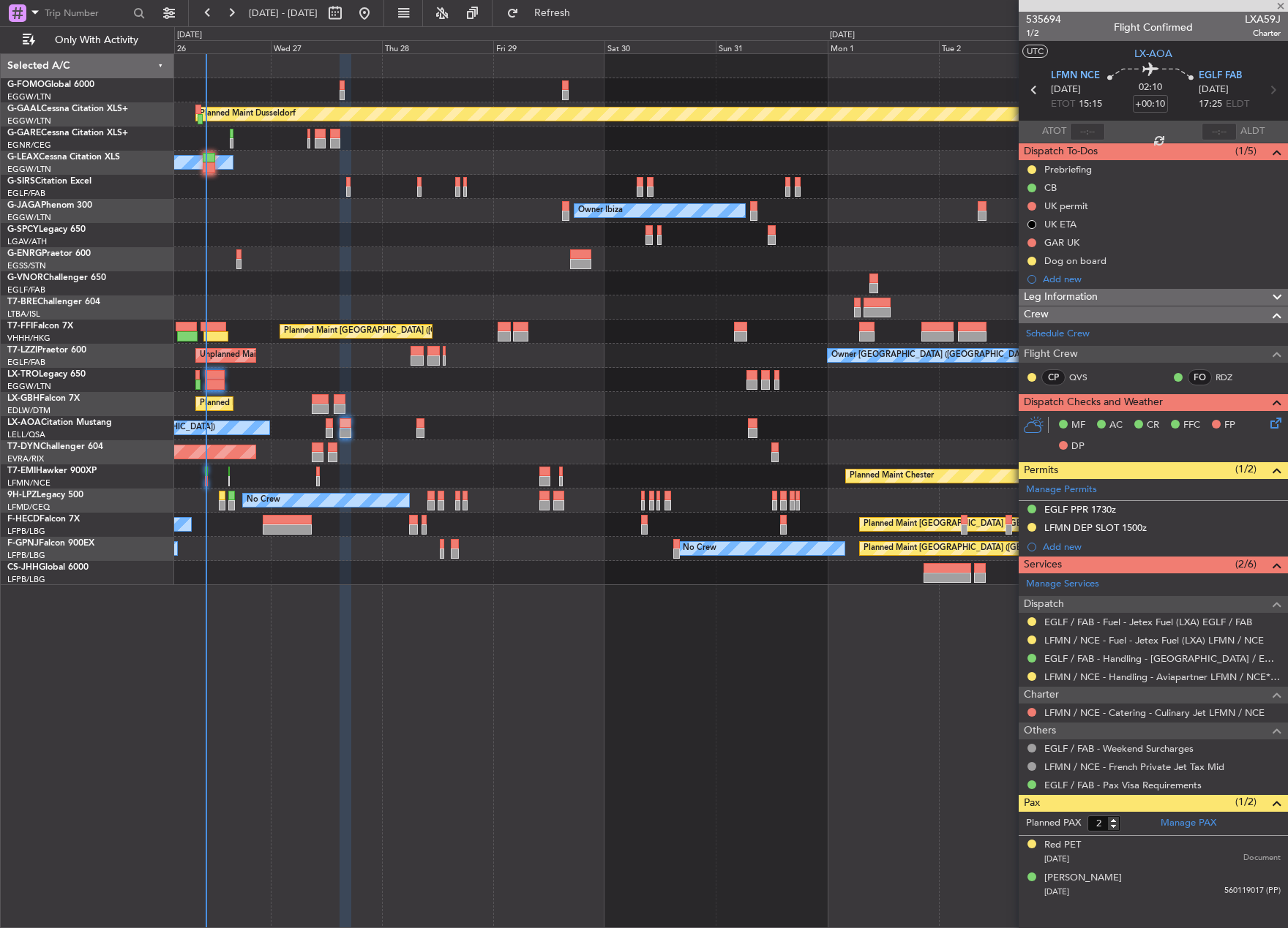
type input "+00:15"
type input "0"
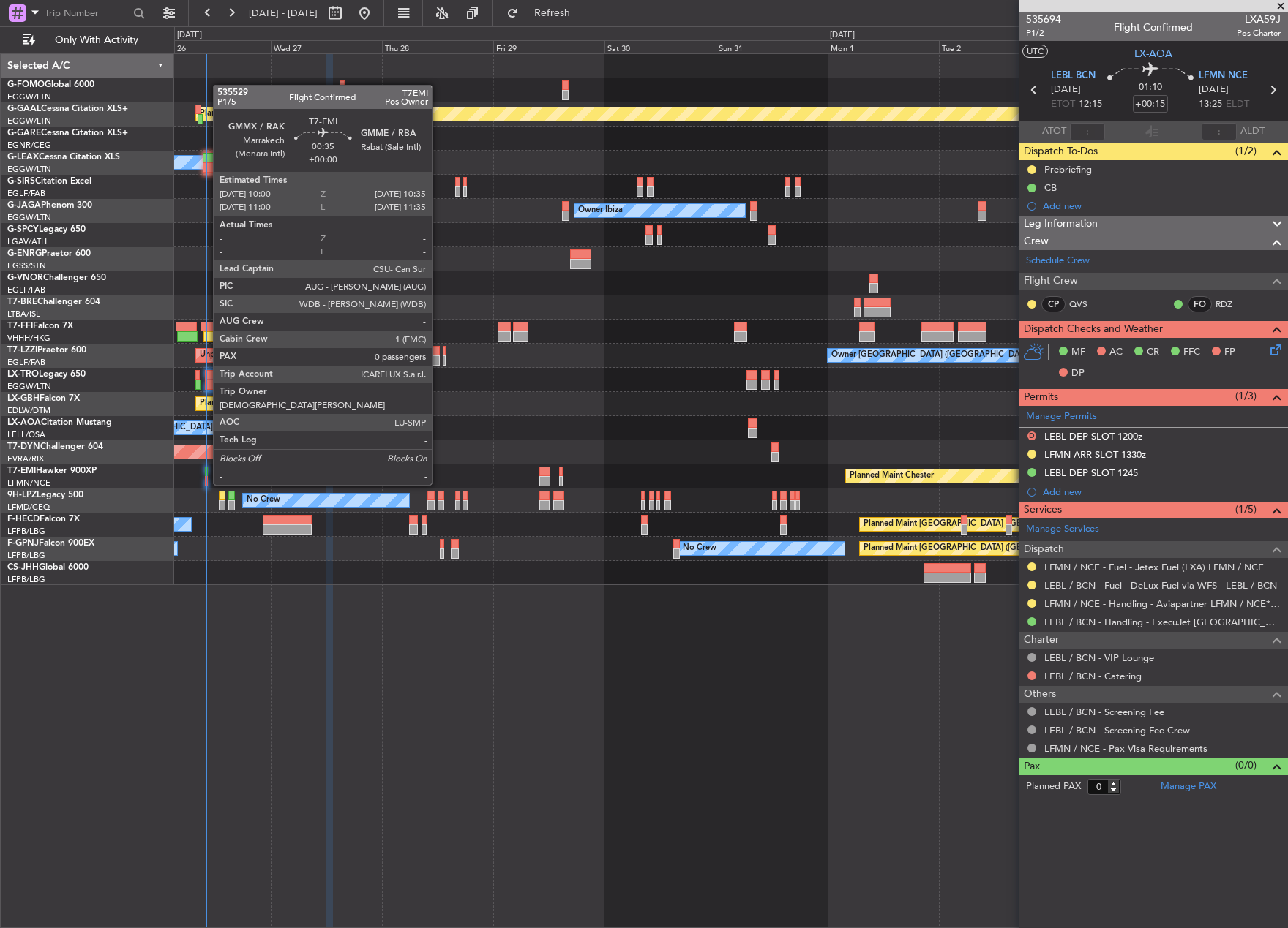
click at [205, 470] on div at bounding box center [206, 472] width 3 height 11
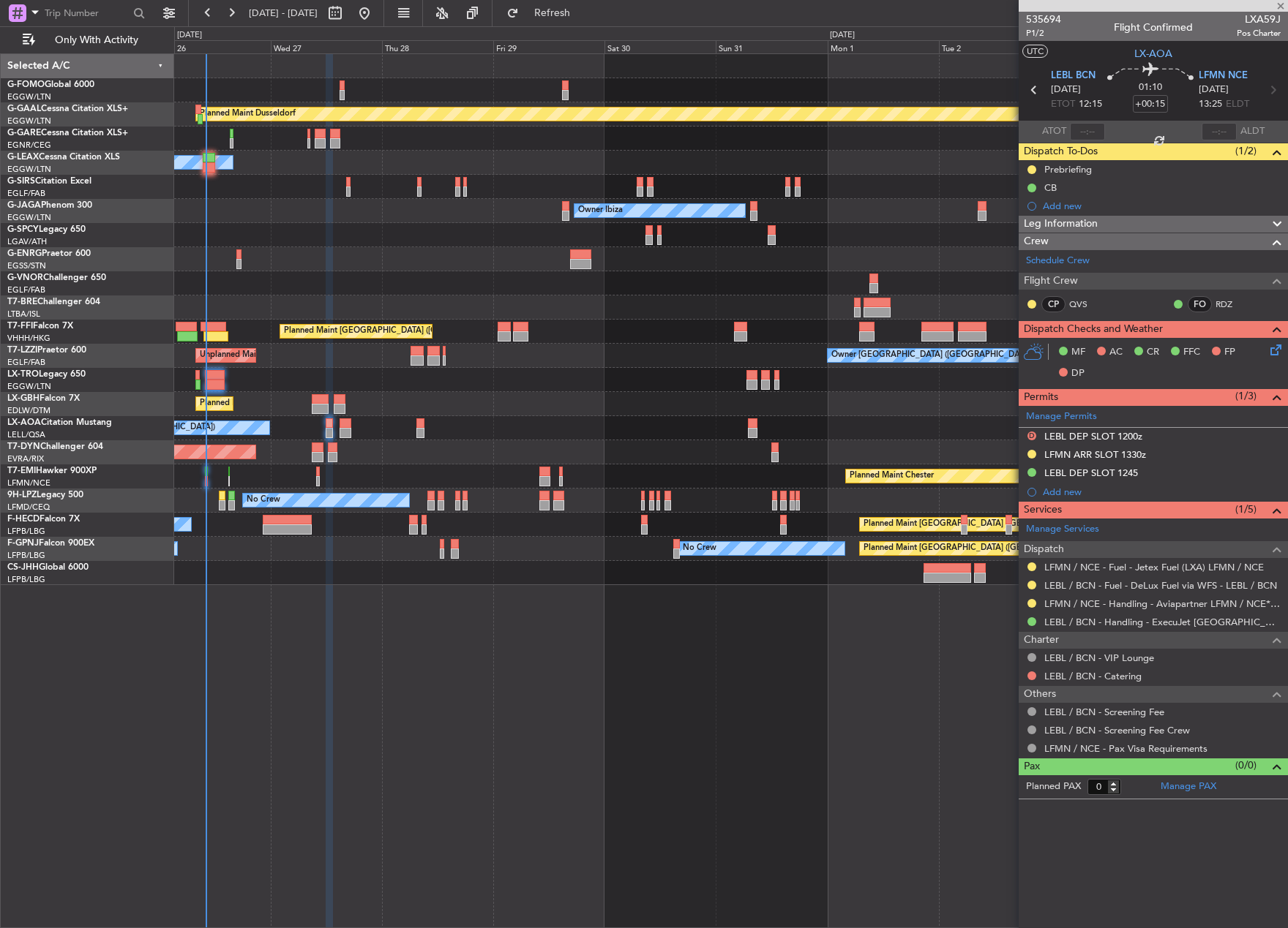
click at [209, 473] on div "Planned Maint Chester" at bounding box center [730, 476] width 1113 height 24
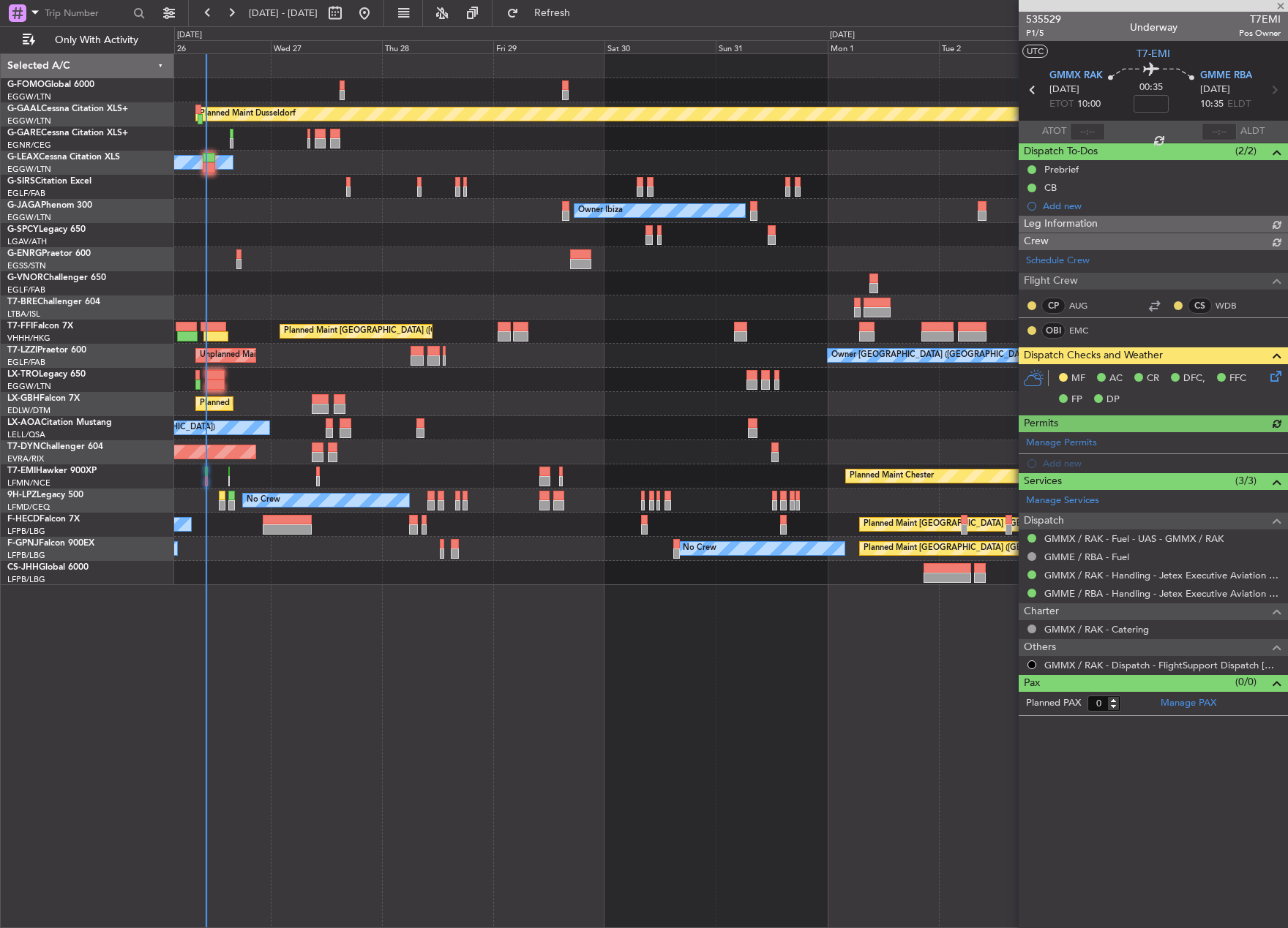
type input "09:54"
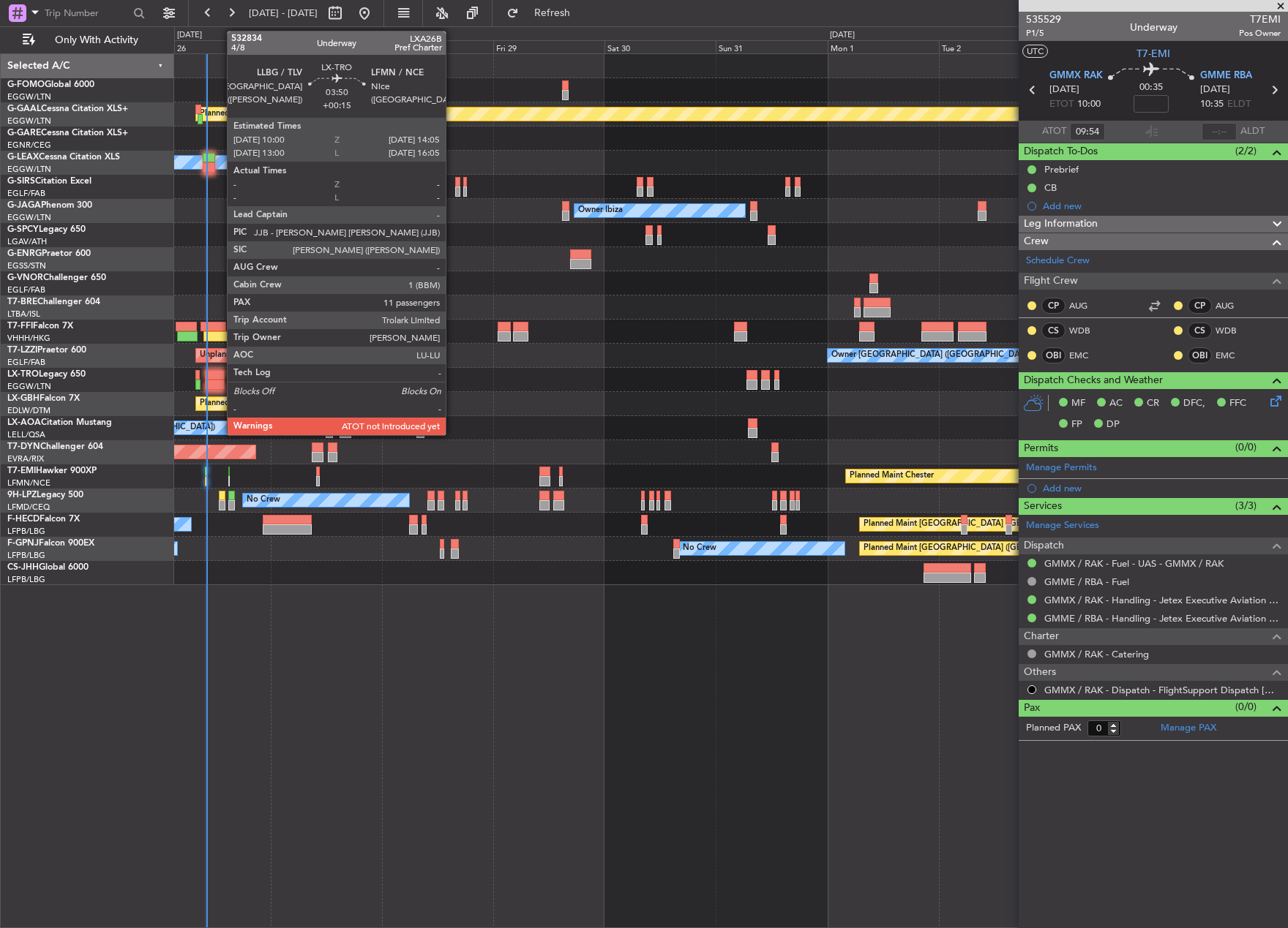
click at [220, 383] on div at bounding box center [214, 385] width 19 height 11
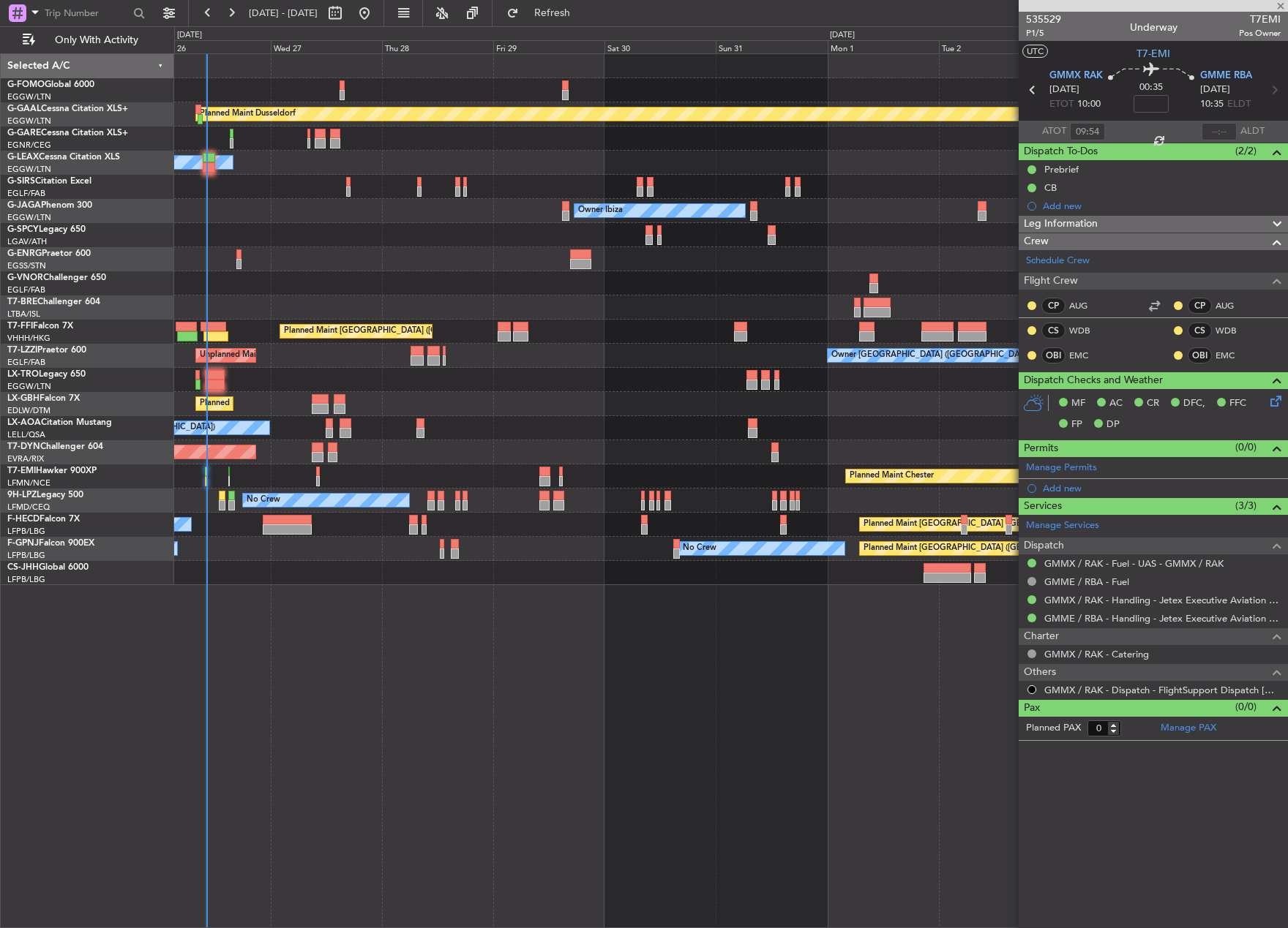
type input "+00:15"
type input "11"
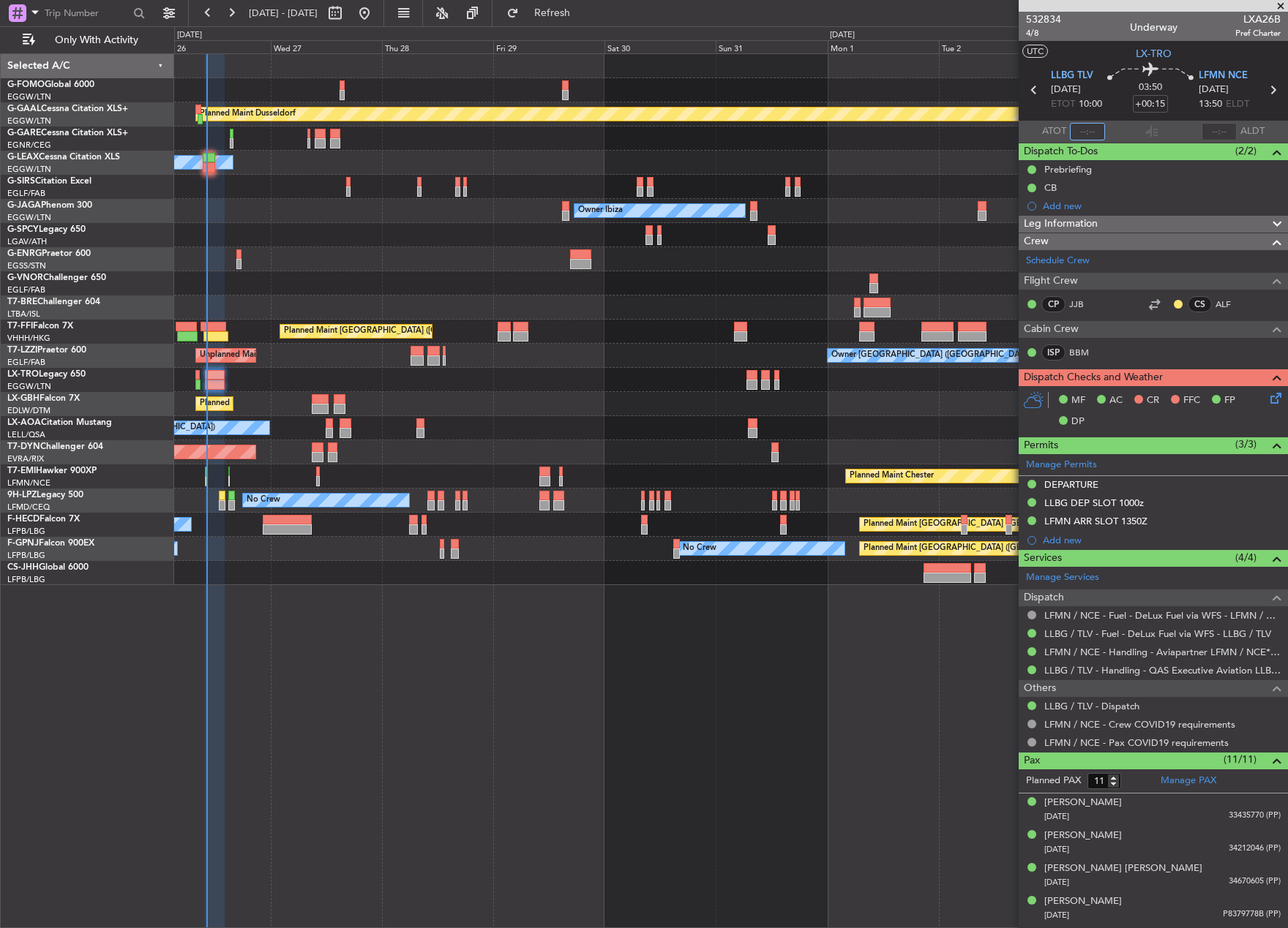
click at [1087, 134] on input "text" at bounding box center [1087, 131] width 35 height 17
type input "10:10"
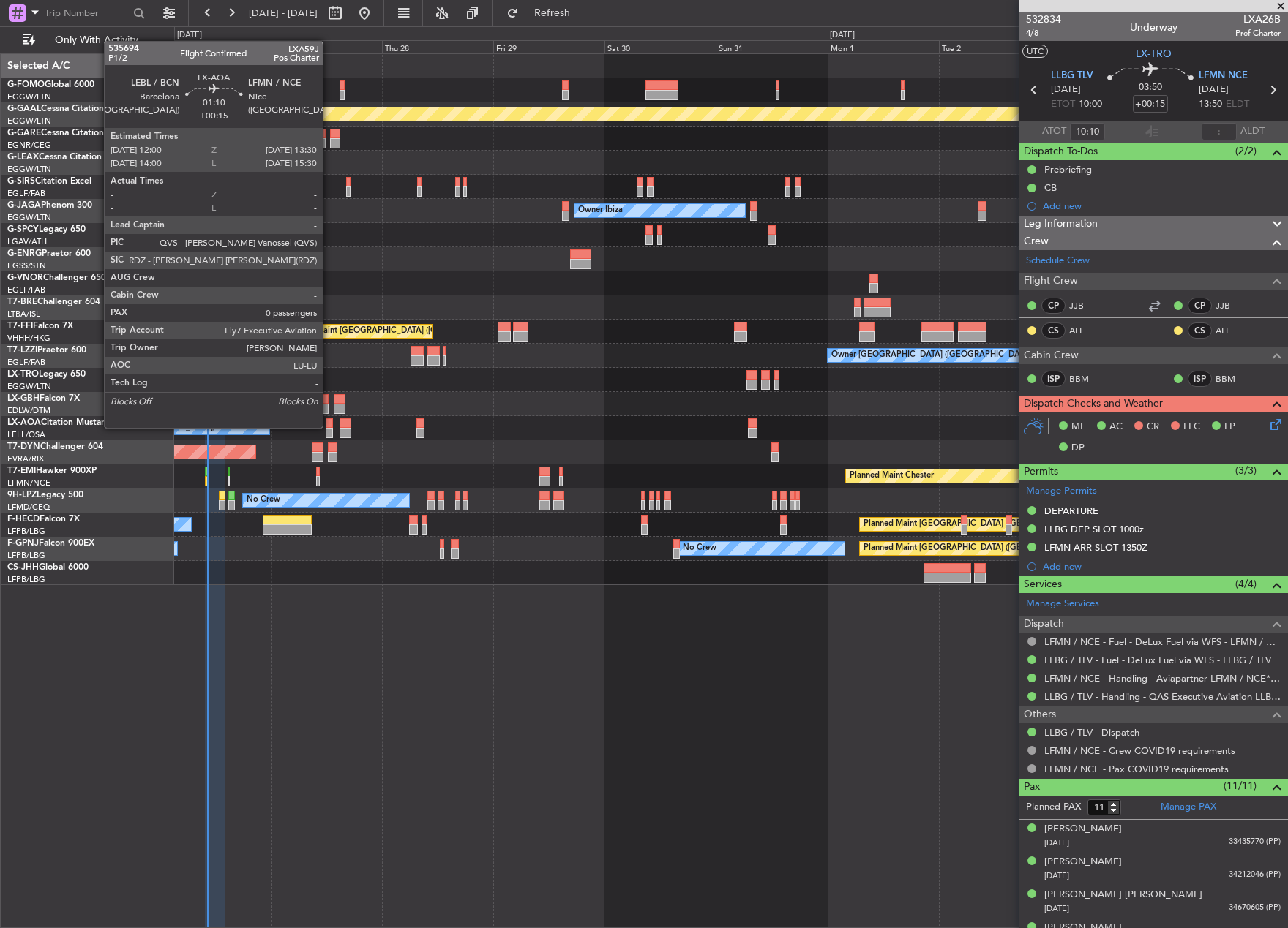
click at [329, 427] on div at bounding box center [329, 424] width 8 height 11
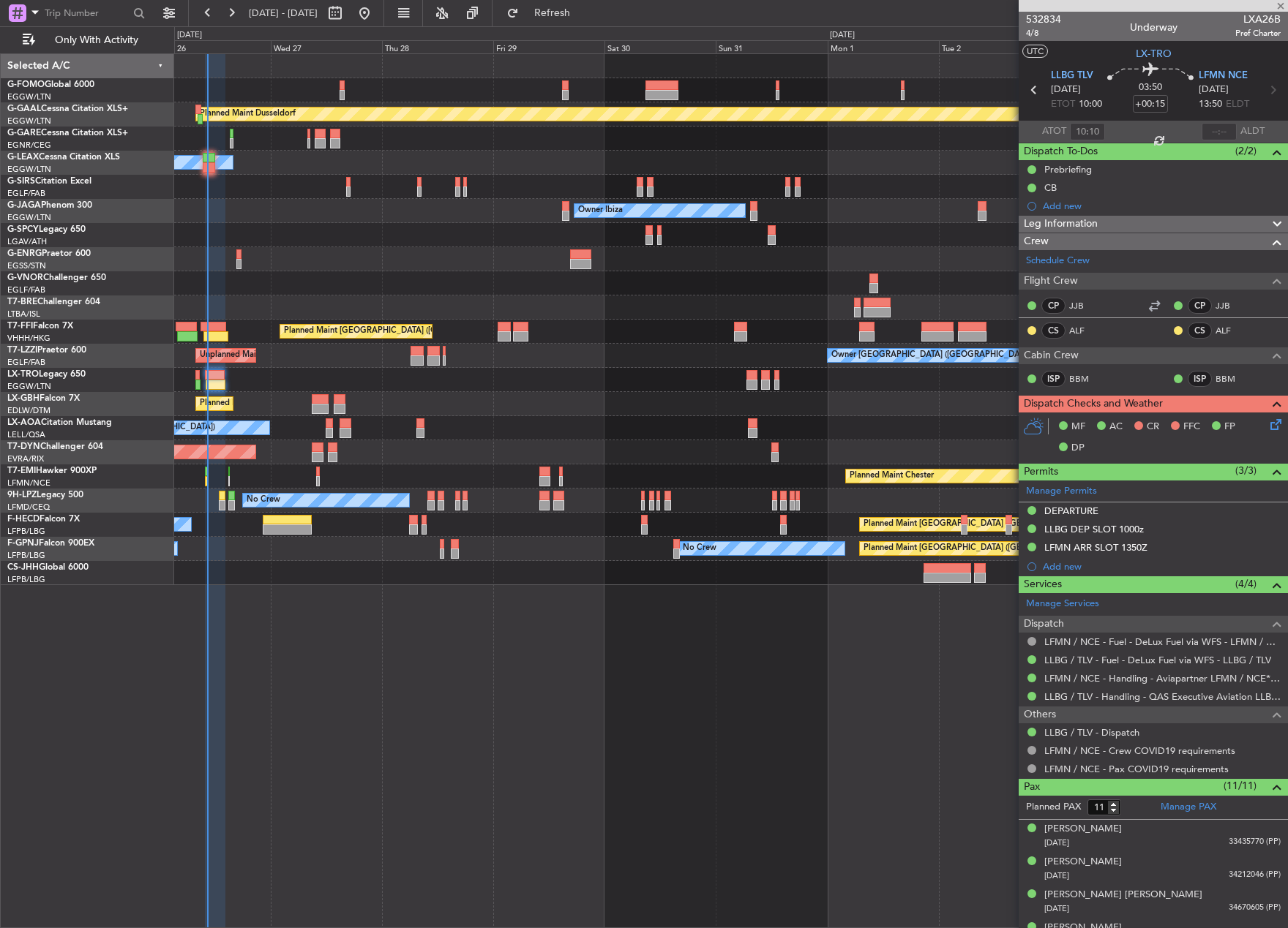
type input "0"
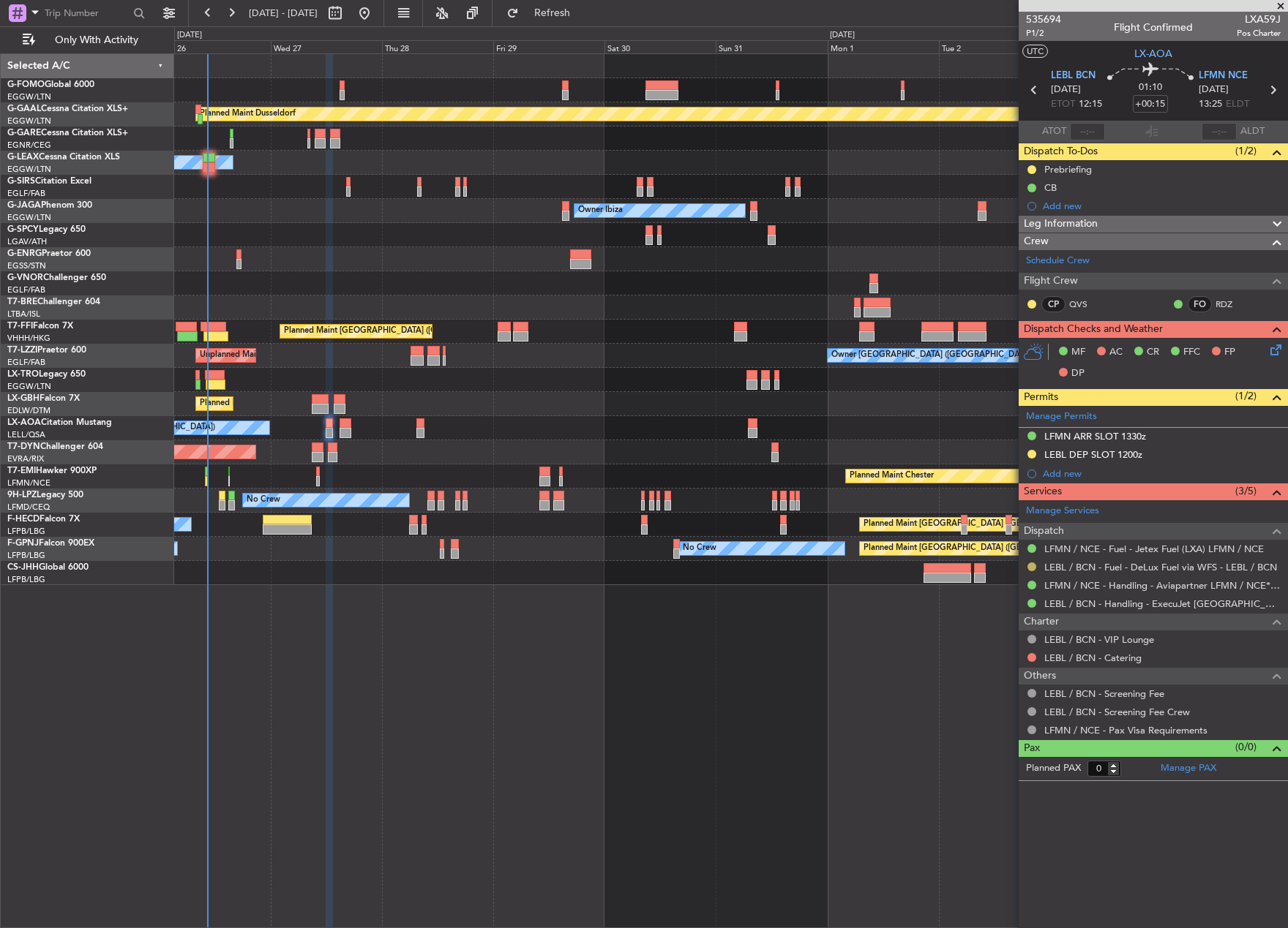
click at [1032, 566] on button at bounding box center [1032, 567] width 9 height 9
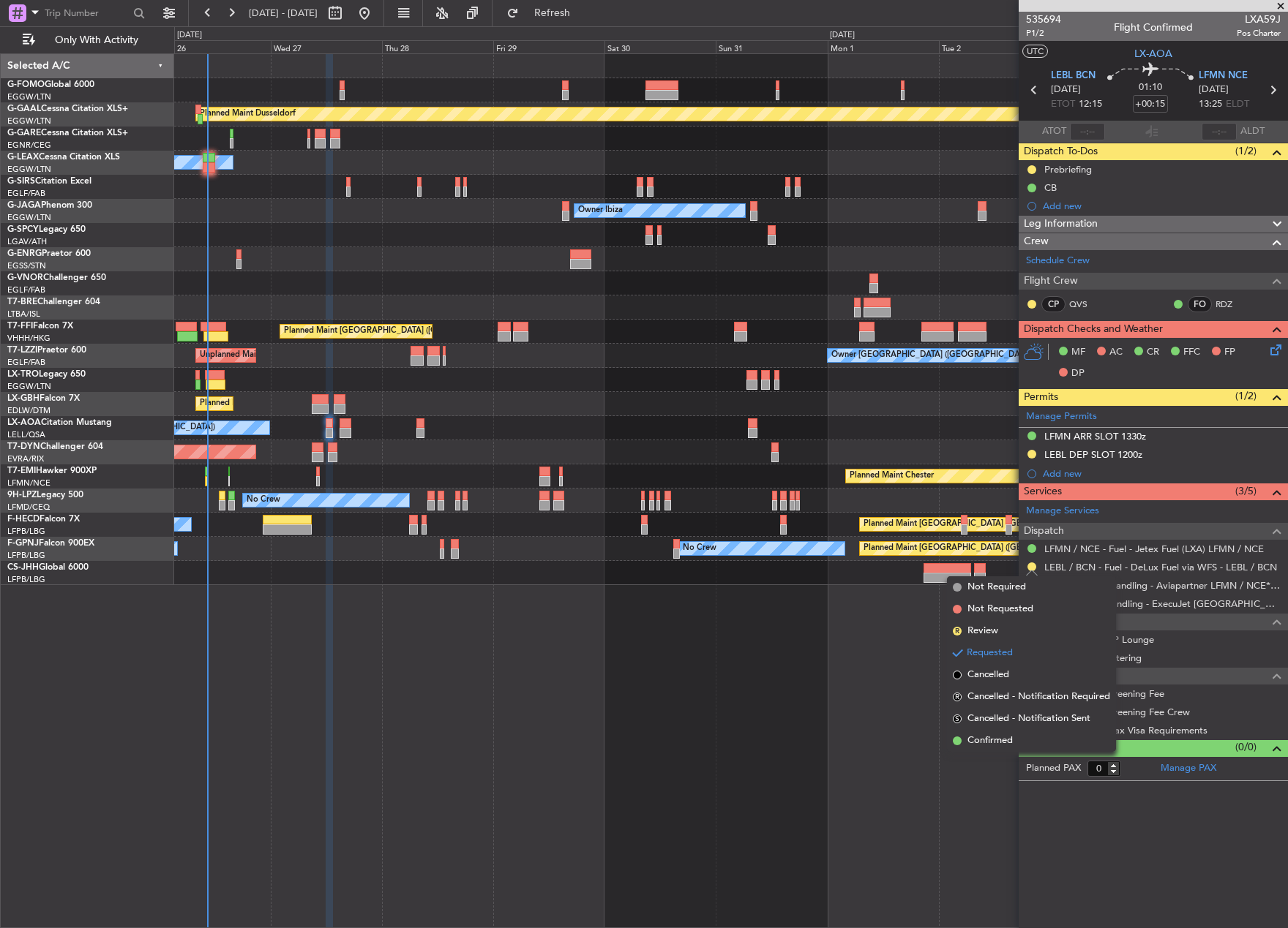
click at [974, 745] on span "Confirmed" at bounding box center [990, 740] width 45 height 14
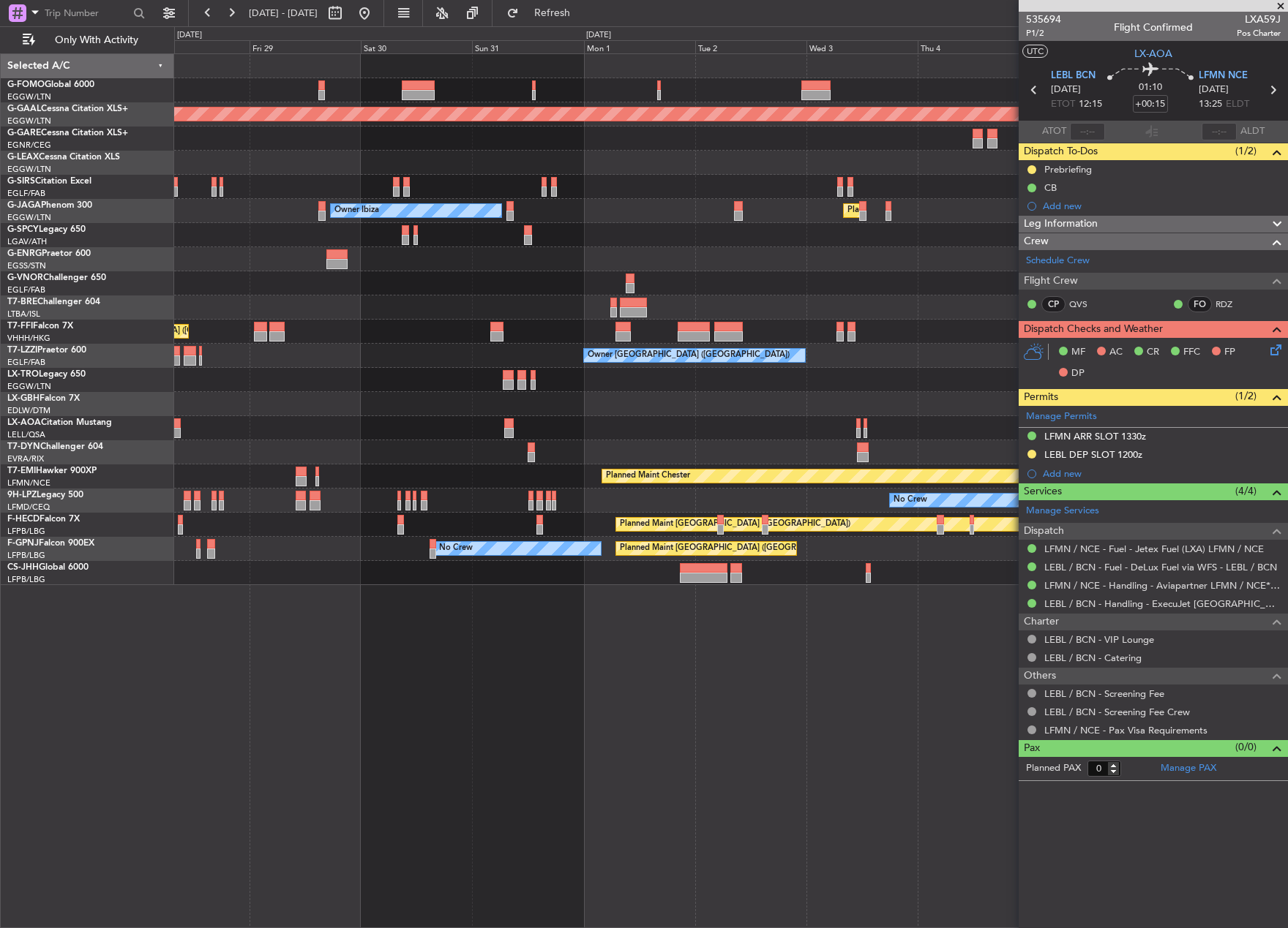
click at [419, 463] on div "AOG Maint Riga (Riga Intl)" at bounding box center [730, 452] width 1113 height 24
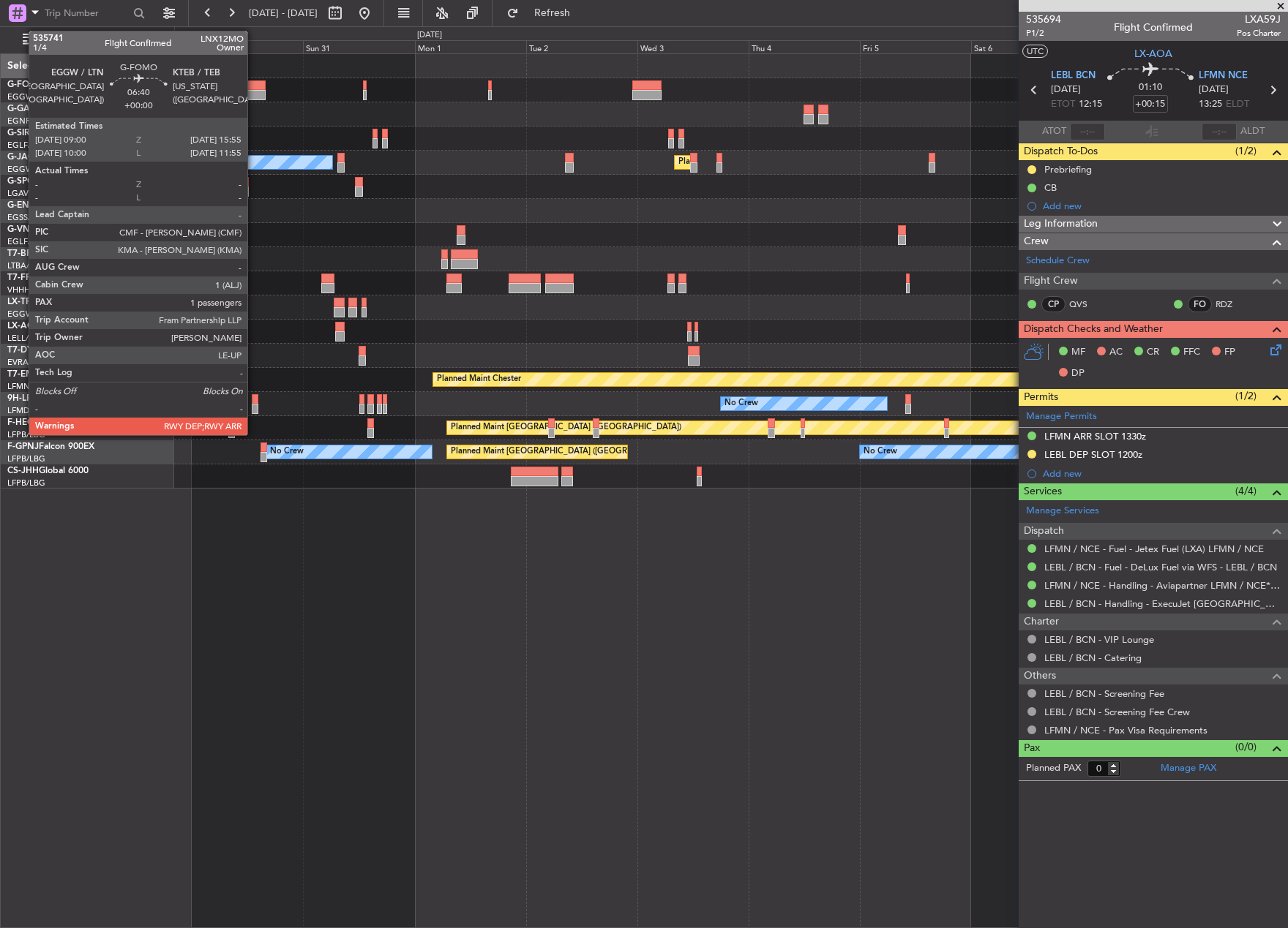
click at [252, 85] on div at bounding box center [249, 86] width 32 height 11
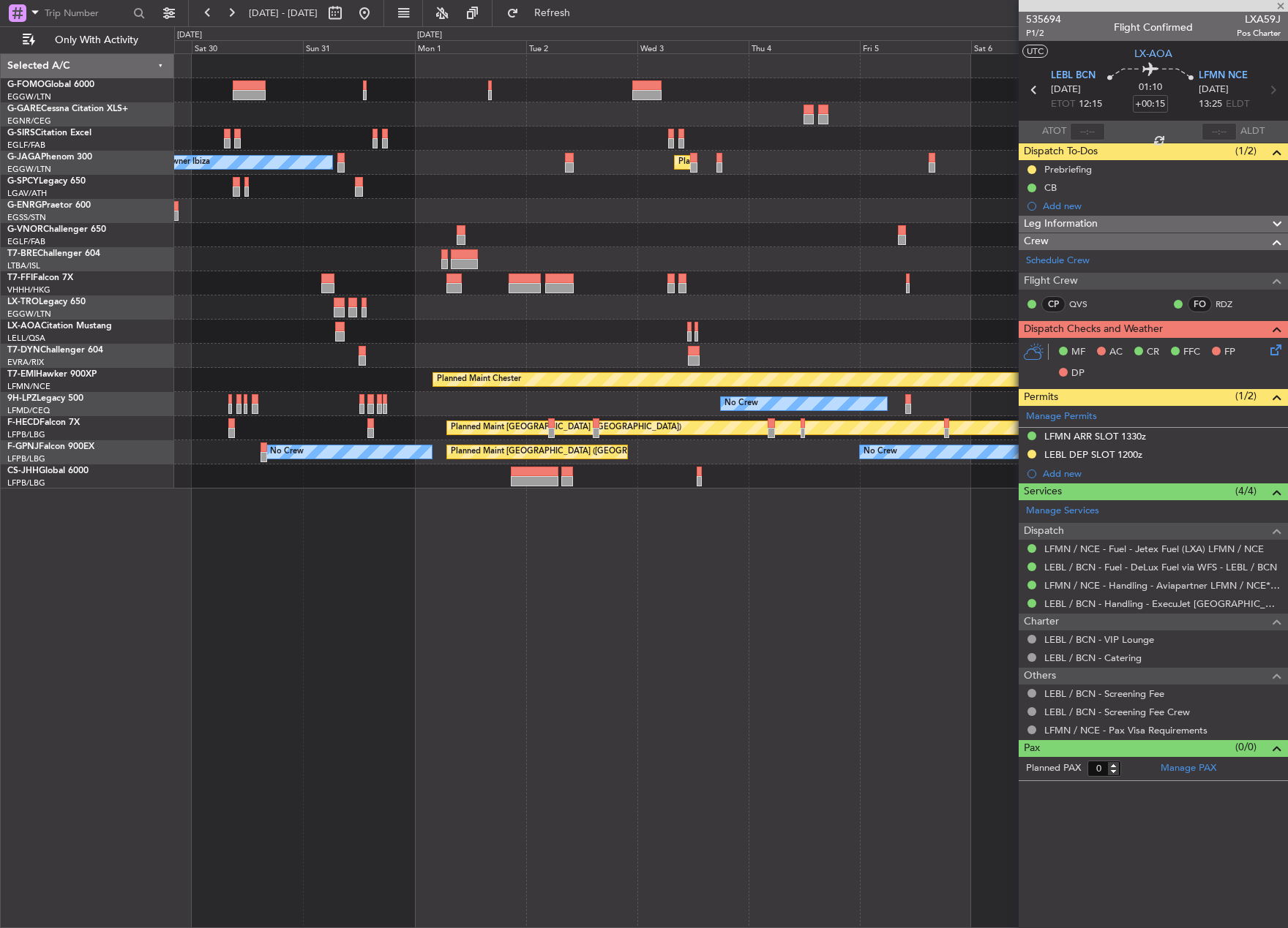
type input "1"
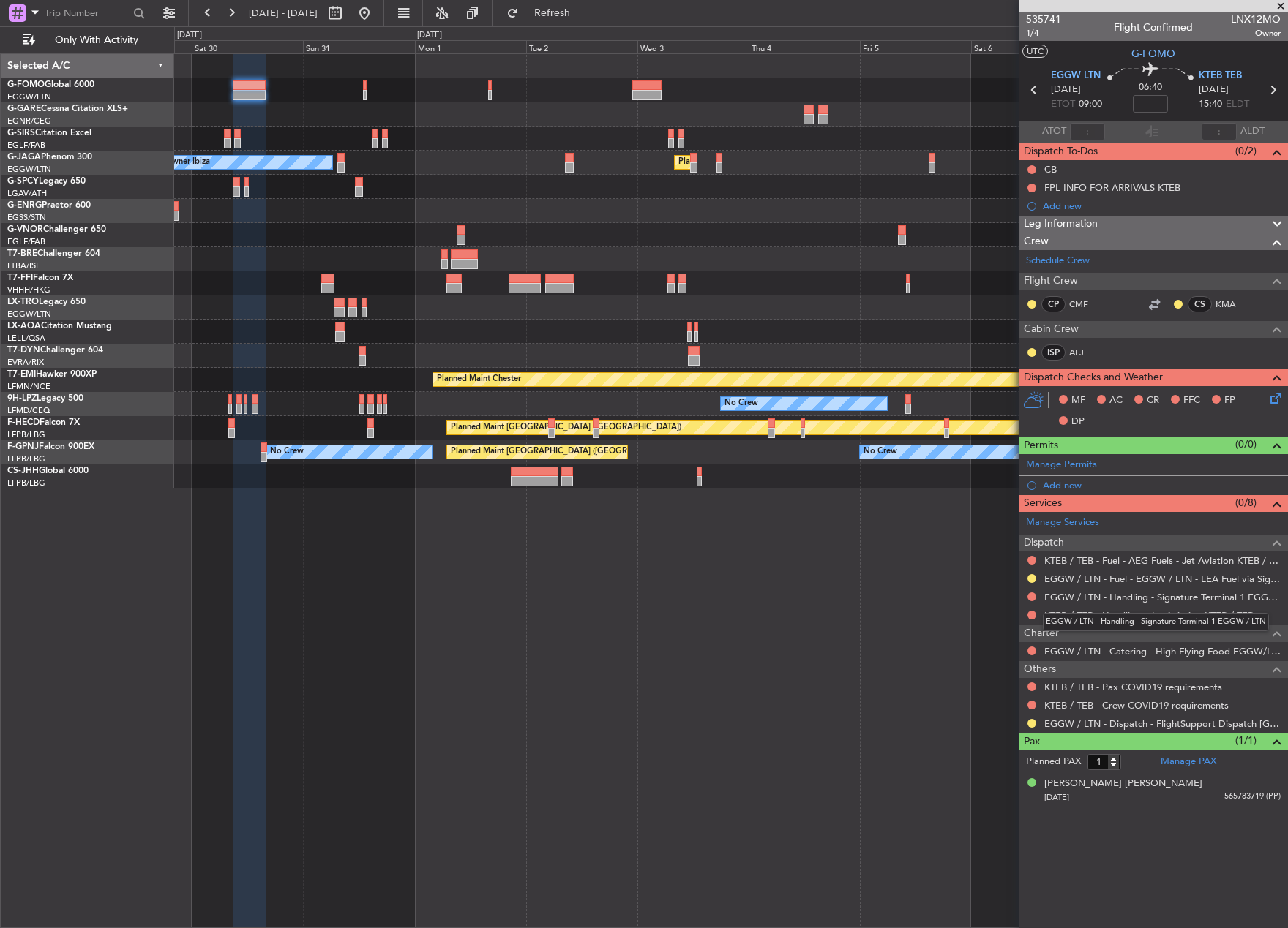
click at [1097, 618] on div "EGGW / LTN - Handling - Signature Terminal 1 EGGW / LTN" at bounding box center [1155, 622] width 226 height 18
click at [1074, 609] on link "KTEB / TEB - Handling - Jet Aviation KTEB / TEB" at bounding box center [1148, 615] width 209 height 12
click at [1098, 599] on link "EGGW / LTN - Handling - Signature Terminal 1 EGGW / LTN" at bounding box center [1162, 597] width 236 height 12
click at [1082, 485] on div "Add new" at bounding box center [1154, 485] width 224 height 12
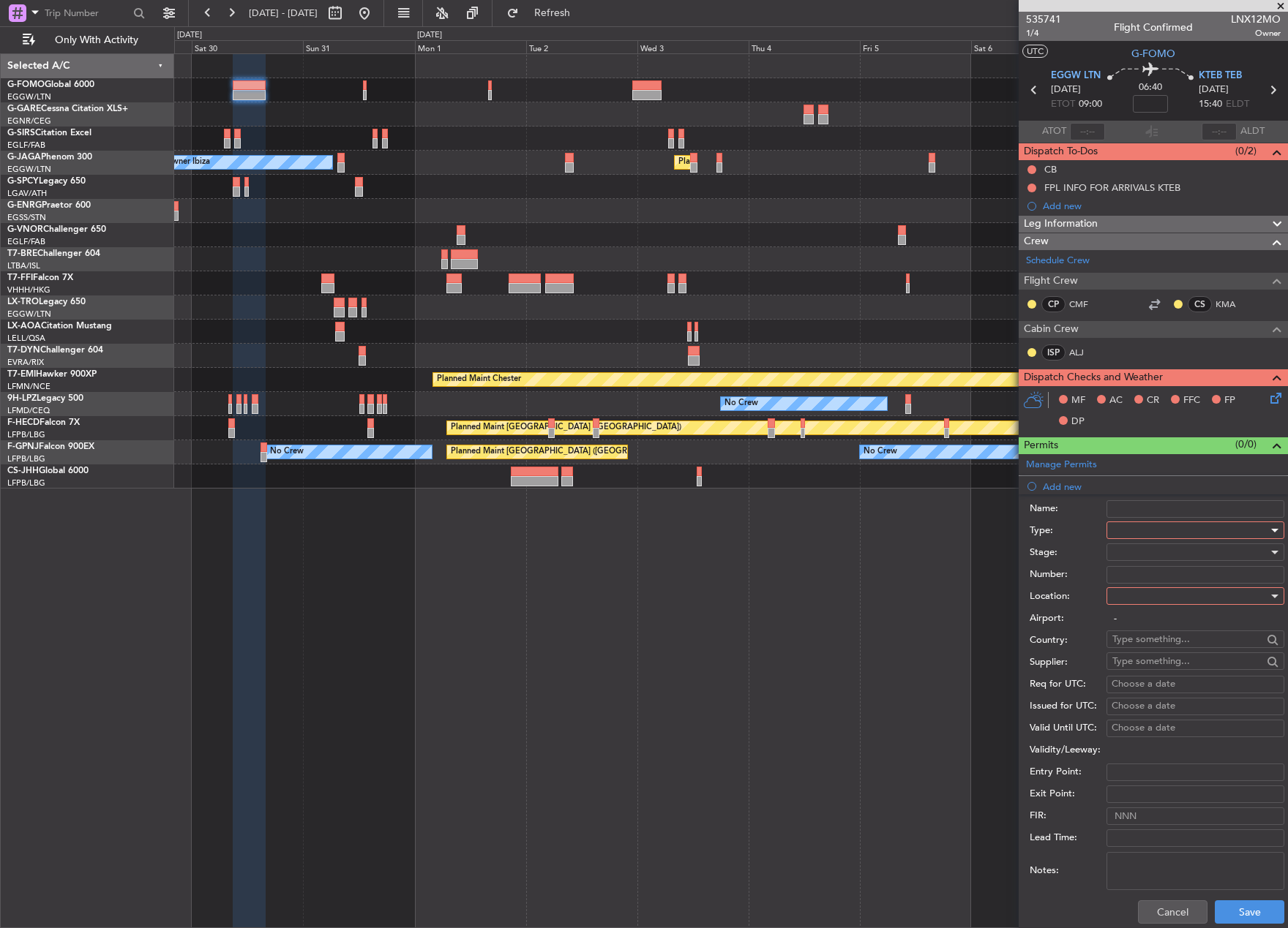
click at [1163, 524] on div at bounding box center [1190, 530] width 156 height 22
click at [1171, 666] on span "Slot" at bounding box center [1189, 668] width 153 height 22
click at [1126, 547] on div at bounding box center [1190, 552] width 156 height 22
click at [1147, 649] on span "Requested" at bounding box center [1189, 648] width 153 height 22
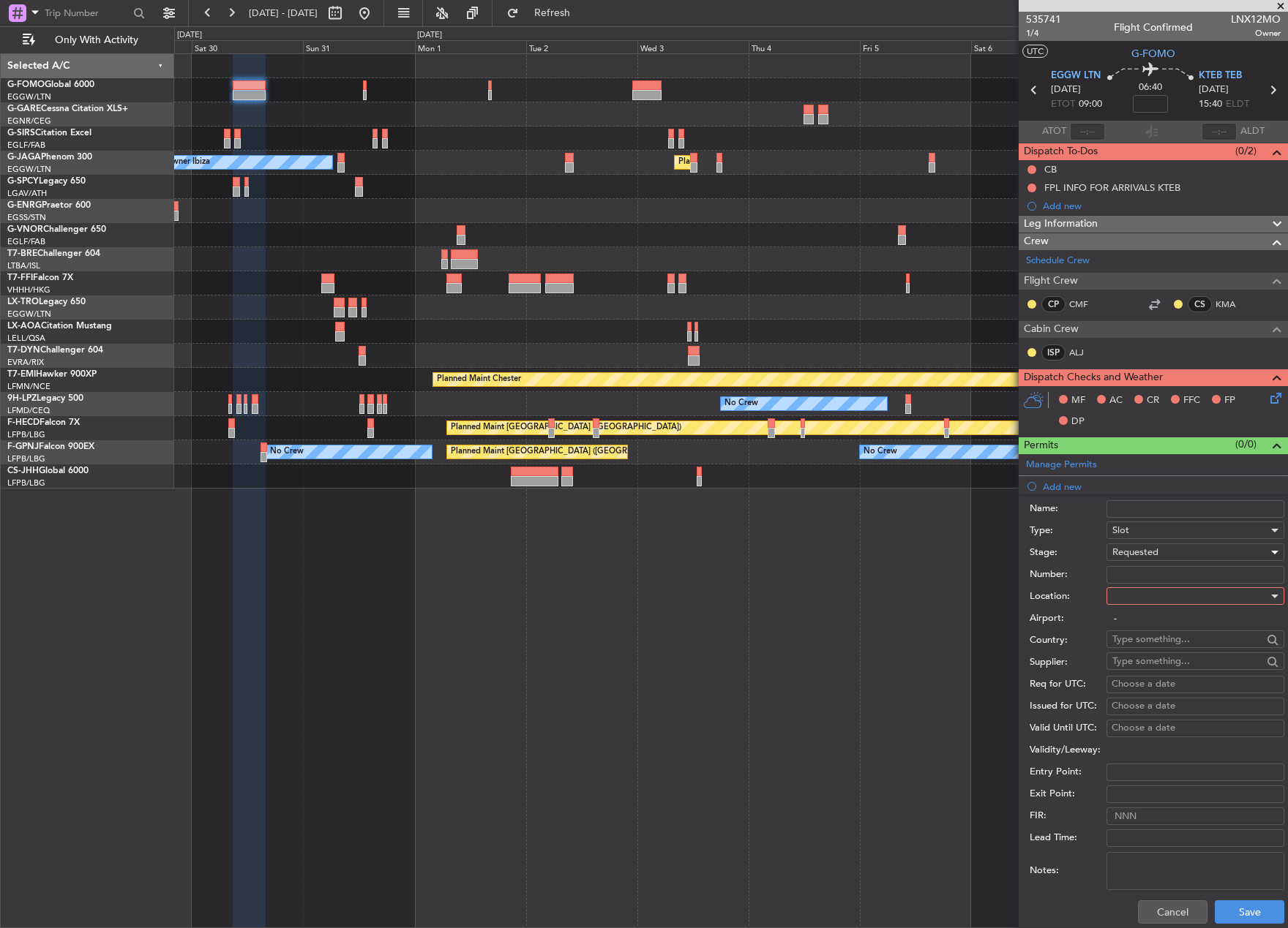
click at [1133, 596] on div at bounding box center [1190, 596] width 156 height 22
click at [1146, 624] on span "Departure" at bounding box center [1189, 626] width 153 height 22
type input "EGGW / LTN"
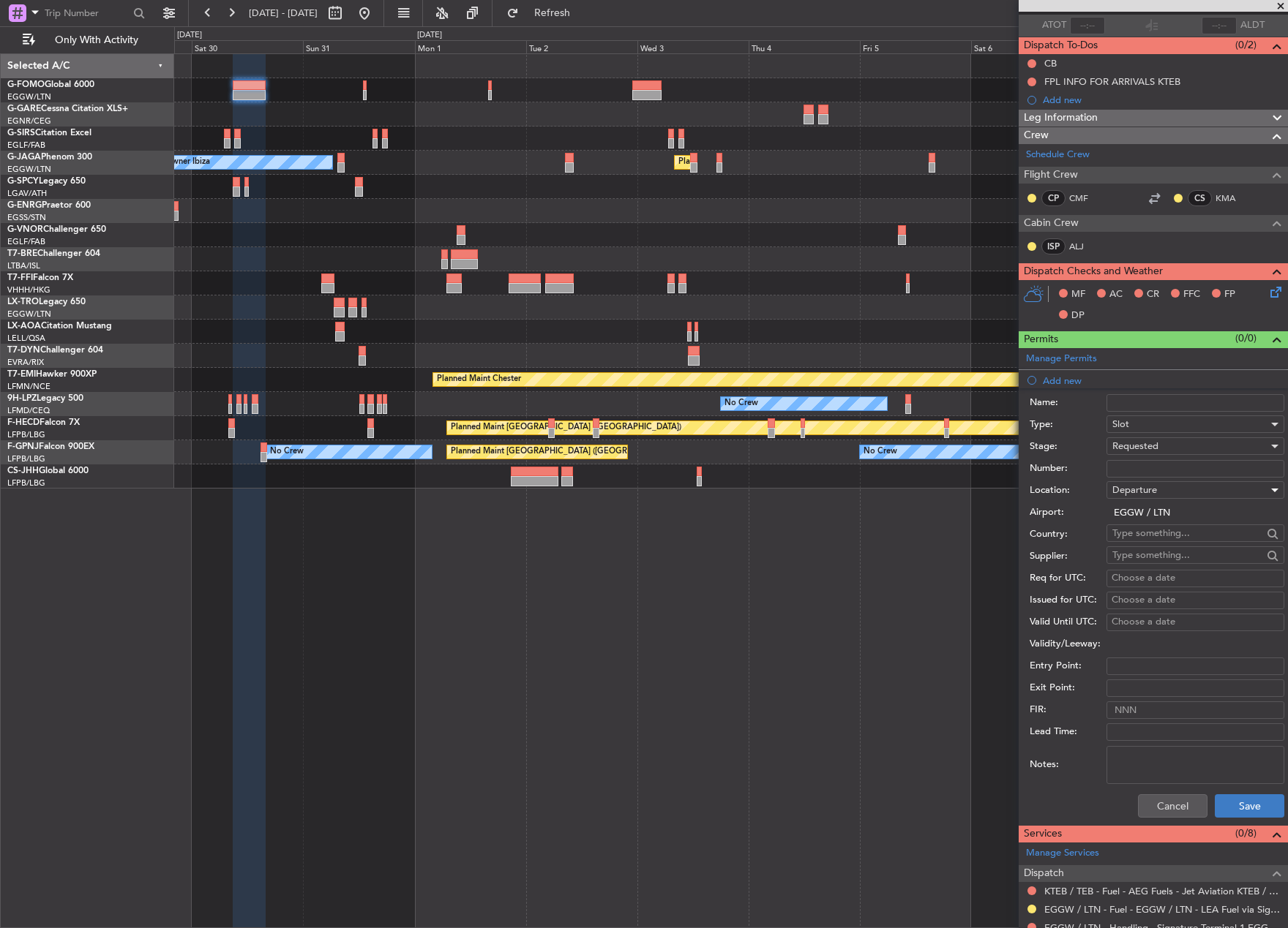
scroll to position [220, 0]
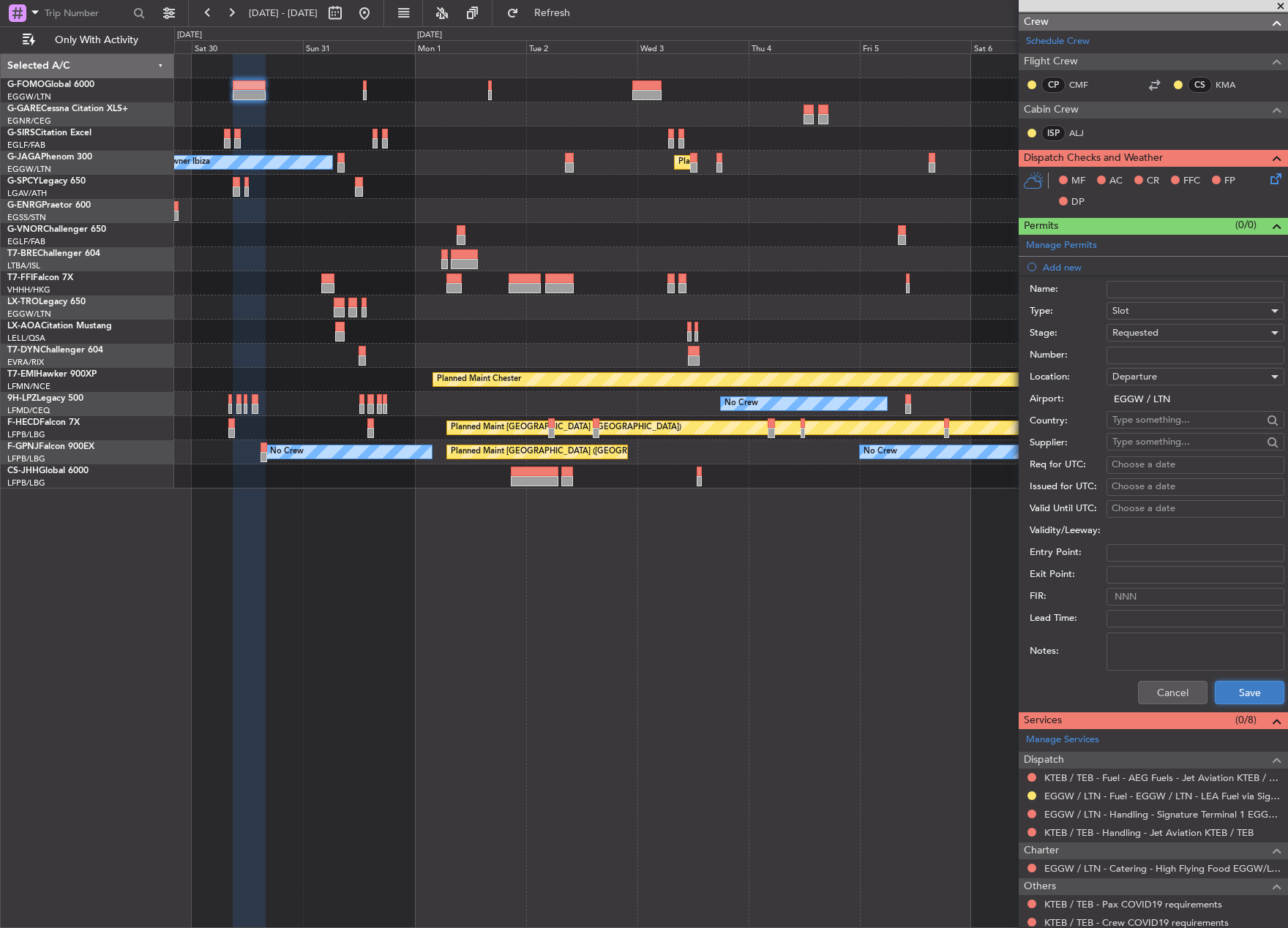
click at [1244, 692] on button "Save" at bounding box center [1249, 692] width 69 height 23
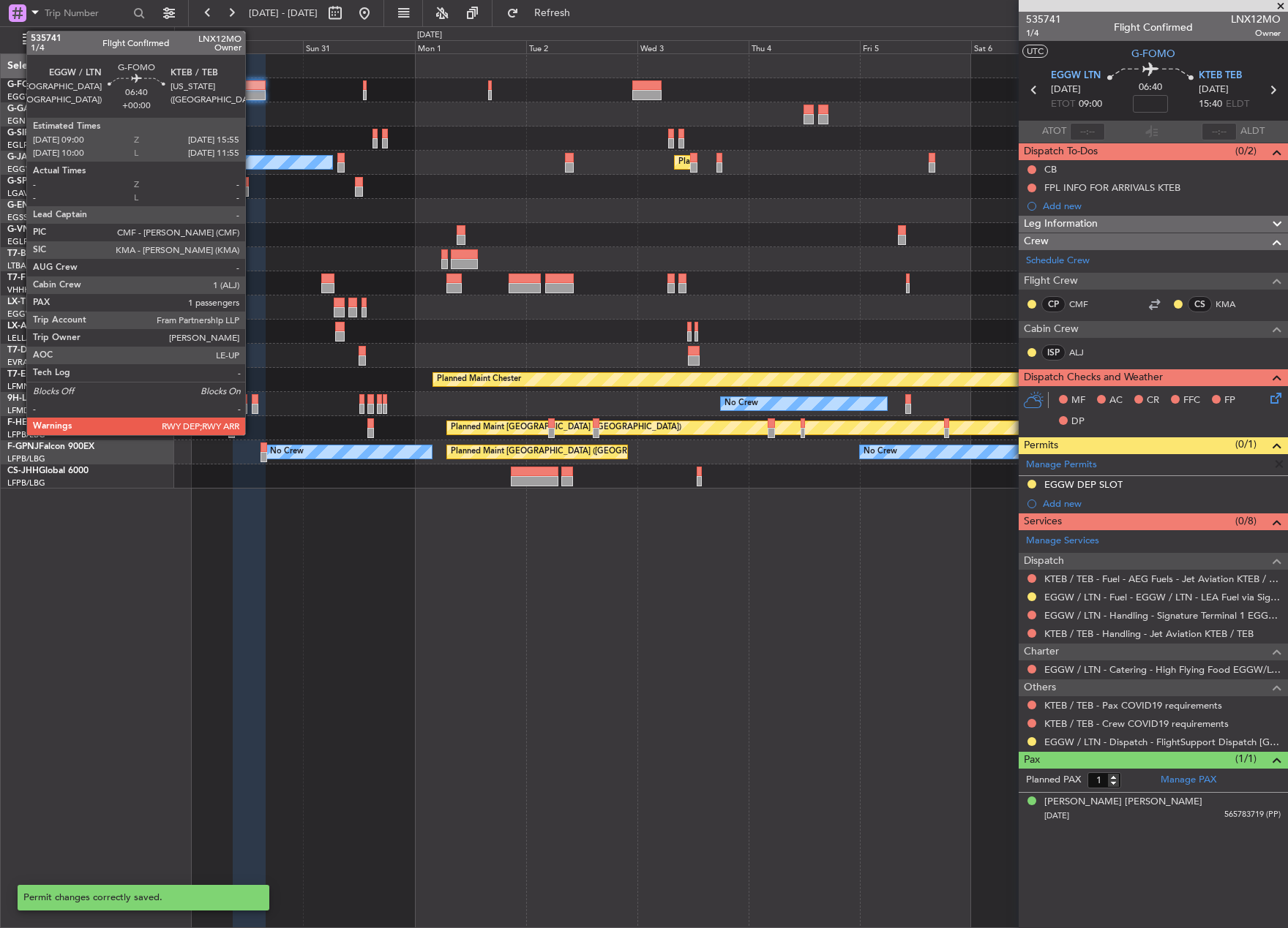
scroll to position [0, 0]
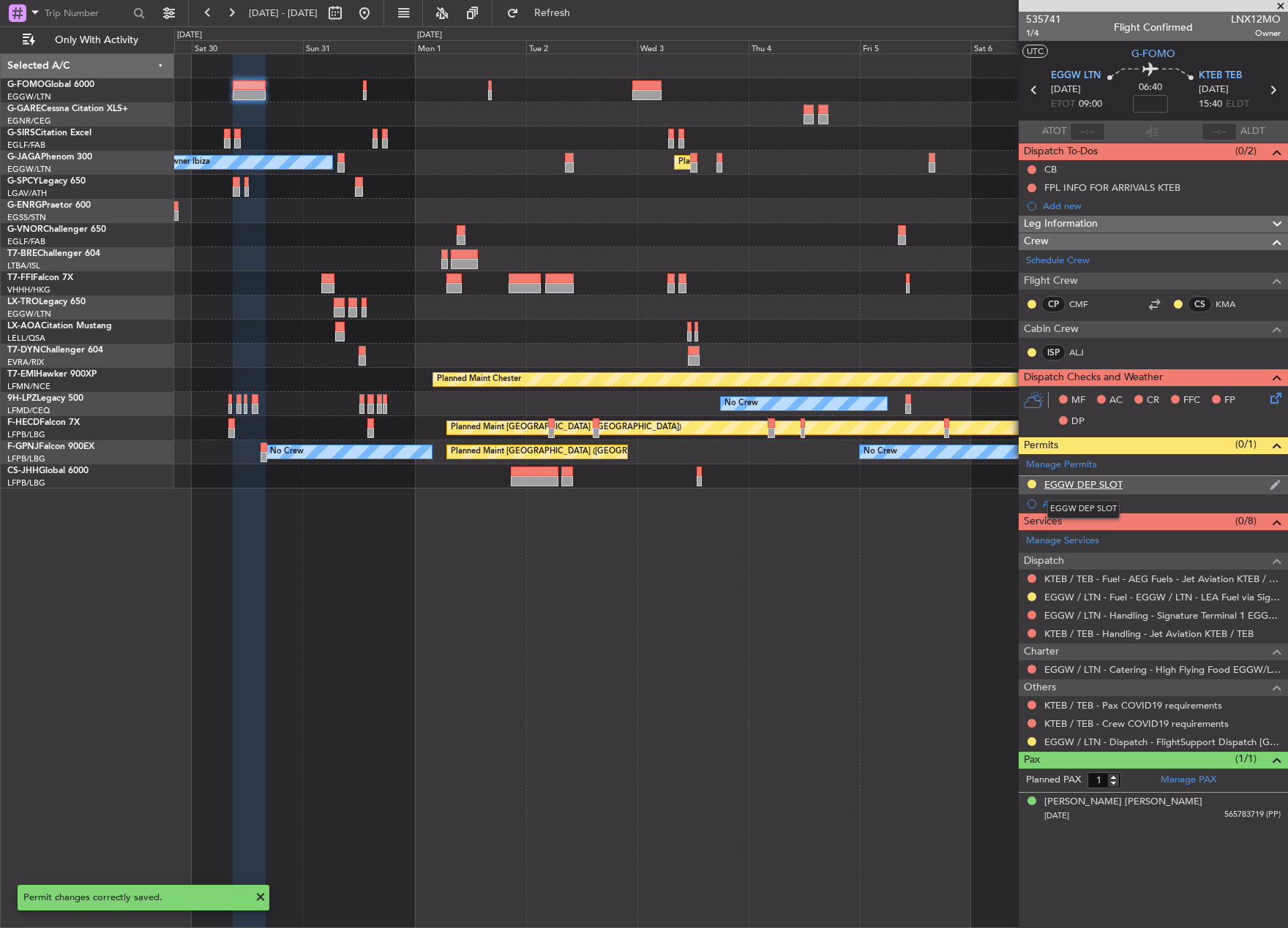
click at [1104, 484] on div "EGGW DEP SLOT" at bounding box center [1083, 484] width 79 height 12
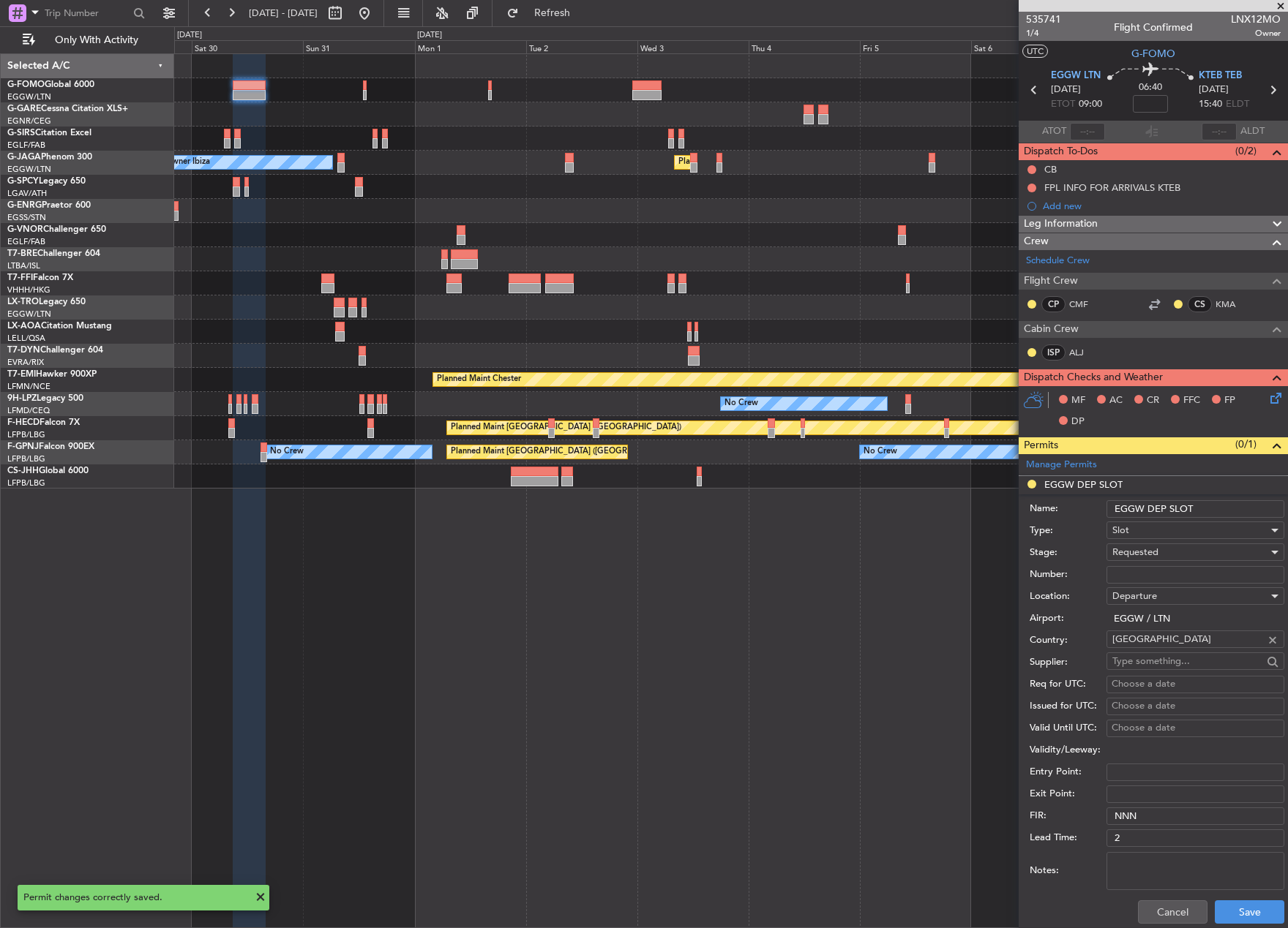
click at [1197, 510] on input "EGGW DEP SLOT" at bounding box center [1194, 508] width 178 height 17
type input "EGGW DEP SLOT 0900z"
click at [1252, 918] on button "Save" at bounding box center [1249, 911] width 69 height 23
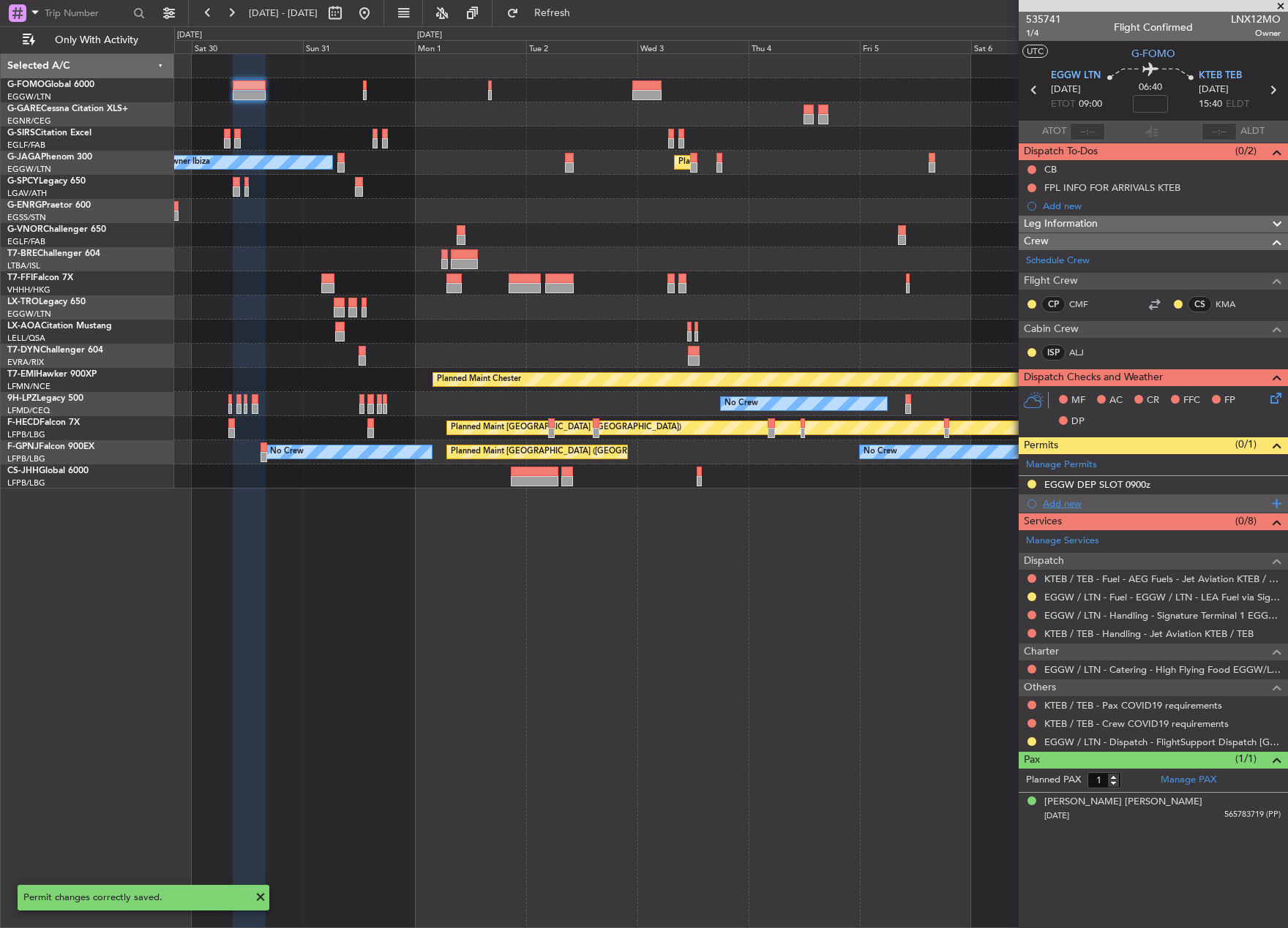
click at [1056, 504] on div "Add new" at bounding box center [1154, 504] width 224 height 12
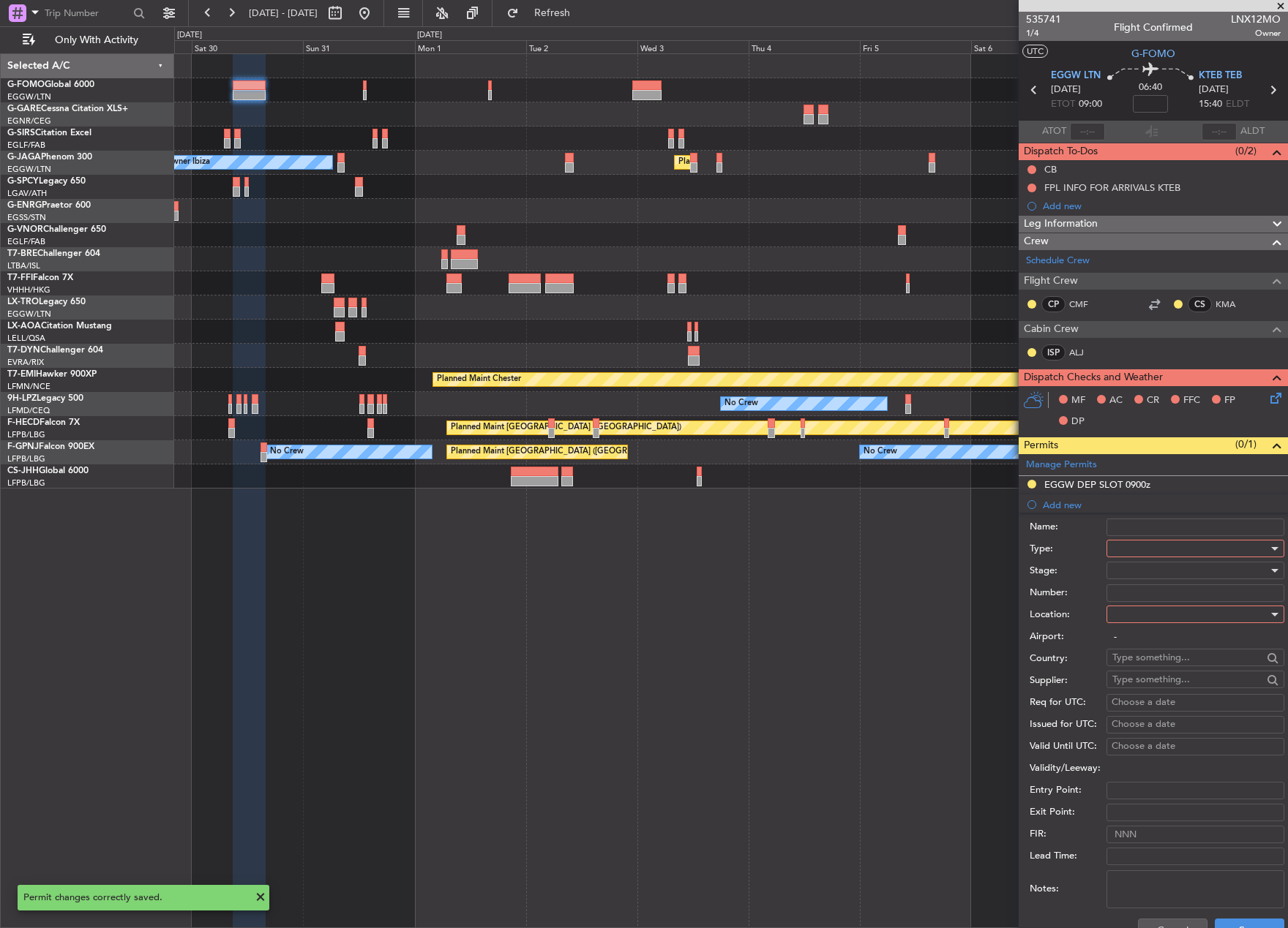
click at [1160, 546] on div at bounding box center [1190, 548] width 156 height 22
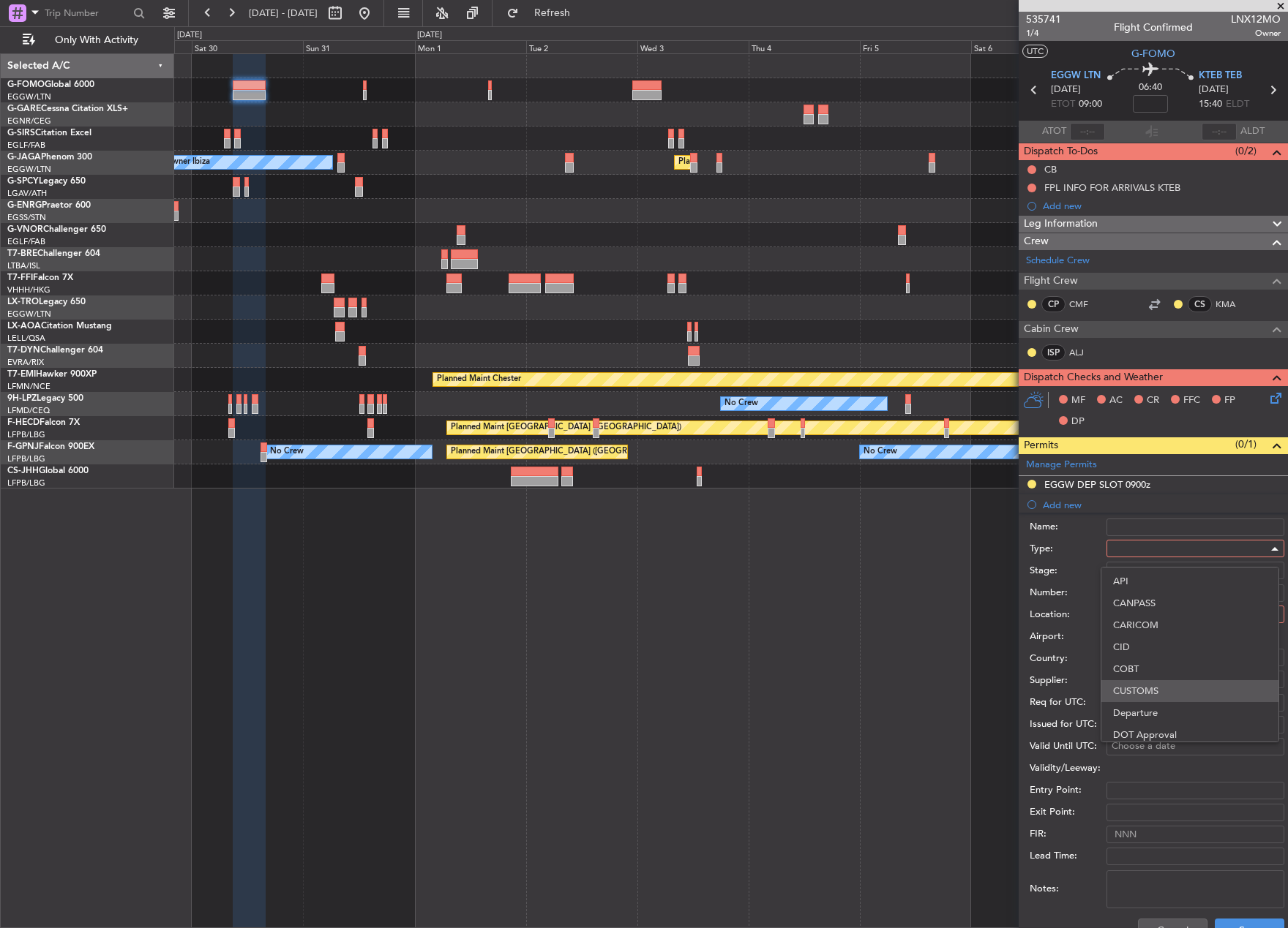
click at [1151, 699] on span "CUSTOMS" at bounding box center [1189, 691] width 153 height 22
click at [1126, 568] on div at bounding box center [1190, 570] width 156 height 22
click at [1173, 616] on span "Not Requested" at bounding box center [1189, 622] width 153 height 22
click at [1142, 601] on div "Number:" at bounding box center [1157, 593] width 255 height 22
click at [1144, 613] on div at bounding box center [1190, 614] width 156 height 22
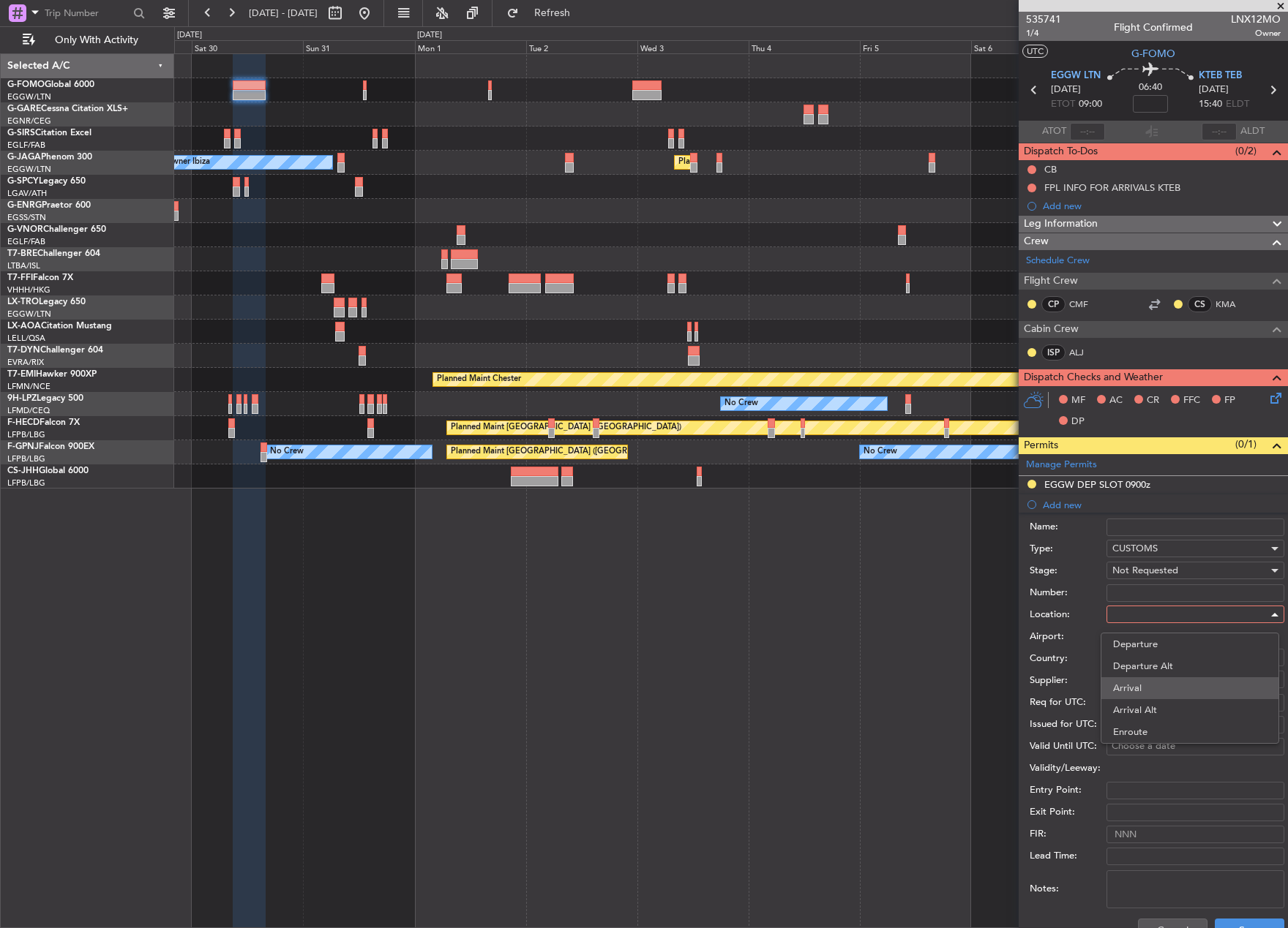
click at [1166, 683] on span "Arrival" at bounding box center [1189, 688] width 153 height 22
type input "KTEB / TEB"
click at [1242, 920] on button "Save" at bounding box center [1249, 930] width 69 height 23
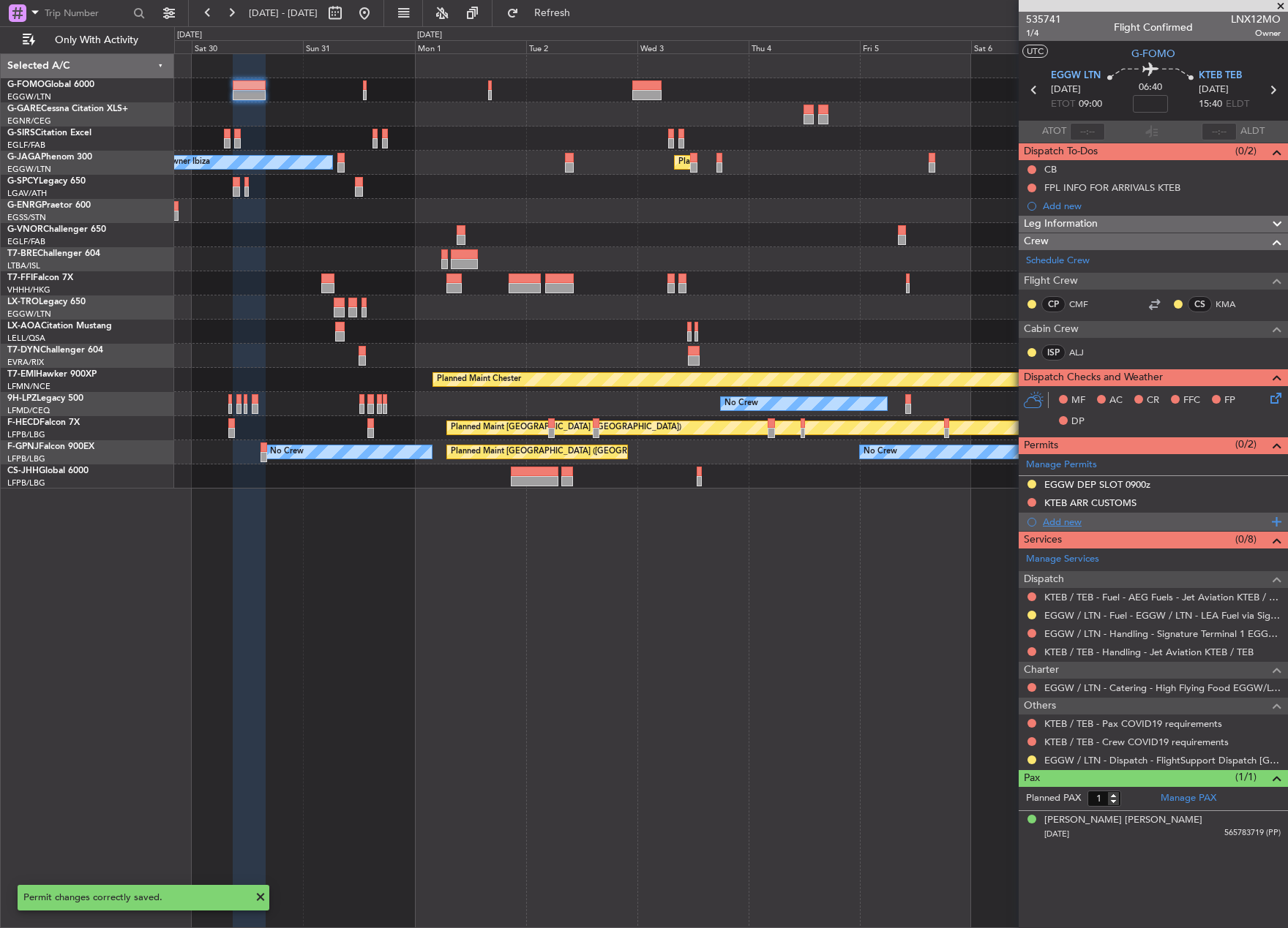
click at [1054, 523] on div "Add new" at bounding box center [1154, 522] width 224 height 12
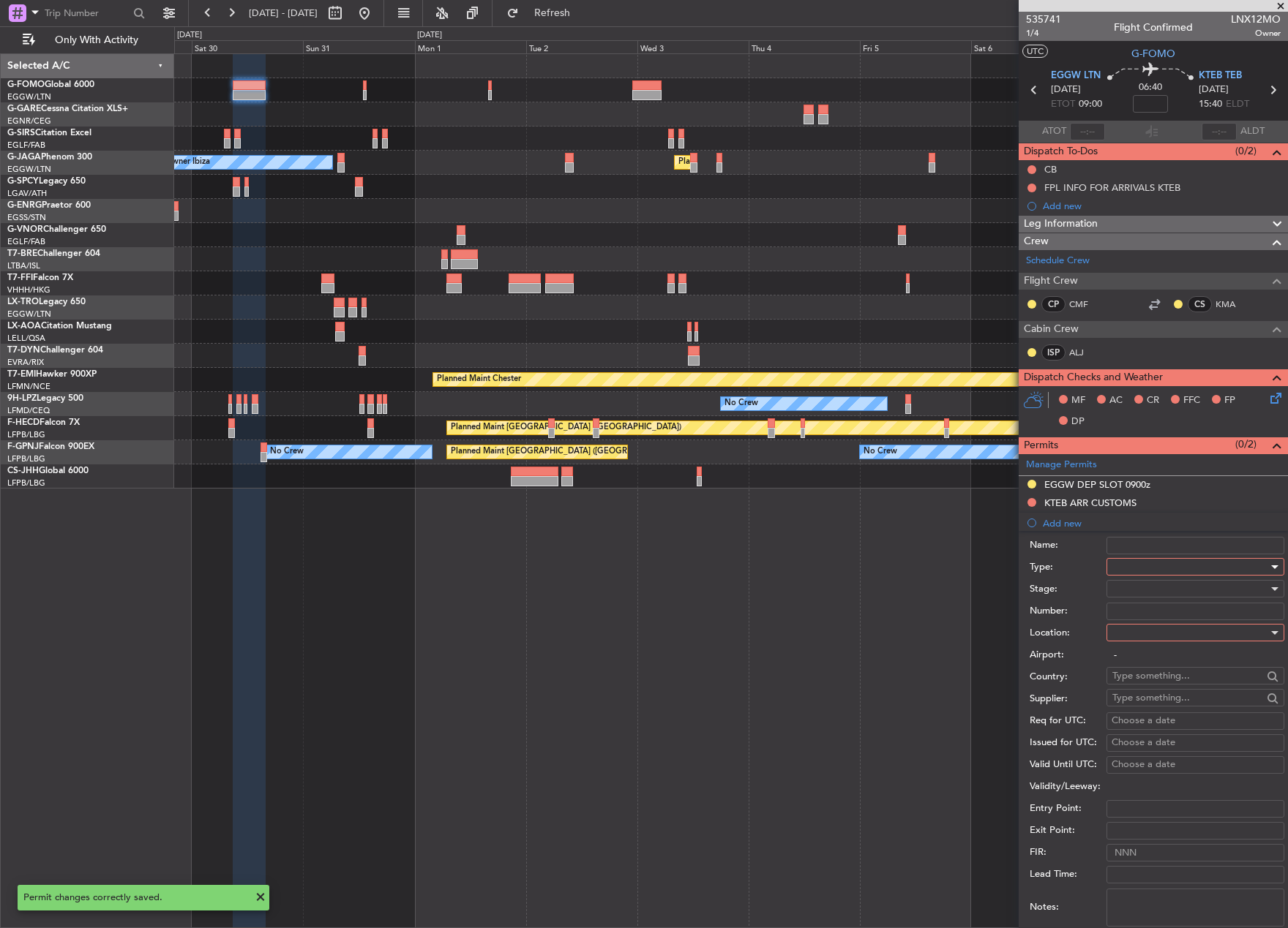
click at [1181, 558] on div at bounding box center [1190, 566] width 156 height 22
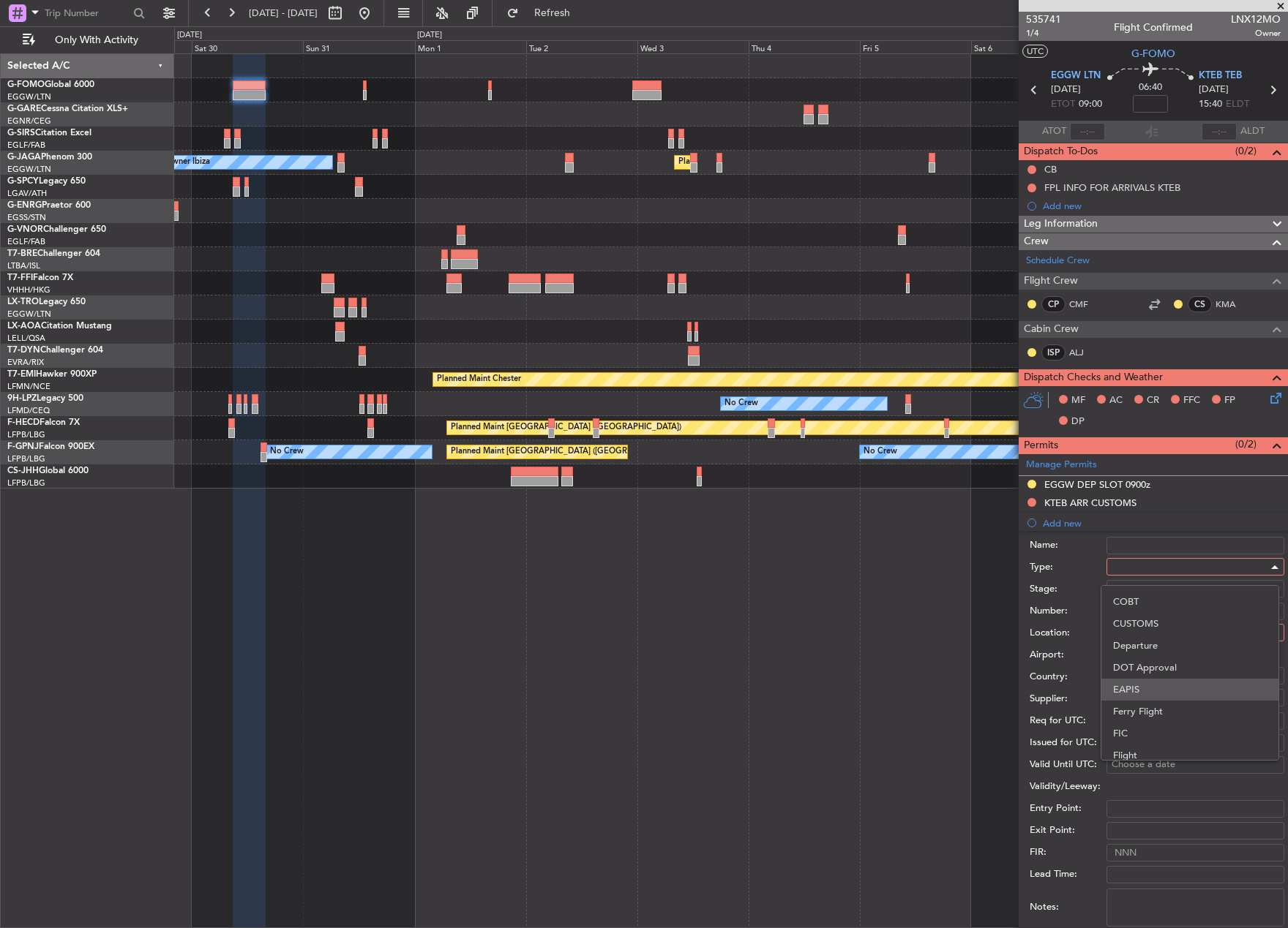
click at [1223, 695] on span "EAPIS" at bounding box center [1189, 689] width 153 height 22
click at [1144, 594] on div at bounding box center [1190, 588] width 156 height 22
click at [1180, 647] on span "Not Requested" at bounding box center [1189, 640] width 153 height 22
click at [1144, 628] on div at bounding box center [1190, 632] width 156 height 22
click at [1172, 704] on span "Arrival" at bounding box center [1189, 706] width 153 height 22
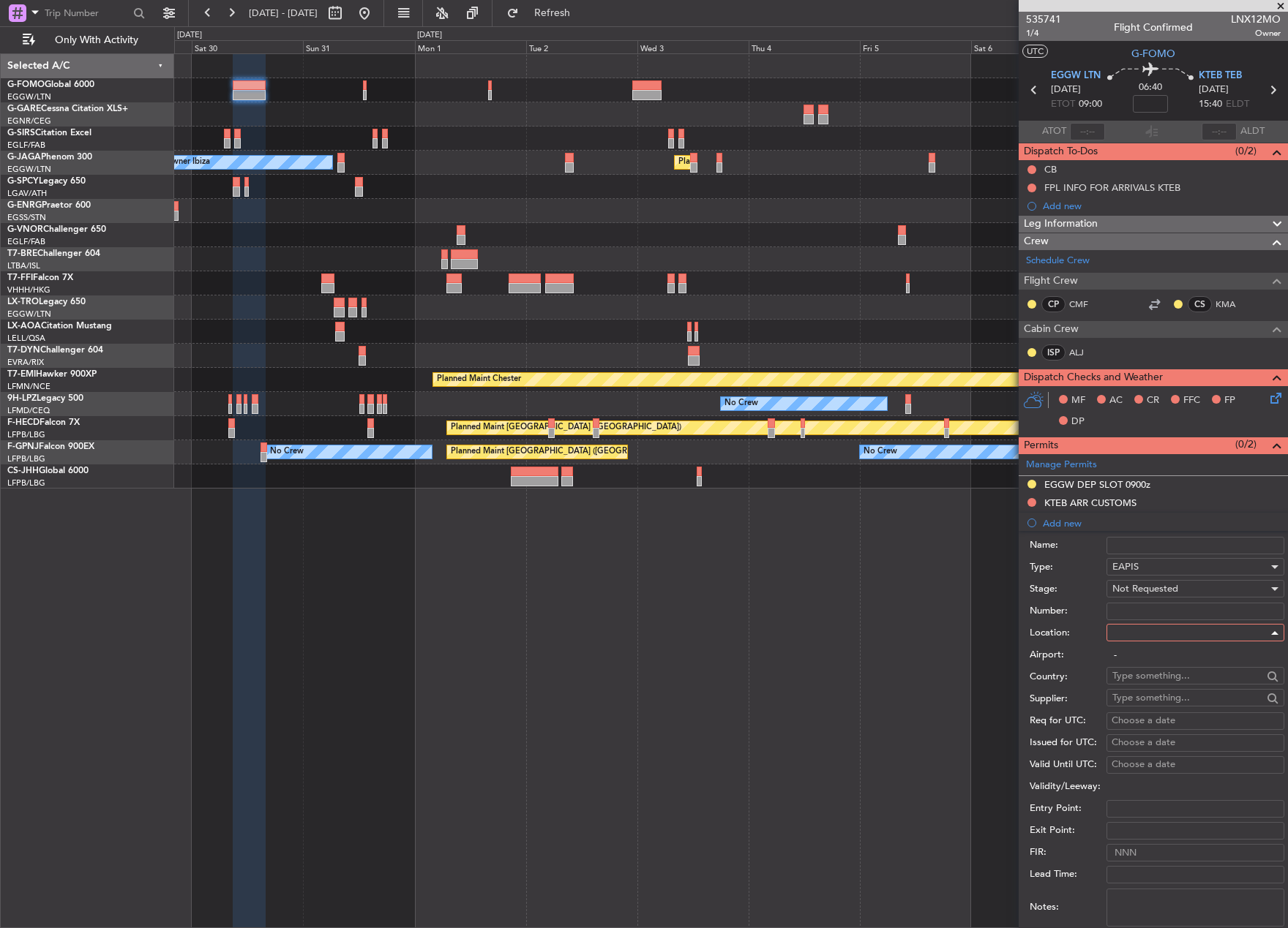
type input "KTEB / TEB"
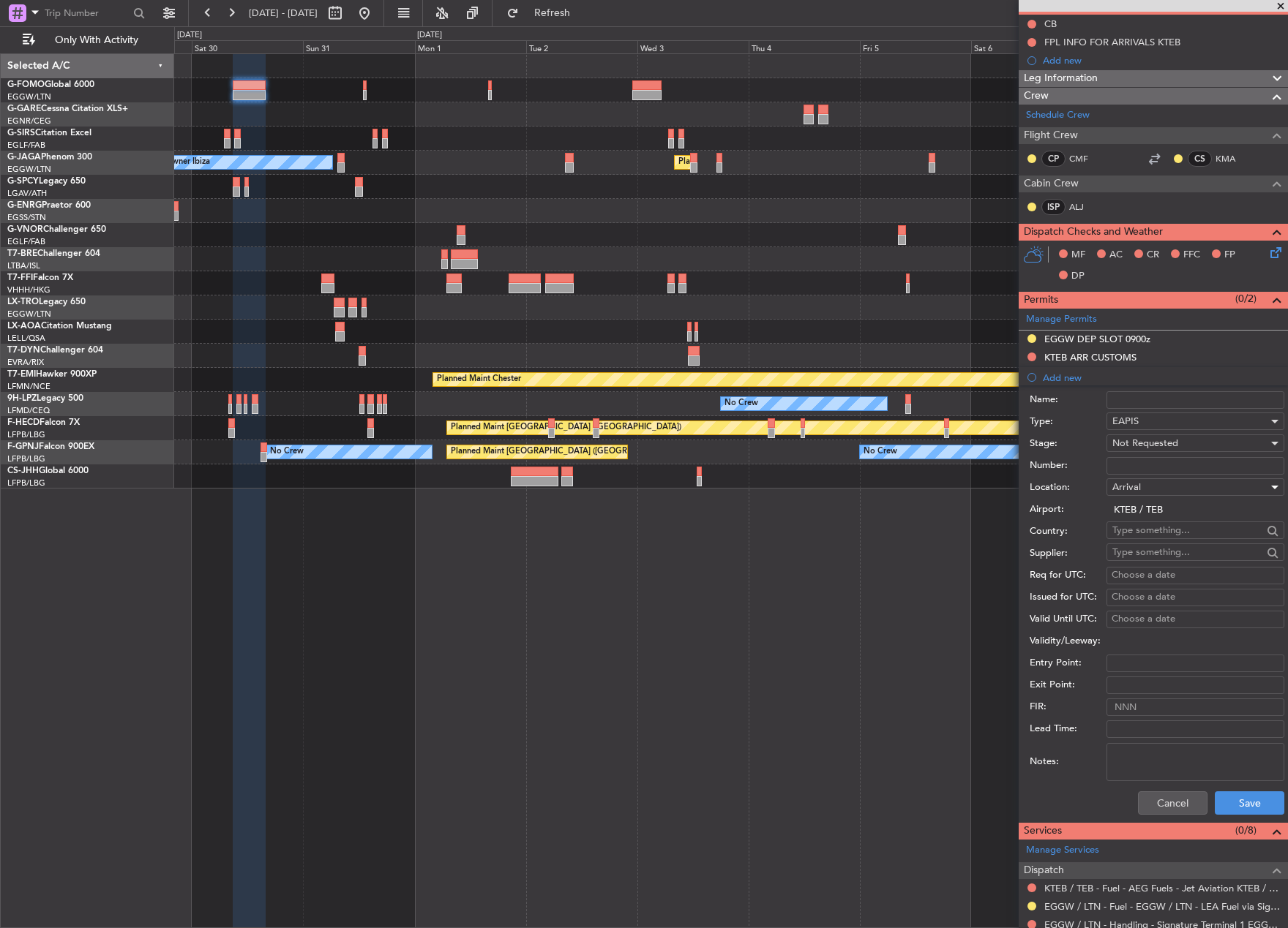
scroll to position [146, 0]
click at [1253, 808] on button "Save" at bounding box center [1249, 802] width 69 height 23
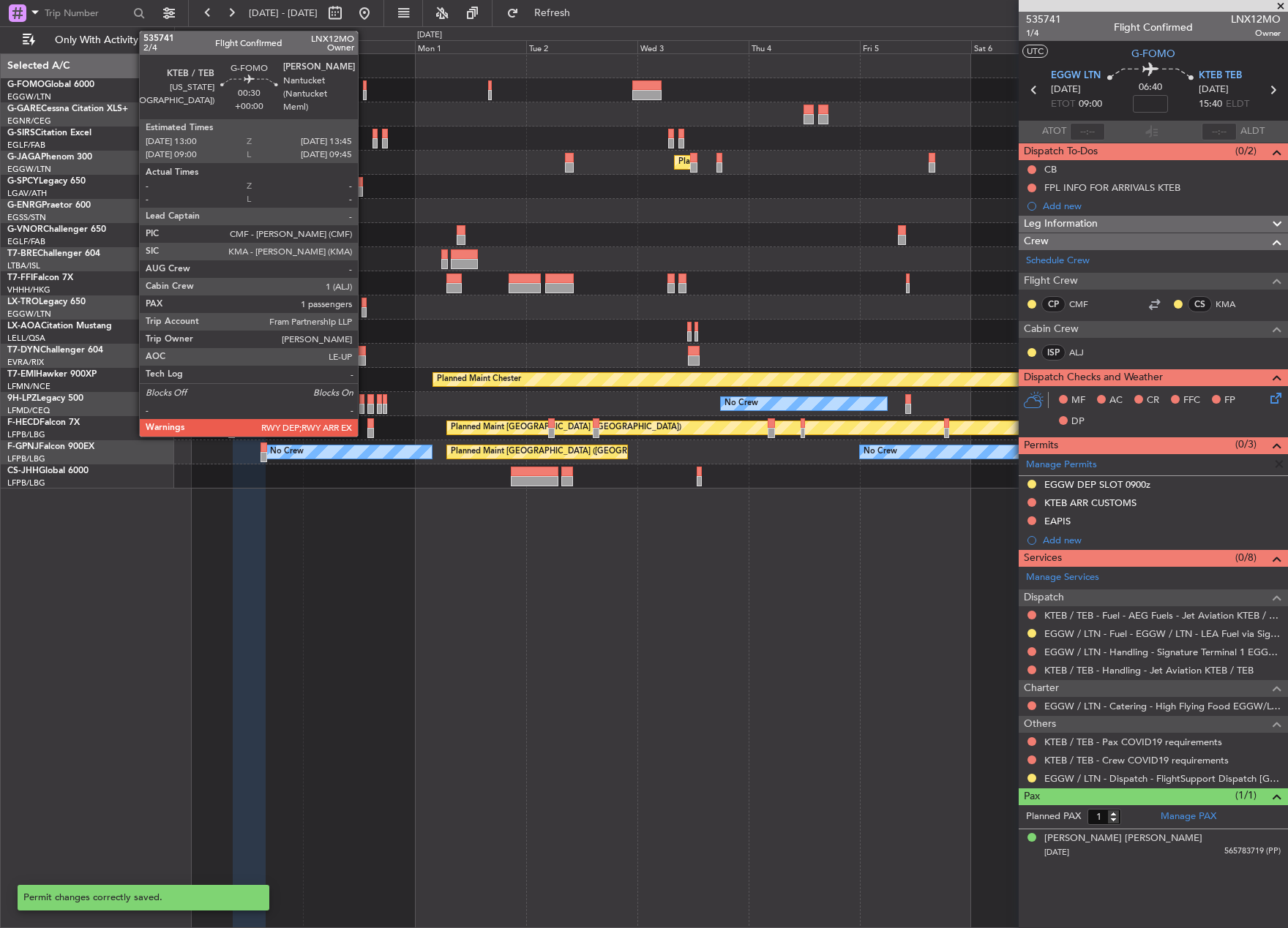
scroll to position [0, 0]
click at [364, 94] on div at bounding box center [364, 95] width 4 height 11
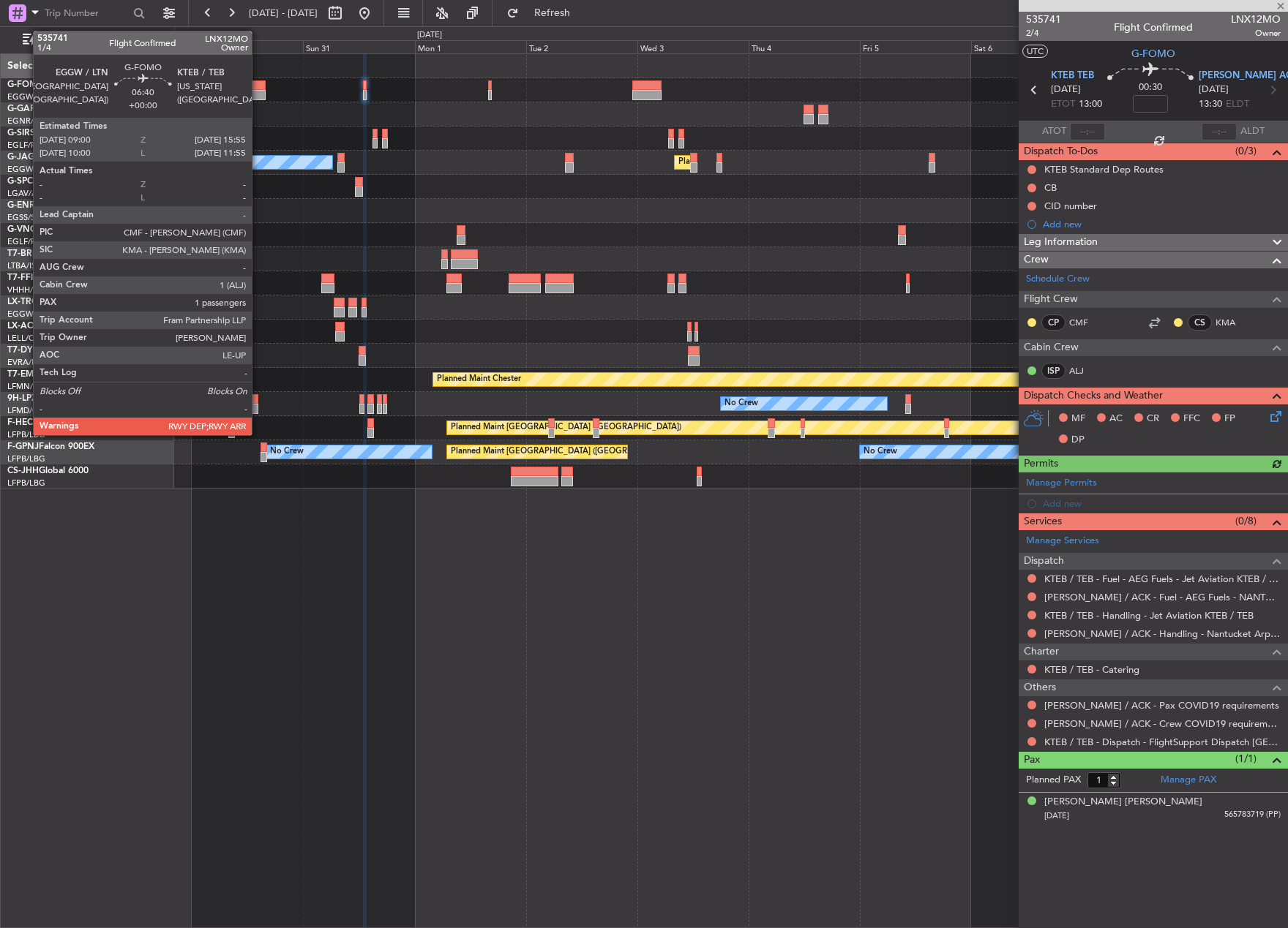
click at [257, 87] on div at bounding box center [249, 86] width 32 height 11
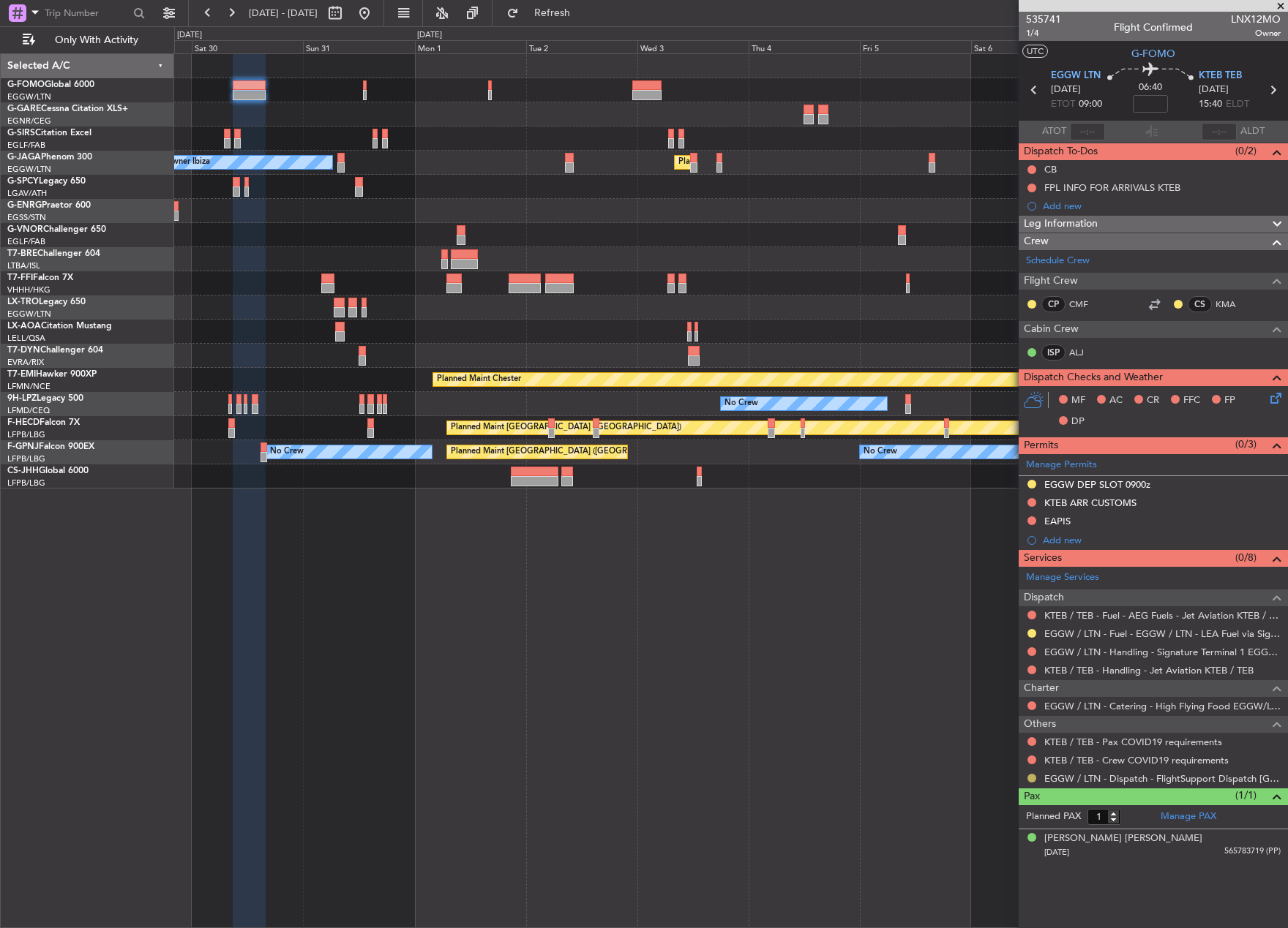
click at [1030, 777] on button at bounding box center [1032, 778] width 9 height 9
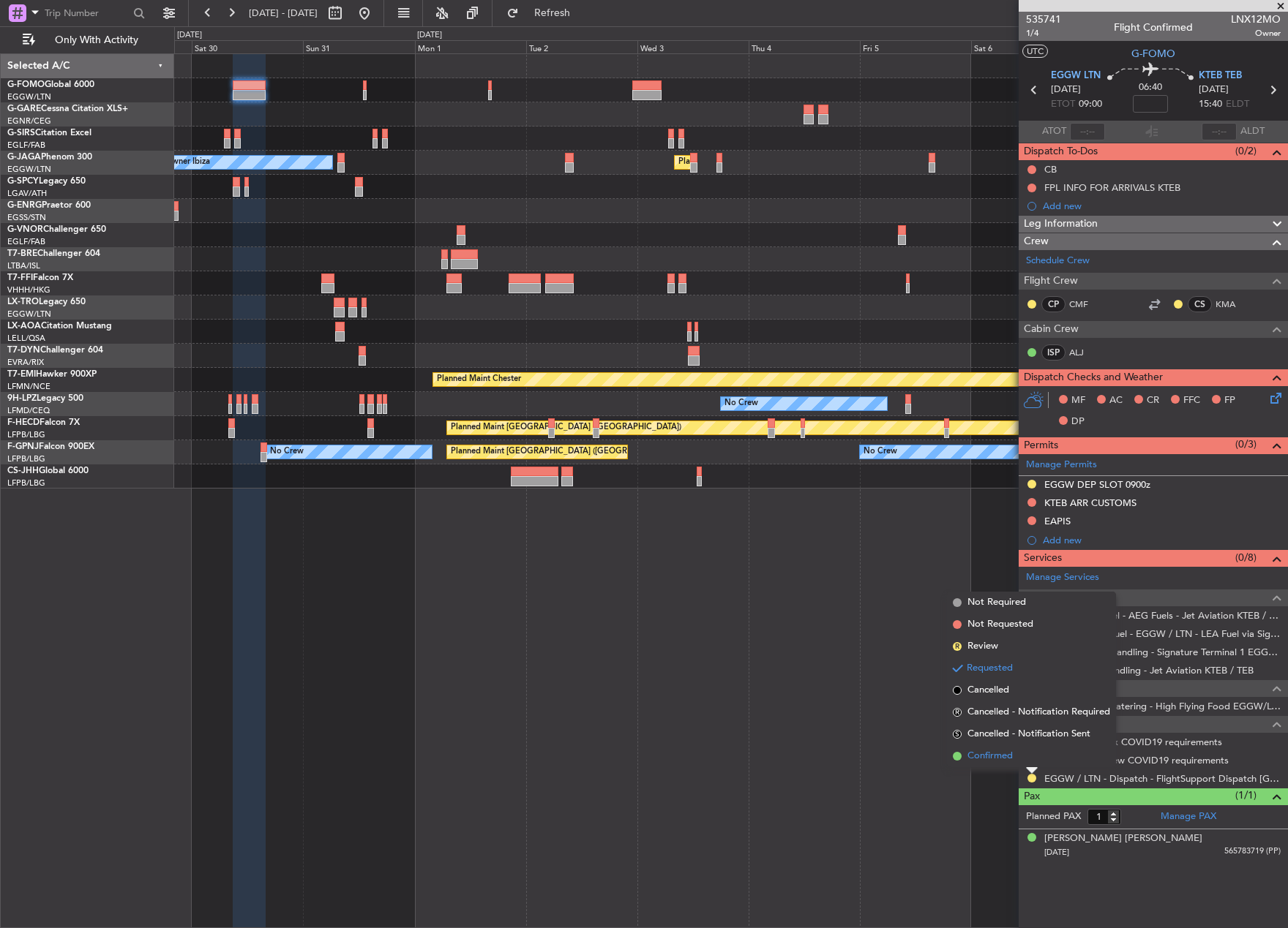
click at [992, 760] on span "Confirmed" at bounding box center [990, 756] width 45 height 14
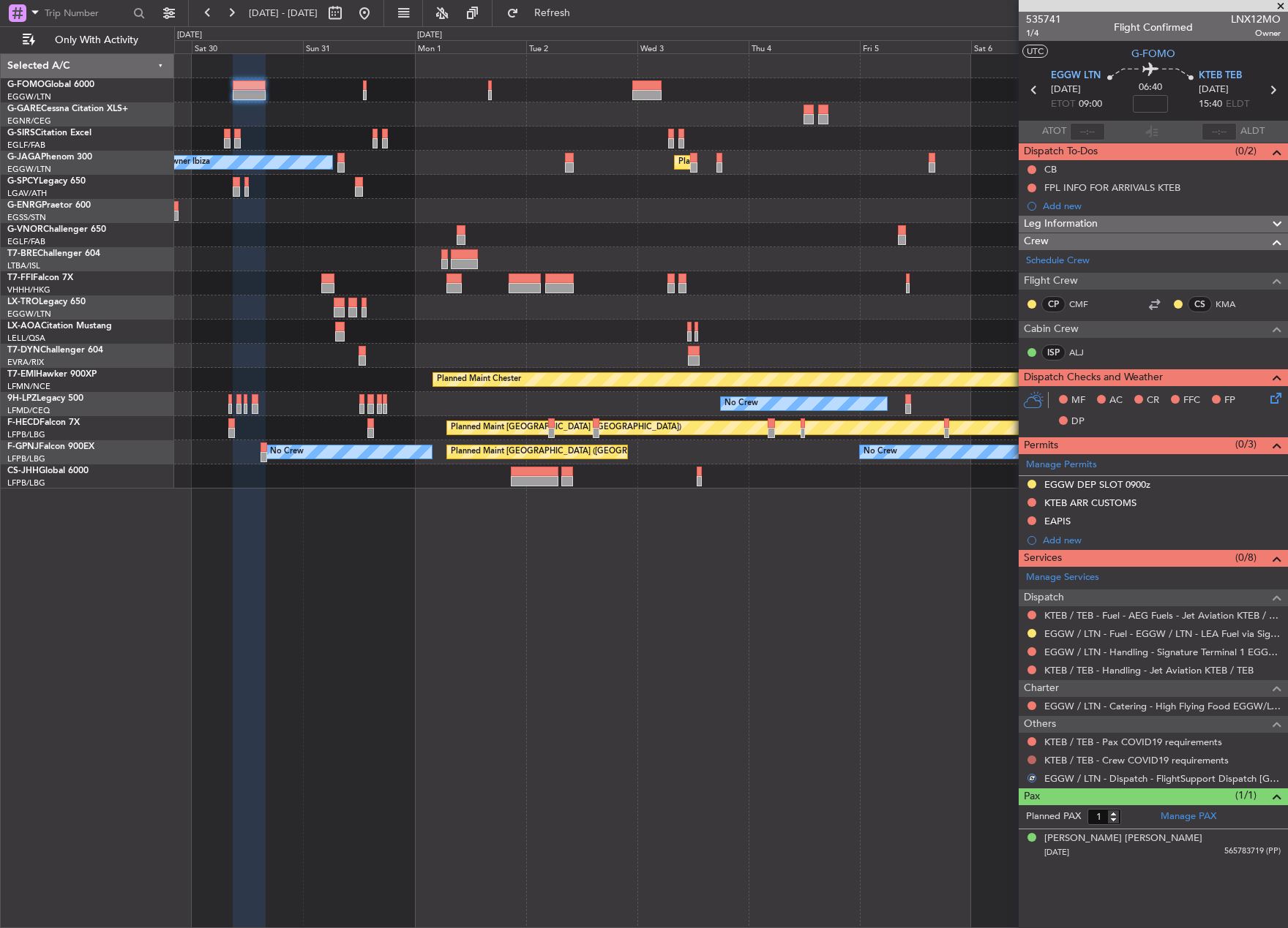
click at [1030, 756] on button at bounding box center [1032, 760] width 9 height 9
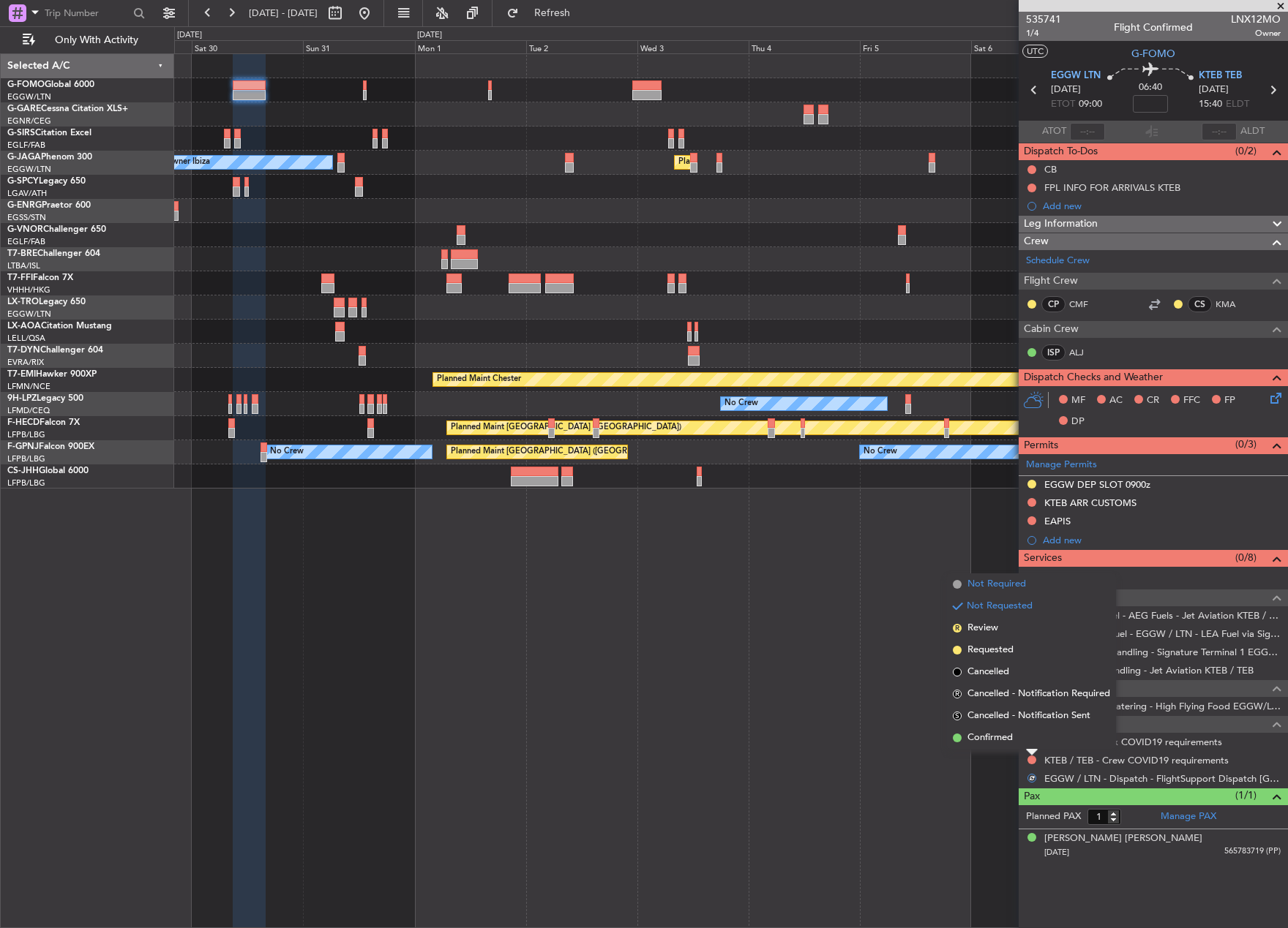
click at [1004, 587] on span "Not Required" at bounding box center [996, 584] width 58 height 14
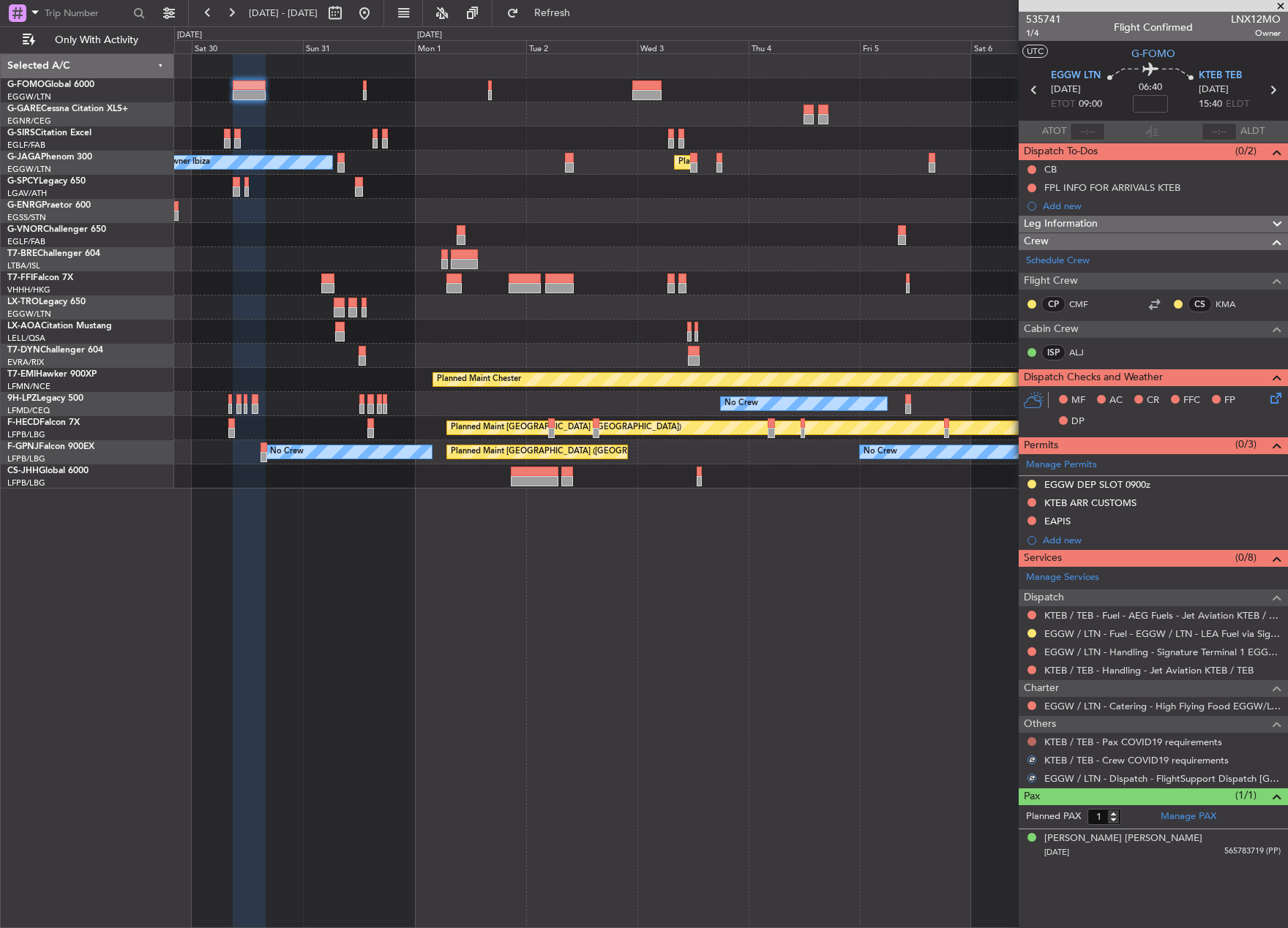
click at [1030, 737] on button at bounding box center [1032, 741] width 9 height 9
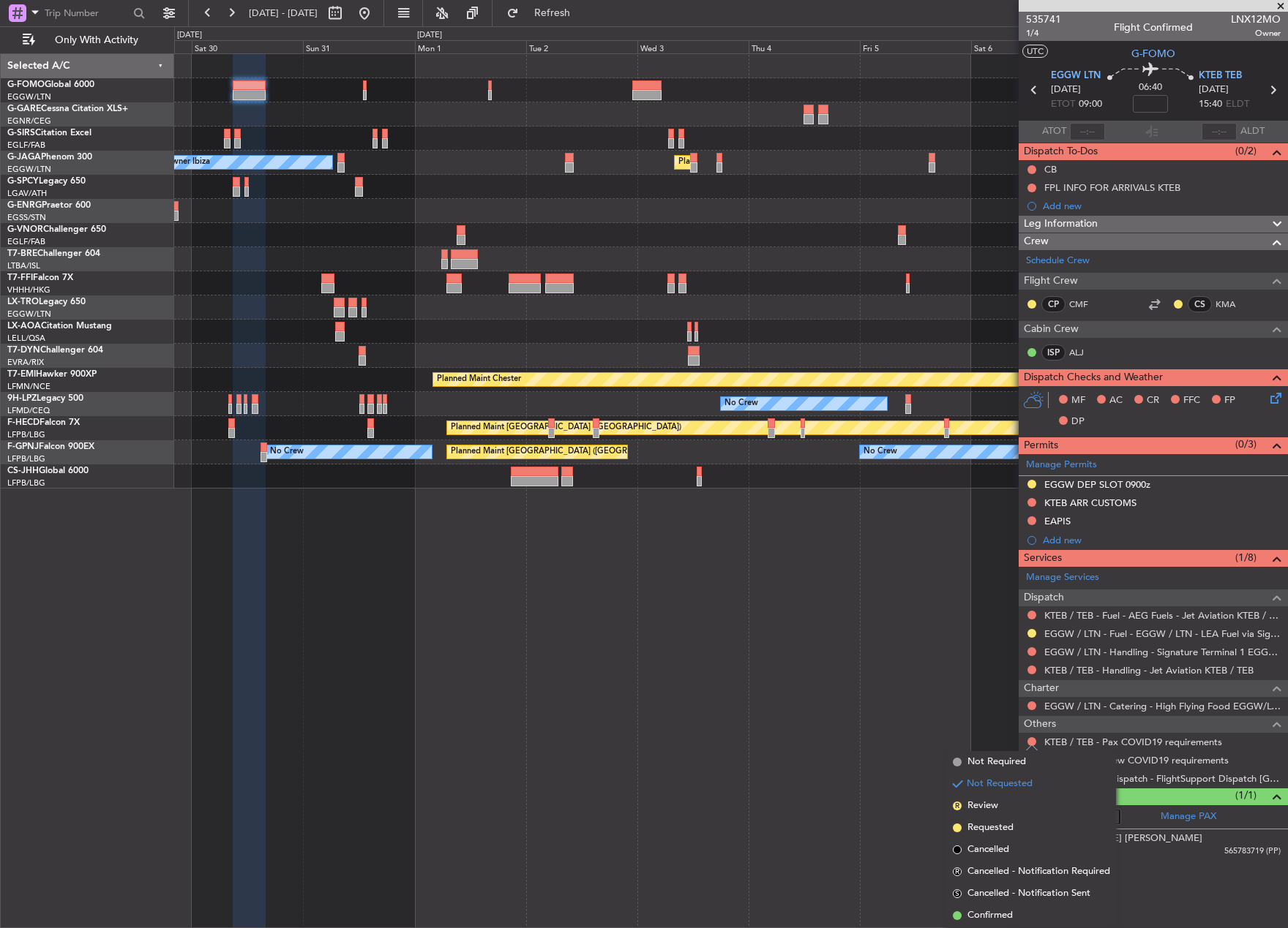
drag, startPoint x: 997, startPoint y: 765, endPoint x: 987, endPoint y: 737, distance: 29.7
click at [996, 764] on span "Not Required" at bounding box center [996, 762] width 58 height 14
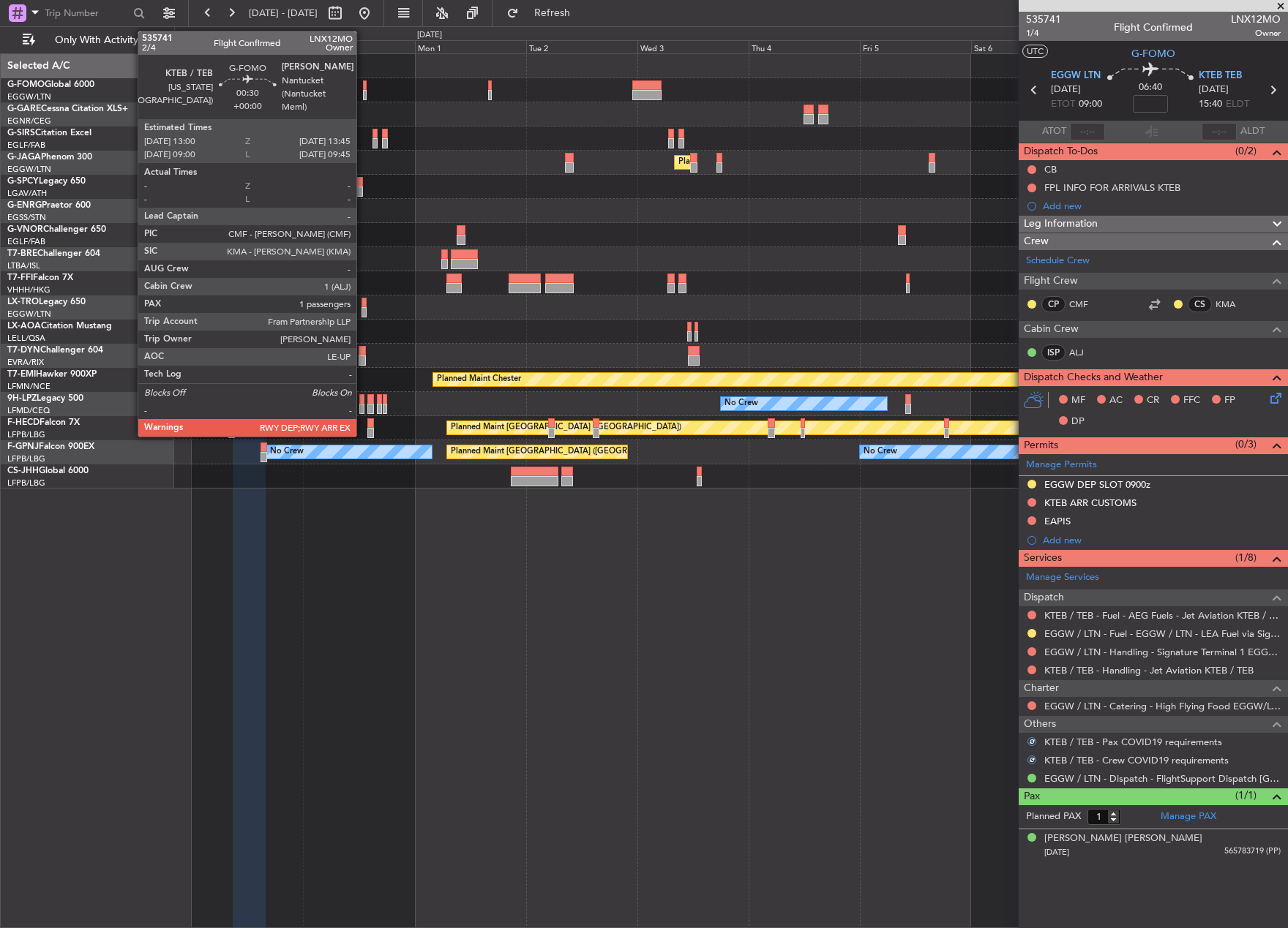
click at [363, 94] on div at bounding box center [364, 95] width 4 height 11
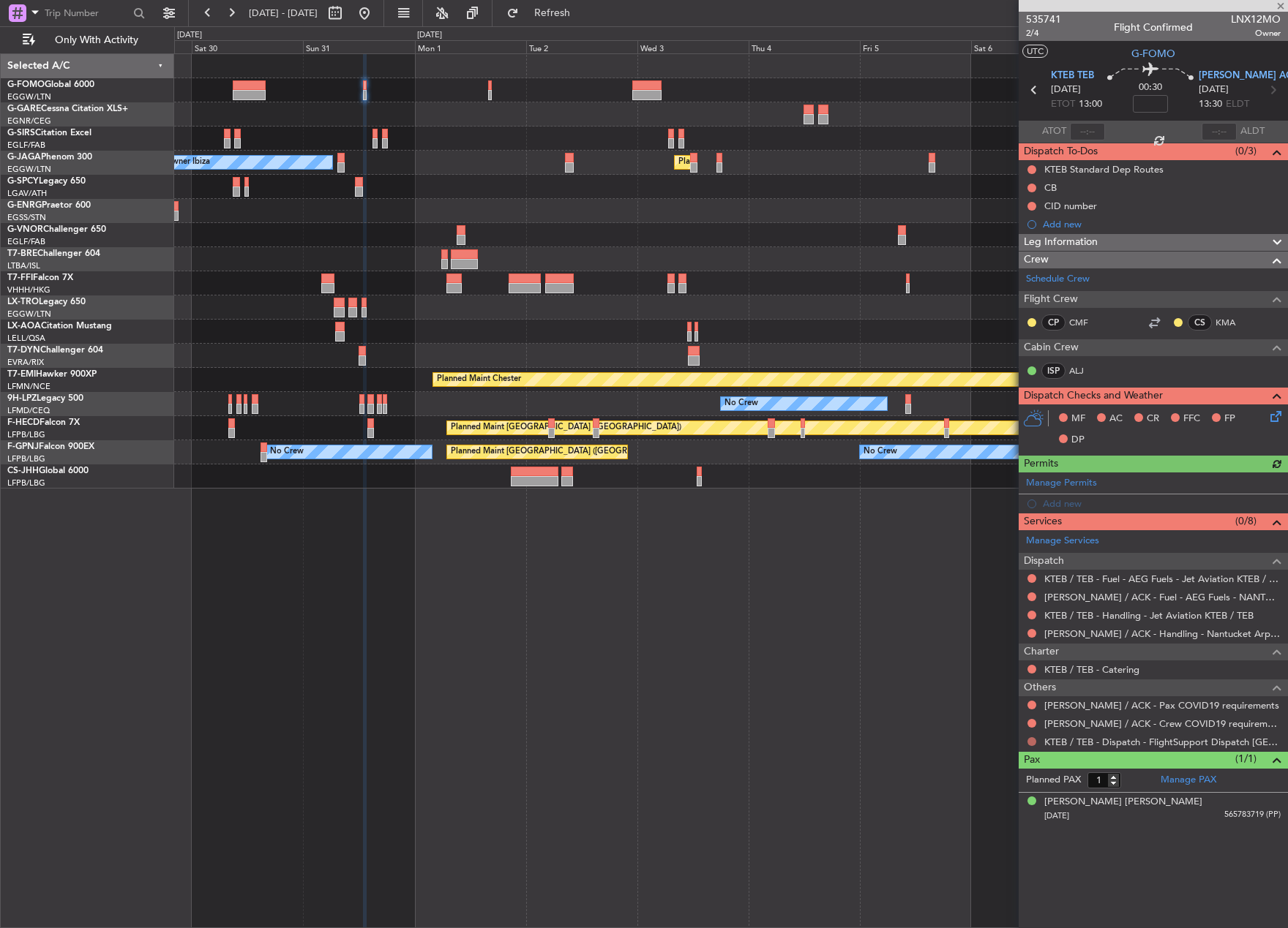
click at [1031, 744] on button at bounding box center [1032, 741] width 9 height 9
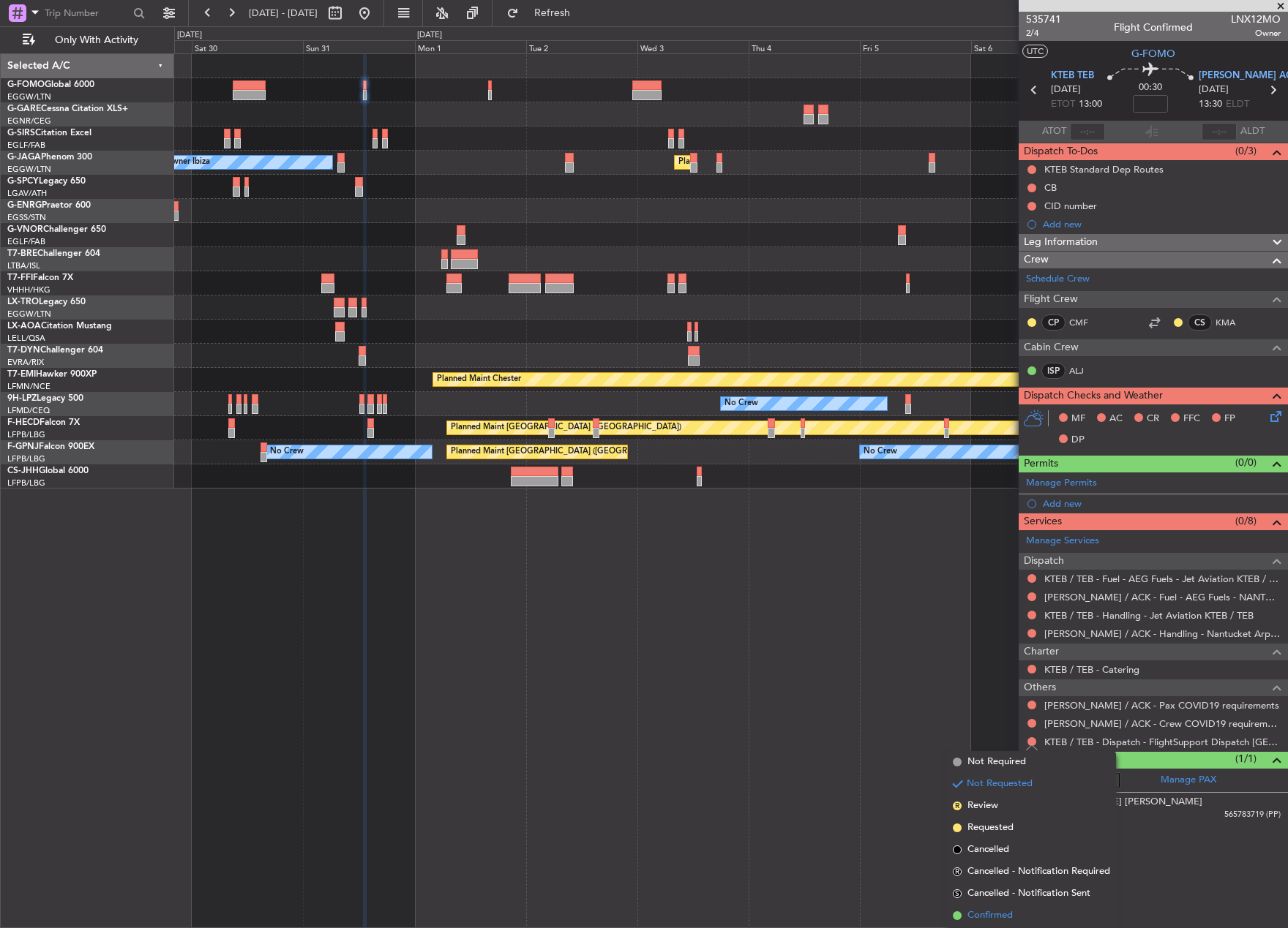
click at [1011, 911] on span "Confirmed" at bounding box center [990, 915] width 45 height 14
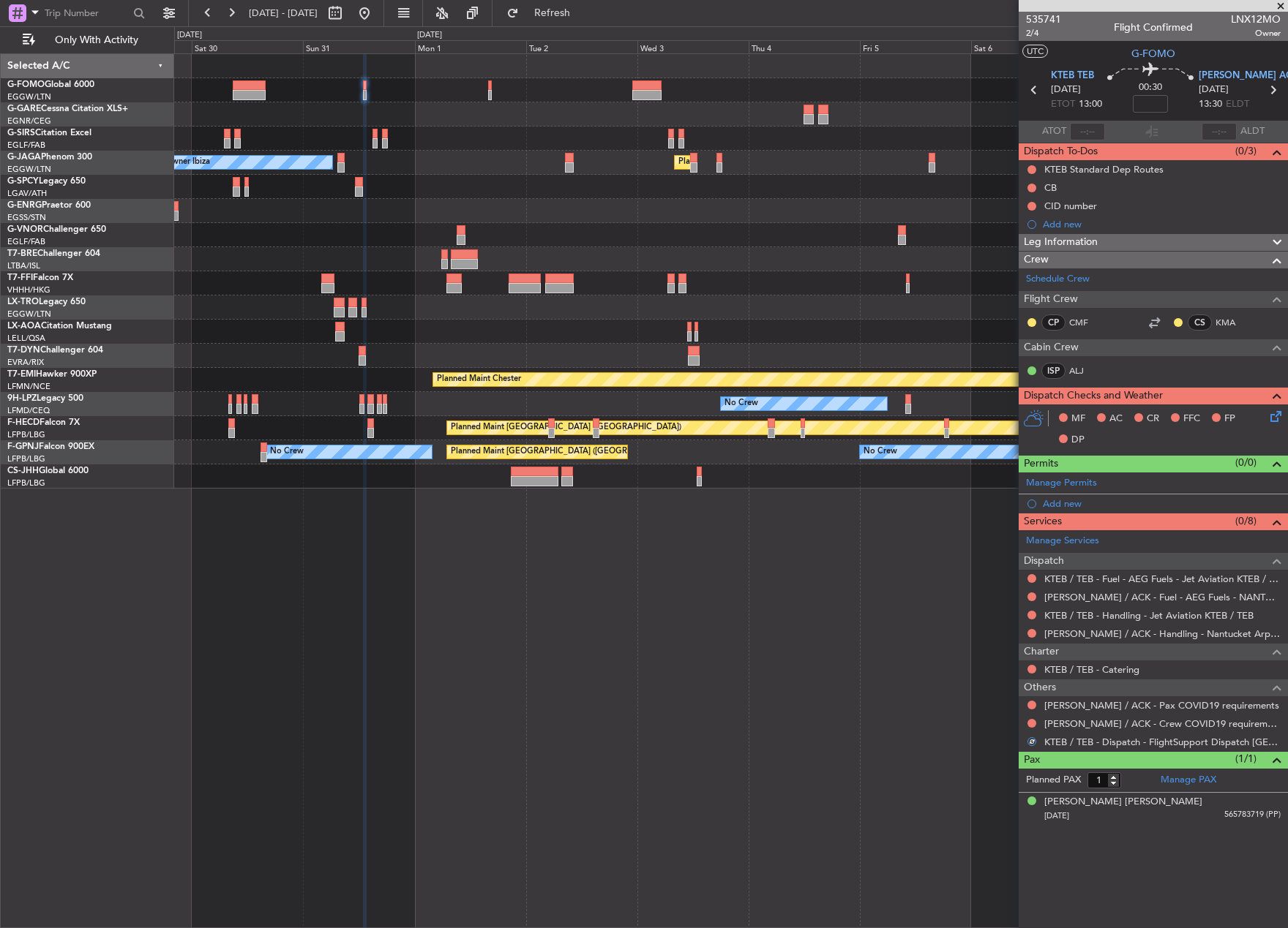
click at [1027, 720] on div at bounding box center [1031, 723] width 11 height 11
click at [1030, 722] on button at bounding box center [1032, 723] width 9 height 9
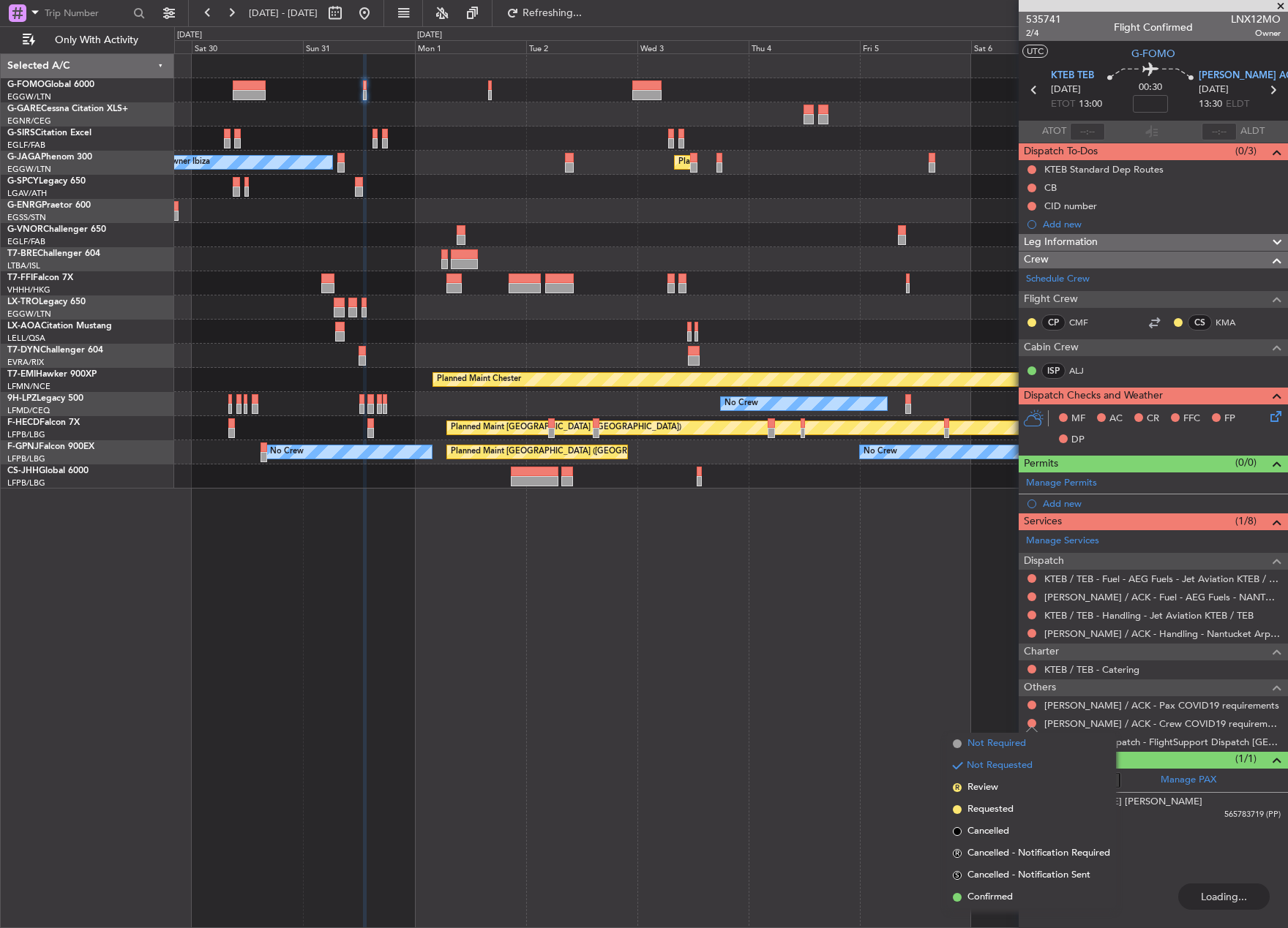
click at [965, 749] on li "Not Required" at bounding box center [1031, 743] width 169 height 22
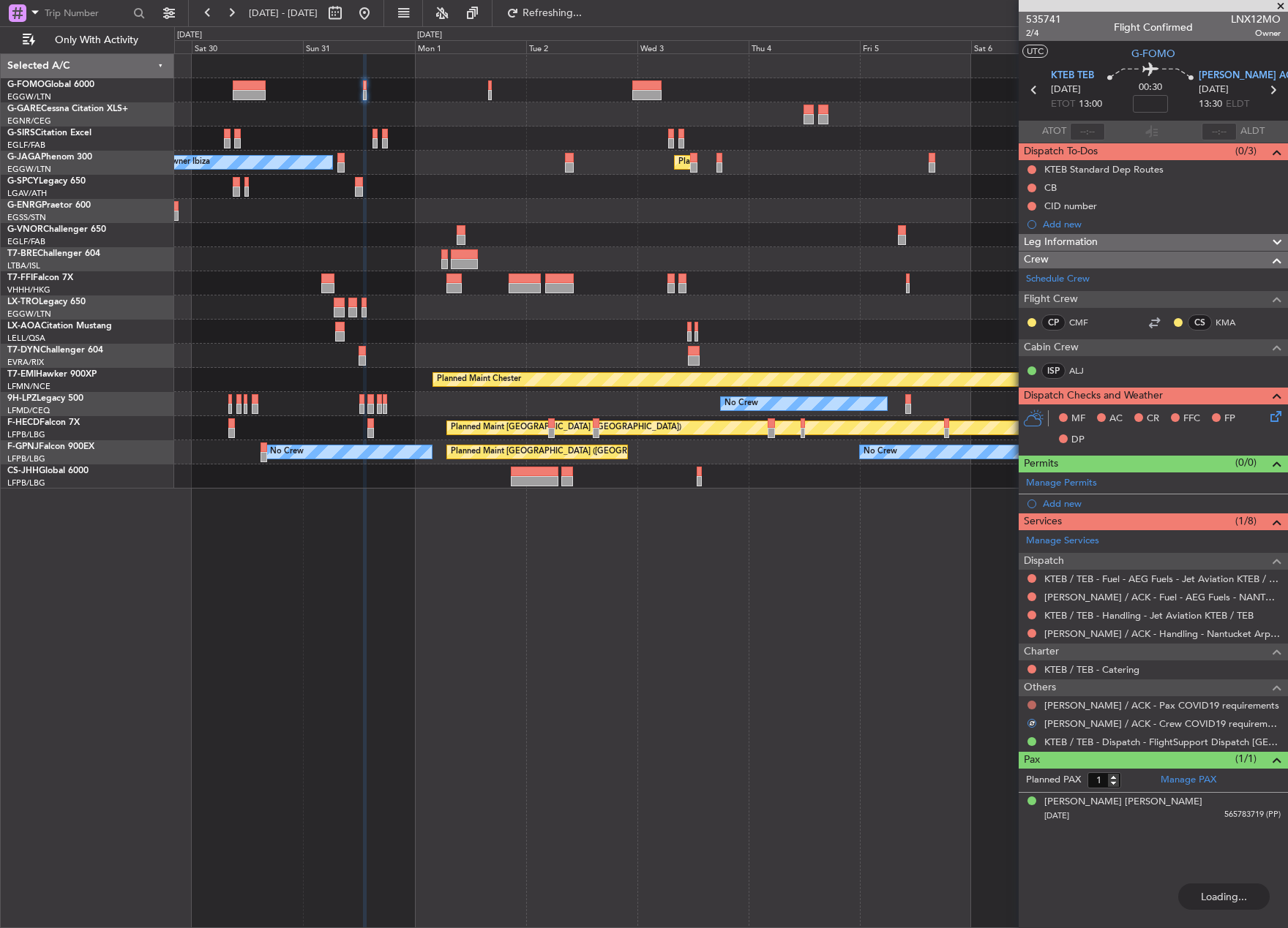
click at [1029, 702] on button at bounding box center [1032, 705] width 9 height 9
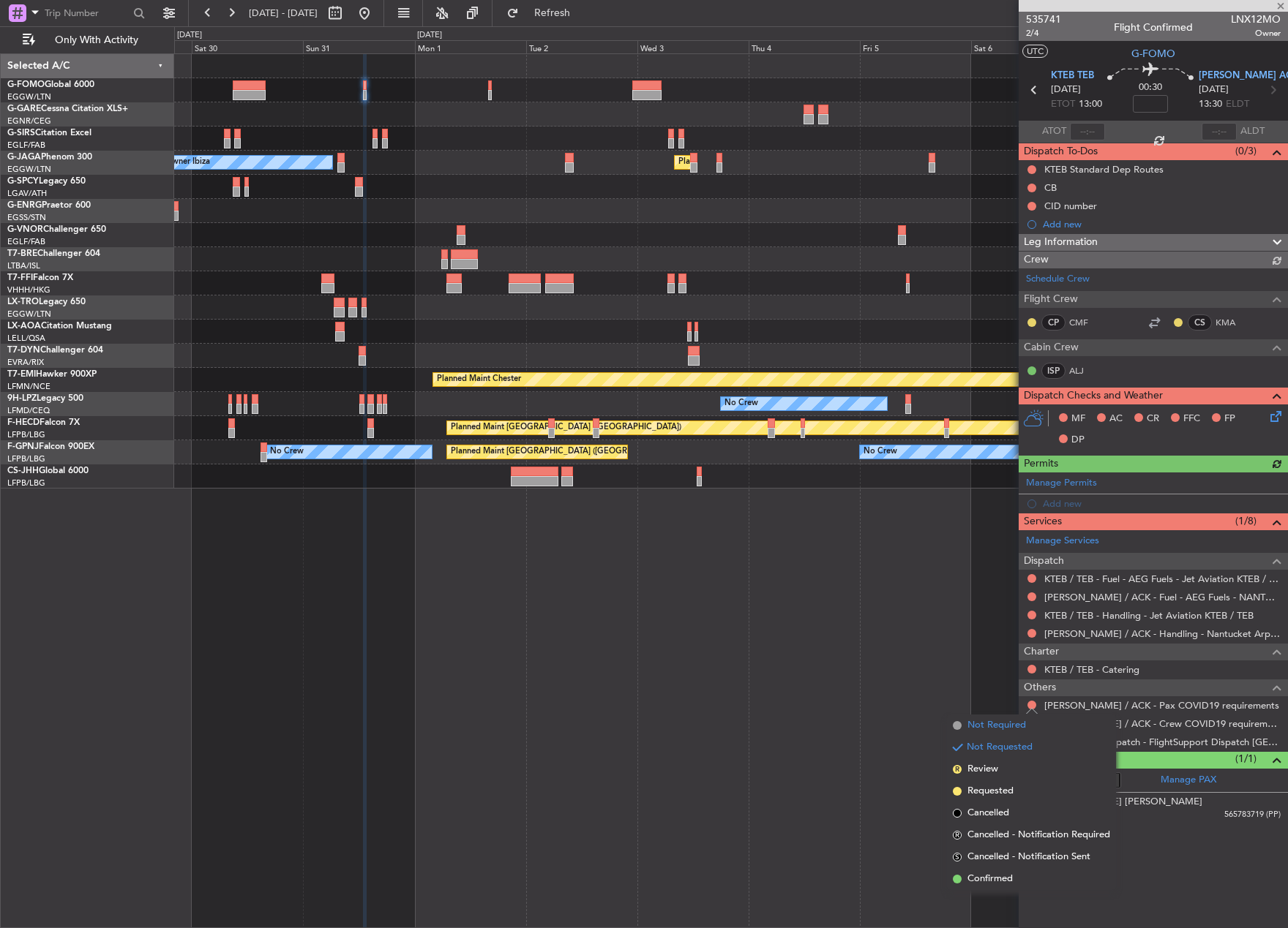
click at [993, 720] on span "Not Required" at bounding box center [996, 725] width 58 height 14
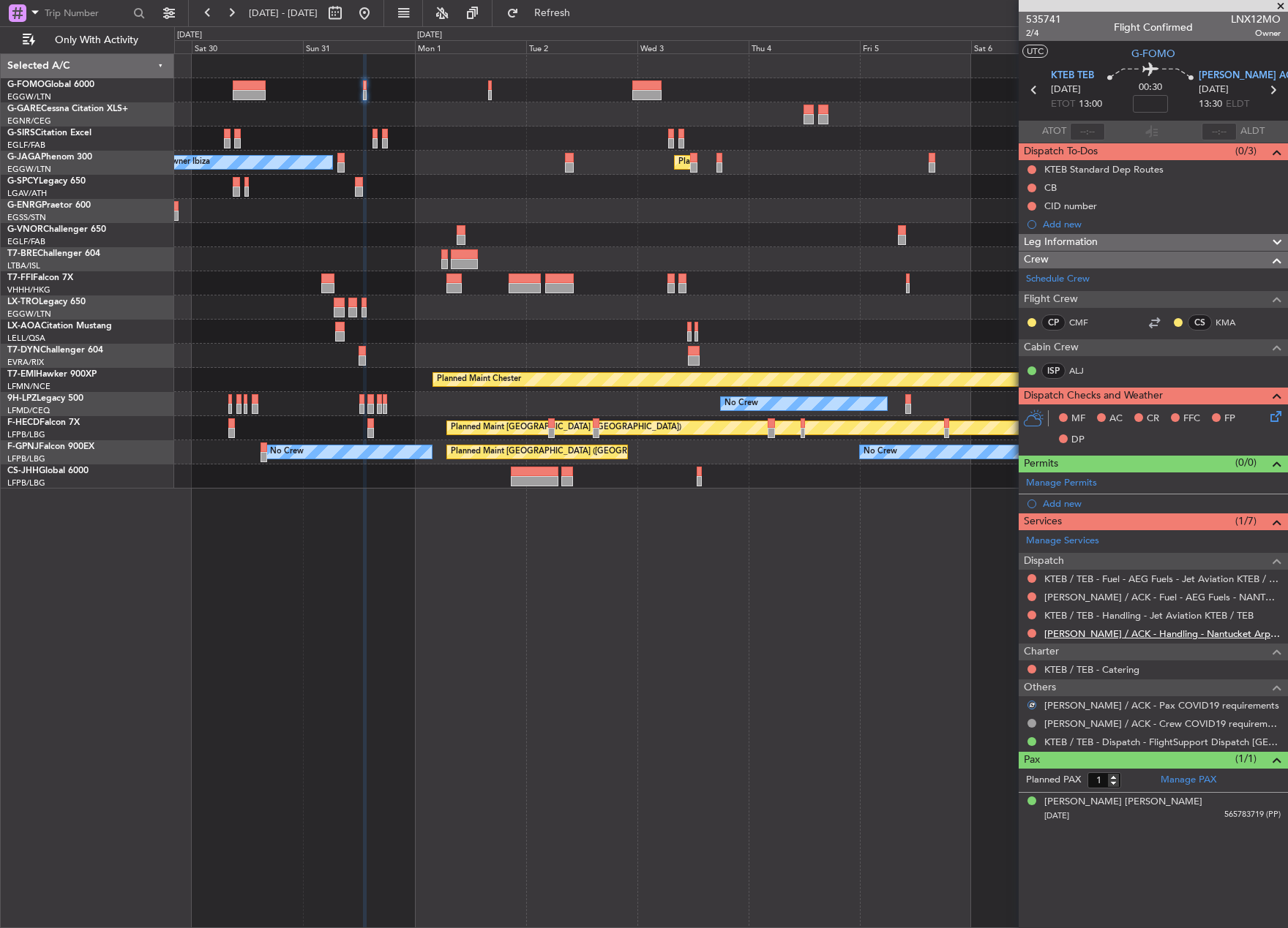
click at [1070, 637] on link "KACK / ACK - Handling - Nantucket Arpt Ops KACK / ACK" at bounding box center [1162, 634] width 236 height 12
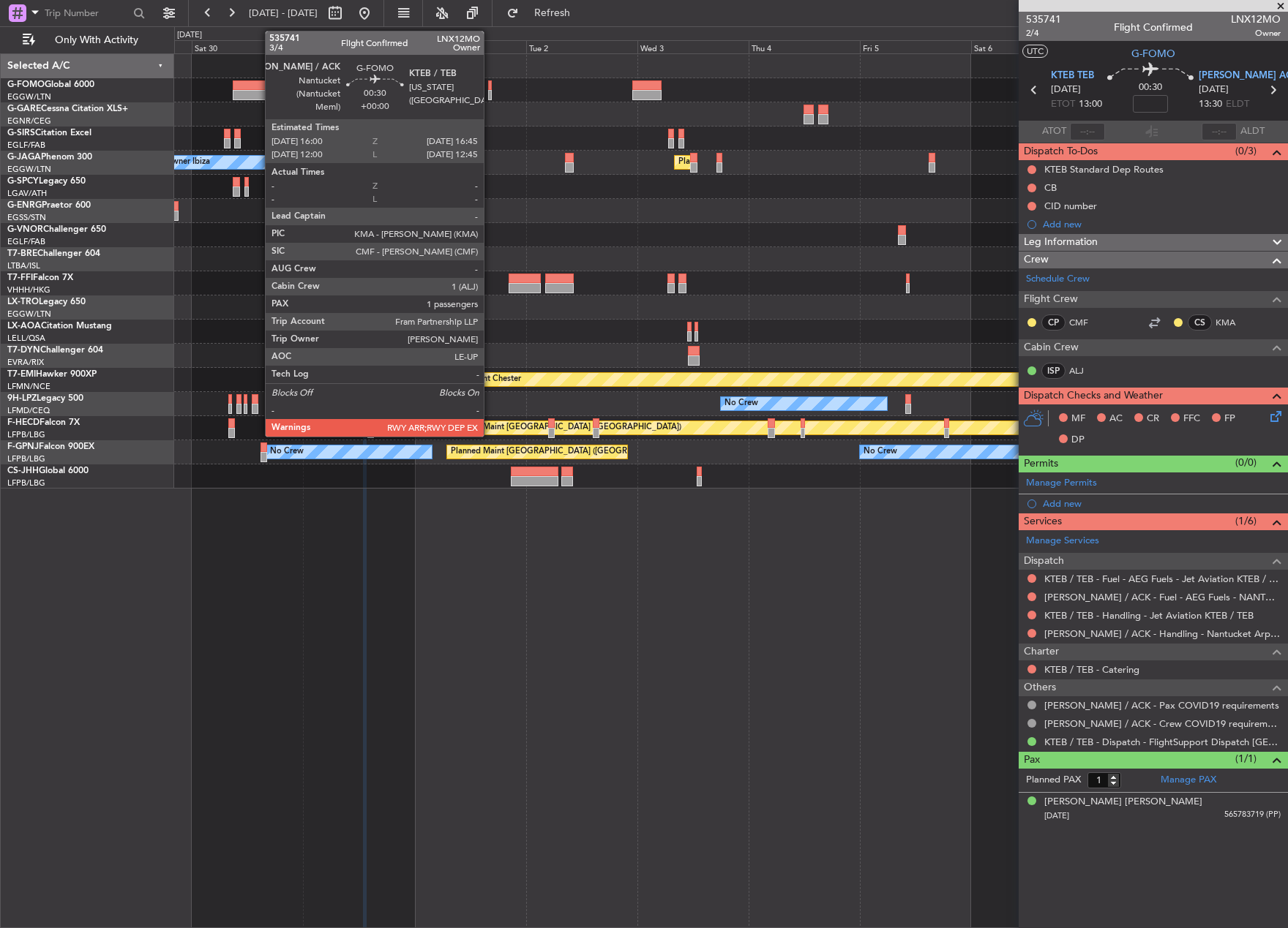
click at [490, 87] on div at bounding box center [490, 86] width 4 height 11
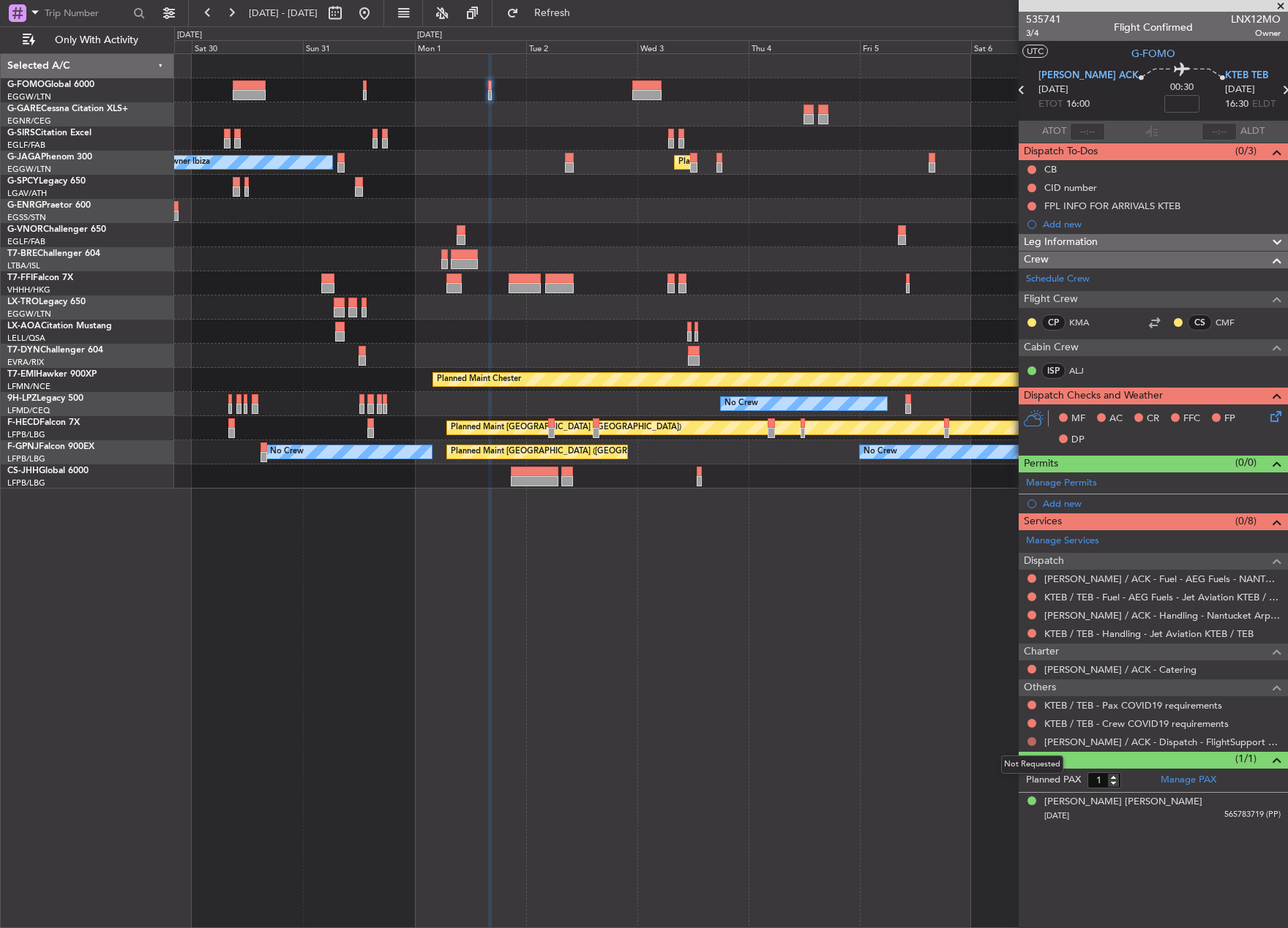
click at [1031, 740] on button at bounding box center [1032, 741] width 9 height 9
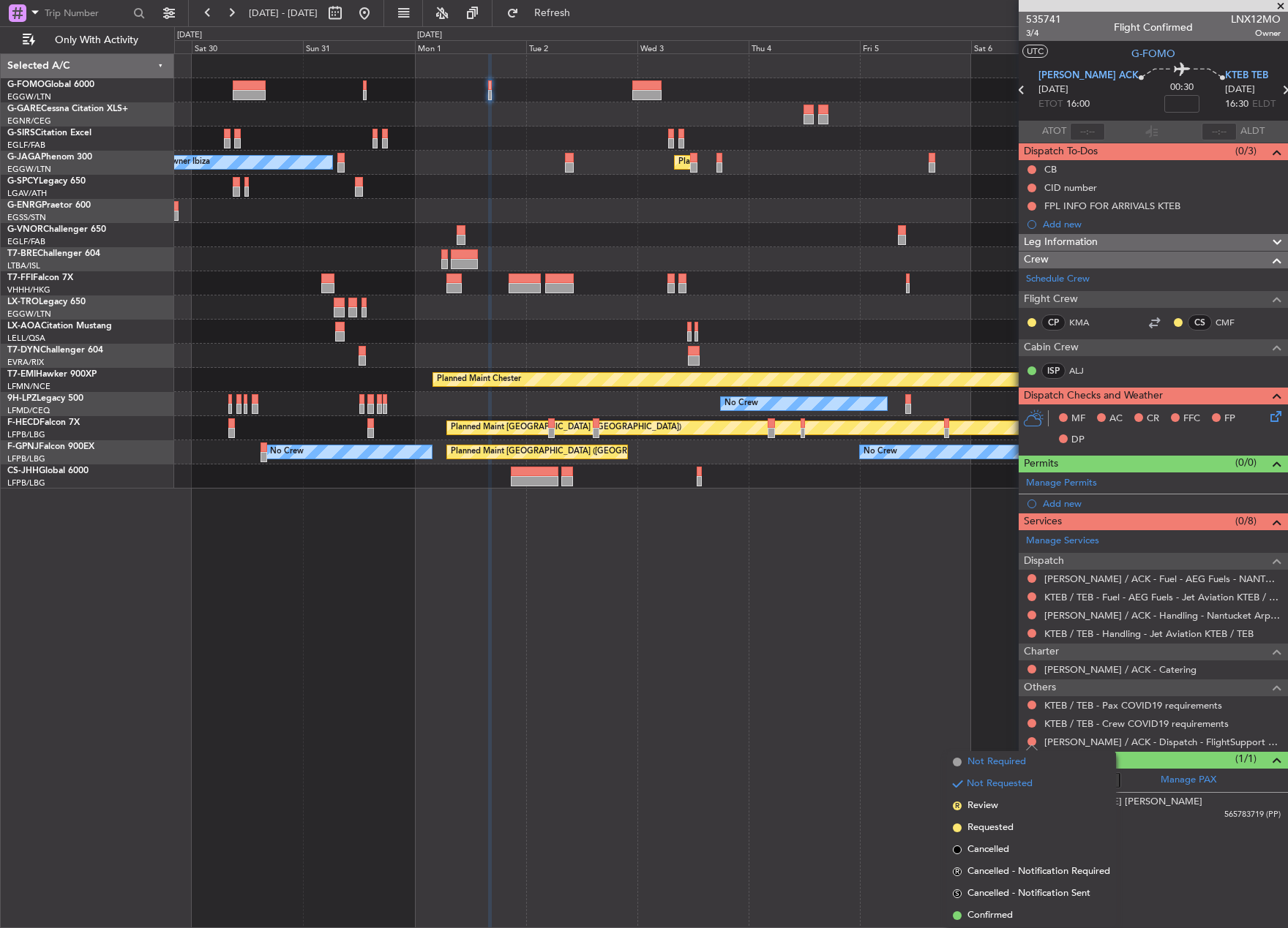
click at [1018, 759] on span "Not Required" at bounding box center [996, 762] width 58 height 14
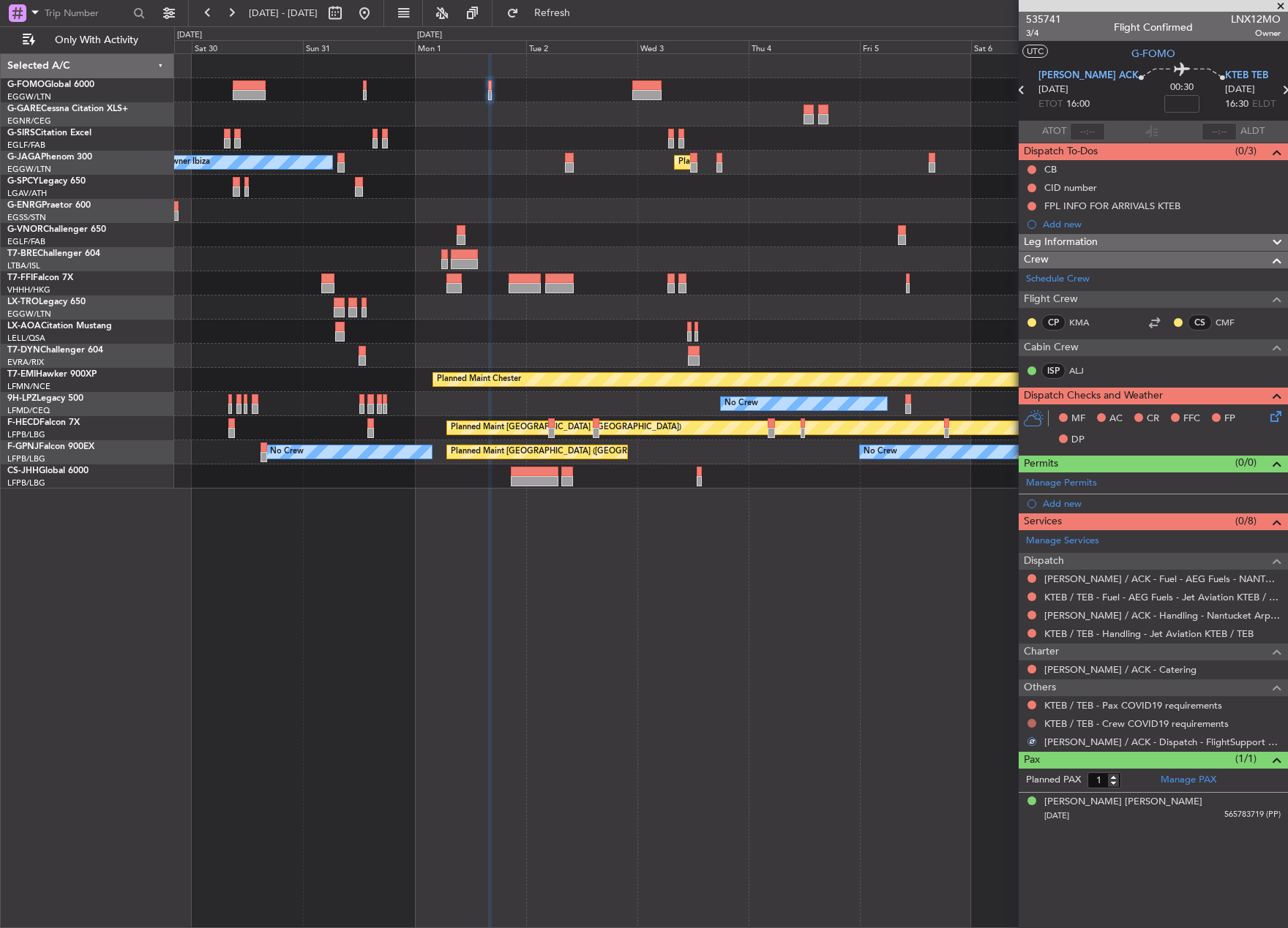
click at [1031, 721] on button at bounding box center [1032, 723] width 9 height 9
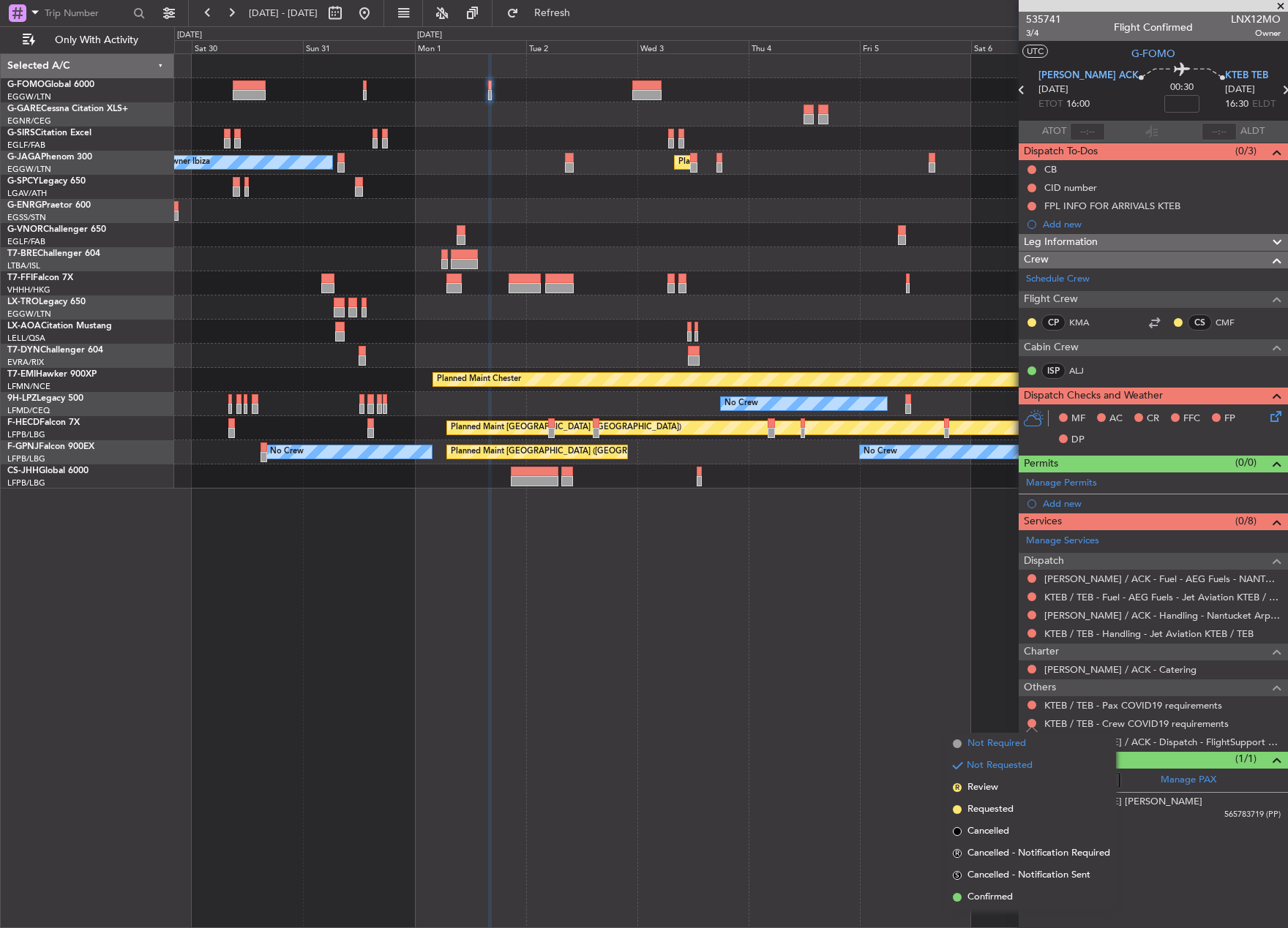
click at [1023, 743] on span "Not Required" at bounding box center [996, 743] width 58 height 14
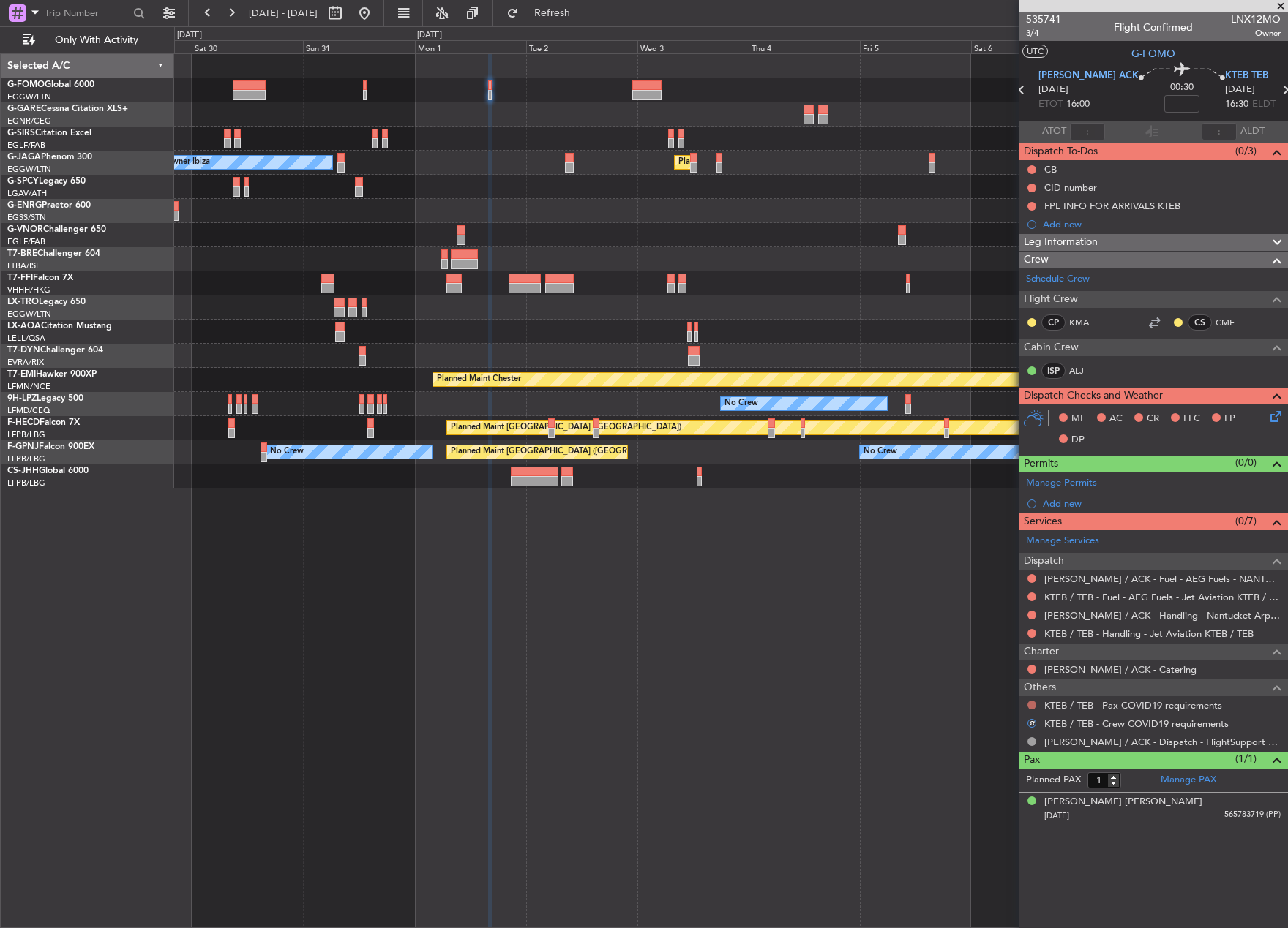
click at [1028, 706] on button at bounding box center [1032, 705] width 9 height 9
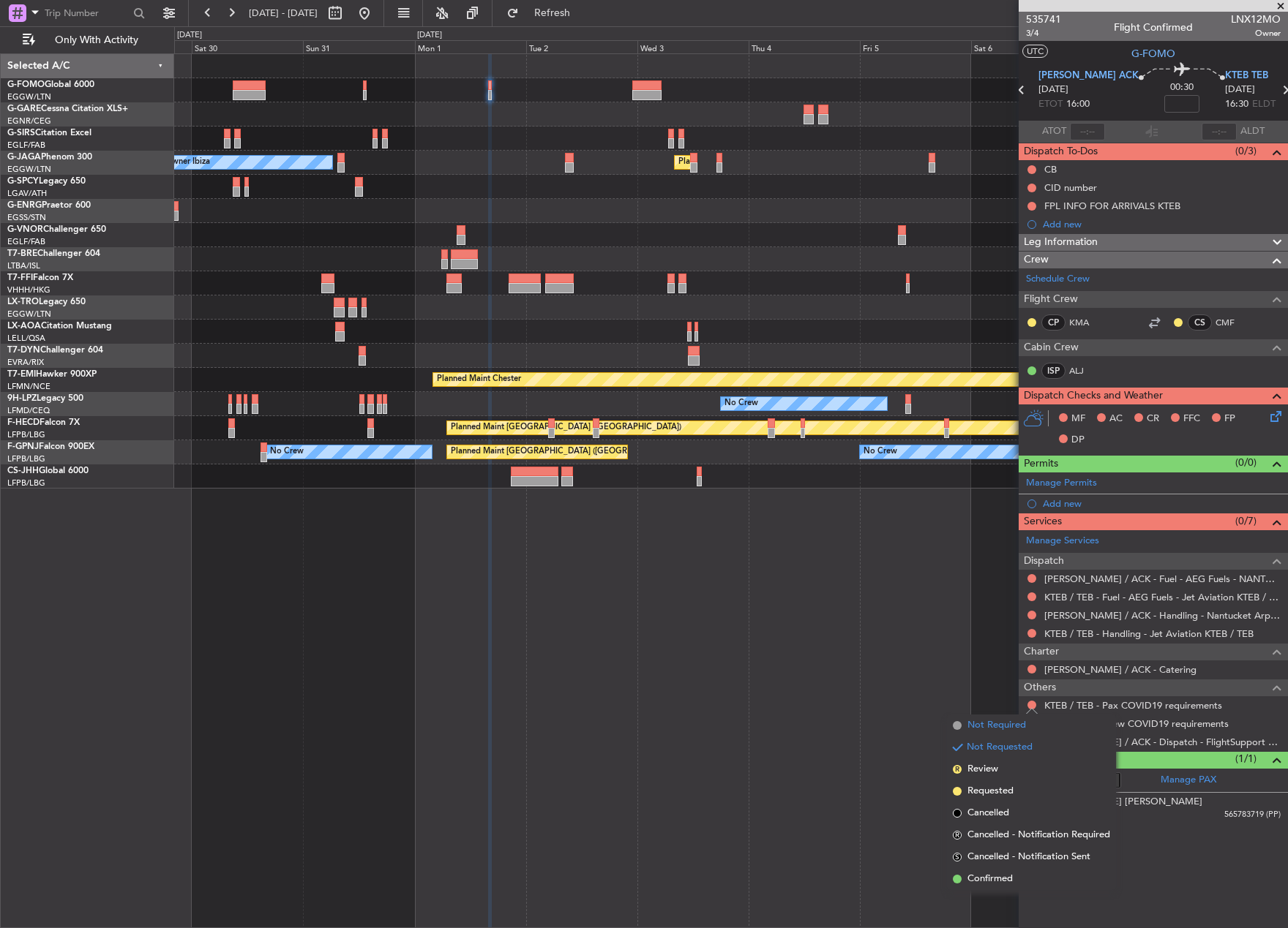
click at [970, 726] on span "Not Required" at bounding box center [996, 725] width 58 height 14
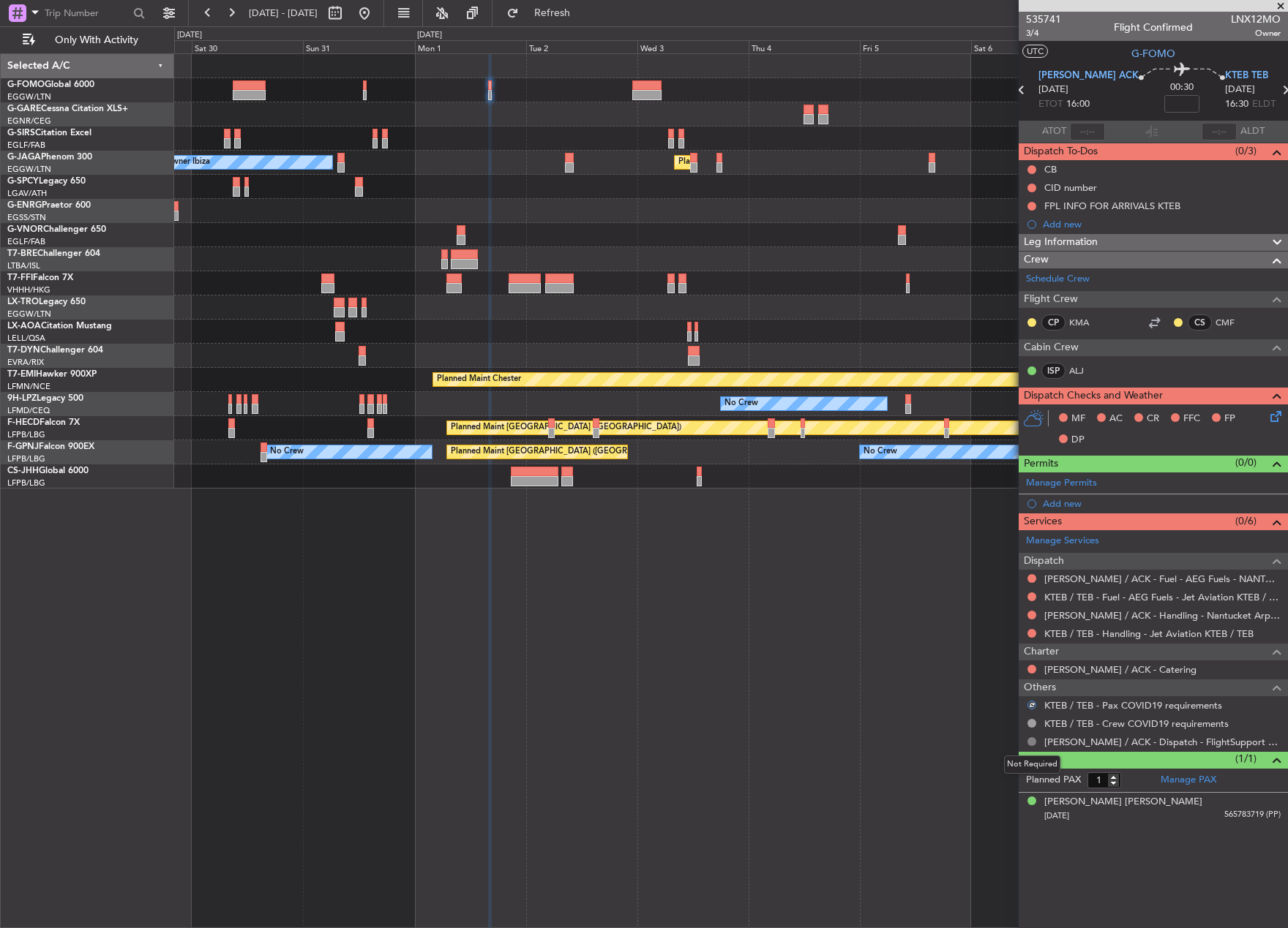
click at [1032, 741] on button at bounding box center [1032, 741] width 9 height 9
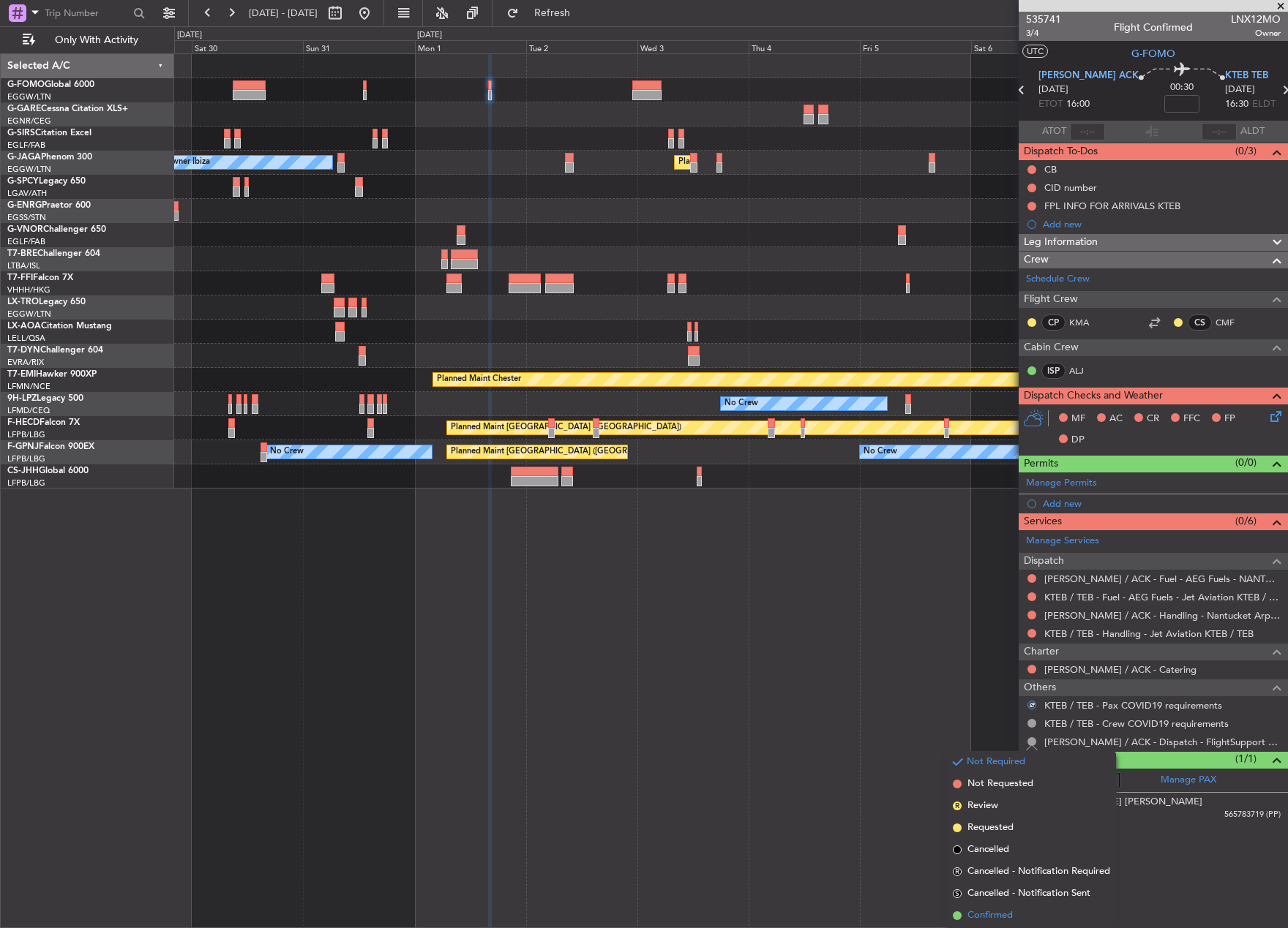
click at [1015, 916] on li "Confirmed" at bounding box center [1031, 915] width 169 height 22
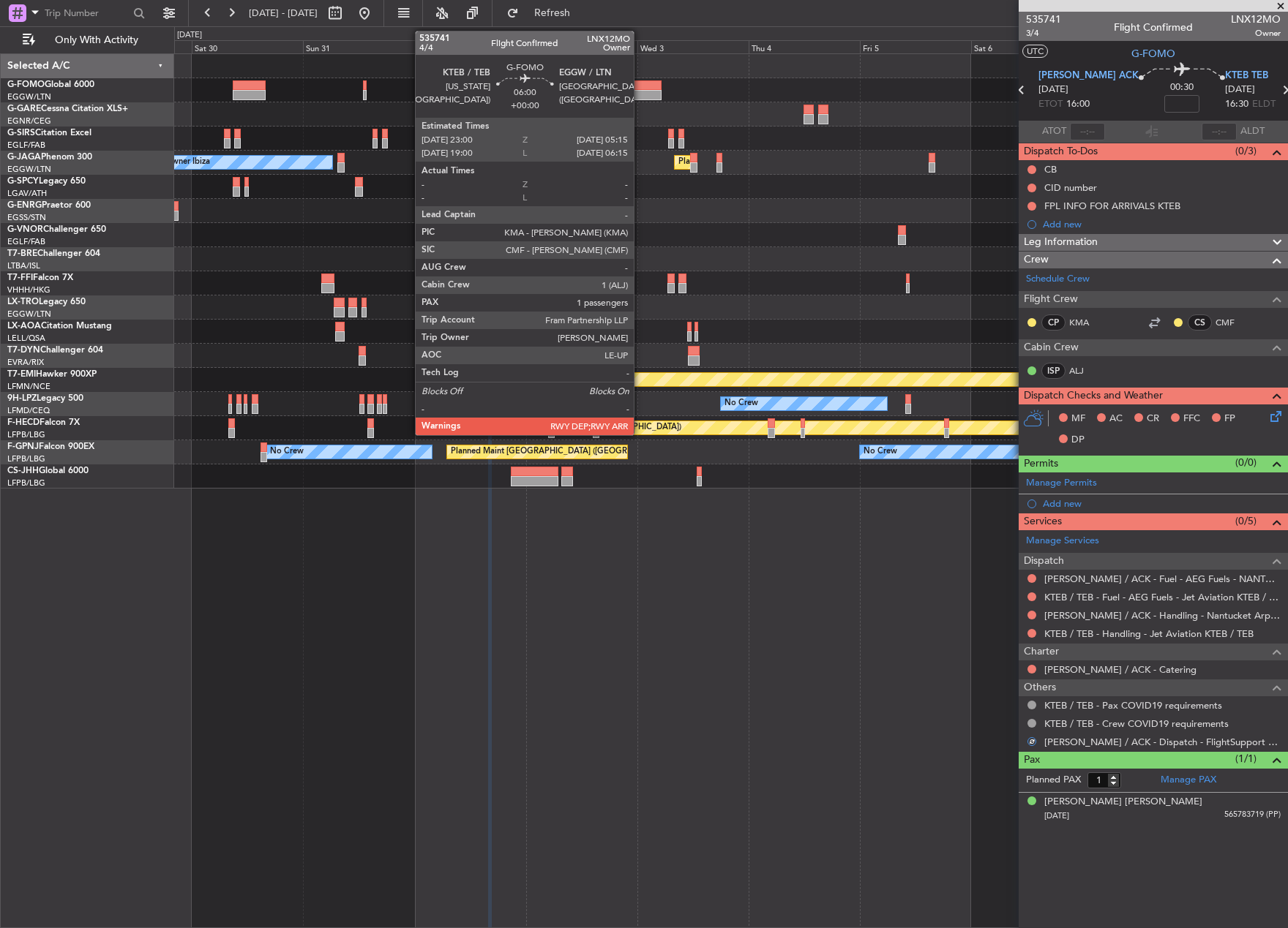
click at [640, 94] on div at bounding box center [647, 95] width 29 height 11
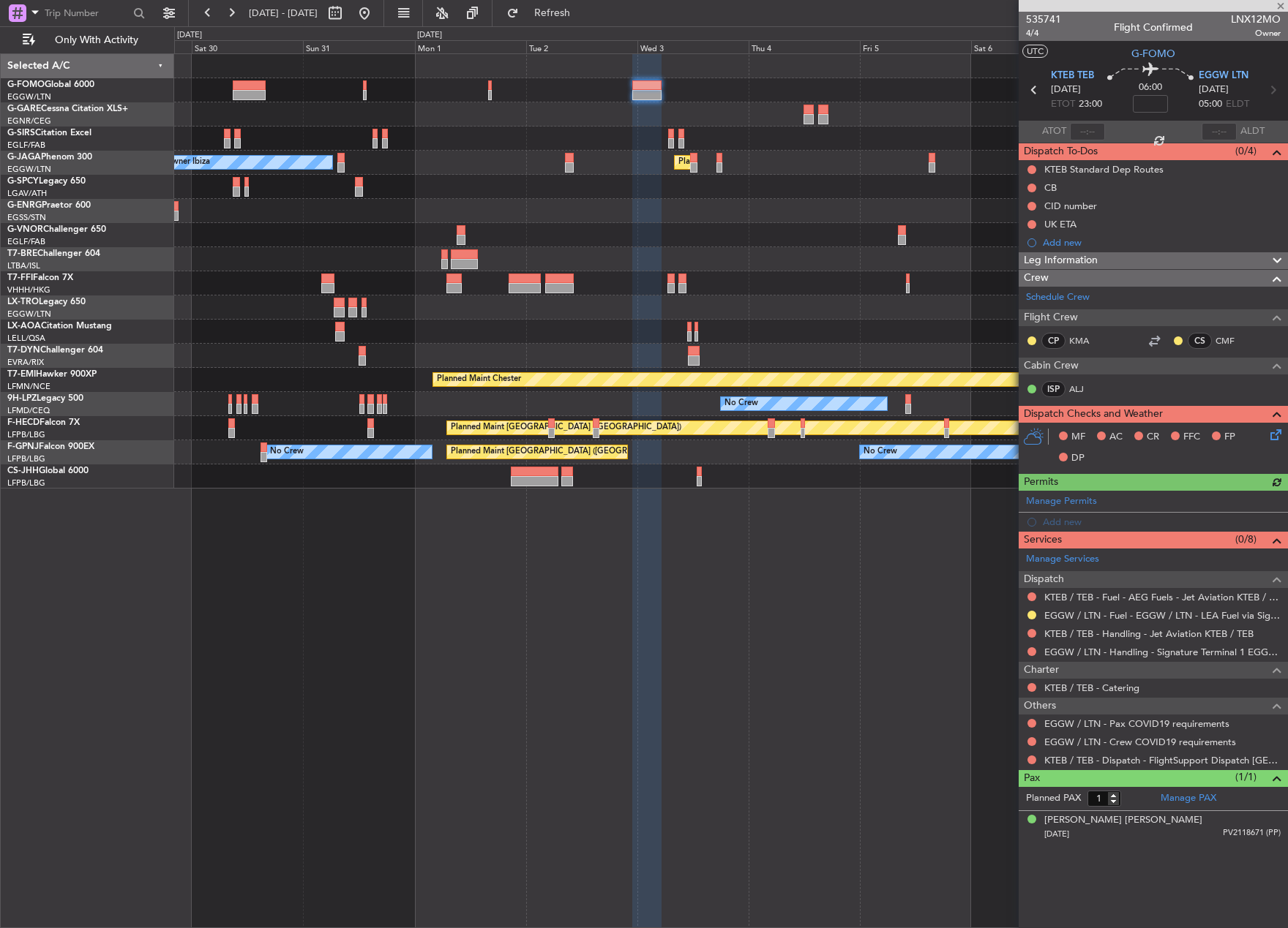
click at [1075, 499] on link "Manage Permits" at bounding box center [1061, 501] width 71 height 14
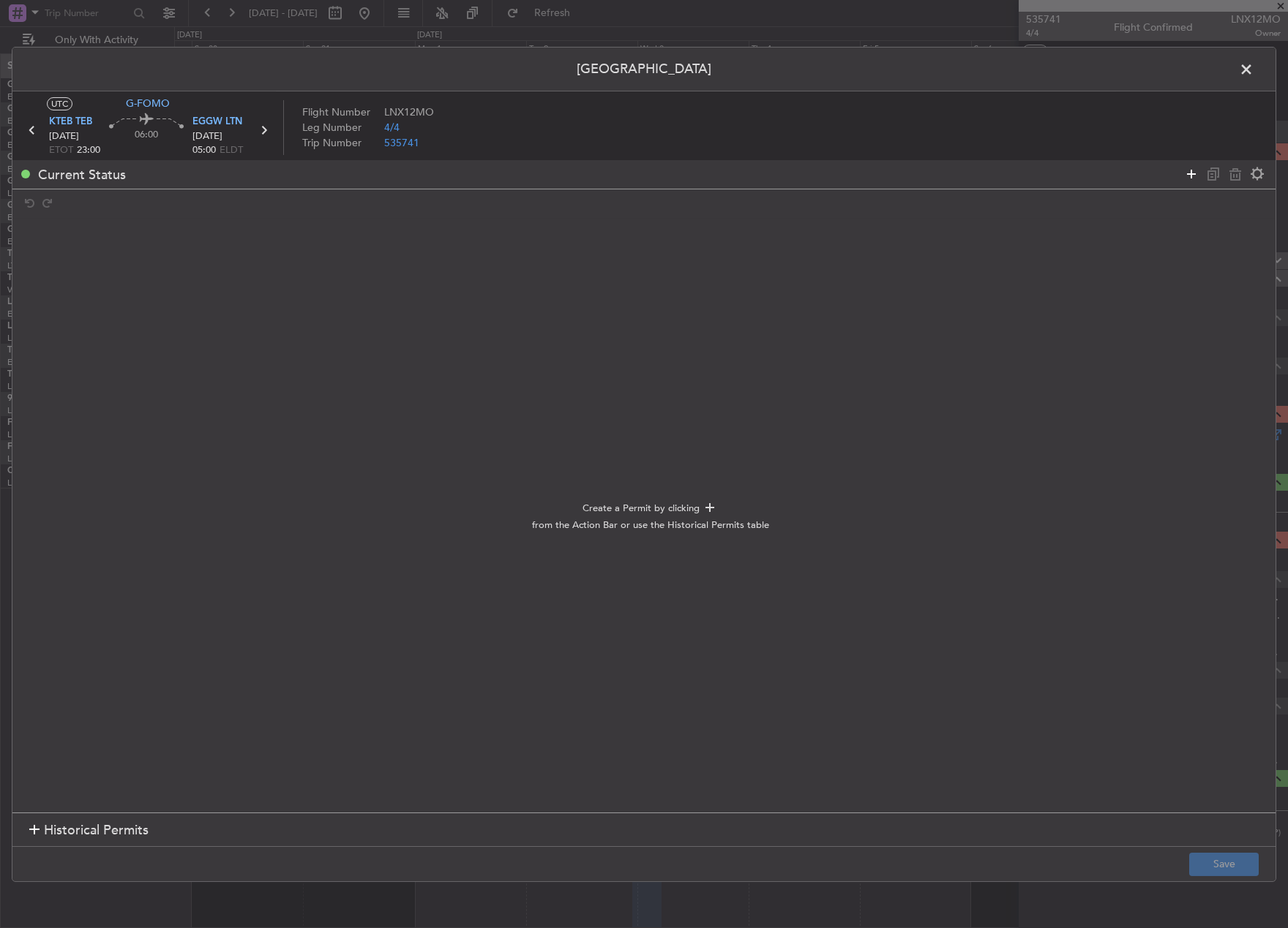
click at [1196, 176] on icon at bounding box center [1191, 174] width 17 height 17
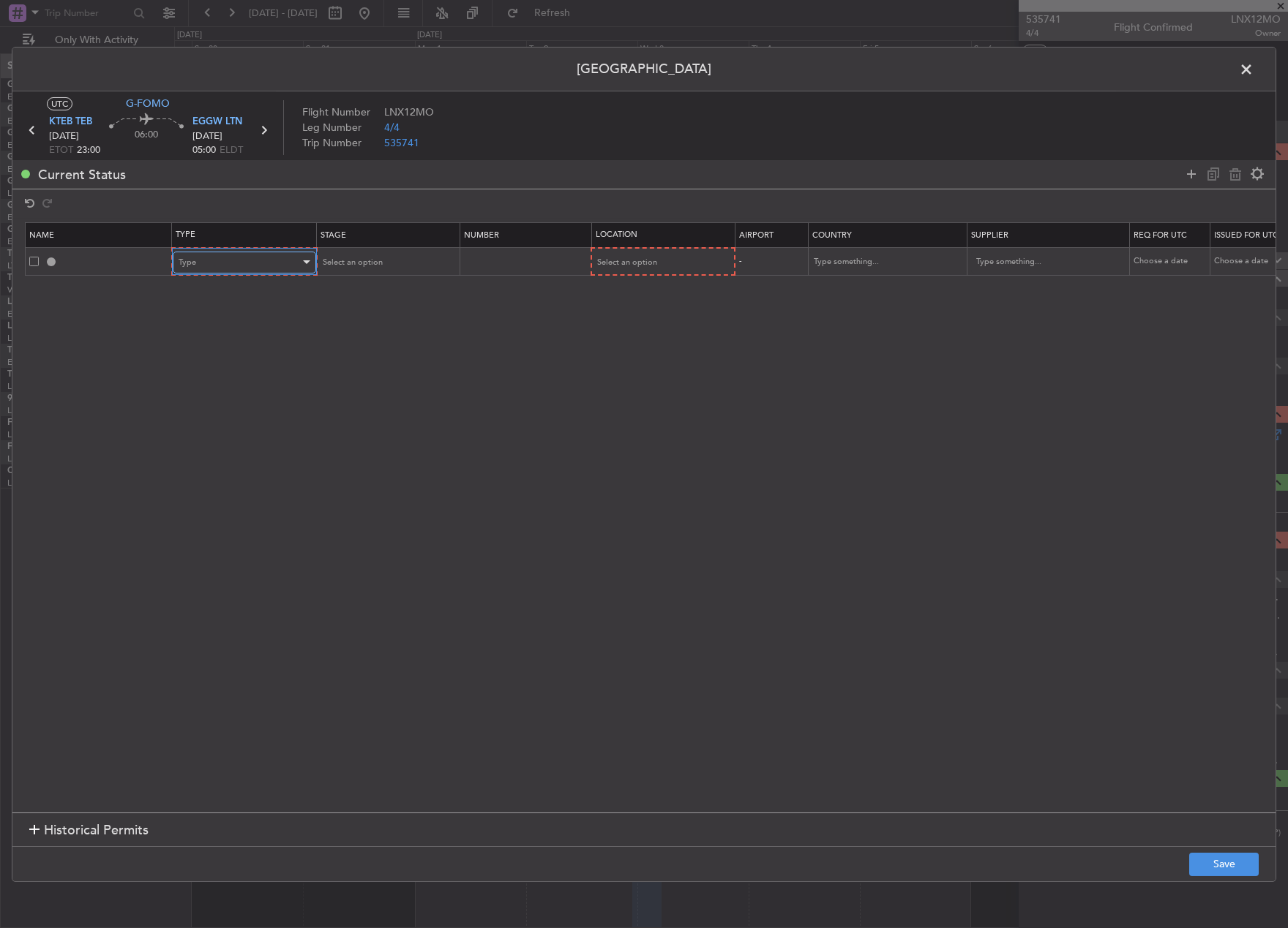
click at [274, 255] on div "Type" at bounding box center [239, 262] width 122 height 22
click at [262, 403] on span "Slot" at bounding box center [244, 400] width 130 height 22
click at [386, 258] on div "Select an option" at bounding box center [381, 262] width 122 height 22
click at [392, 359] on span "Requested" at bounding box center [386, 358] width 130 height 22
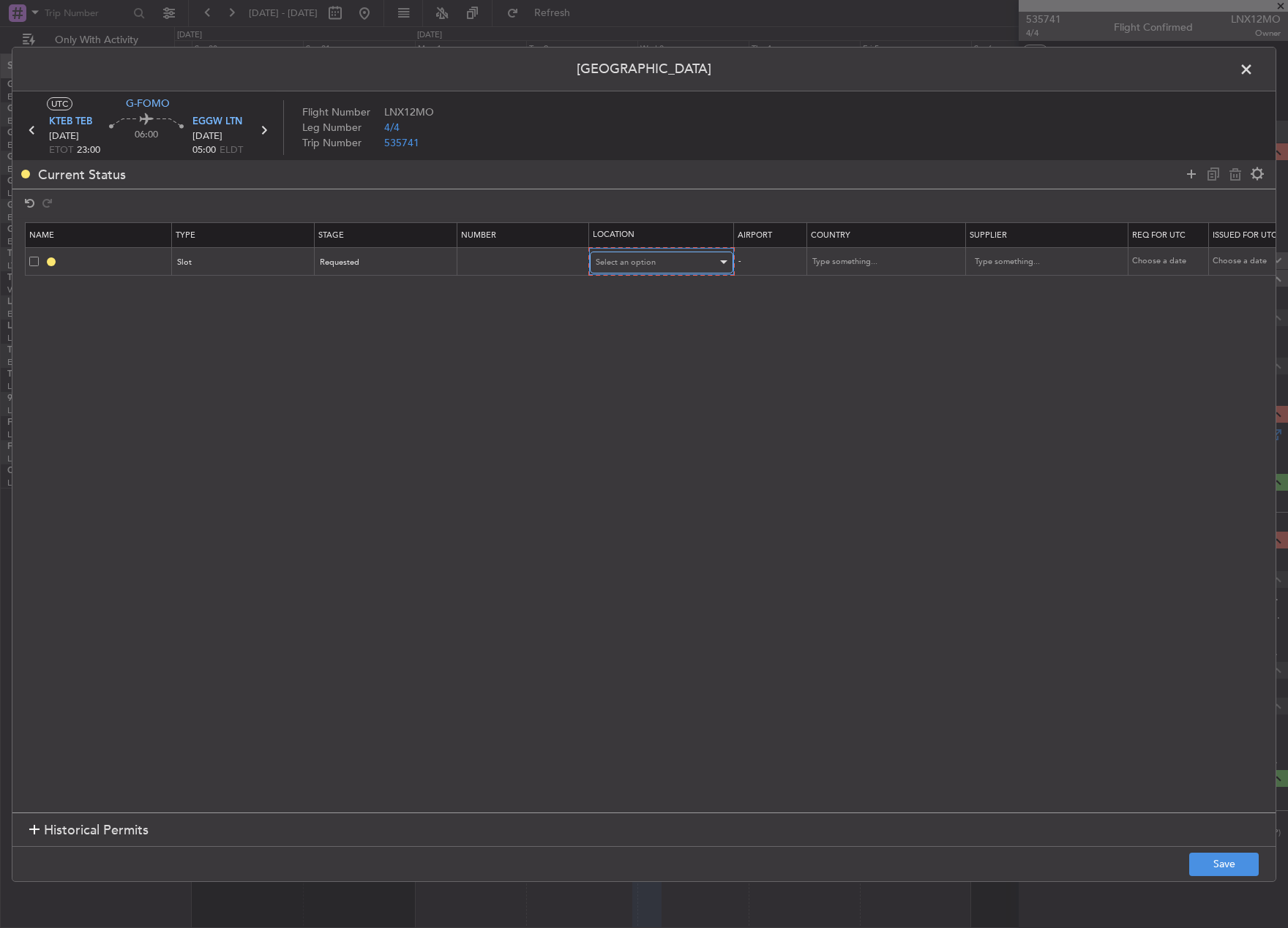
click at [610, 257] on span "Select an option" at bounding box center [625, 262] width 60 height 11
click at [644, 328] on span "Arrival" at bounding box center [661, 336] width 130 height 22
click at [1230, 868] on button "Save" at bounding box center [1224, 864] width 69 height 23
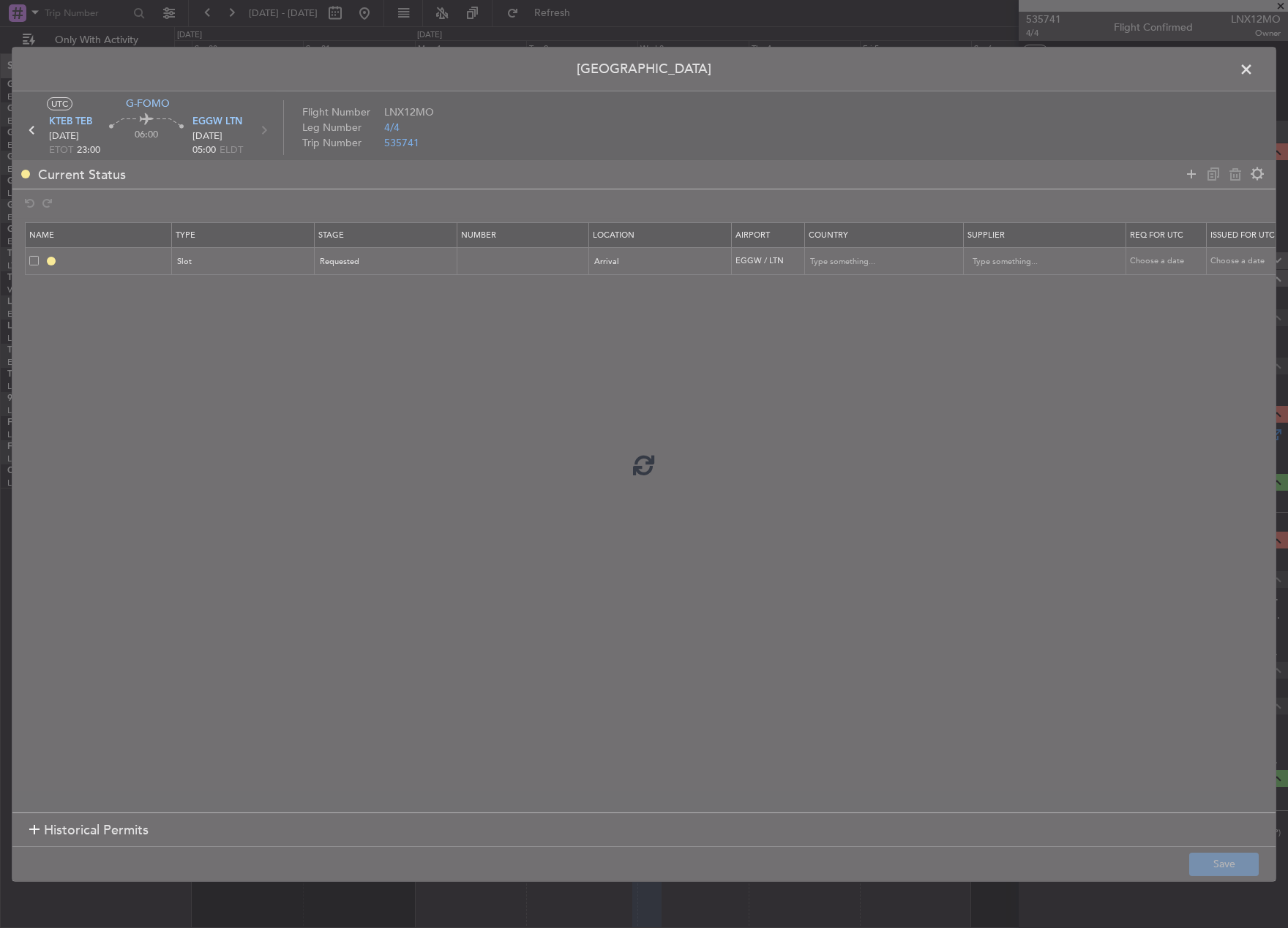
type input "EGGW ARR SLOT"
type input "United Kingdom"
type input "NNN"
type input "2"
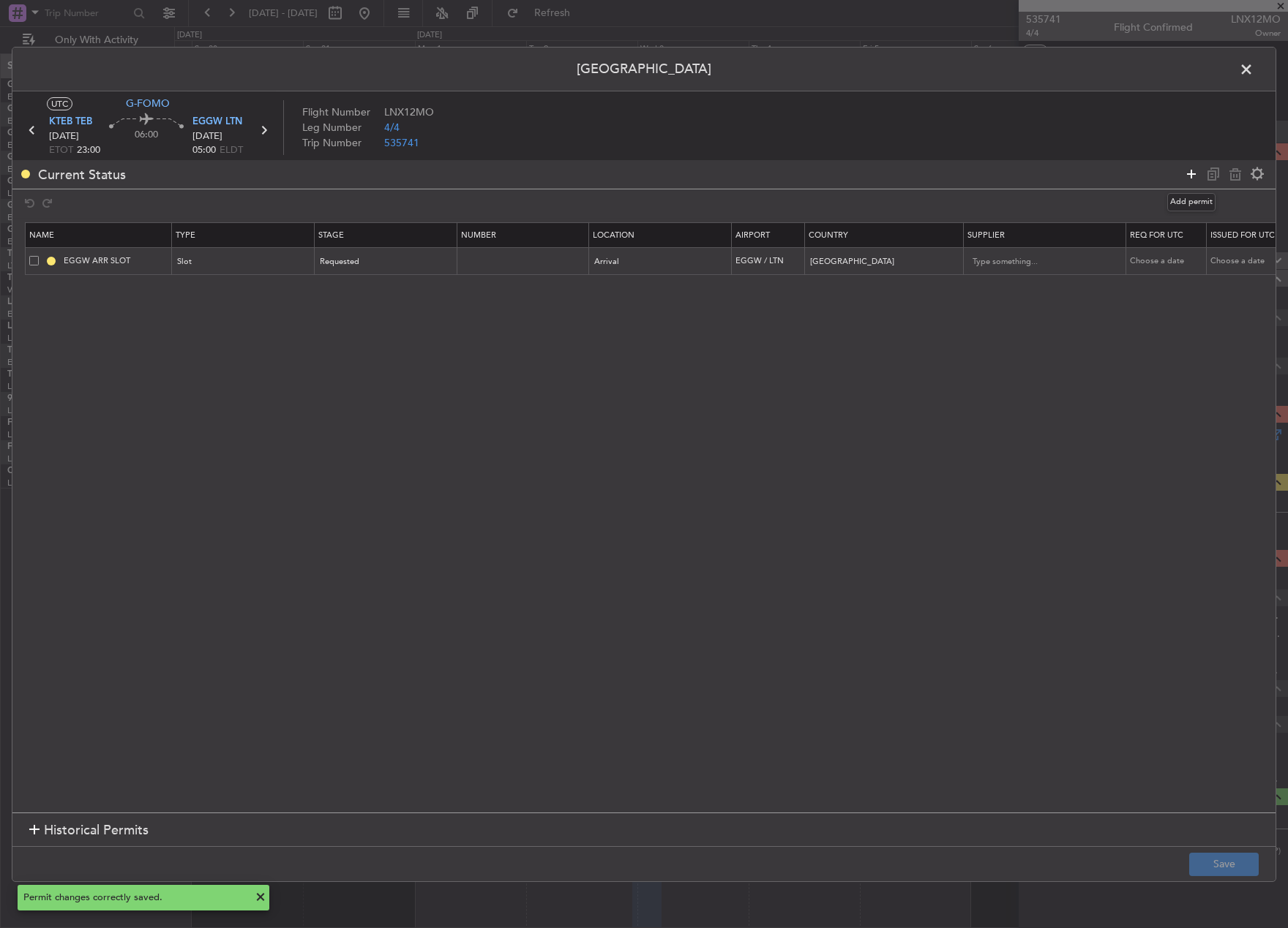
click at [1188, 174] on icon at bounding box center [1191, 174] width 17 height 17
click at [255, 281] on div "Type" at bounding box center [239, 289] width 122 height 22
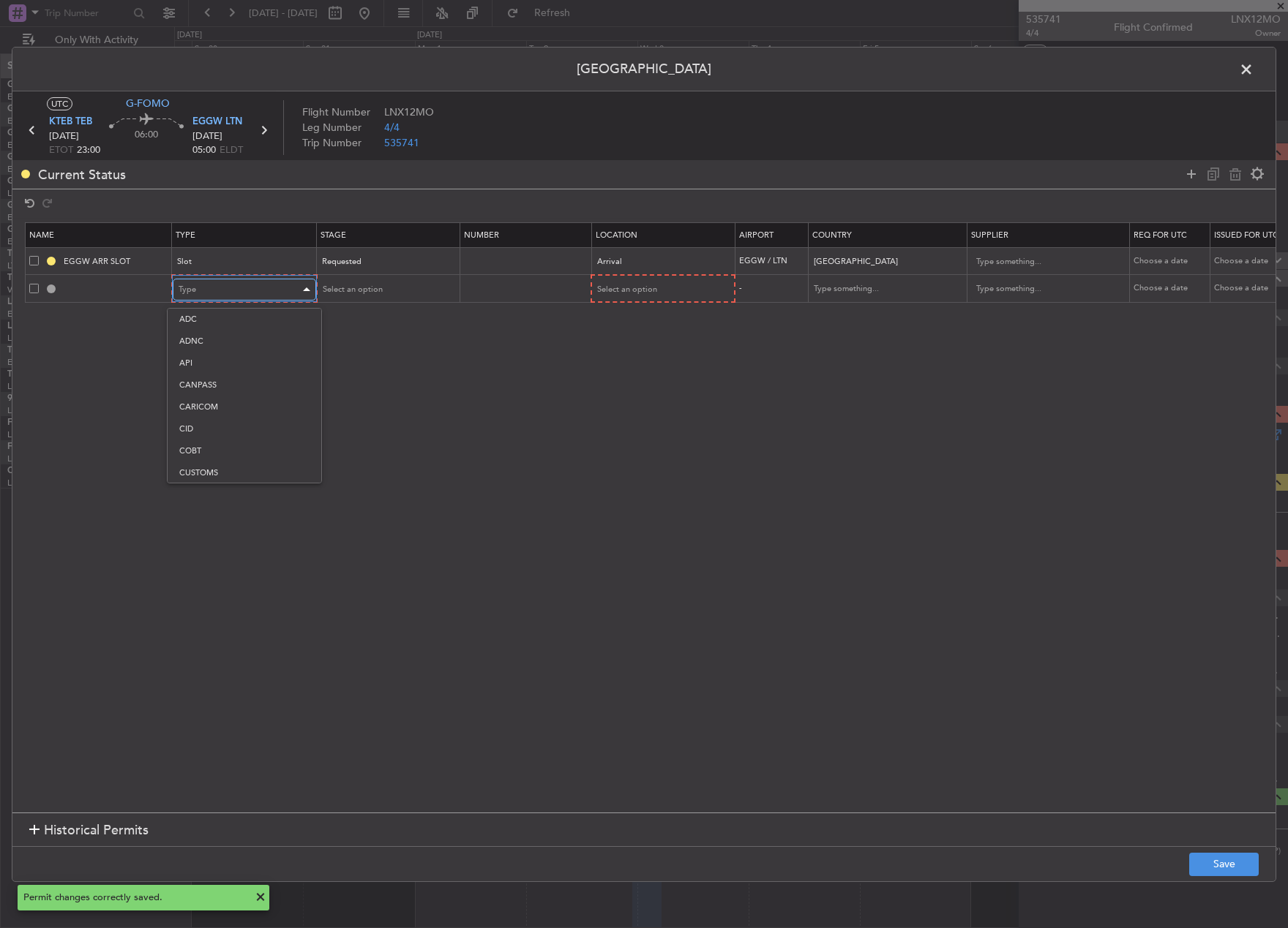
scroll to position [79, 0]
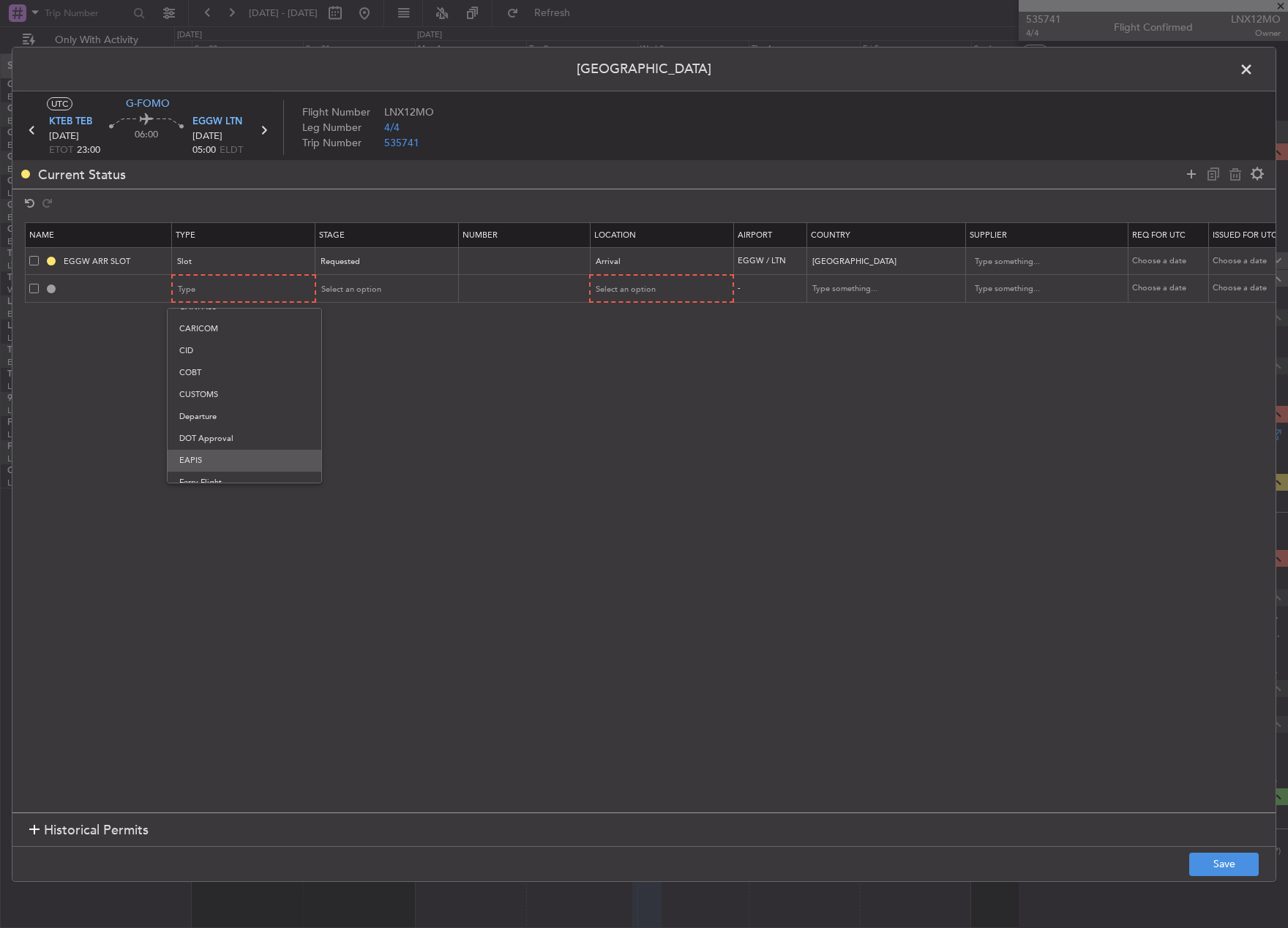
click at [251, 454] on span "EAPIS" at bounding box center [244, 461] width 130 height 22
click at [381, 290] on div "Select an option" at bounding box center [381, 289] width 122 height 22
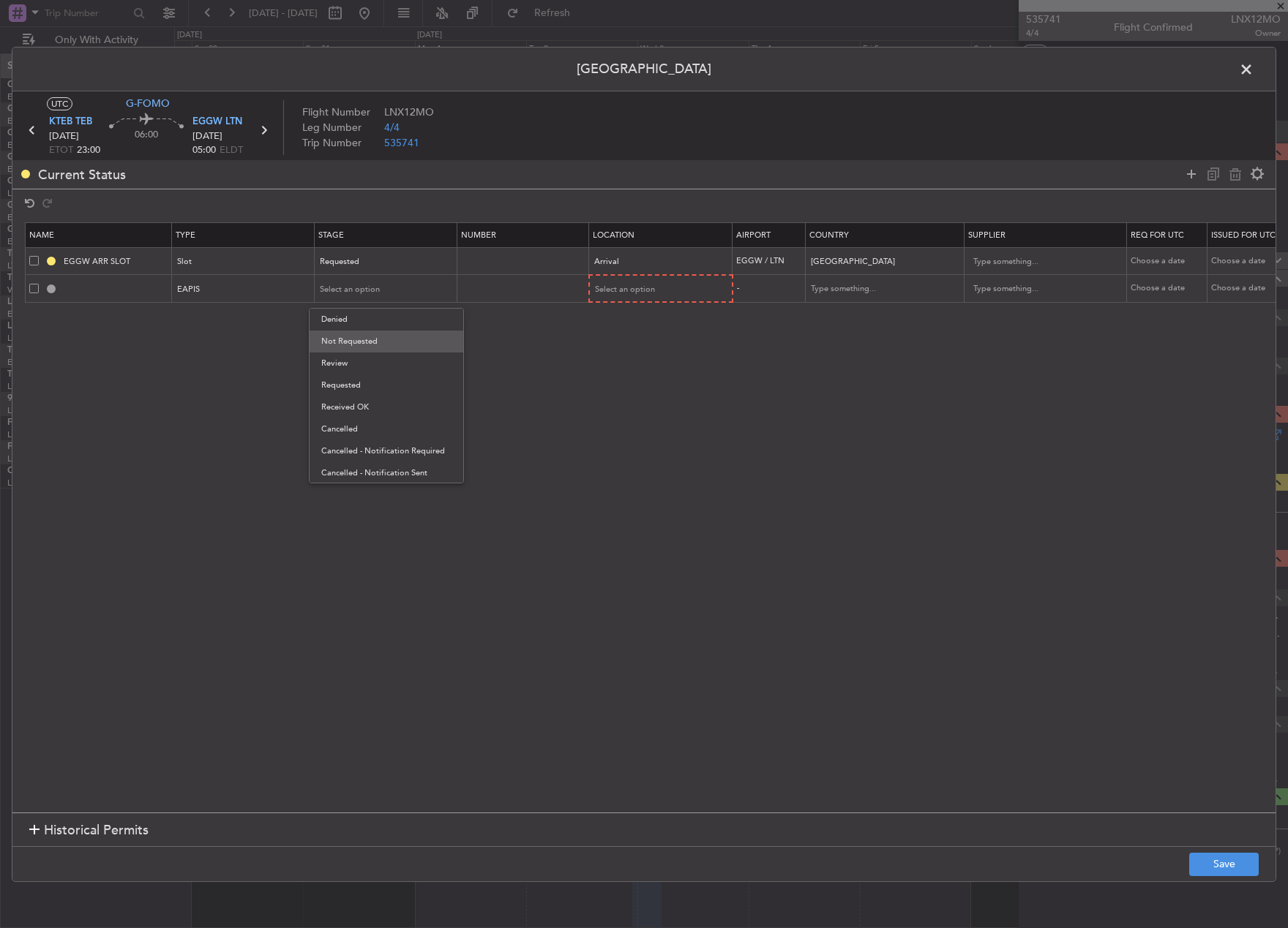
click at [391, 344] on span "Not Requested" at bounding box center [386, 341] width 130 height 22
click at [613, 285] on span "Select an option" at bounding box center [625, 289] width 60 height 11
click at [638, 318] on span "Departure" at bounding box center [661, 319] width 130 height 22
click at [1218, 865] on button "Save" at bounding box center [1224, 864] width 69 height 23
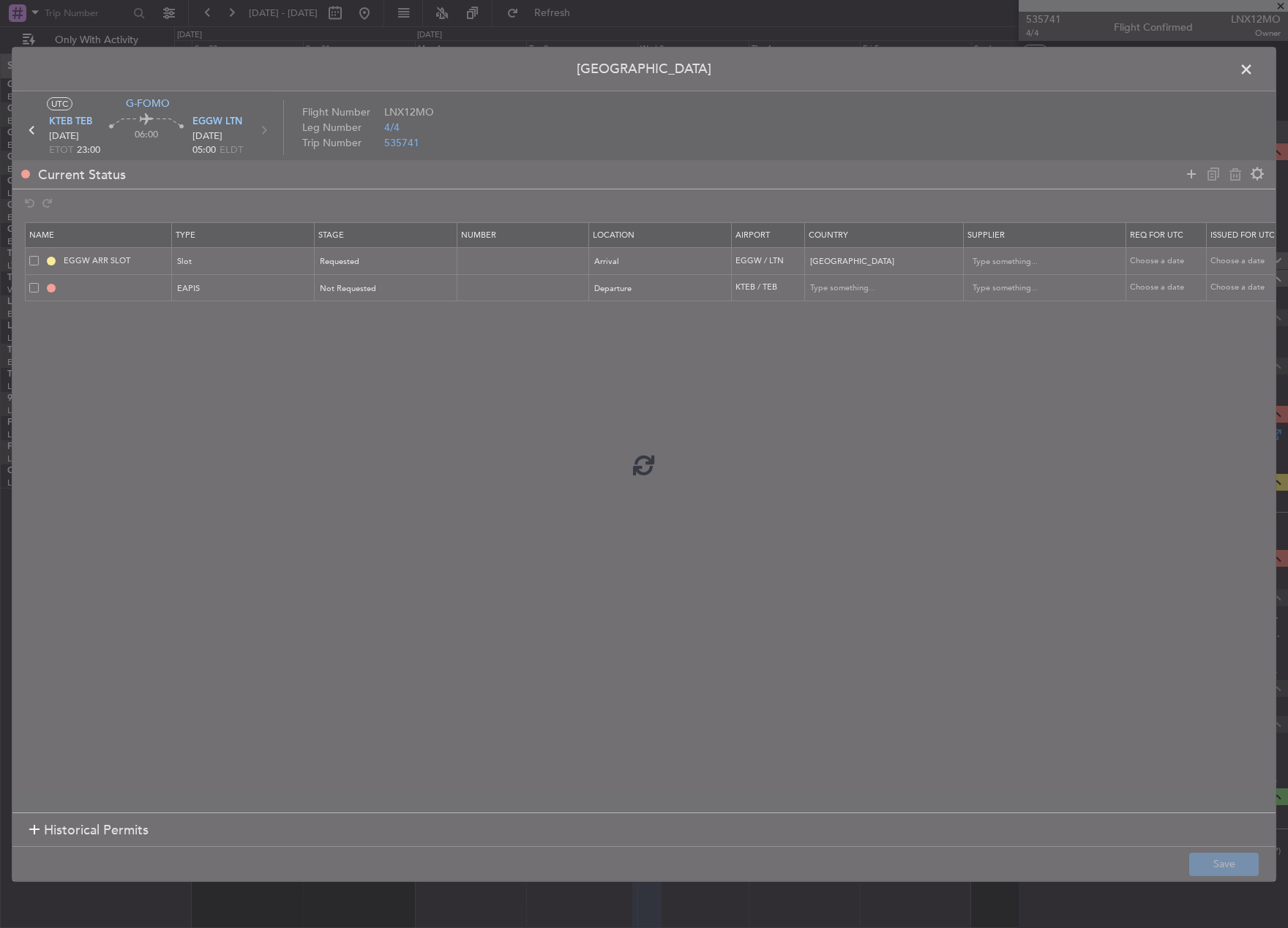
type input "EAPIS"
type input "United States"
type input "NNN"
type input "5"
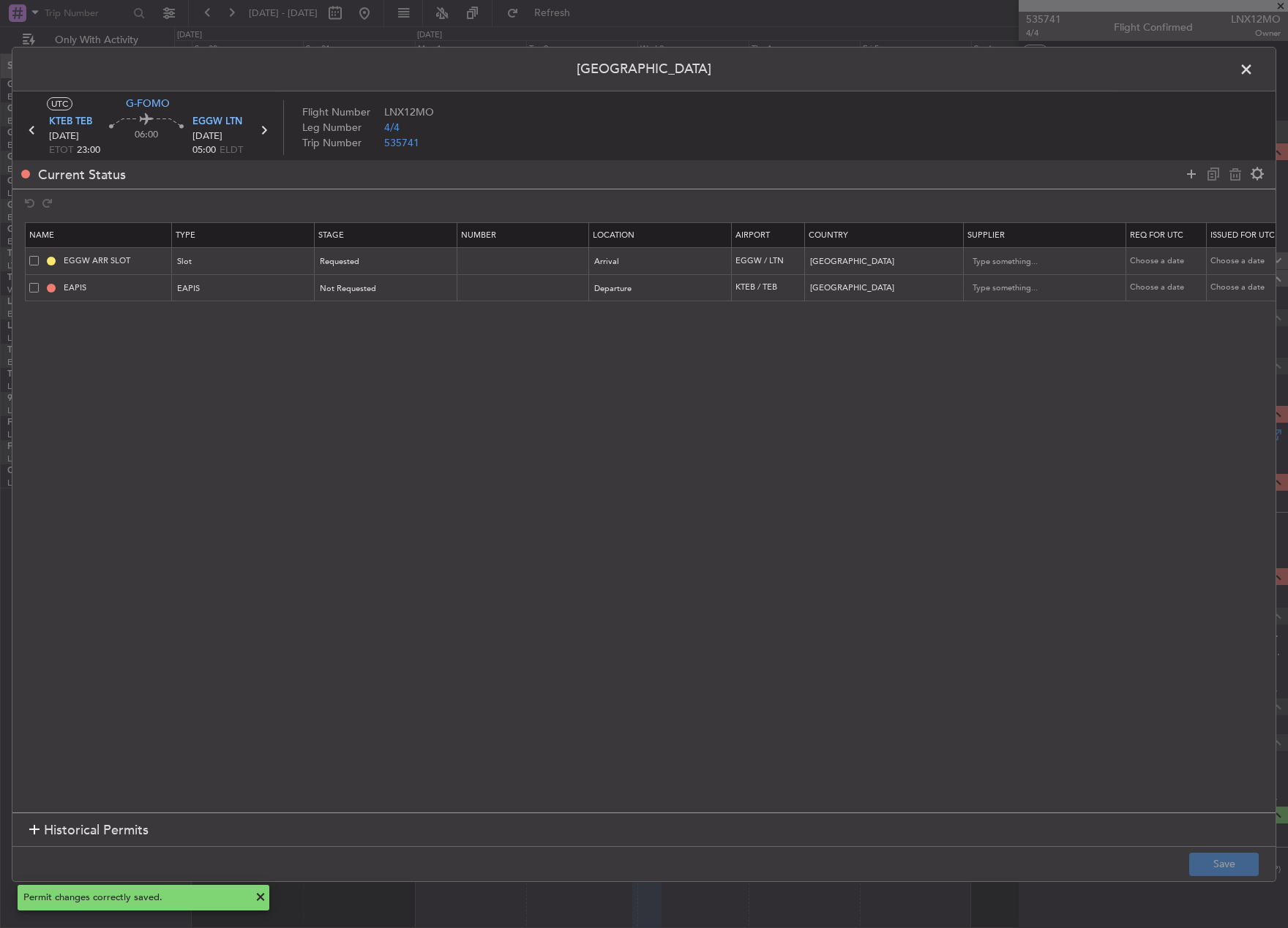
click at [1253, 63] on span at bounding box center [1253, 72] width 0 height 29
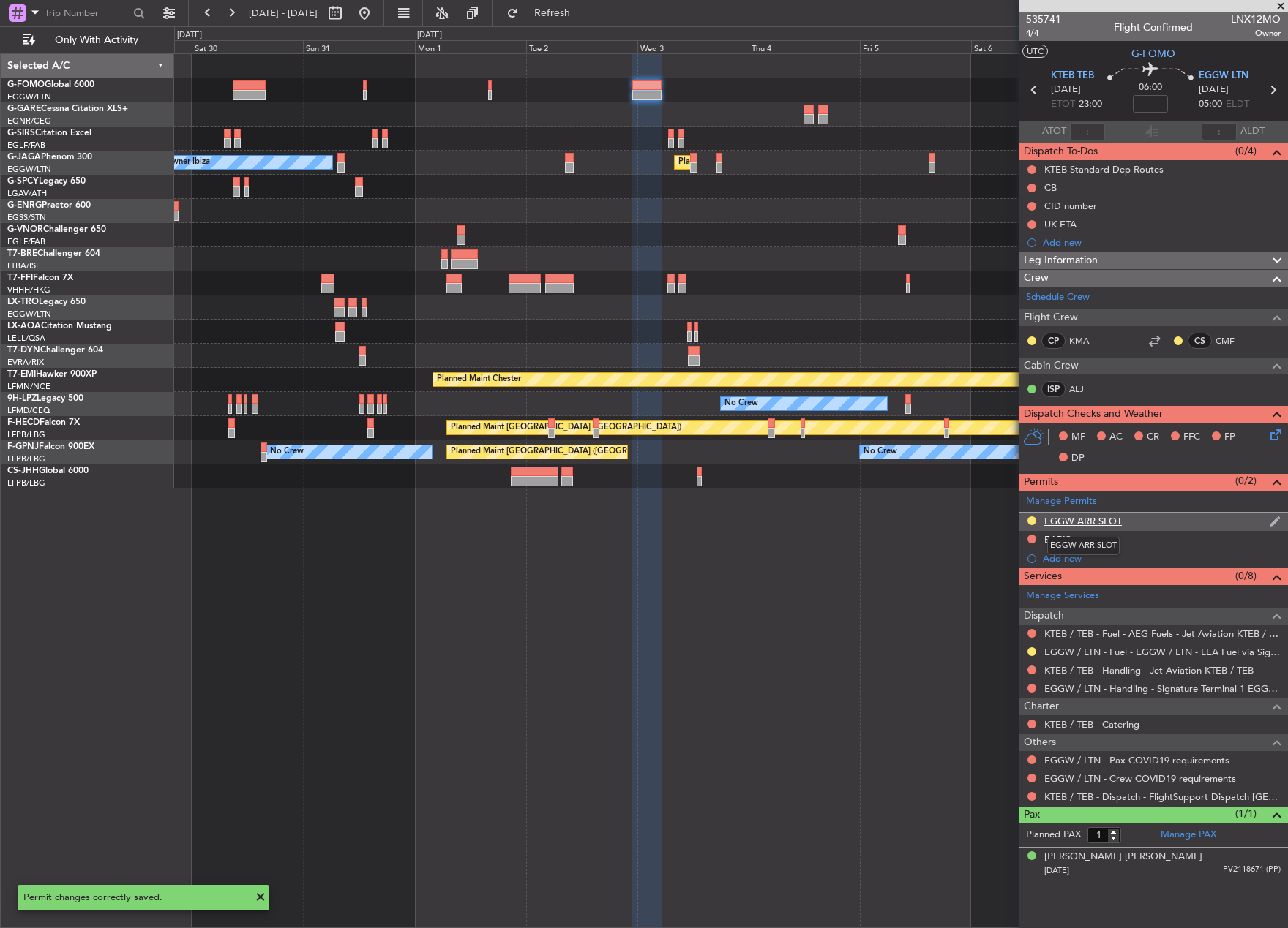
click at [1113, 516] on div "EGGW ARR SLOT" at bounding box center [1083, 521] width 78 height 12
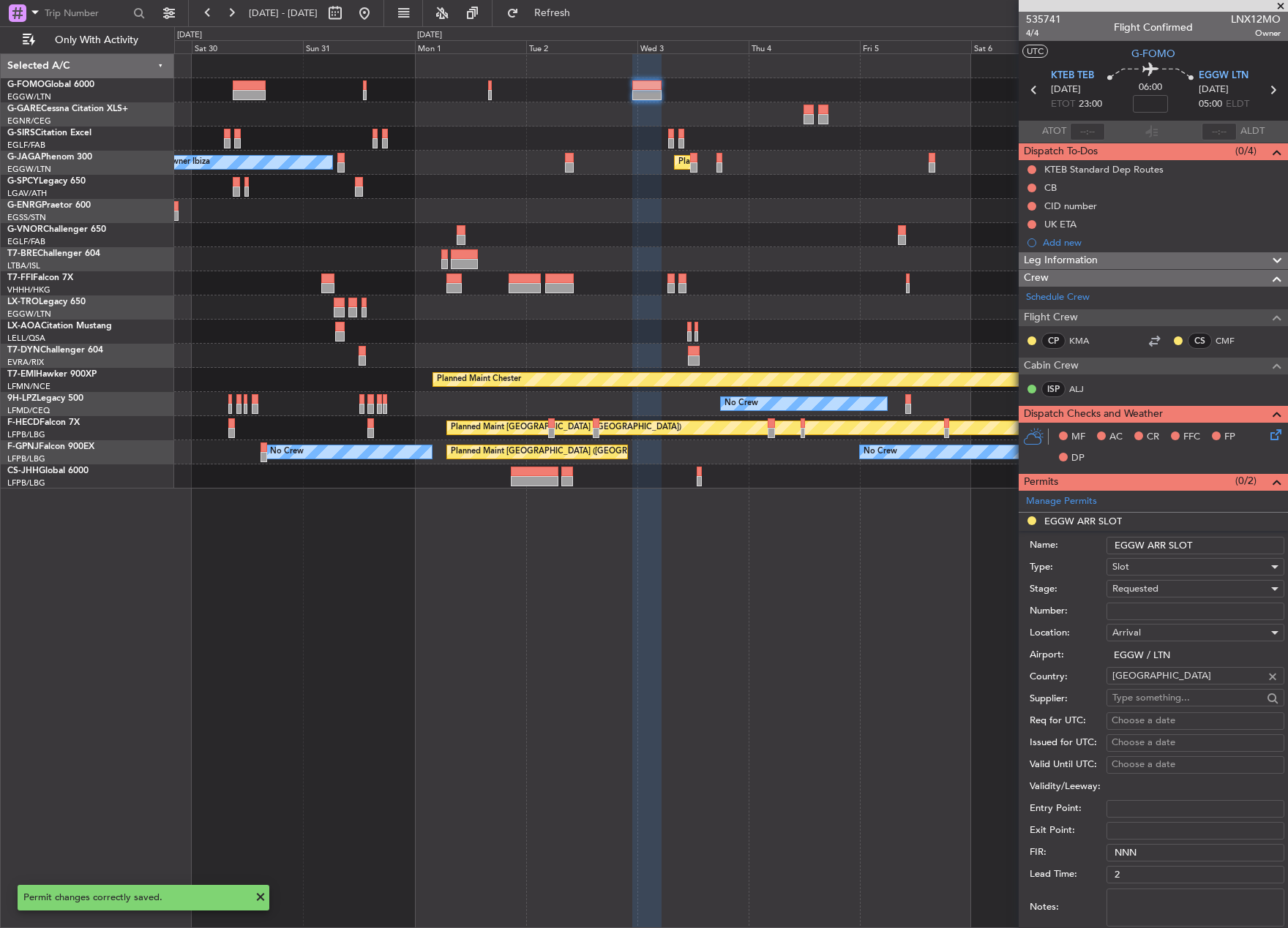
click at [1206, 547] on input "EGGW ARR SLOT" at bounding box center [1194, 545] width 178 height 17
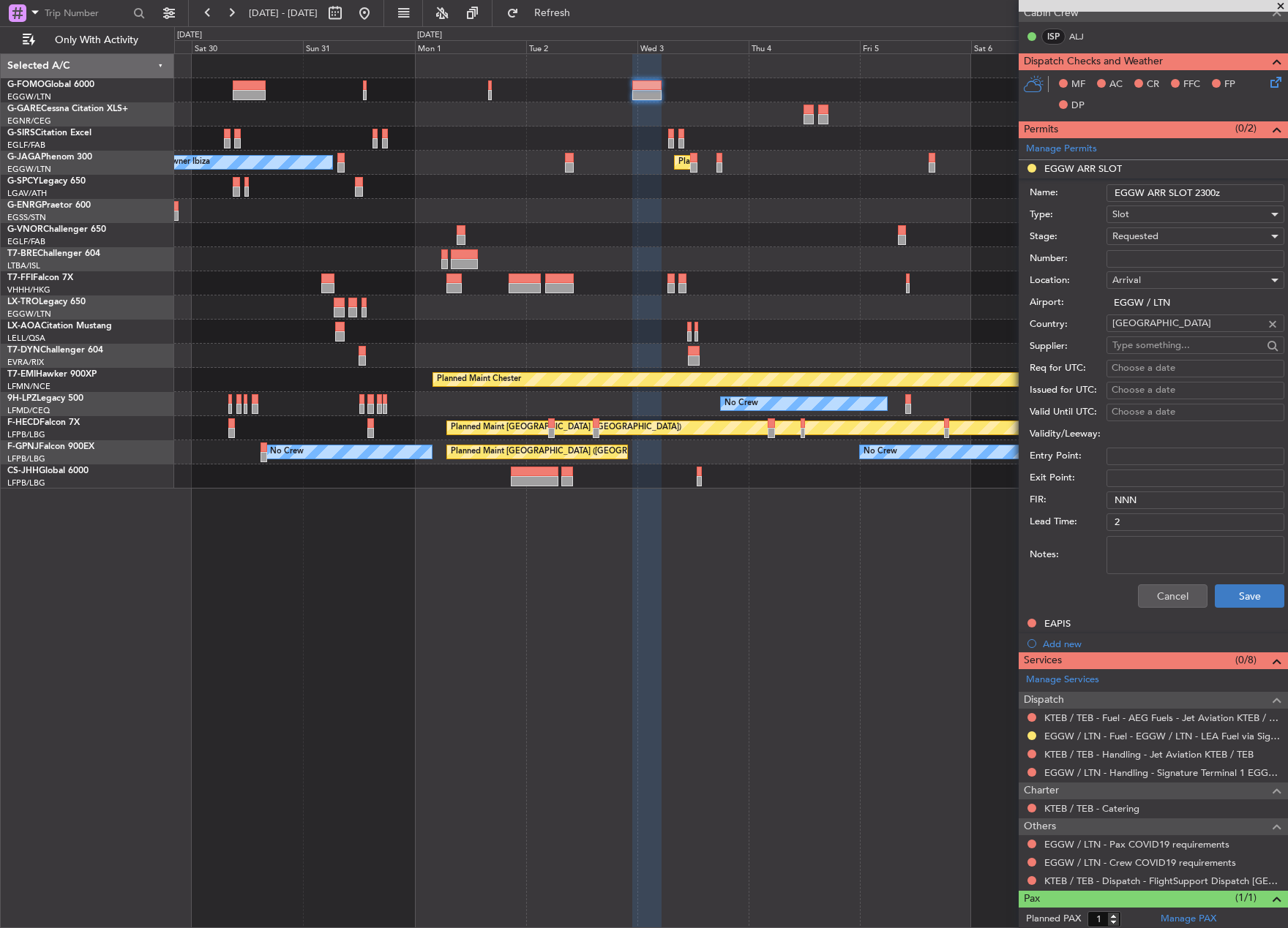
scroll to position [365, 0]
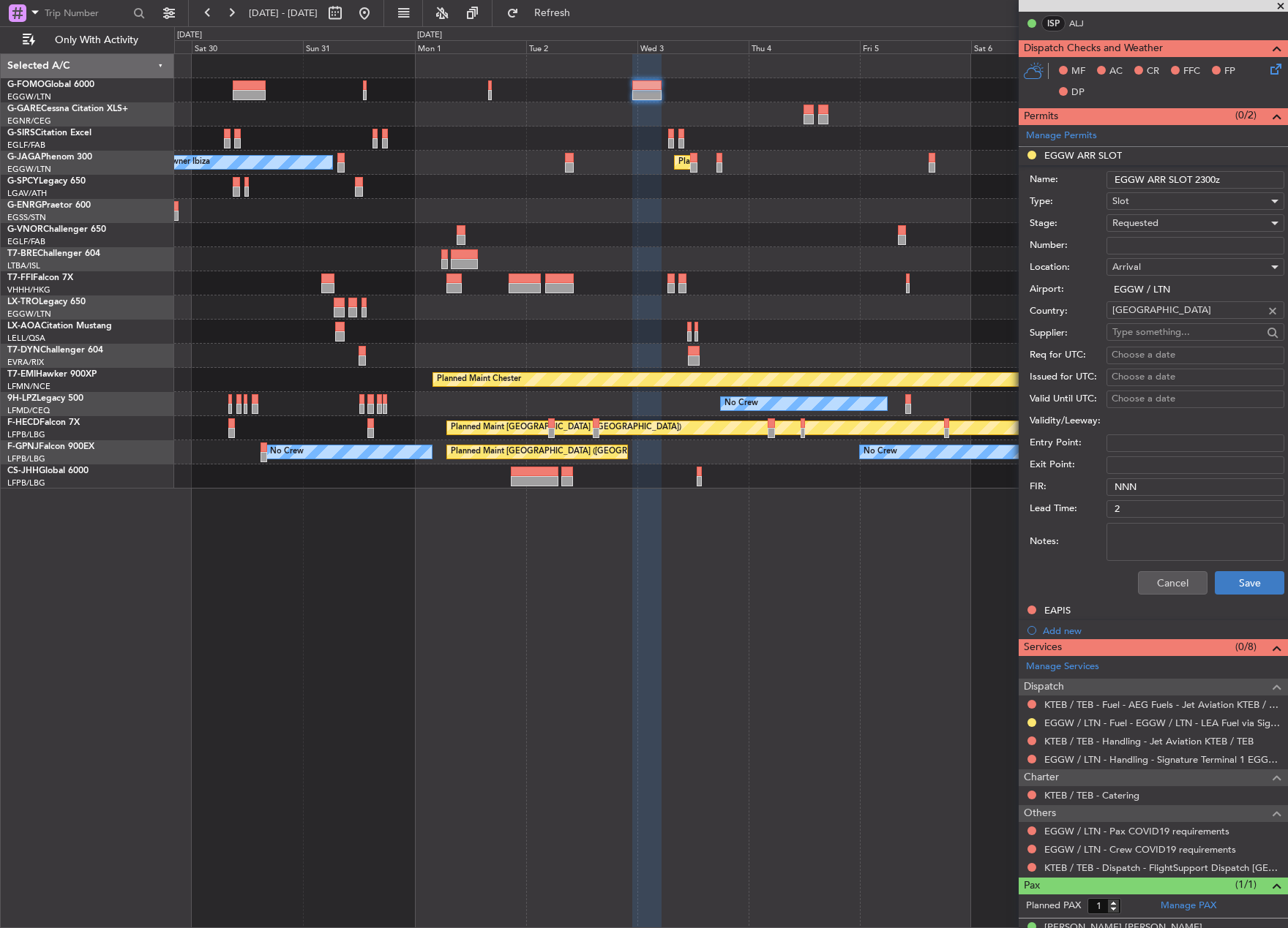
type input "EGGW ARR SLOT 2300z"
click at [1247, 578] on button "Save" at bounding box center [1249, 582] width 69 height 23
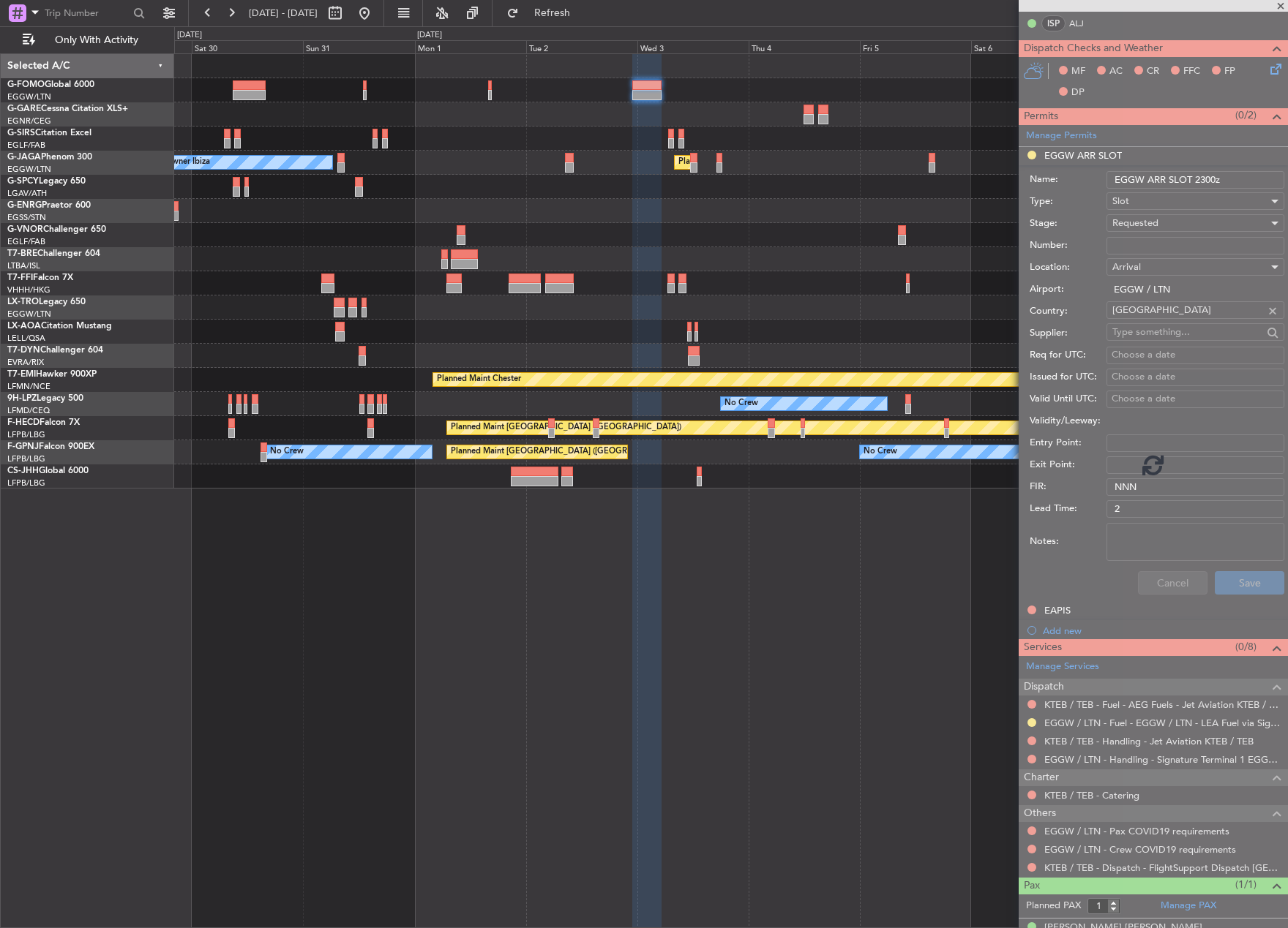
scroll to position [0, 0]
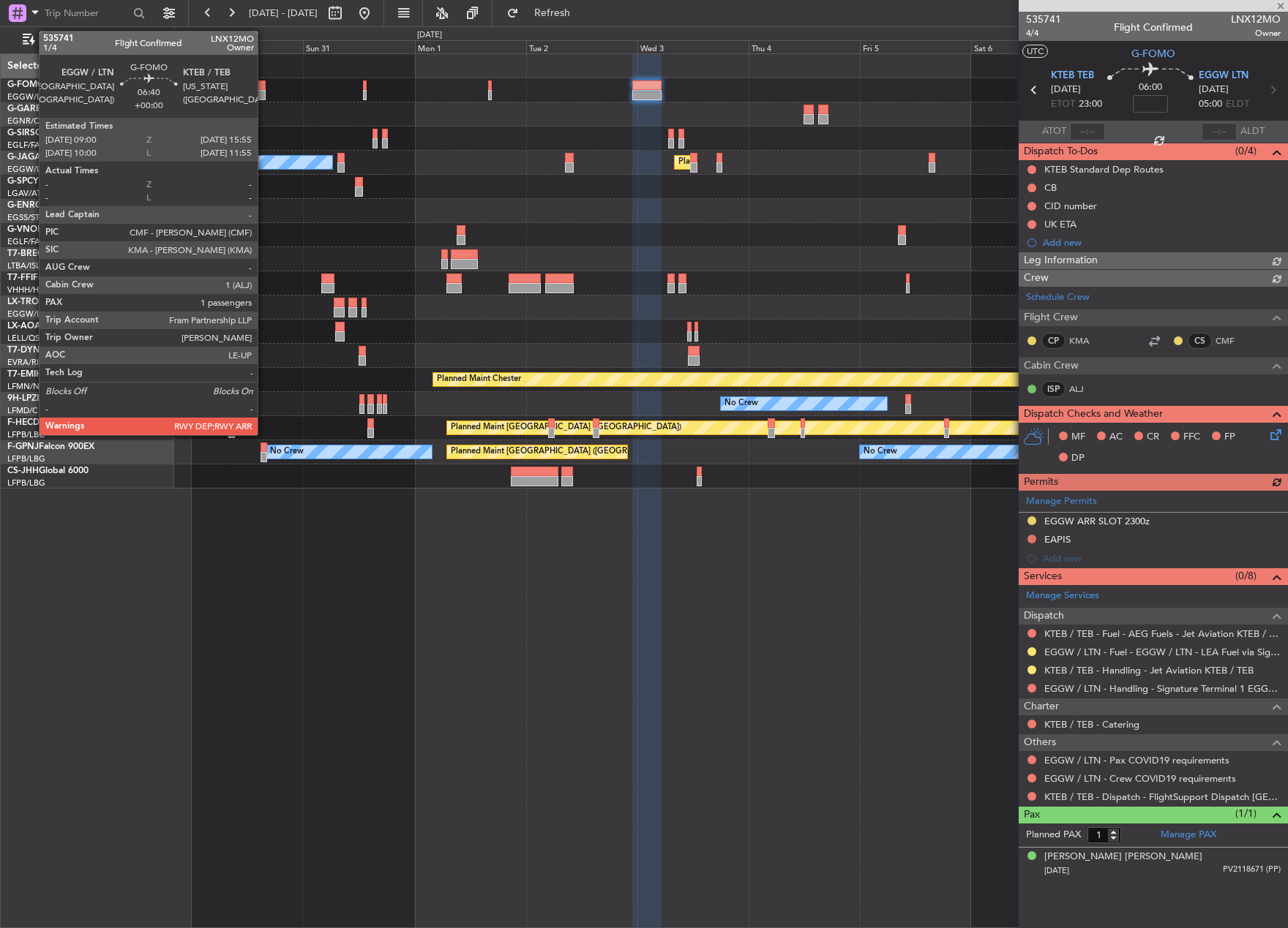
click at [264, 86] on div at bounding box center [249, 86] width 32 height 11
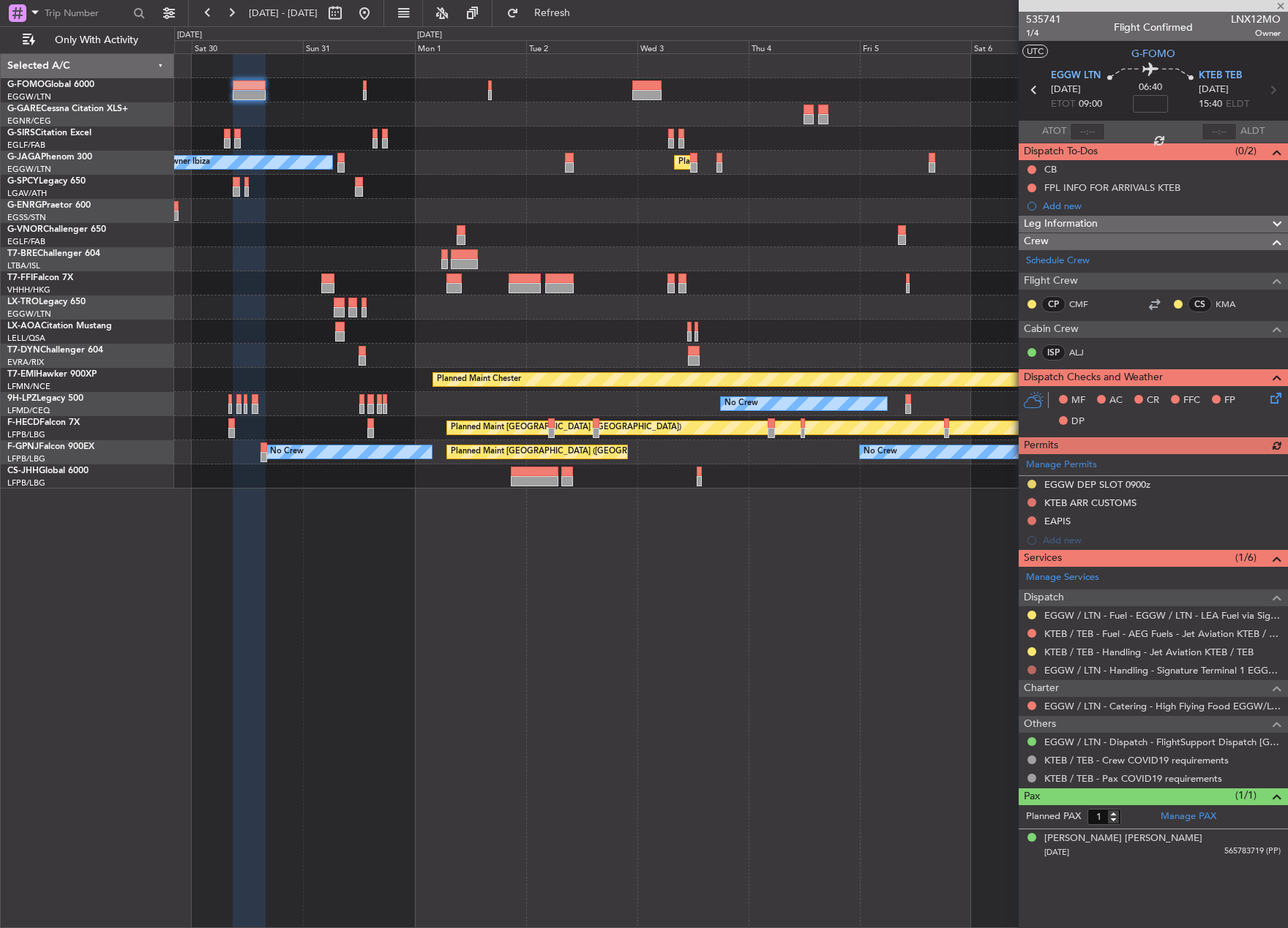
click at [1029, 671] on button at bounding box center [1032, 670] width 9 height 9
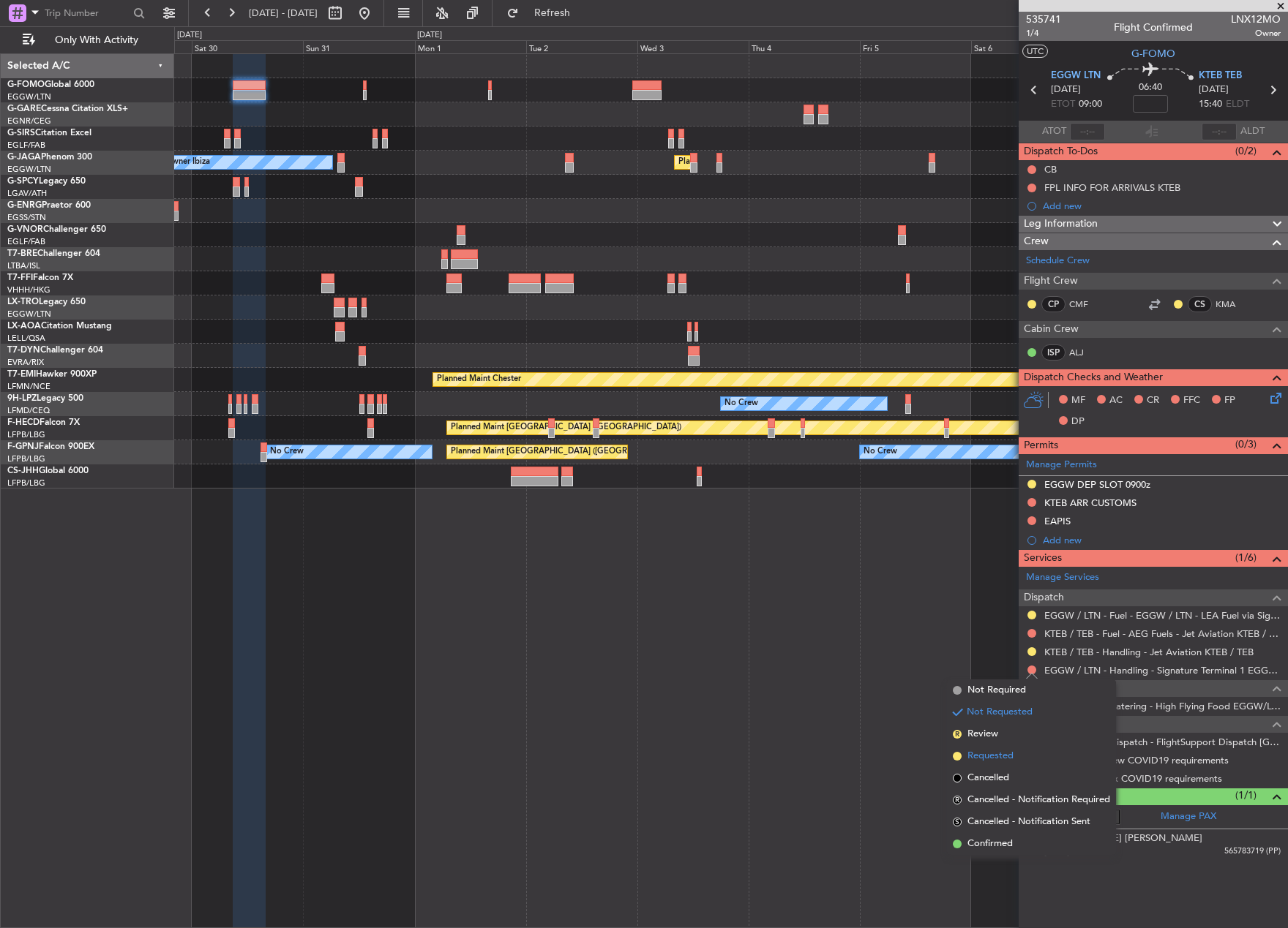
click at [976, 760] on span "Requested" at bounding box center [990, 756] width 46 height 14
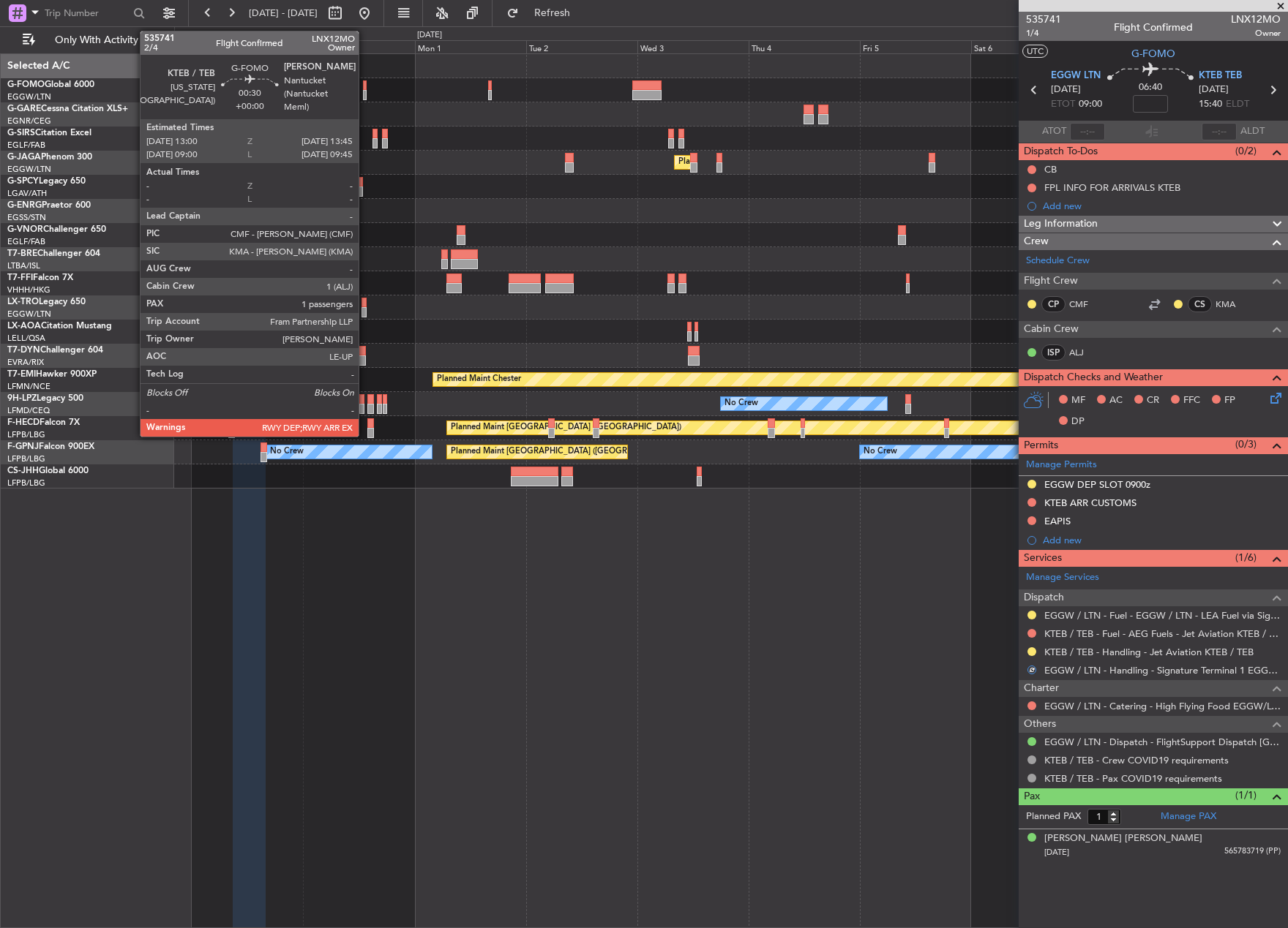
click at [365, 88] on div at bounding box center [364, 86] width 4 height 11
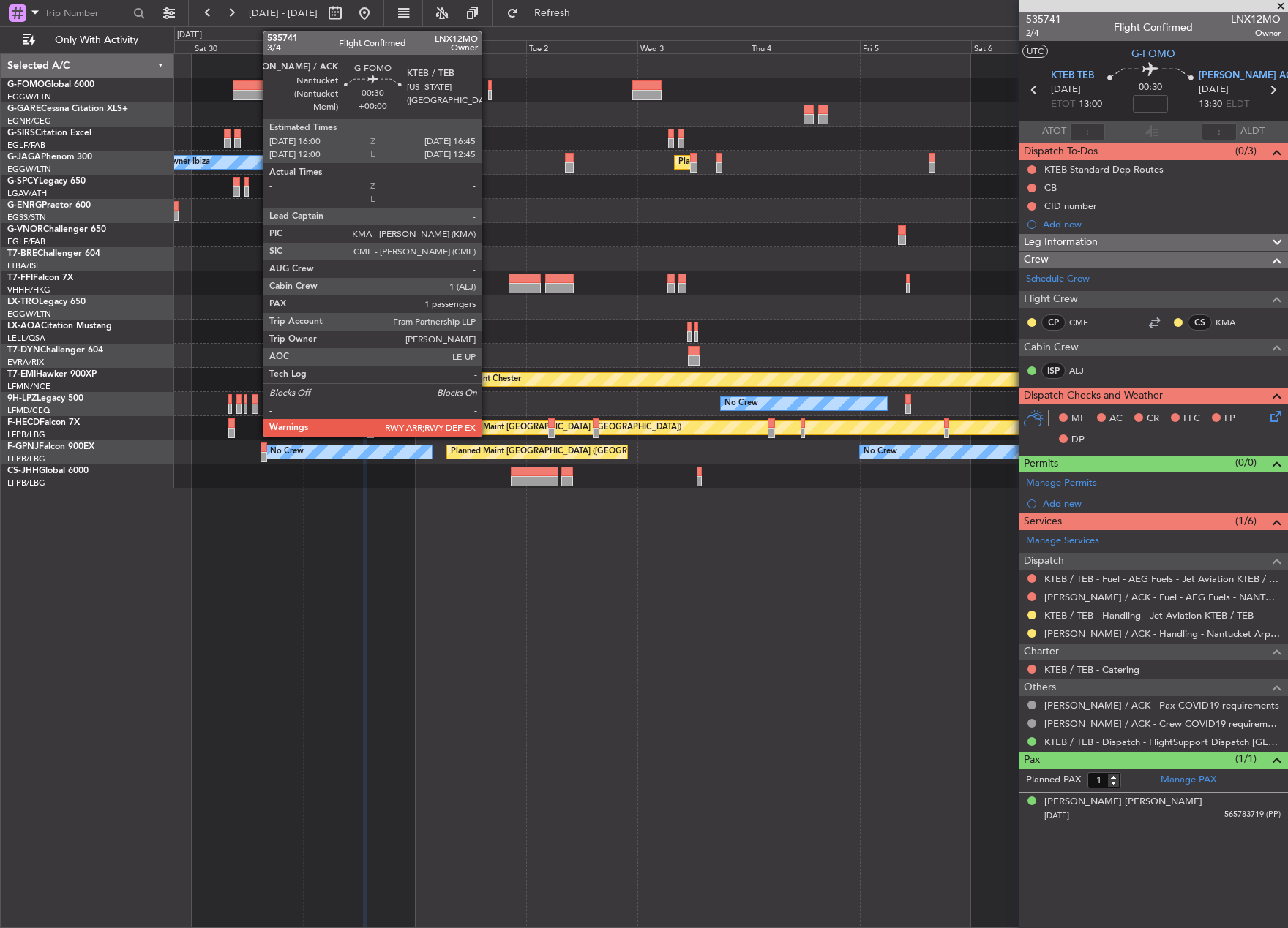
click at [488, 88] on div at bounding box center [490, 86] width 4 height 11
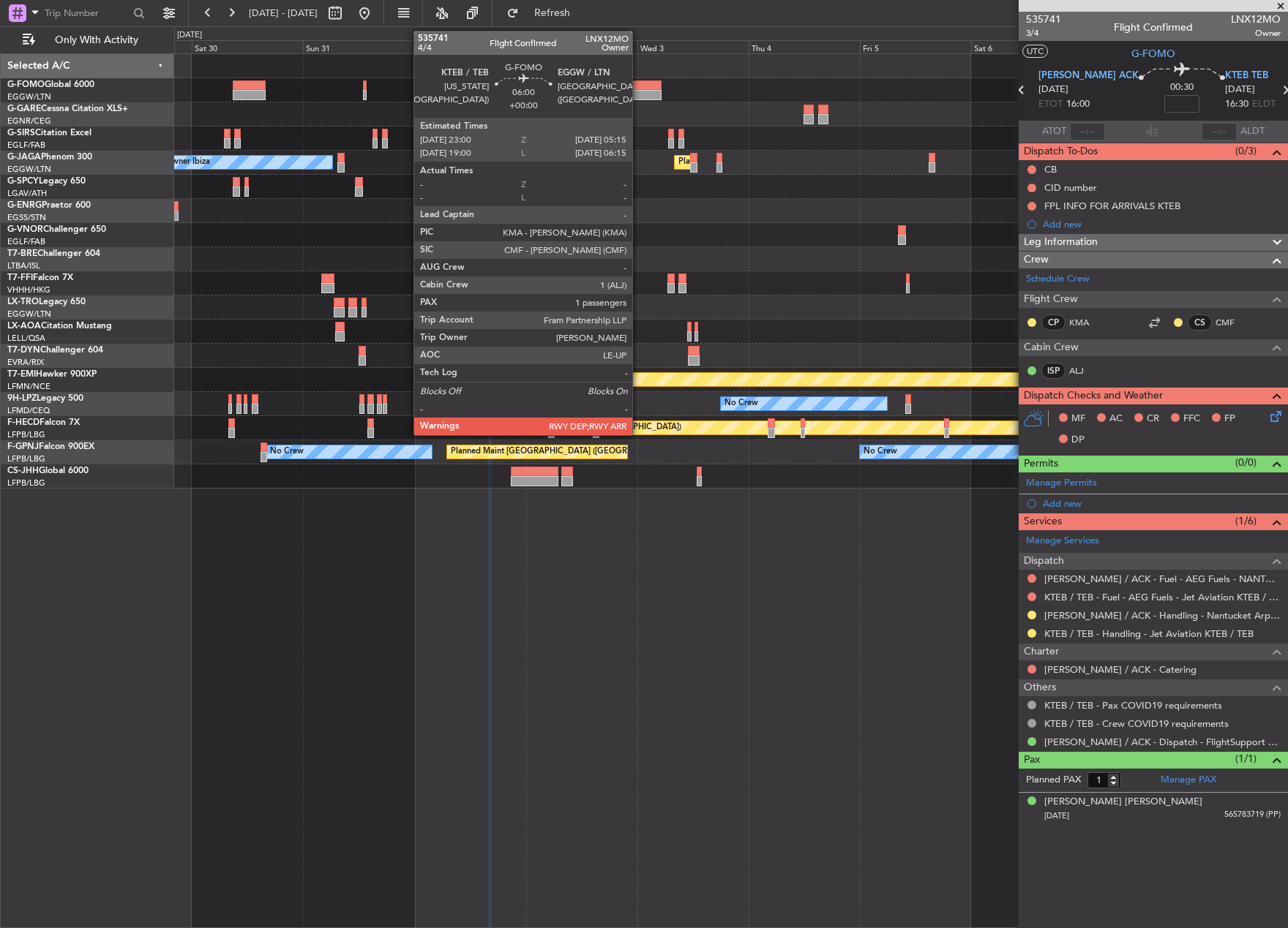
click at [639, 88] on div at bounding box center [647, 86] width 29 height 11
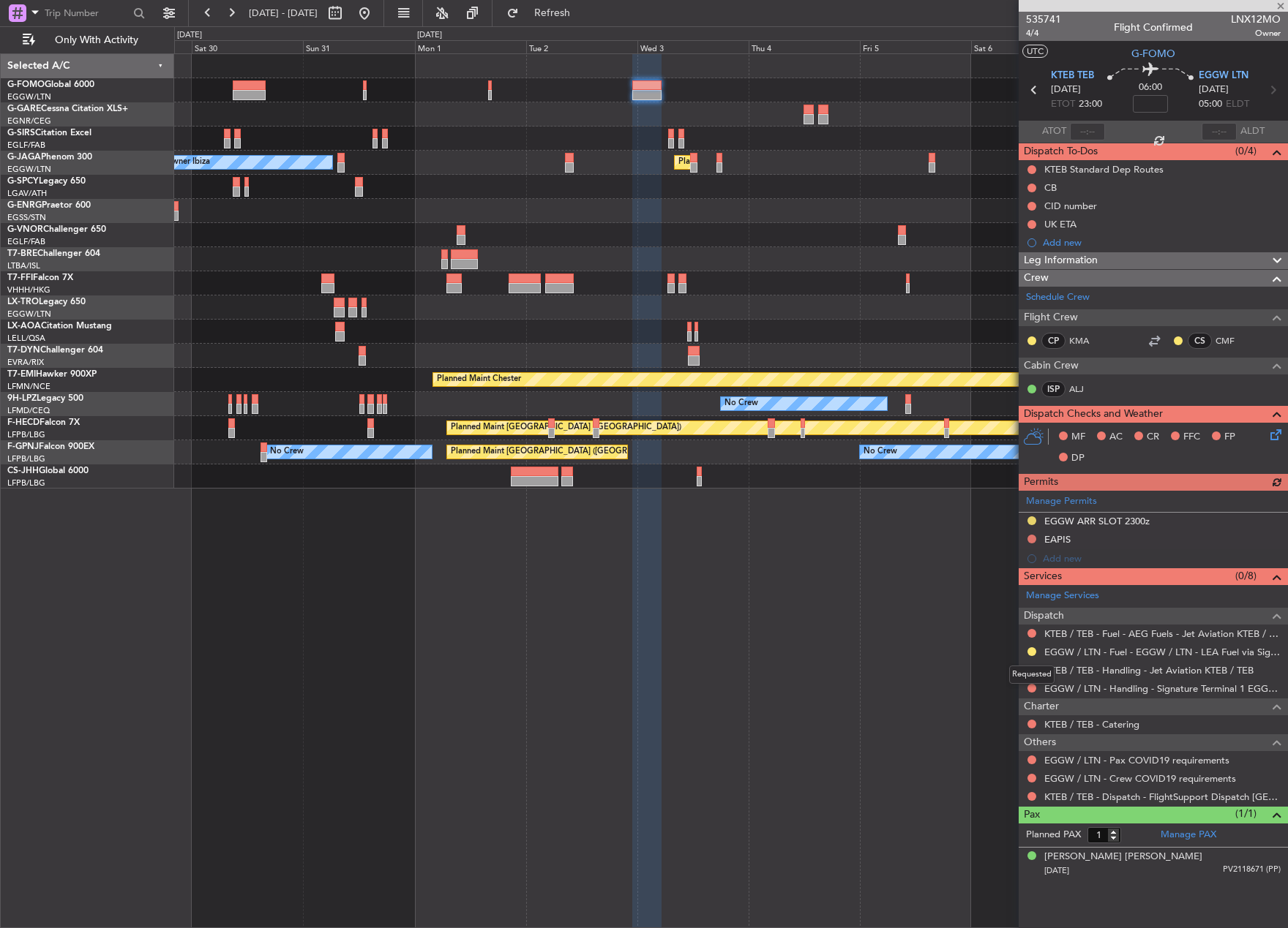
click at [1030, 687] on mat-tooltip-component "Requested" at bounding box center [1031, 674] width 66 height 39
click at [1030, 686] on button at bounding box center [1032, 689] width 9 height 9
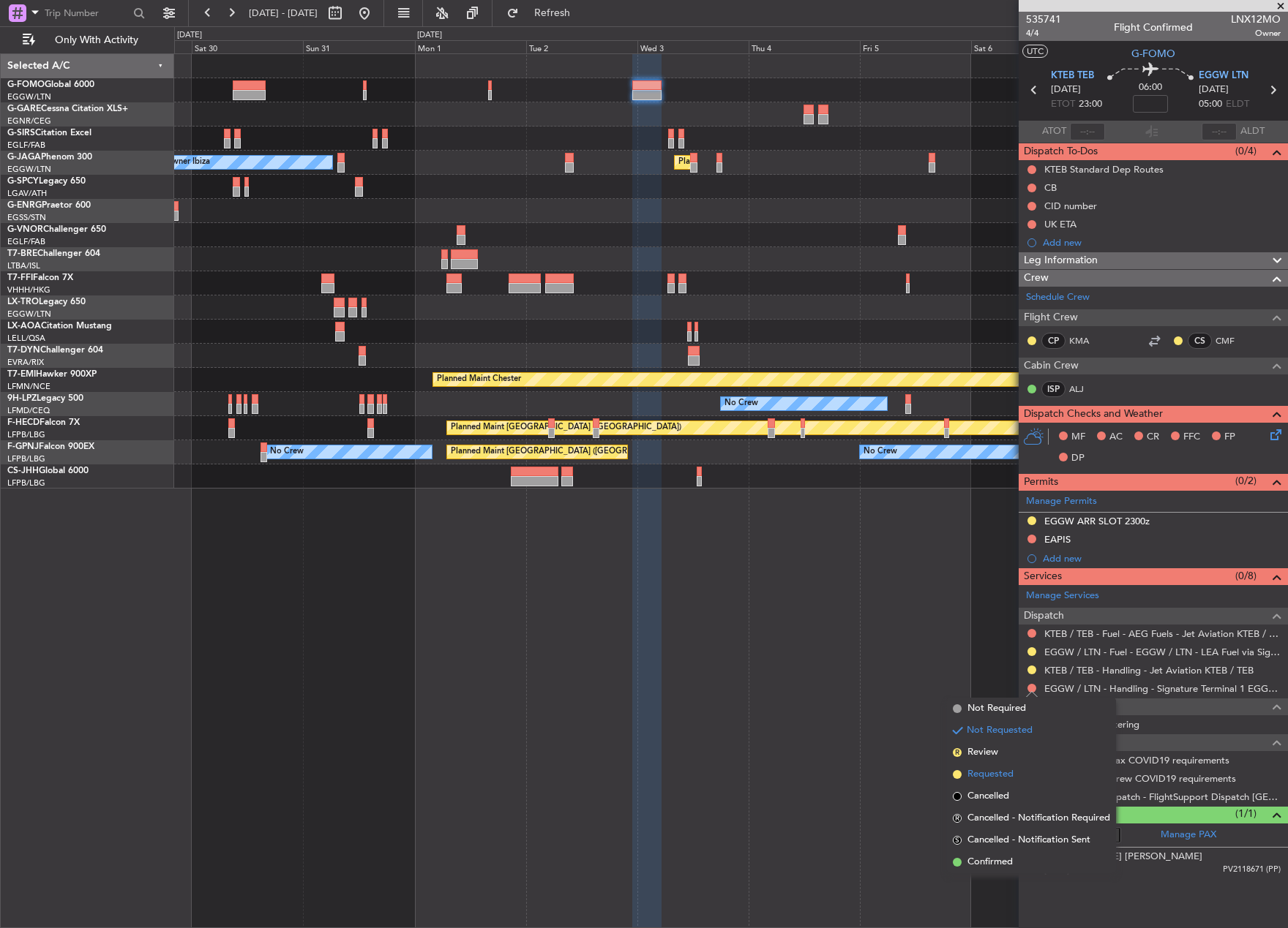
click at [1003, 775] on span "Requested" at bounding box center [990, 774] width 46 height 14
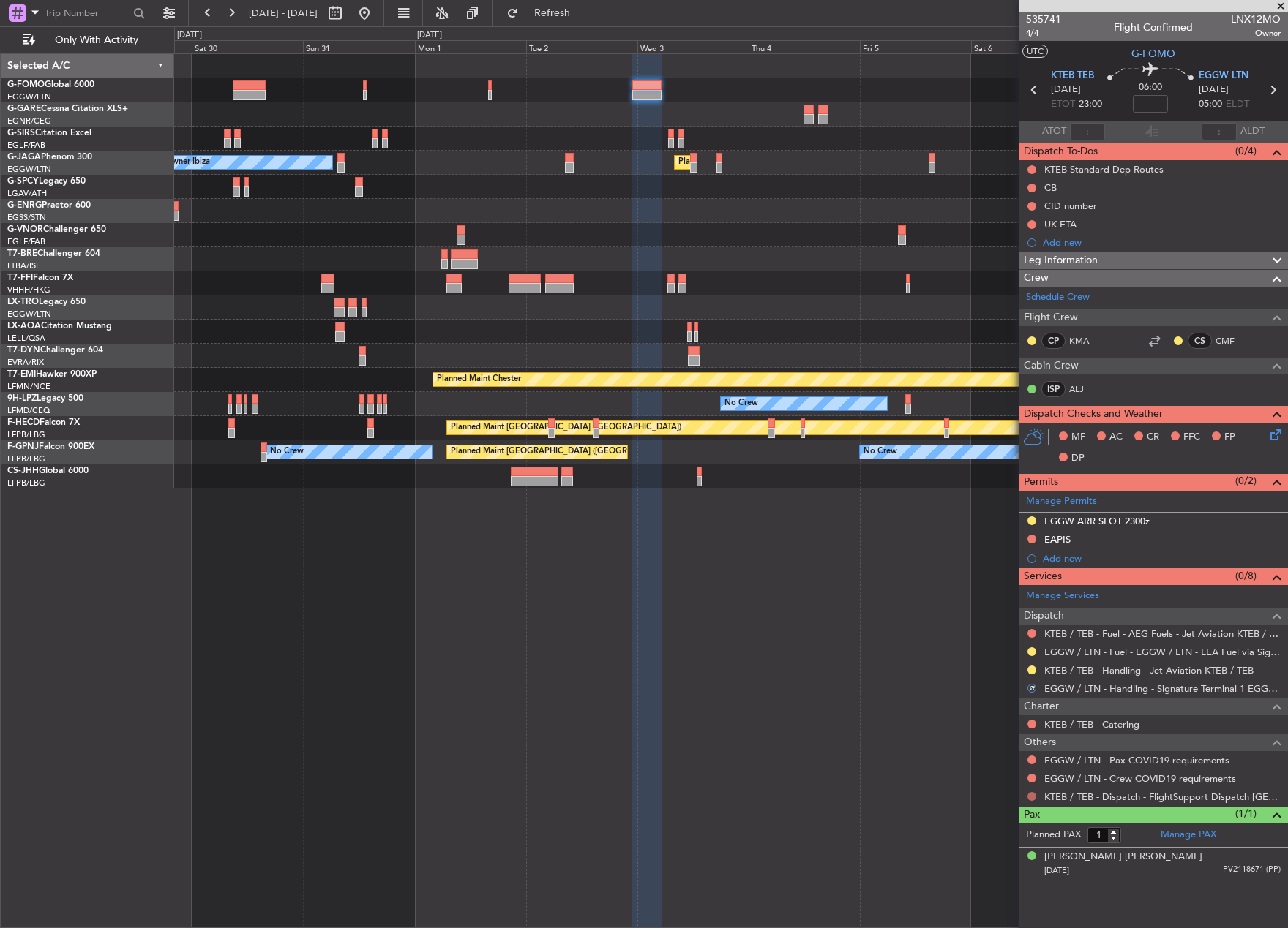
click at [1033, 794] on button at bounding box center [1032, 797] width 9 height 9
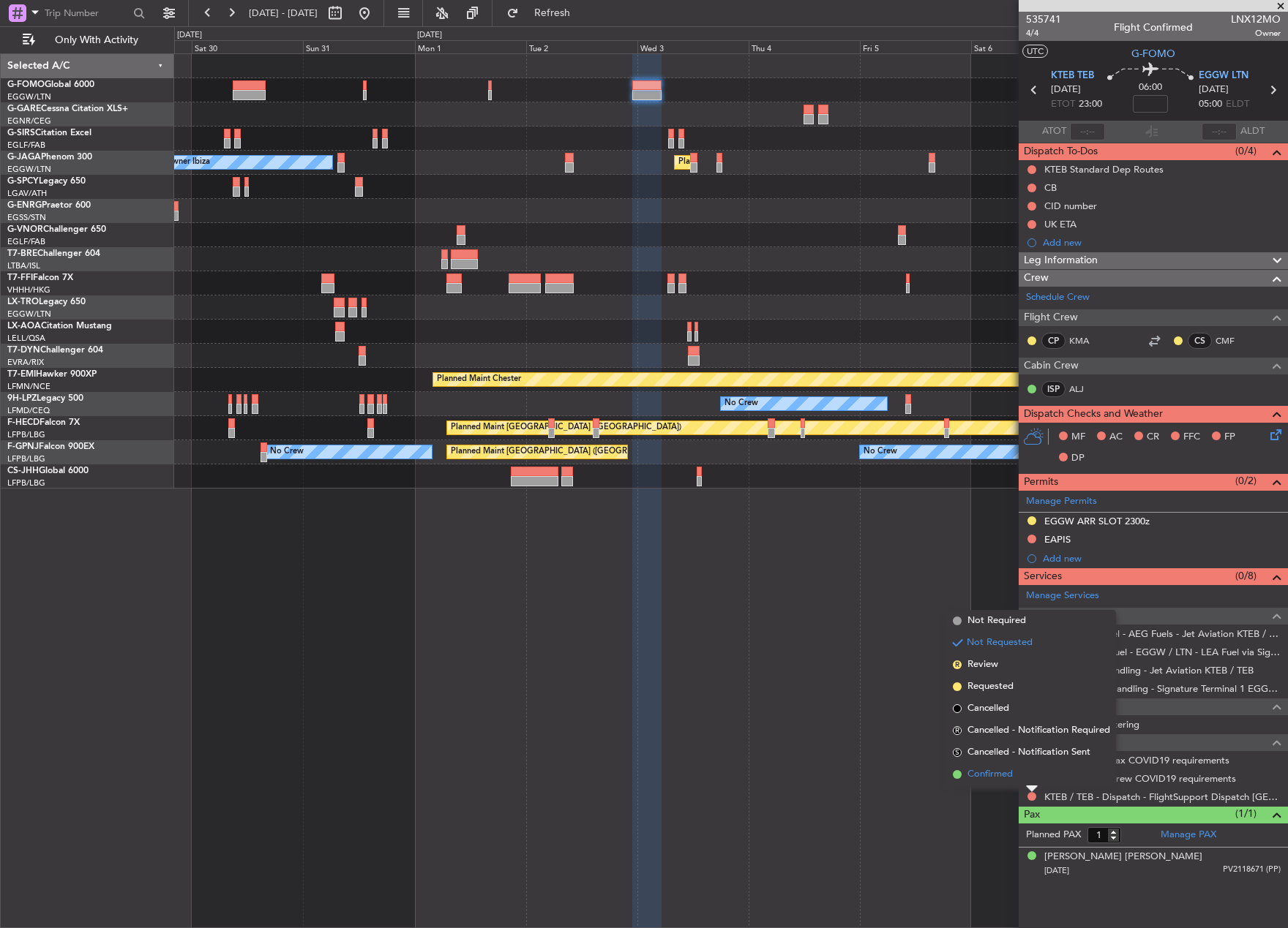
click at [981, 764] on li "Confirmed" at bounding box center [1031, 774] width 169 height 22
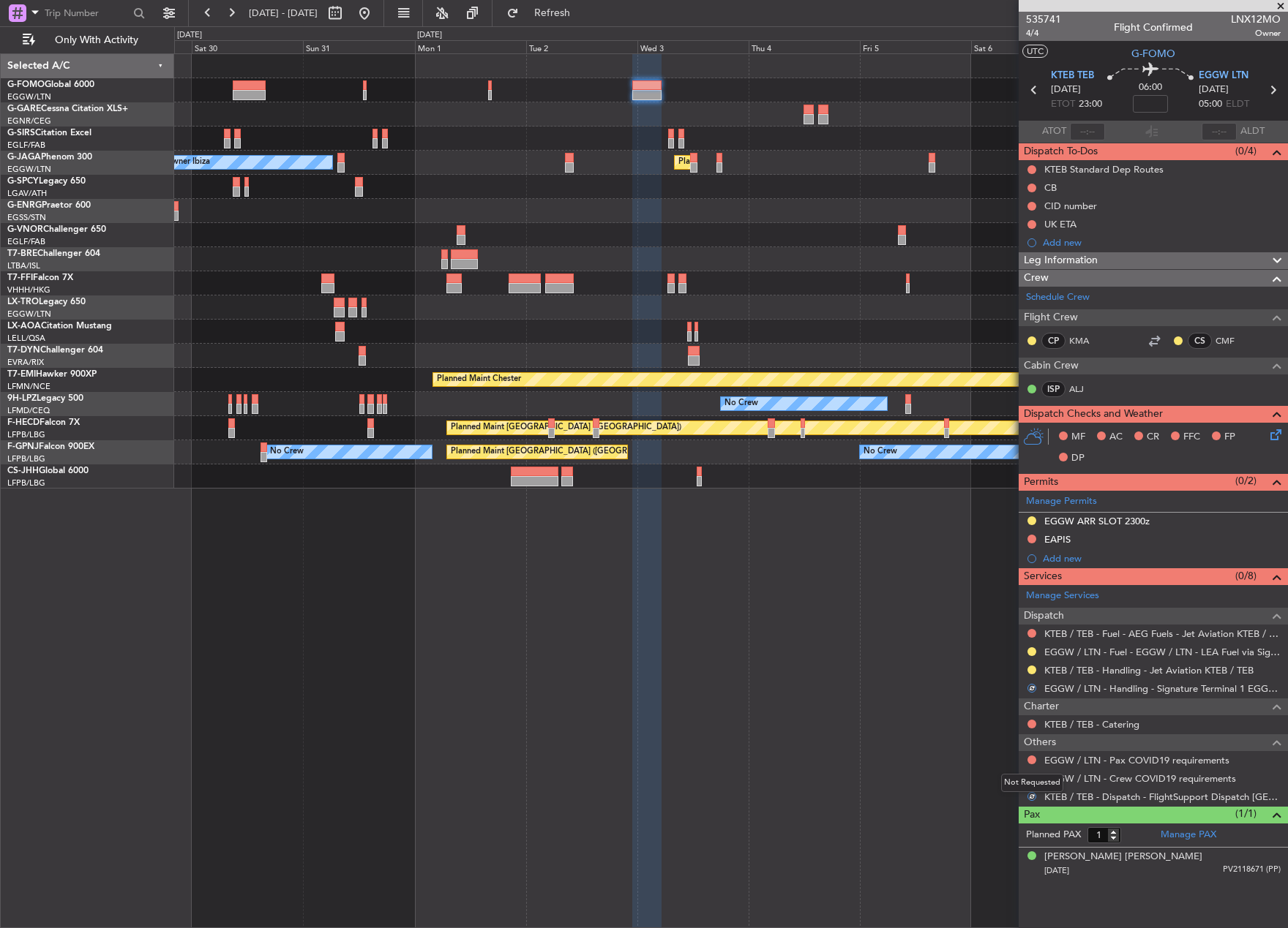
click at [1033, 777] on div "Not Requested" at bounding box center [1032, 783] width 62 height 18
drag, startPoint x: 1031, startPoint y: 774, endPoint x: 1021, endPoint y: 779, distance: 11.2
click at [1030, 774] on div "Not Requested" at bounding box center [1032, 783] width 62 height 18
click at [1031, 760] on button at bounding box center [1032, 760] width 9 height 9
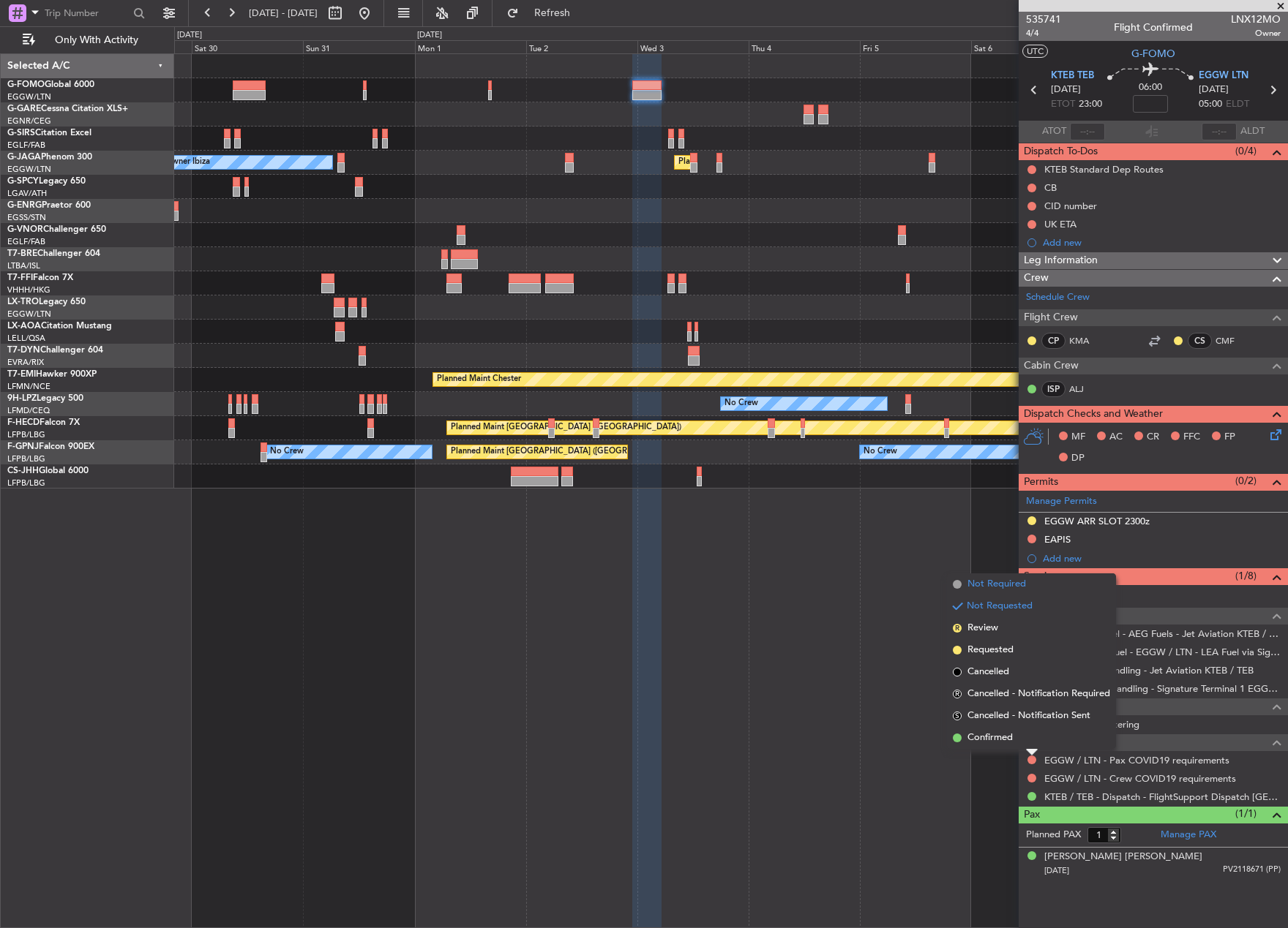
click at [1037, 578] on li "Not Required" at bounding box center [1031, 584] width 169 height 22
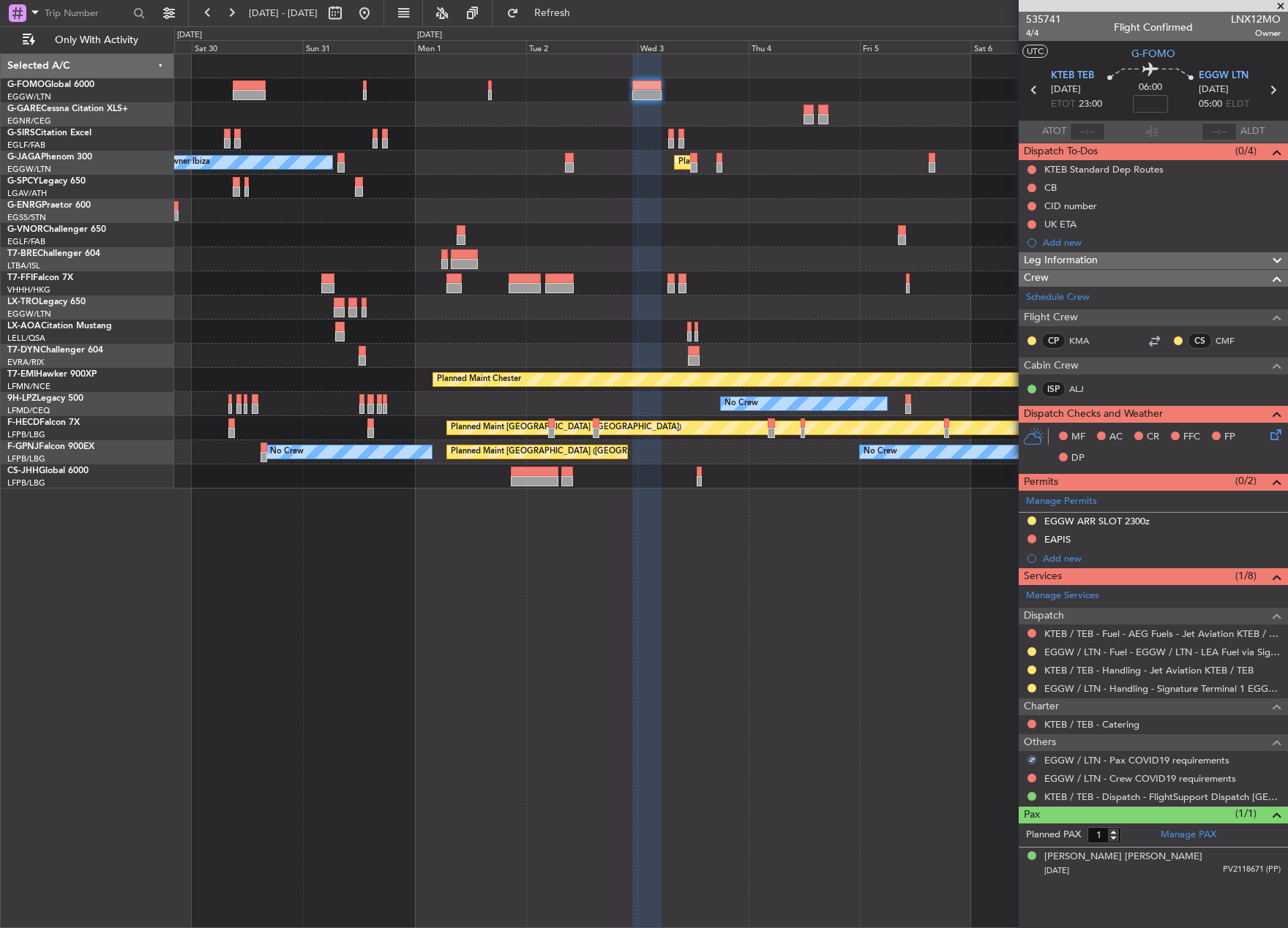
click at [1029, 772] on div at bounding box center [1031, 778] width 11 height 11
click at [1030, 775] on button at bounding box center [1032, 778] width 9 height 9
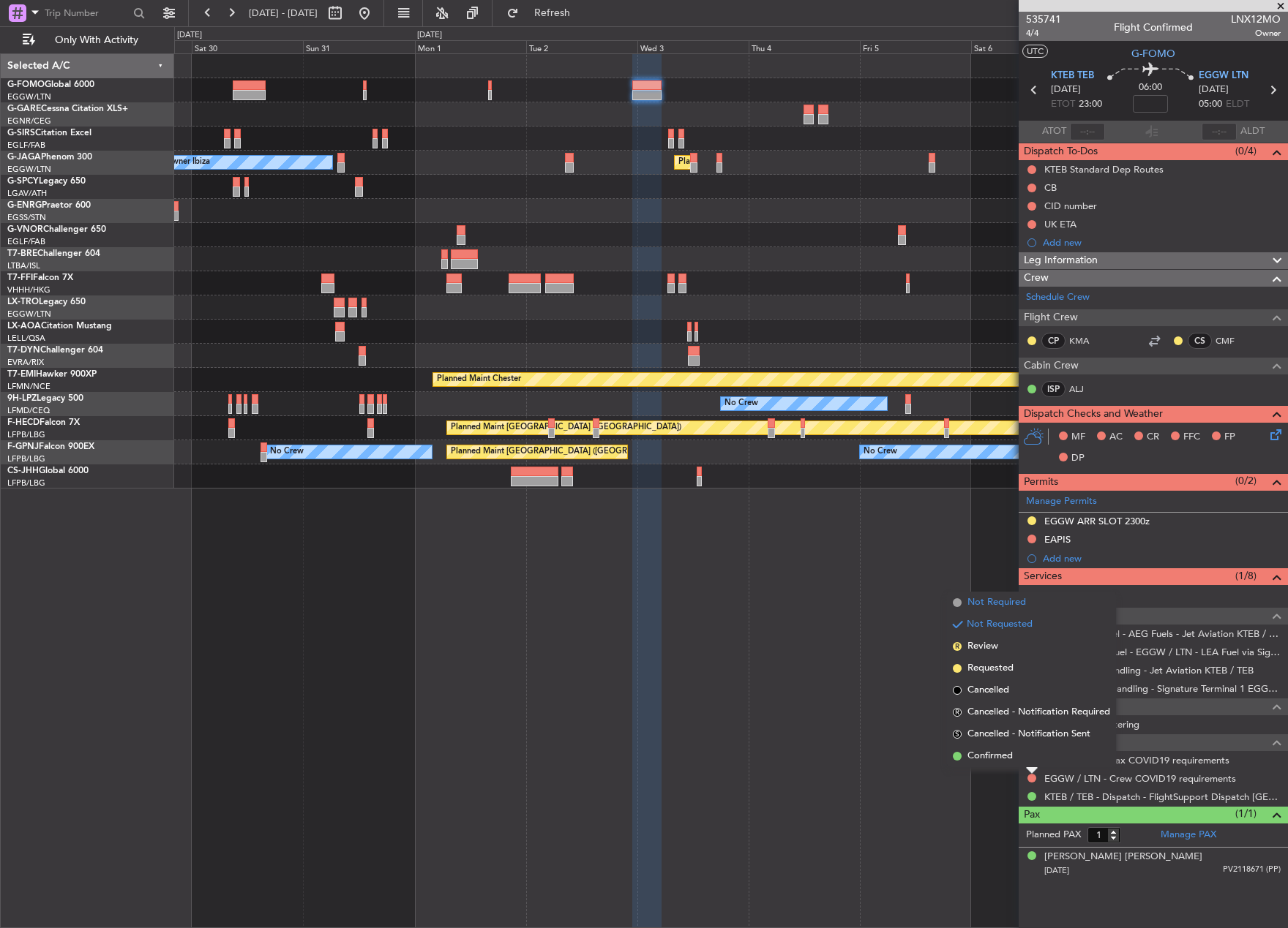
click at [999, 606] on span "Not Required" at bounding box center [996, 602] width 58 height 14
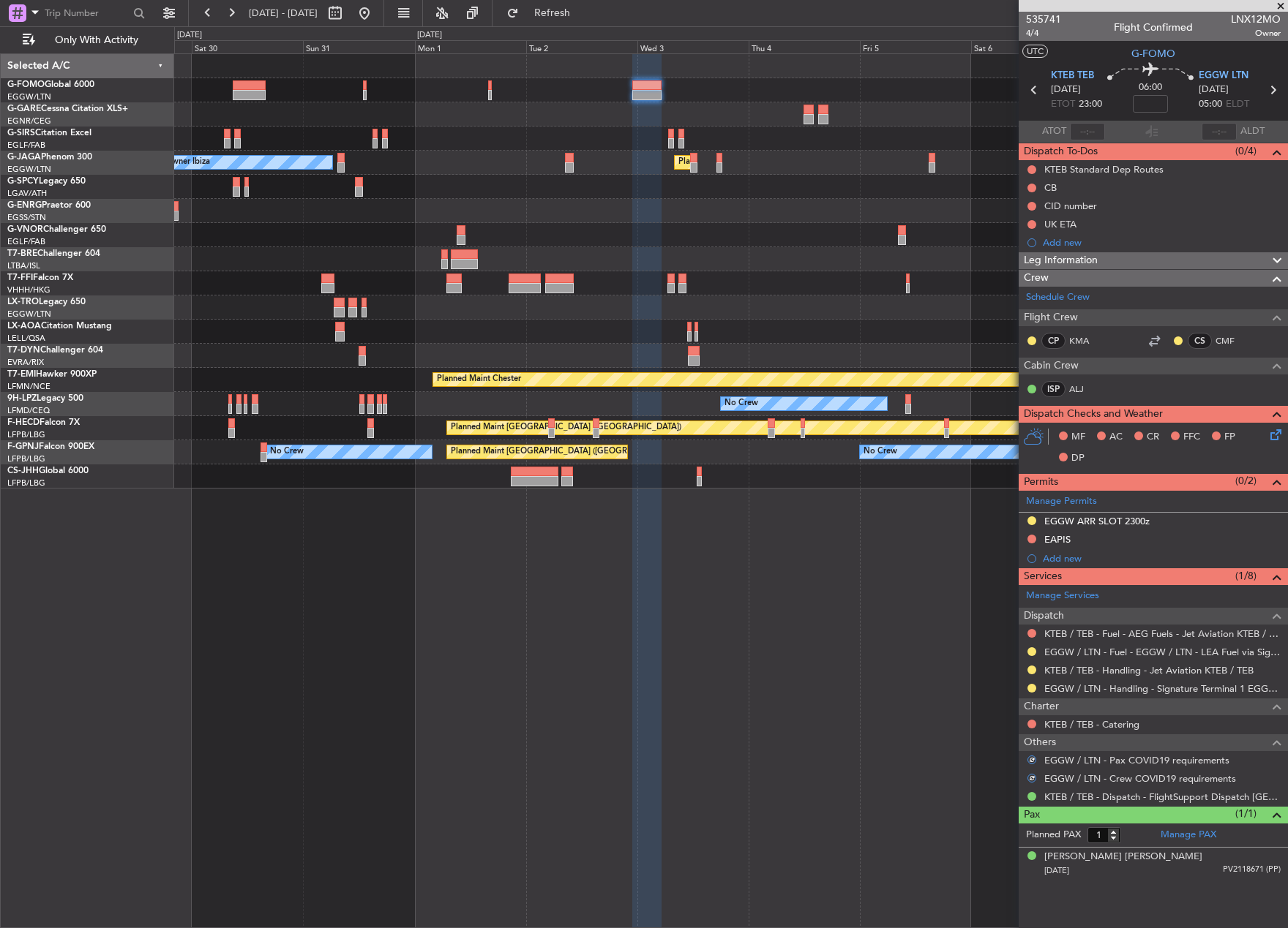
click at [883, 649] on div "Planned Maint London (Luton) Owner Ibiza Planned Maint Geneva (Cointrin) Planne…" at bounding box center [731, 491] width 1113 height 874
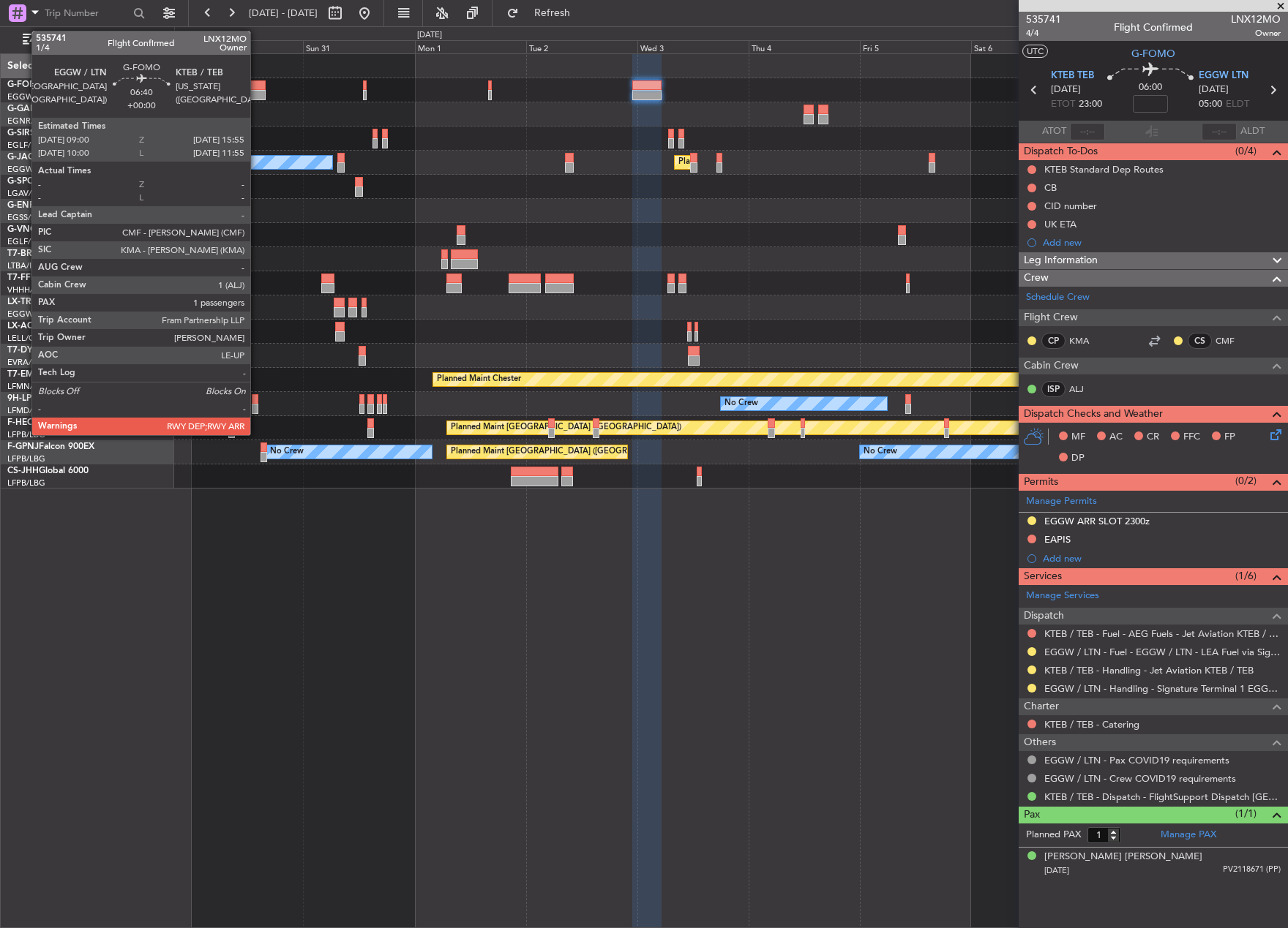
click at [257, 90] on div at bounding box center [249, 95] width 32 height 11
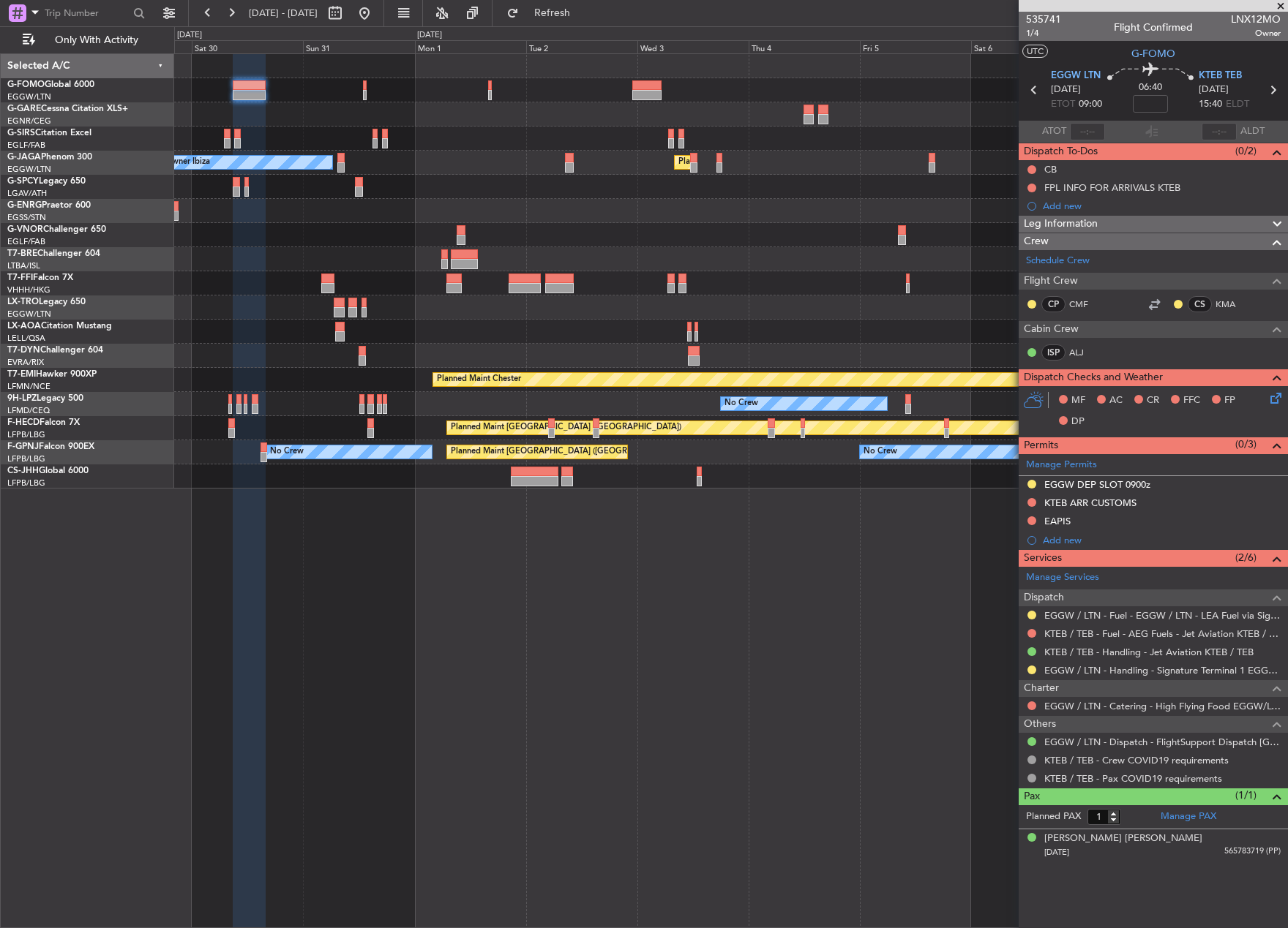
click at [361, 85] on div at bounding box center [730, 91] width 1113 height 24
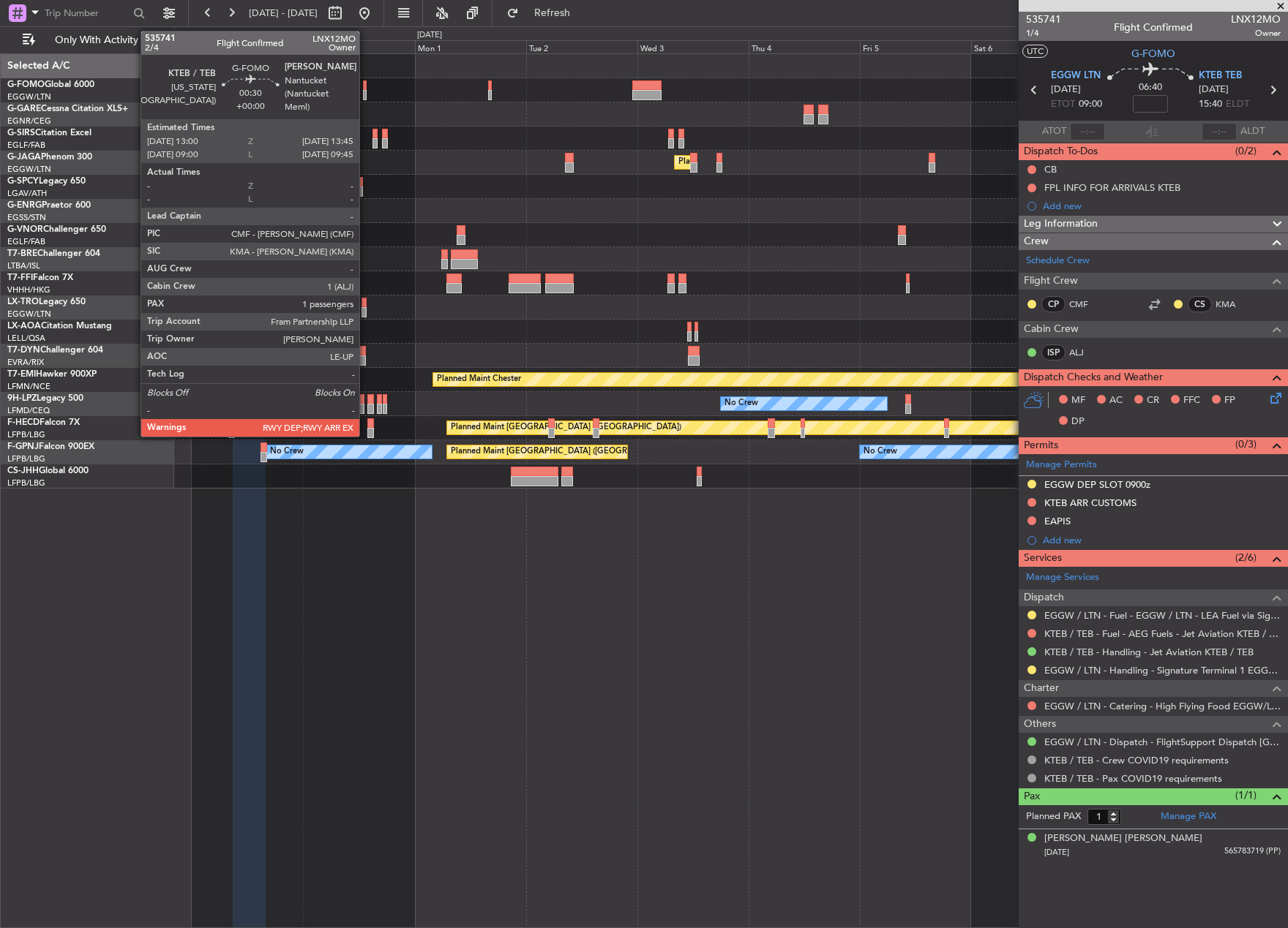
click at [366, 88] on div at bounding box center [364, 86] width 4 height 11
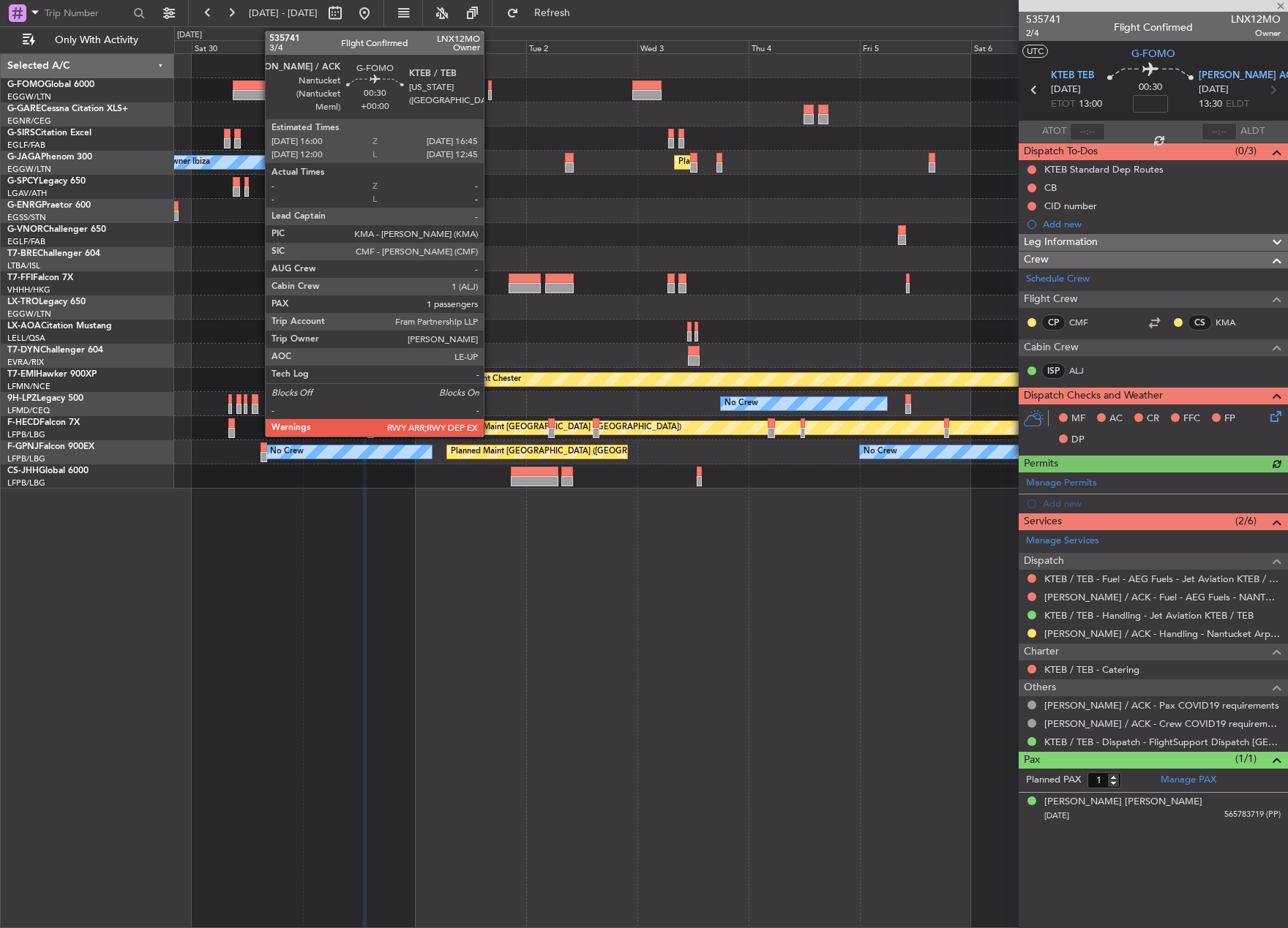
click at [490, 87] on div at bounding box center [490, 86] width 4 height 11
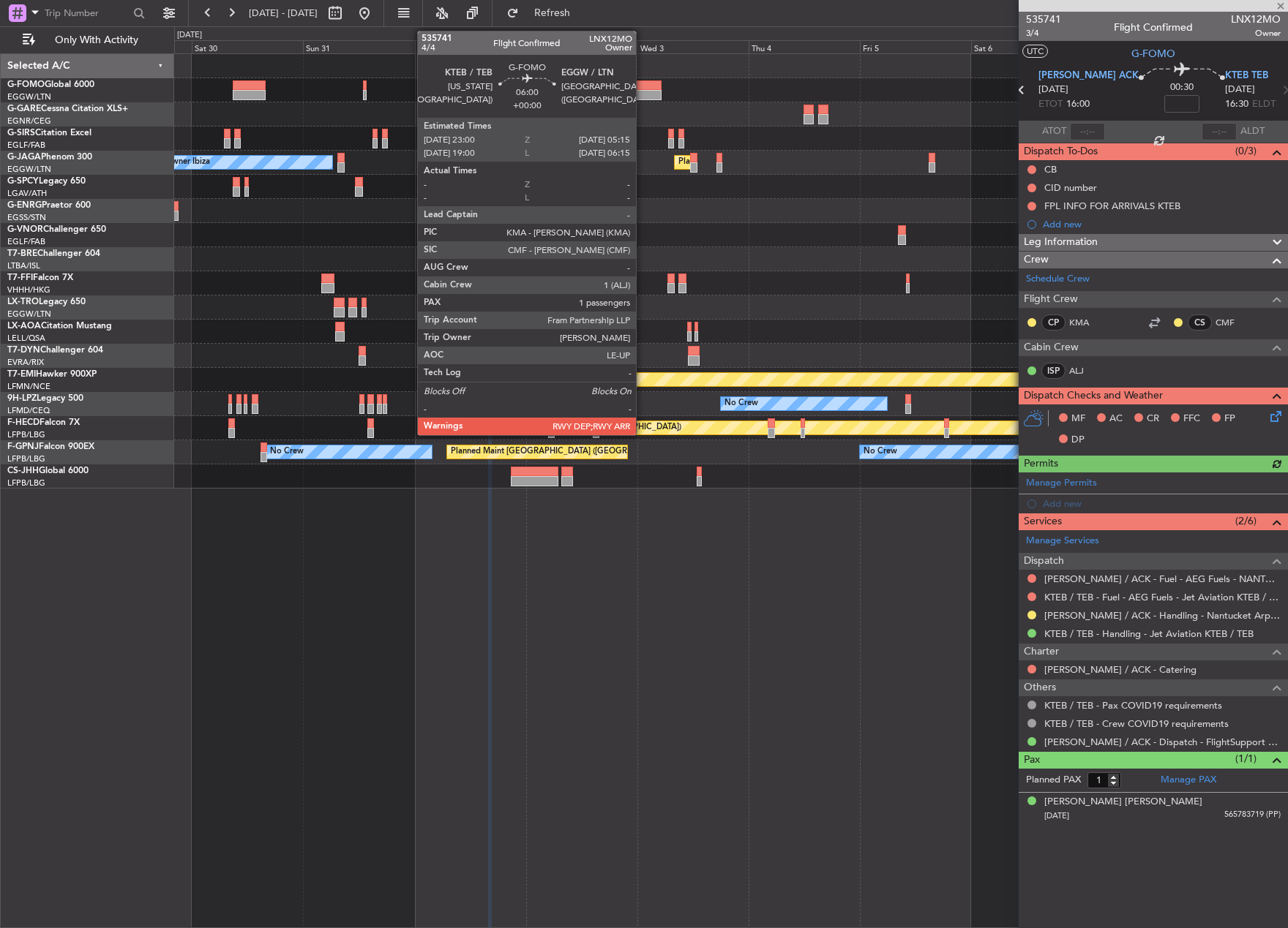
click at [642, 88] on div at bounding box center [647, 86] width 29 height 11
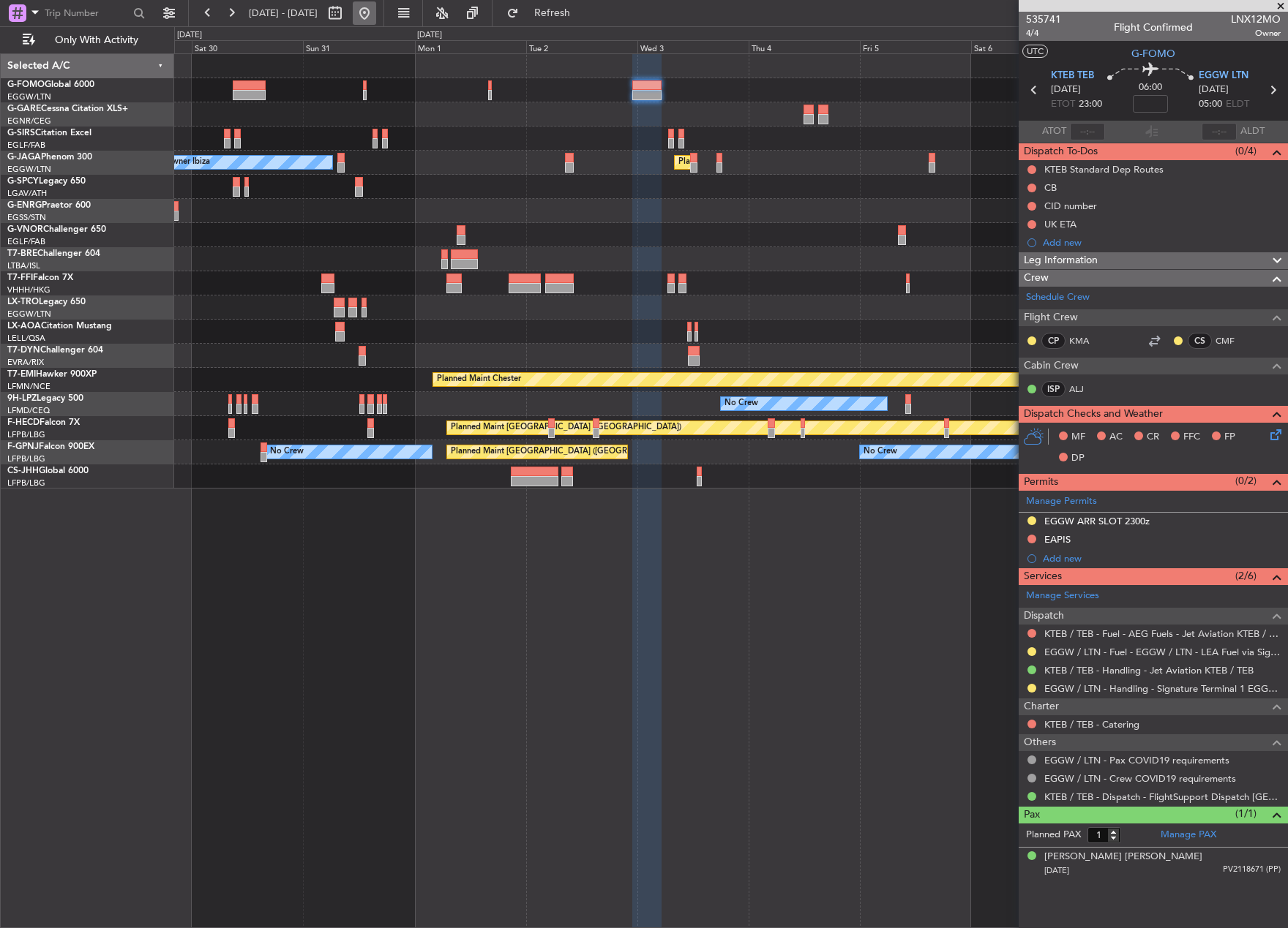
click at [376, 11] on button at bounding box center [364, 13] width 23 height 23
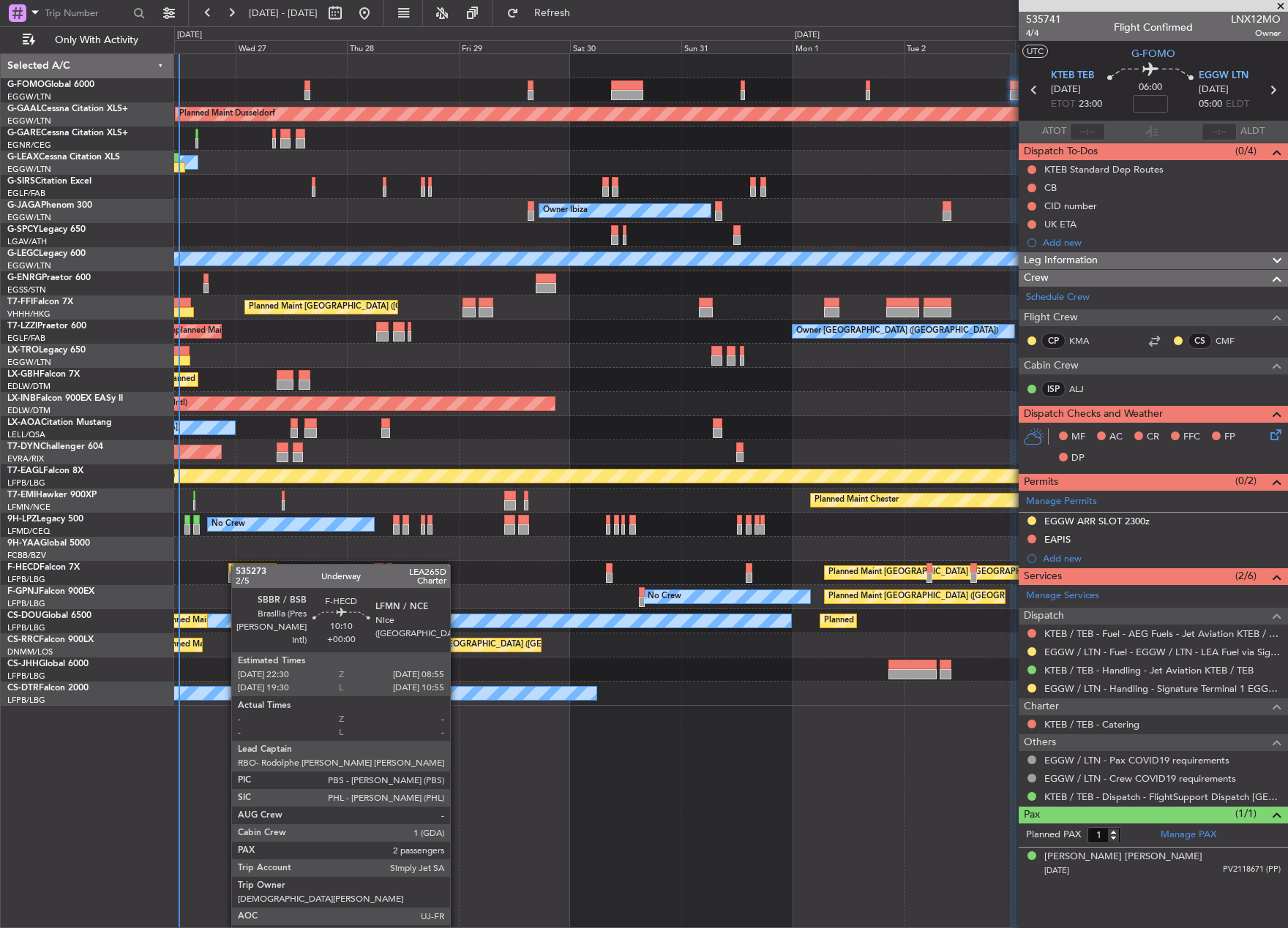
click at [234, 568] on div "Planned Maint Dusseldorf Owner Unplanned Maint Oxford (Kidlington) Owner Ibiza …" at bounding box center [730, 380] width 1113 height 652
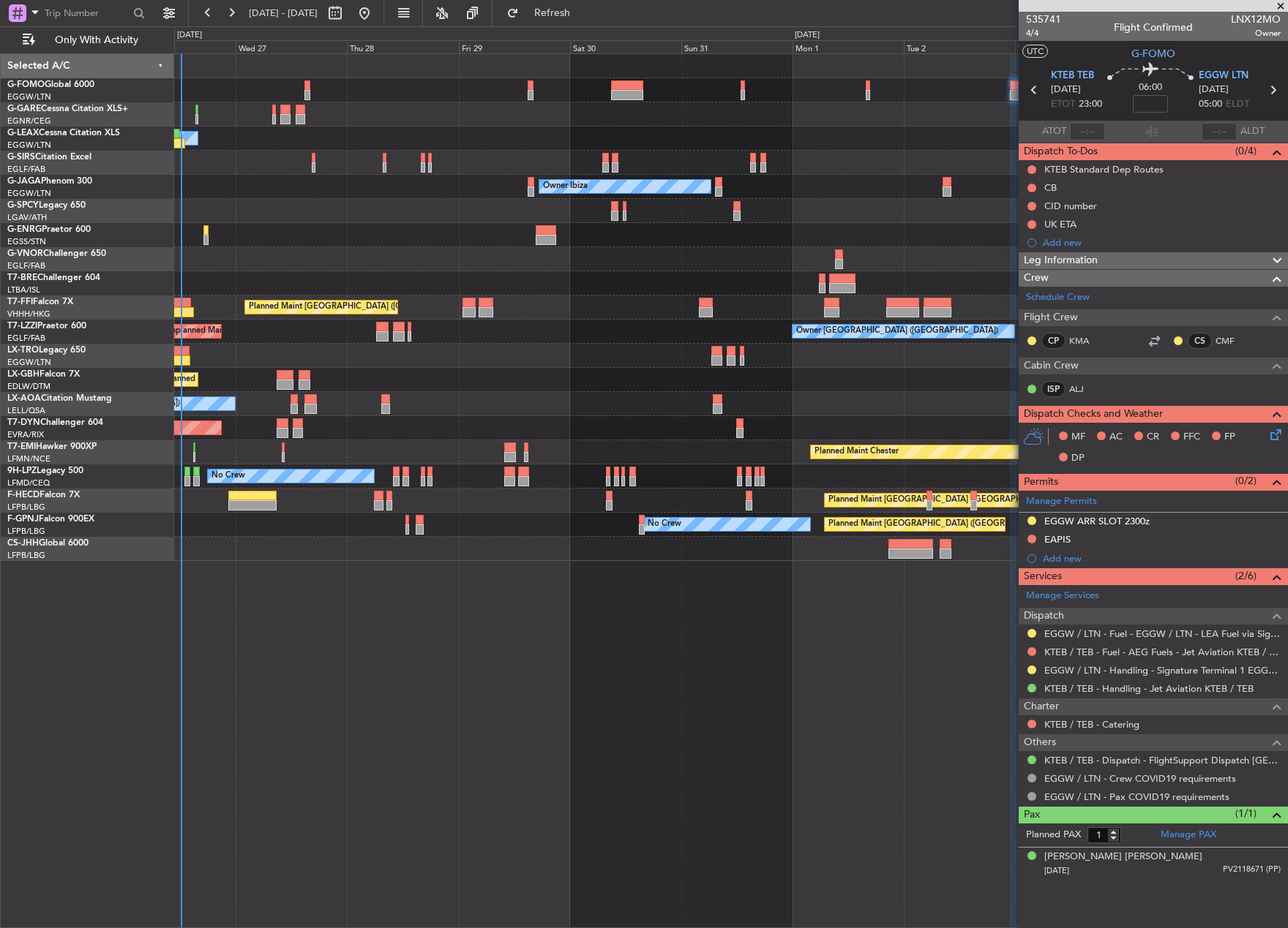
click at [924, 407] on div "No Crew Barcelona ([GEOGRAPHIC_DATA])" at bounding box center [730, 404] width 1113 height 24
click at [640, 384] on div "Planned Maint Nice ([GEOGRAPHIC_DATA])" at bounding box center [730, 380] width 1113 height 24
click at [499, 362] on div at bounding box center [730, 356] width 1113 height 24
click at [922, 369] on div "Planned Maint Nice ([GEOGRAPHIC_DATA])" at bounding box center [730, 380] width 1113 height 24
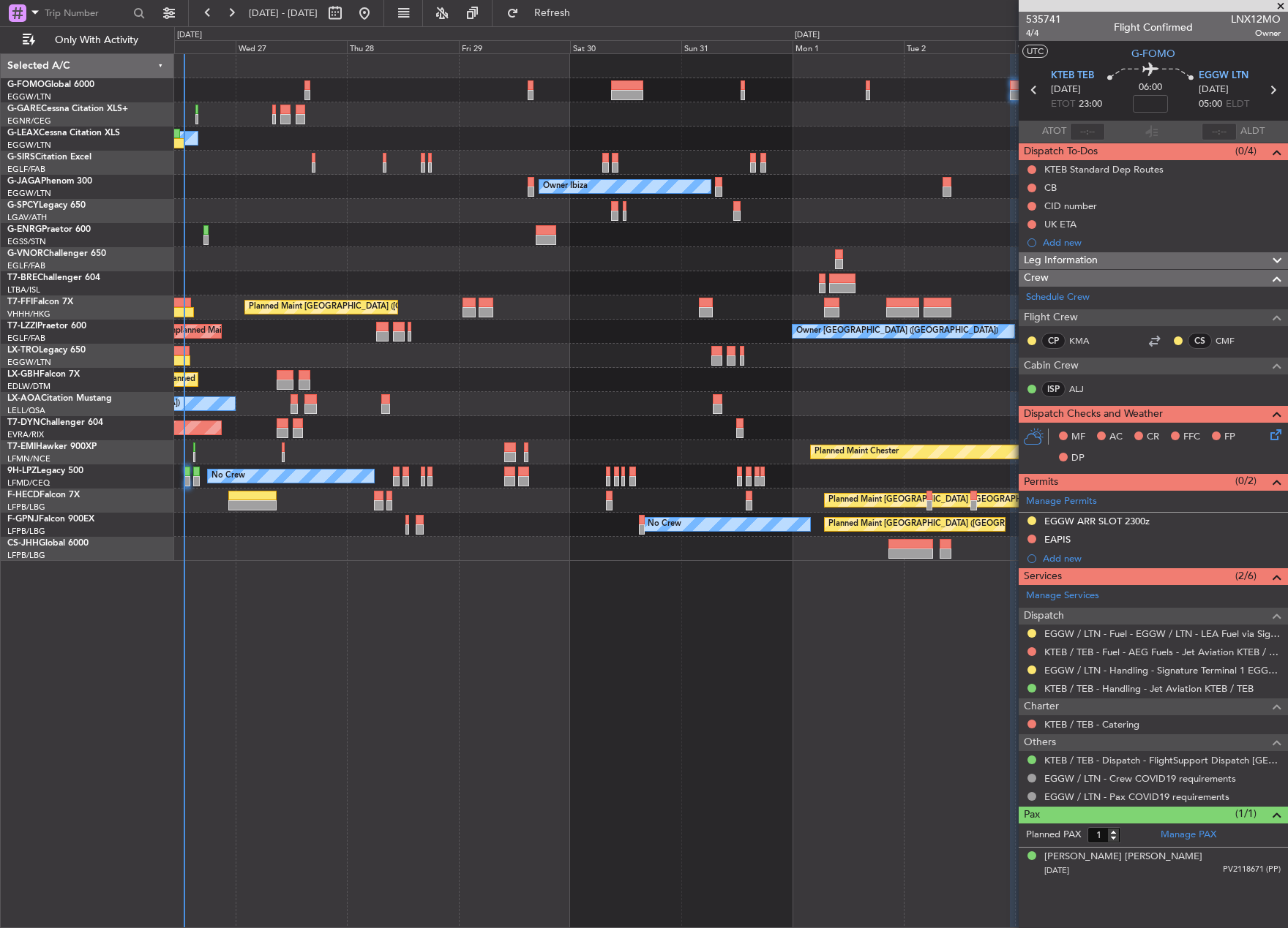
click at [968, 374] on div "Planned Maint Nice ([GEOGRAPHIC_DATA])" at bounding box center [730, 380] width 1113 height 24
click at [209, 591] on div "Owner Unplanned Maint [GEOGRAPHIC_DATA] ([GEOGRAPHIC_DATA]) Planned Maint [GEOG…" at bounding box center [731, 491] width 1113 height 874
click at [508, 393] on div "No Crew Barcelona ([GEOGRAPHIC_DATA])" at bounding box center [730, 404] width 1113 height 24
click at [632, 406] on div "No Crew Barcelona ([GEOGRAPHIC_DATA])" at bounding box center [730, 404] width 1113 height 24
click at [610, 384] on div "Planned Maint Nice ([GEOGRAPHIC_DATA])" at bounding box center [730, 380] width 1113 height 24
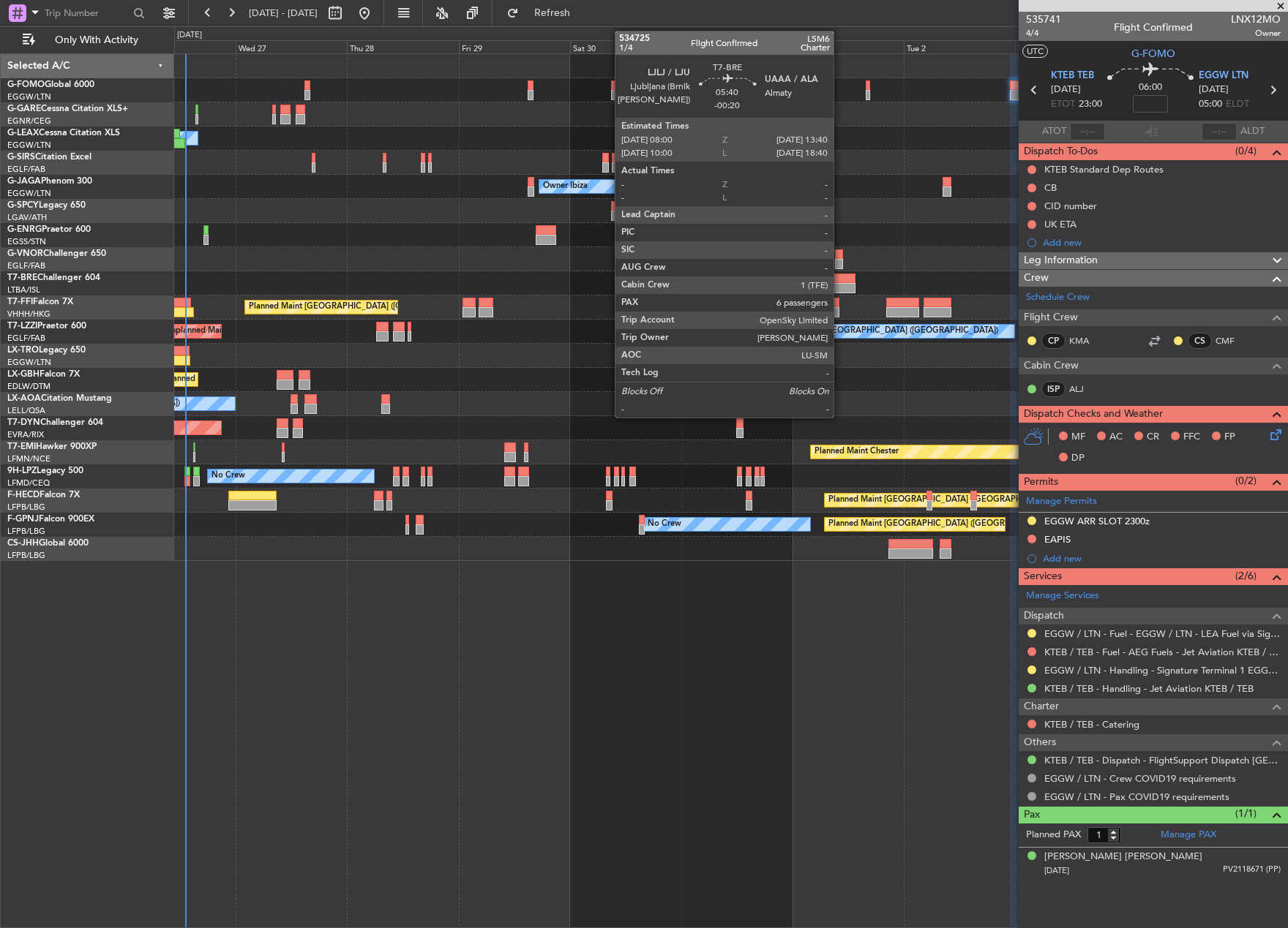
click at [840, 282] on div at bounding box center [842, 279] width 26 height 11
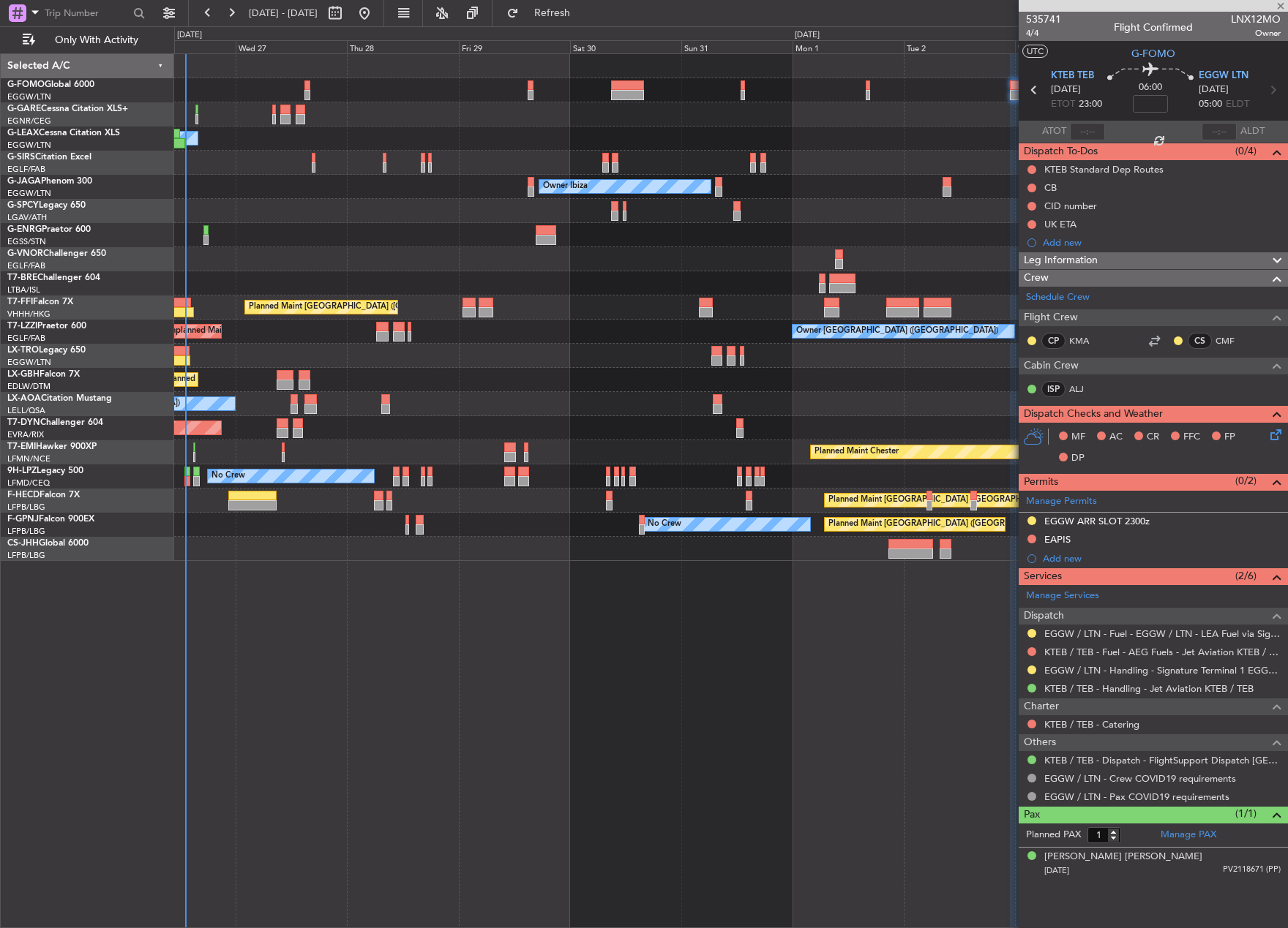
type input "-00:20"
type input "6"
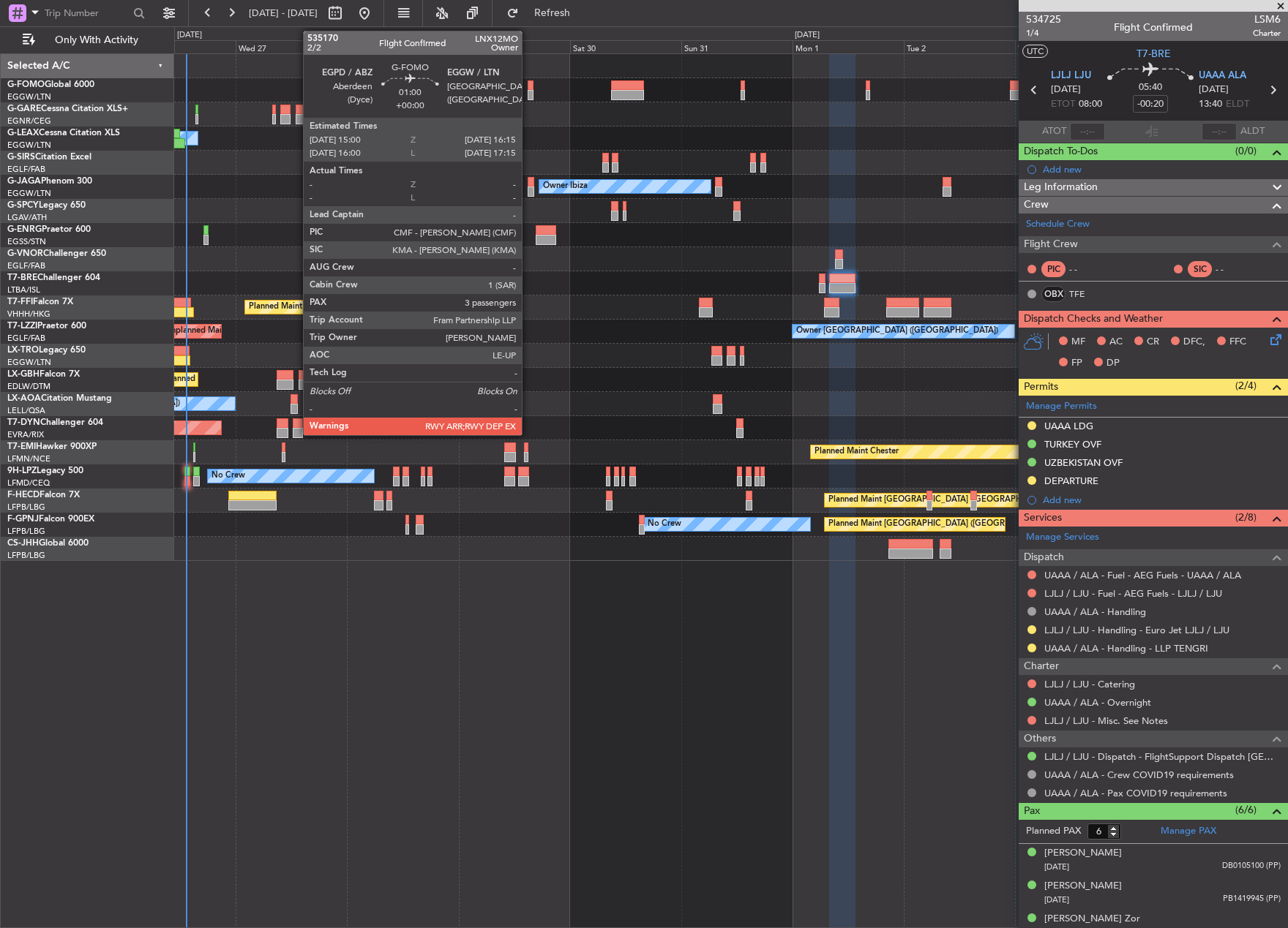
click at [528, 91] on div at bounding box center [530, 95] width 6 height 11
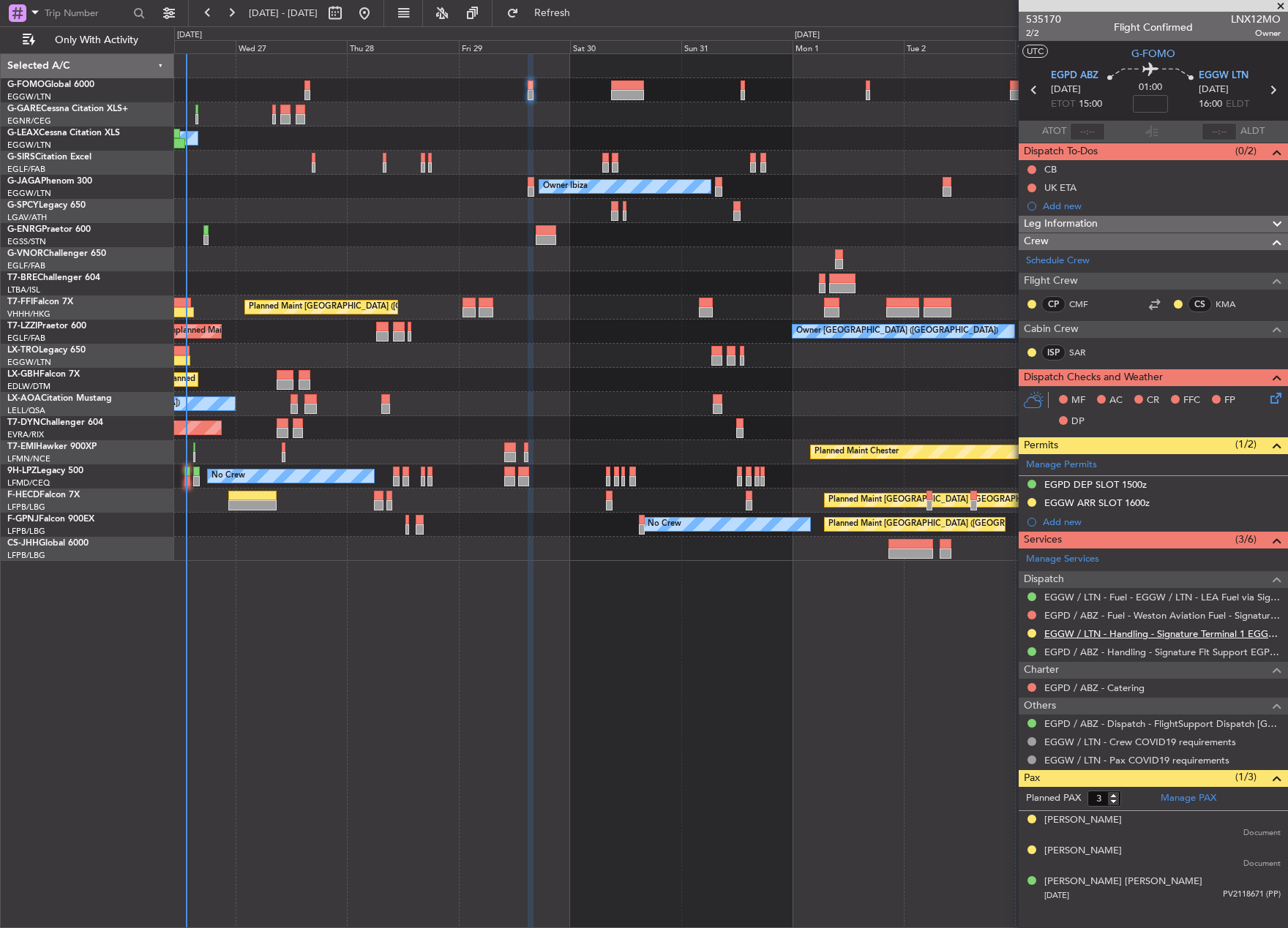
click at [1071, 635] on link "EGGW / LTN - Handling - Signature Terminal 1 EGGW / LTN" at bounding box center [1162, 634] width 236 height 12
click at [1049, 636] on mat-tooltip-component "EGGW / LTN - Fuel - EGGW / LTN - LEA Fuel via Signature in EGGW" at bounding box center [1140, 621] width 279 height 39
click at [1075, 630] on link "EGGW / LTN - Handling - Signature Terminal 1 EGGW / LTN" at bounding box center [1162, 634] width 236 height 12
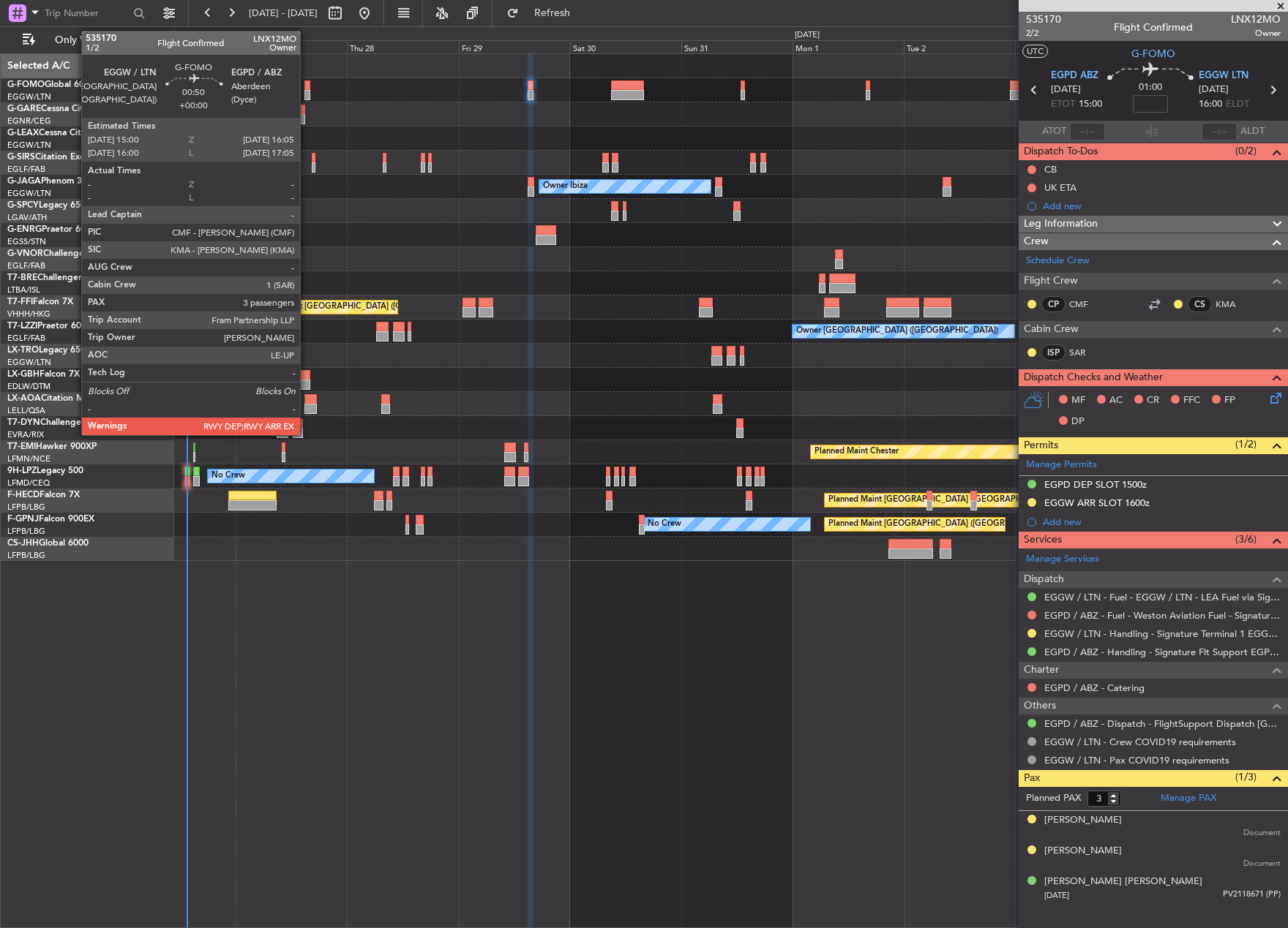
click at [307, 90] on div at bounding box center [307, 95] width 5 height 11
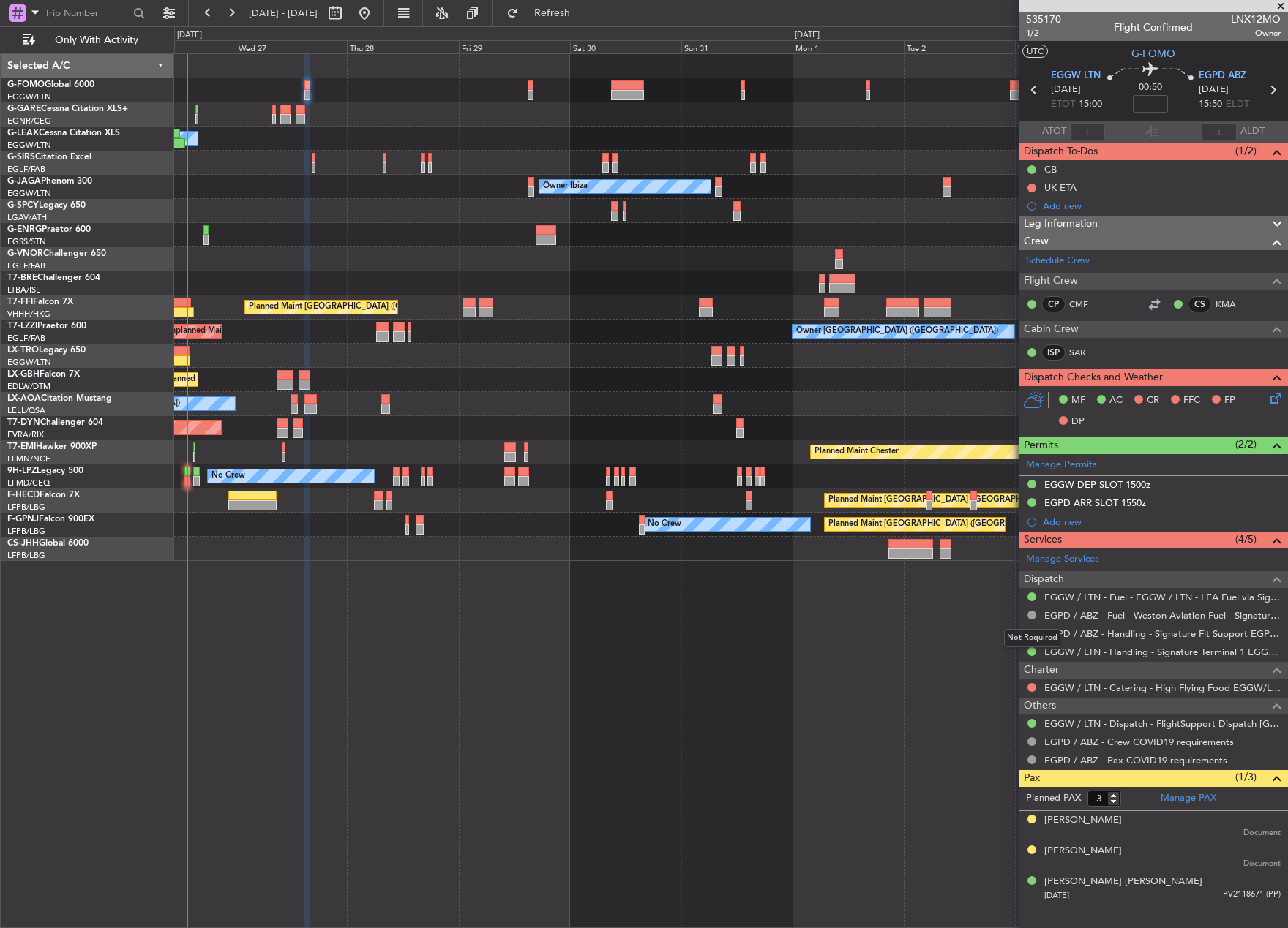
click at [1031, 653] on mat-tooltip-component "Not Required" at bounding box center [1032, 637] width 77 height 39
click at [1030, 652] on button at bounding box center [1032, 652] width 9 height 9
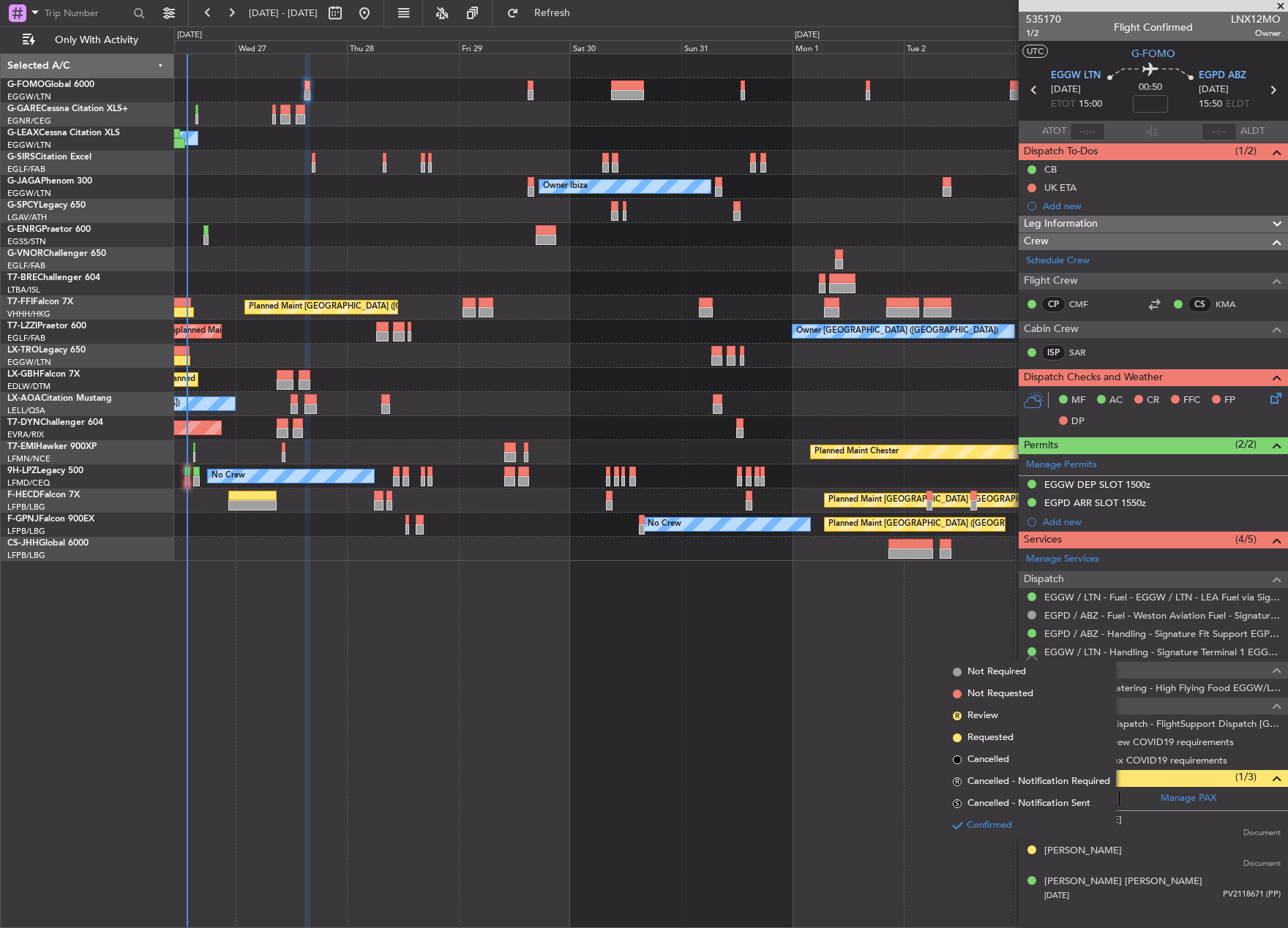
click at [730, 652] on div "Owner Unplanned Maint [GEOGRAPHIC_DATA] ([GEOGRAPHIC_DATA]) Owner Ibiza Planned…" at bounding box center [731, 491] width 1113 height 874
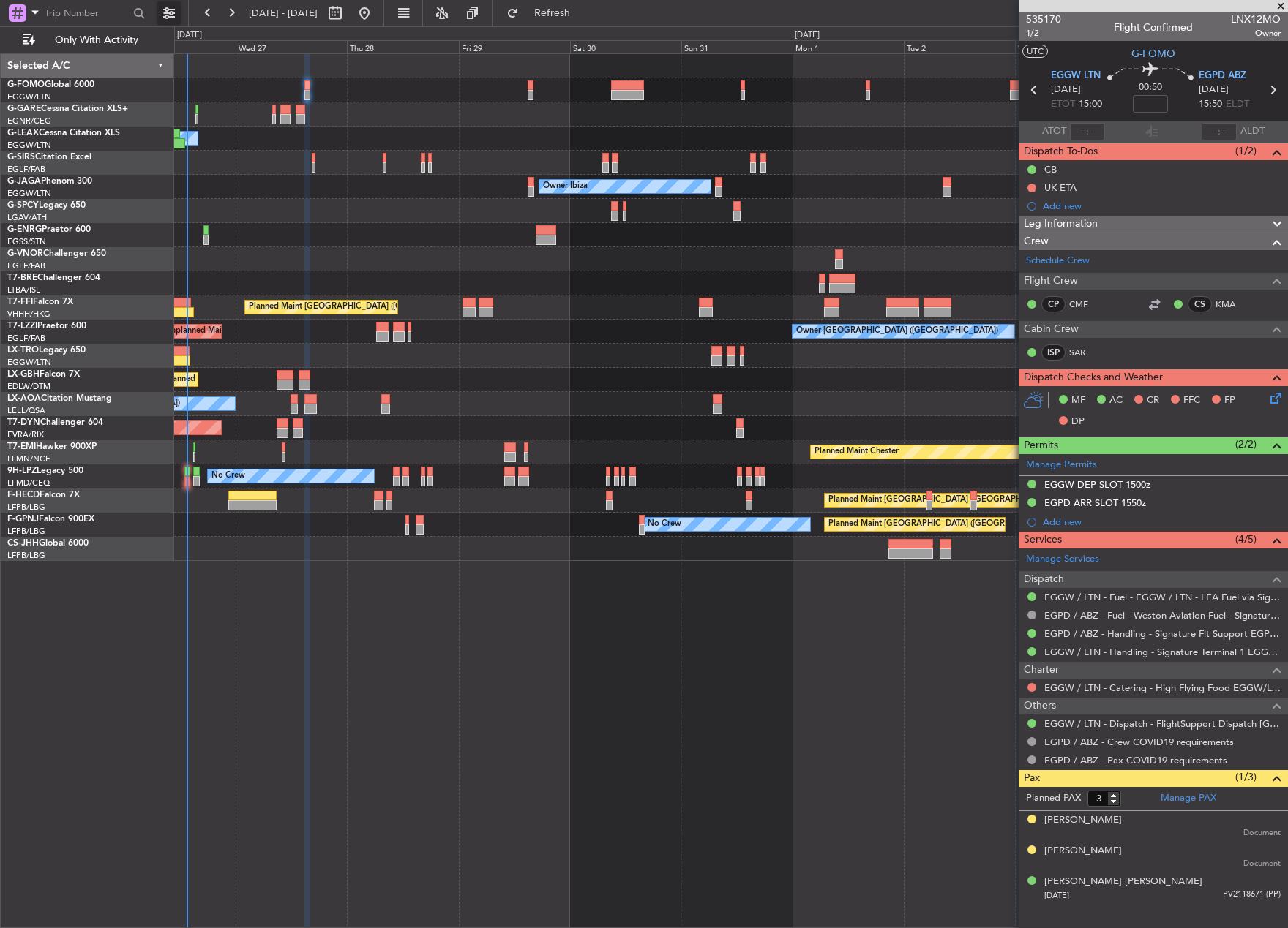
click at [163, 10] on button at bounding box center [168, 13] width 23 height 23
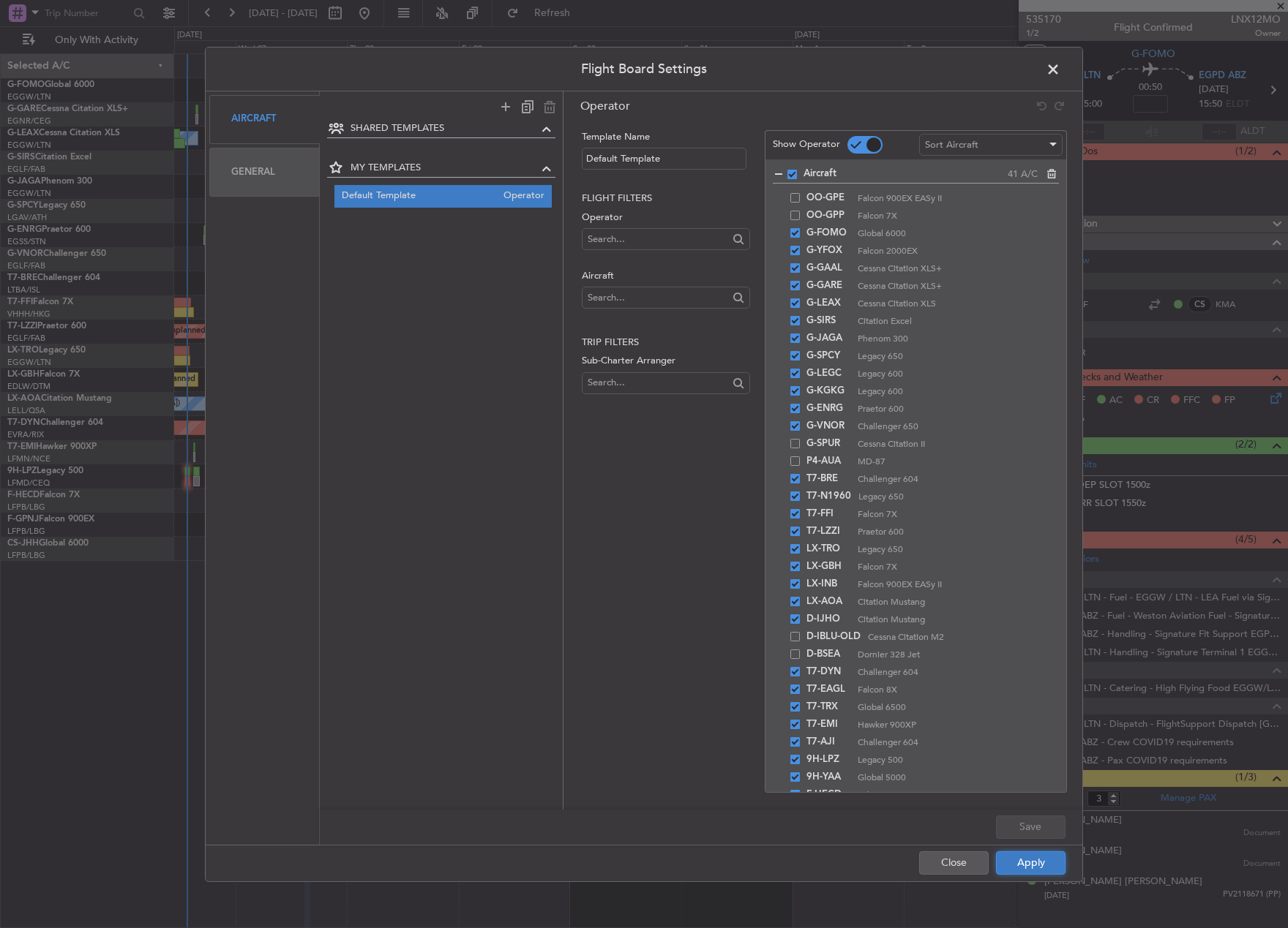
click at [1018, 866] on button "Apply" at bounding box center [1030, 862] width 69 height 23
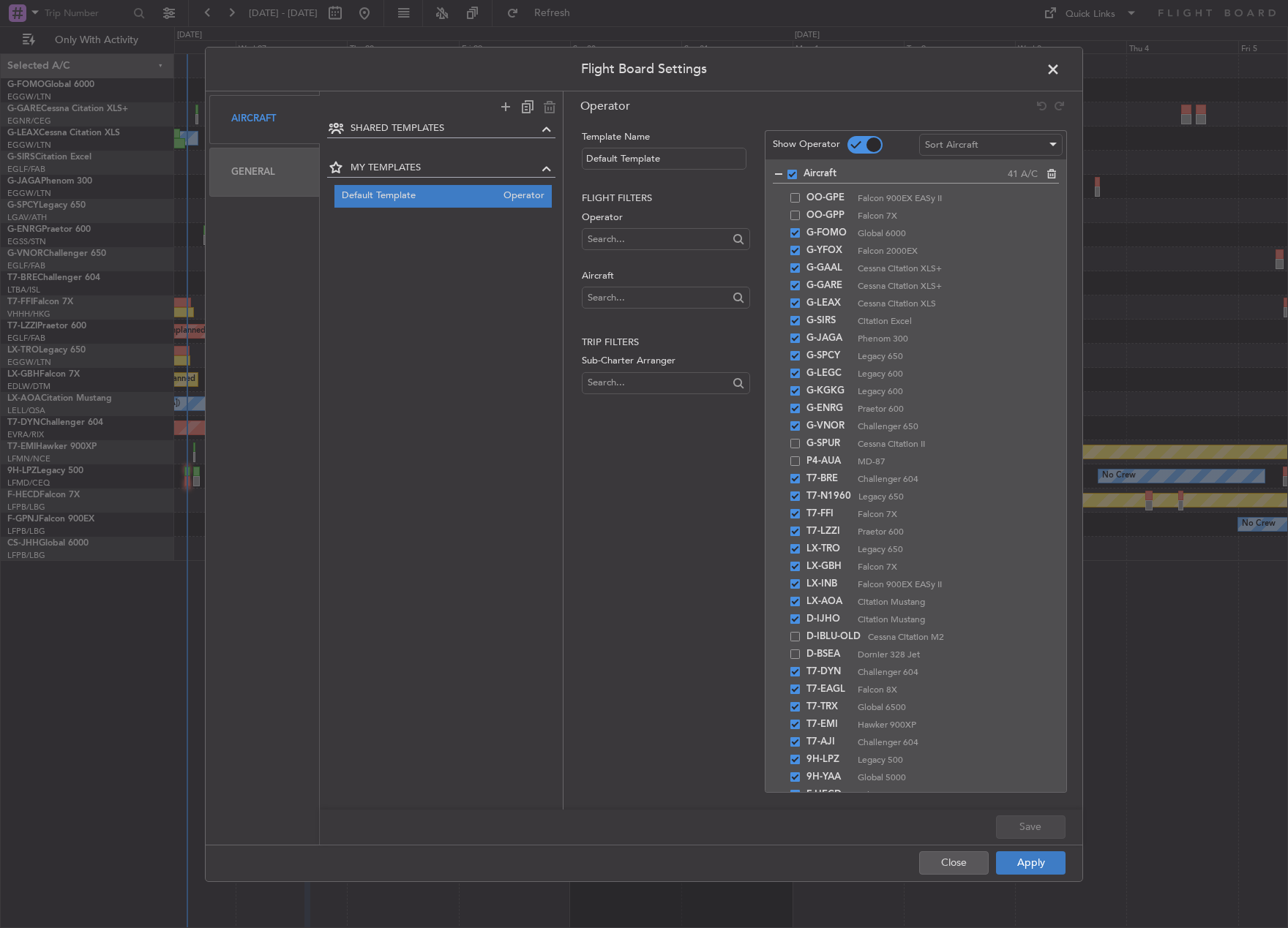
type input "0"
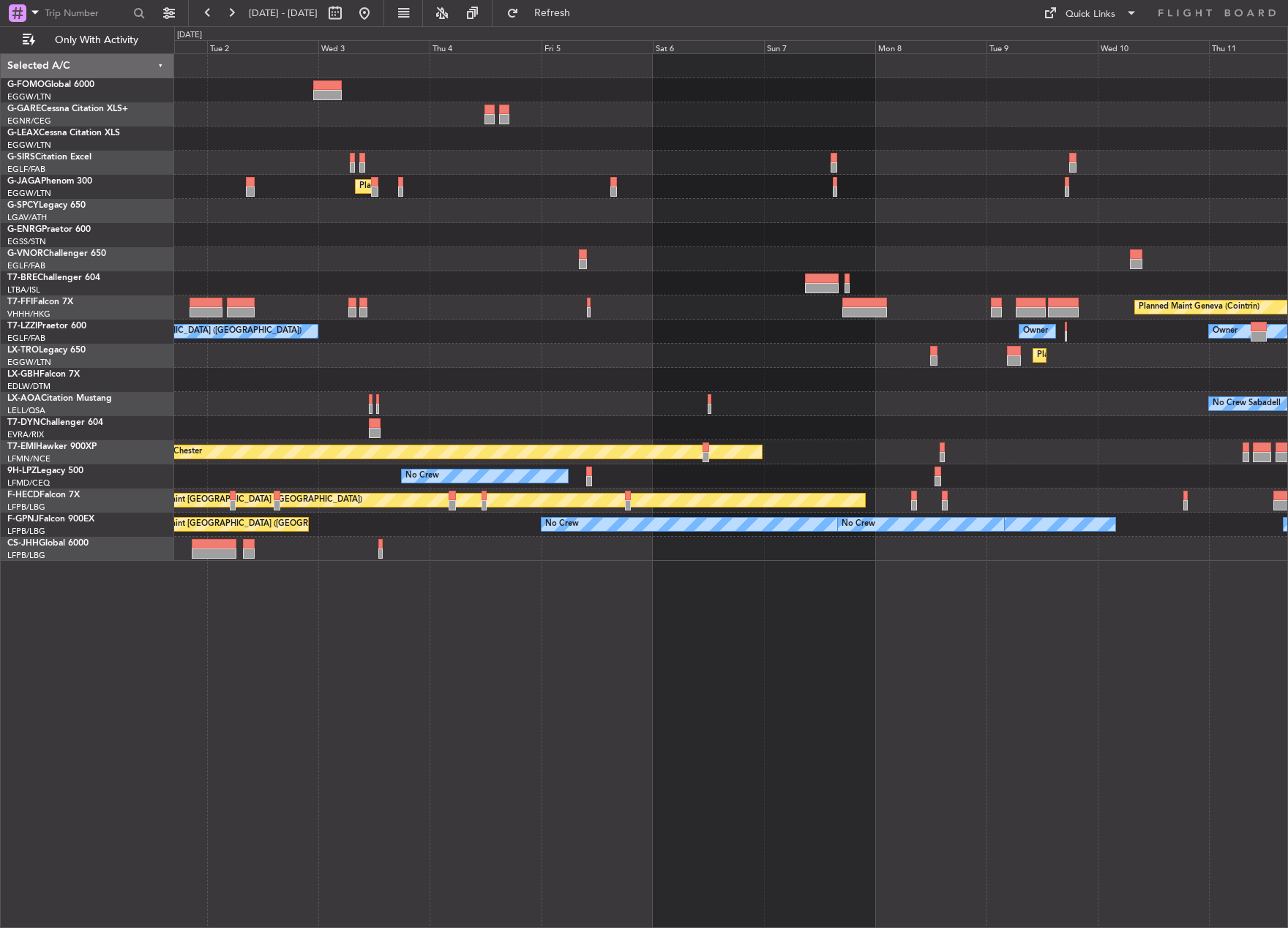
click at [163, 666] on div "Planned Maint [GEOGRAPHIC_DATA] ([GEOGRAPHIC_DATA]) Owner Ibiza Planned Maint G…" at bounding box center [644, 477] width 1288 height 902
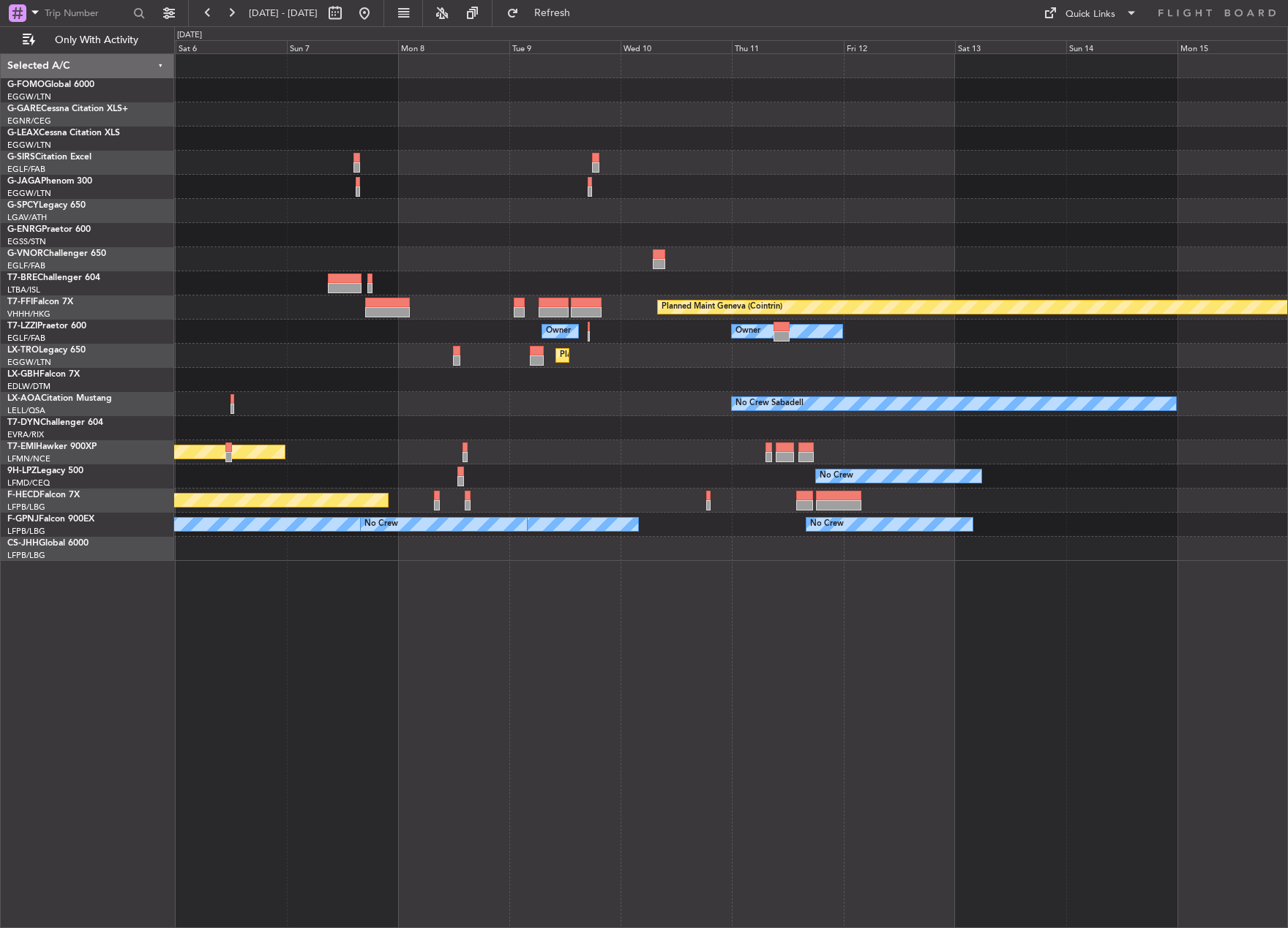
click at [29, 669] on div "Planned Maint [GEOGRAPHIC_DATA] ([GEOGRAPHIC_DATA]) Planned Maint Geneva ([GEOG…" at bounding box center [644, 477] width 1288 height 902
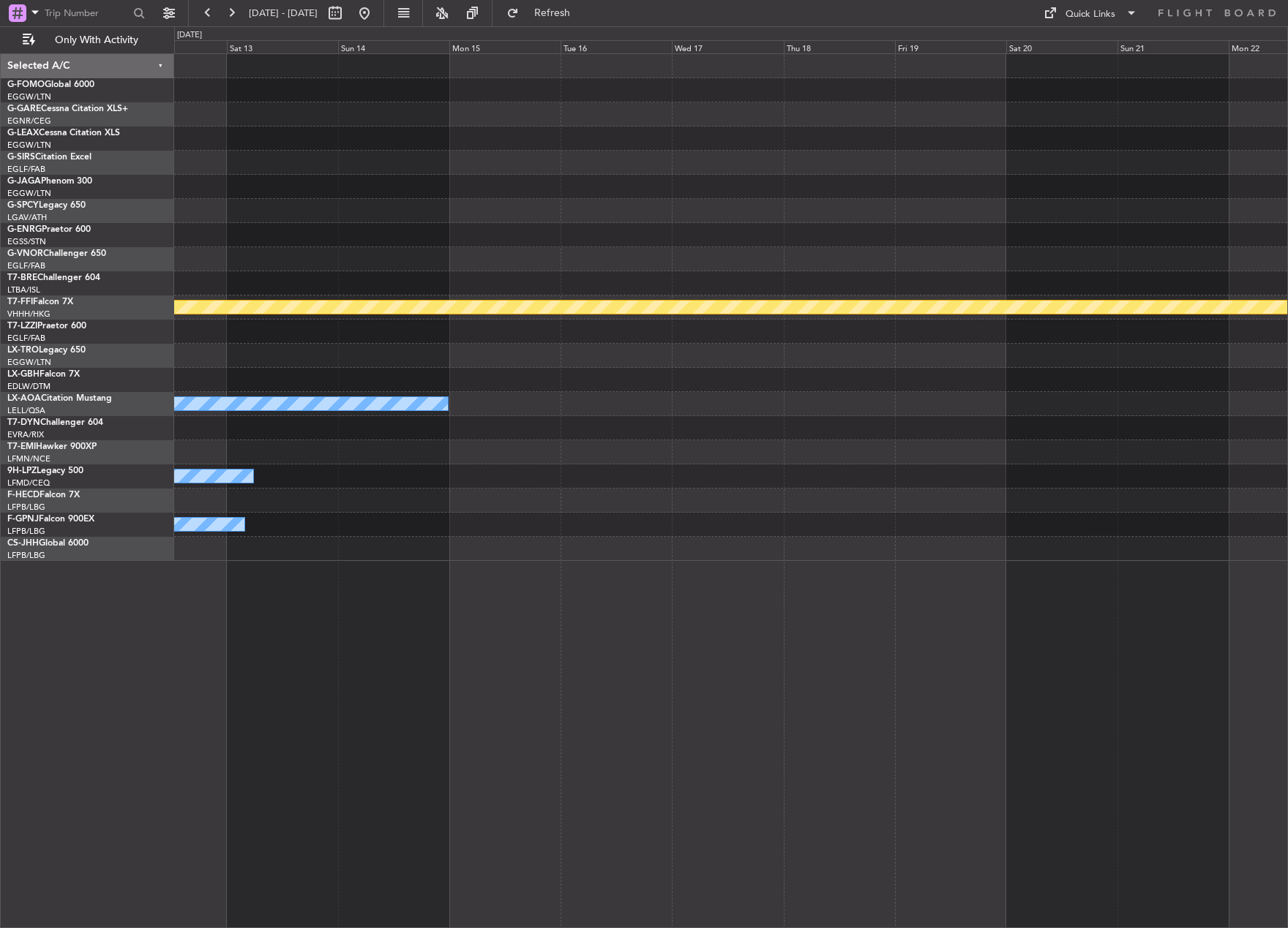
click at [181, 623] on div "Planned Maint Geneva (Cointrin) Owner No Crew Sabadell No Crew No Crew No Crew" at bounding box center [731, 491] width 1113 height 874
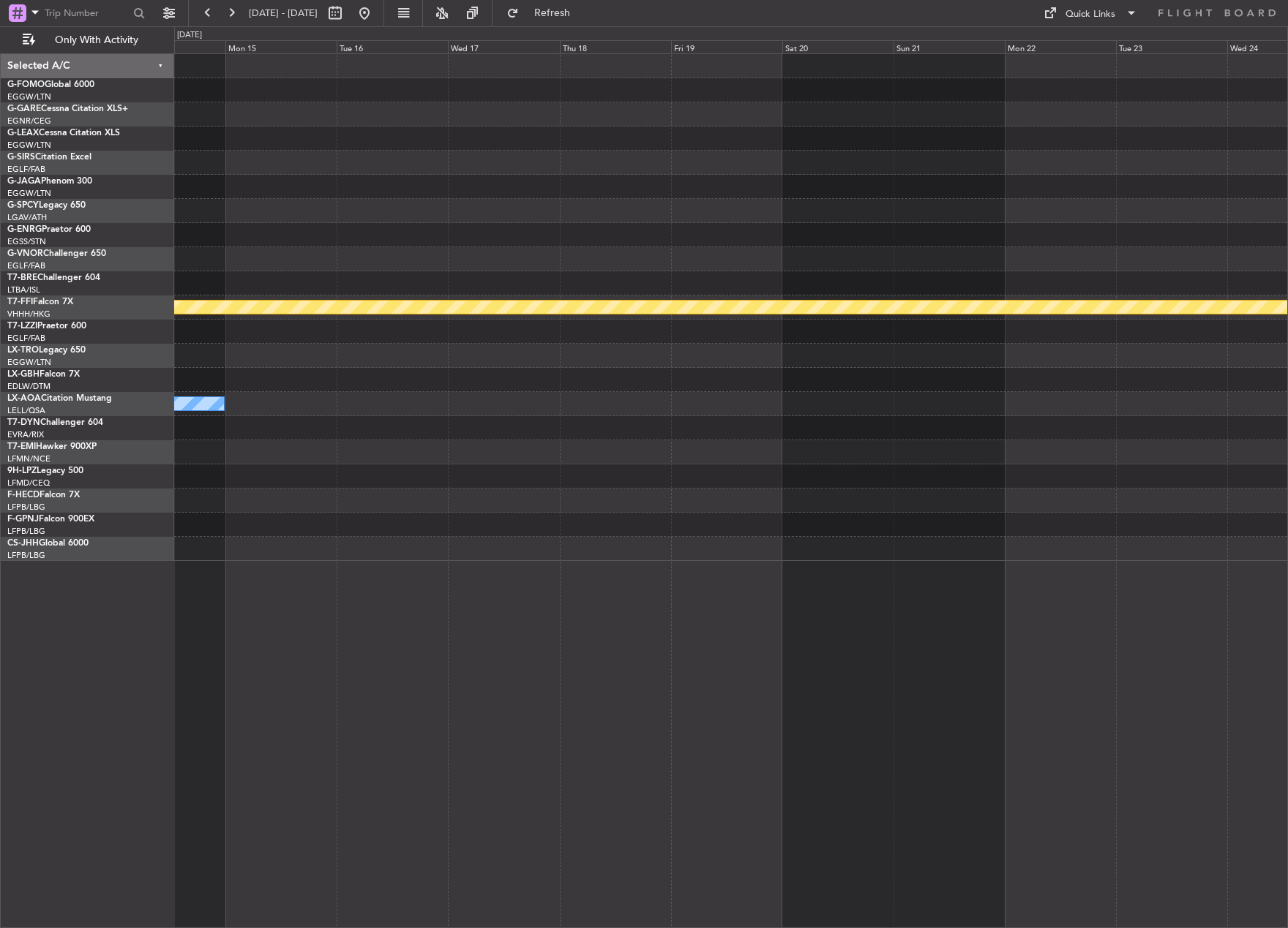
click at [15, 605] on div "Planned Maint Geneva (Cointrin) No Crew Sabadell No Crew No Crew Selected A/C G…" at bounding box center [644, 477] width 1288 height 902
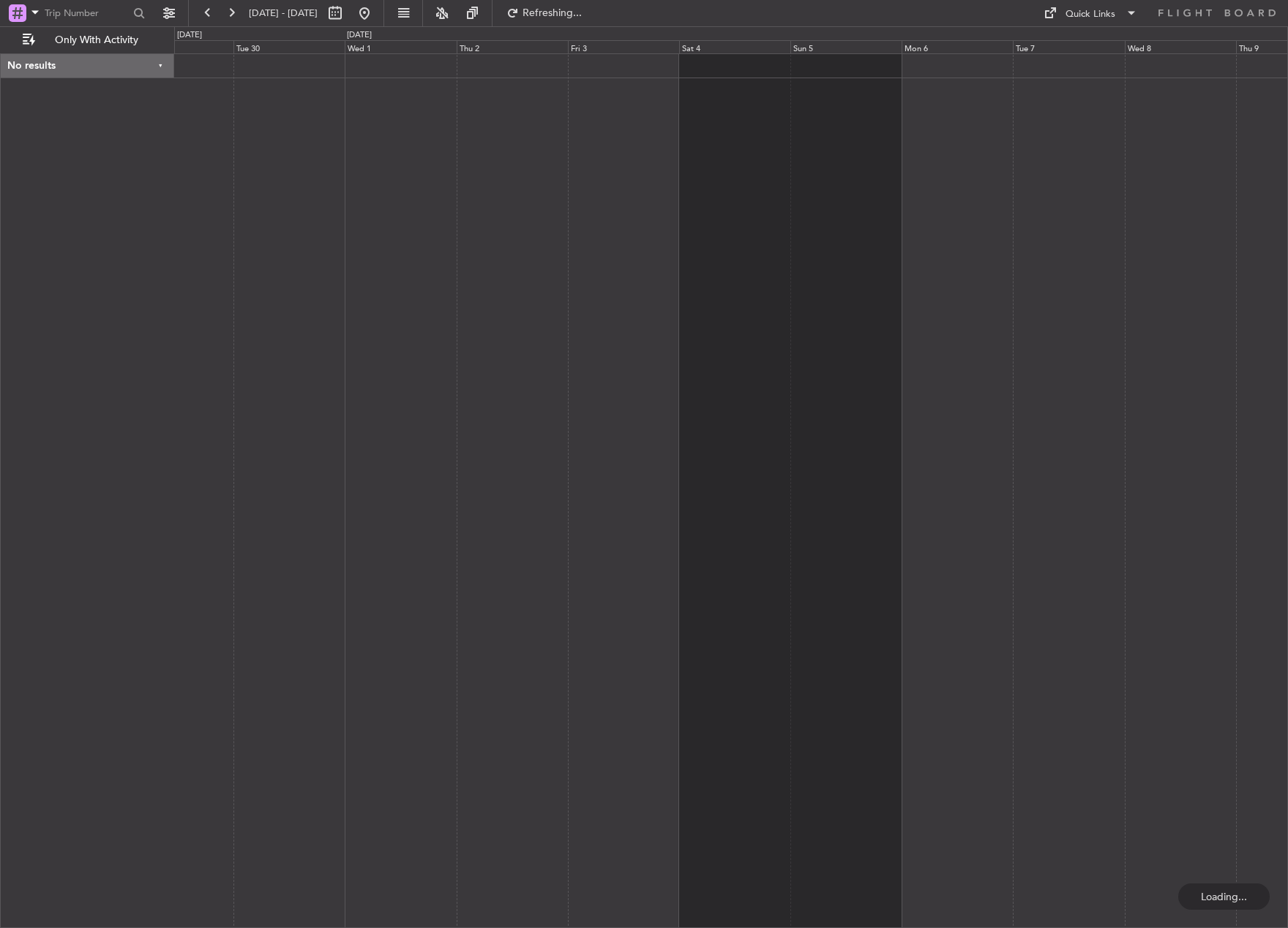
click at [0, 667] on html "[DATE] - [DATE] Refreshing... Quick Links Only With Activity No results 0 0 Mon…" at bounding box center [644, 464] width 1288 height 928
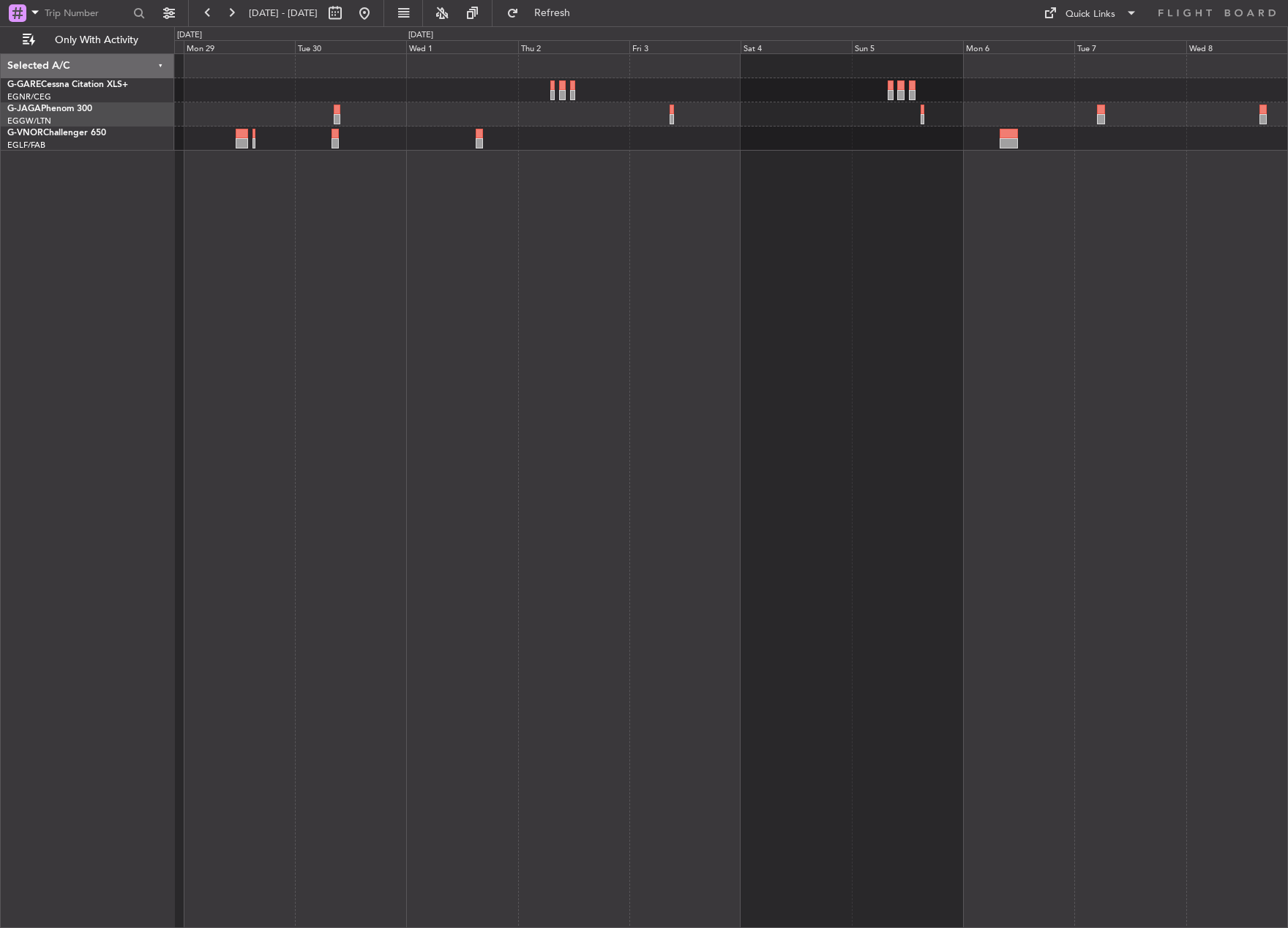
click at [419, 641] on div at bounding box center [731, 491] width 1113 height 874
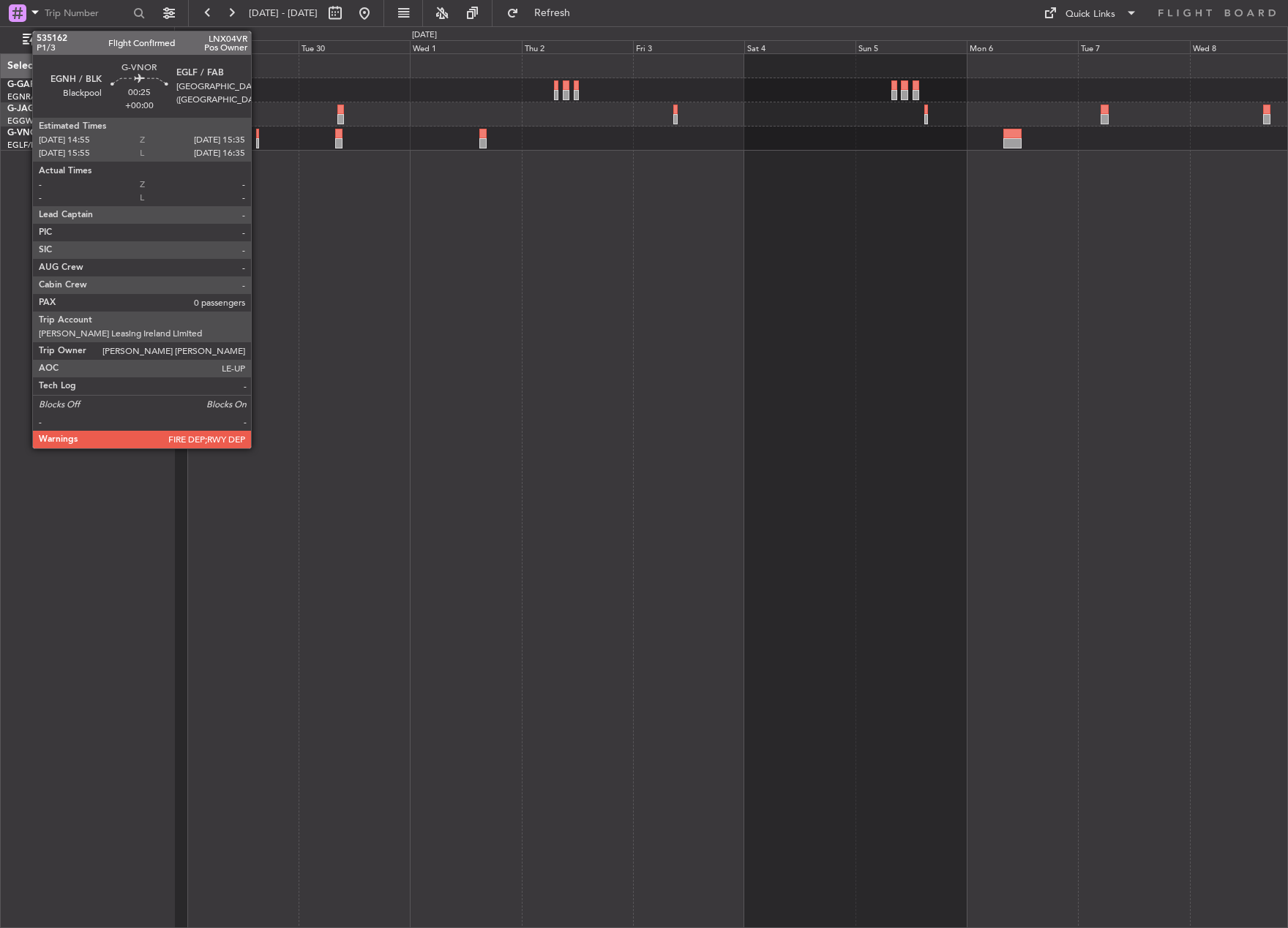
click at [258, 138] on div at bounding box center [258, 143] width 4 height 11
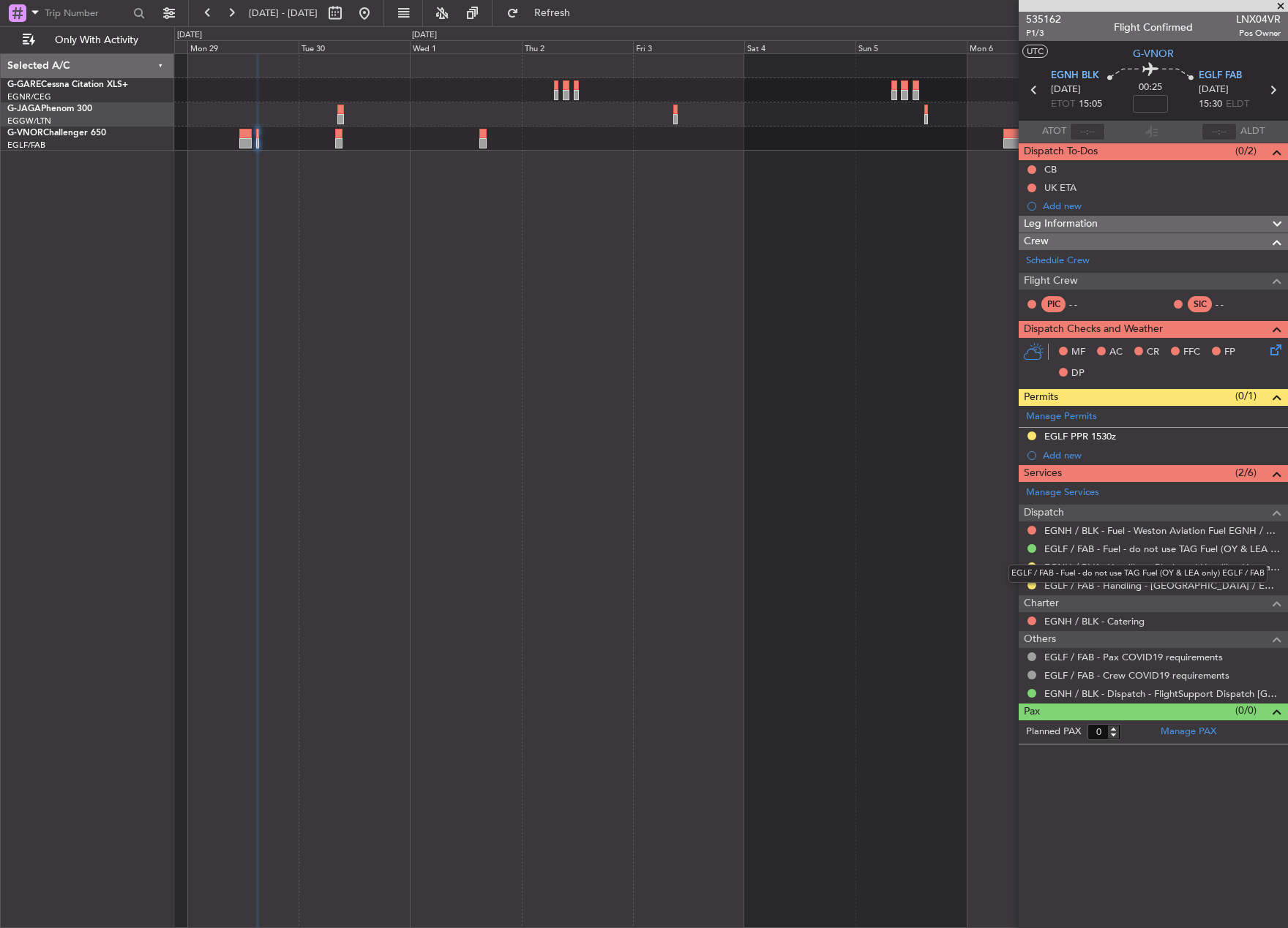
click at [1031, 585] on mat-tooltip-component "EGLF / FAB - Fuel - do not use TAG Fuel (OY & LEA only) EGLF / FAB" at bounding box center [1138, 573] width 280 height 39
click at [1035, 581] on button at bounding box center [1032, 585] width 9 height 9
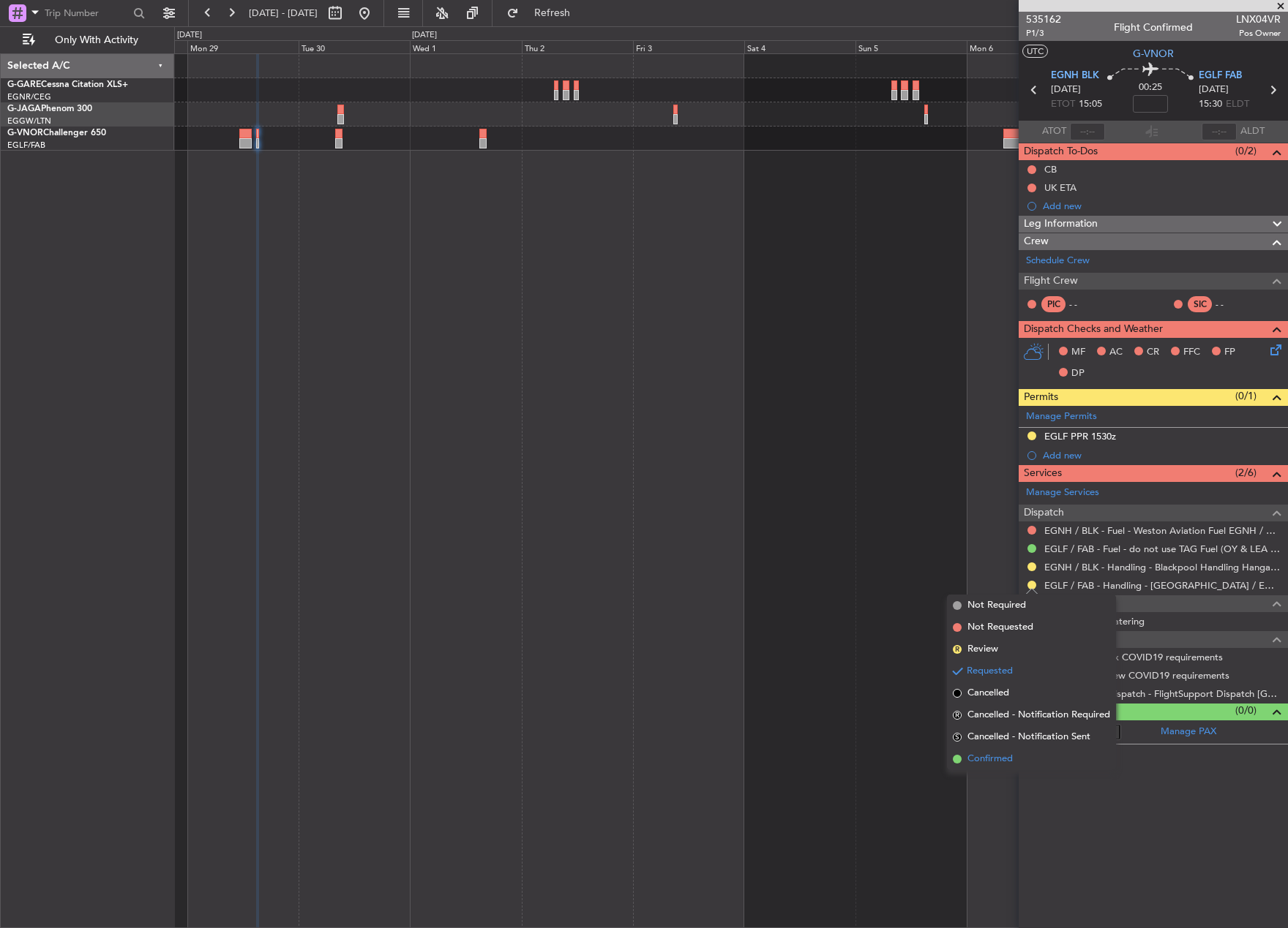
click at [964, 764] on li "Confirmed" at bounding box center [1031, 759] width 169 height 22
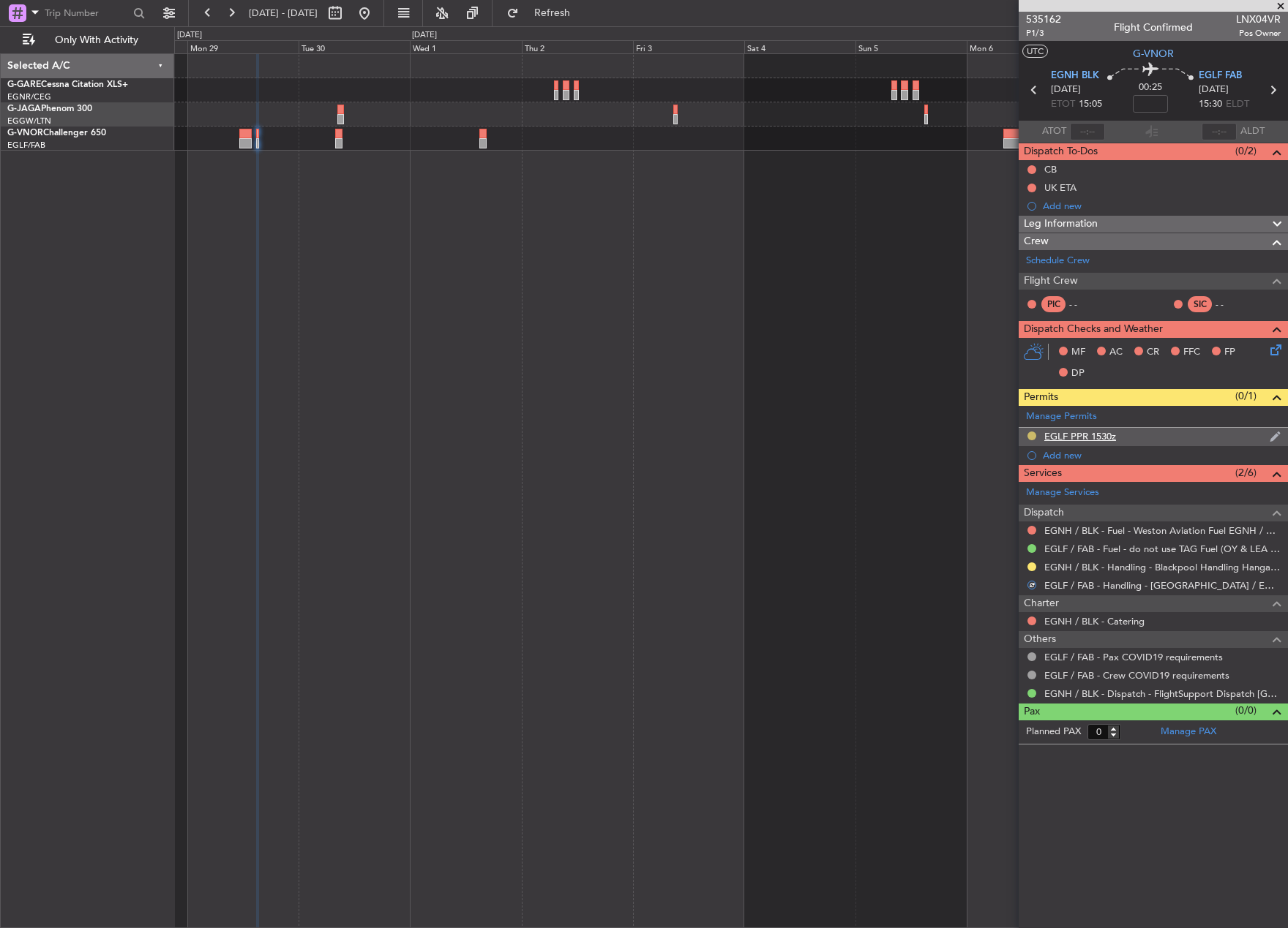
click at [1032, 435] on button at bounding box center [1032, 436] width 9 height 9
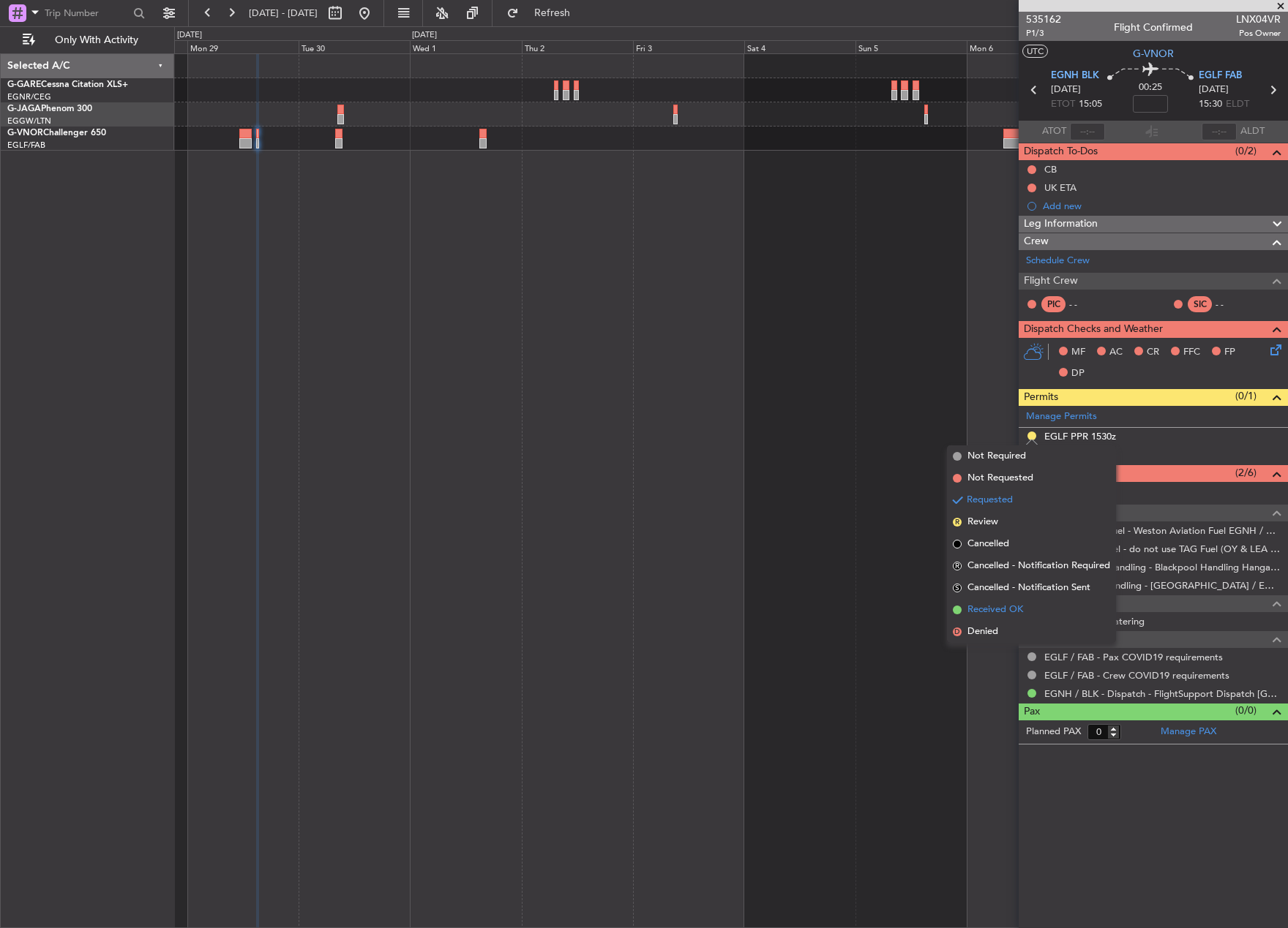
click at [985, 609] on span "Received OK" at bounding box center [995, 609] width 56 height 14
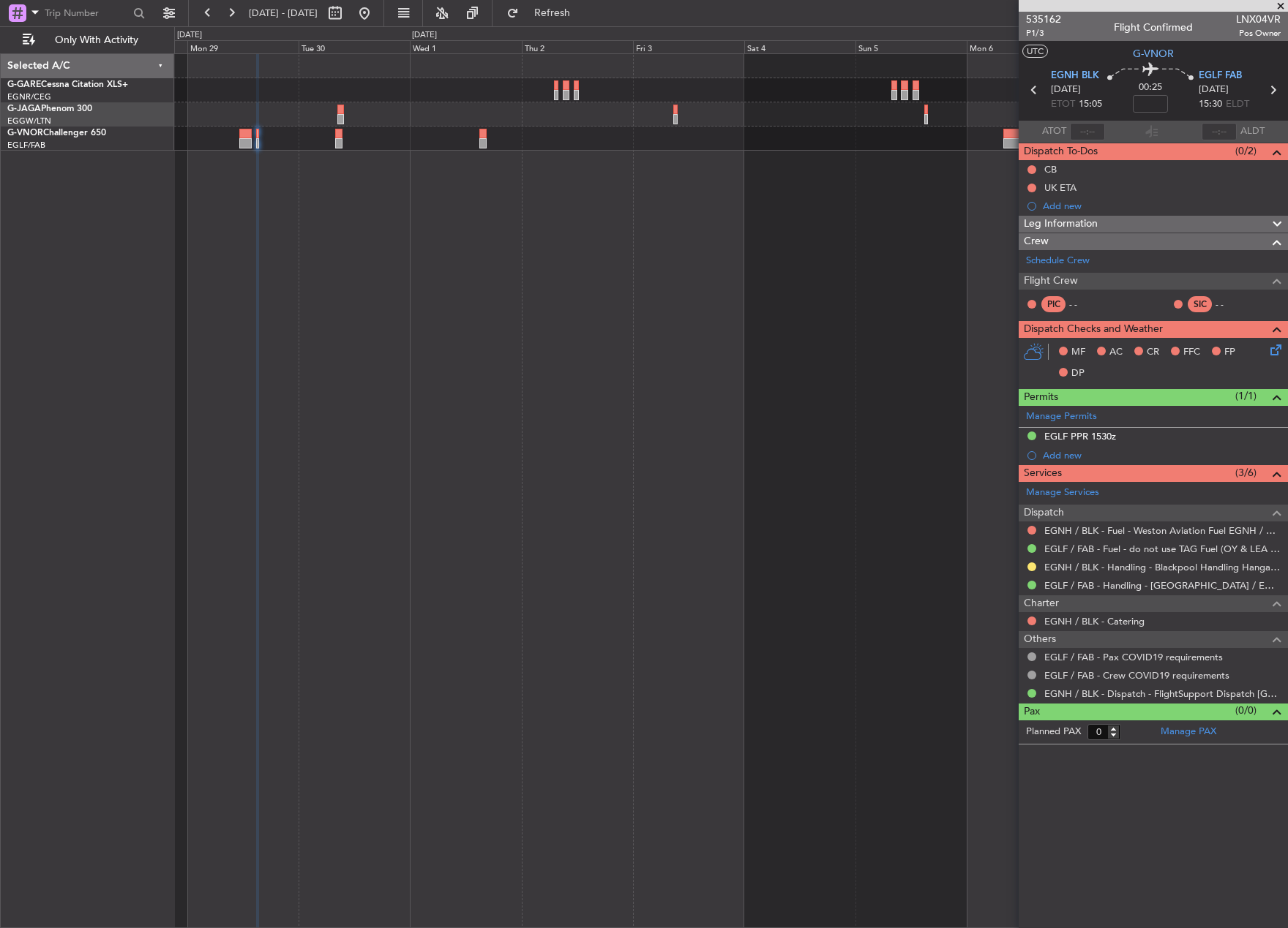
click at [1113, 433] on div "EGLF PPR 1530z" at bounding box center [1080, 436] width 72 height 12
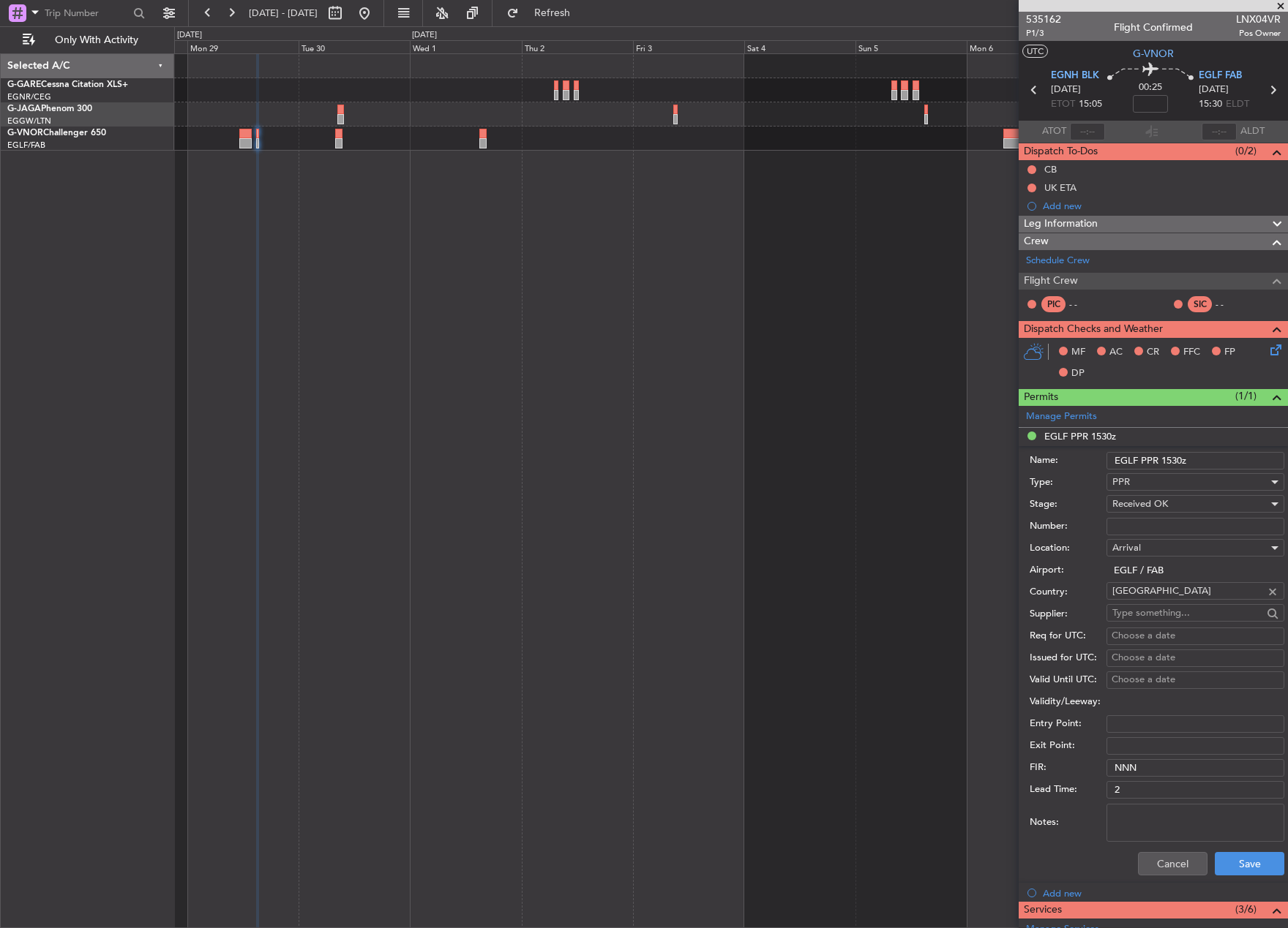
click at [1141, 522] on input "Number:" at bounding box center [1194, 526] width 178 height 17
paste input "372073"
type input "372073"
click at [1228, 872] on button "Save" at bounding box center [1249, 863] width 69 height 23
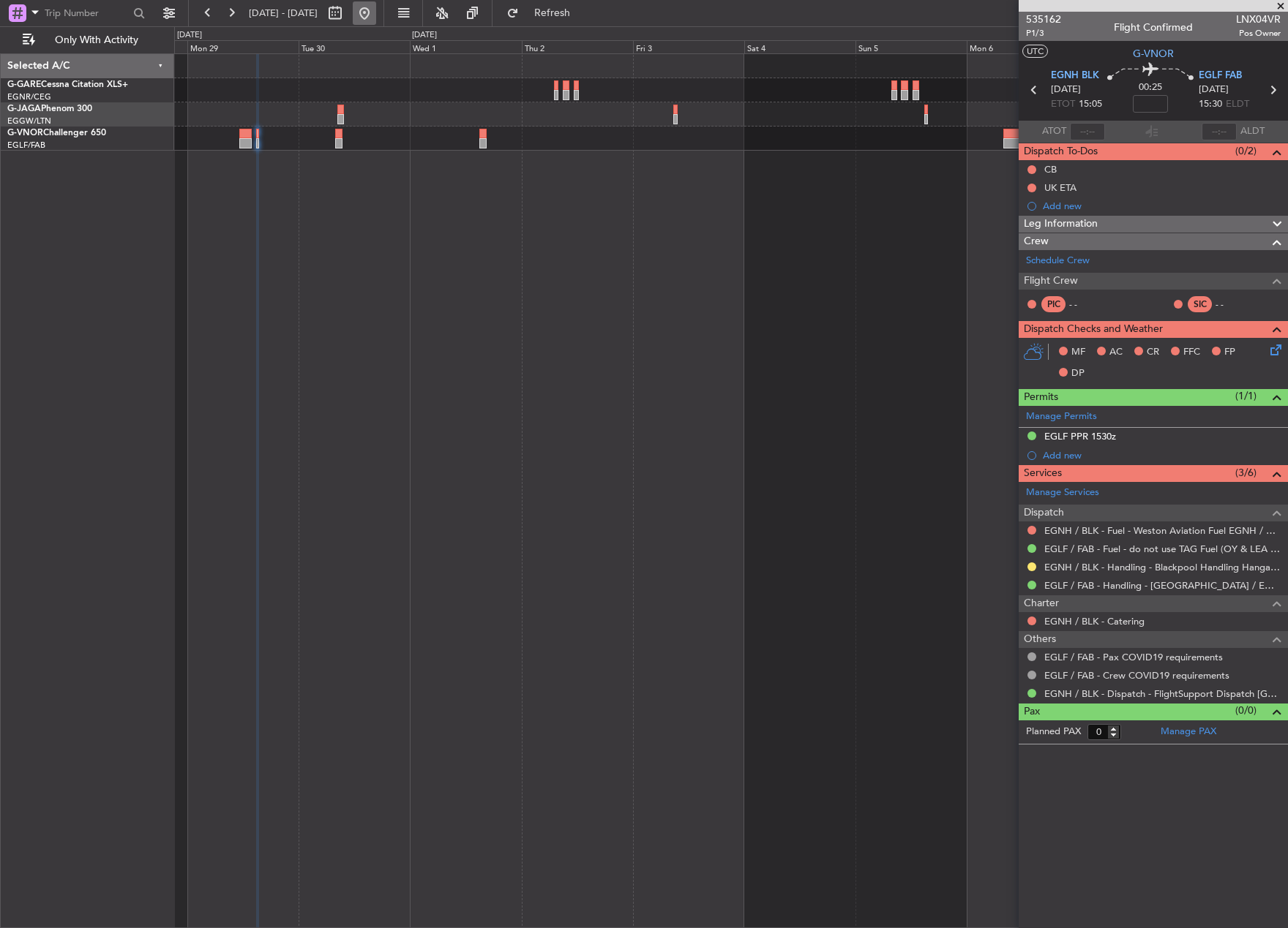
click at [376, 11] on button at bounding box center [364, 13] width 23 height 23
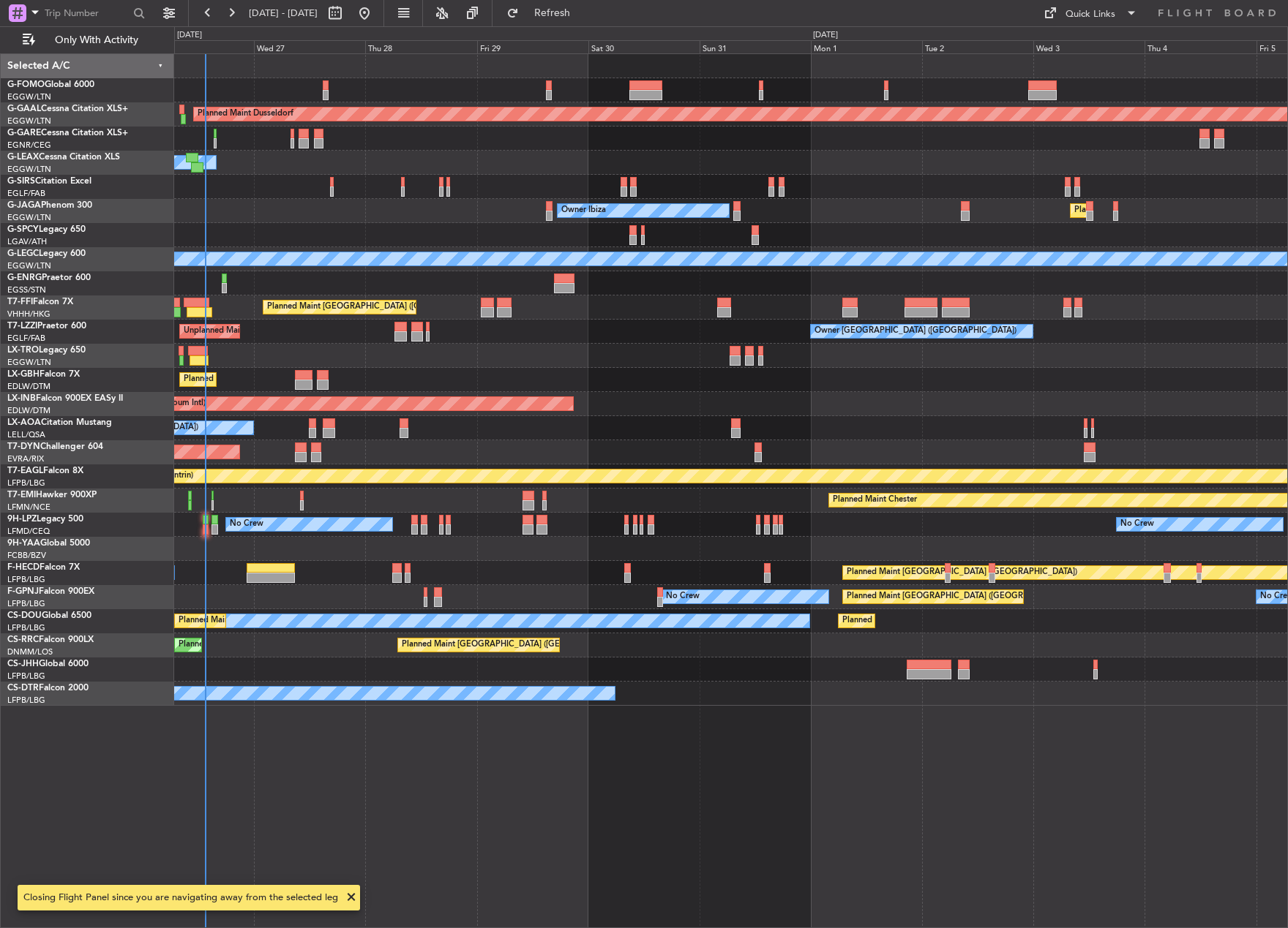
click at [133, 917] on body "[DATE] - [DATE] Refresh Quick Links Only With Activity Planned [GEOGRAPHIC_DATA…" at bounding box center [644, 464] width 1288 height 928
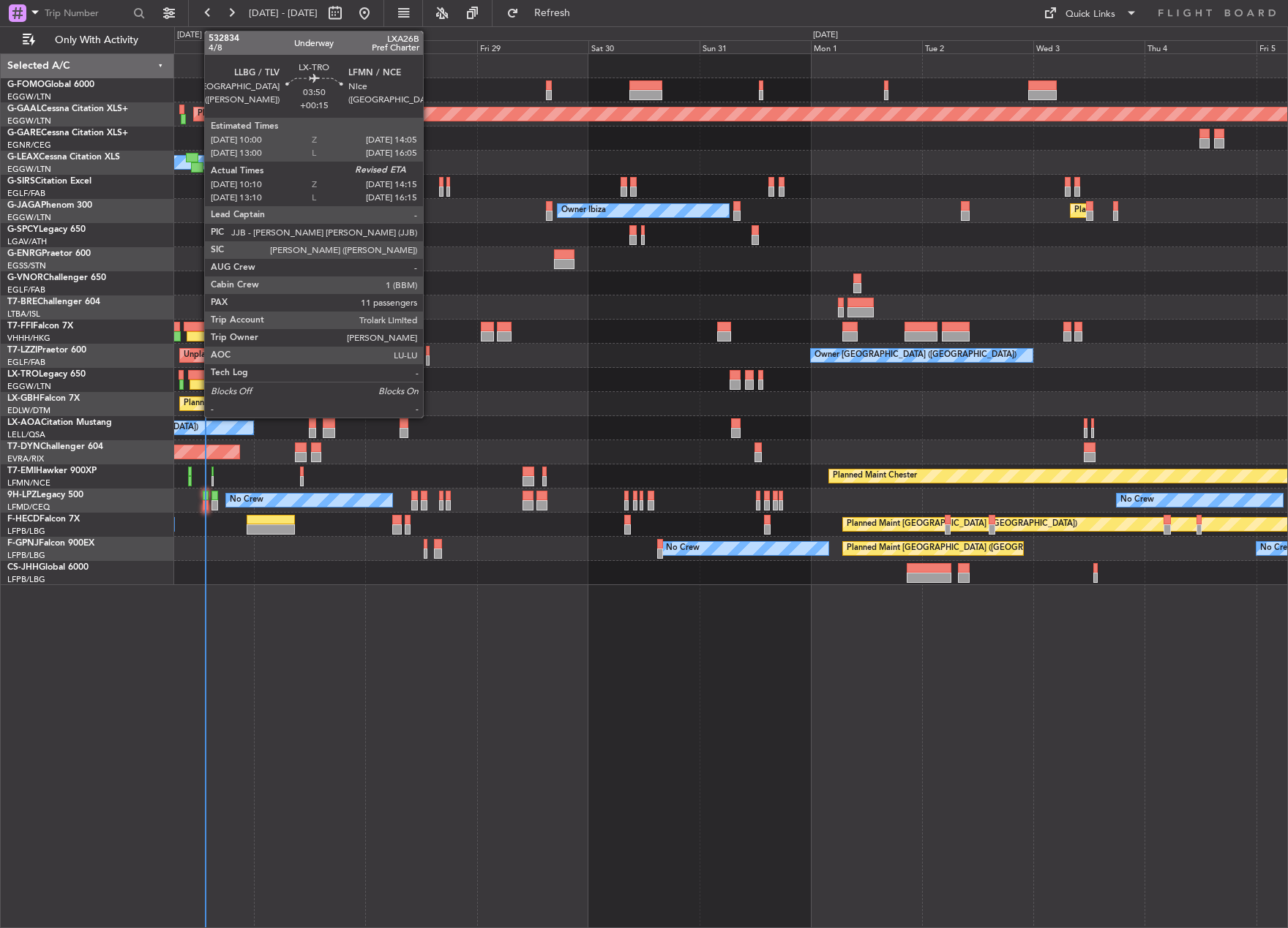
click at [197, 378] on div at bounding box center [197, 375] width 19 height 11
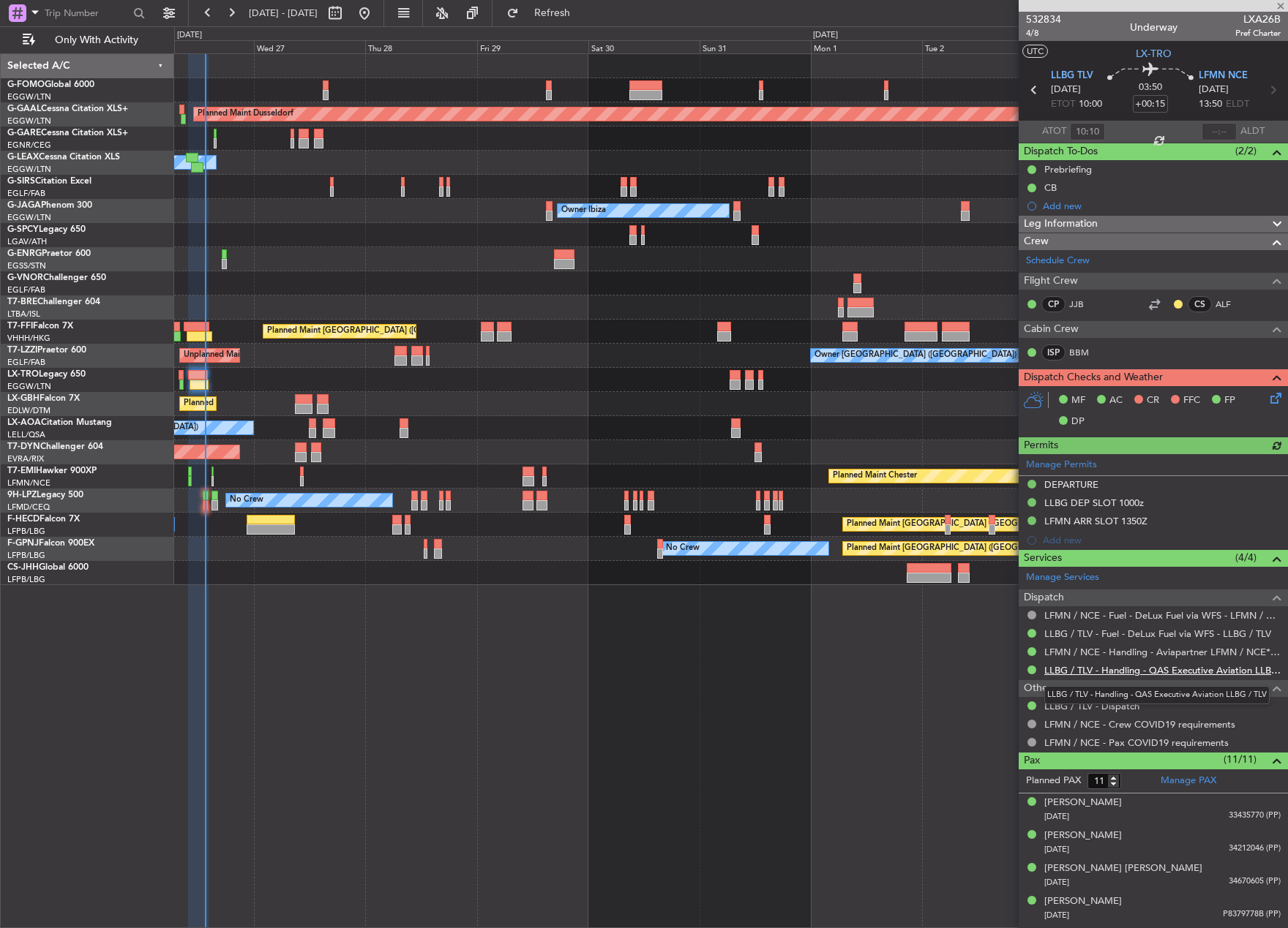
click at [1072, 671] on link "LLBG / TLV - Handling - QAS Executive Aviation LLBG / TLV" at bounding box center [1162, 670] width 236 height 12
click at [1112, 652] on link "LFMN / NCE - Handling - Aviapartner LFMN / NCE*****MY HANDLING****" at bounding box center [1162, 652] width 236 height 12
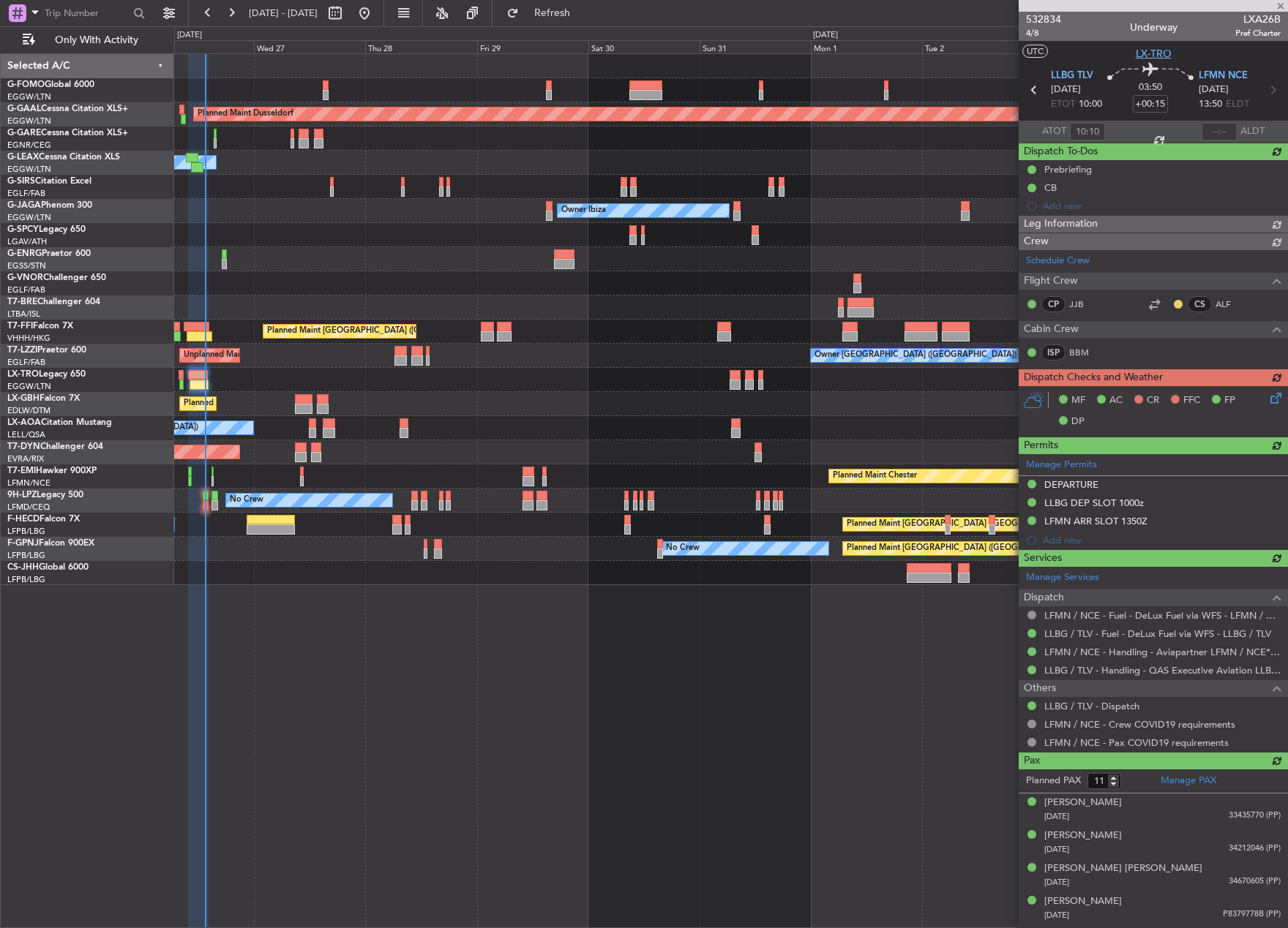
click at [1154, 52] on span "LX-TRO" at bounding box center [1153, 54] width 36 height 15
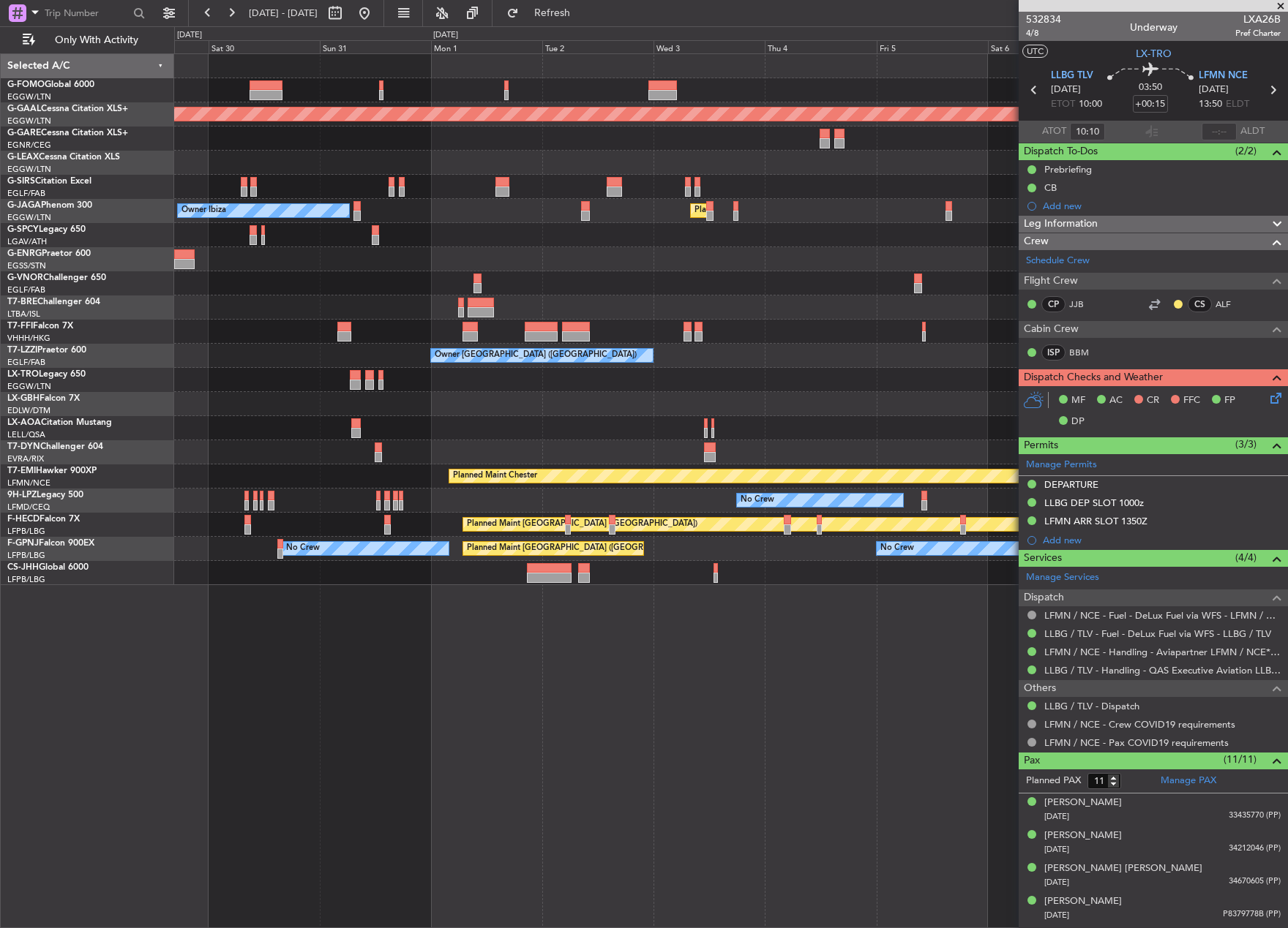
click at [300, 442] on div "Planned Maint Dusseldorf Planned Maint [GEOGRAPHIC_DATA] ([GEOGRAPHIC_DATA]) Ow…" at bounding box center [730, 319] width 1113 height 531
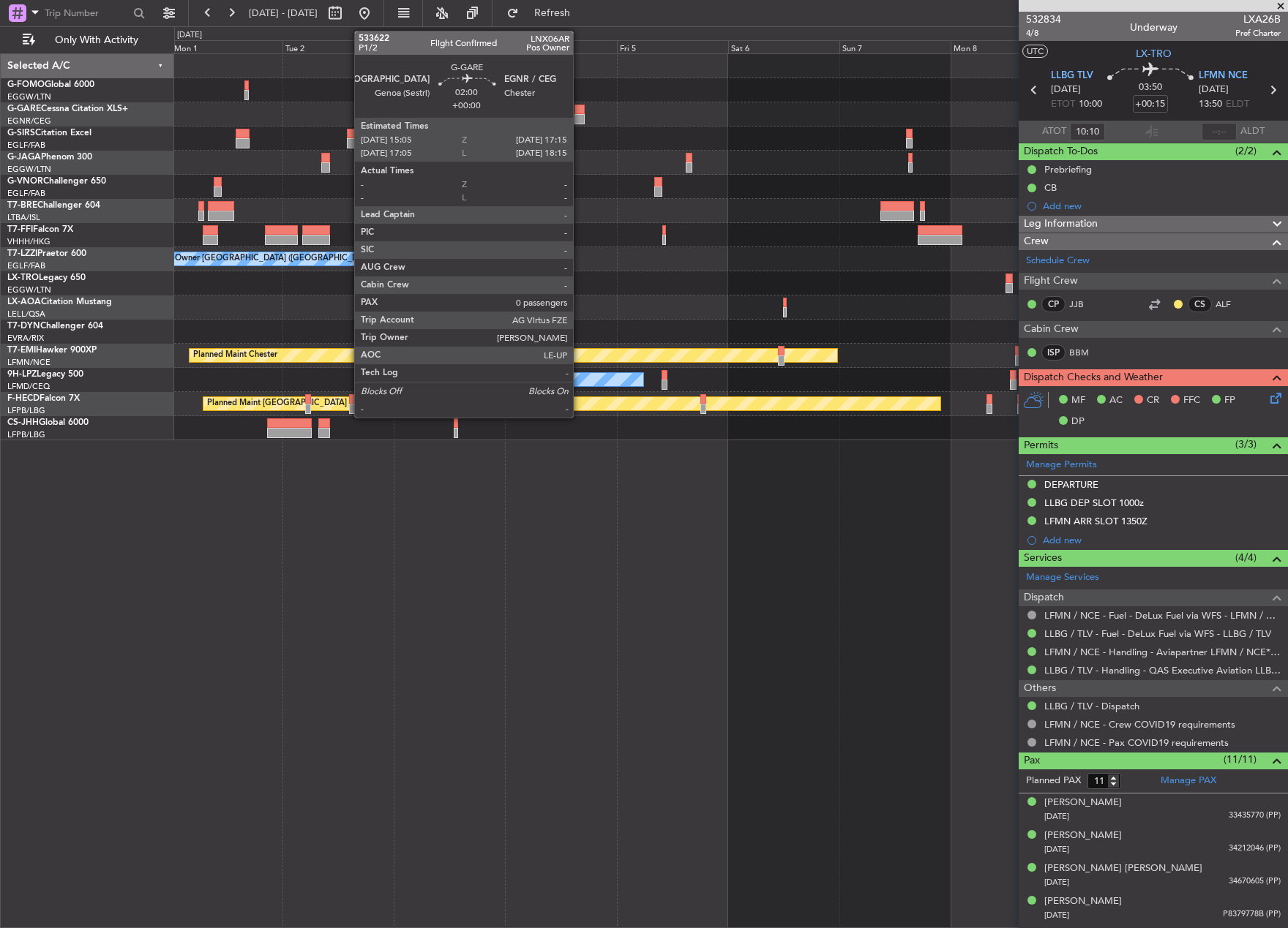
click at [579, 112] on div at bounding box center [579, 110] width 11 height 11
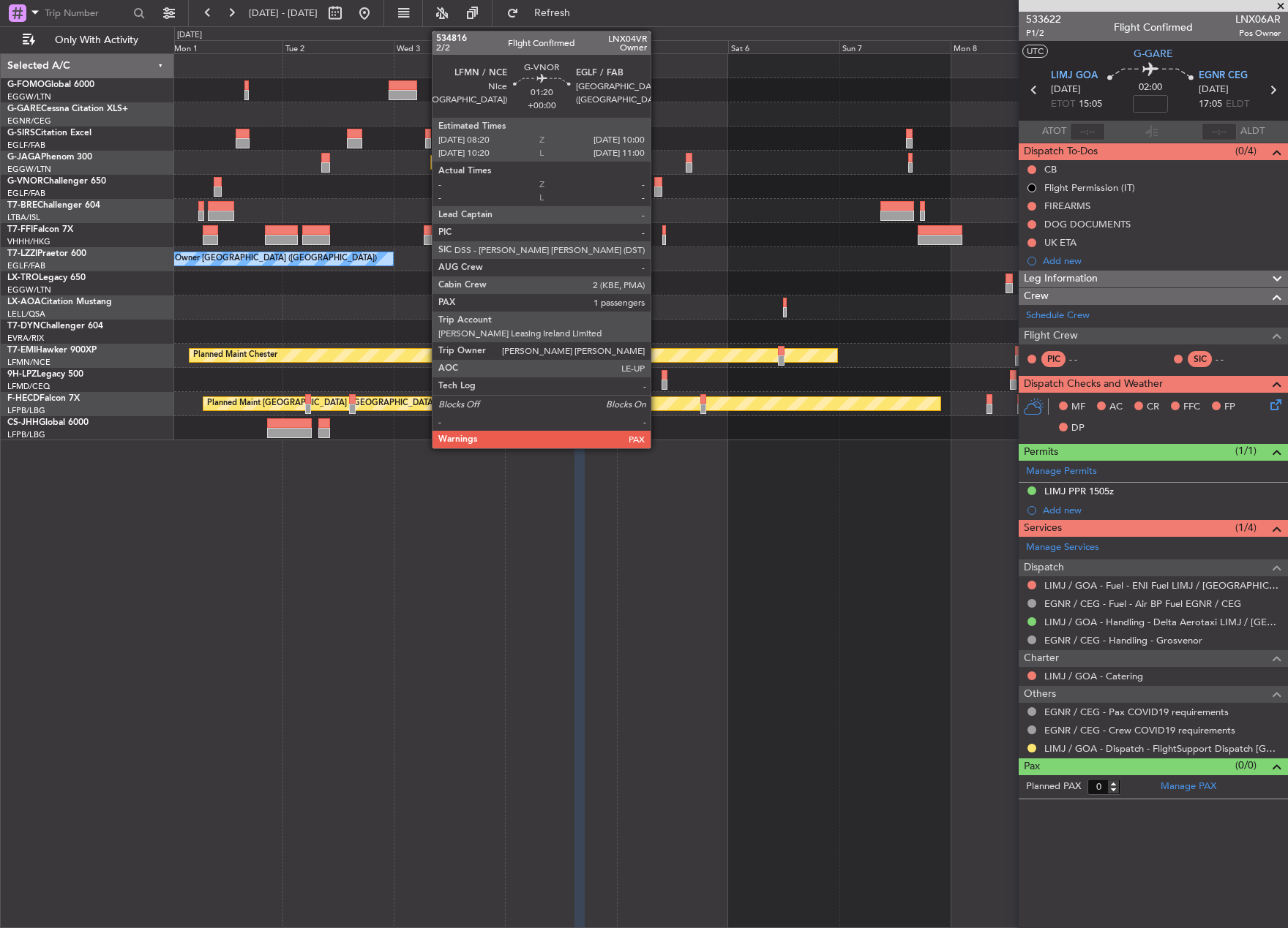
click at [657, 184] on div at bounding box center [658, 182] width 8 height 11
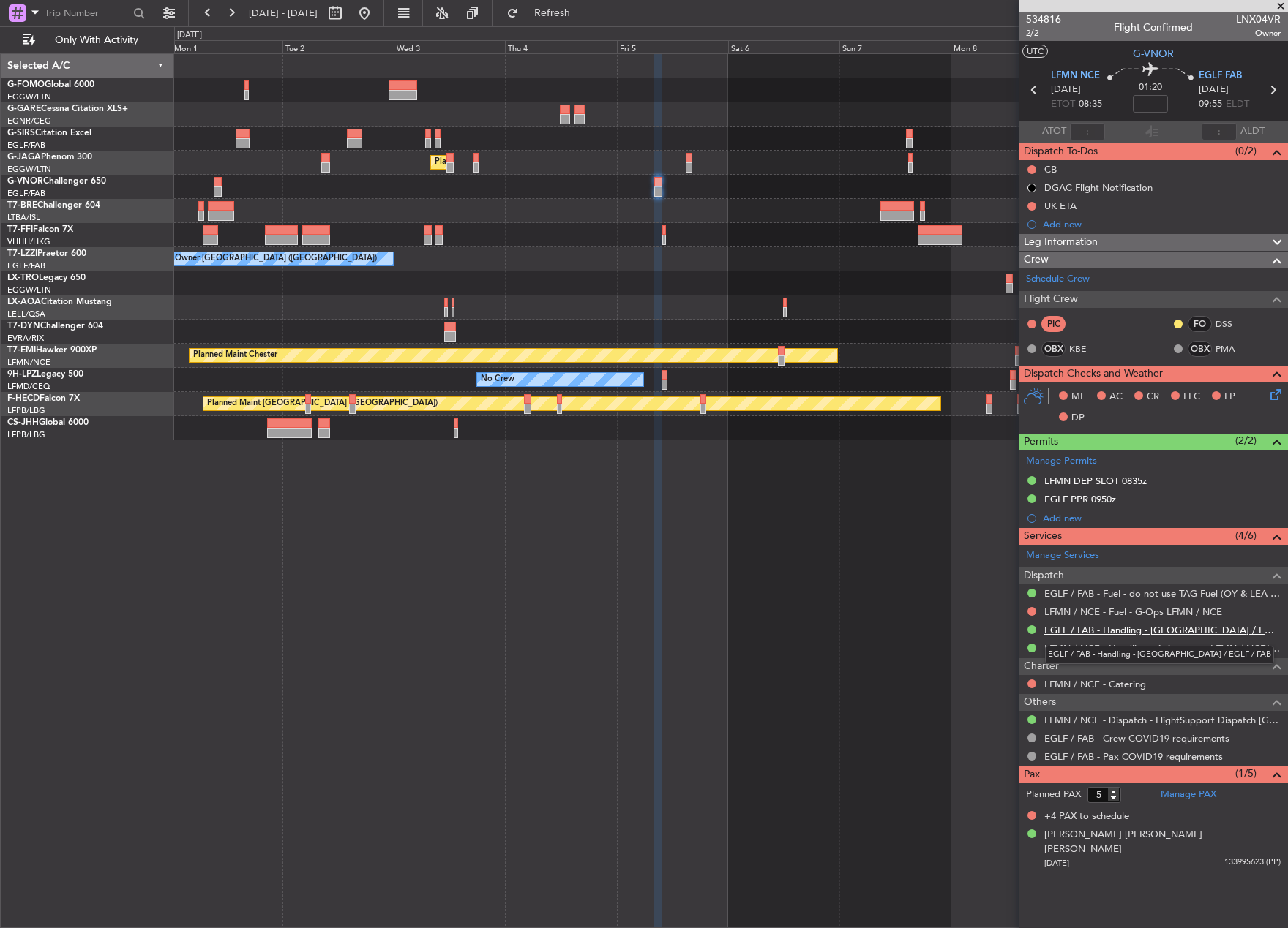
click at [1071, 628] on link "EGLF / FAB - Handling - [GEOGRAPHIC_DATA] / EGLF / FAB" at bounding box center [1162, 630] width 236 height 12
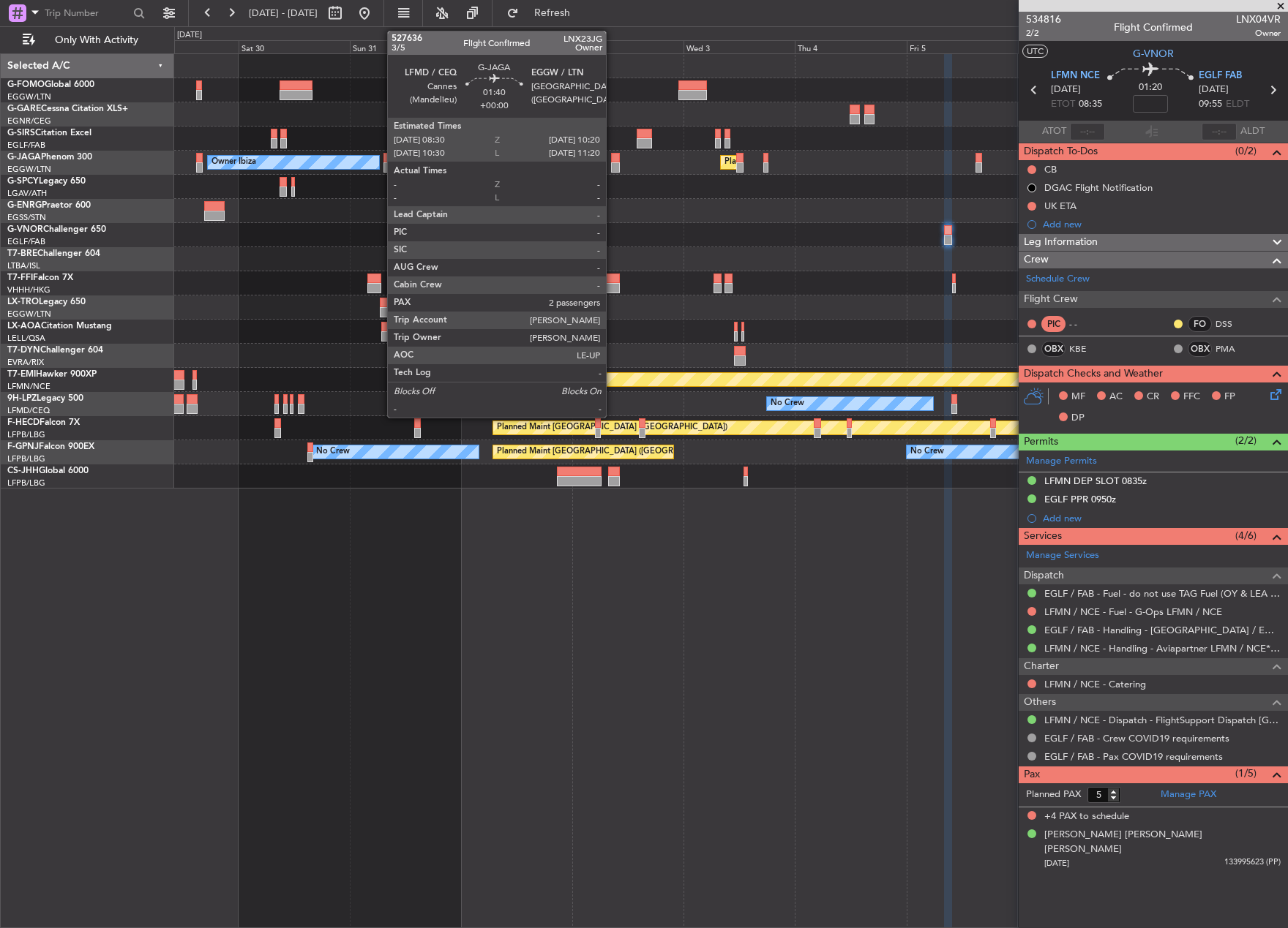
click at [613, 158] on div at bounding box center [616, 158] width 9 height 11
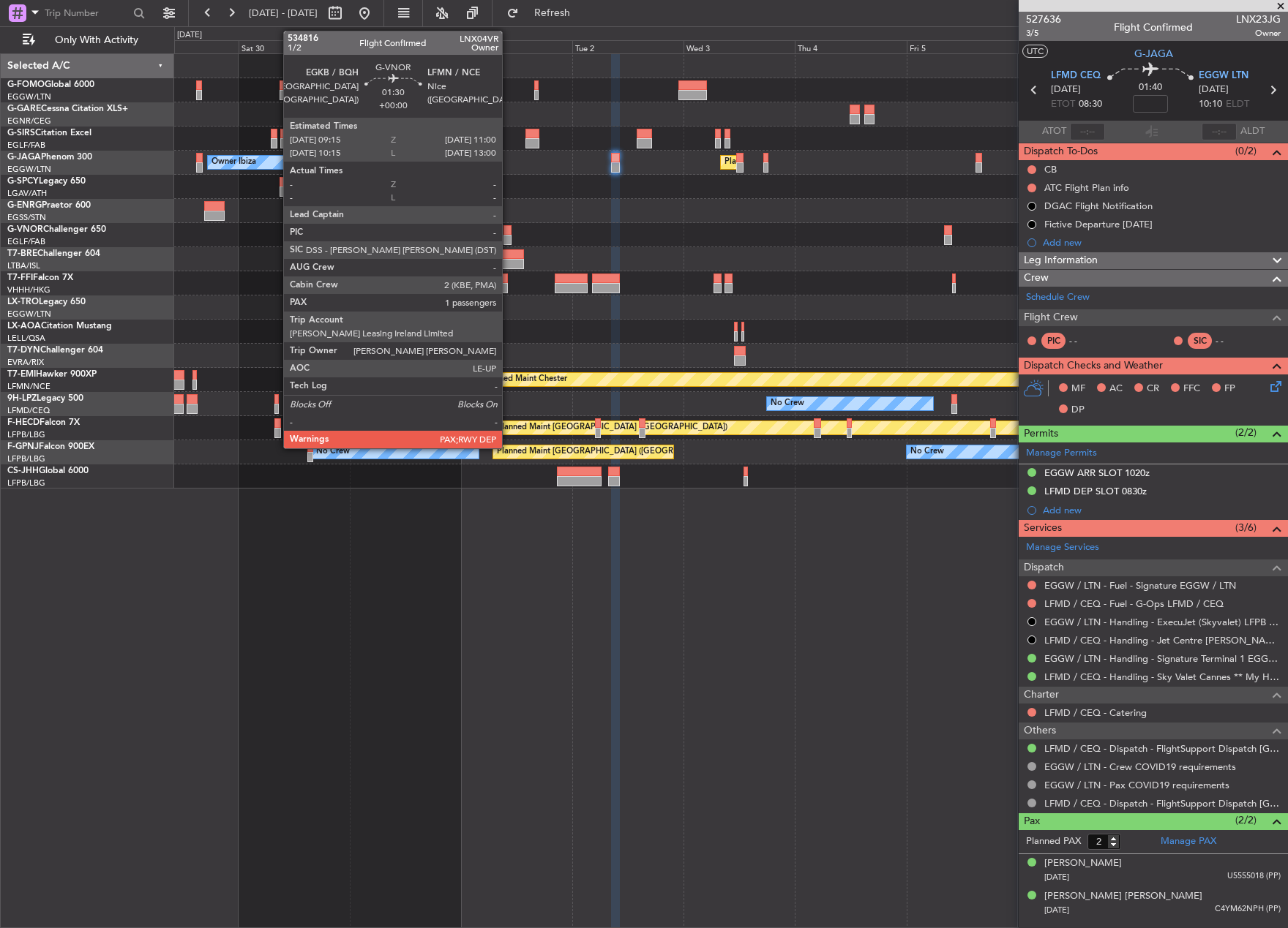
click at [508, 233] on div at bounding box center [508, 230] width 9 height 11
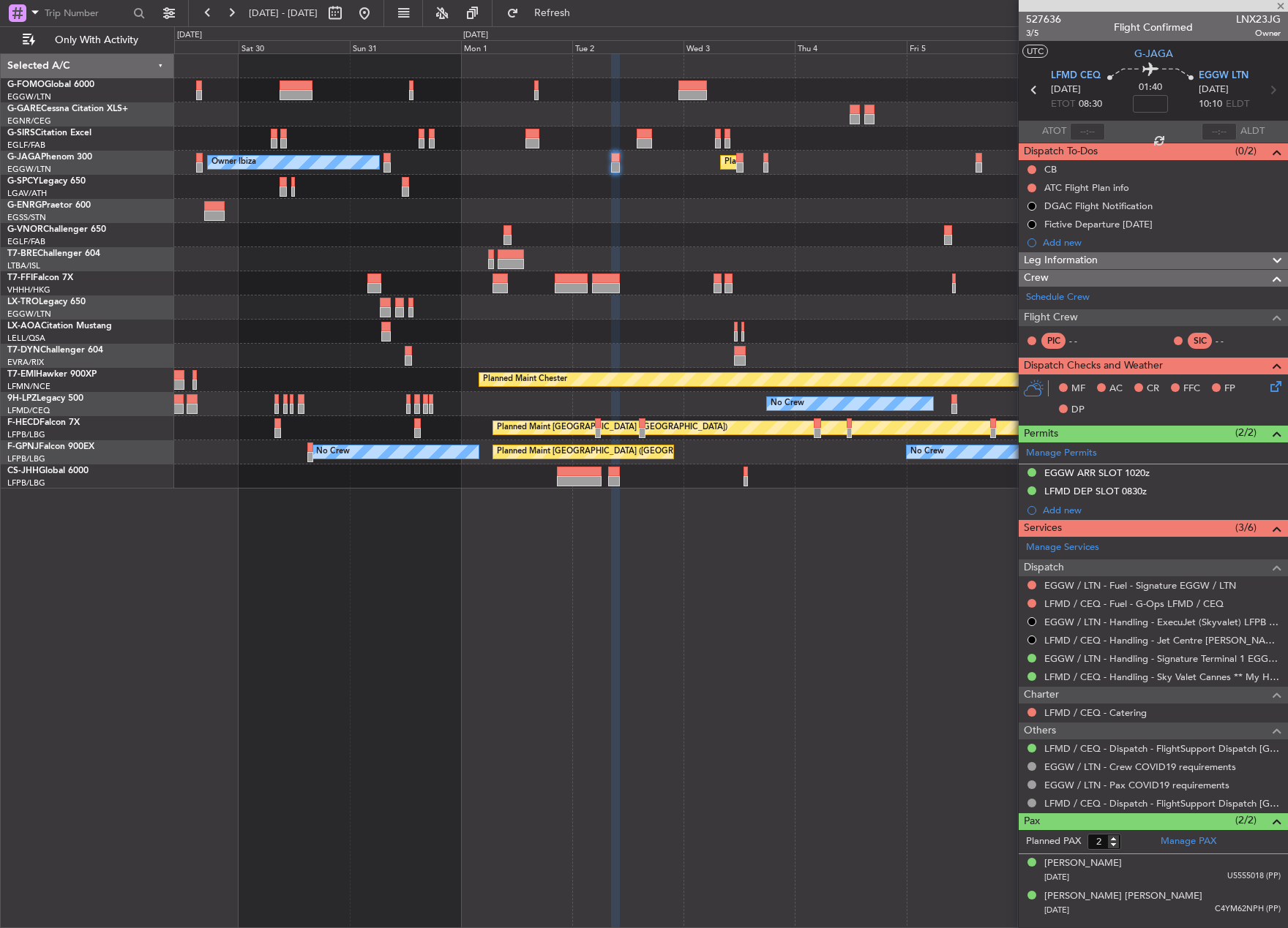
type input "5"
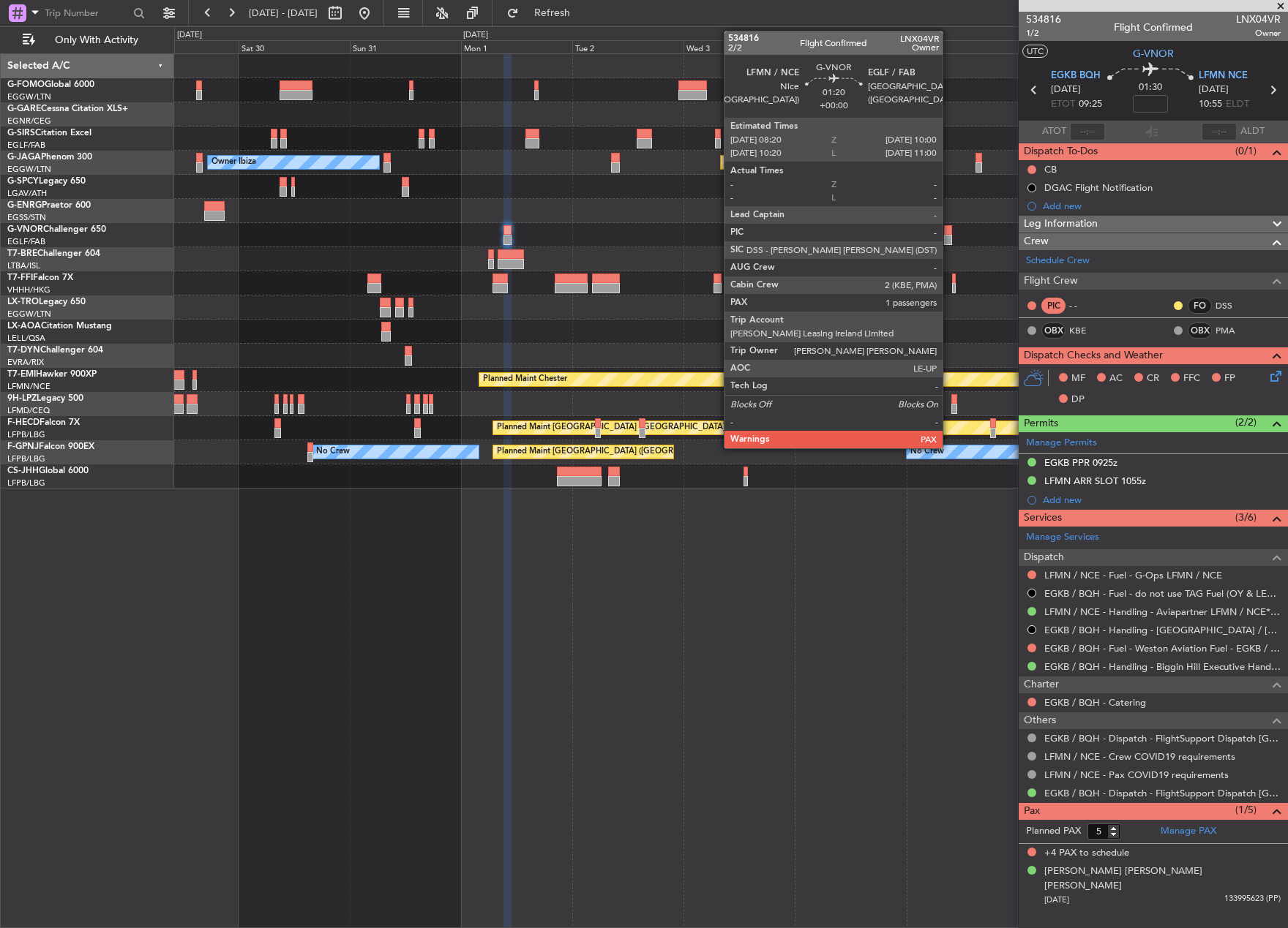
click at [949, 230] on div at bounding box center [947, 230] width 8 height 11
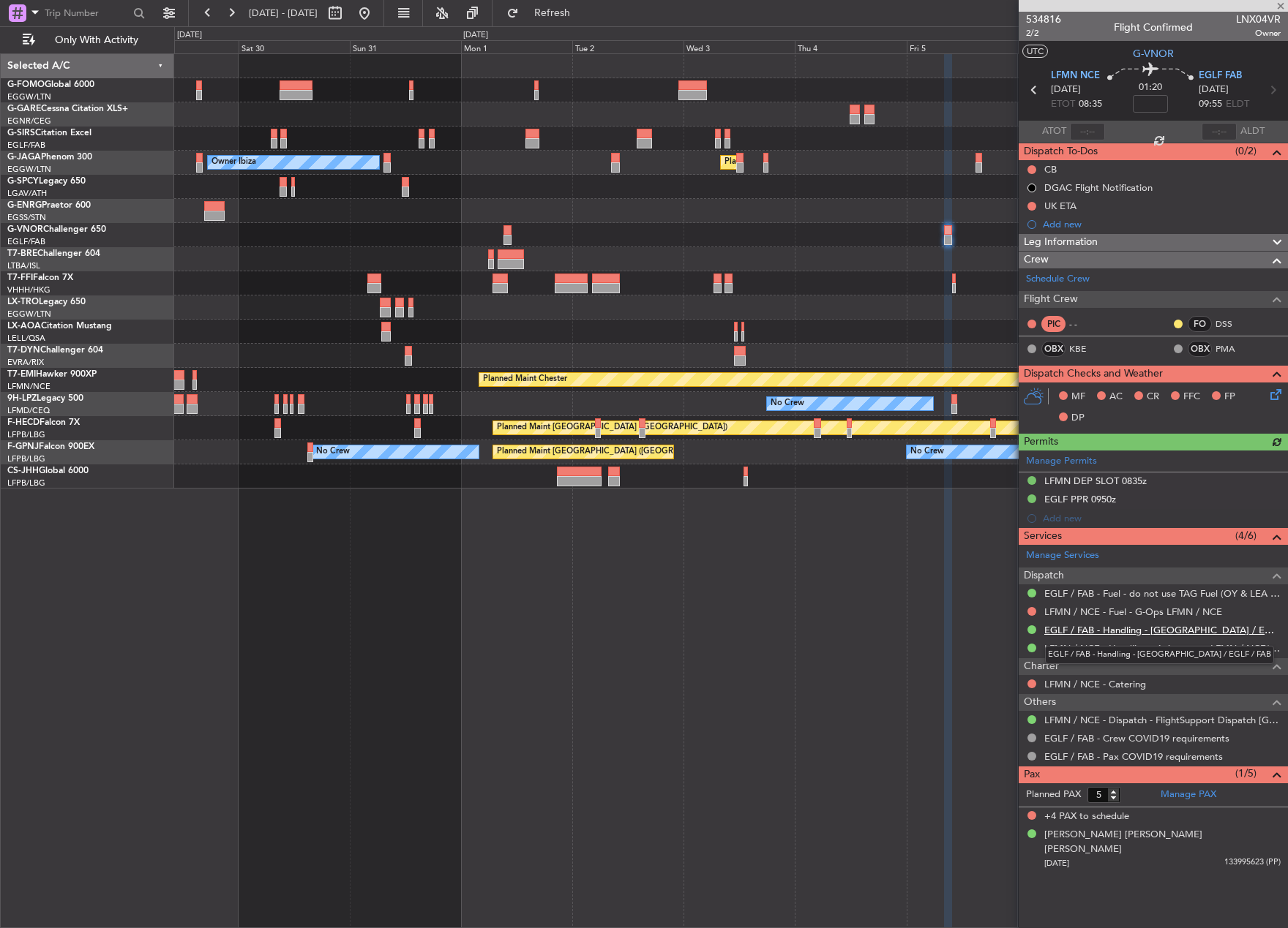
click at [1074, 630] on link "EGLF / FAB - Handling - [GEOGRAPHIC_DATA] / EGLF / FAB" at bounding box center [1162, 630] width 236 height 12
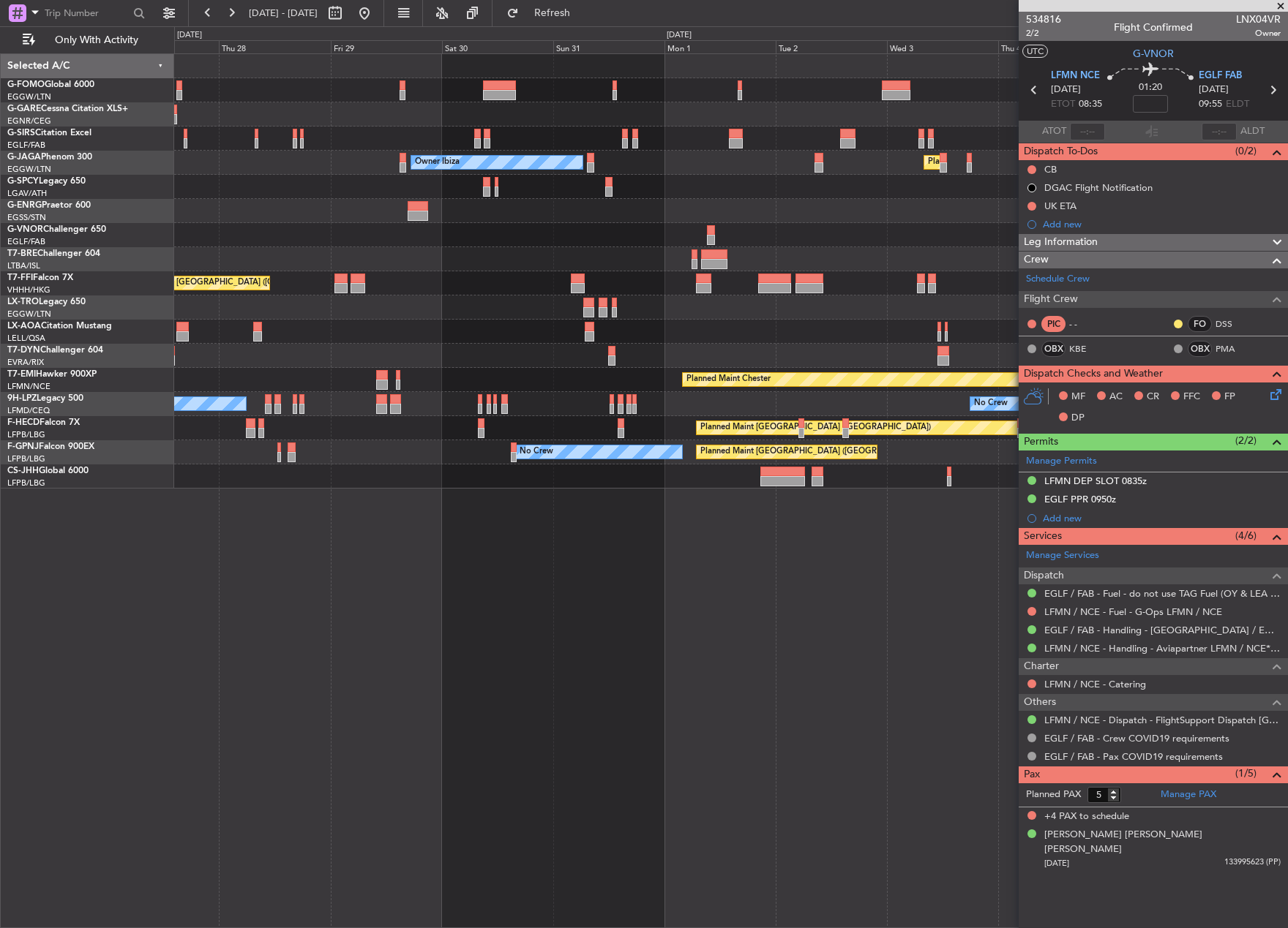
click at [416, 236] on div at bounding box center [730, 235] width 1113 height 24
